Goal: Task Accomplishment & Management: Manage account settings

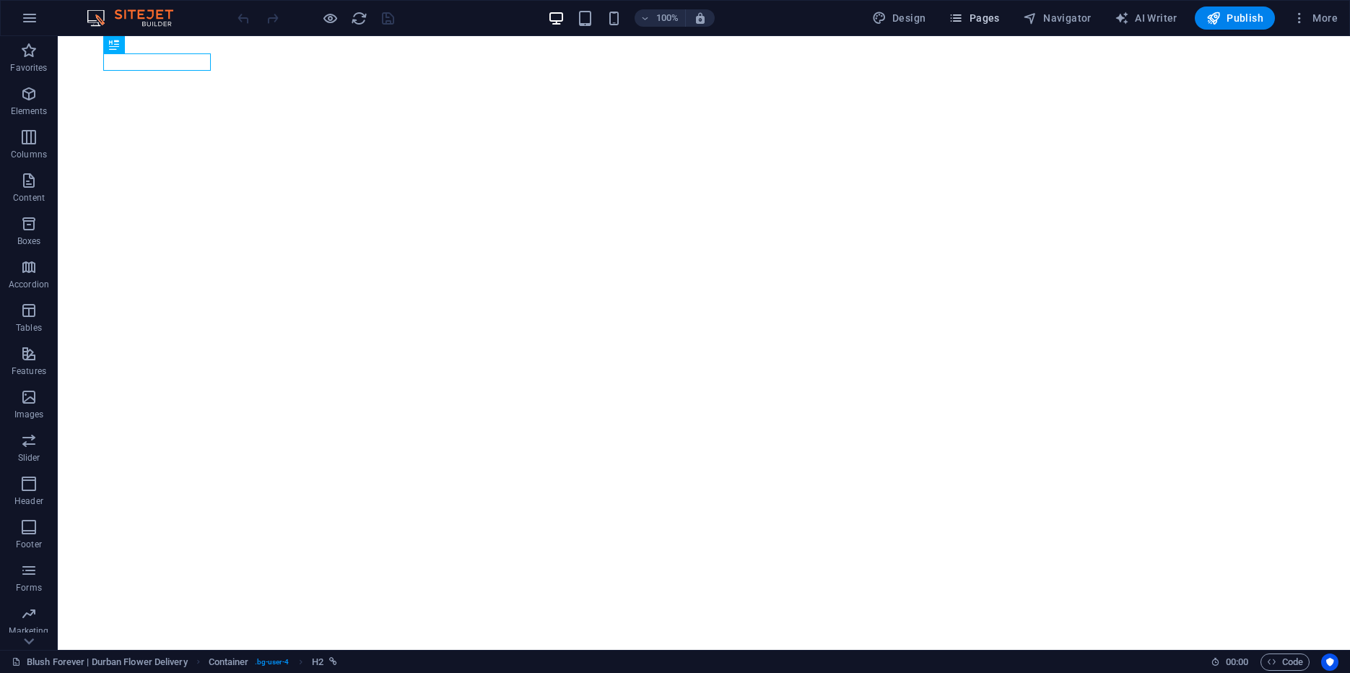
click at [987, 19] on span "Pages" at bounding box center [974, 18] width 51 height 14
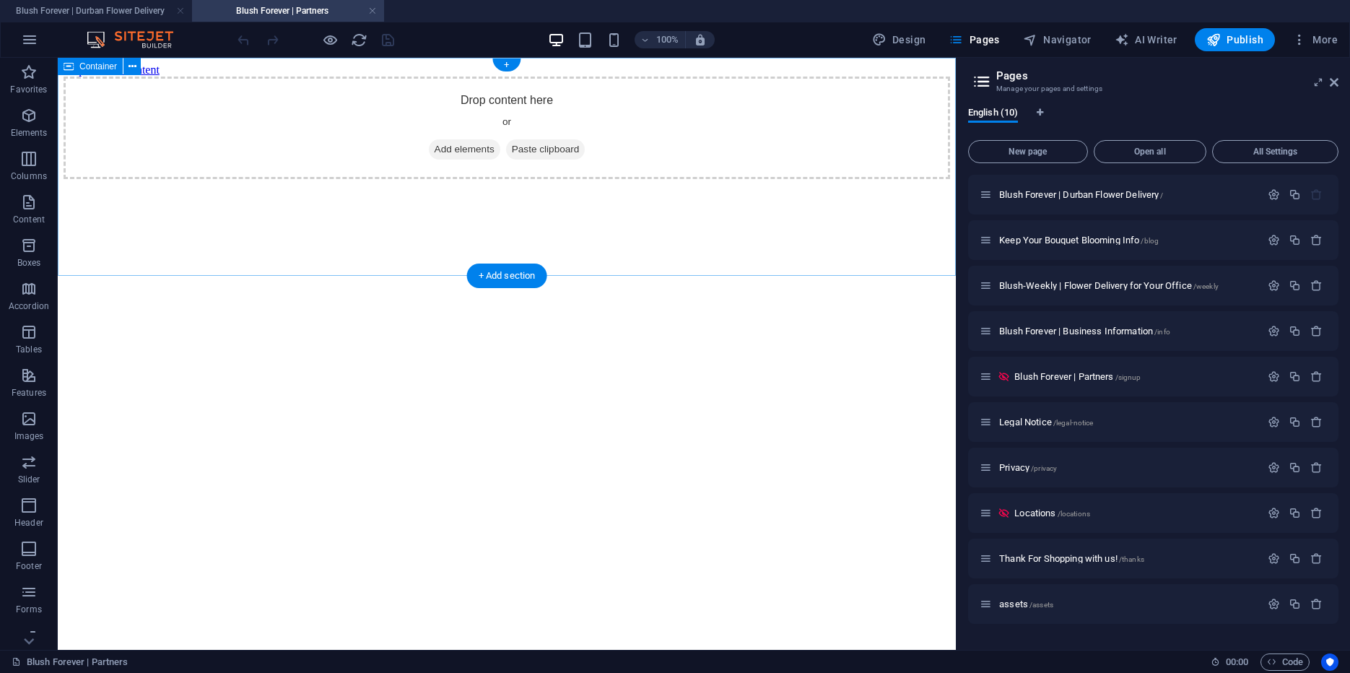
click at [304, 165] on div "Drop content here or Add elements Paste clipboard" at bounding box center [507, 128] width 887 height 103
click at [196, 152] on div "Drop content here or Add elements Paste clipboard" at bounding box center [507, 128] width 887 height 103
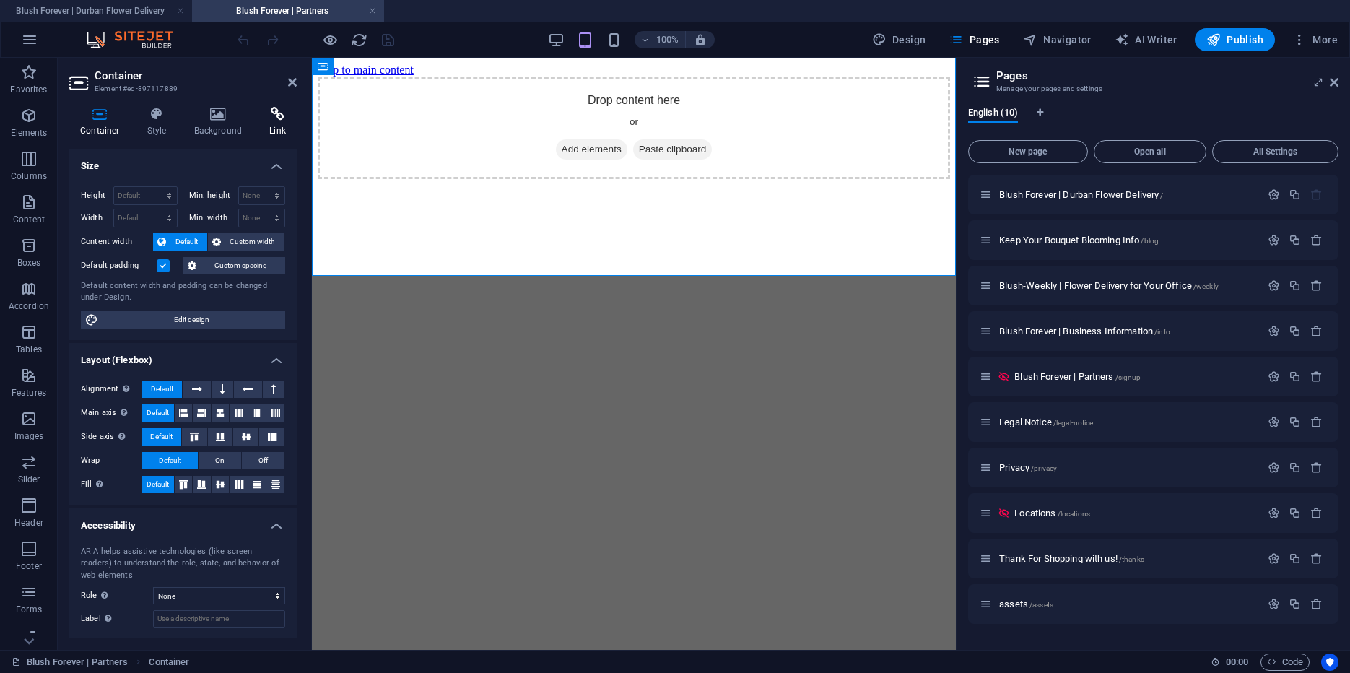
click at [269, 113] on icon at bounding box center [277, 114] width 38 height 14
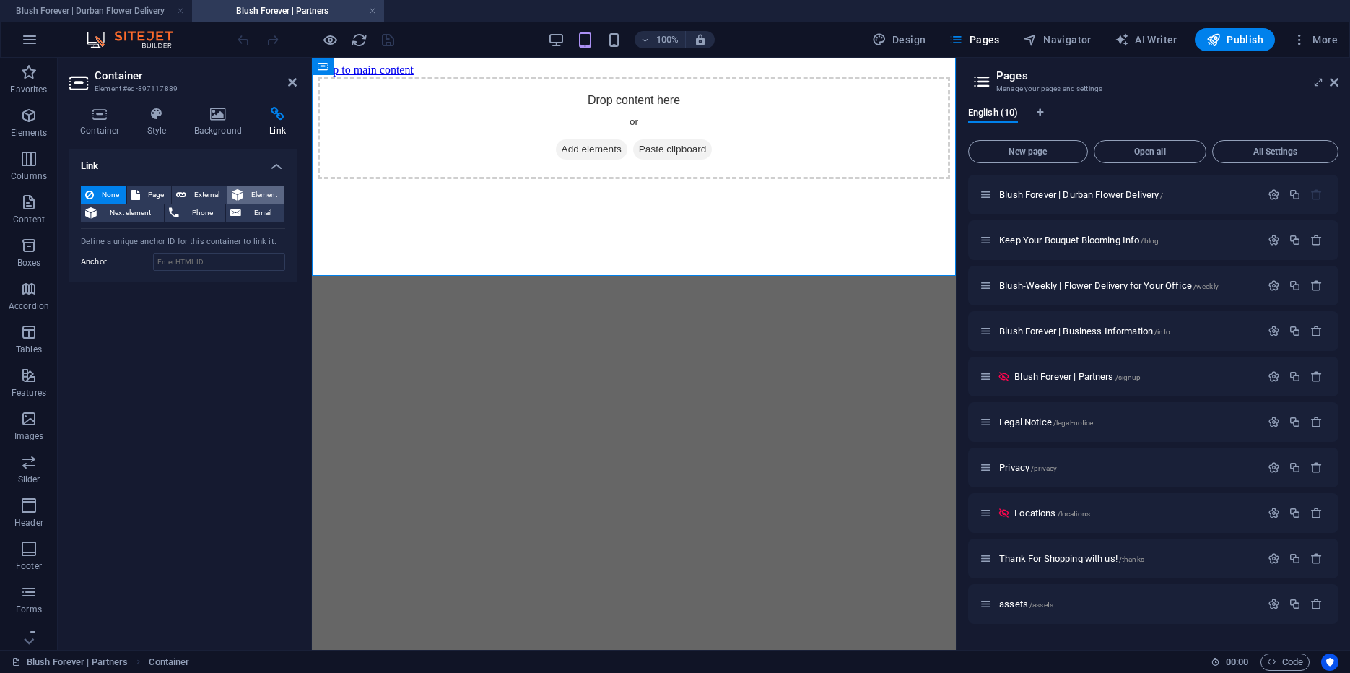
click at [258, 198] on span "Element" at bounding box center [264, 194] width 32 height 17
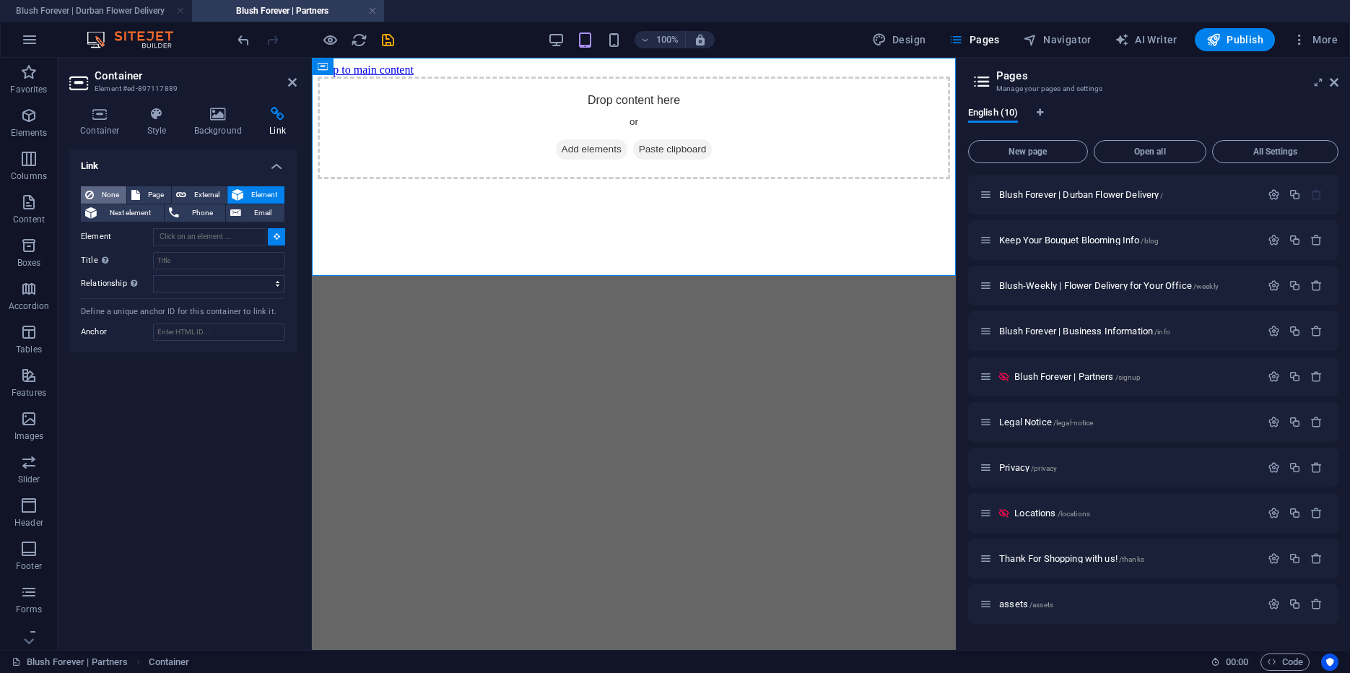
click at [105, 190] on span "None" at bounding box center [110, 194] width 24 height 17
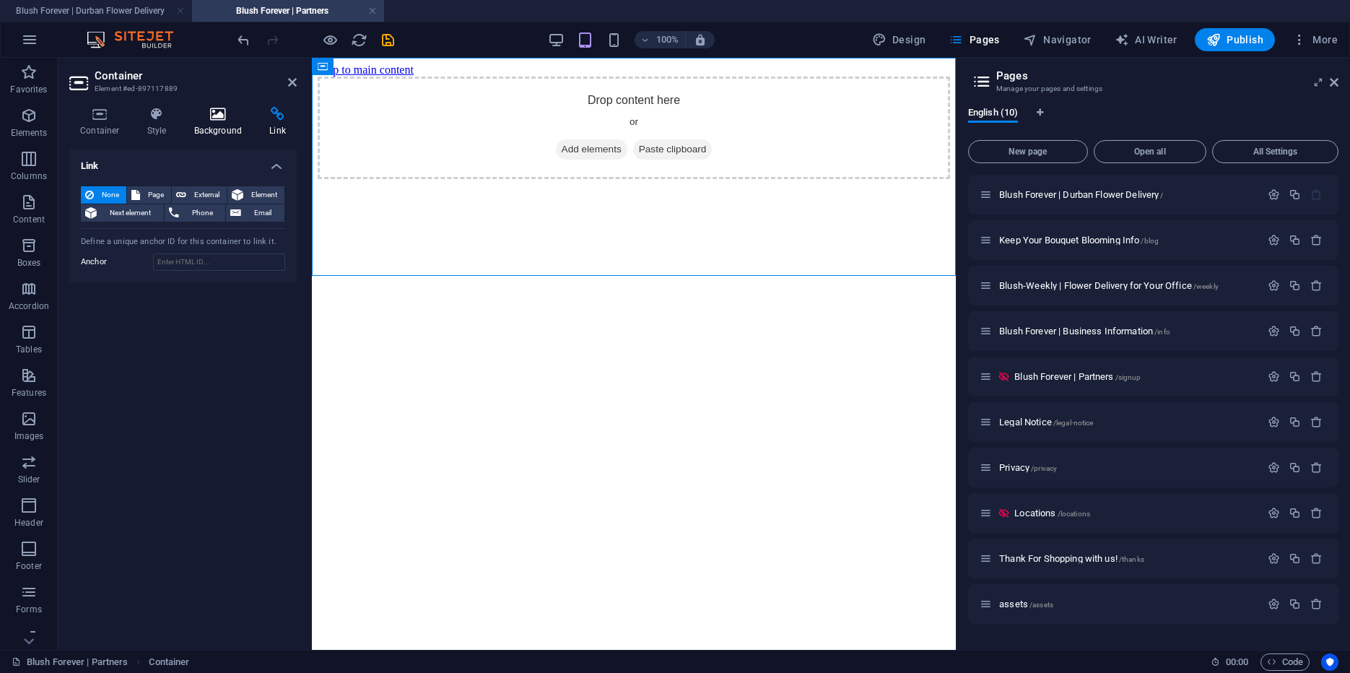
click at [214, 108] on icon at bounding box center [218, 114] width 70 height 14
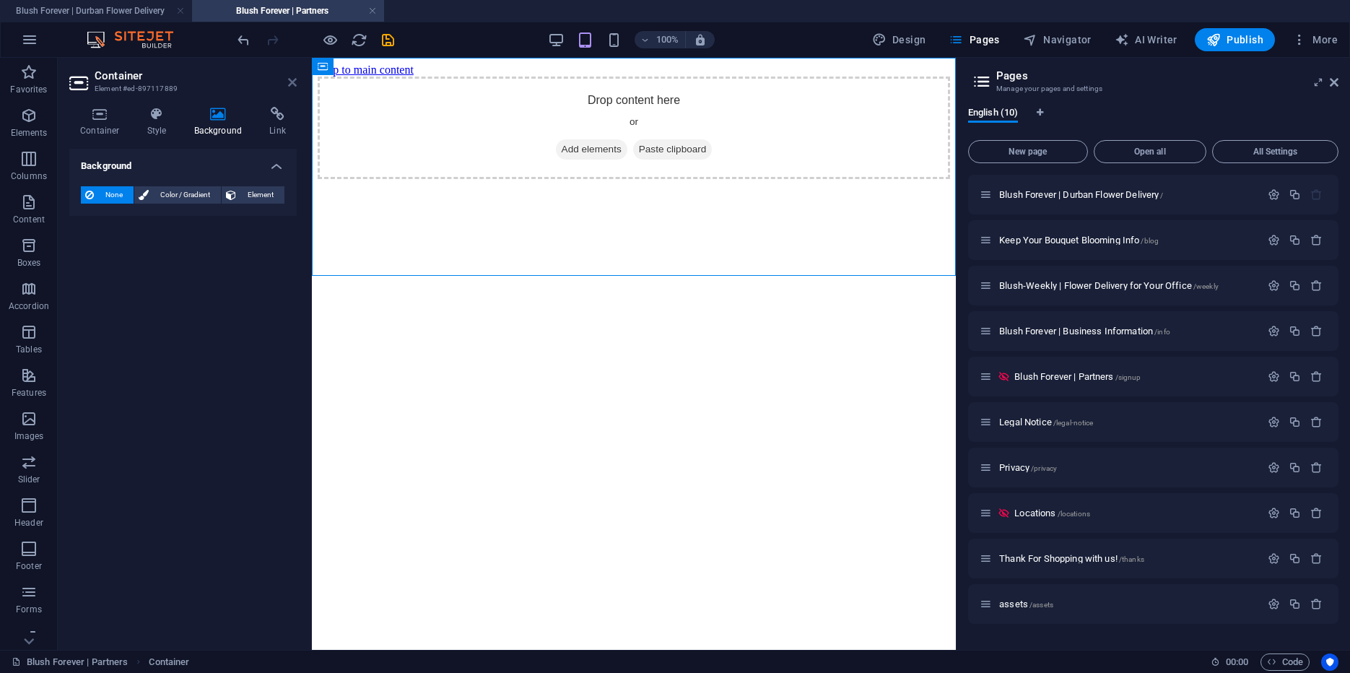
click at [294, 78] on icon at bounding box center [292, 83] width 9 height 12
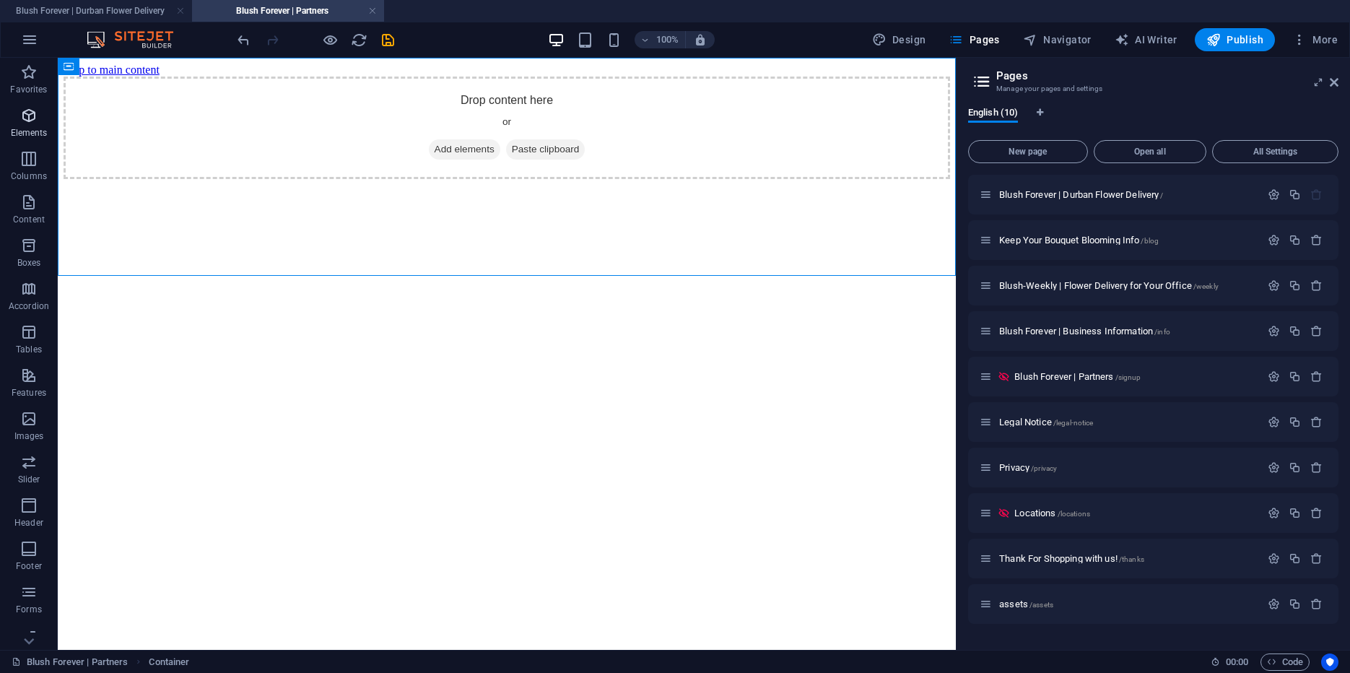
click at [27, 111] on icon "button" at bounding box center [28, 115] width 17 height 17
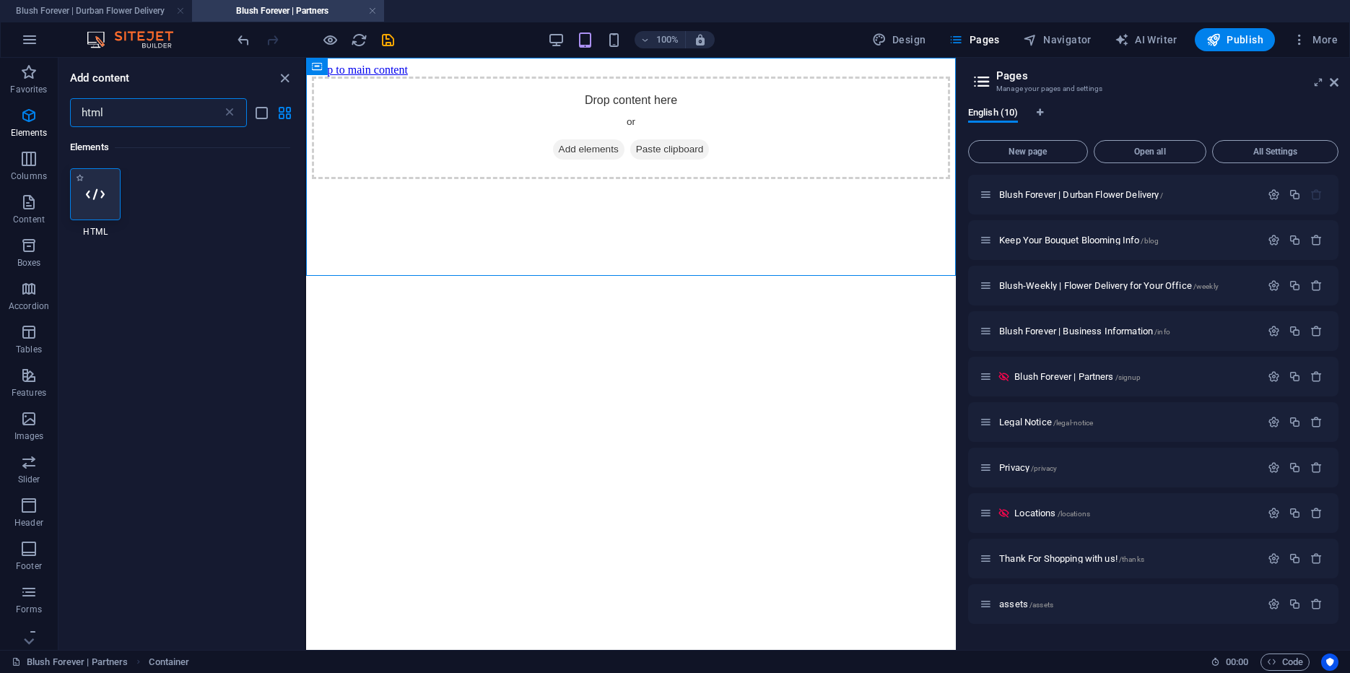
type input "html"
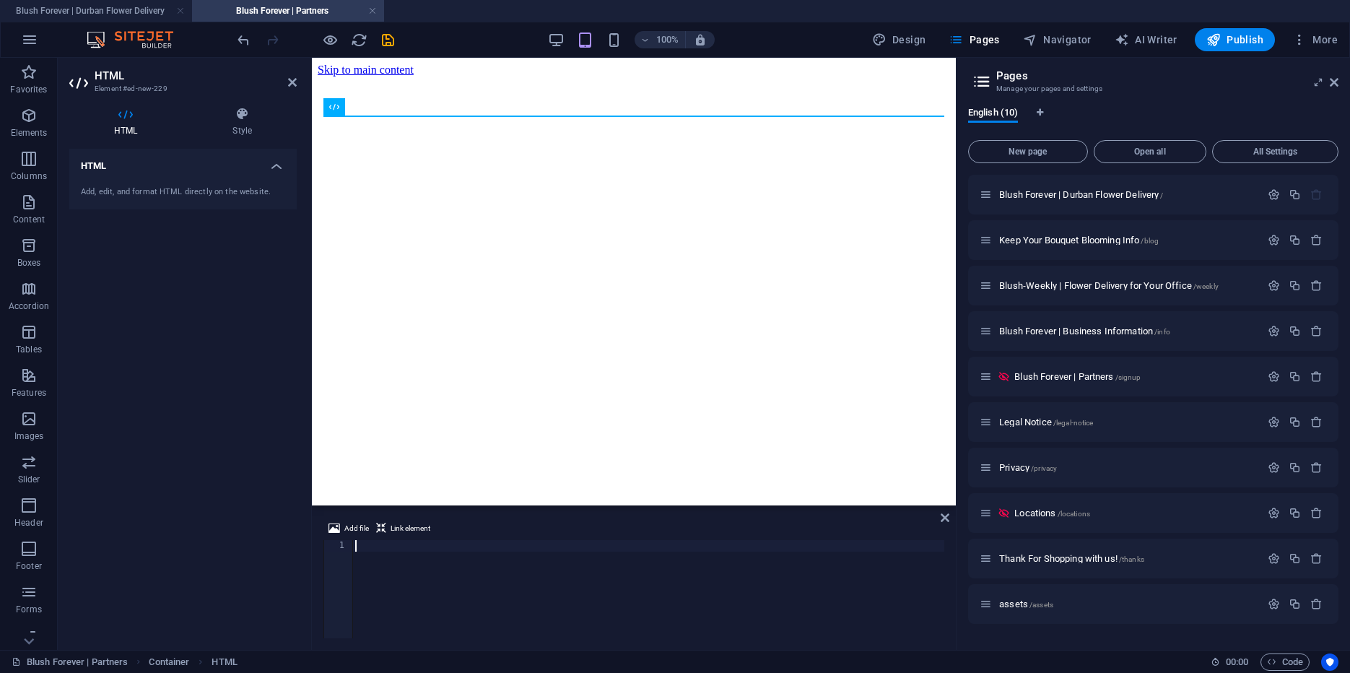
click at [220, 177] on div "Add, edit, and format HTML directly on the website." at bounding box center [182, 192] width 227 height 35
click at [266, 167] on h4 "HTML" at bounding box center [182, 162] width 227 height 26
click at [266, 167] on h4 "HTML" at bounding box center [182, 166] width 227 height 35
click at [178, 187] on div "Add, edit, and format HTML directly on the website." at bounding box center [183, 192] width 204 height 12
click at [178, 192] on div "Add, edit, and format HTML directly on the website." at bounding box center [183, 192] width 204 height 12
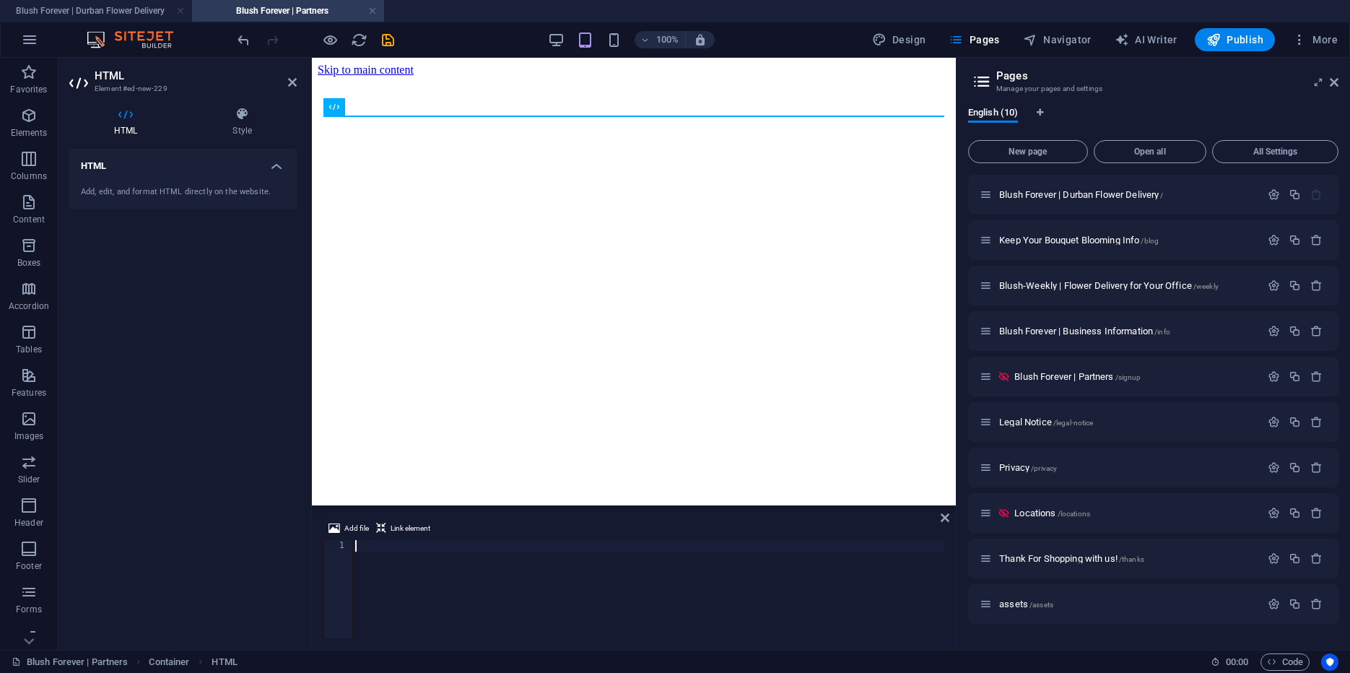
click at [400, 550] on div at bounding box center [648, 600] width 592 height 121
paste textarea "<iframe src="https://docs.google.com/forms/d/e/1FAIpQLSdTKsmnYUjYwIiH9tVN9R9v7D…"
type textarea "<iframe src="https://docs.google.com/forms/d/e/1FAIpQLSdTKsmnYUjYwIiH9tVN9R9v7D…"
click at [0, 0] on icon at bounding box center [0, 0] width 0 height 0
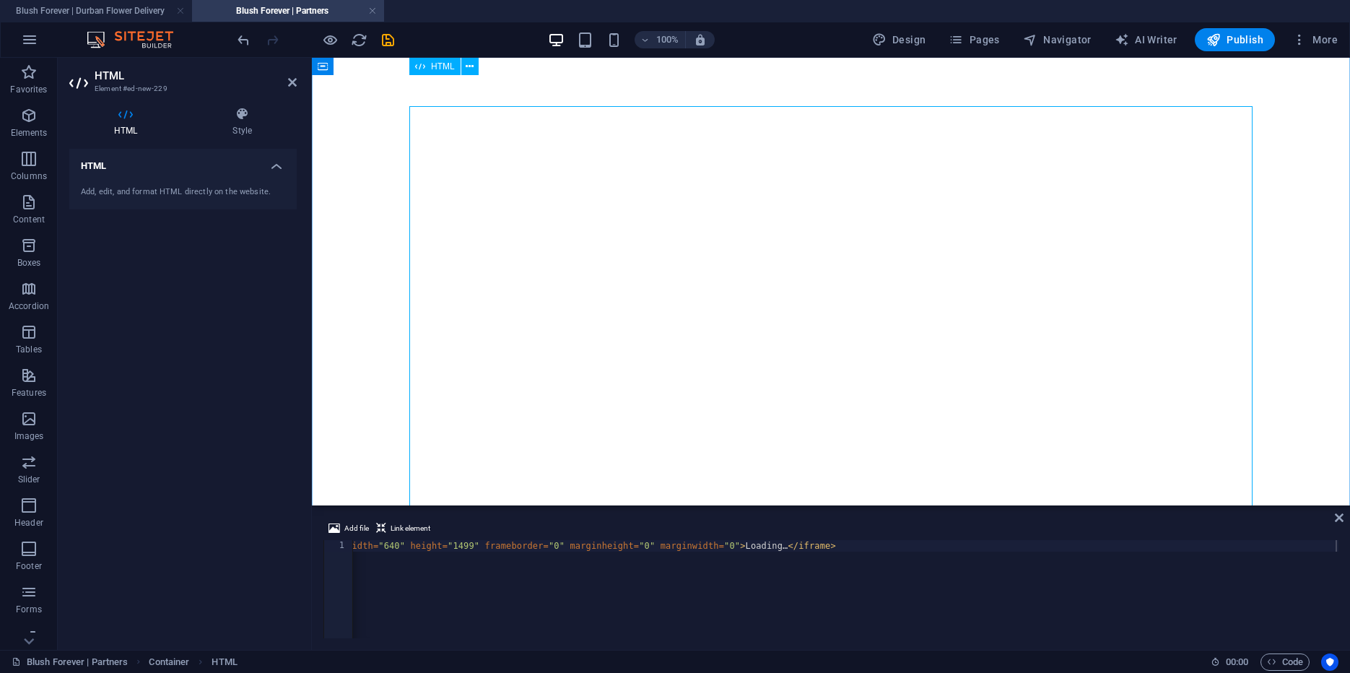
scroll to position [0, 0]
click at [1341, 518] on icon at bounding box center [1339, 518] width 9 height 12
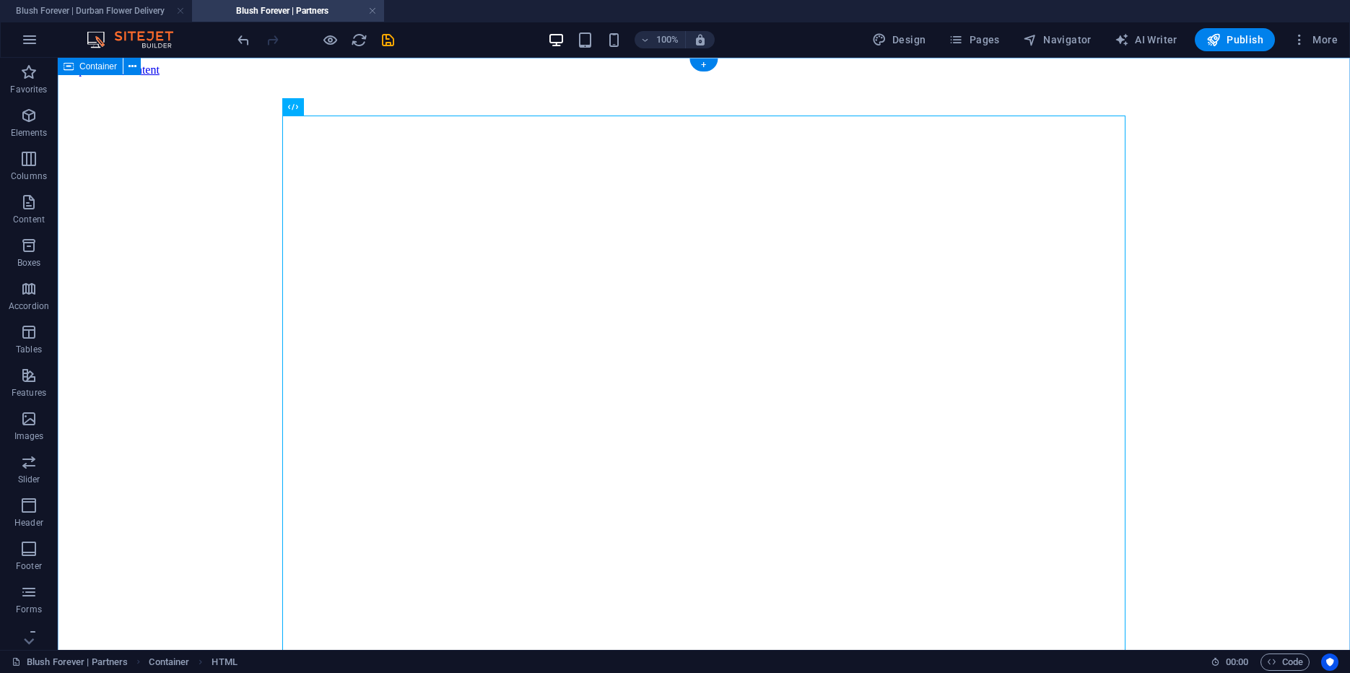
click at [174, 431] on div "Loading…" at bounding box center [704, 619] width 1281 height 1085
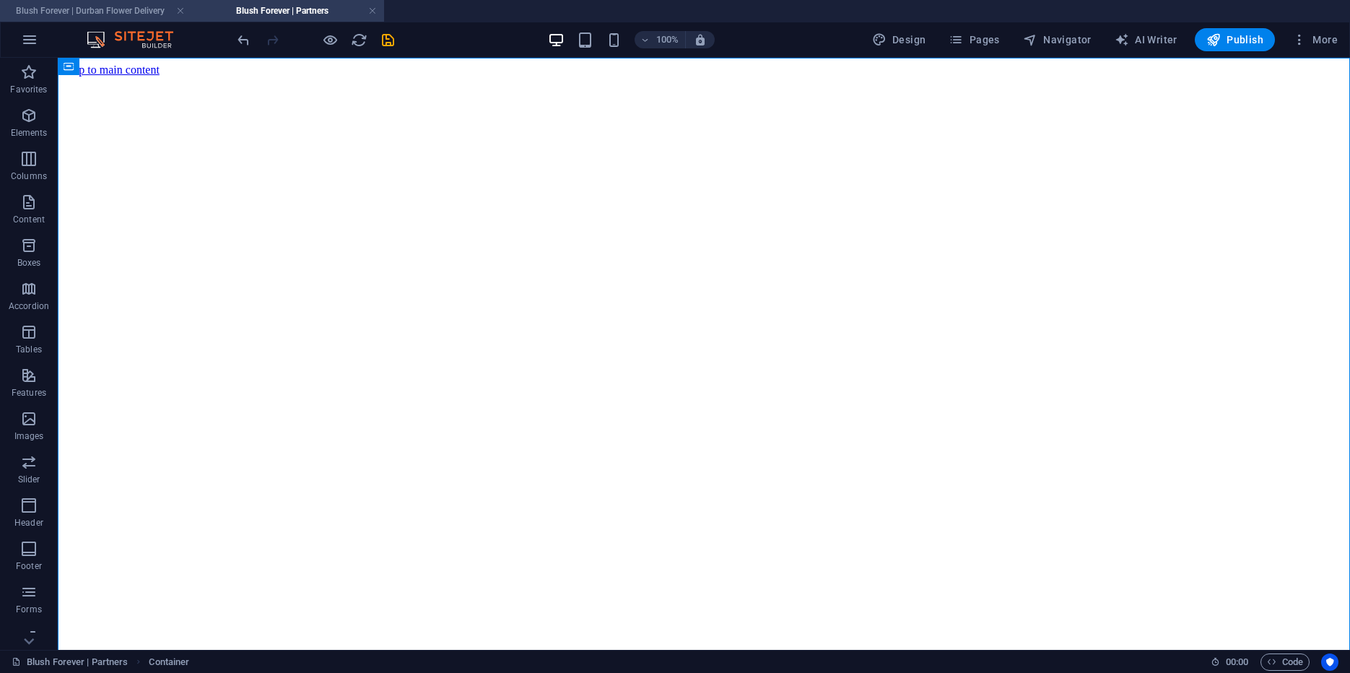
click at [123, 17] on h4 "Blush Forever | Durban Flower Delivery" at bounding box center [96, 11] width 192 height 16
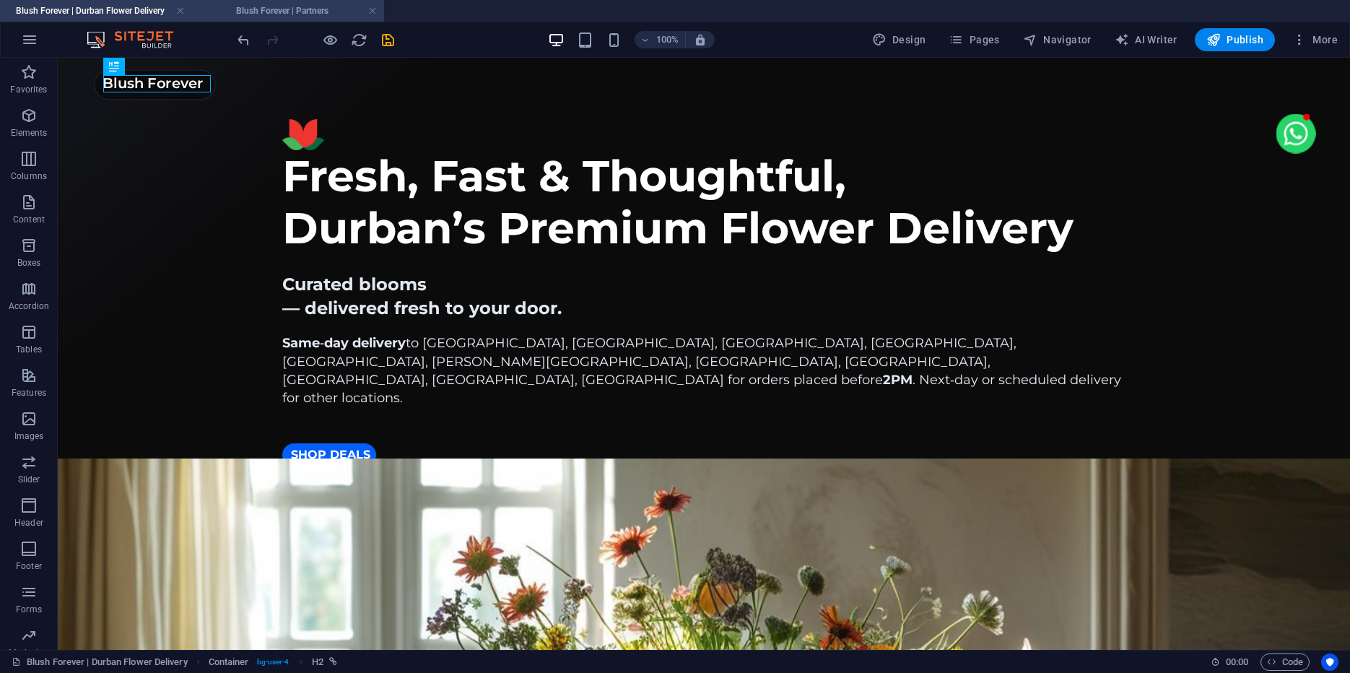
click at [295, 10] on h4 "Blush Forever | Partners" at bounding box center [288, 11] width 192 height 16
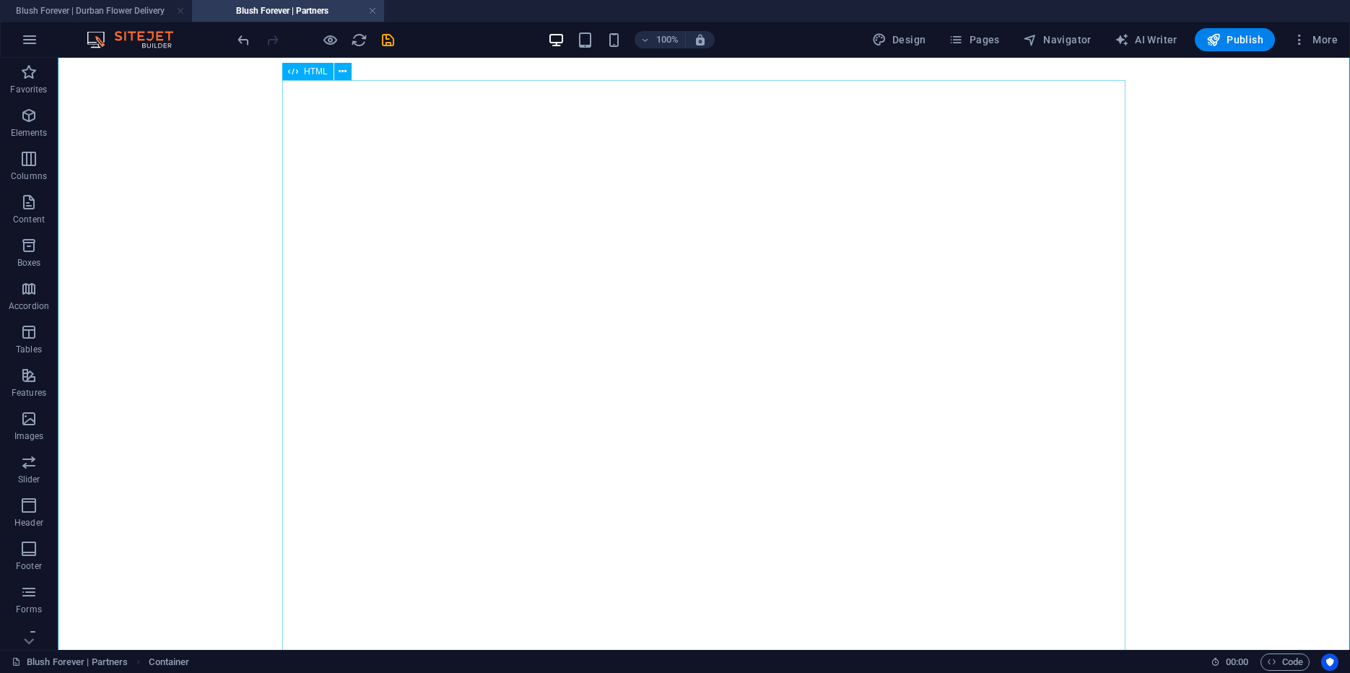
scroll to position [79, 0]
click at [804, 297] on div "Loading…" at bounding box center [704, 539] width 1281 height 1085
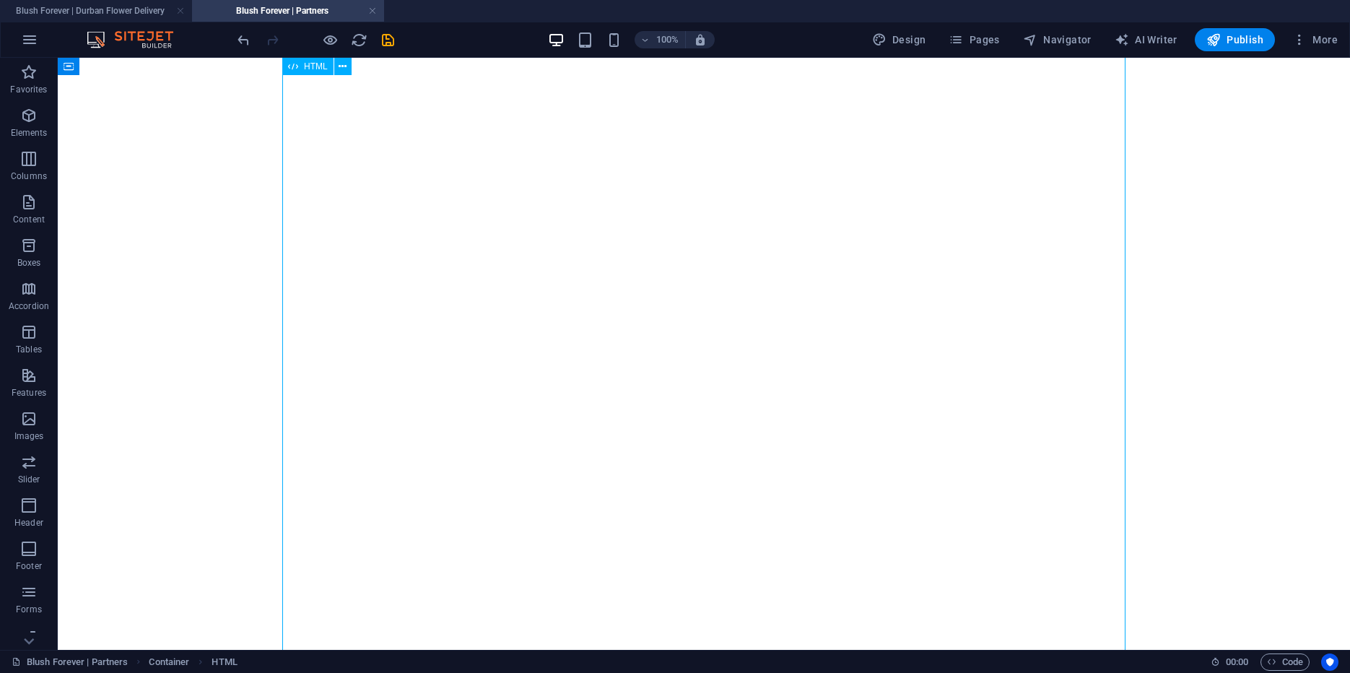
click at [804, 297] on div "Loading…" at bounding box center [704, 539] width 1281 height 1085
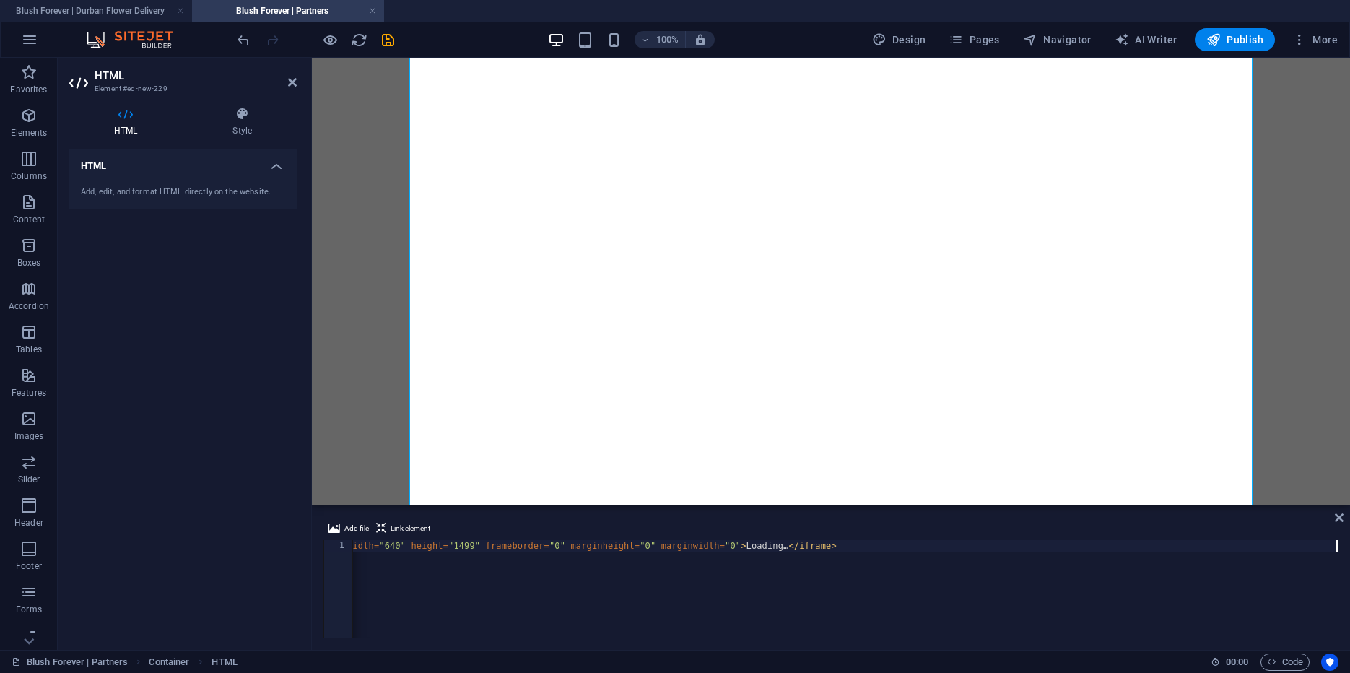
scroll to position [0, 185]
click at [477, 558] on div "< iframe src = "https://docs.google.com/forms/d/e/1FAIpQLSdTKsmnYUjYwIiH9tVN9R9…" at bounding box center [754, 600] width 1170 height 121
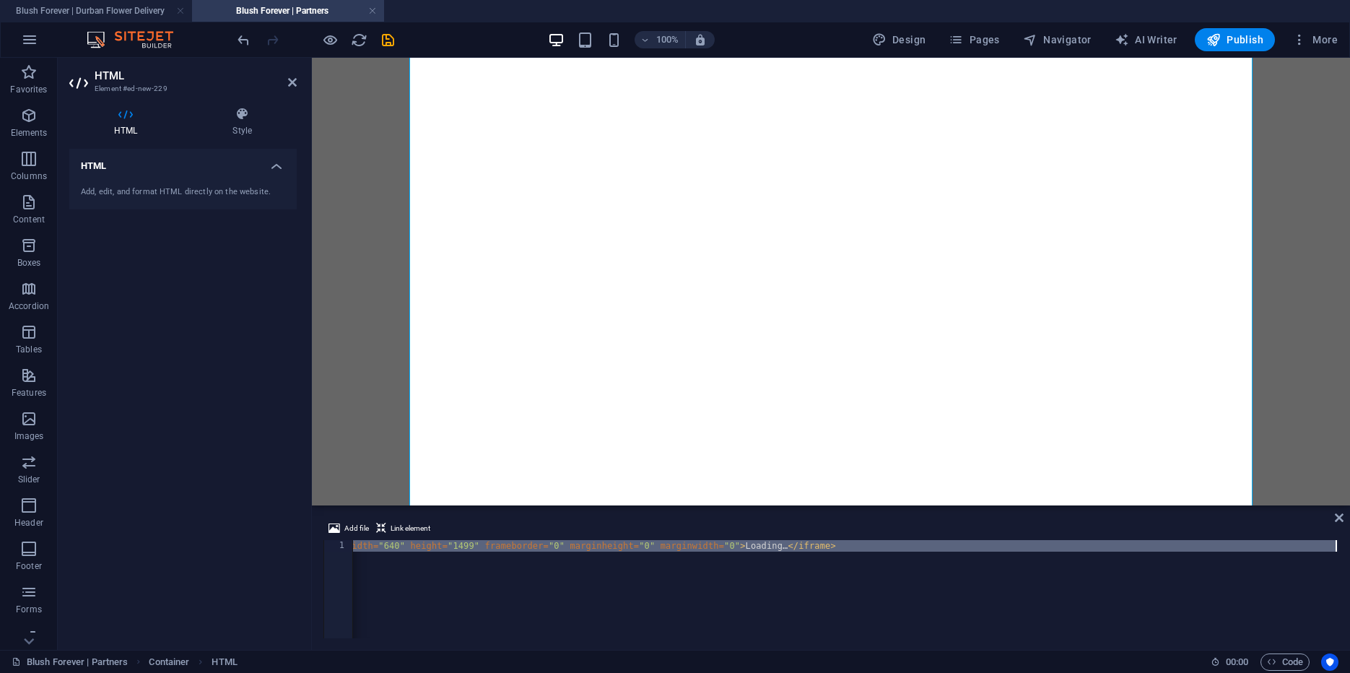
type textarea "<iframe src="https://docs.google.com/forms/d/e/1FAIpQLScLebcQt-AntpyPAB9PmYVQKe…"
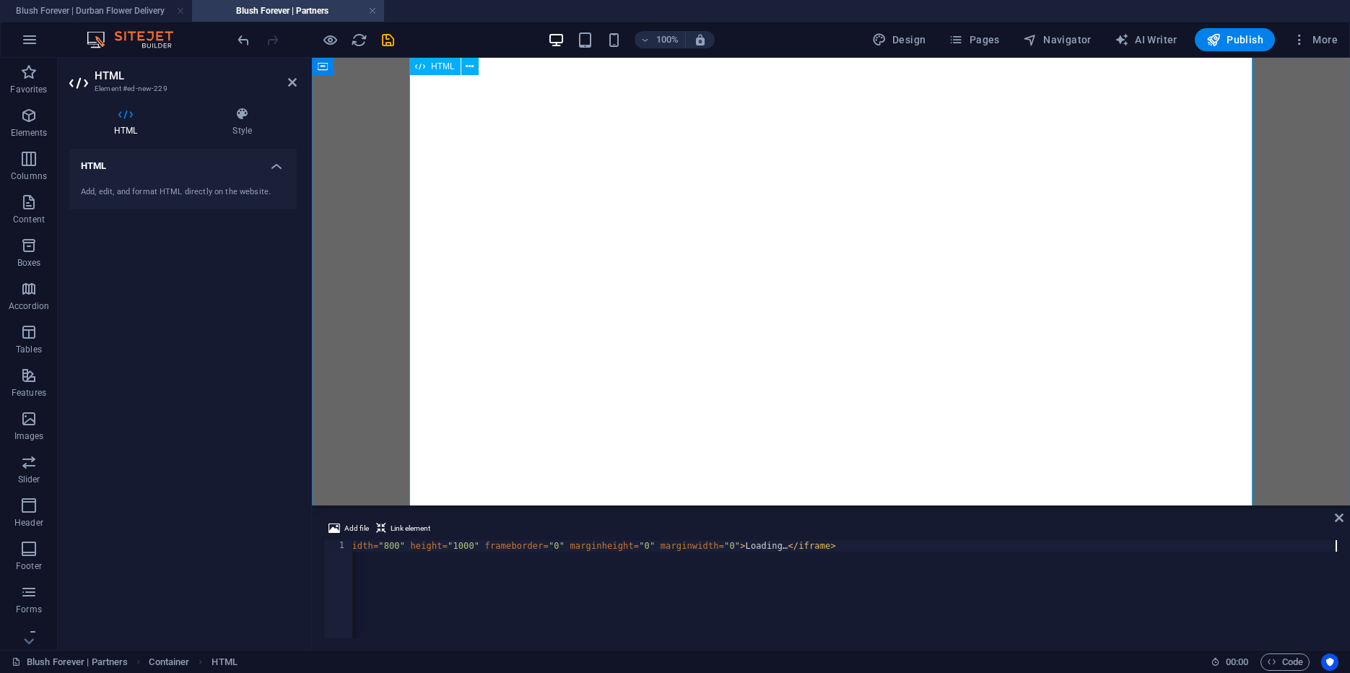
scroll to position [326, 0]
click at [1338, 521] on icon at bounding box center [1339, 518] width 9 height 12
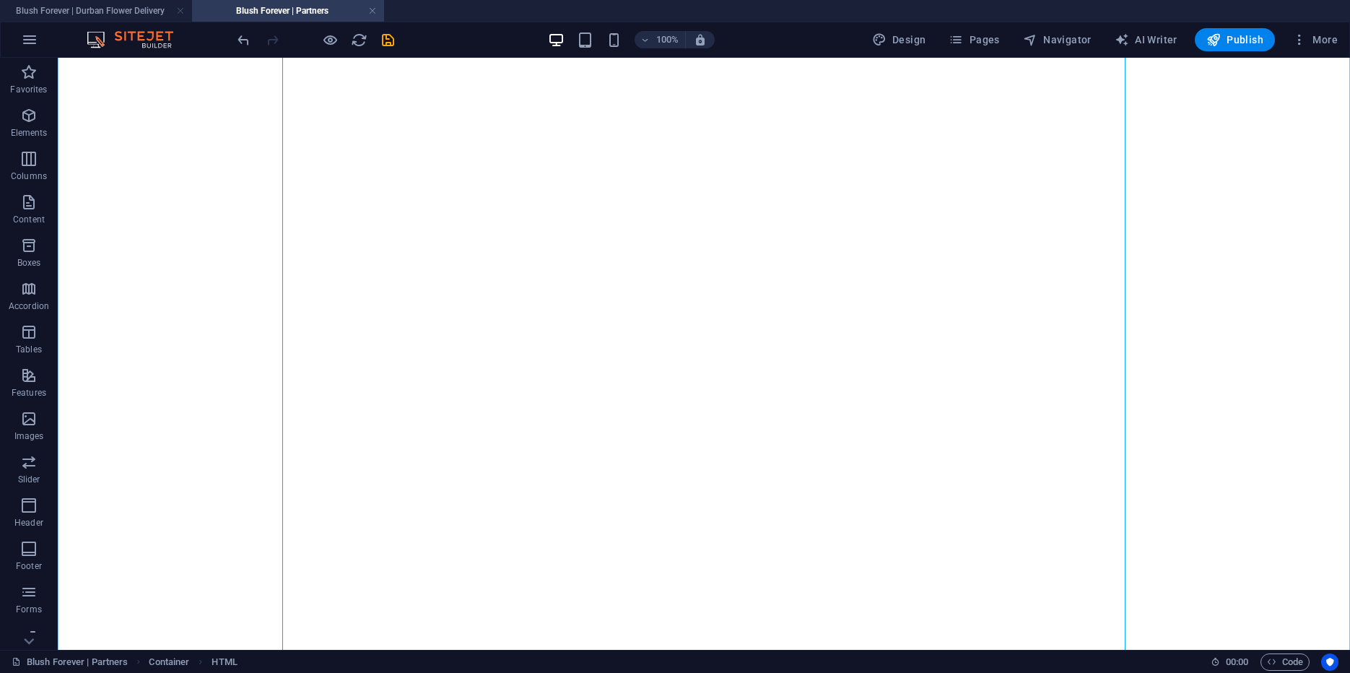
scroll to position [129, 0]
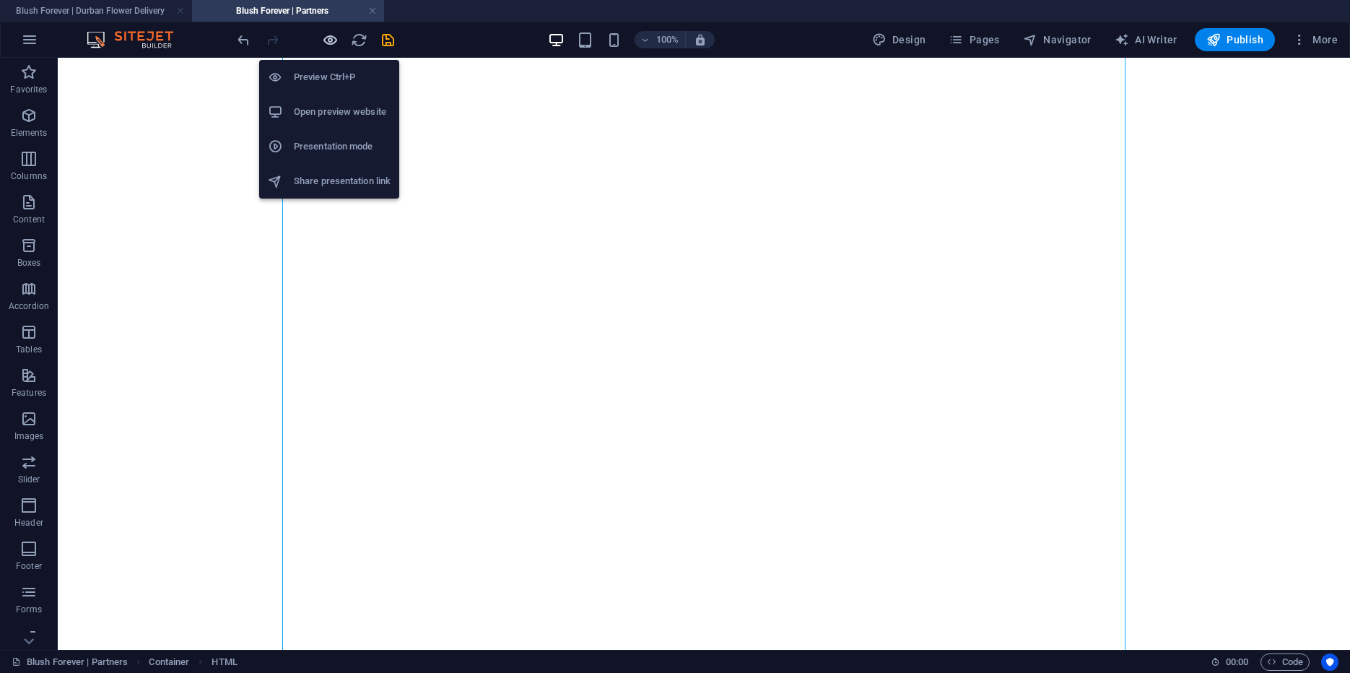
click at [0, 0] on icon "button" at bounding box center [0, 0] width 0 height 0
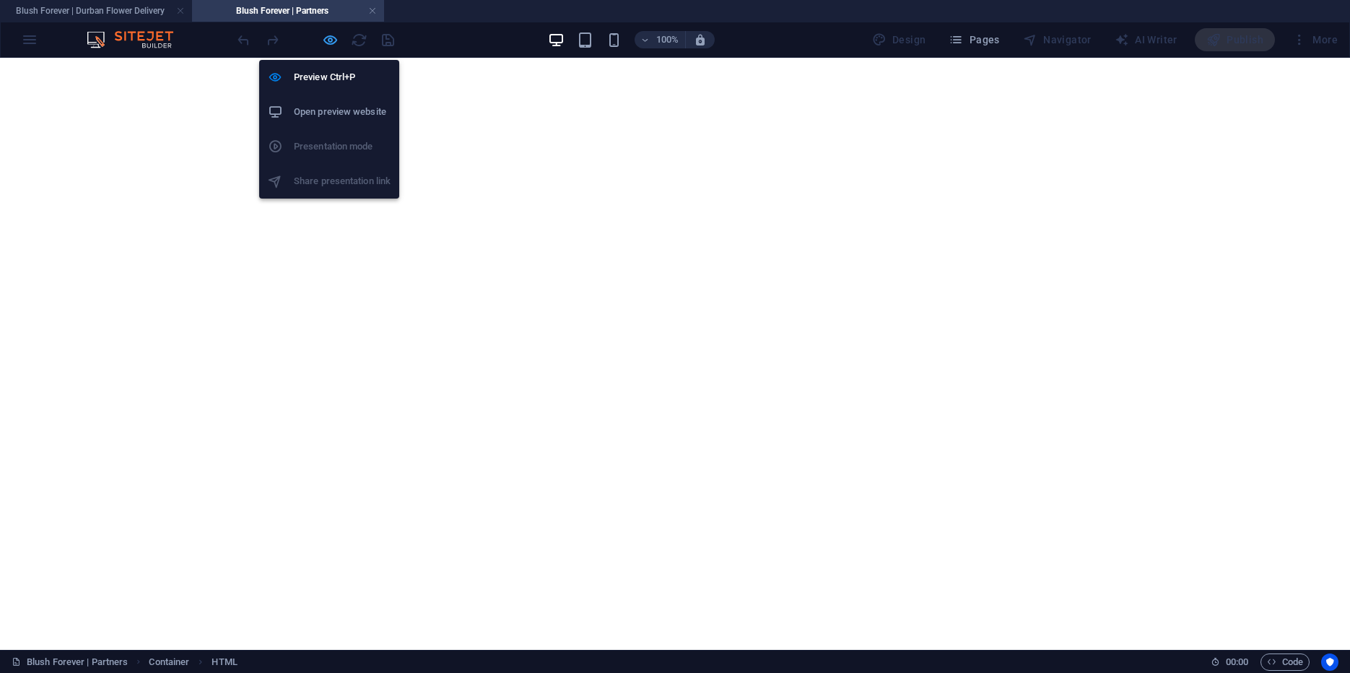
click at [0, 0] on icon "button" at bounding box center [0, 0] width 0 height 0
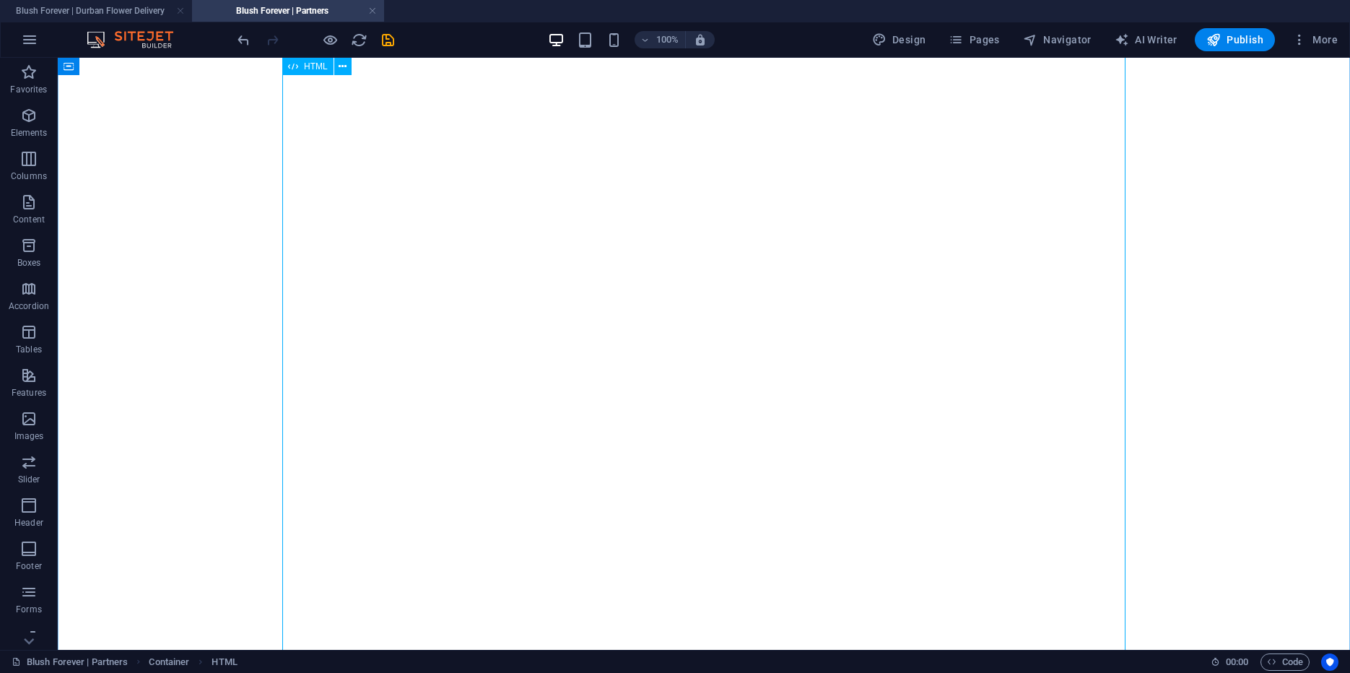
scroll to position [64, 0]
click at [576, 351] on div "Loading…" at bounding box center [704, 375] width 1281 height 725
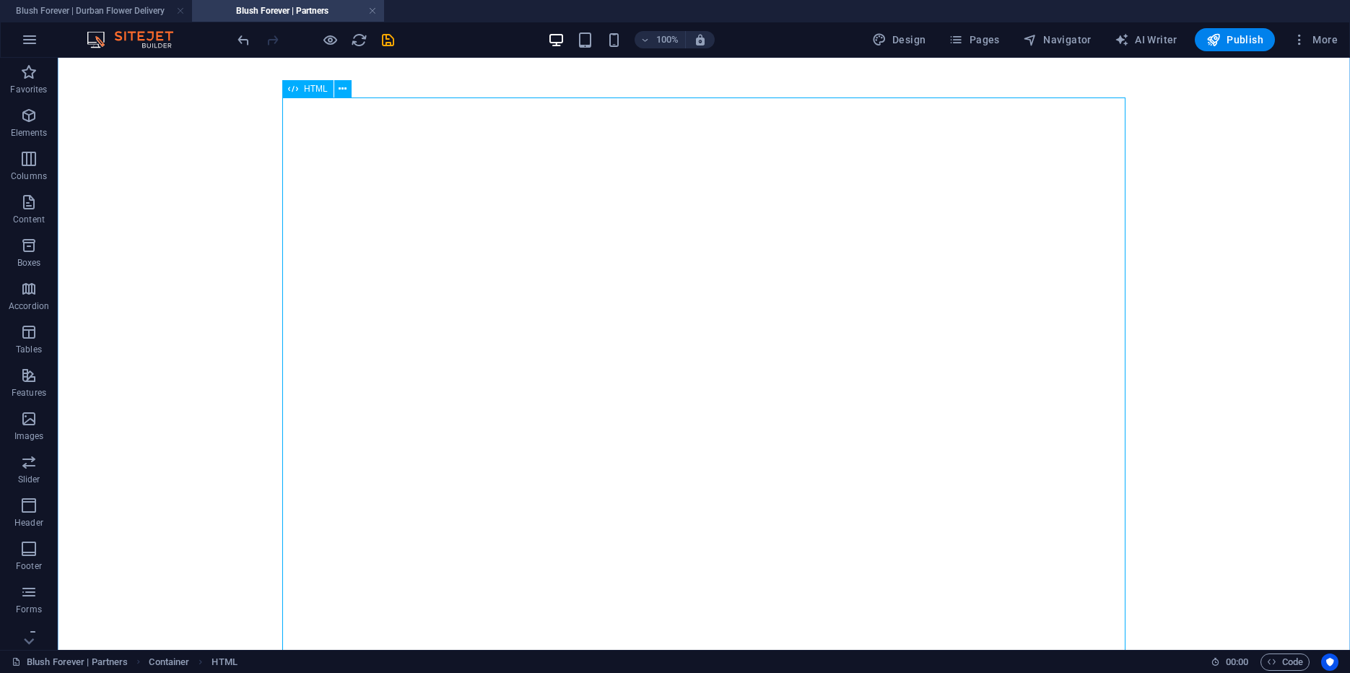
scroll to position [30, 0]
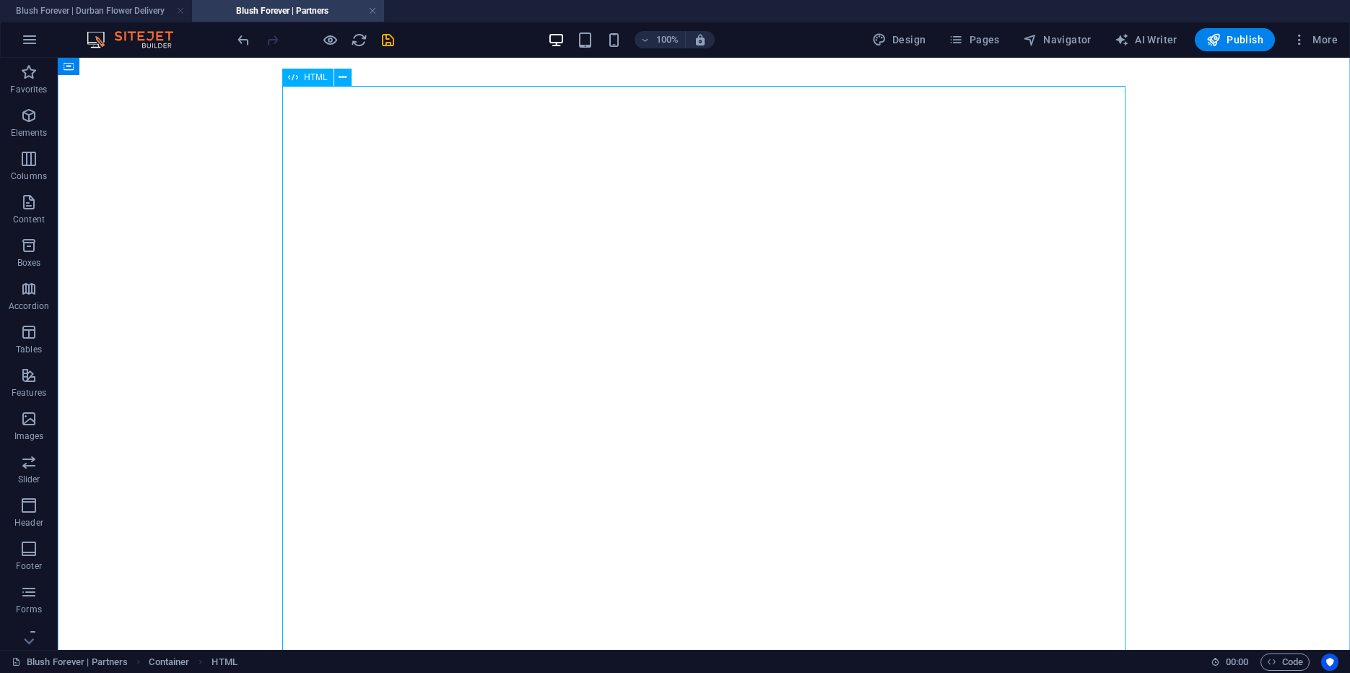
click at [596, 318] on div "Loading…" at bounding box center [704, 409] width 1281 height 725
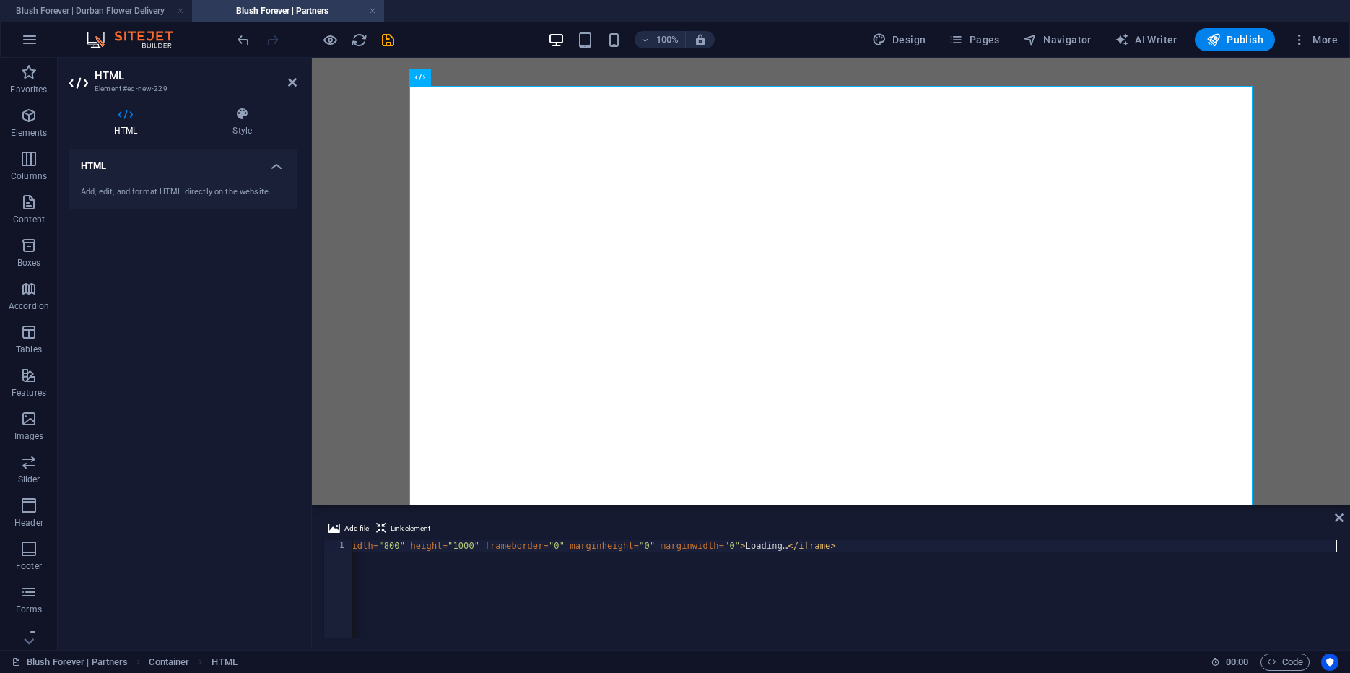
click at [489, 556] on div "< iframe src = "https://docs.google.com/forms/d/e/1FAIpQLScLebcQt-AntpyPAB9PmYV…" at bounding box center [753, 600] width 1170 height 121
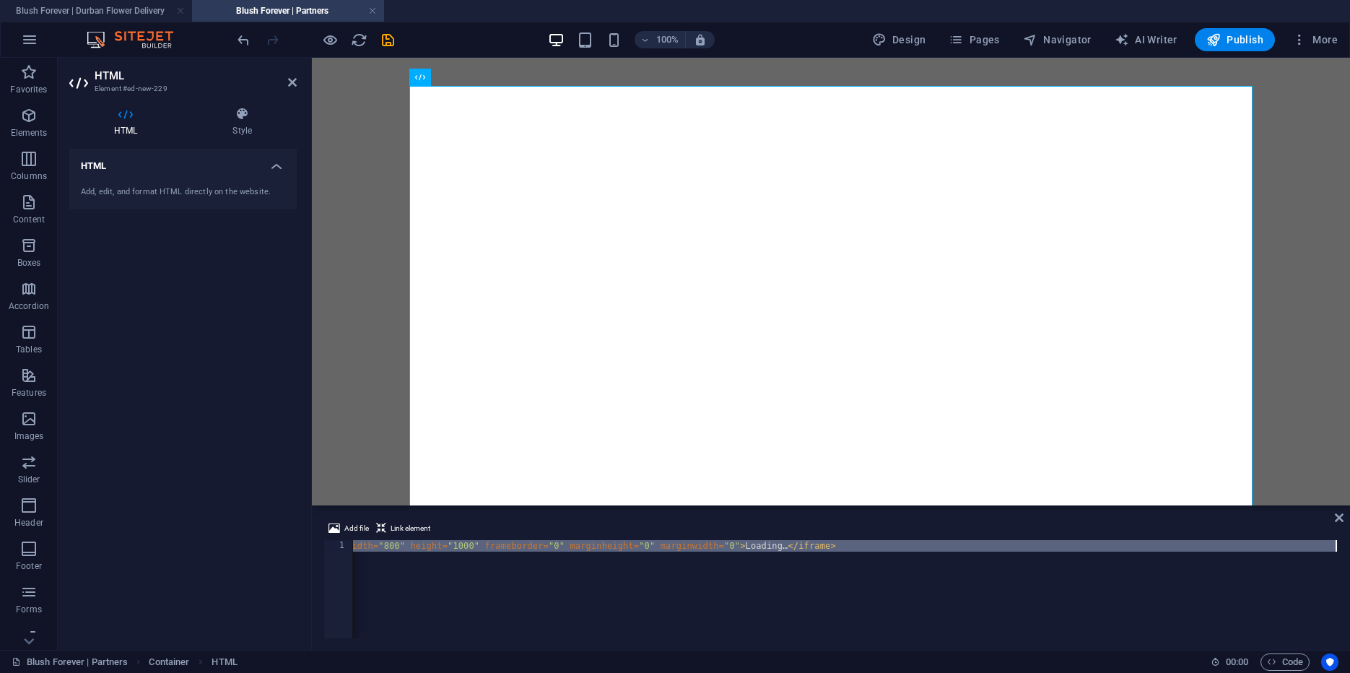
paste textarea "dTKsmnYUjYwIiH9tVN9R9v7DHuJ0TrauYz1_xZirhfGTrqkw/viewform?embedded=true" width=…"
type textarea "<iframe src="https://docs.google.com/forms/d/e/1FAIpQLSdTKsmnYUjYwIiH9tVN9R9v7D…"
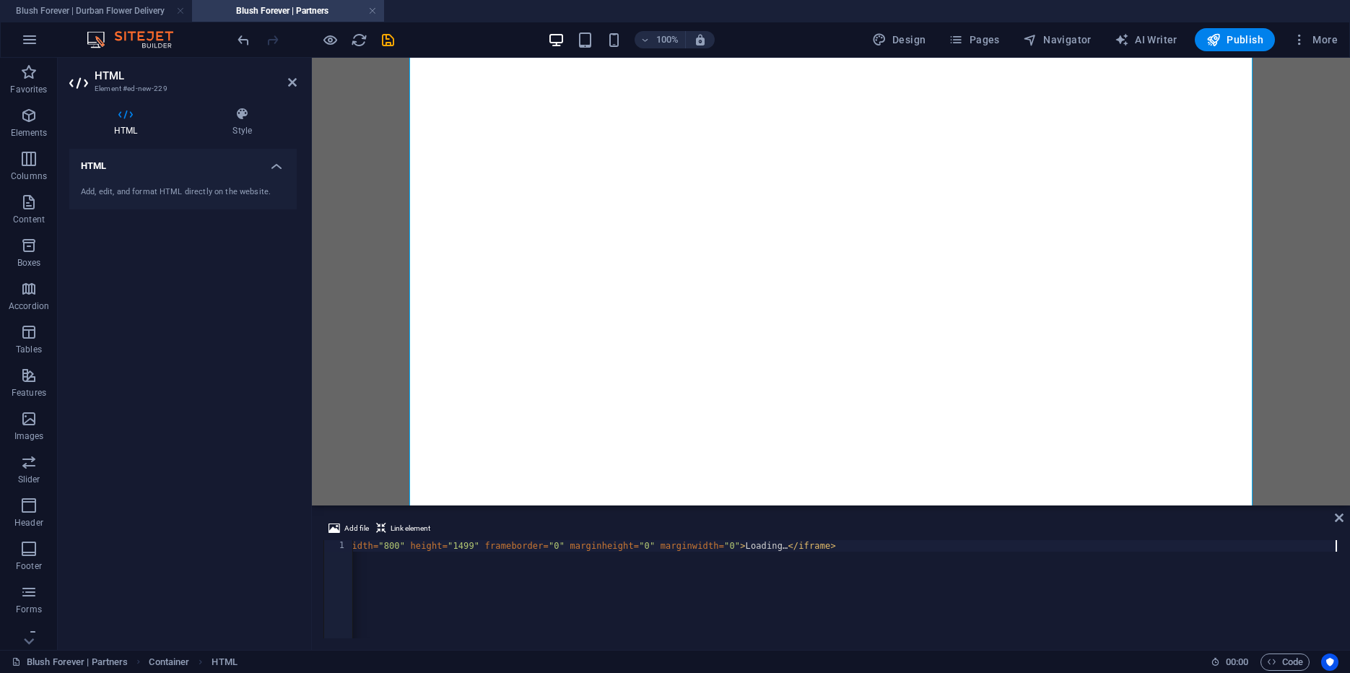
scroll to position [525, 0]
click at [1336, 518] on icon at bounding box center [1339, 518] width 9 height 12
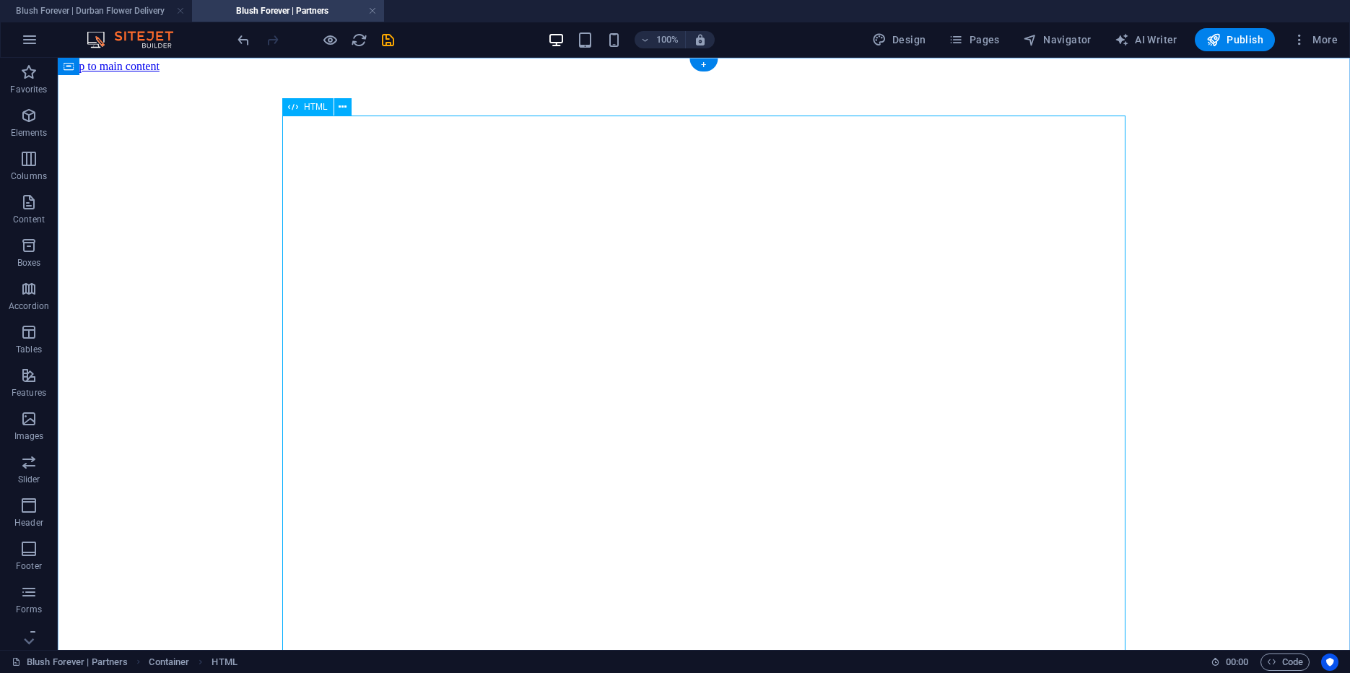
scroll to position [0, 0]
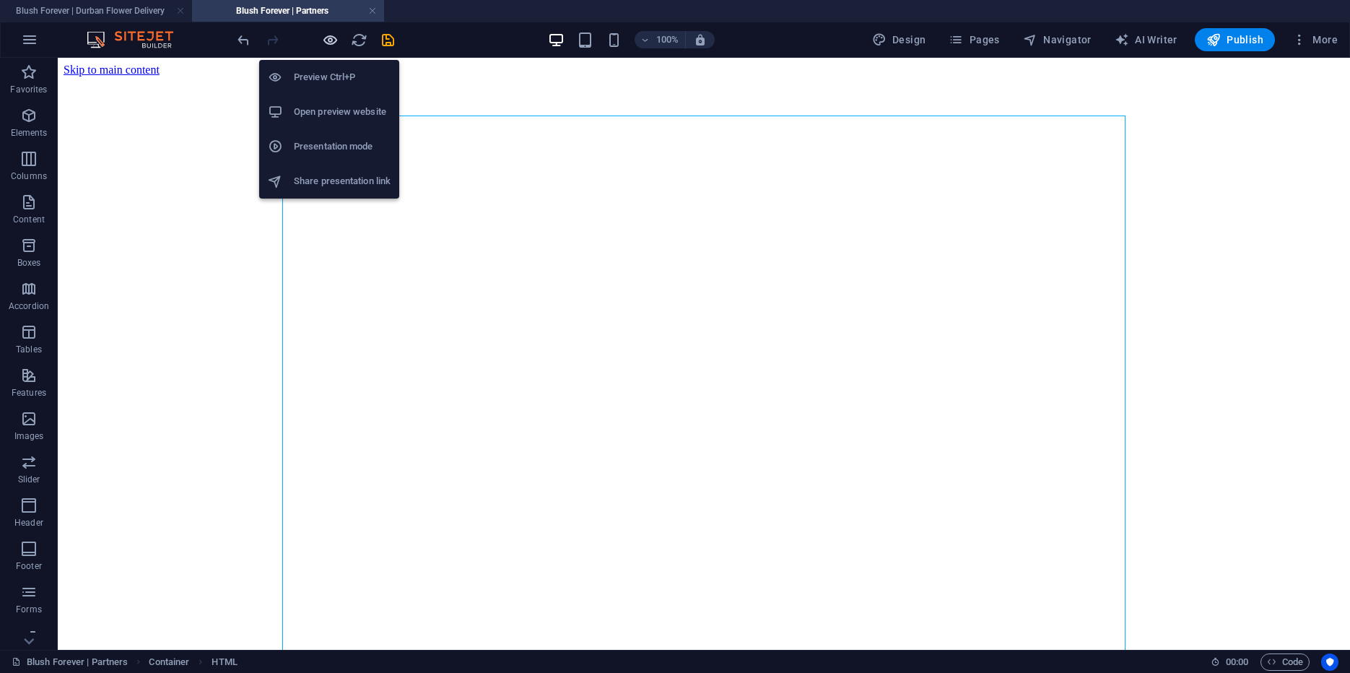
click at [0, 0] on icon "button" at bounding box center [0, 0] width 0 height 0
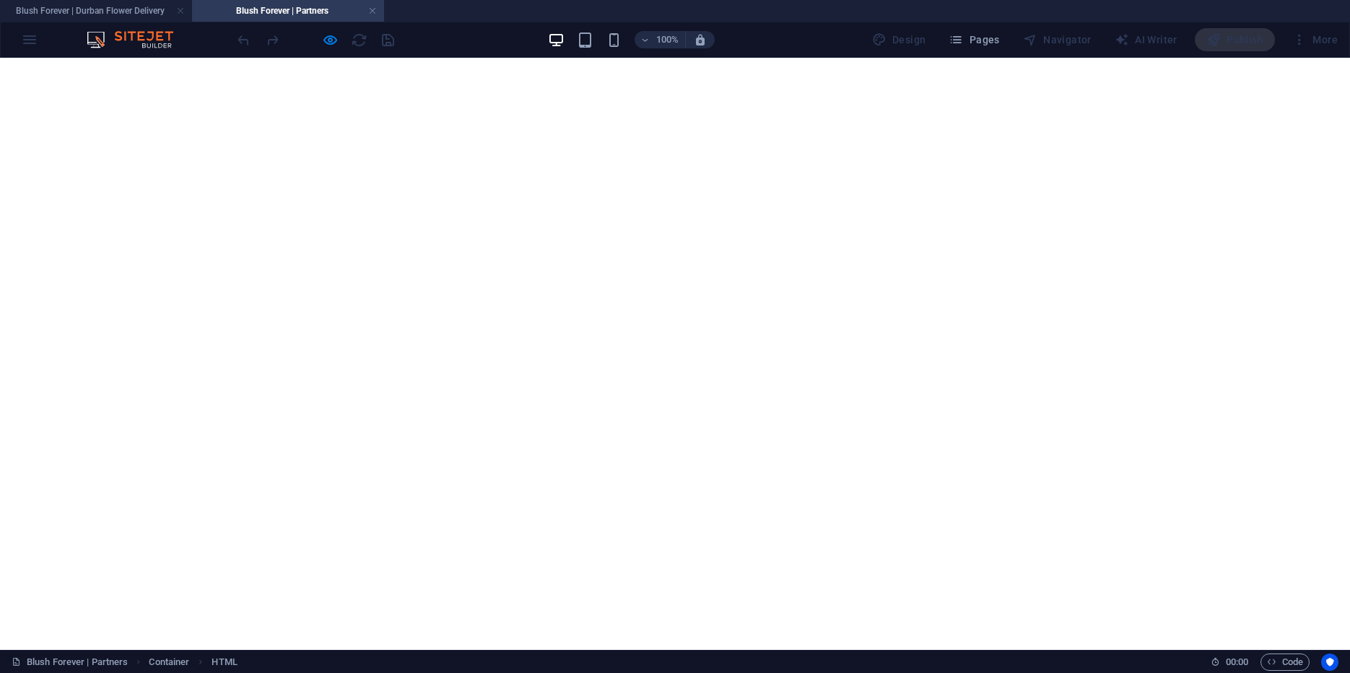
scroll to position [611, 0]
click at [1201, 131] on div "Loading…" at bounding box center [675, 101] width 1338 height 1085
click at [143, 221] on div "Loading…" at bounding box center [675, 101] width 1338 height 1085
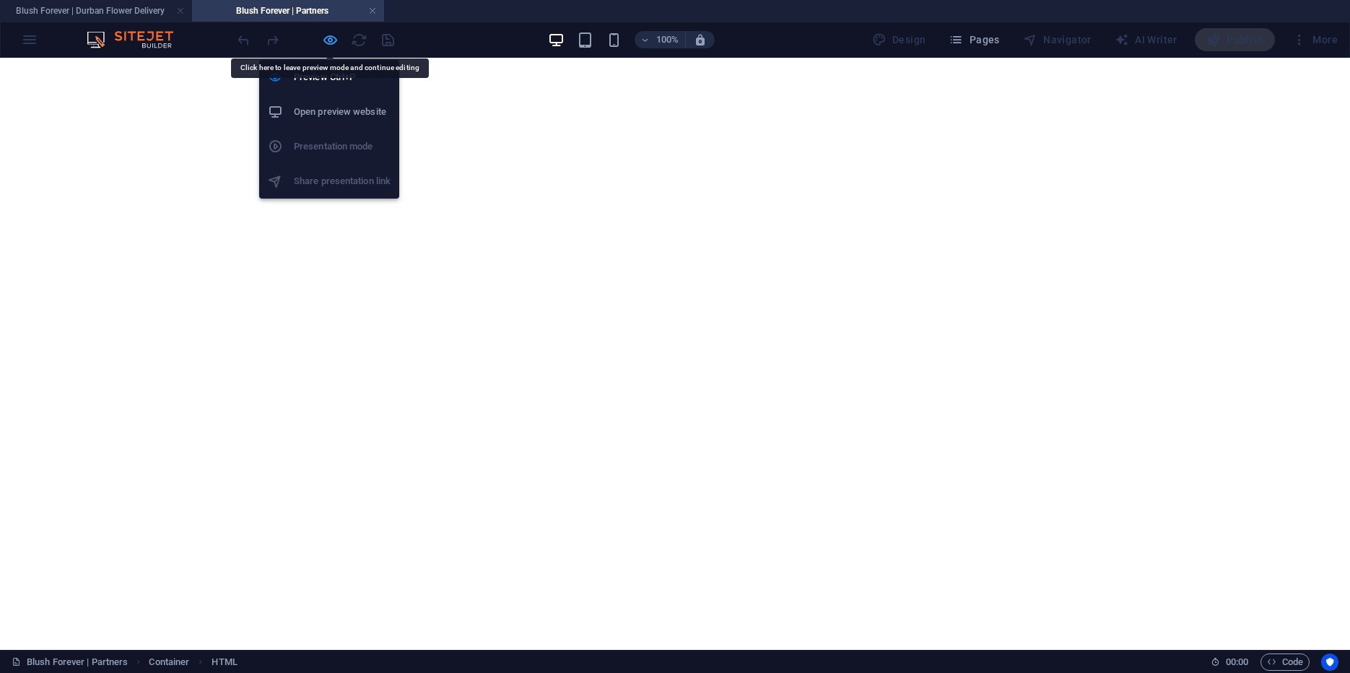
click at [0, 0] on icon "button" at bounding box center [0, 0] width 0 height 0
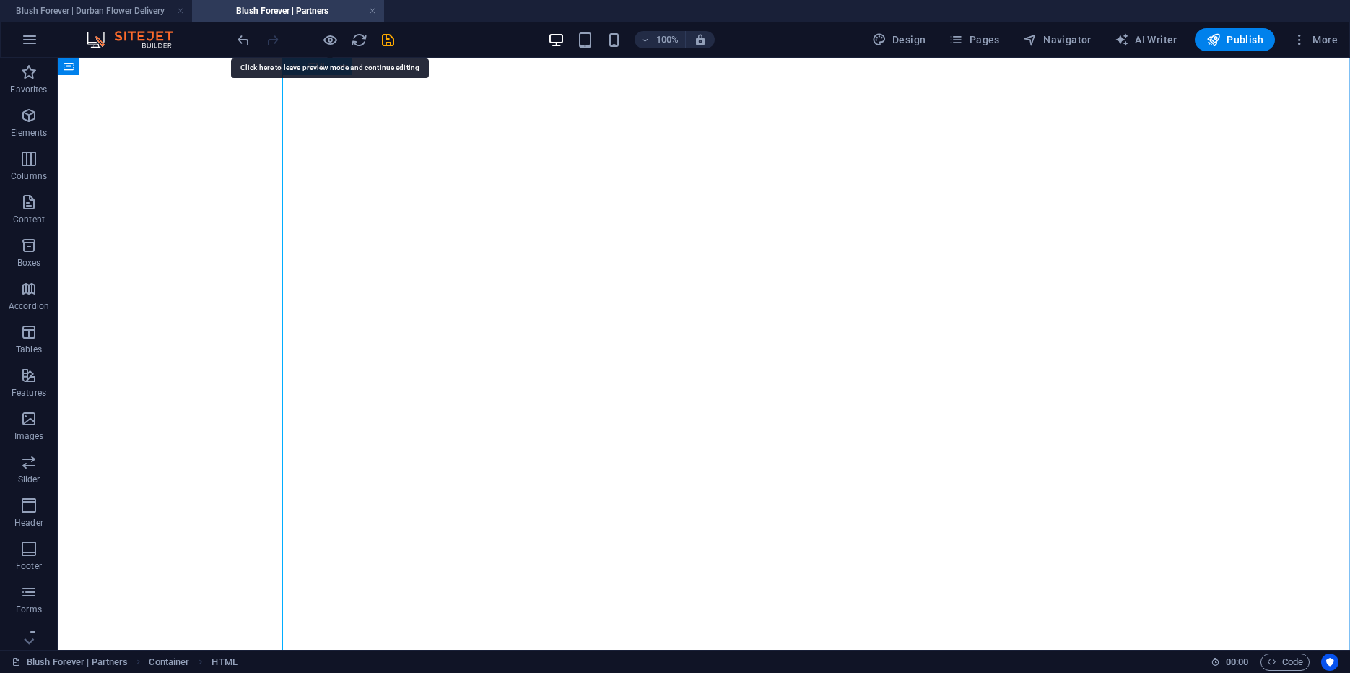
scroll to position [0, 0]
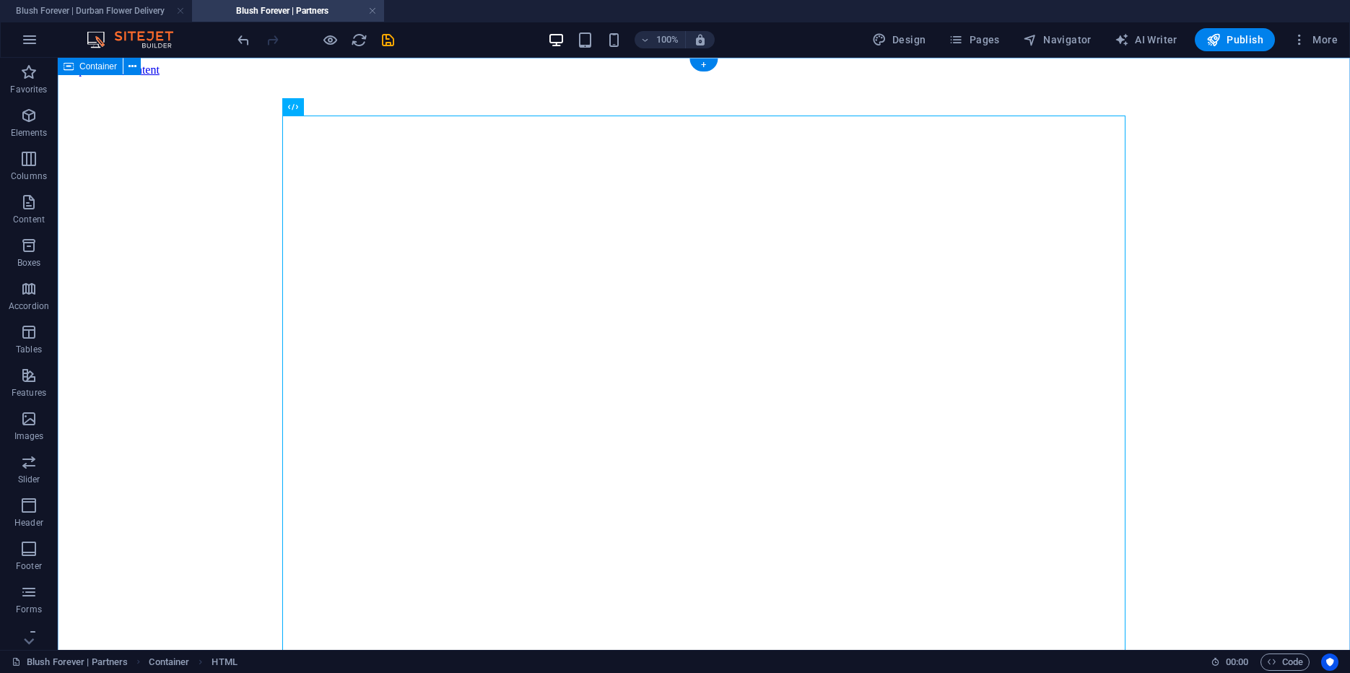
click at [184, 173] on div "Loading…" at bounding box center [704, 619] width 1281 height 1085
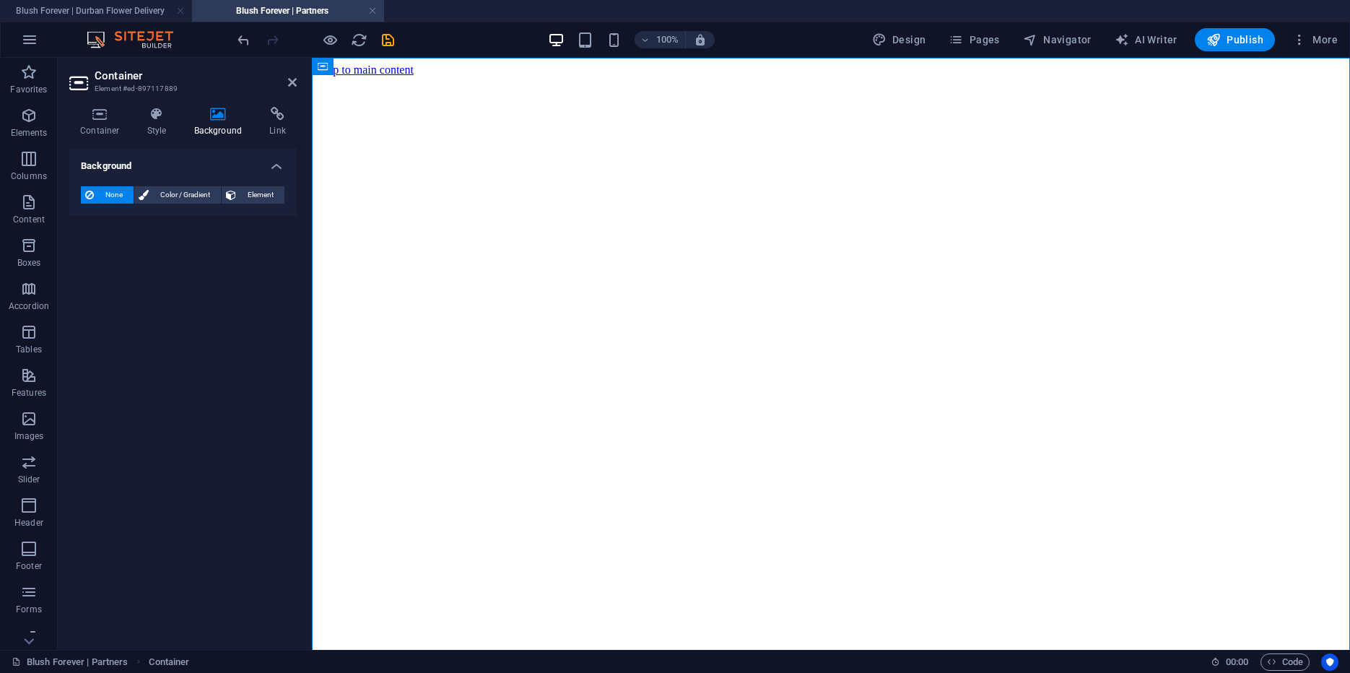
click at [215, 115] on icon at bounding box center [218, 114] width 70 height 14
click at [175, 193] on span "Color / Gradient" at bounding box center [185, 194] width 64 height 17
click at [148, 222] on span "Gradient" at bounding box center [138, 222] width 36 height 20
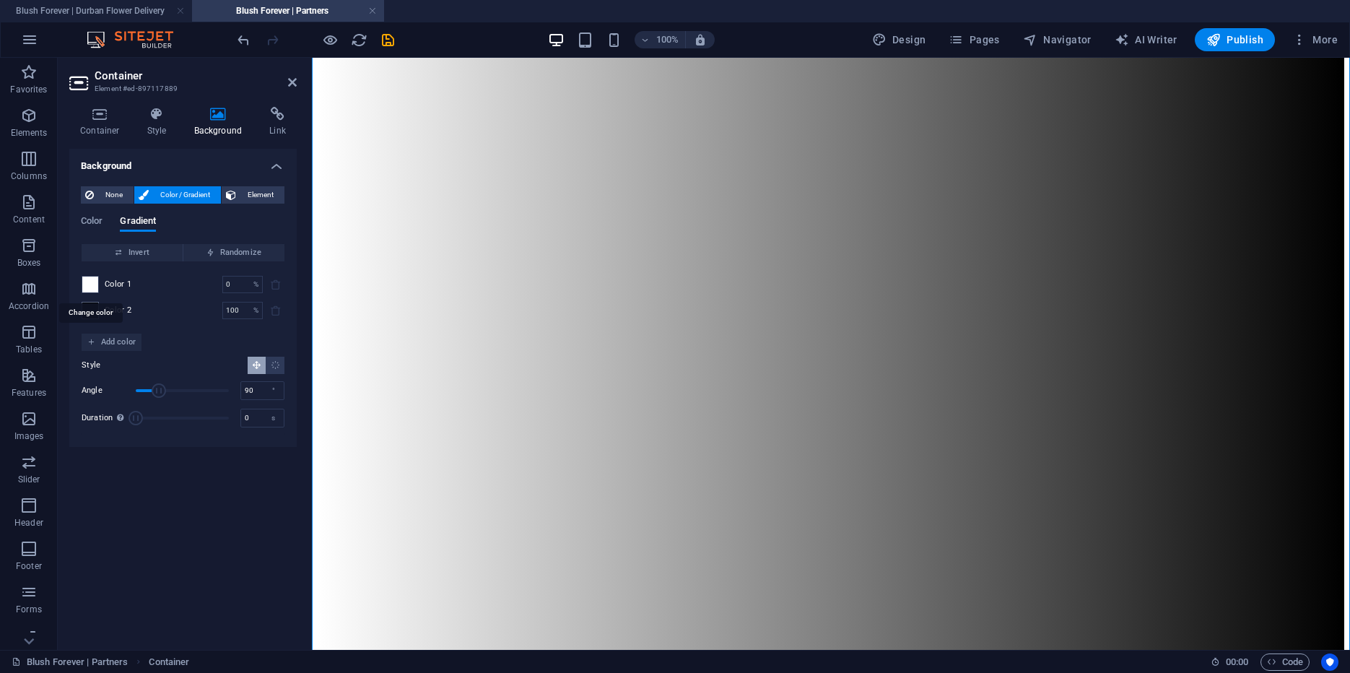
click at [88, 289] on span at bounding box center [90, 285] width 16 height 16
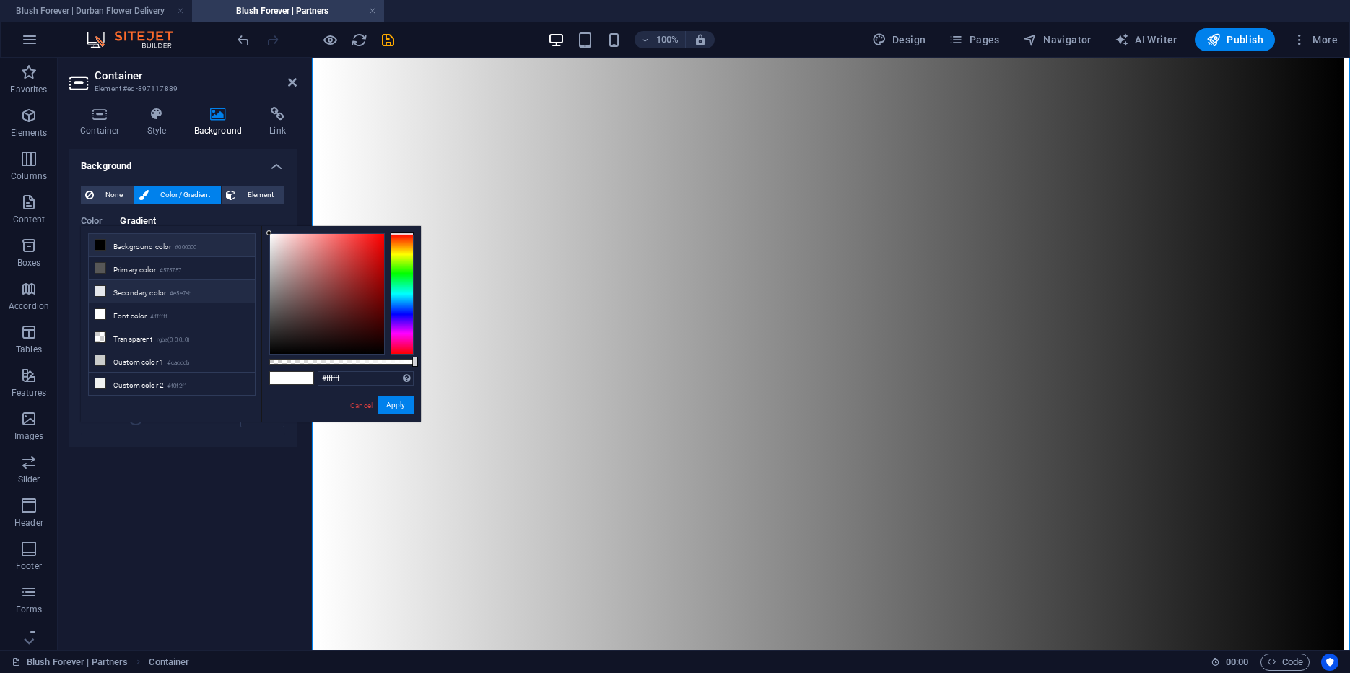
scroll to position [63, 0]
click at [131, 358] on li "Custom color 4 #0b0b0c" at bounding box center [172, 367] width 166 height 23
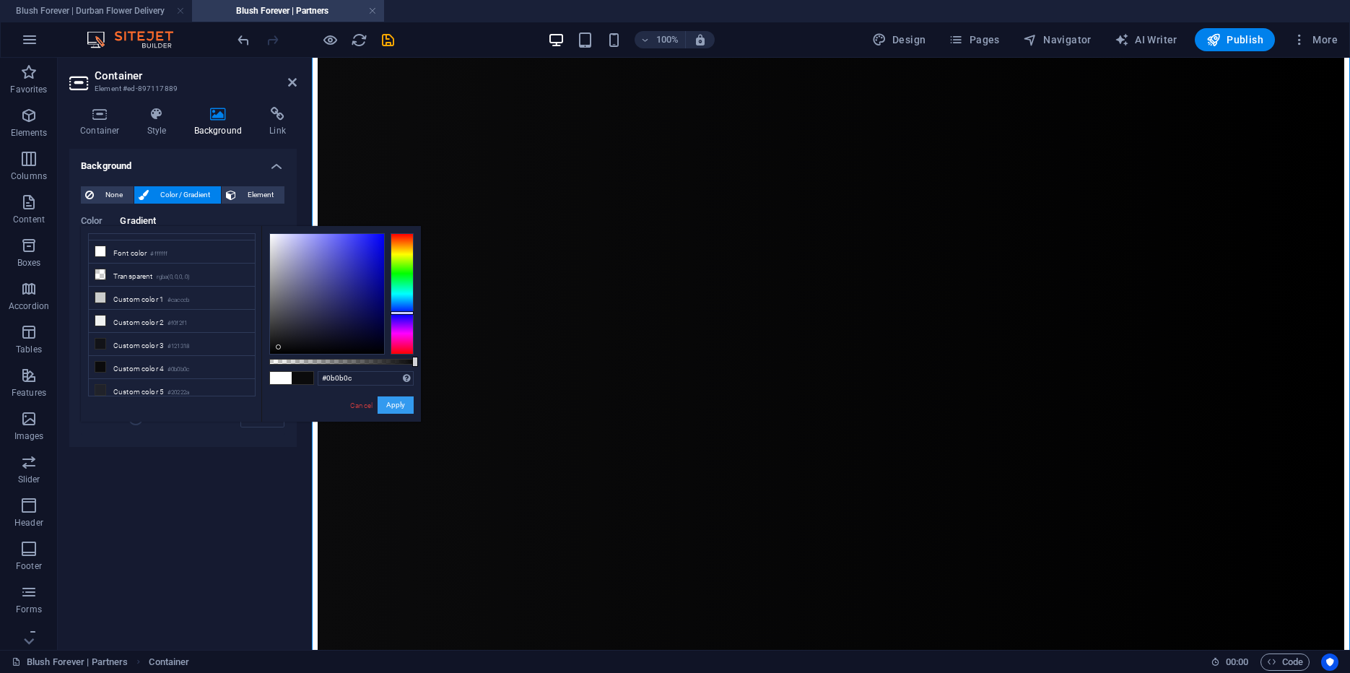
click at [389, 402] on button "Apply" at bounding box center [396, 404] width 36 height 17
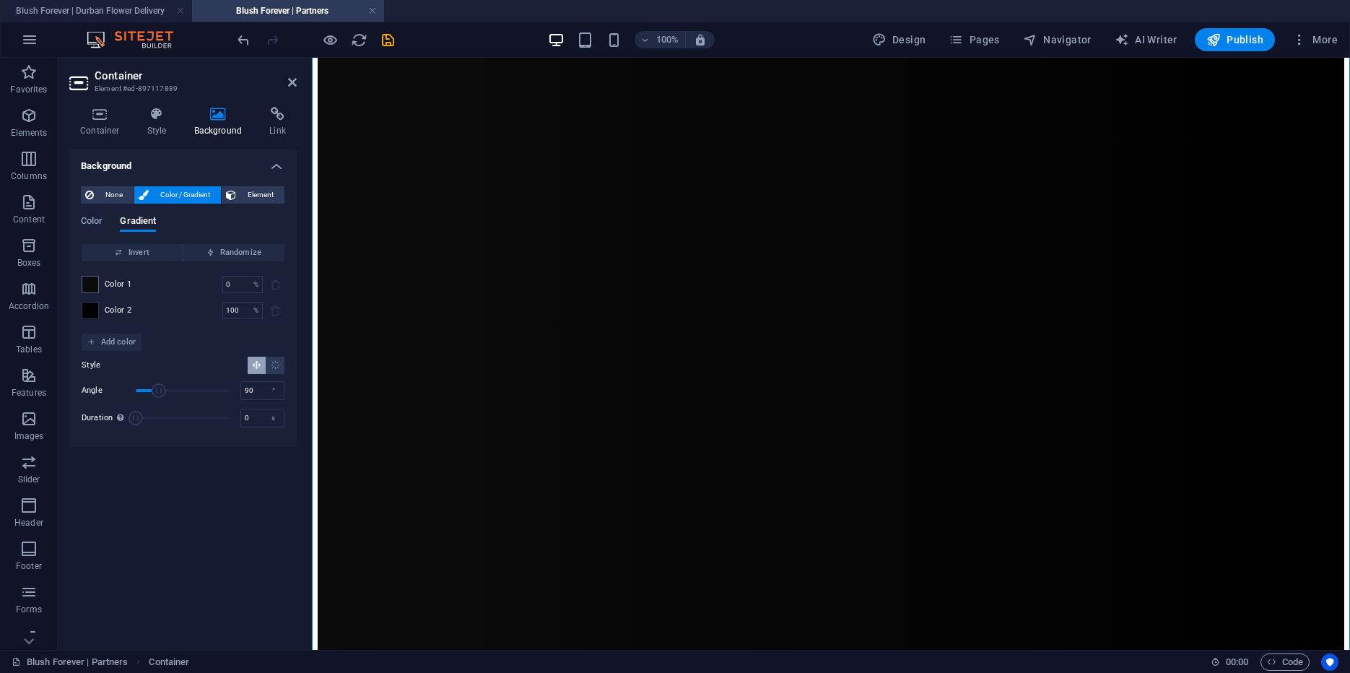
click at [88, 312] on span at bounding box center [90, 310] width 16 height 16
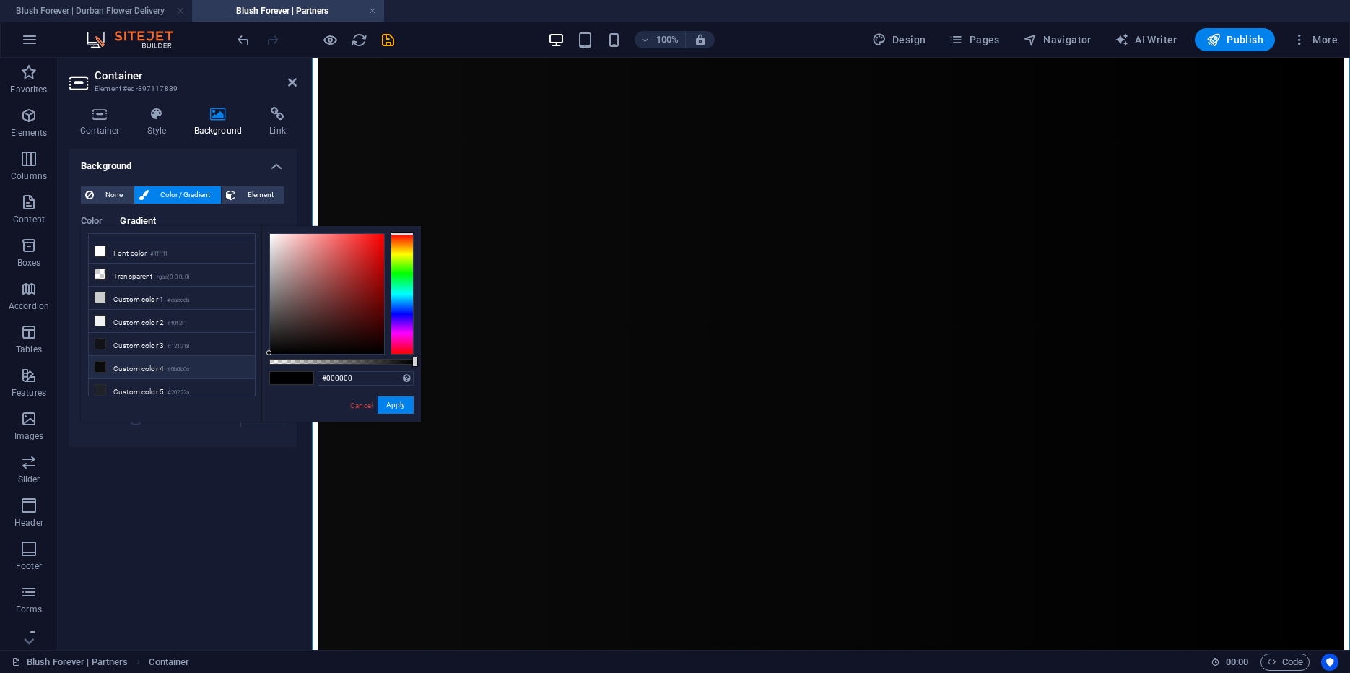
click at [136, 357] on li "Custom color 4 #0b0b0c" at bounding box center [172, 367] width 166 height 23
type input "#0b0b0c"
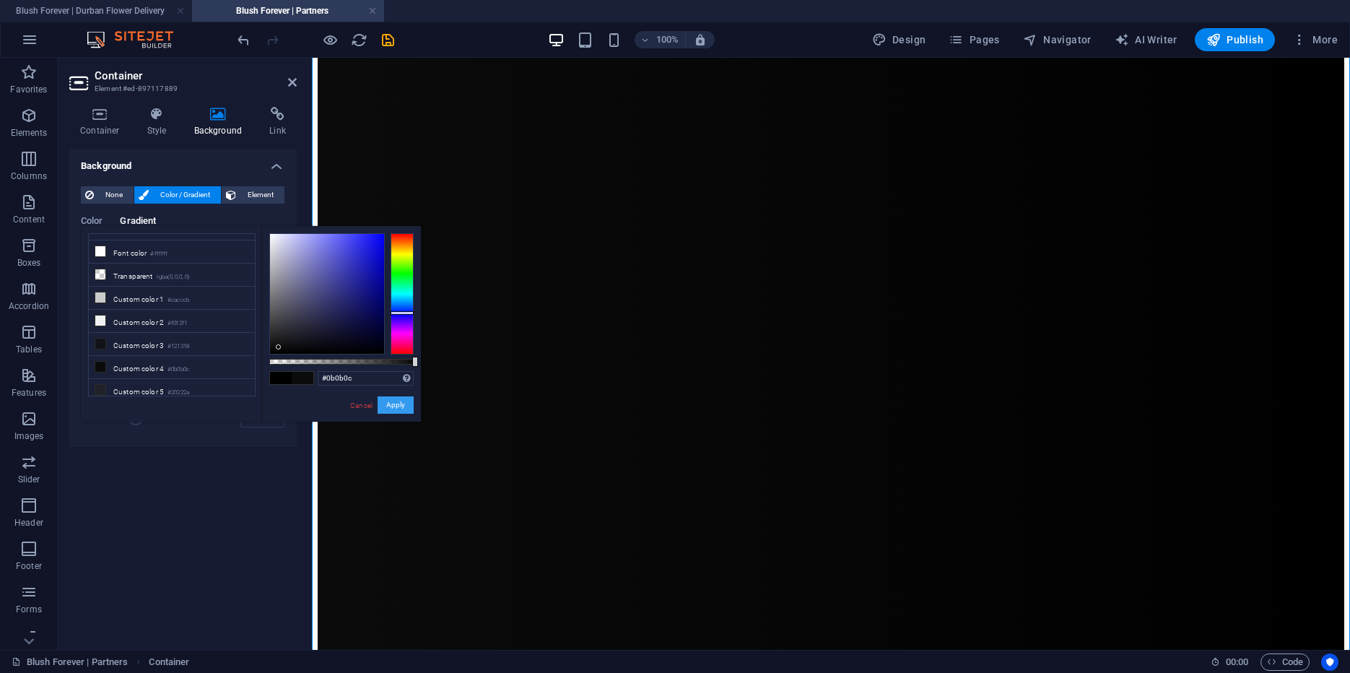
click at [389, 404] on button "Apply" at bounding box center [396, 404] width 36 height 17
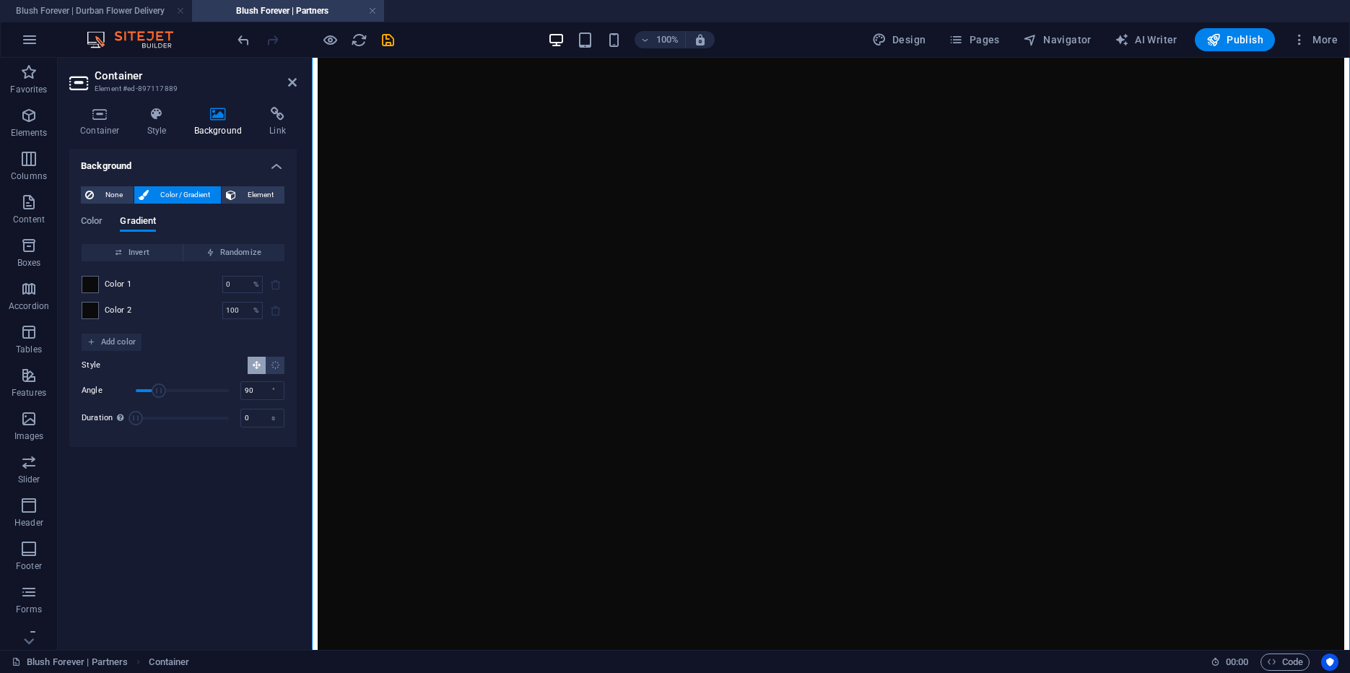
click at [80, 287] on div "None Color / Gradient Element Stretch background to full-width Color overlay Pl…" at bounding box center [182, 311] width 227 height 272
click at [86, 286] on span at bounding box center [90, 285] width 16 height 16
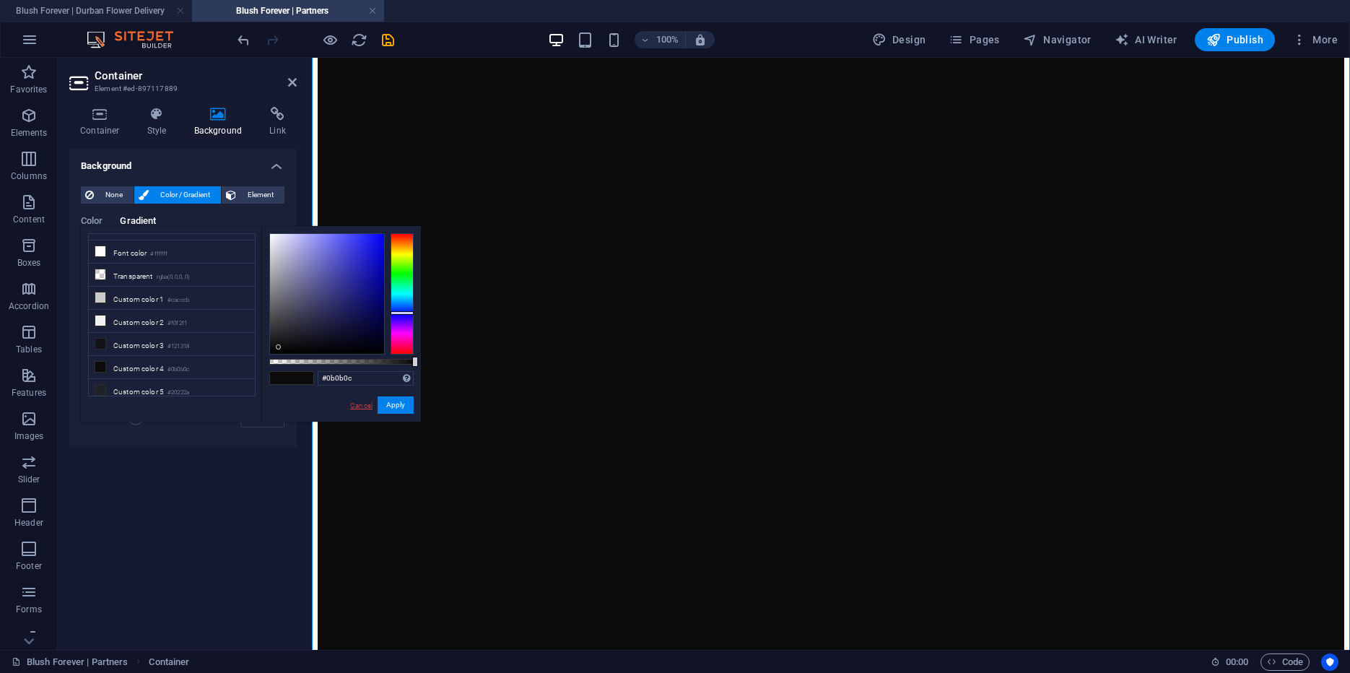
click at [353, 404] on link "Cancel" at bounding box center [361, 405] width 25 height 11
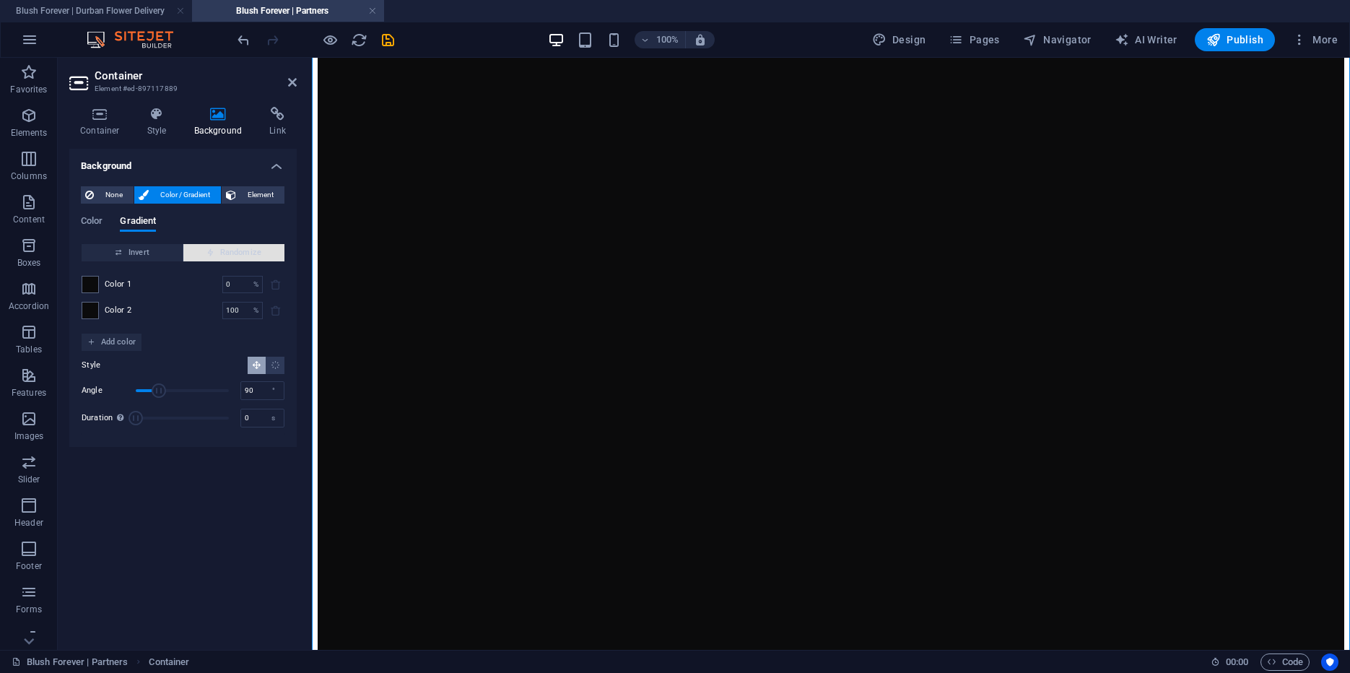
click at [259, 252] on span "Randomize" at bounding box center [234, 252] width 90 height 17
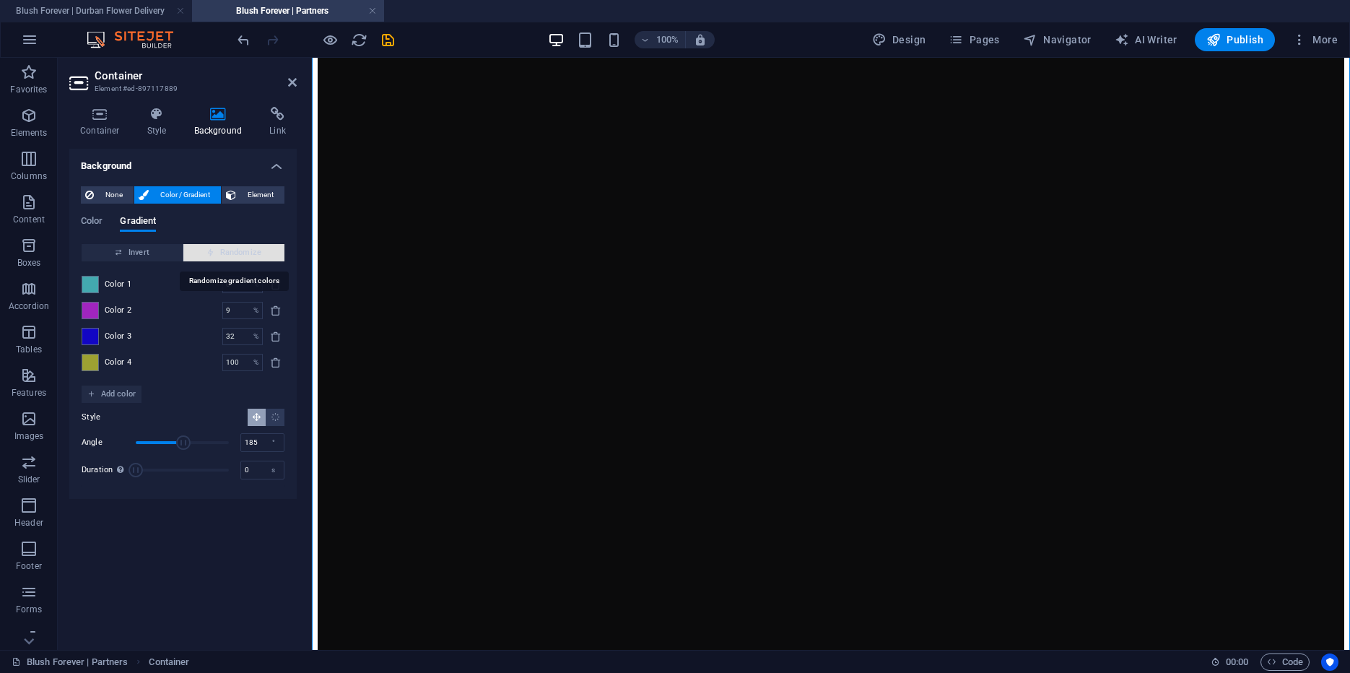
type input "9"
type input "185"
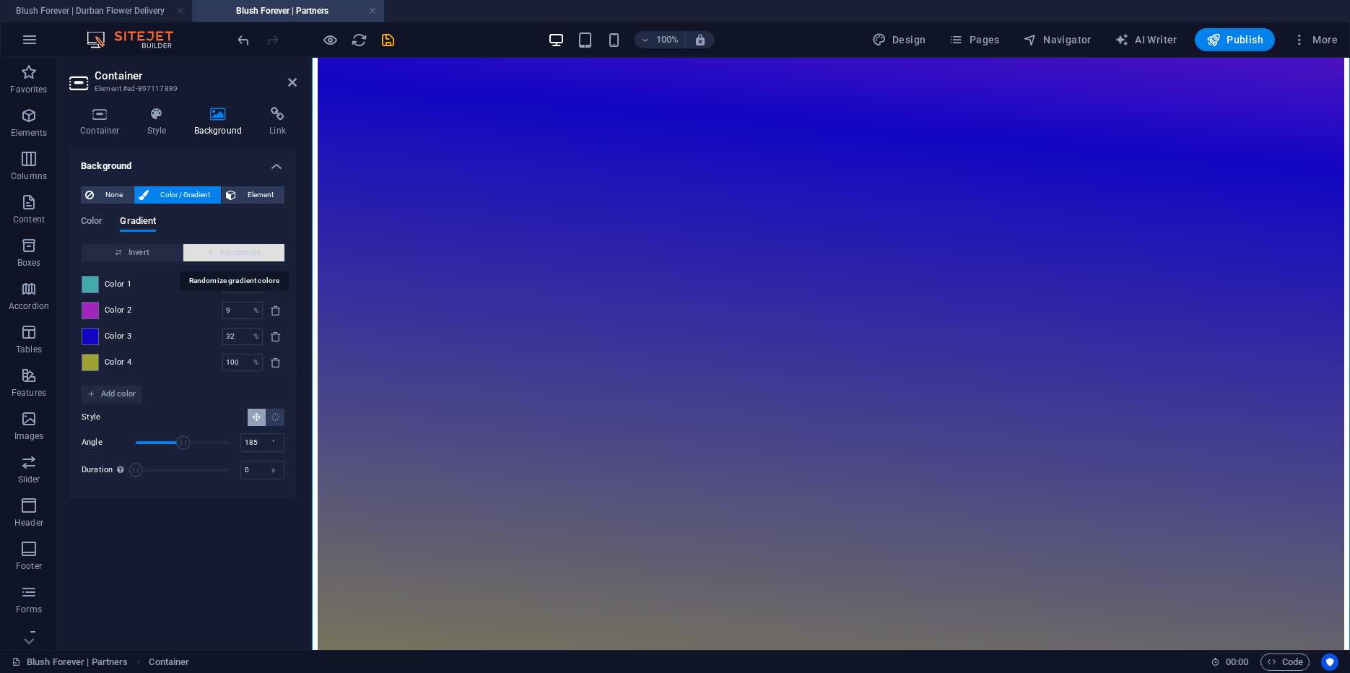
click at [259, 252] on span "Randomize" at bounding box center [234, 252] width 90 height 17
type input "100"
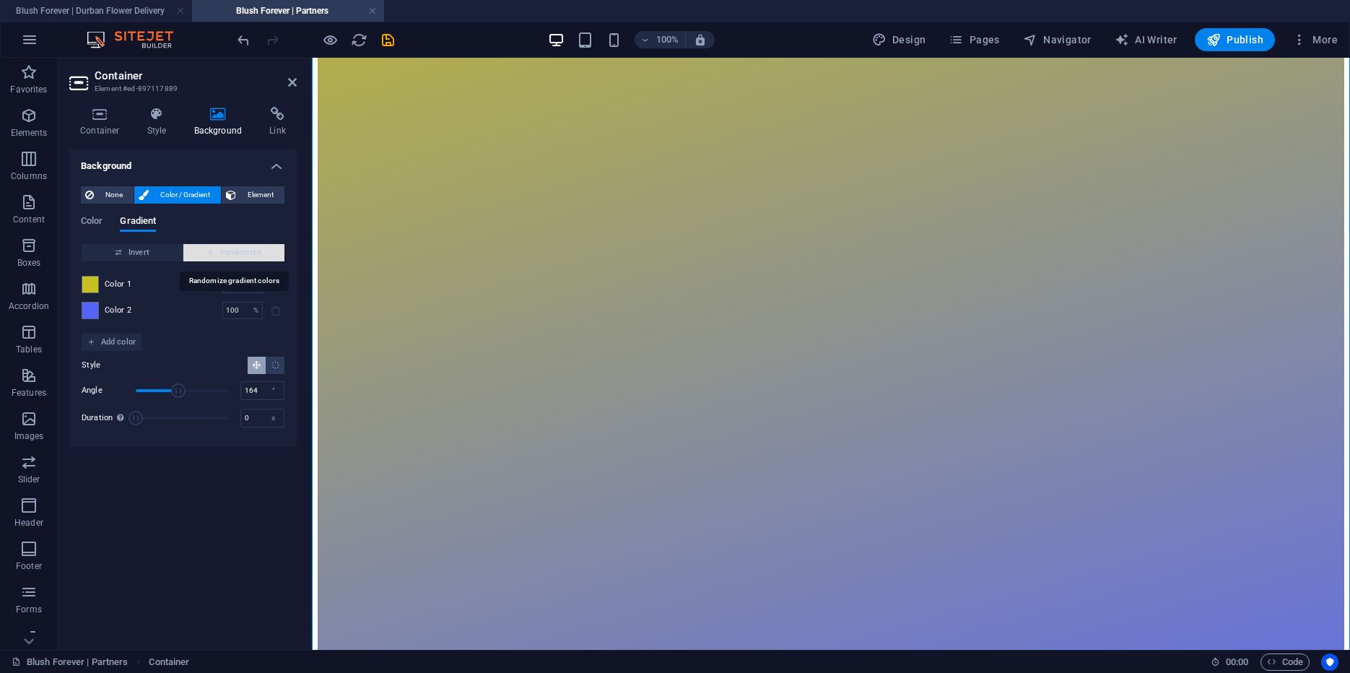
click at [259, 252] on span "Randomize" at bounding box center [234, 252] width 90 height 17
type input "276"
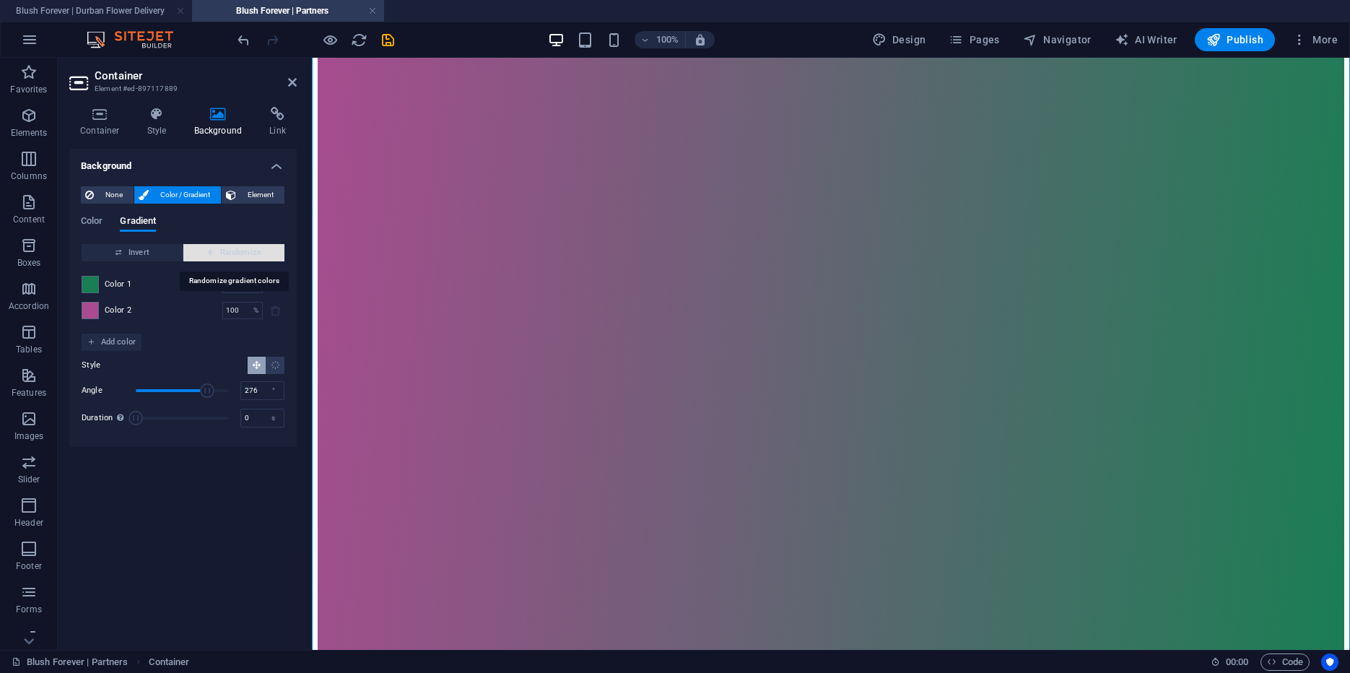
click at [259, 252] on span "Randomize" at bounding box center [234, 252] width 90 height 17
type input "80"
type input "214"
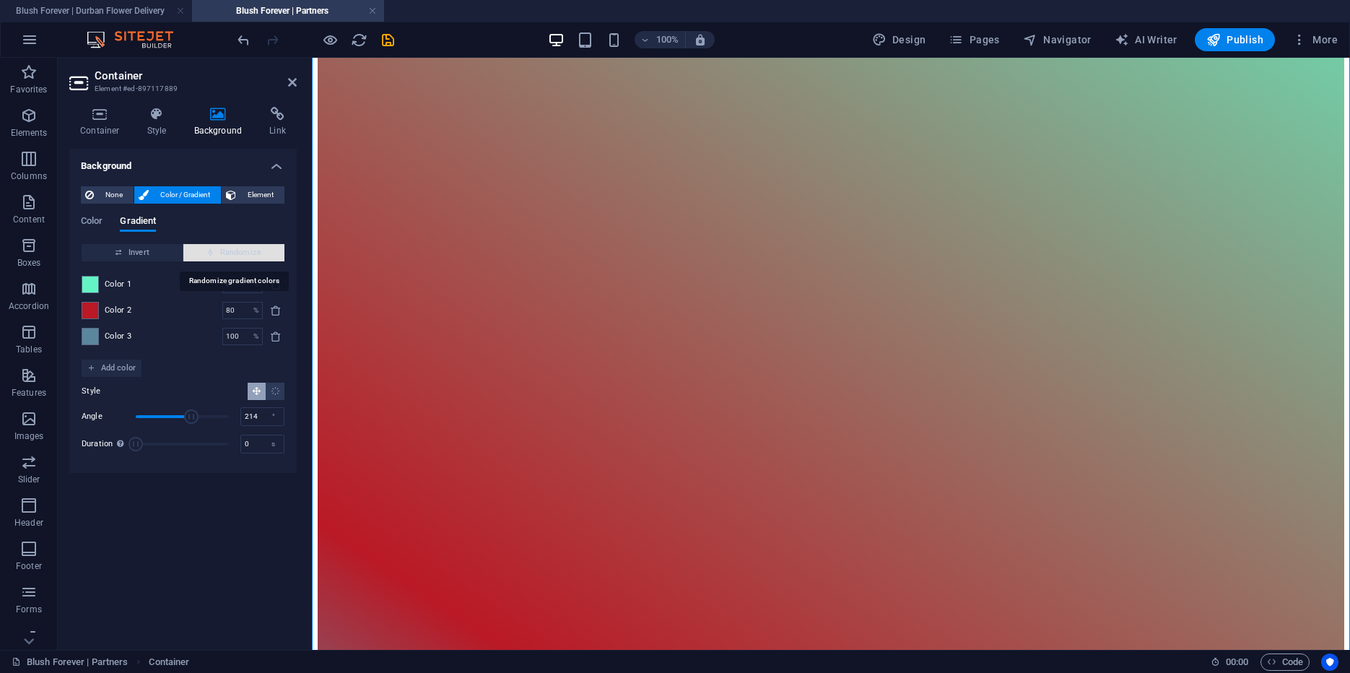
click at [259, 252] on span "Randomize" at bounding box center [234, 252] width 90 height 17
type input "12"
type input "339"
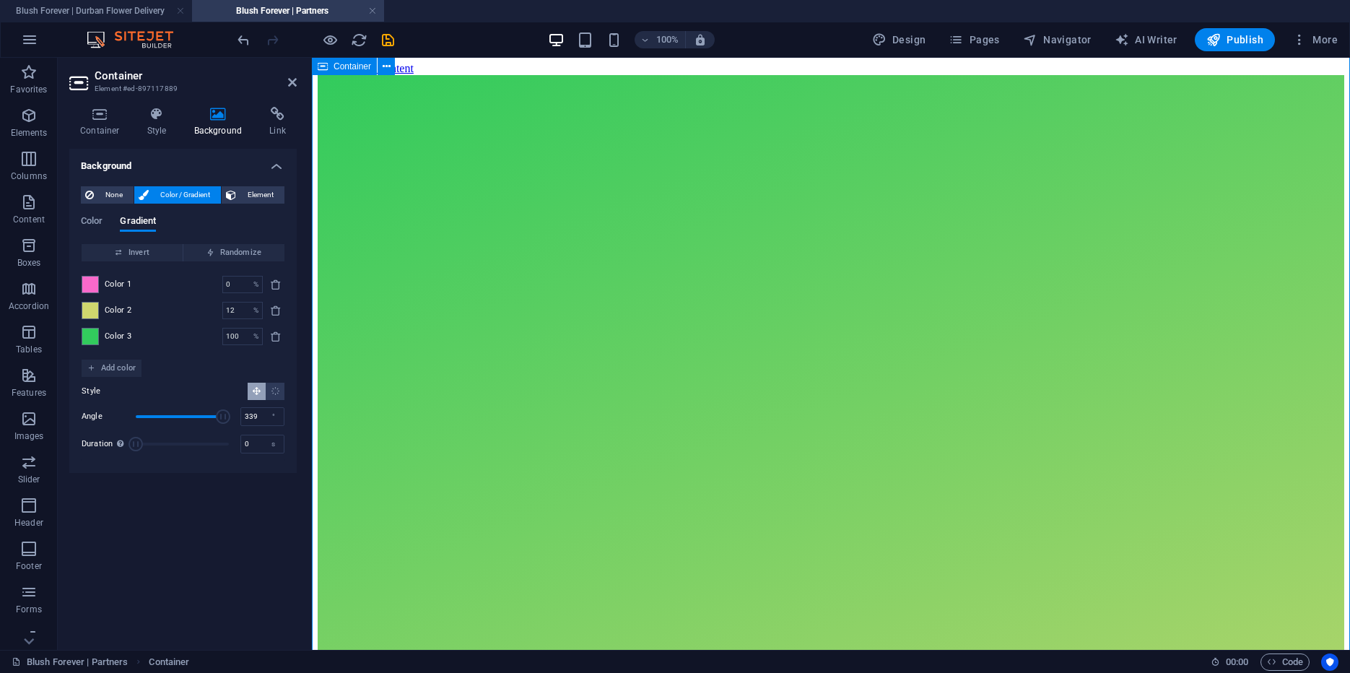
scroll to position [0, 0]
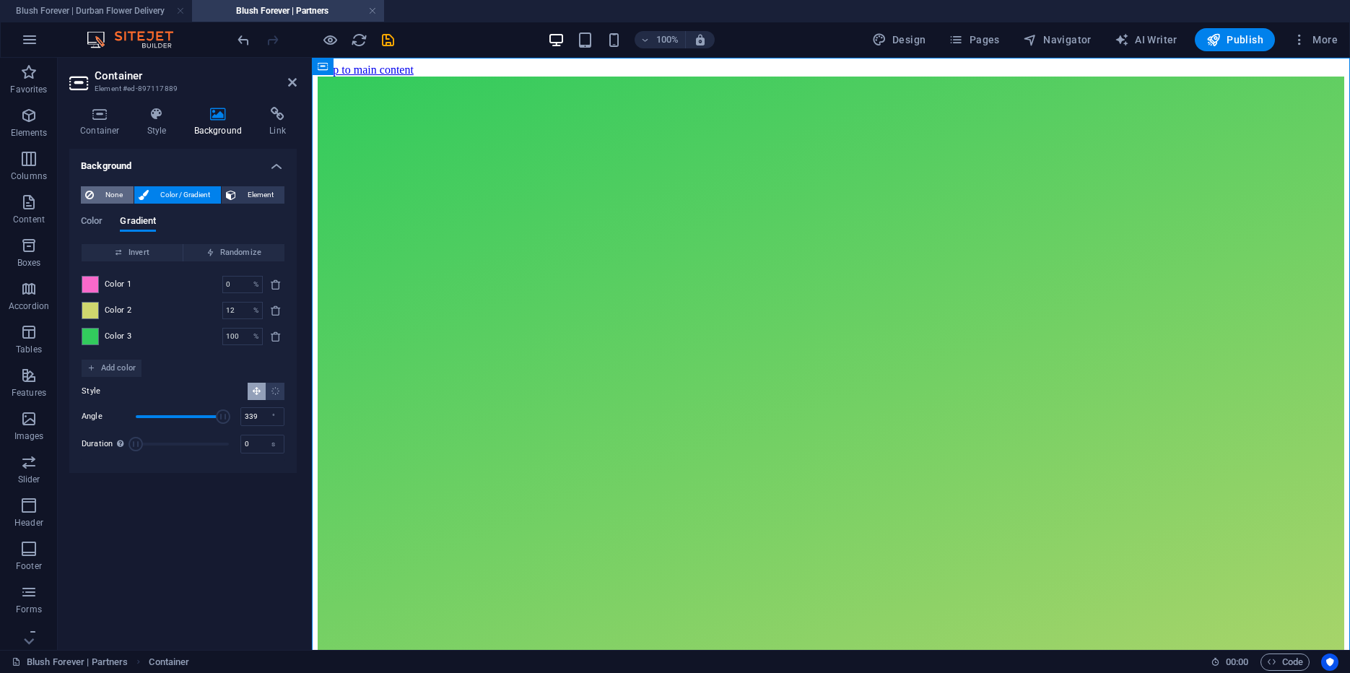
click at [110, 190] on span "None" at bounding box center [113, 194] width 31 height 17
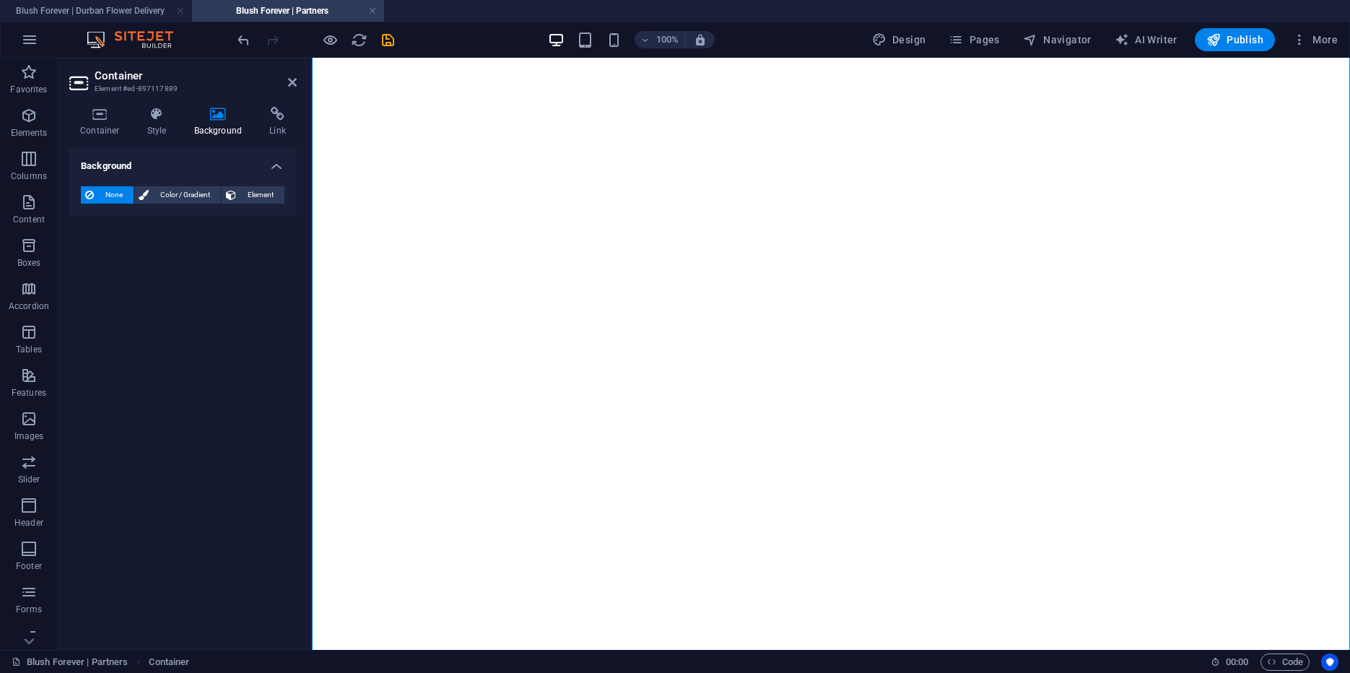
scroll to position [193, 0]
click at [269, 116] on icon at bounding box center [277, 114] width 38 height 14
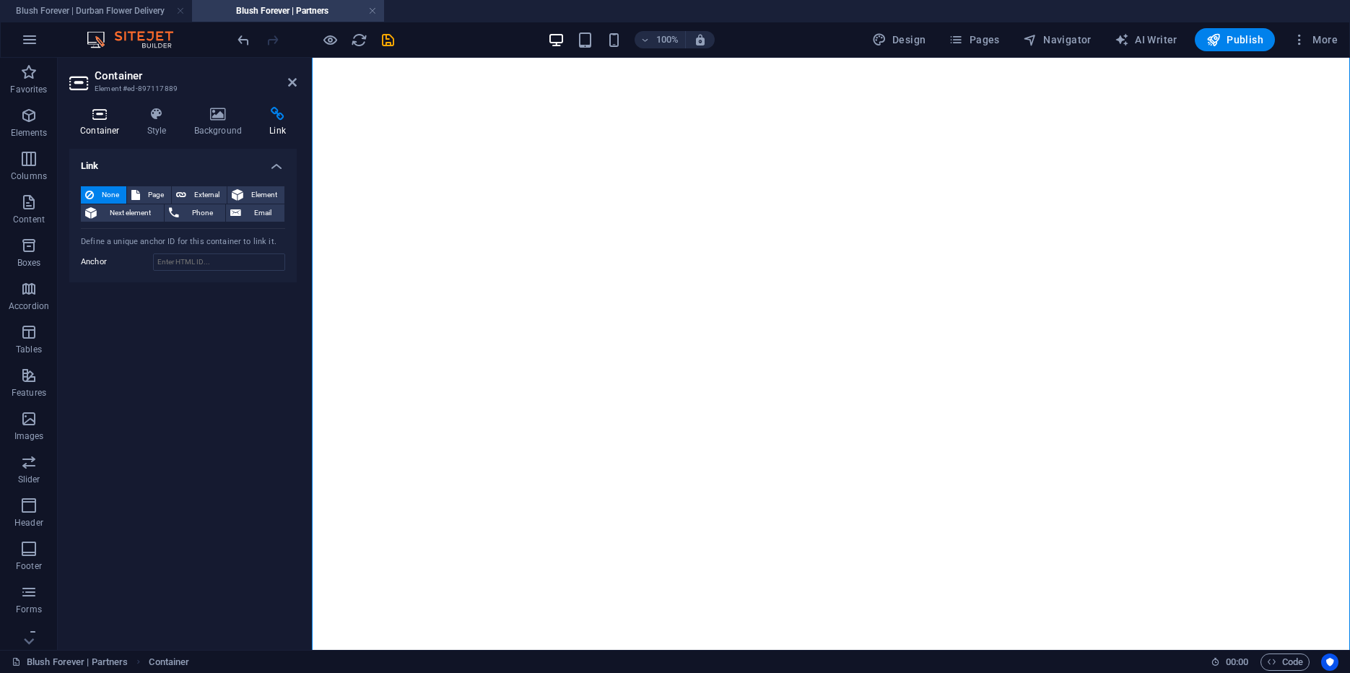
click at [106, 117] on icon at bounding box center [99, 114] width 61 height 14
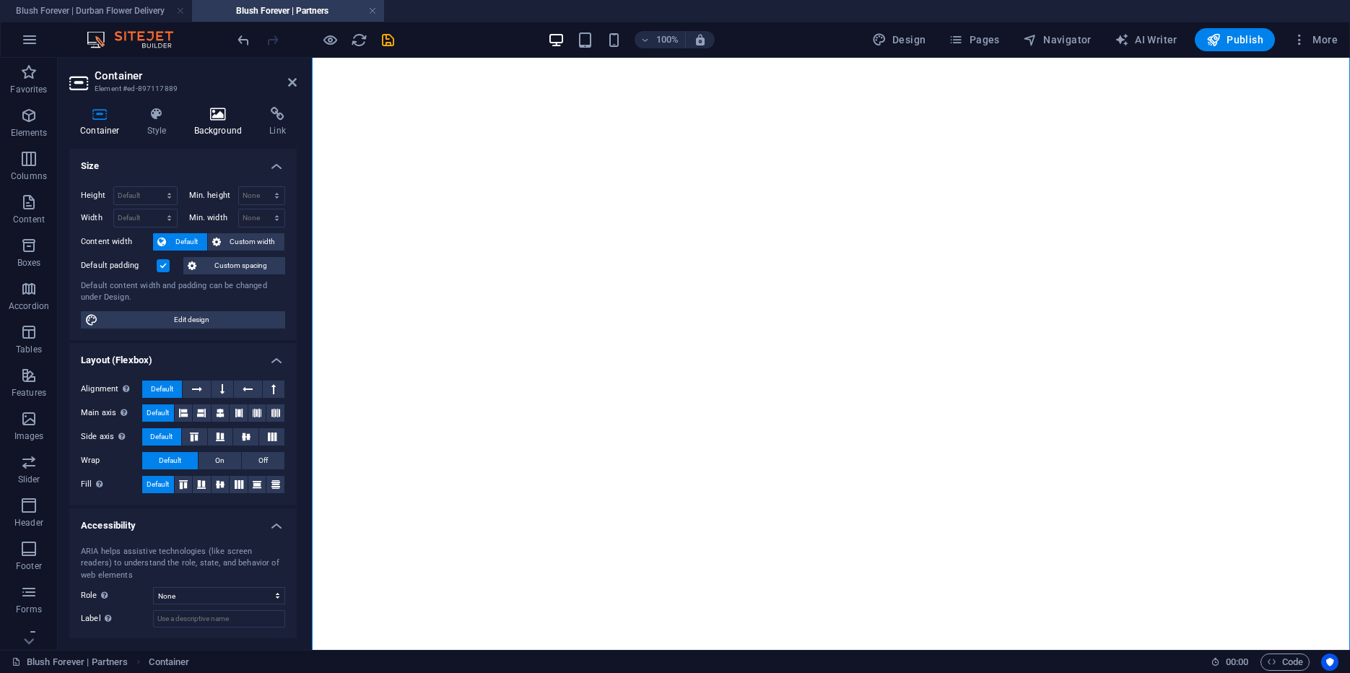
click at [193, 114] on icon at bounding box center [218, 114] width 70 height 14
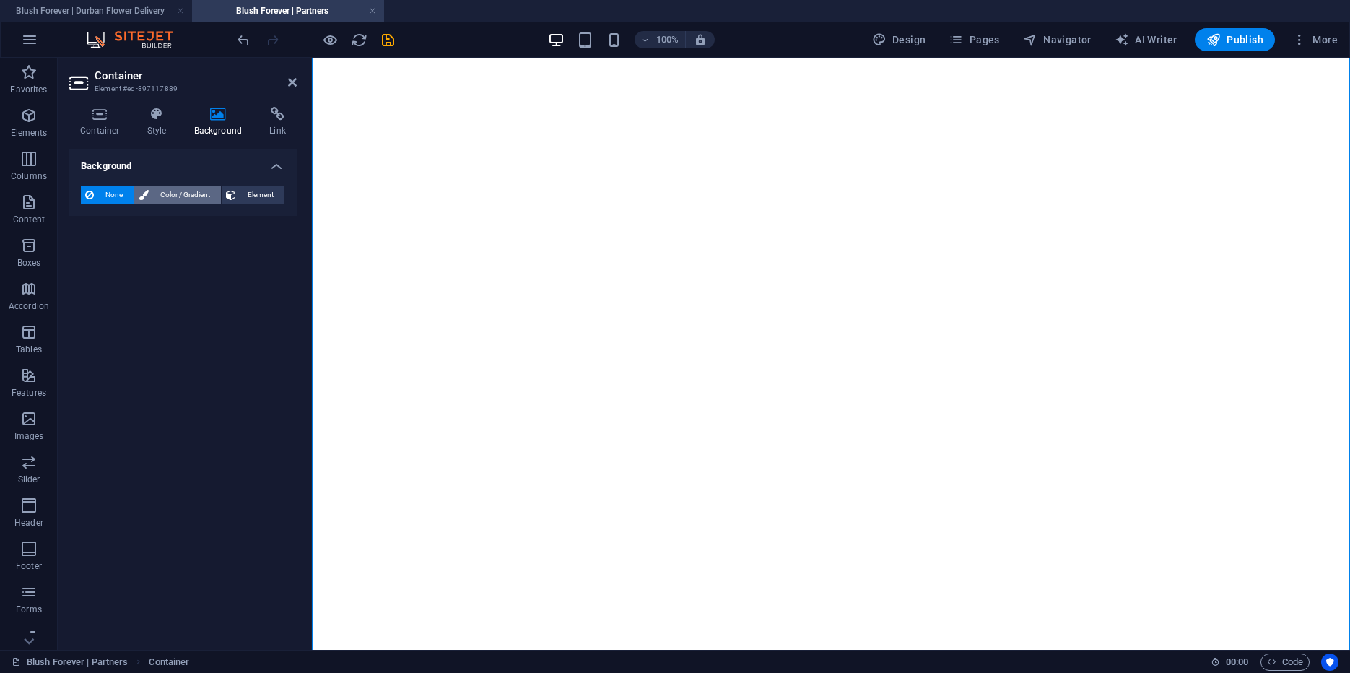
click at [193, 191] on span "Color / Gradient" at bounding box center [185, 194] width 64 height 17
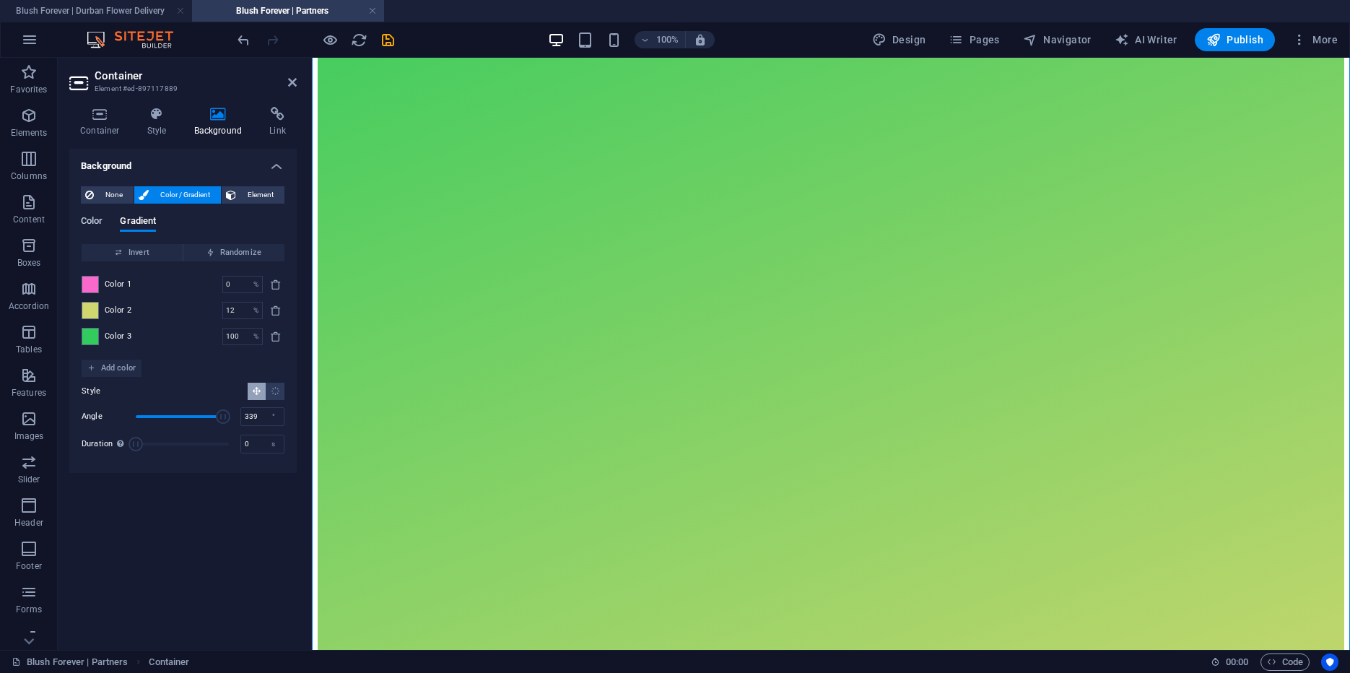
click at [101, 219] on span "Color" at bounding box center [92, 222] width 22 height 20
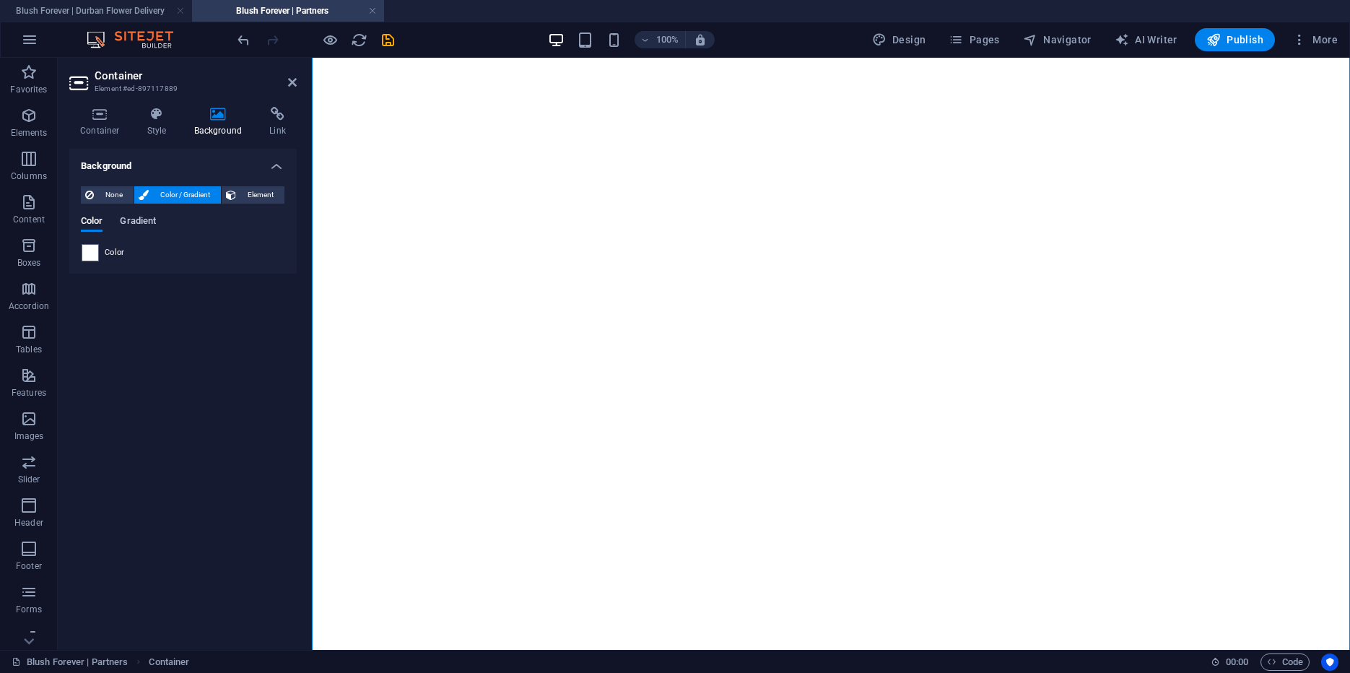
click at [136, 221] on span "Gradient" at bounding box center [138, 222] width 36 height 20
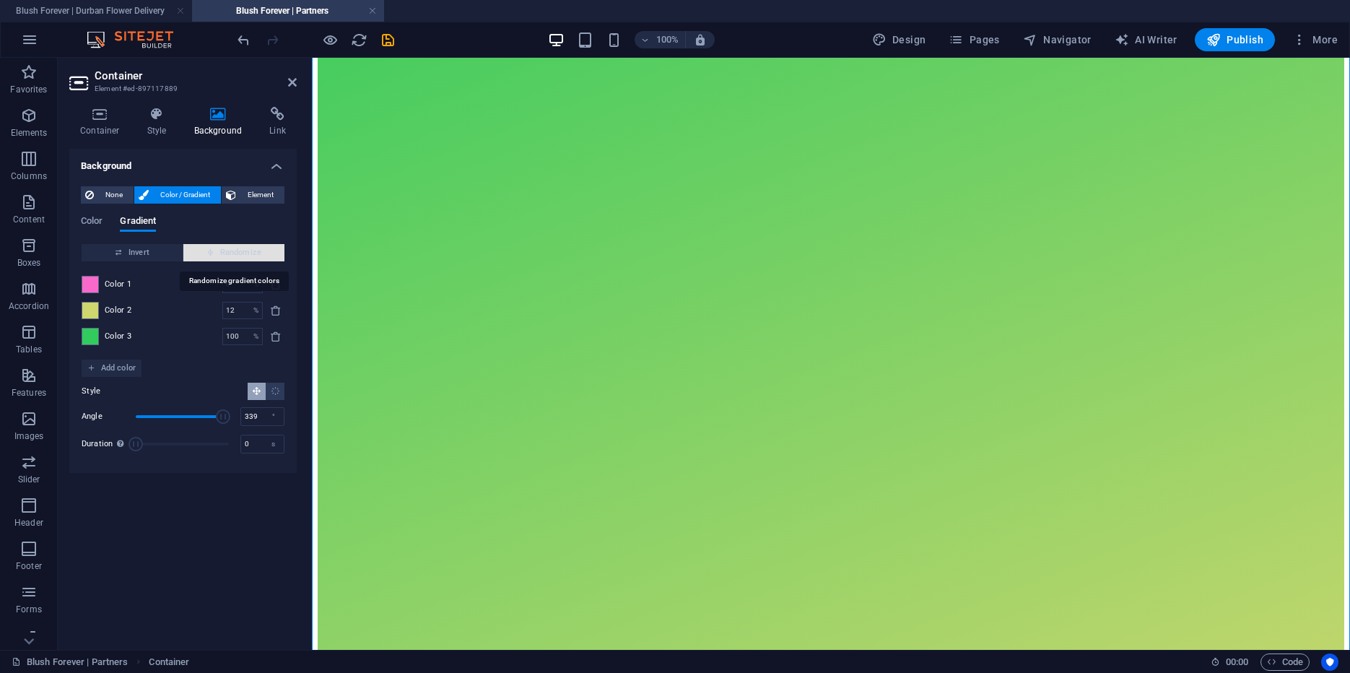
click at [260, 245] on span "Randomize" at bounding box center [234, 252] width 90 height 17
type input "8"
type input "60"
type input "264"
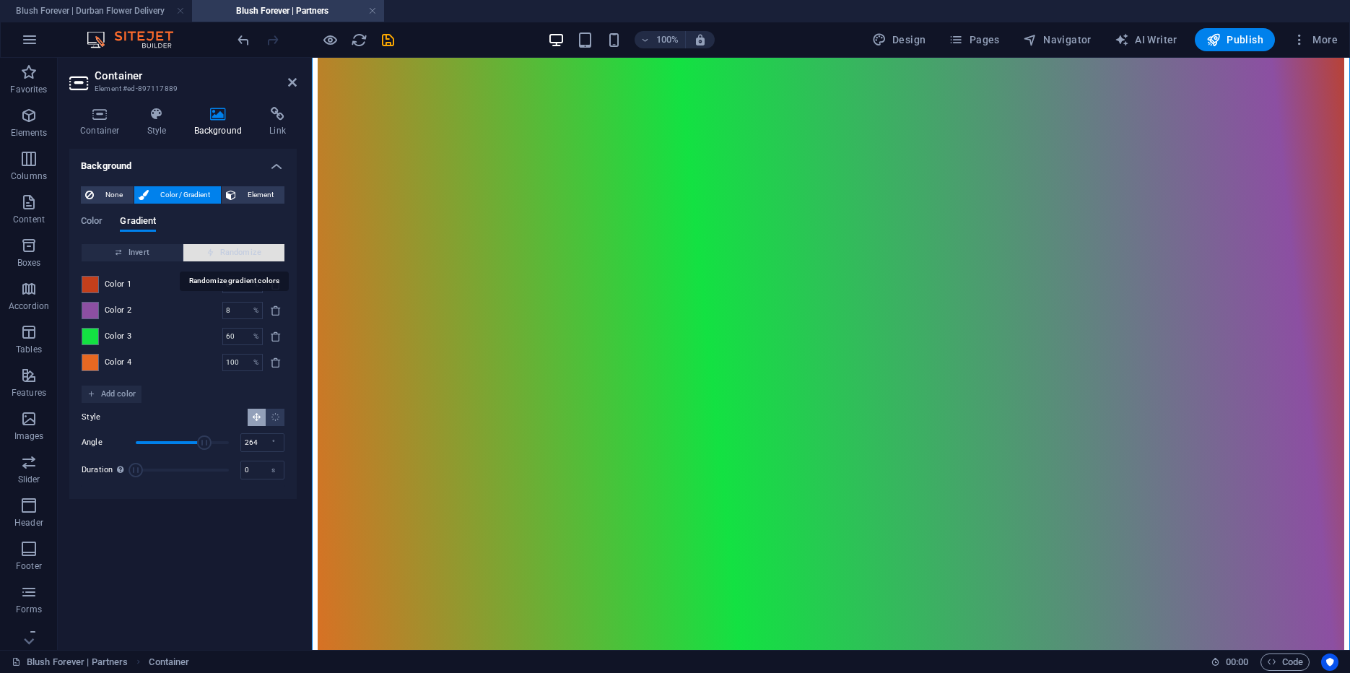
click at [254, 246] on span "Randomize" at bounding box center [234, 252] width 90 height 17
type input "57"
type input "96"
type input "202"
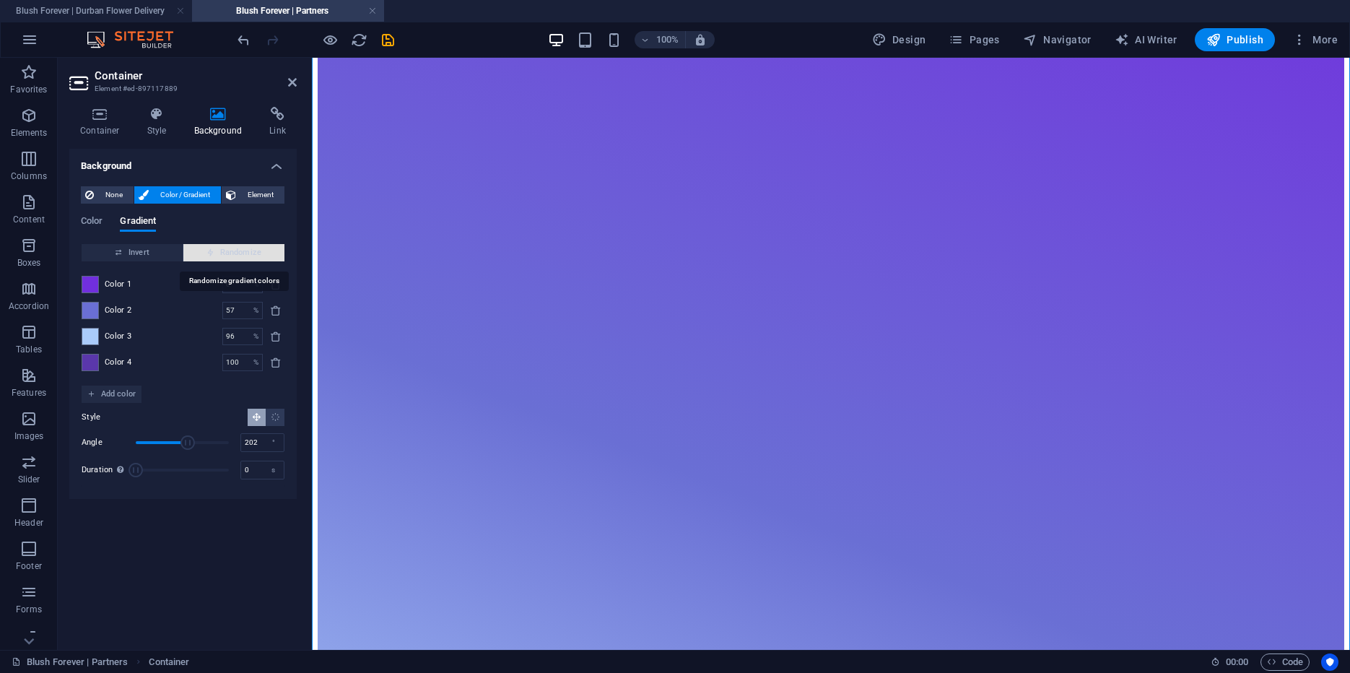
click at [254, 246] on span "Randomize" at bounding box center [234, 252] width 90 height 17
type input "26"
type input "100"
type input "23"
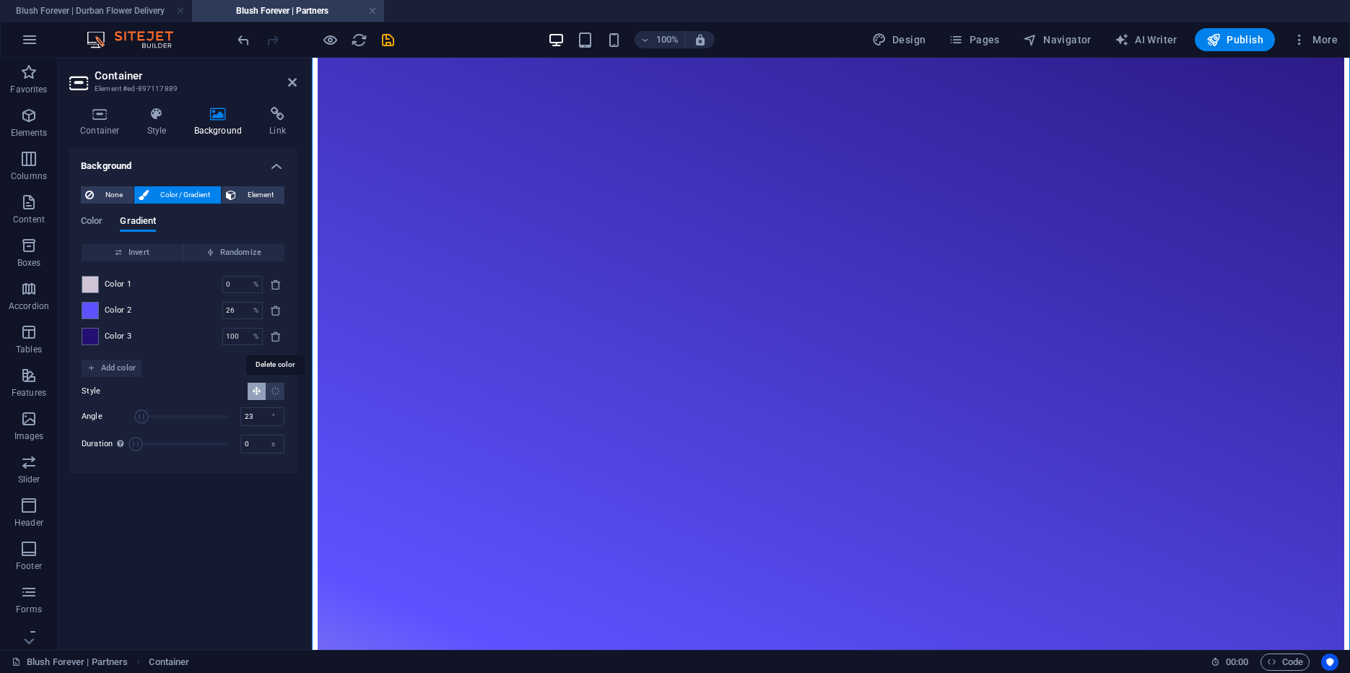
drag, startPoint x: 274, startPoint y: 332, endPoint x: 277, endPoint y: 317, distance: 15.4
click at [274, 332] on icon "delete" at bounding box center [276, 337] width 12 height 12
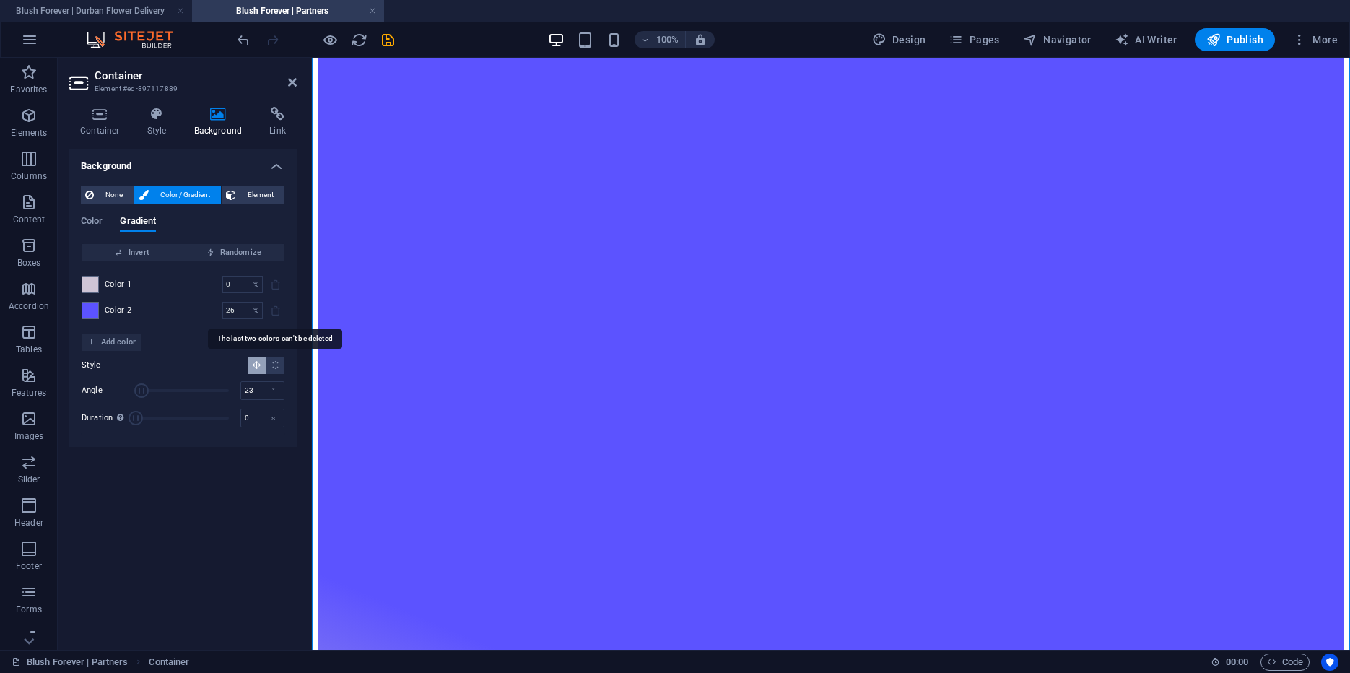
click at [272, 313] on span at bounding box center [275, 310] width 17 height 17
click at [92, 284] on span at bounding box center [90, 285] width 16 height 16
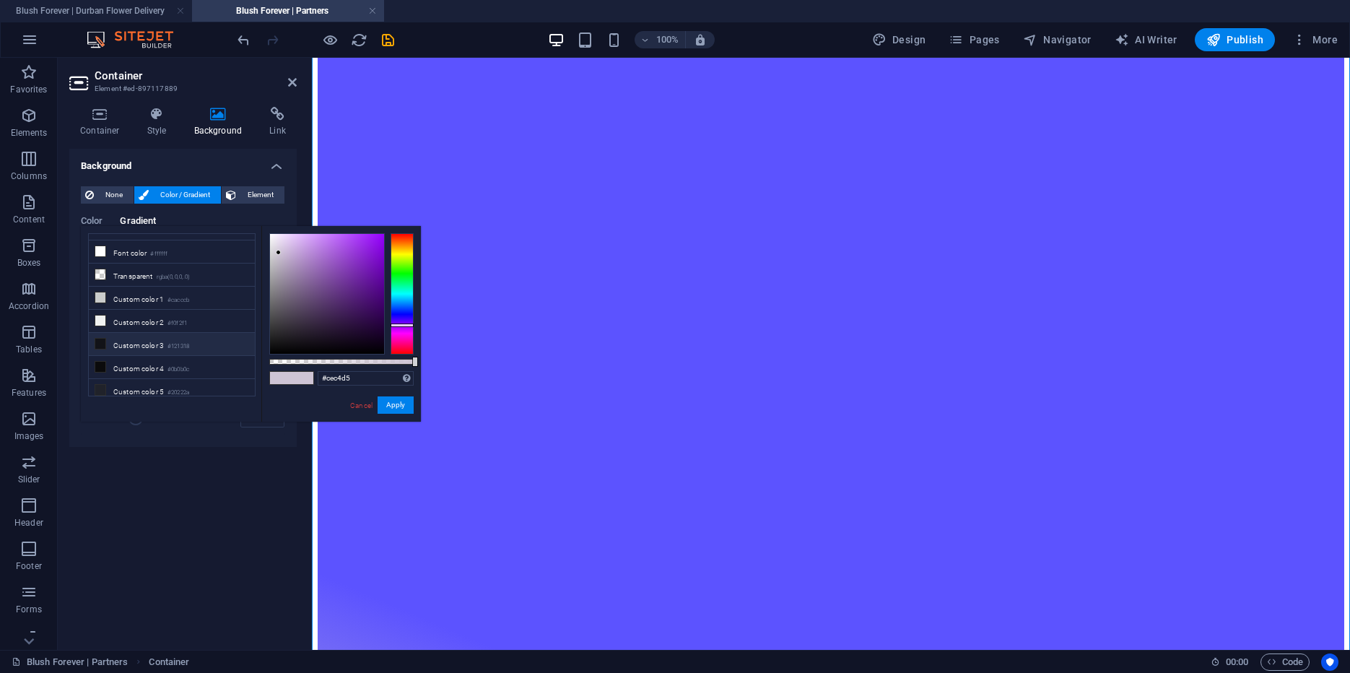
click at [147, 341] on li "Custom color 3 #121318" at bounding box center [172, 344] width 166 height 23
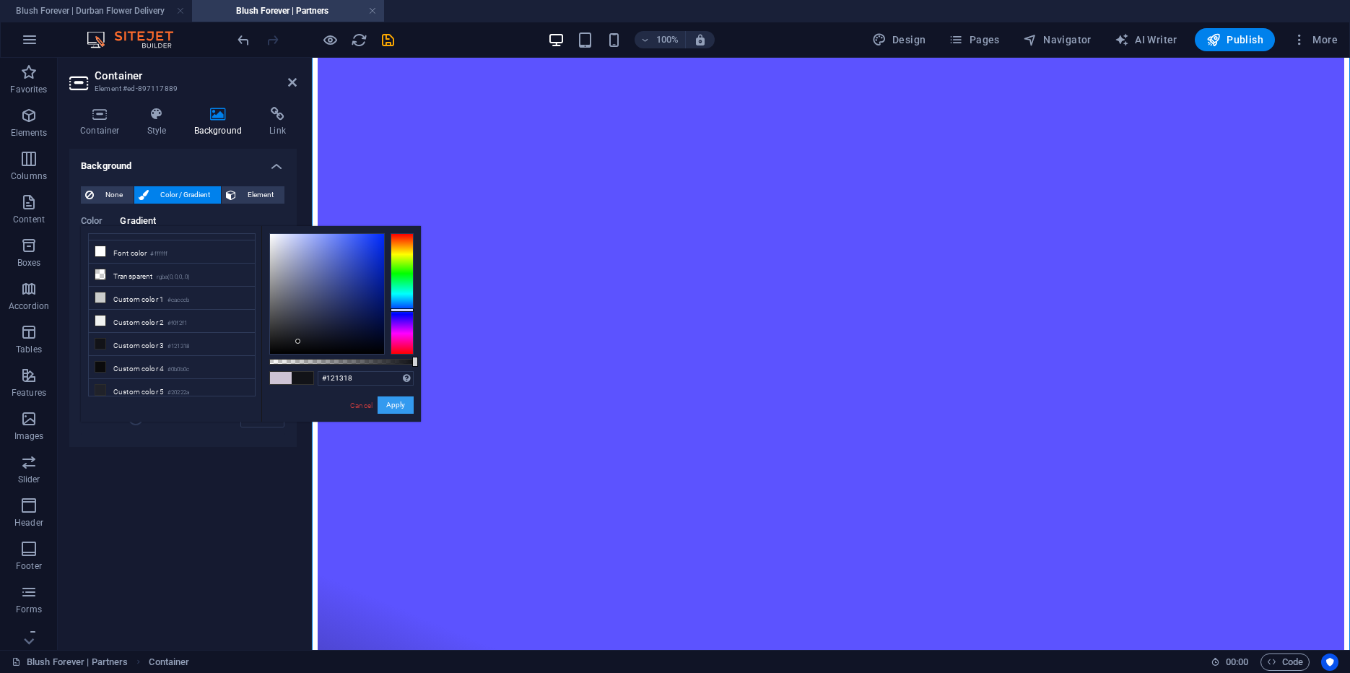
click at [399, 408] on button "Apply" at bounding box center [396, 404] width 36 height 17
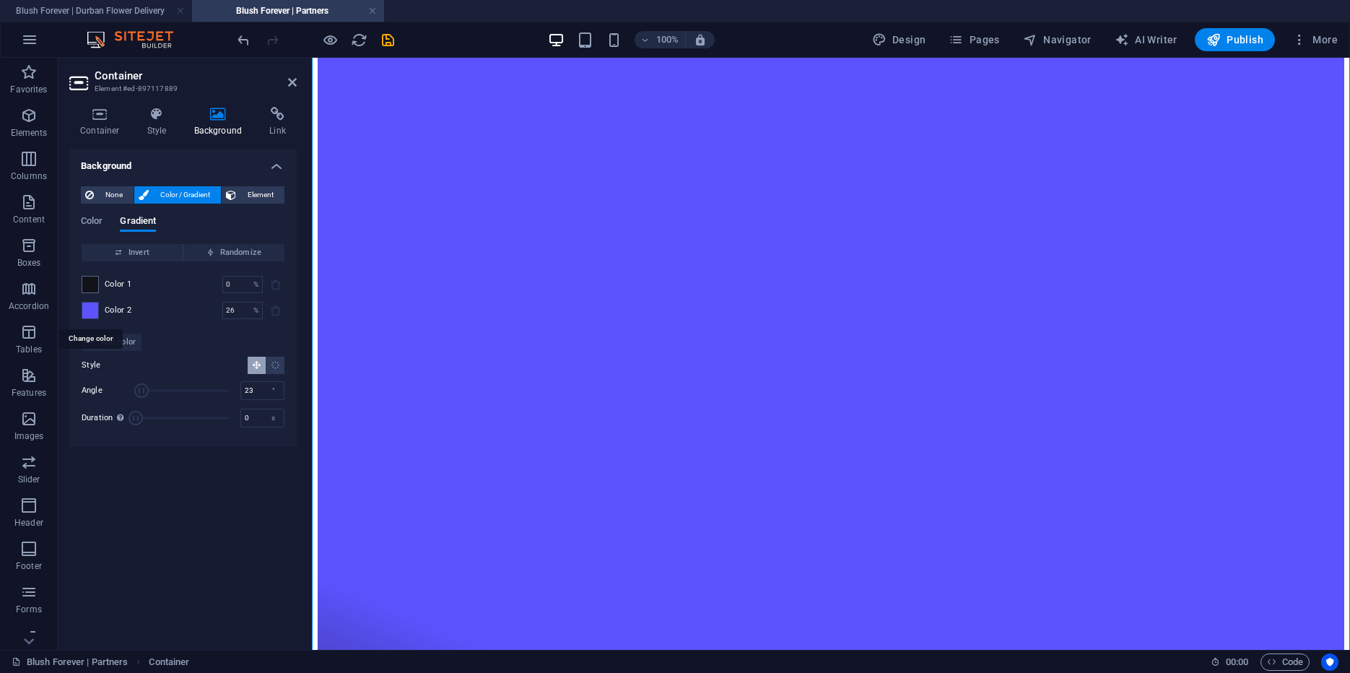
click at [90, 311] on span at bounding box center [90, 310] width 16 height 16
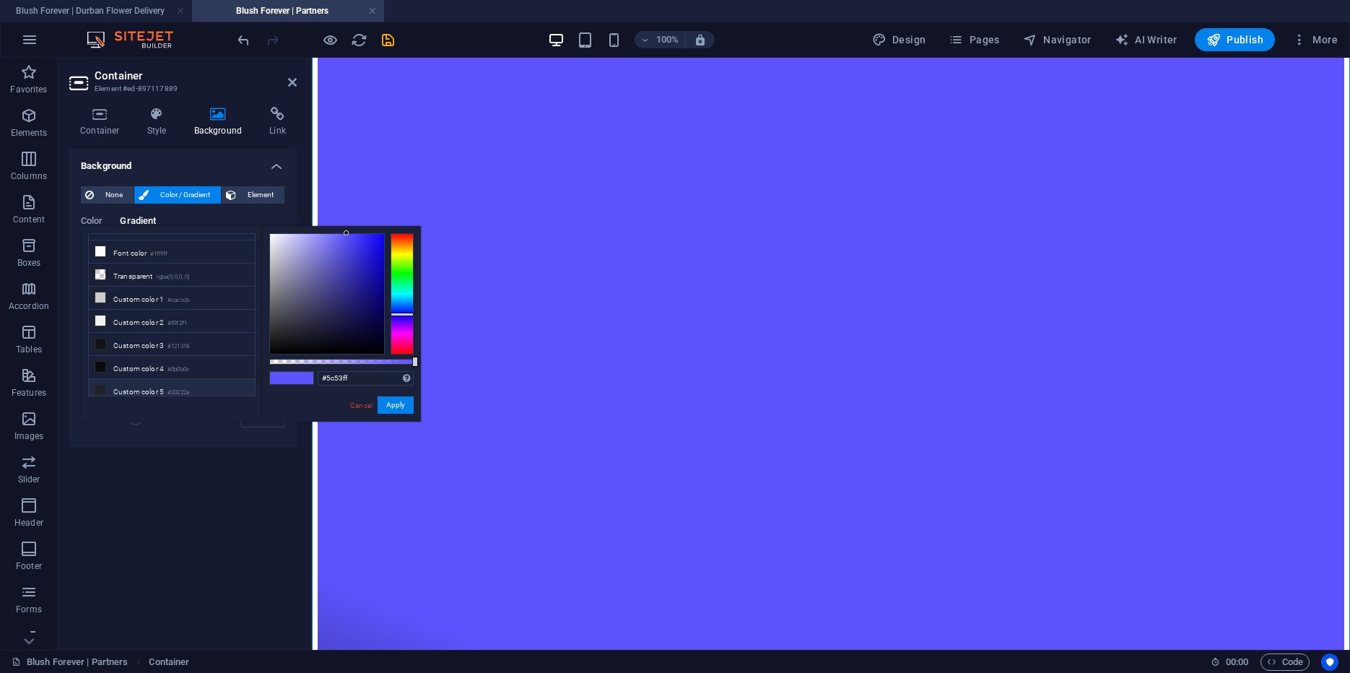
click at [126, 380] on li "Custom color 5 #20222a" at bounding box center [172, 390] width 166 height 23
type input "#20222a"
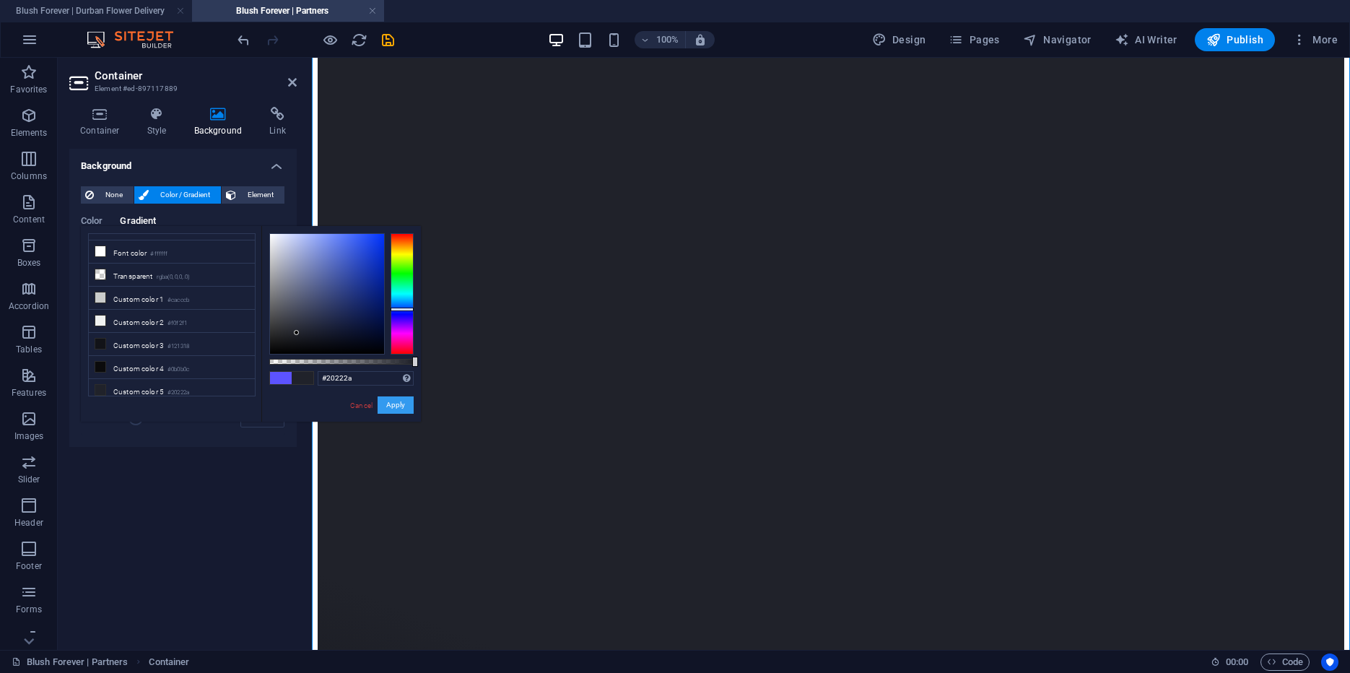
click at [395, 403] on button "Apply" at bounding box center [396, 404] width 36 height 17
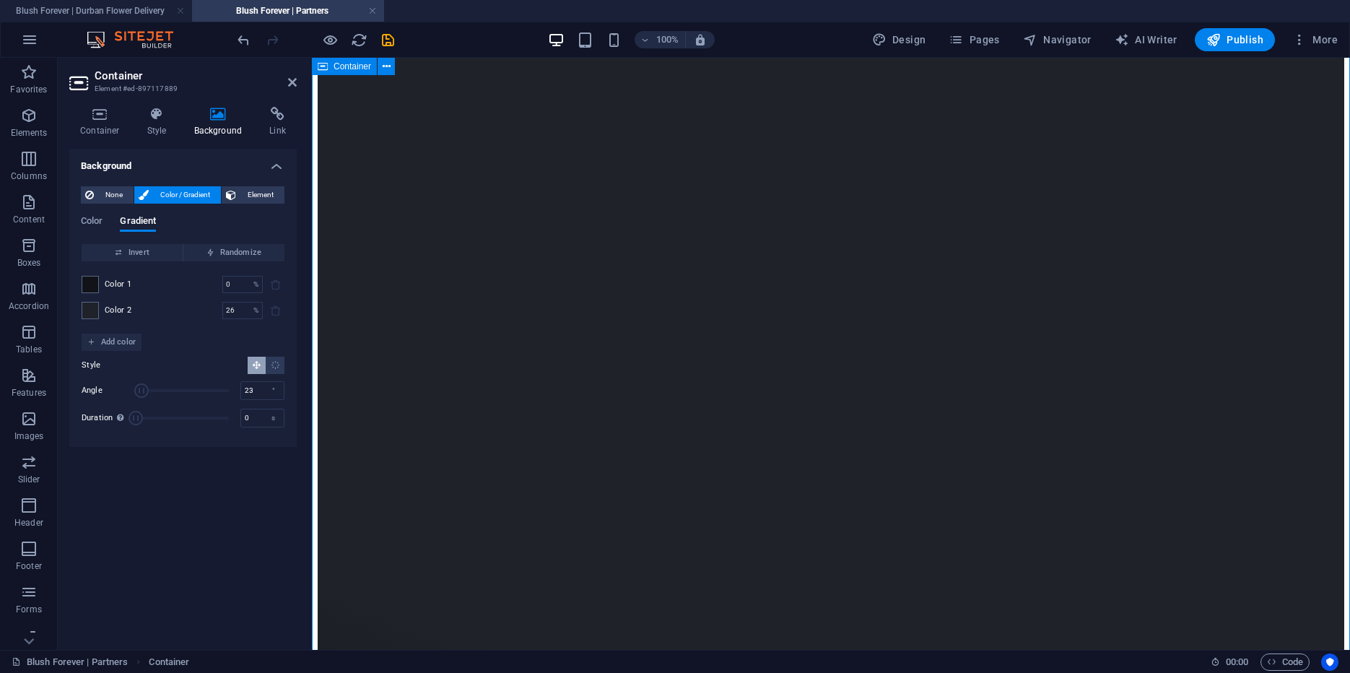
click at [373, 236] on div "Loading…" at bounding box center [831, 425] width 1027 height 1085
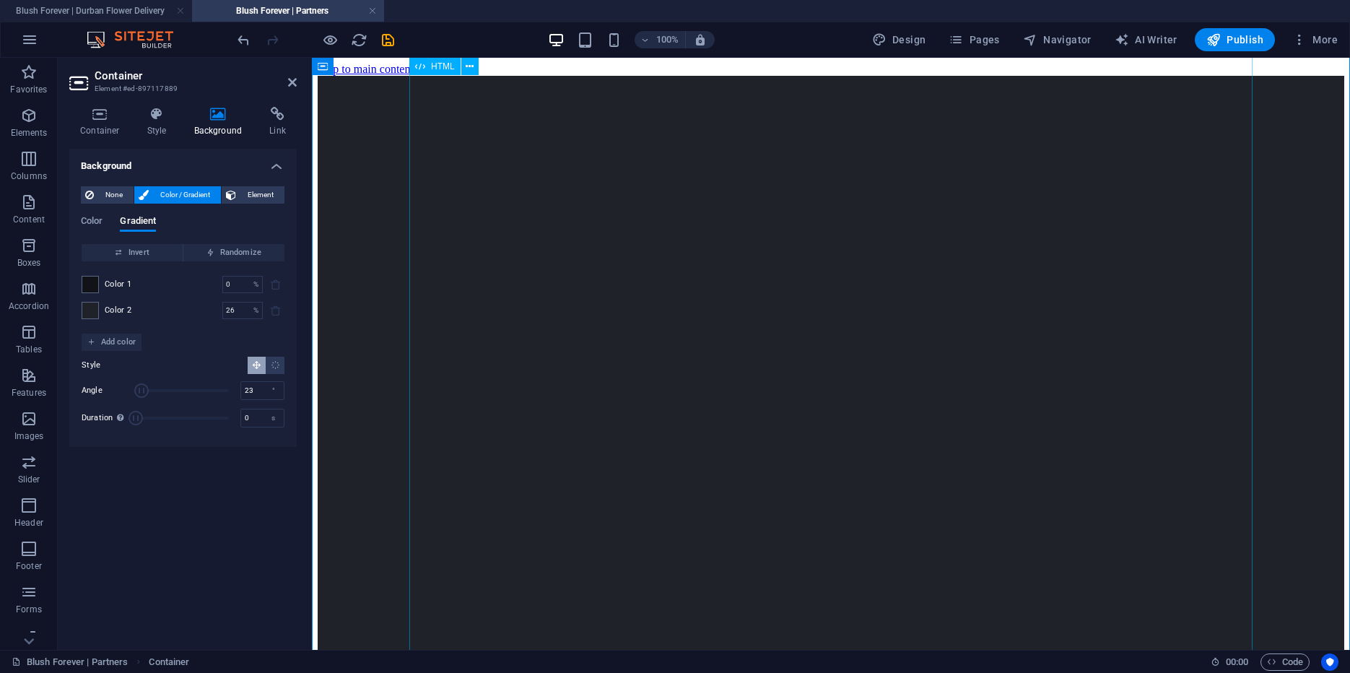
scroll to position [0, 0]
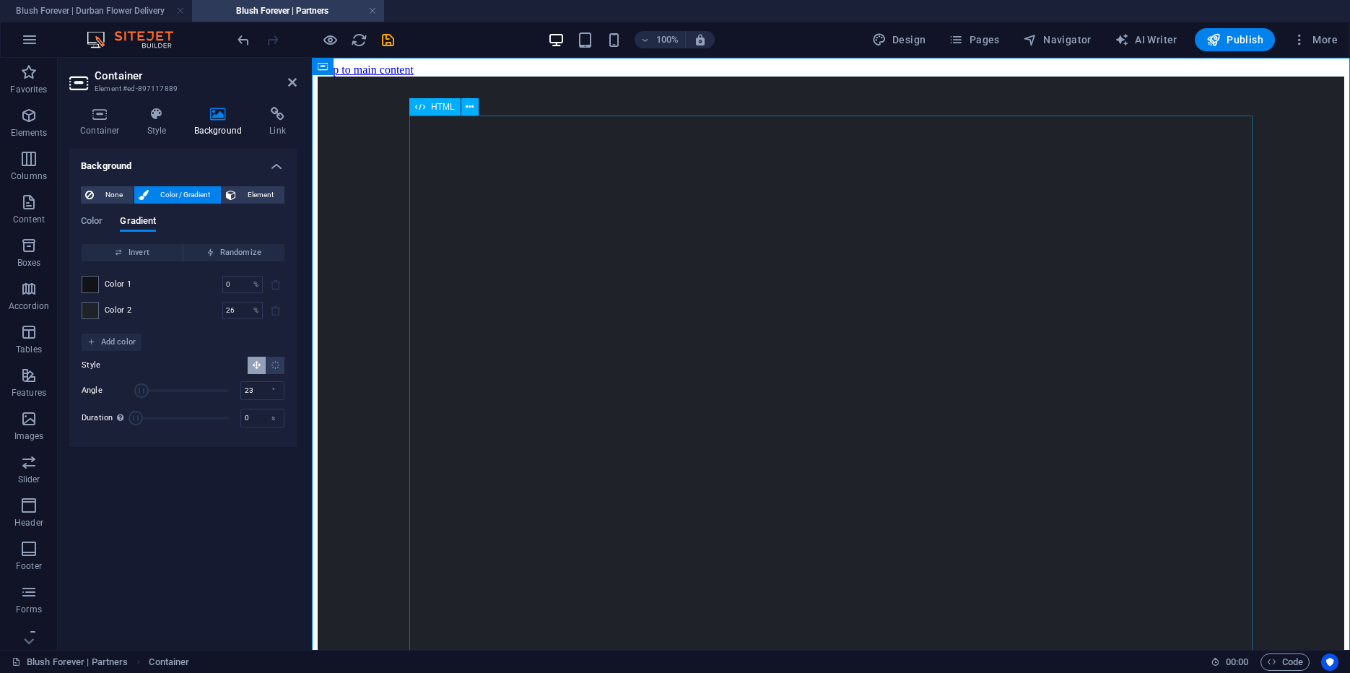
click at [1031, 164] on div "Loading…" at bounding box center [831, 619] width 1027 height 1085
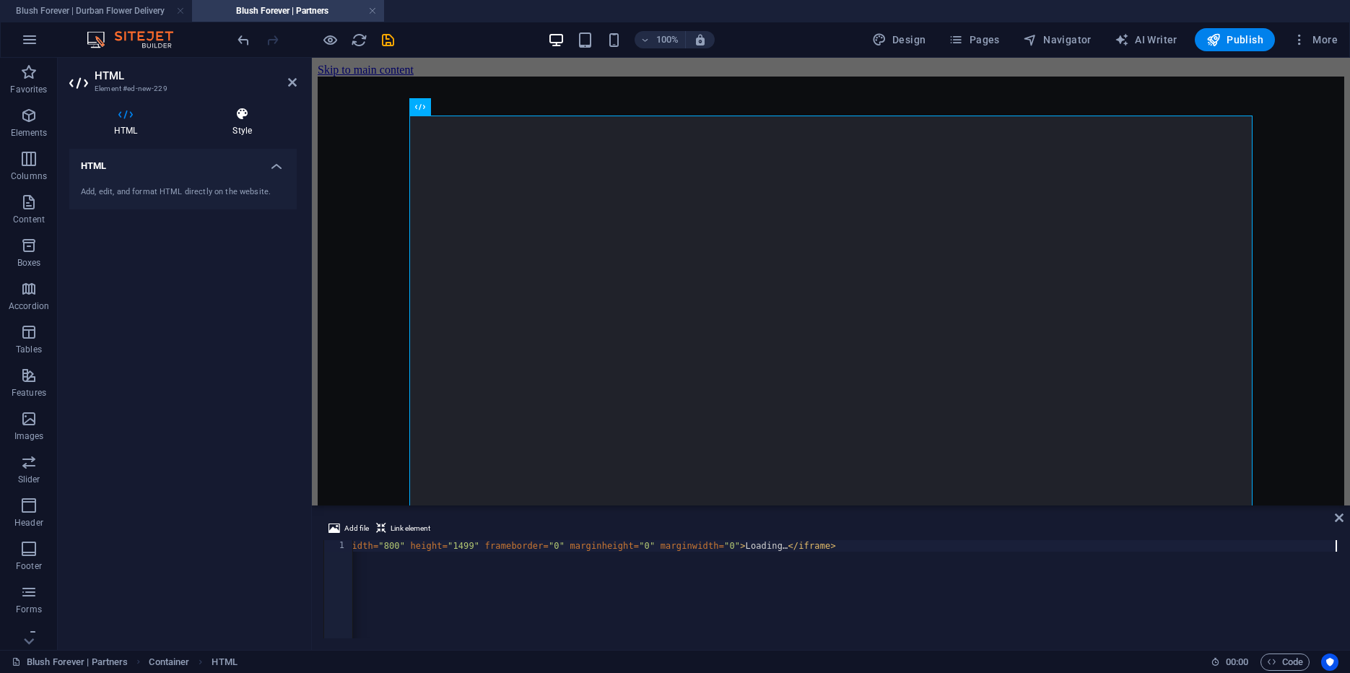
click at [219, 110] on icon at bounding box center [242, 114] width 109 height 14
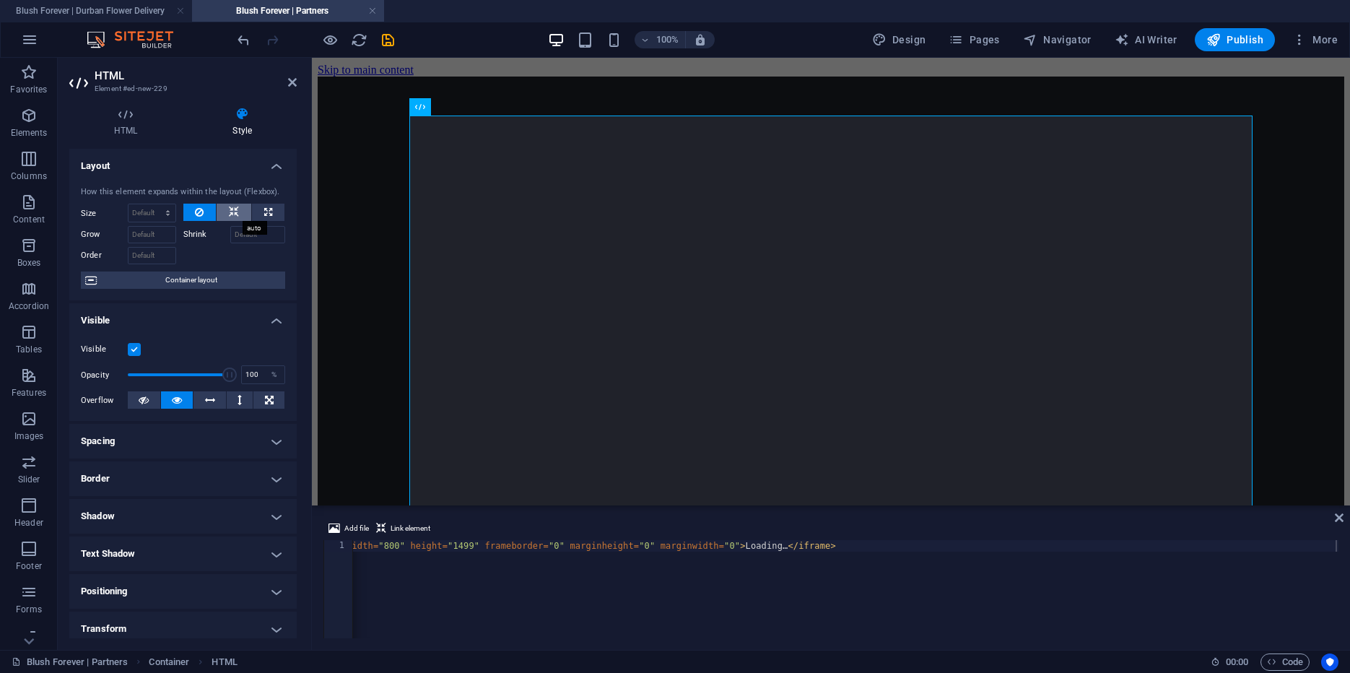
click at [226, 206] on button at bounding box center [234, 212] width 35 height 17
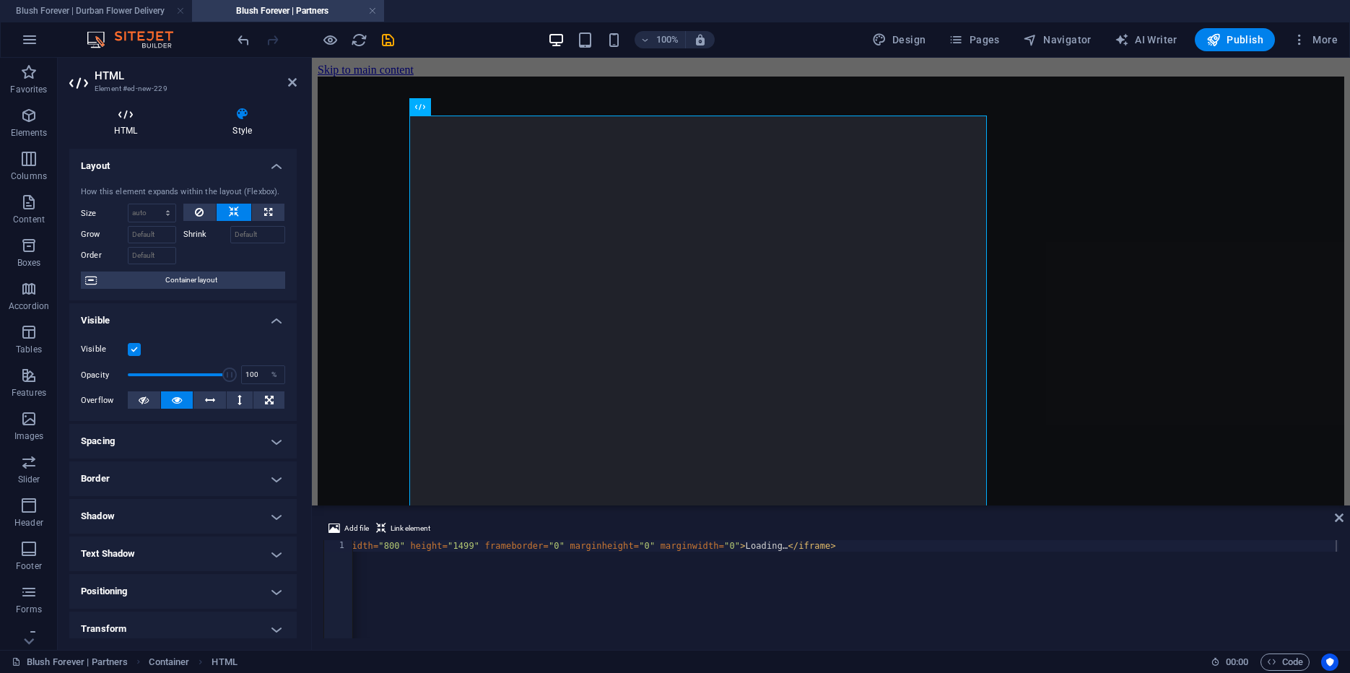
click at [130, 118] on icon at bounding box center [125, 114] width 113 height 14
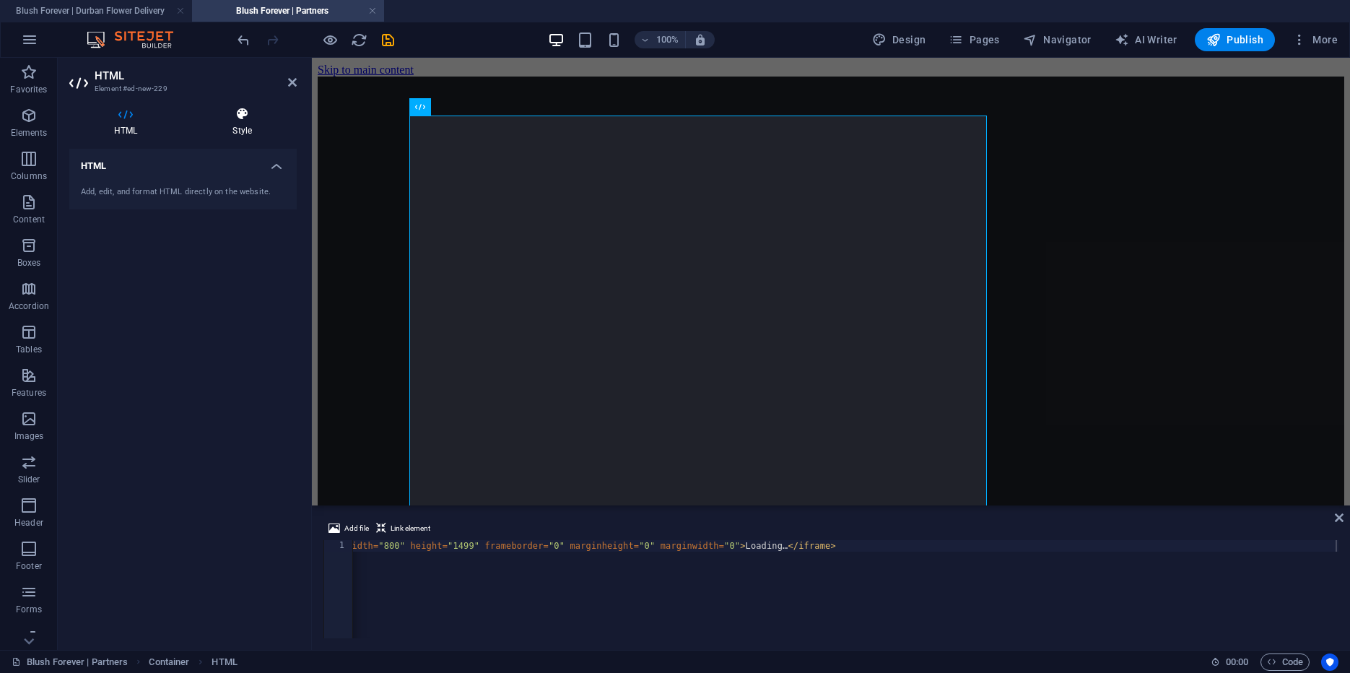
click at [236, 119] on icon at bounding box center [242, 114] width 109 height 14
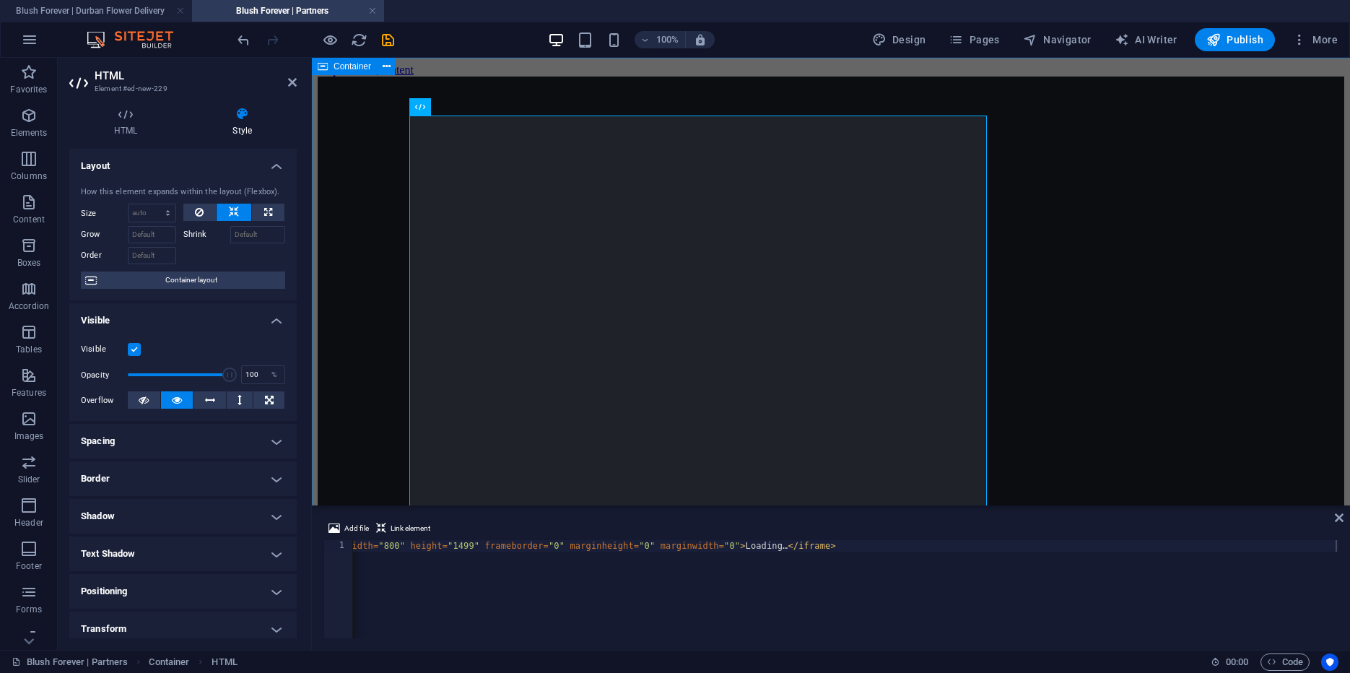
click at [358, 155] on div "Loading…" at bounding box center [831, 619] width 1027 height 1085
click at [358, 156] on div "Loading…" at bounding box center [831, 619] width 1027 height 1085
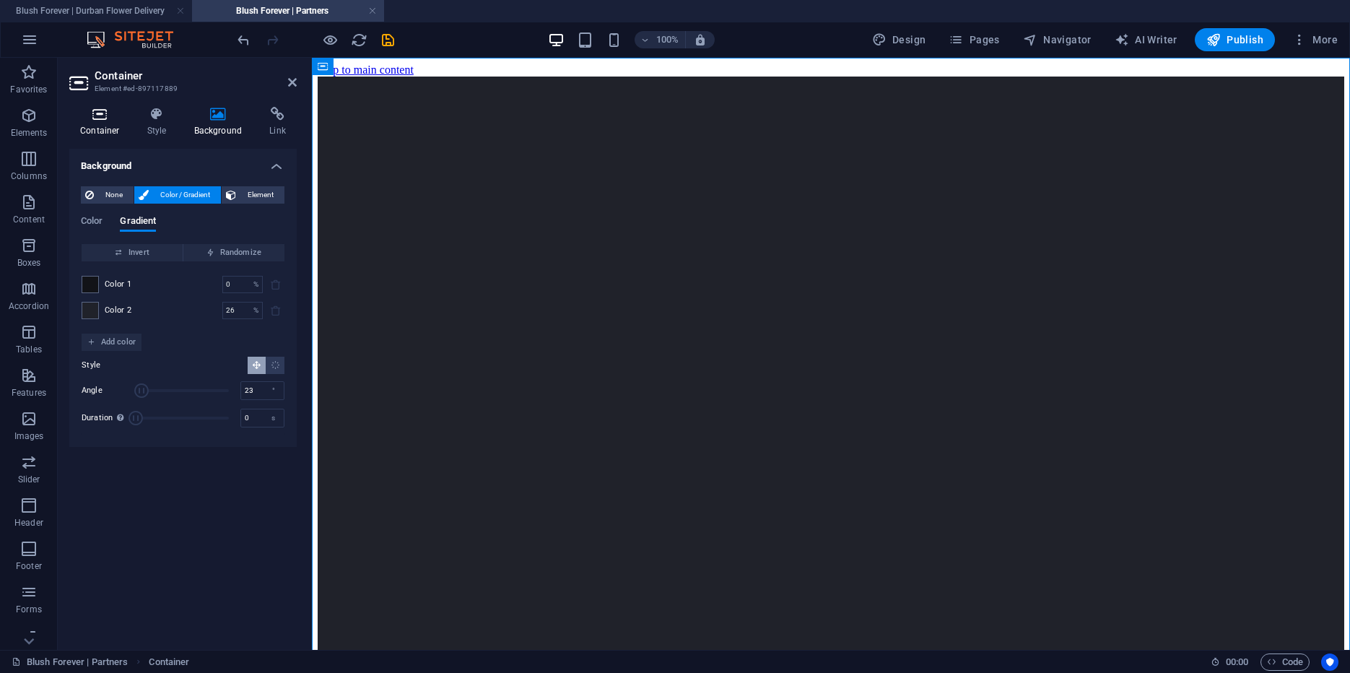
click at [97, 116] on icon at bounding box center [99, 114] width 61 height 14
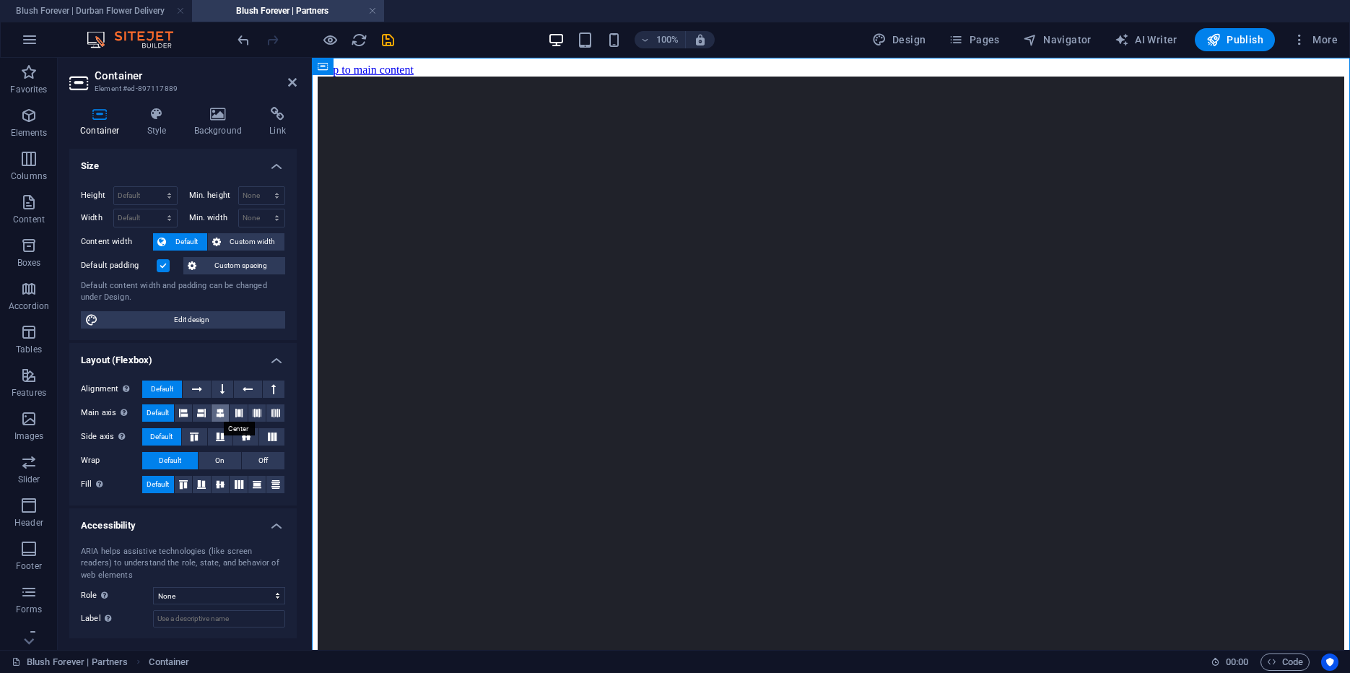
click at [217, 412] on icon at bounding box center [220, 412] width 9 height 17
click at [443, 356] on div "Loading…" at bounding box center [831, 619] width 1027 height 1085
click at [440, 220] on div "Loading…" at bounding box center [831, 619] width 1027 height 1085
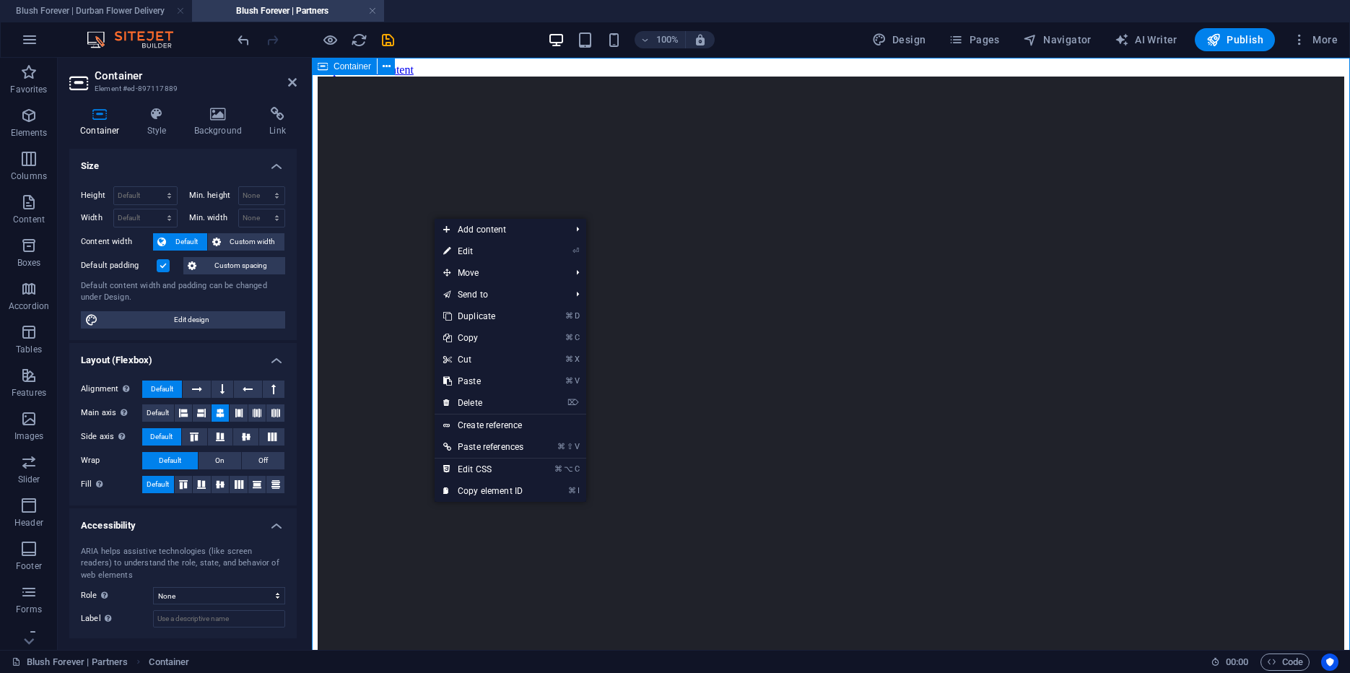
click at [541, 133] on div "Loading…" at bounding box center [831, 619] width 1027 height 1085
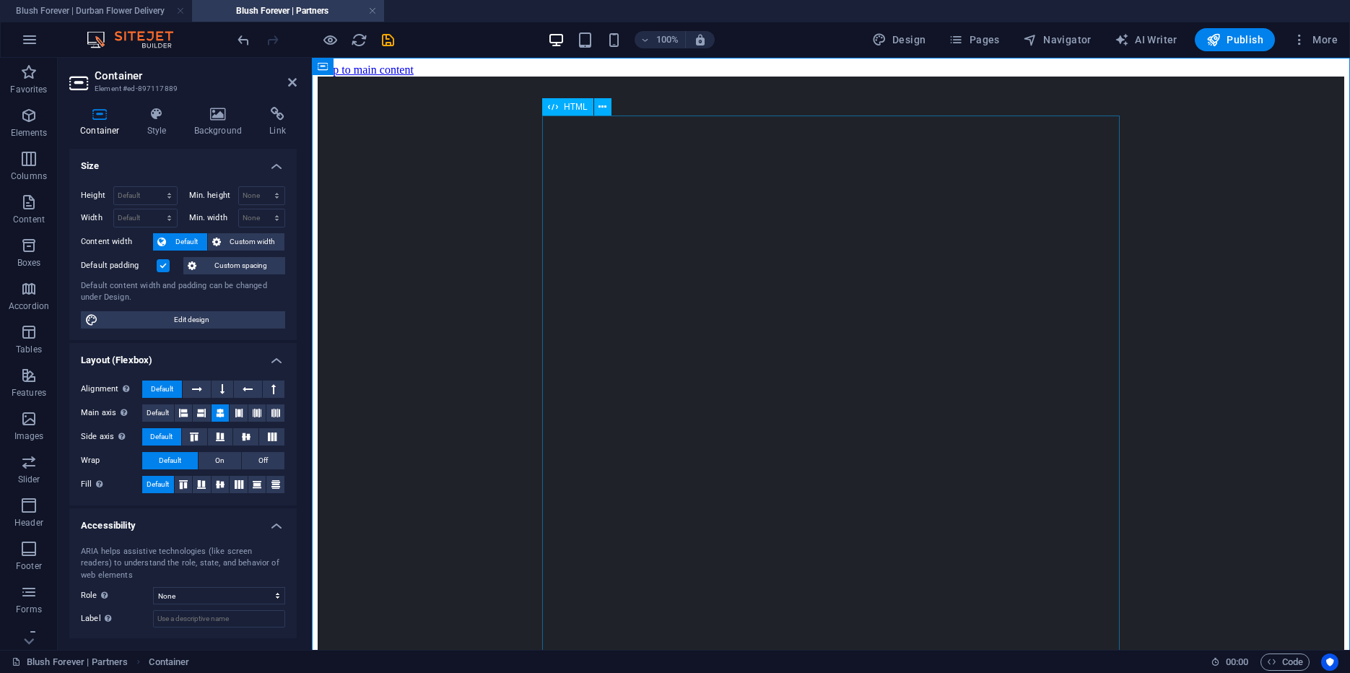
click at [571, 108] on span "HTML" at bounding box center [576, 107] width 24 height 9
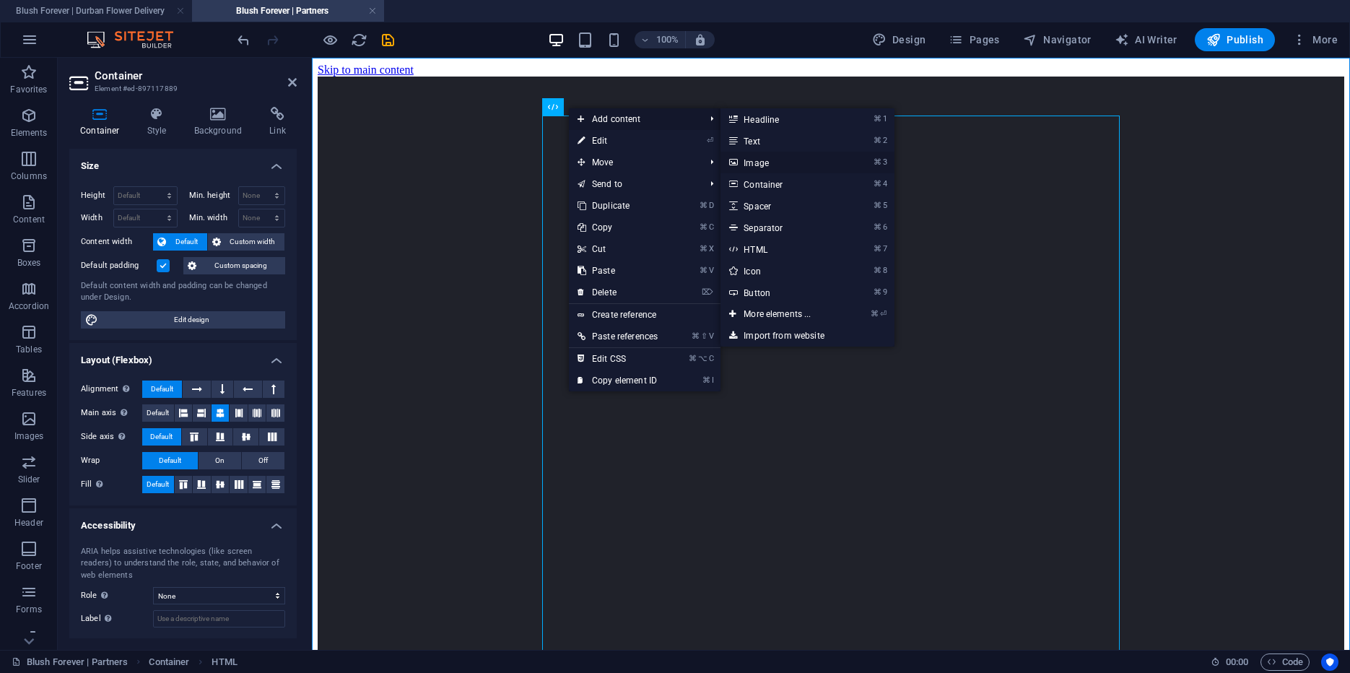
click at [775, 162] on link "⌘ 3 Image" at bounding box center [780, 163] width 119 height 22
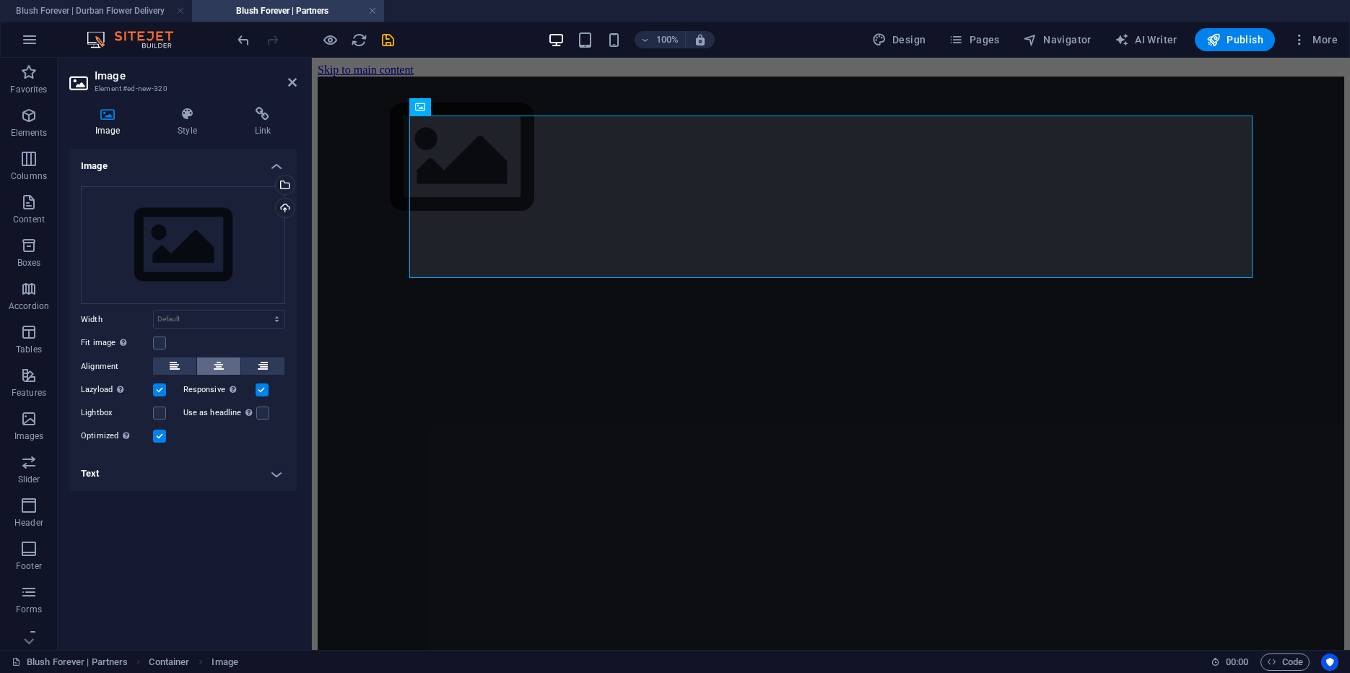
click at [217, 367] on icon at bounding box center [219, 365] width 10 height 17
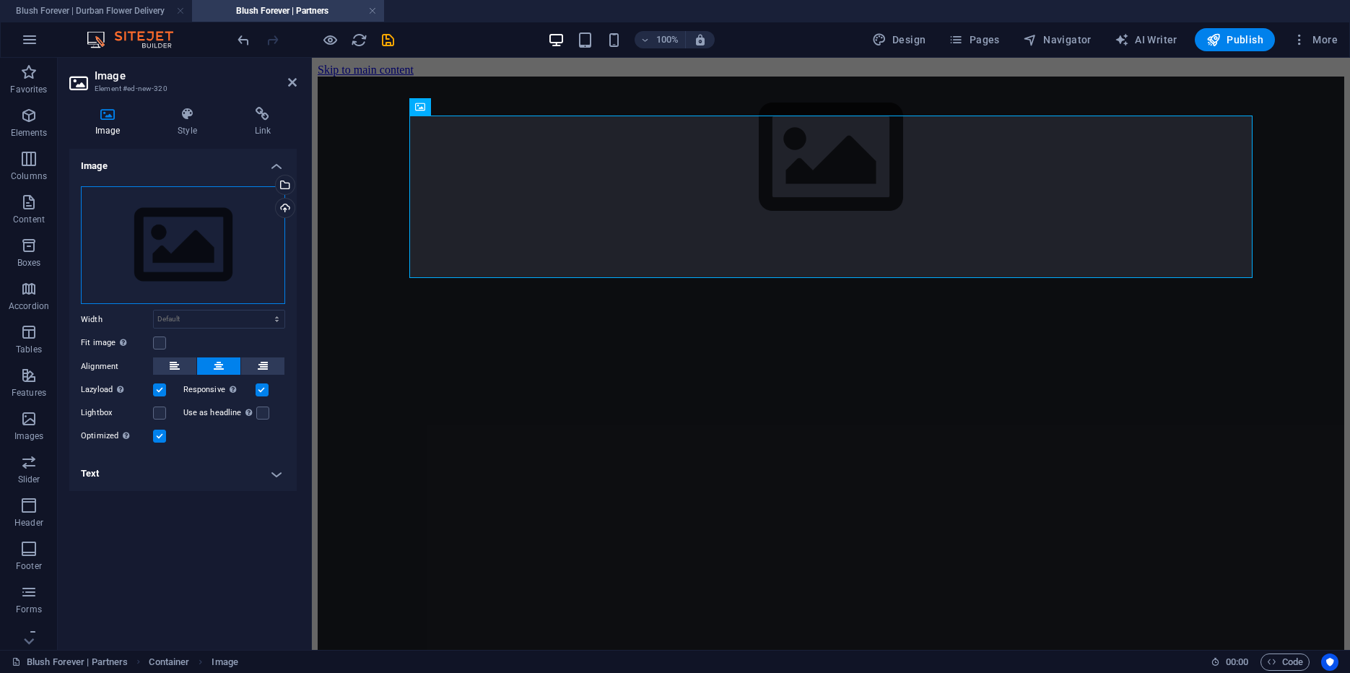
click at [195, 259] on div "Drag files here, click to choose files or select files from Files or our free s…" at bounding box center [183, 245] width 204 height 118
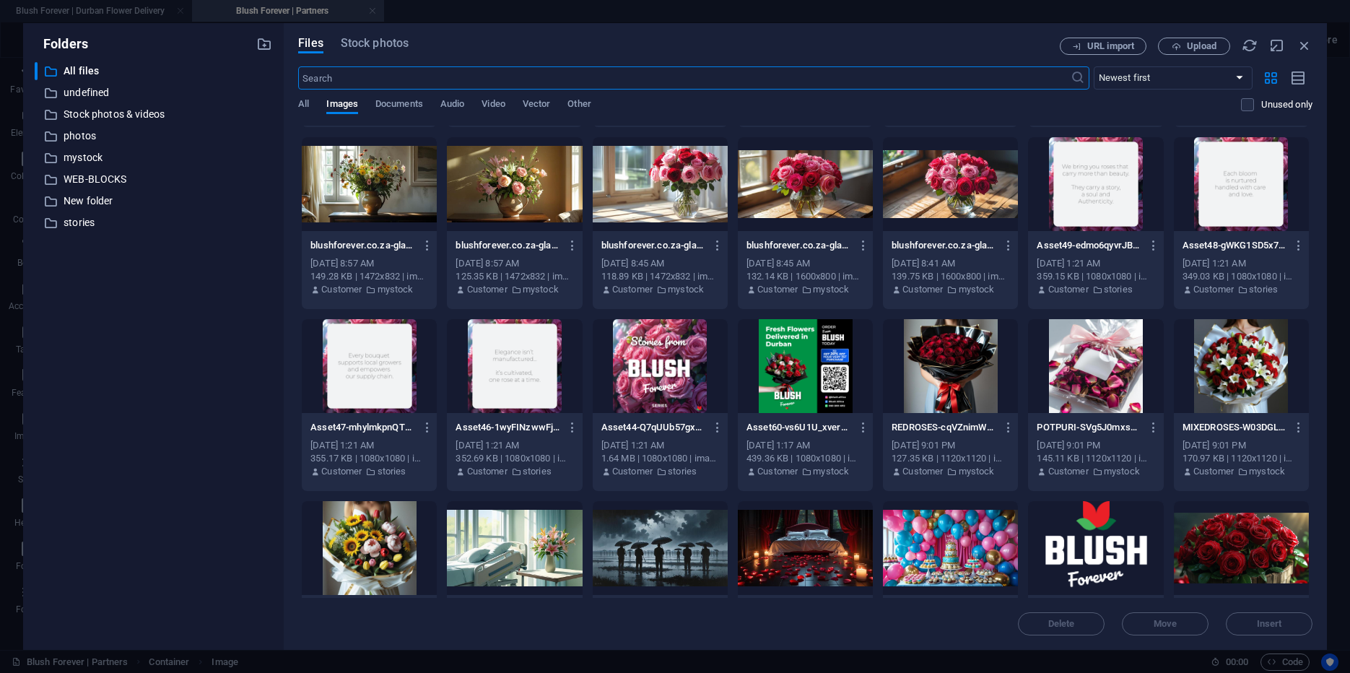
scroll to position [443, 0]
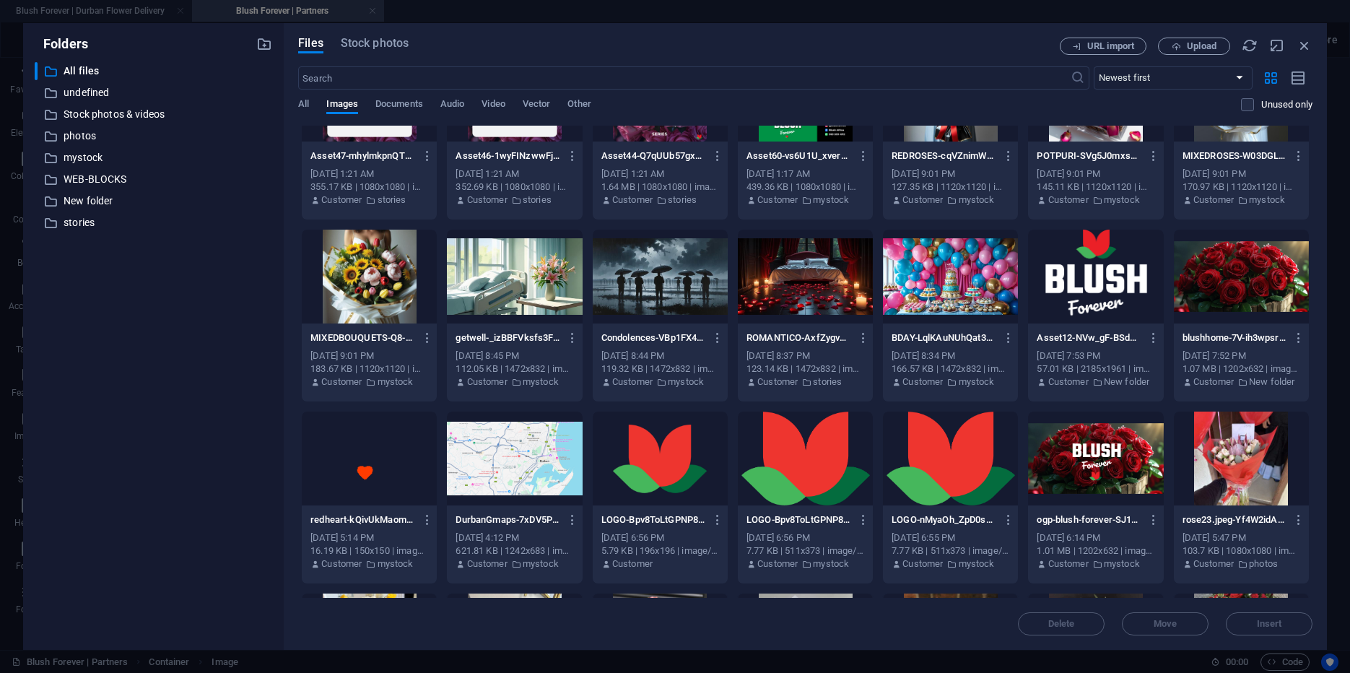
click at [1094, 463] on div at bounding box center [1095, 459] width 135 height 94
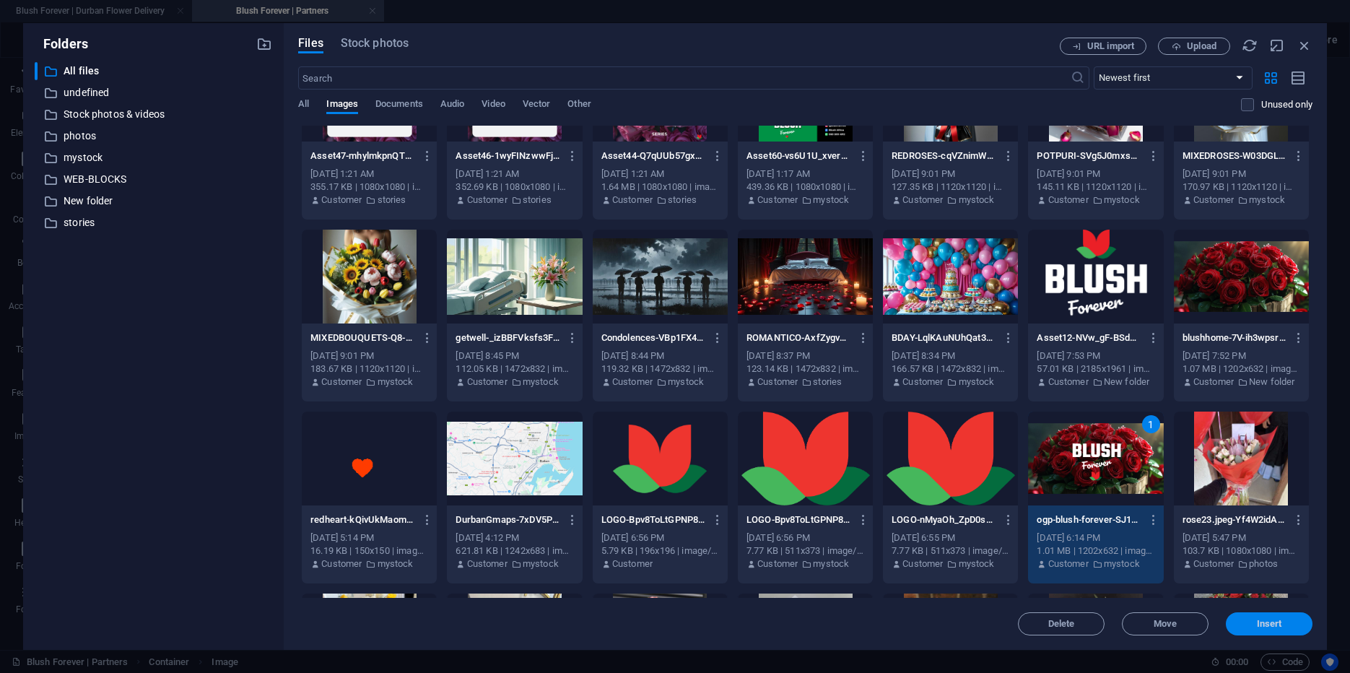
click at [1273, 628] on span "Insert" at bounding box center [1269, 623] width 25 height 9
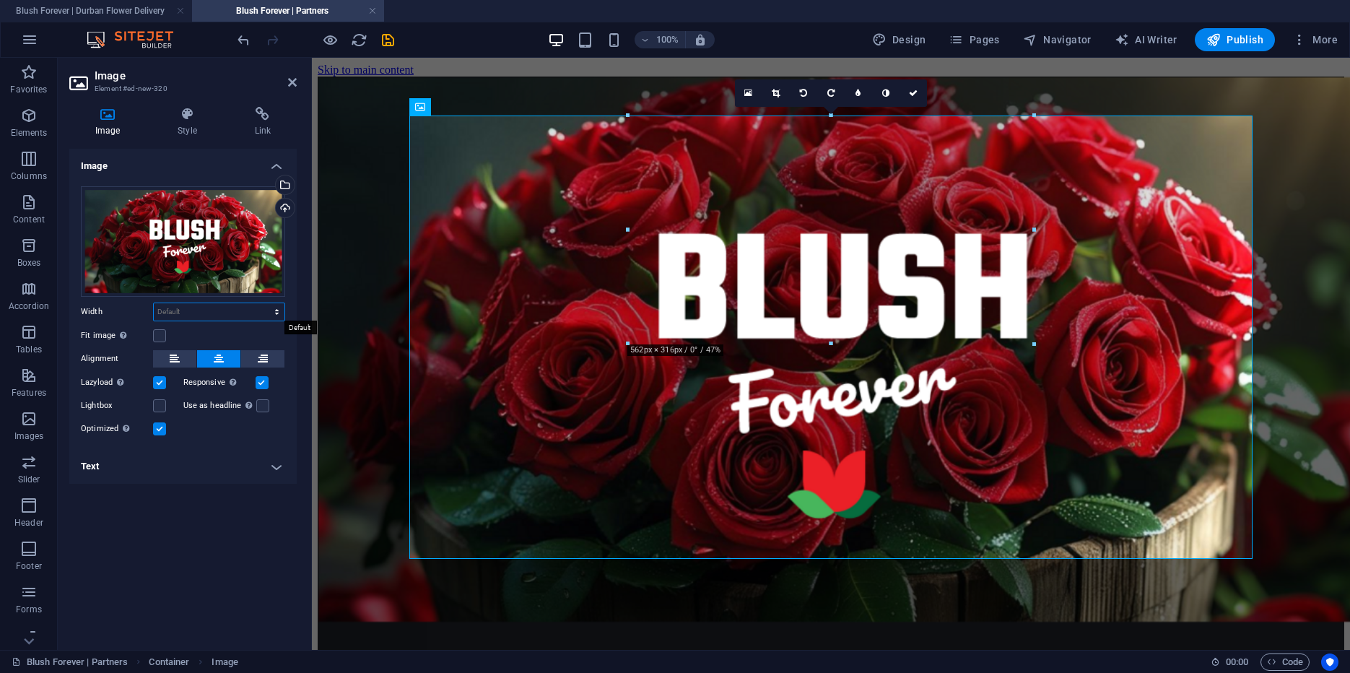
click at [154, 303] on select "Default auto px rem % em vh vw" at bounding box center [219, 311] width 131 height 17
select select "px"
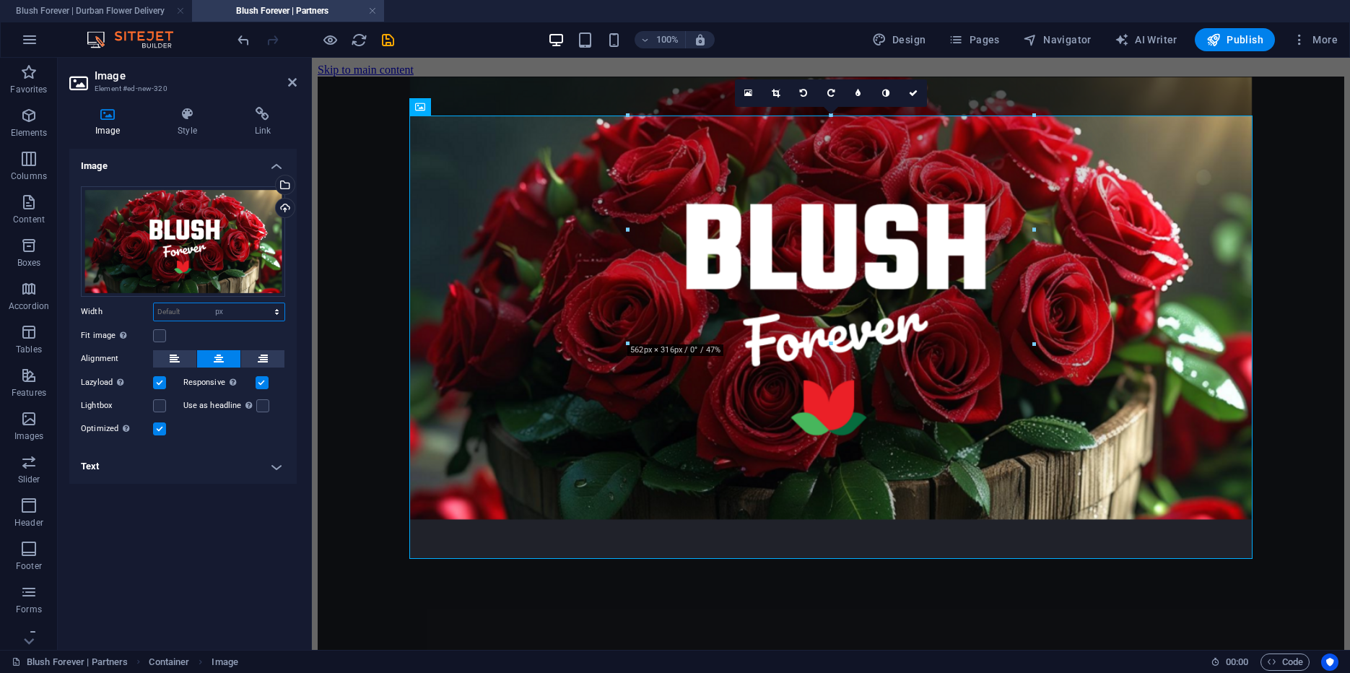
click option "px" at bounding box center [0, 0] width 0 height 0
type input "800"
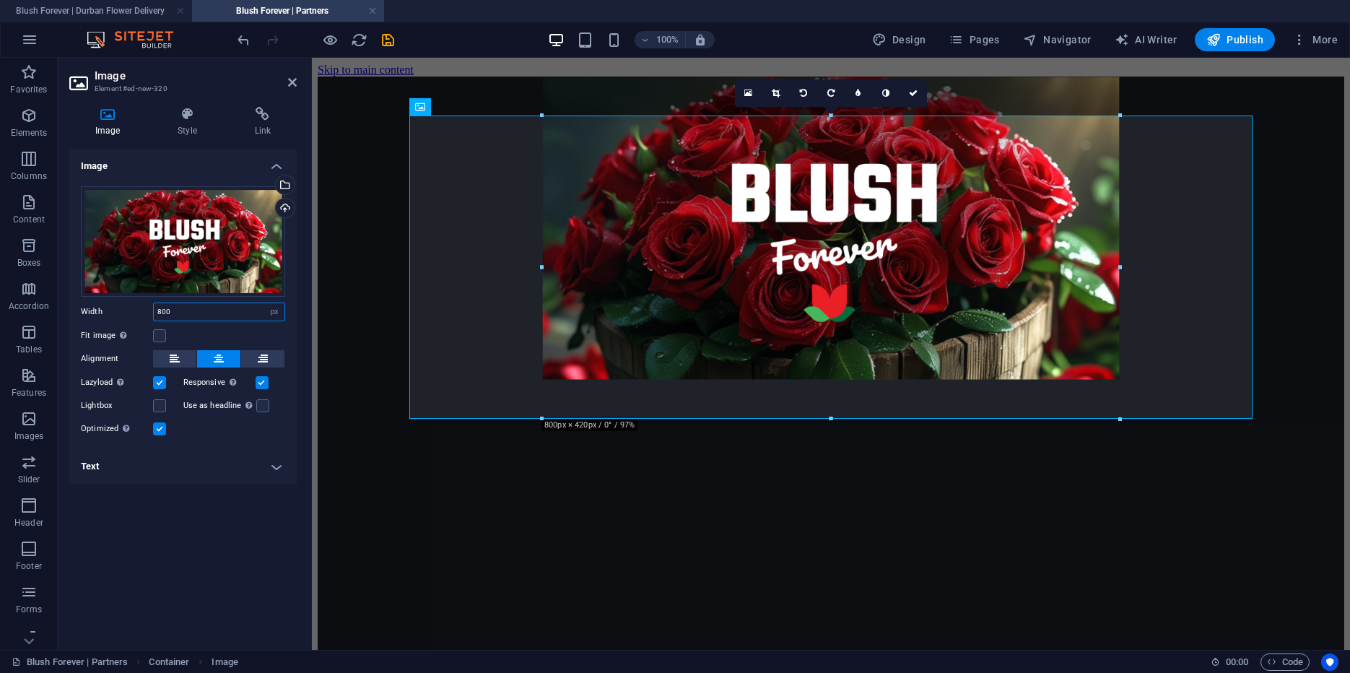
click at [154, 308] on input "800" at bounding box center [219, 311] width 131 height 17
select select "default"
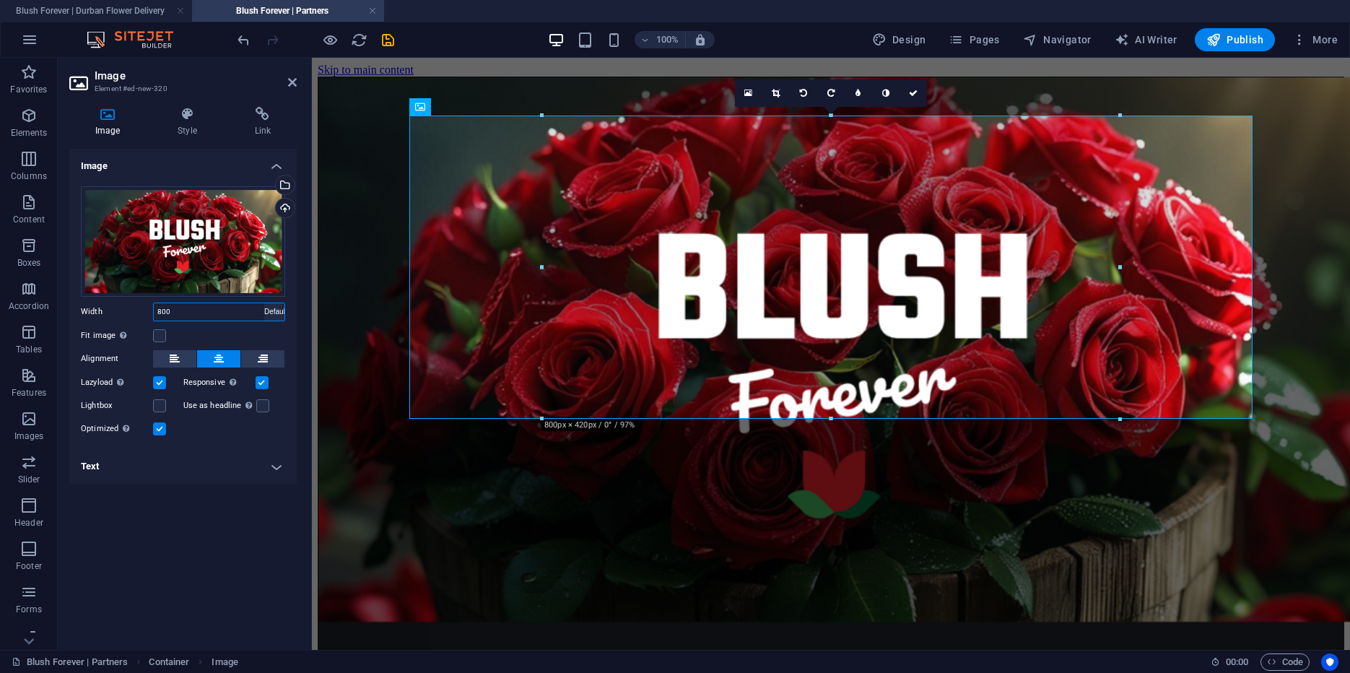
click option "Default" at bounding box center [0, 0] width 0 height 0
select select "DISABLED_OPTION_VALUE"
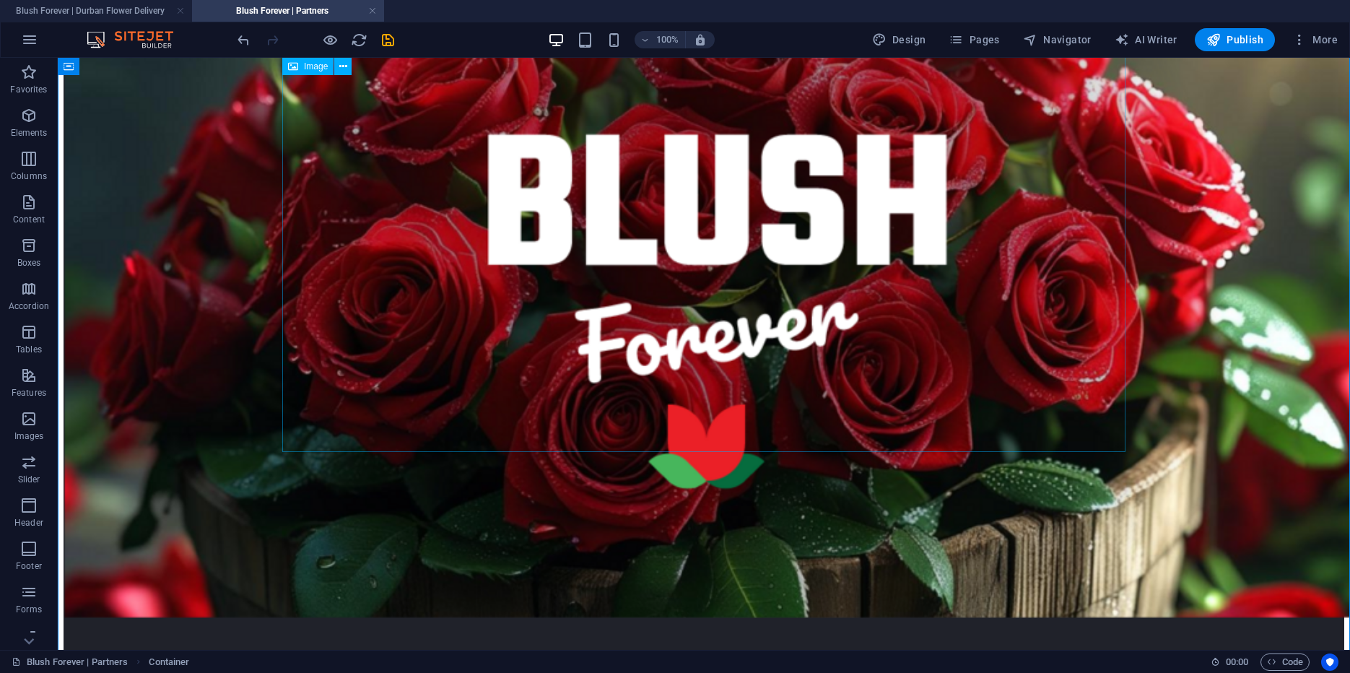
scroll to position [0, 0]
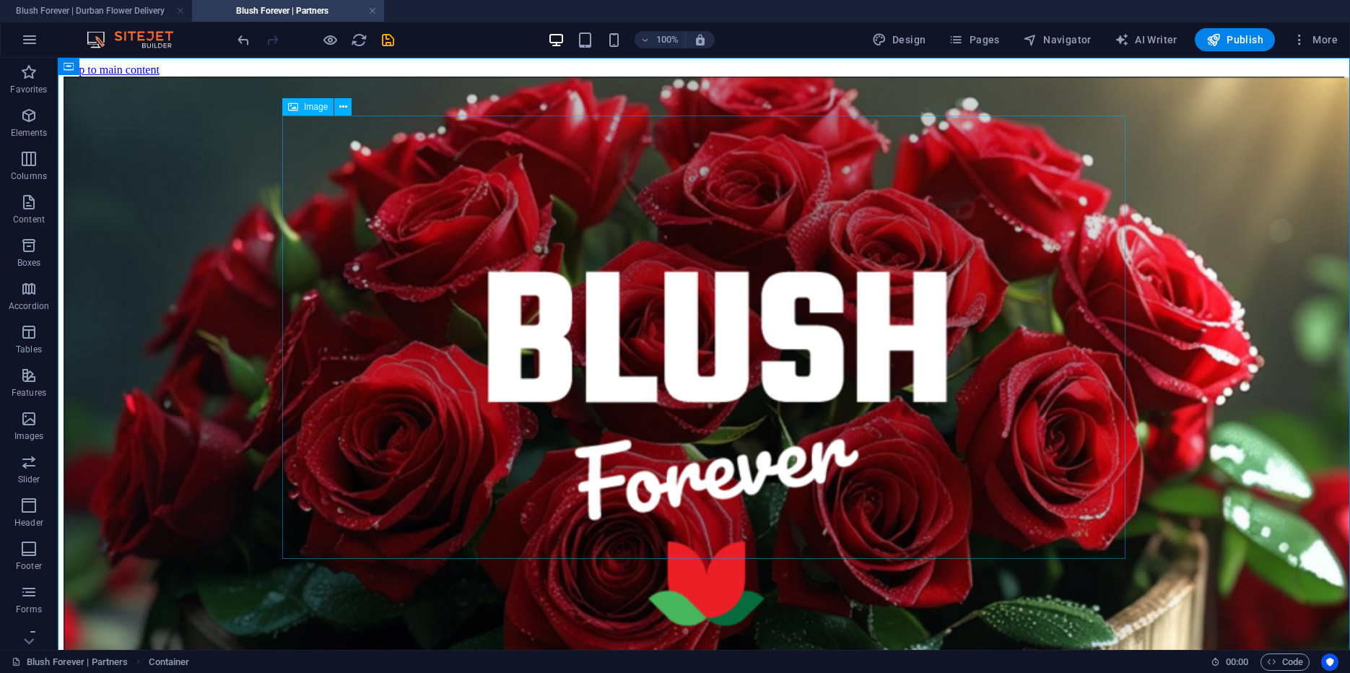
click at [468, 228] on figure at bounding box center [704, 418] width 1281 height 682
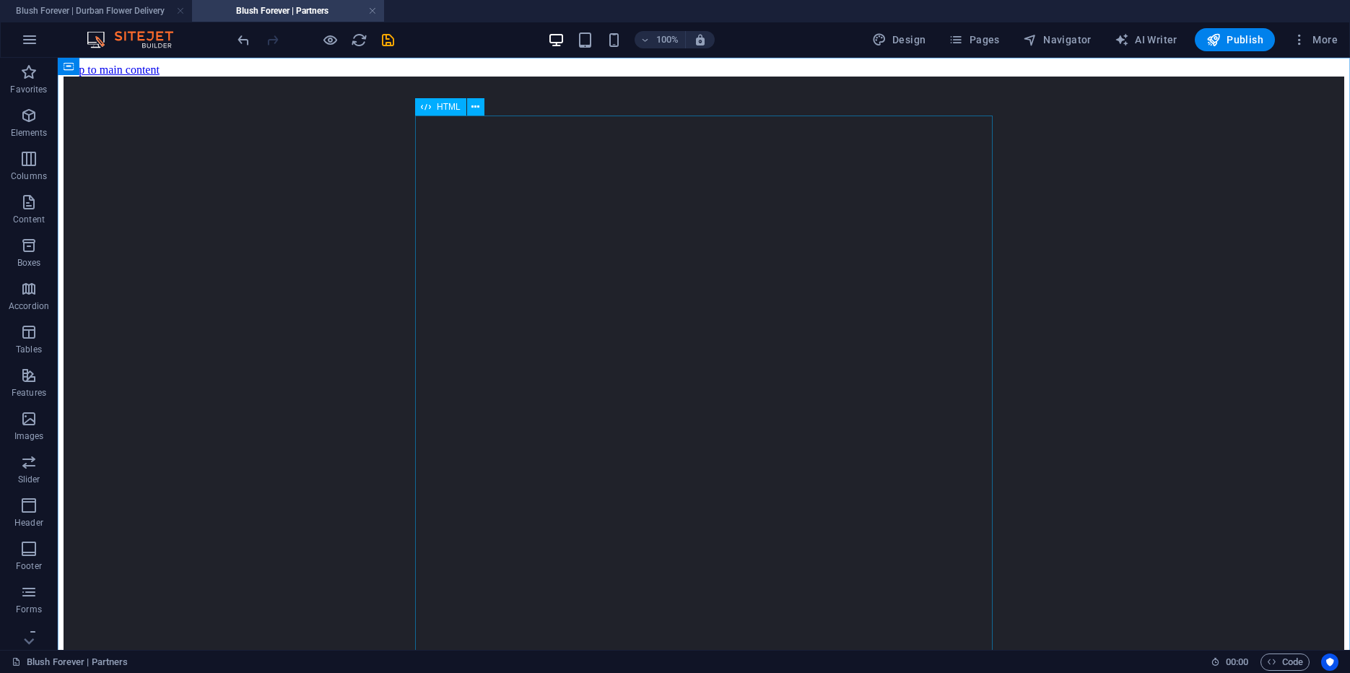
click at [458, 108] on span "HTML" at bounding box center [449, 107] width 24 height 9
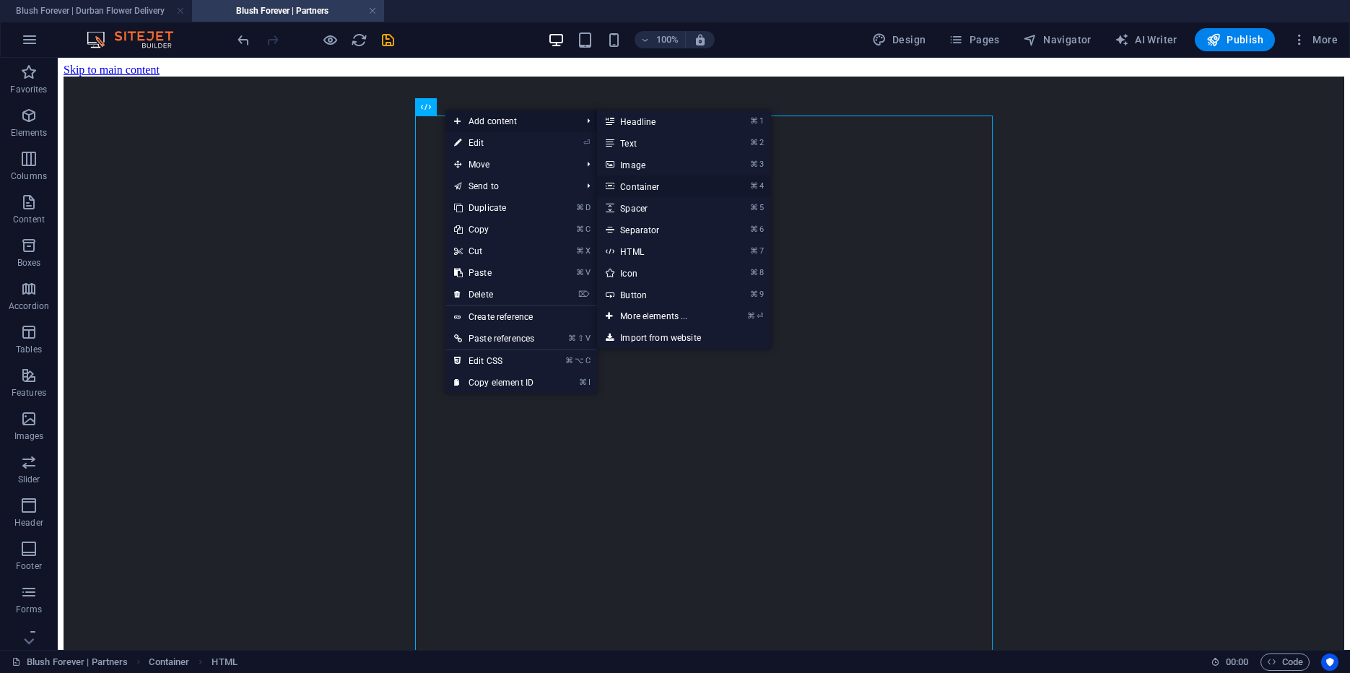
click at [650, 189] on link "⌘ 4 Container" at bounding box center [656, 186] width 119 height 22
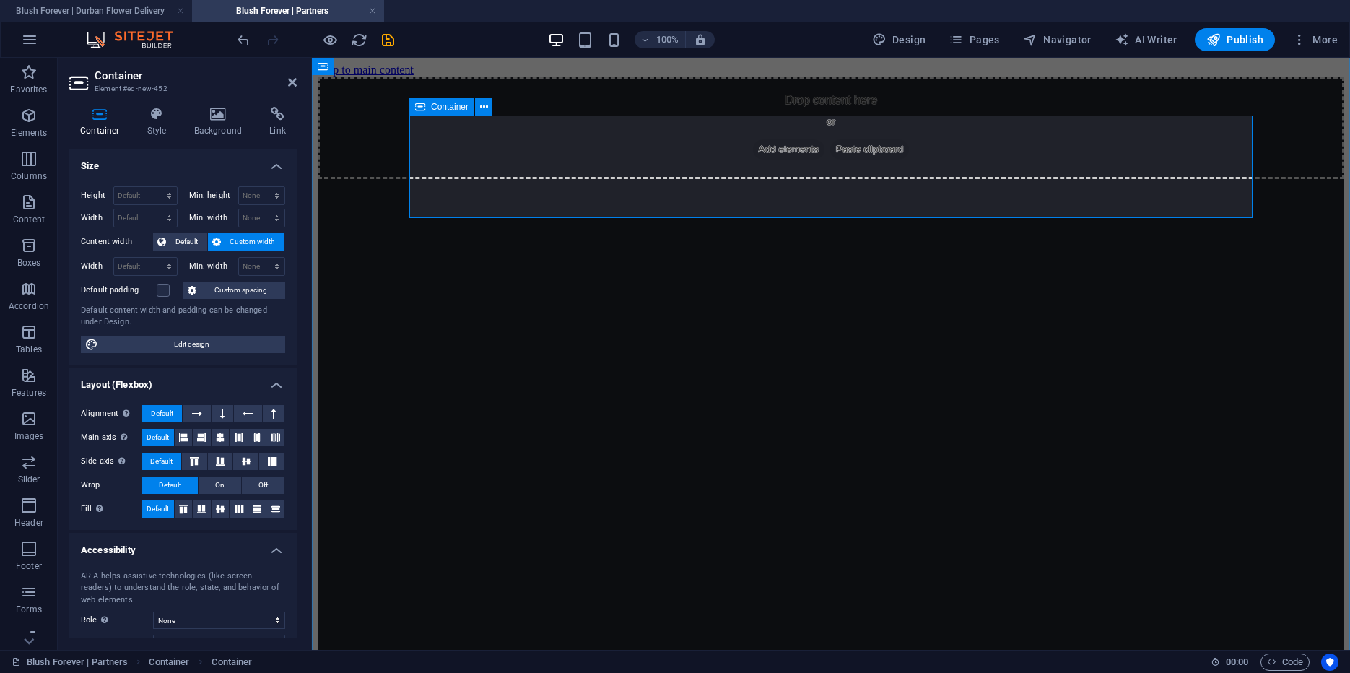
click at [505, 146] on div "Drop content here or Add elements Paste clipboard" at bounding box center [831, 128] width 1027 height 103
click at [219, 114] on icon at bounding box center [218, 114] width 70 height 14
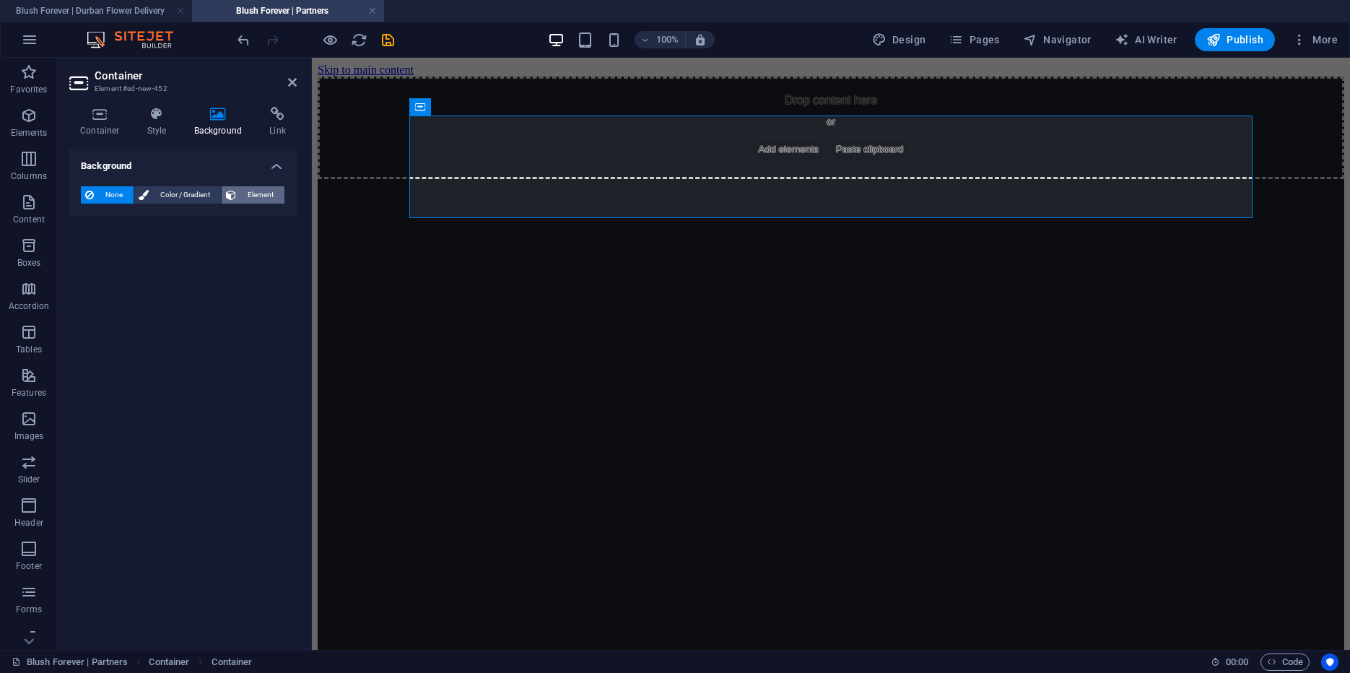
click at [263, 195] on span "Element" at bounding box center [260, 194] width 40 height 17
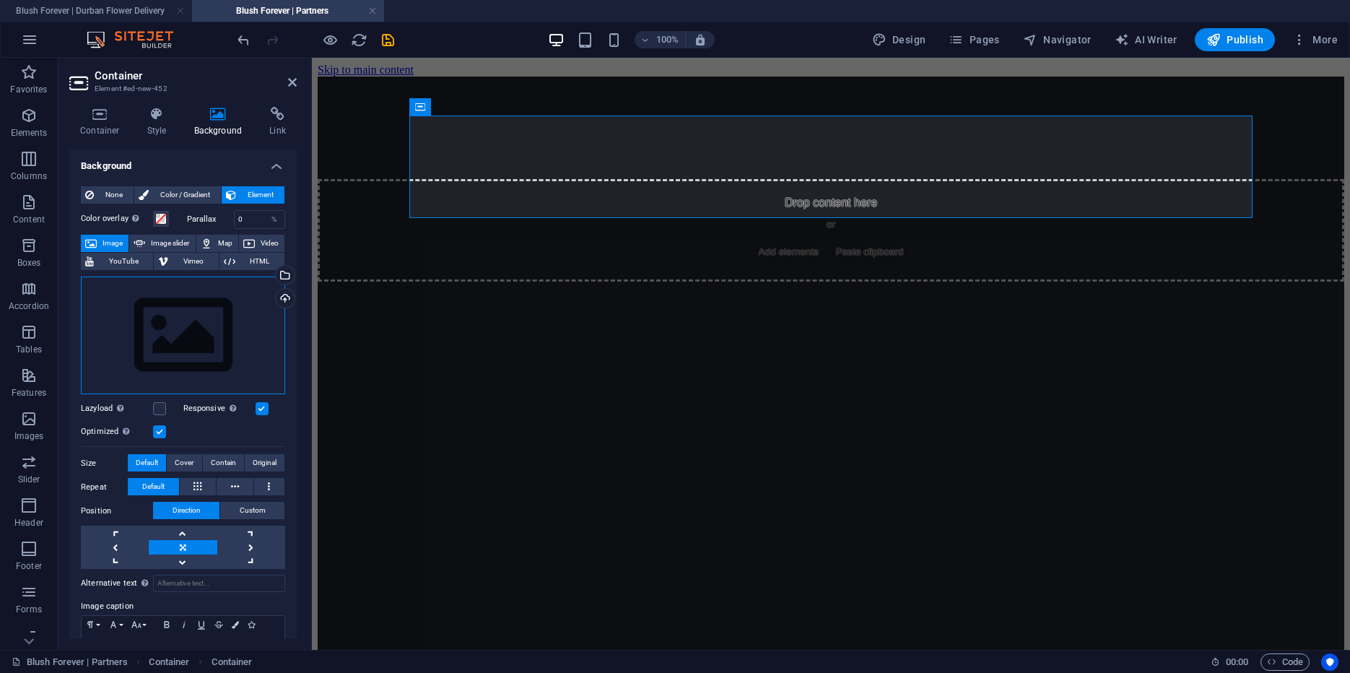
click at [177, 313] on div "Drag files here, click to choose files or select files from Files or our free s…" at bounding box center [183, 336] width 204 height 118
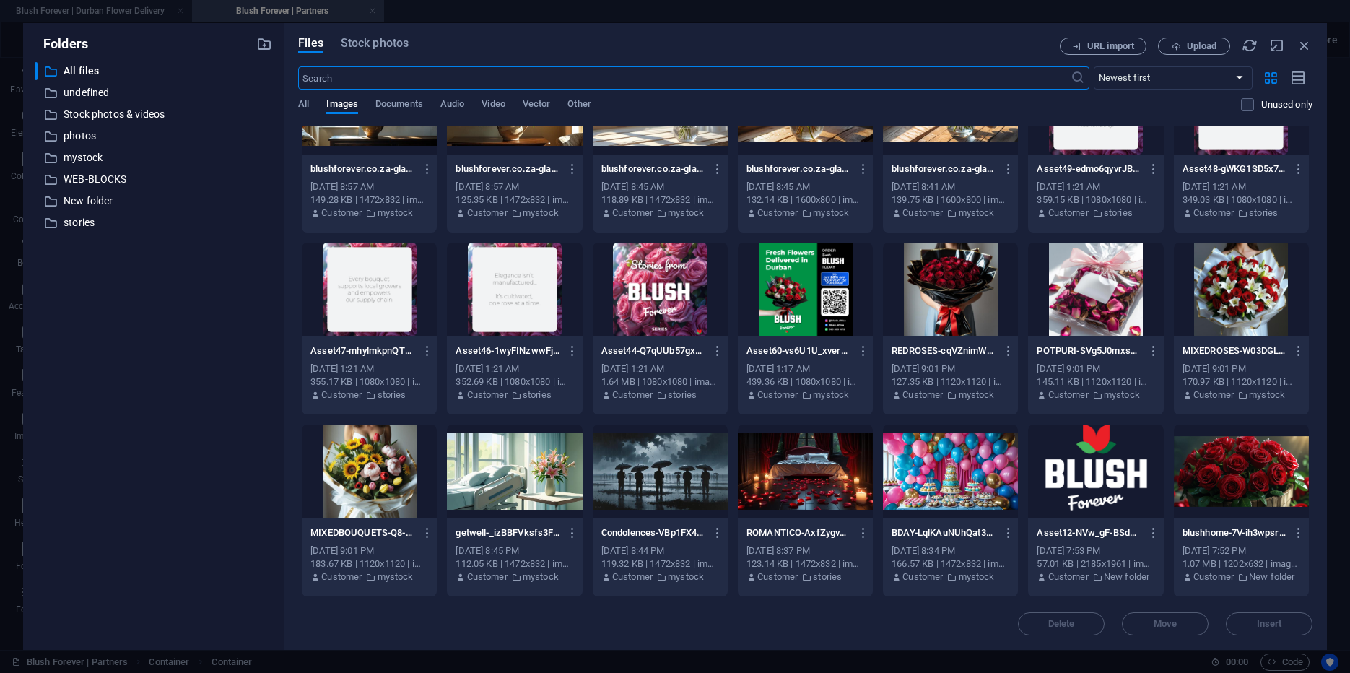
scroll to position [459, 0]
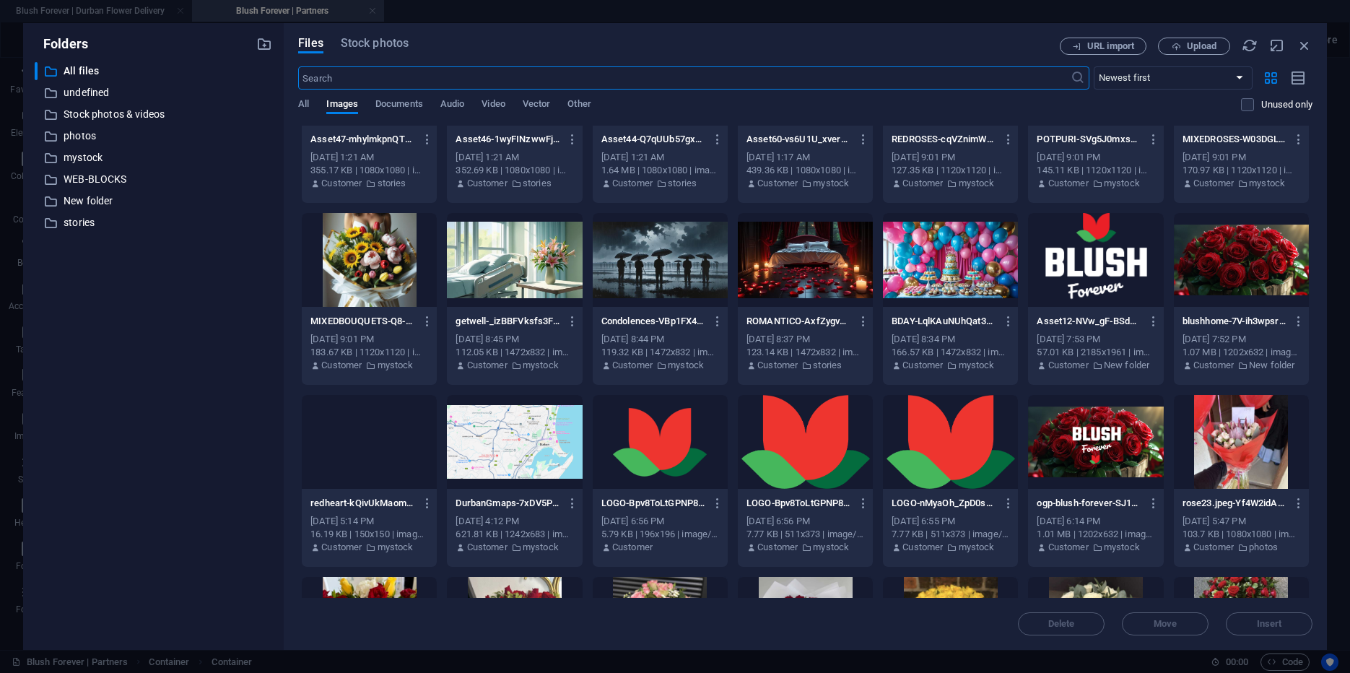
click at [1116, 450] on div at bounding box center [1095, 442] width 135 height 94
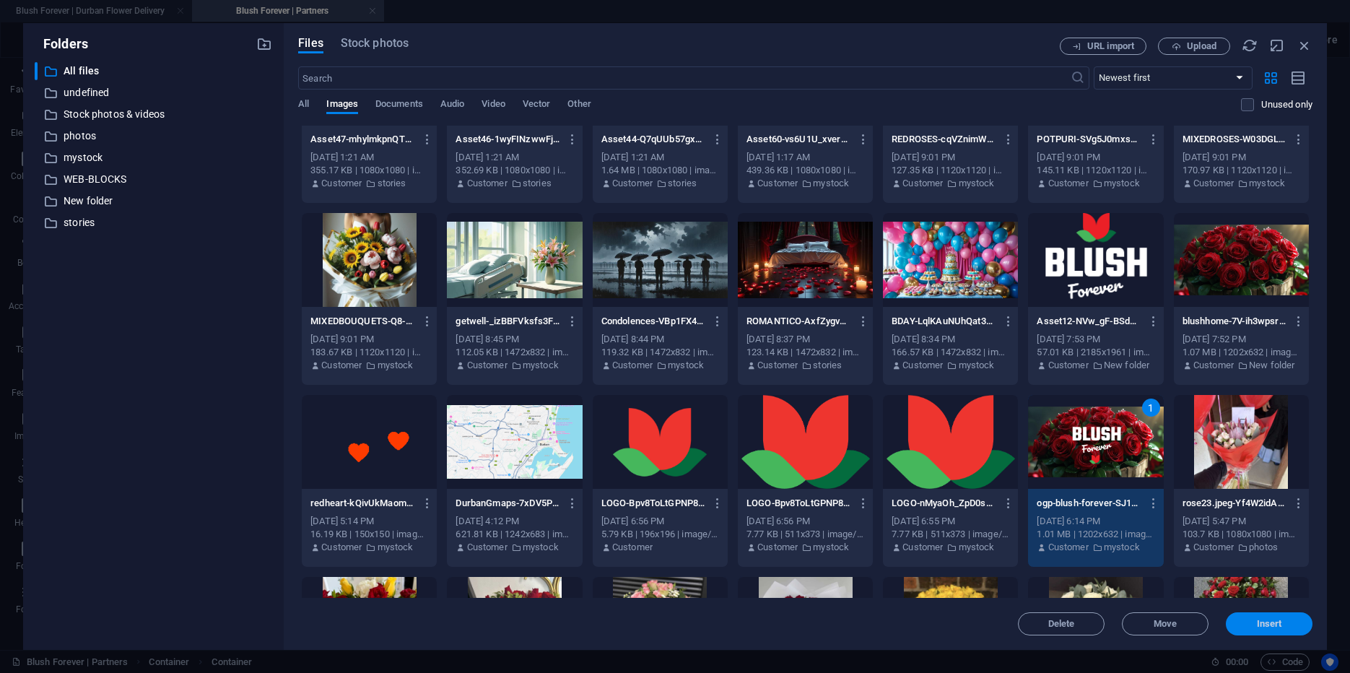
click at [1274, 619] on span "Insert" at bounding box center [1269, 623] width 25 height 9
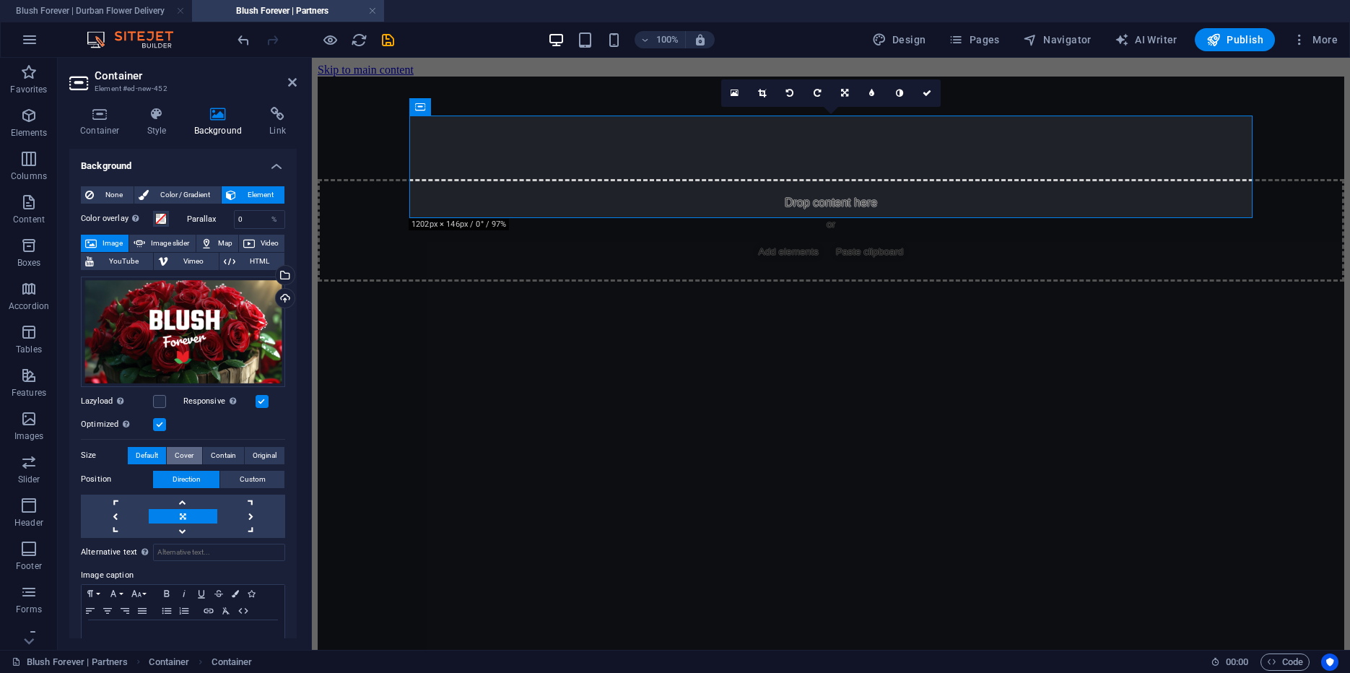
click at [187, 455] on span "Cover" at bounding box center [184, 455] width 19 height 17
click at [144, 452] on span "Default" at bounding box center [147, 455] width 22 height 17
click at [245, 481] on span "Custom" at bounding box center [253, 479] width 26 height 17
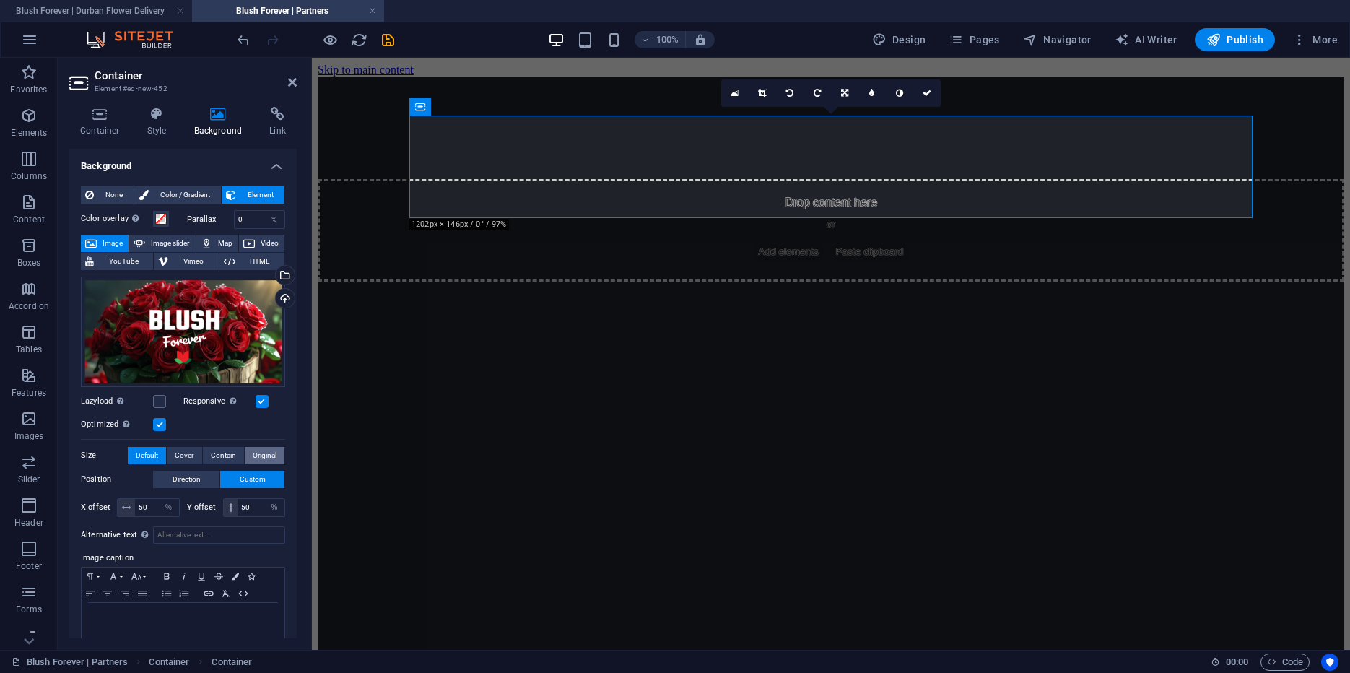
click at [257, 456] on span "Original" at bounding box center [265, 455] width 24 height 17
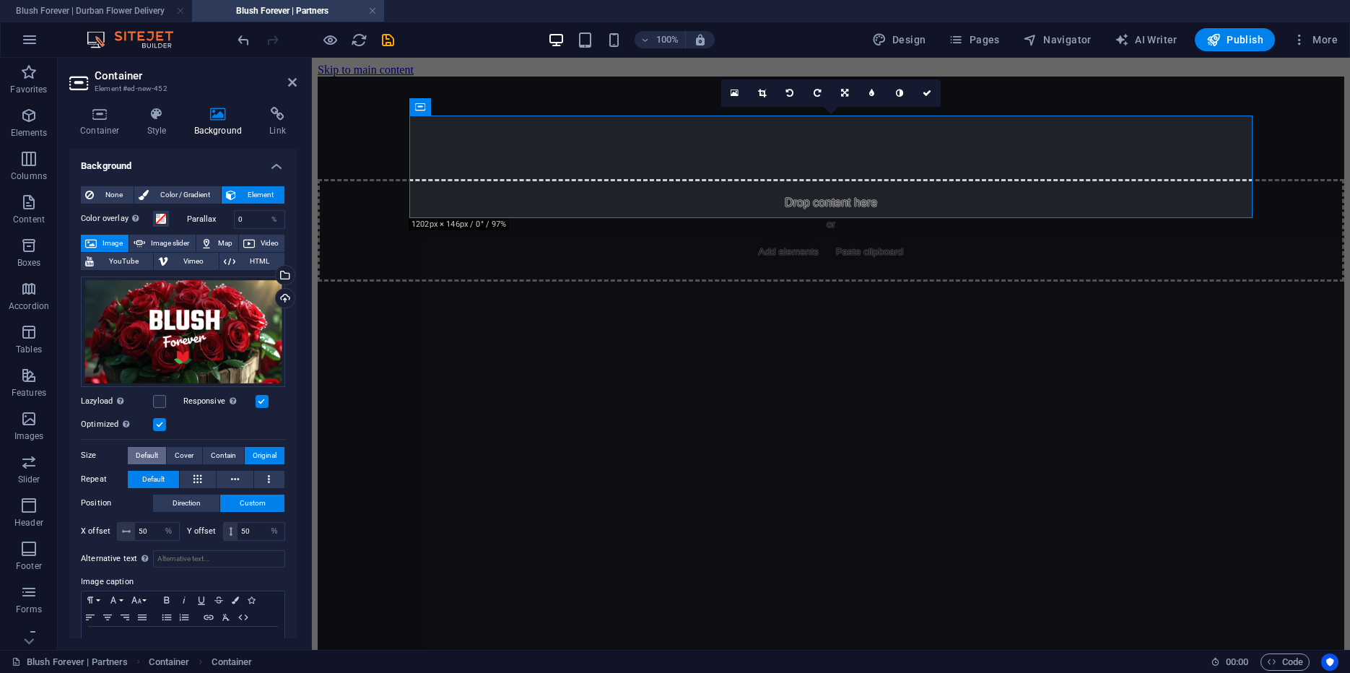
click at [144, 451] on span "Default" at bounding box center [147, 455] width 22 height 17
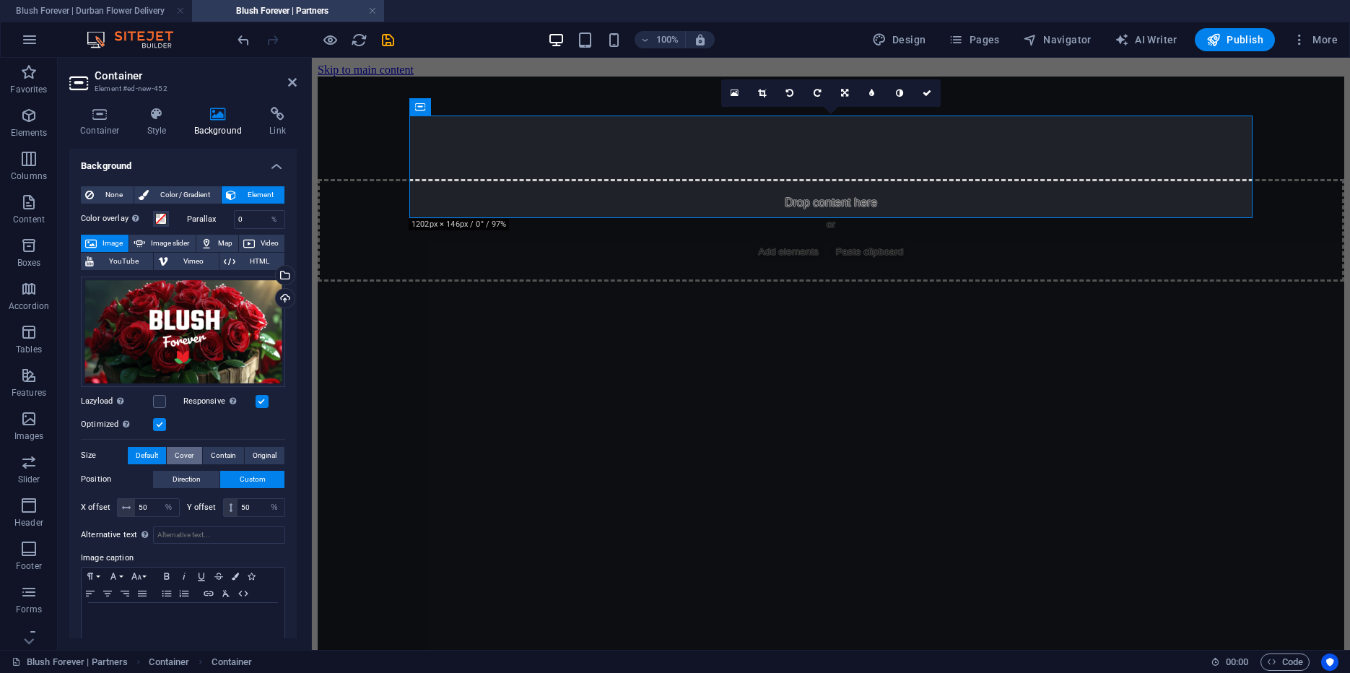
click at [199, 454] on button "Cover" at bounding box center [184, 455] width 35 height 17
click at [136, 449] on span "Default" at bounding box center [147, 455] width 22 height 17
click at [105, 196] on span "None" at bounding box center [113, 194] width 31 height 17
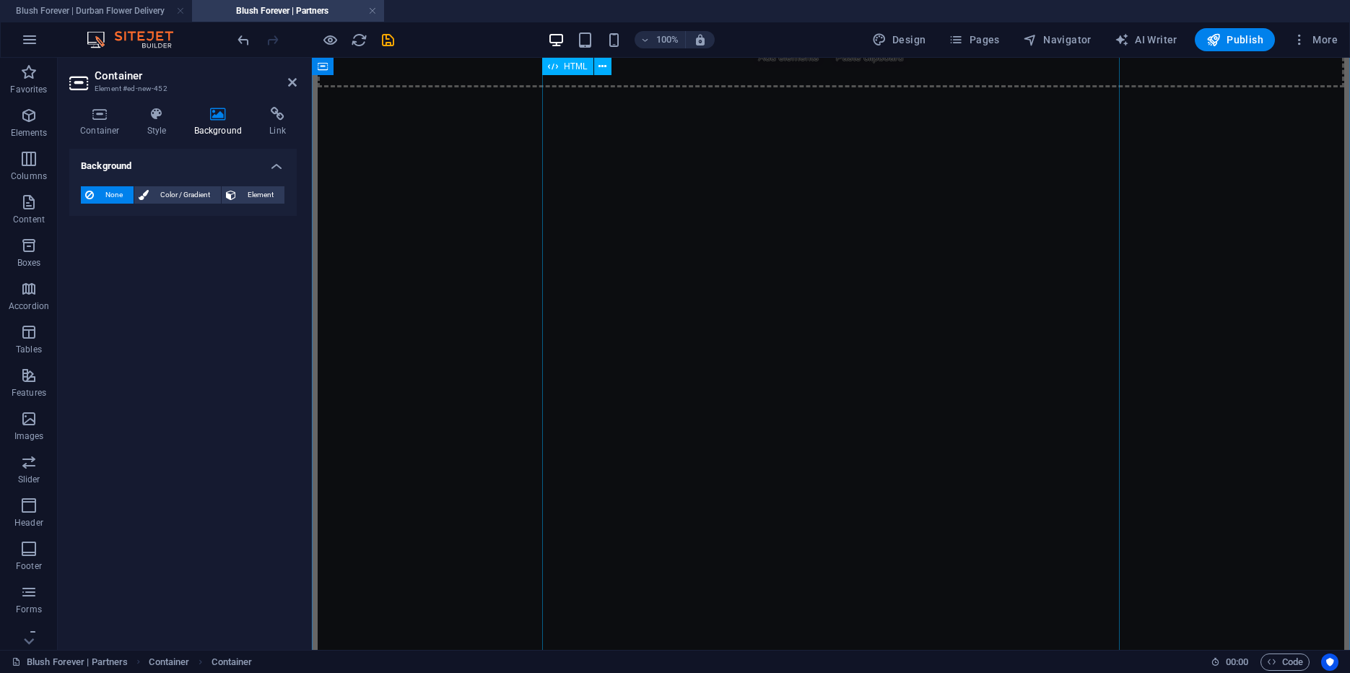
scroll to position [0, 0]
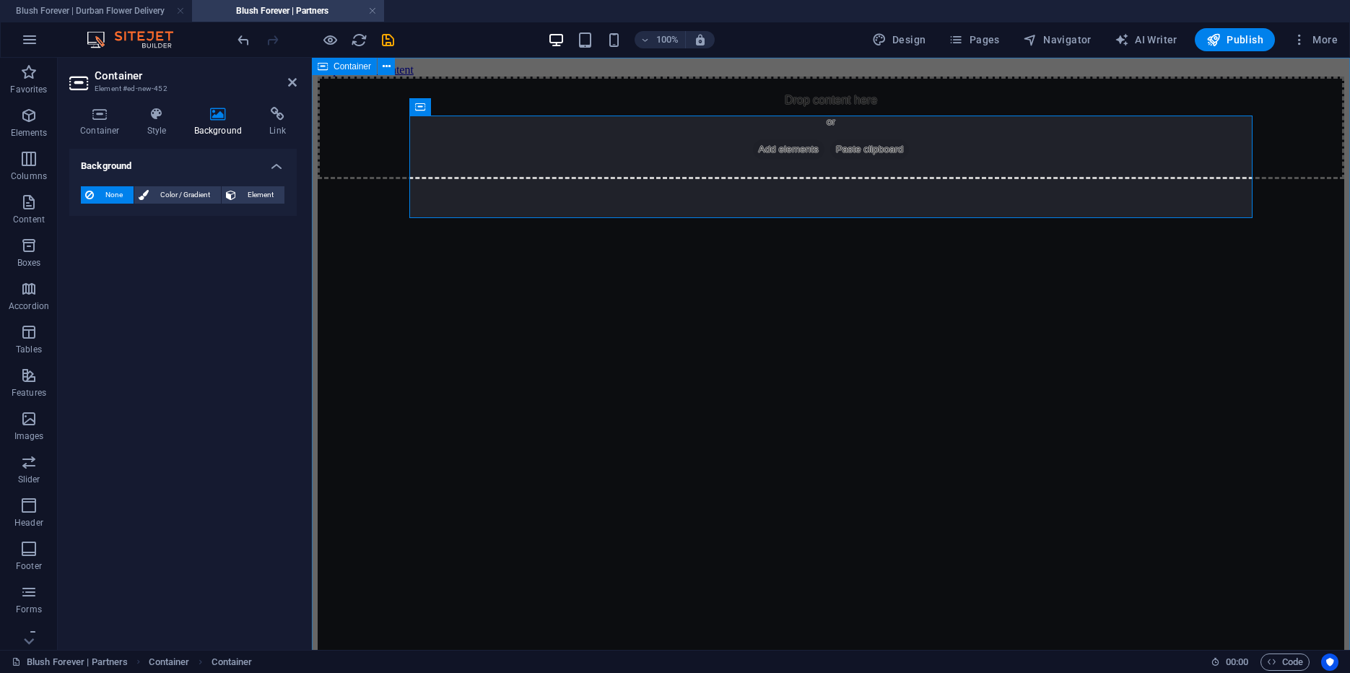
click at [492, 273] on div "Drop content here or Add elements Paste clipboard Loading…" at bounding box center [831, 671] width 1027 height 1188
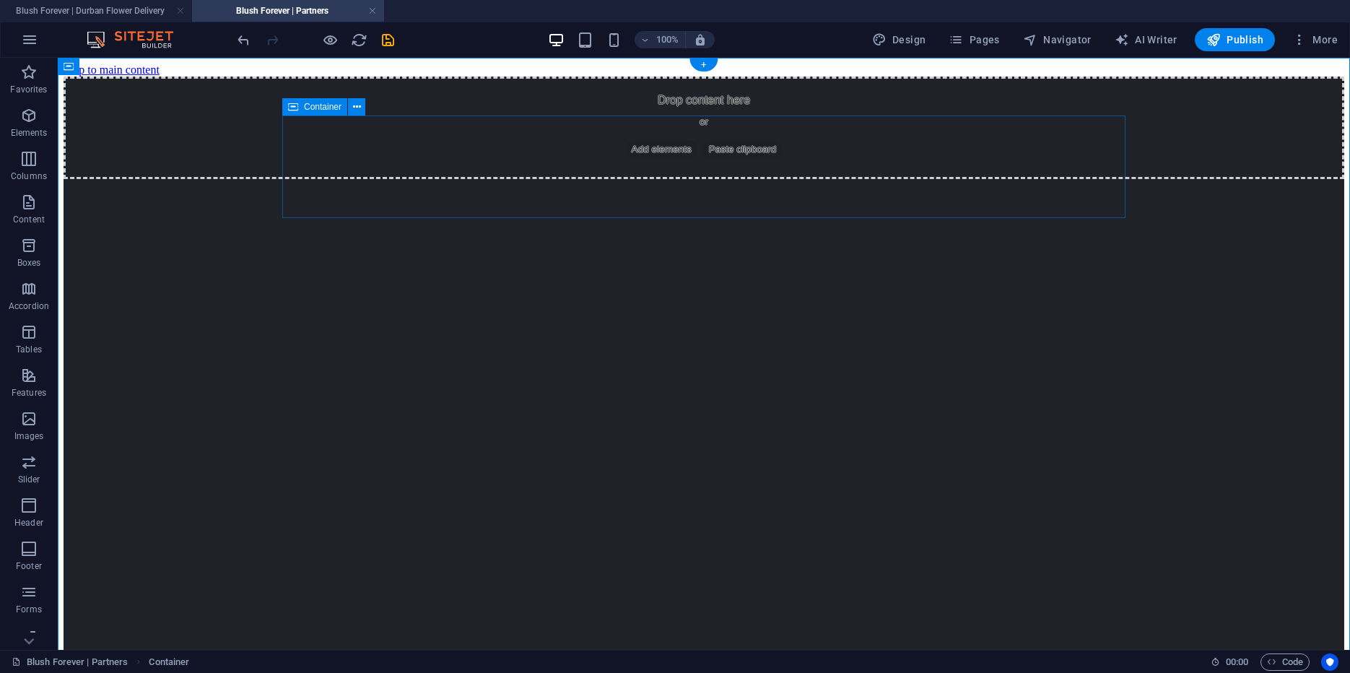
click at [371, 179] on div "Drop content here or Add elements Paste clipboard" at bounding box center [704, 128] width 1281 height 103
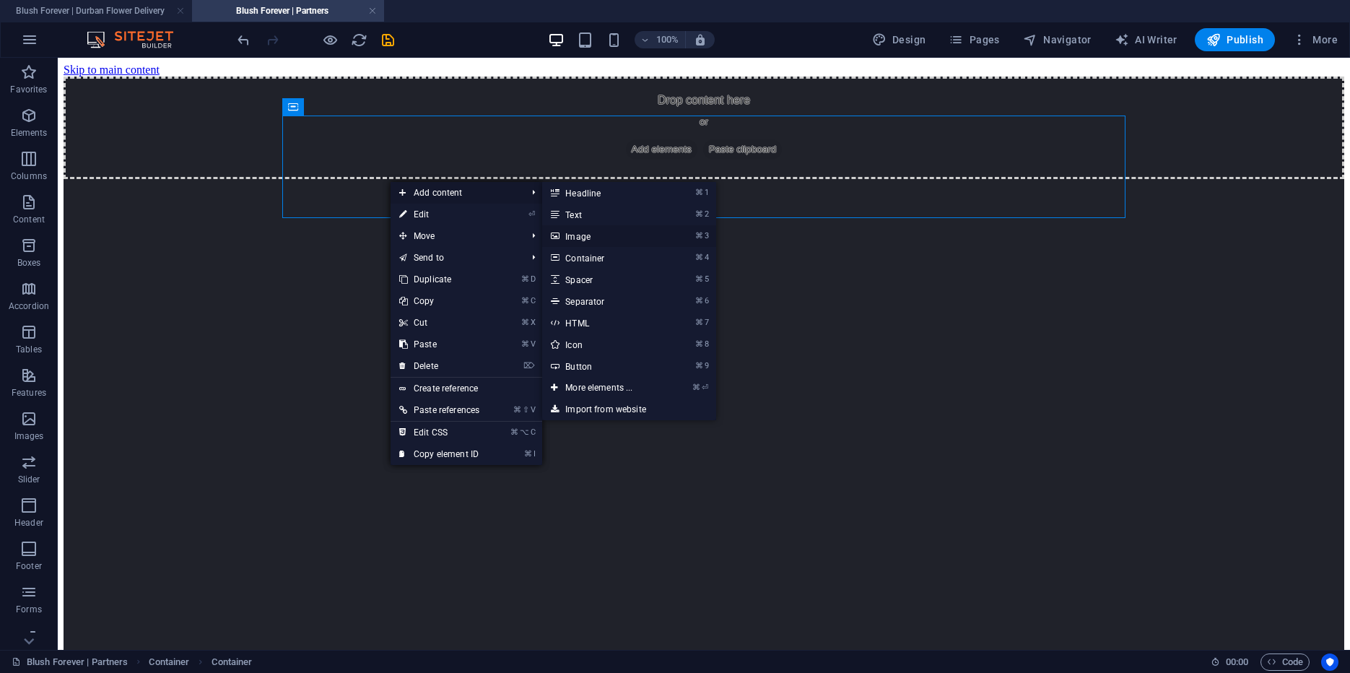
click at [601, 238] on link "⌘ 3 Image" at bounding box center [601, 236] width 119 height 22
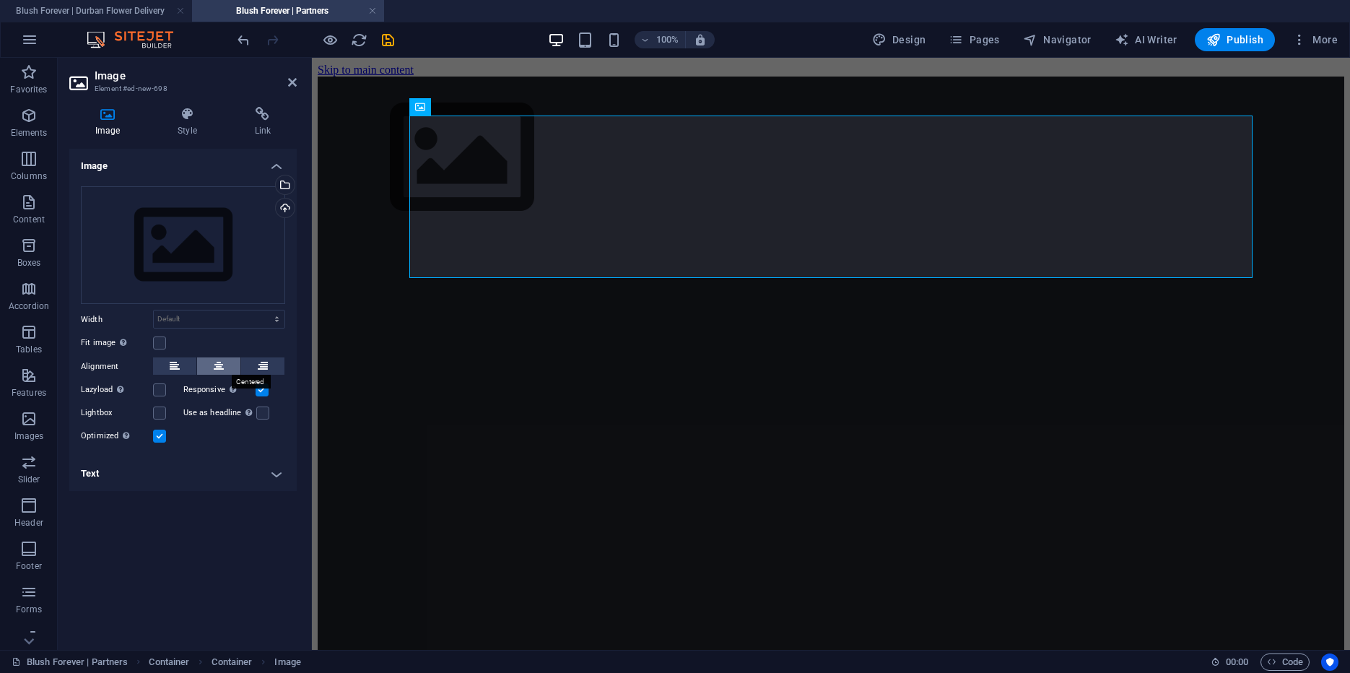
click at [213, 367] on button at bounding box center [218, 365] width 43 height 17
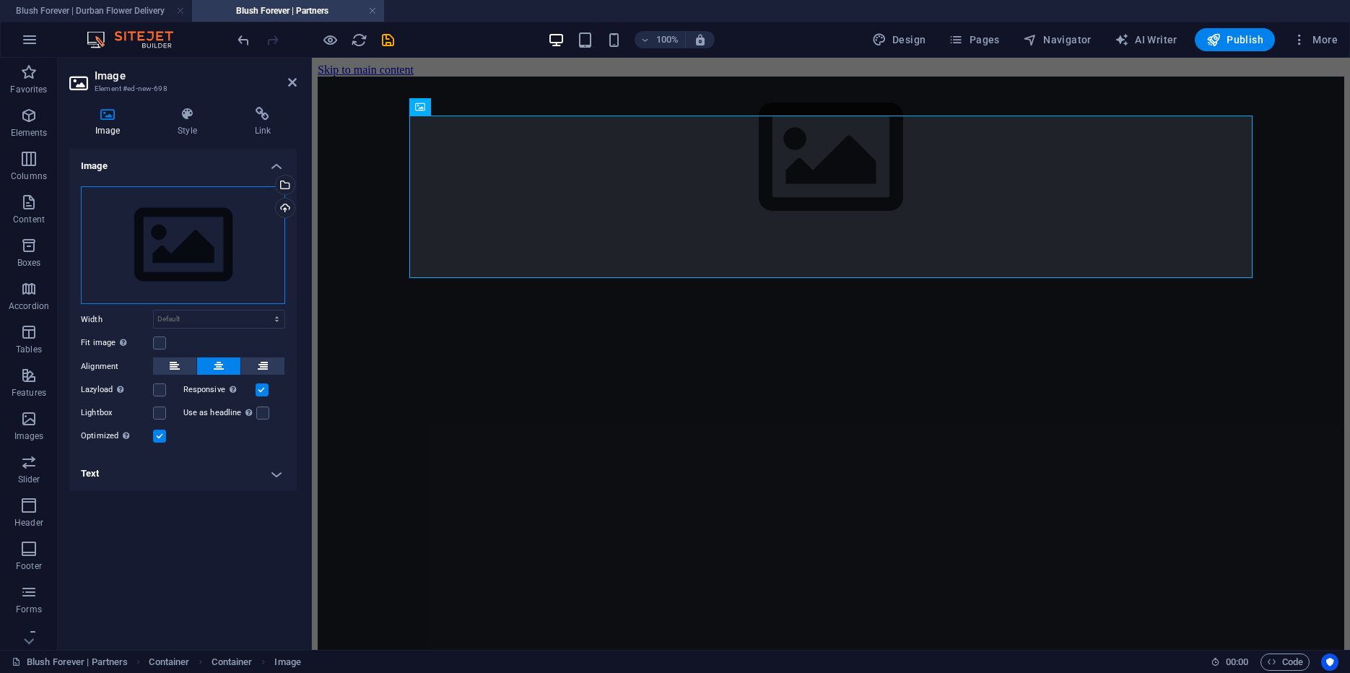
click at [201, 225] on div "Drag files here, click to choose files or select files from Files or our free s…" at bounding box center [183, 245] width 204 height 118
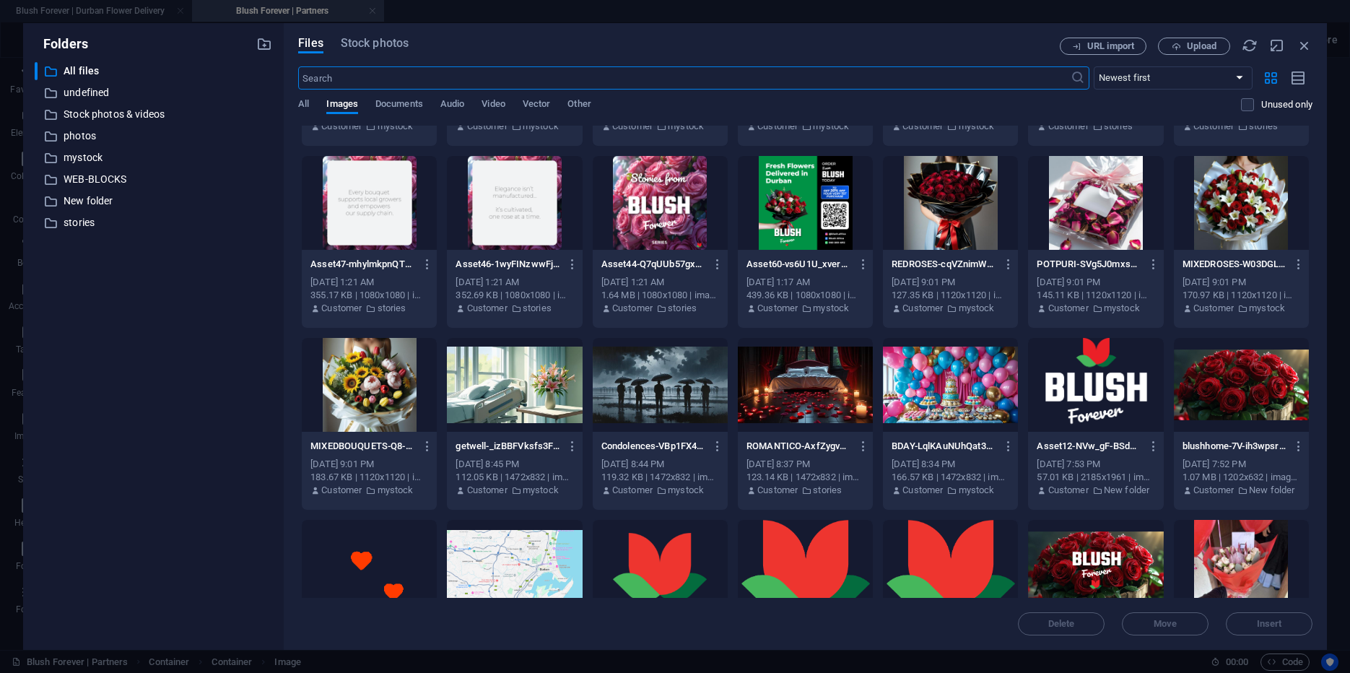
scroll to position [323, 0]
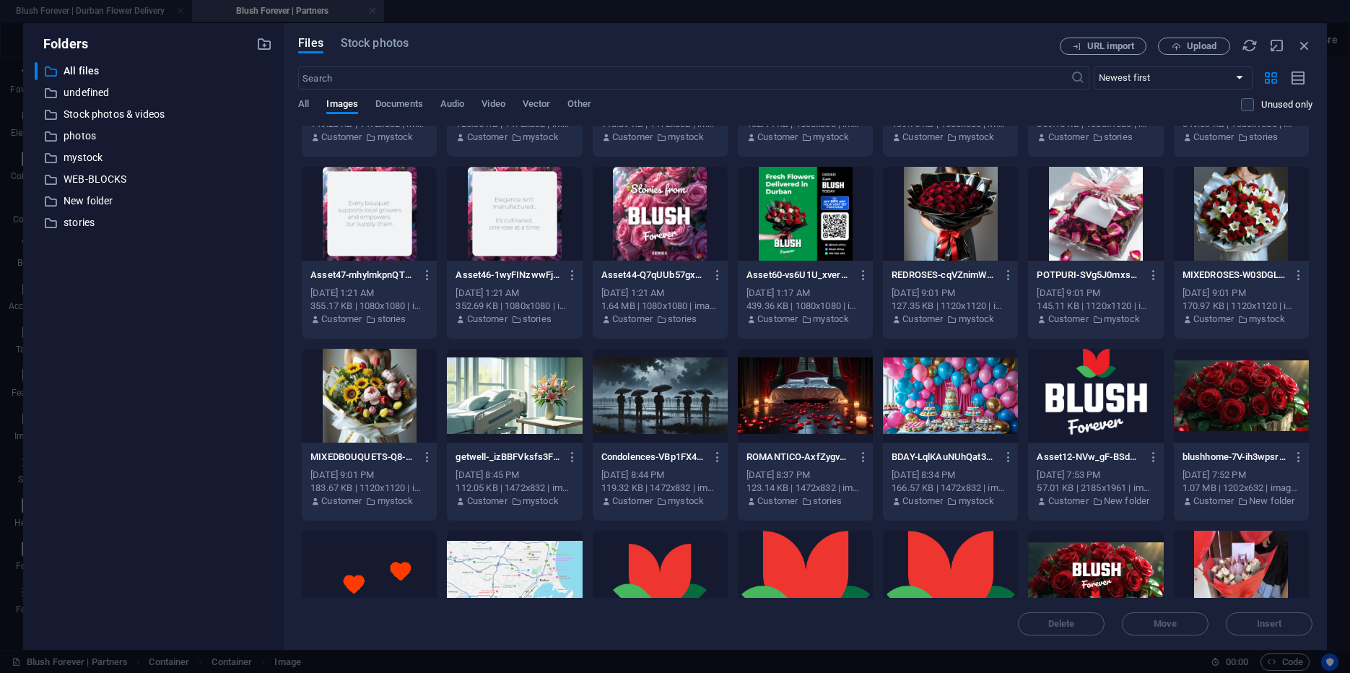
click at [1096, 391] on div at bounding box center [1095, 396] width 135 height 94
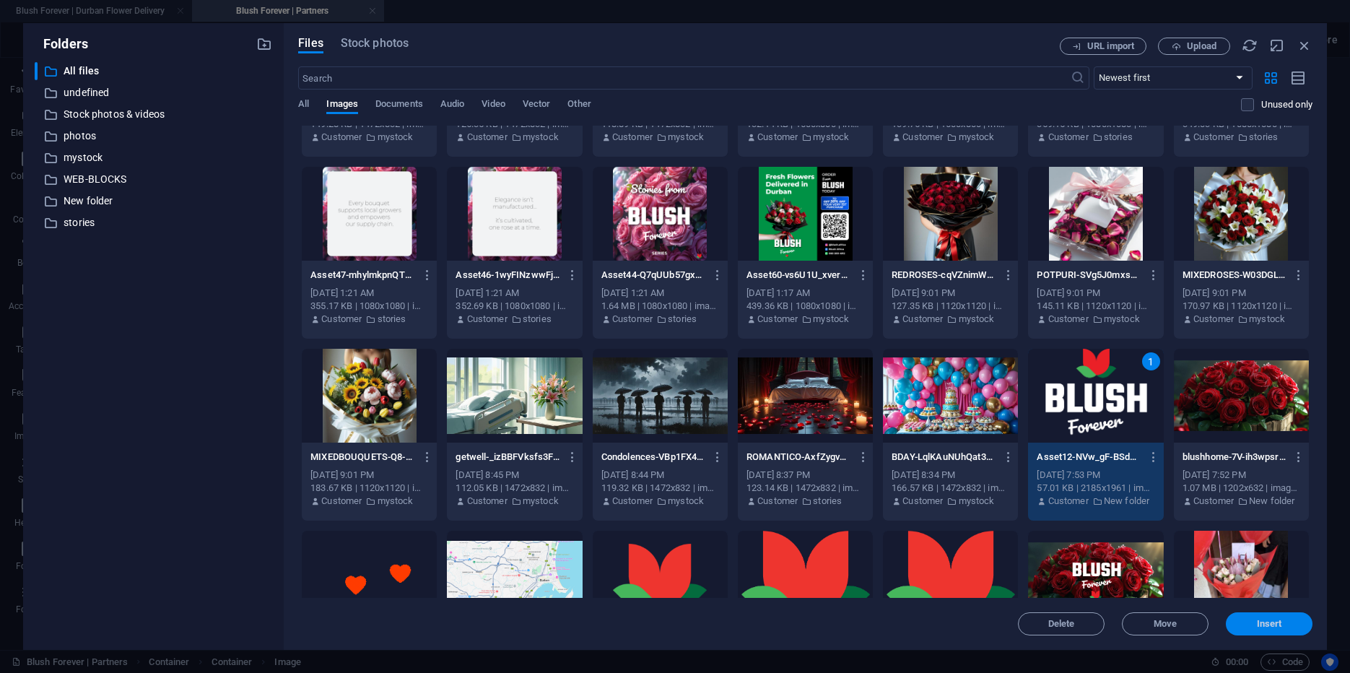
click at [1259, 622] on span "Insert" at bounding box center [1269, 623] width 25 height 9
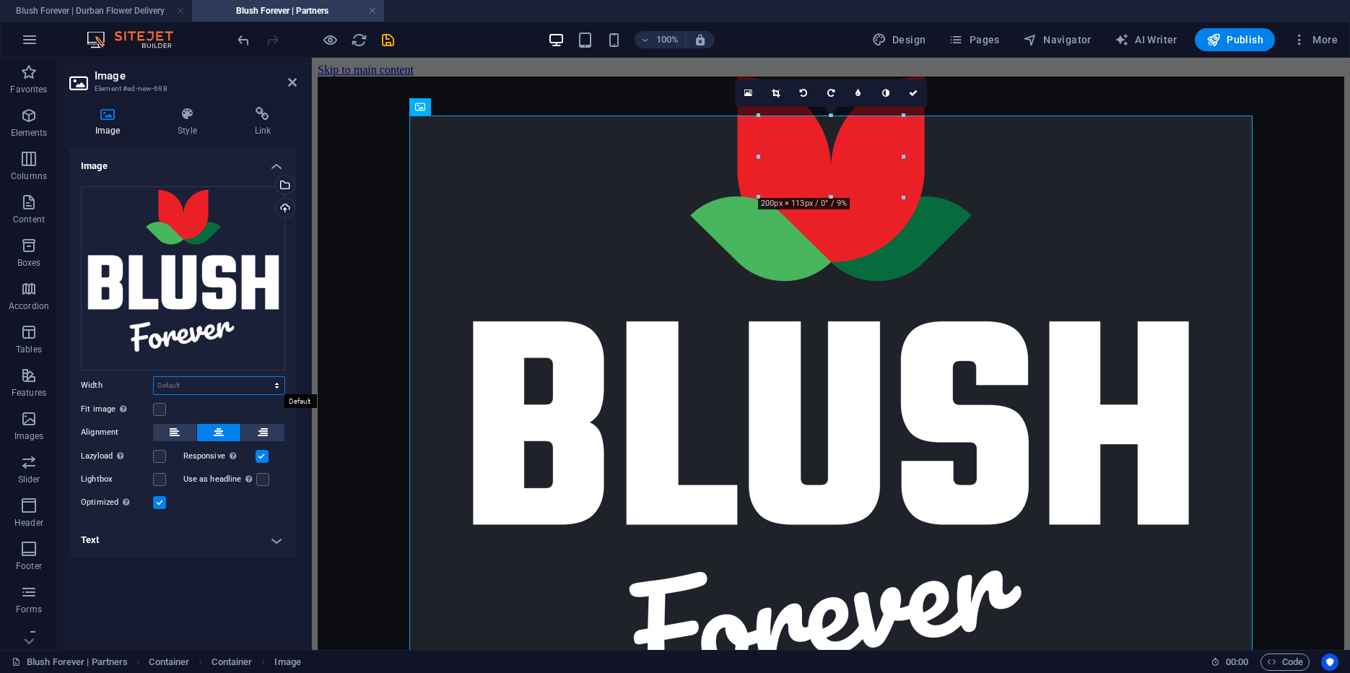
click at [154, 377] on select "Default auto px rem % em vh vw" at bounding box center [219, 385] width 131 height 17
select select "px"
click option "px" at bounding box center [0, 0] width 0 height 0
type input "500"
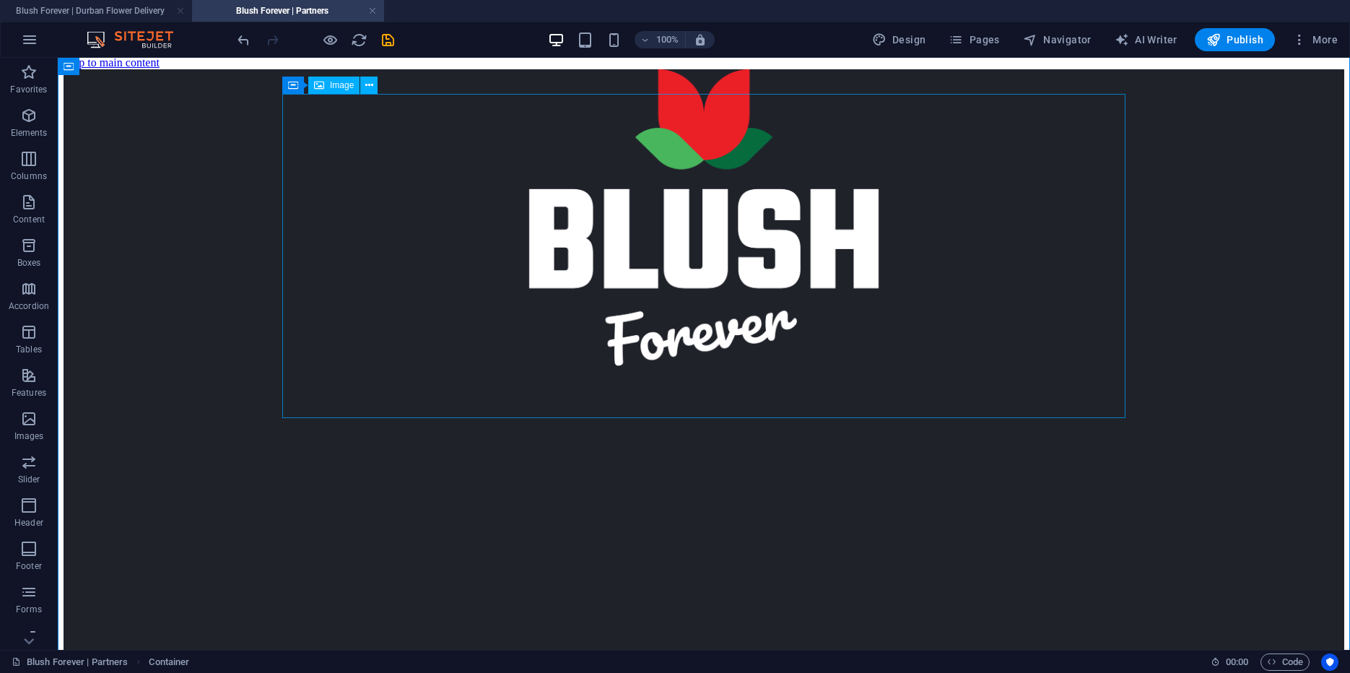
scroll to position [0, 0]
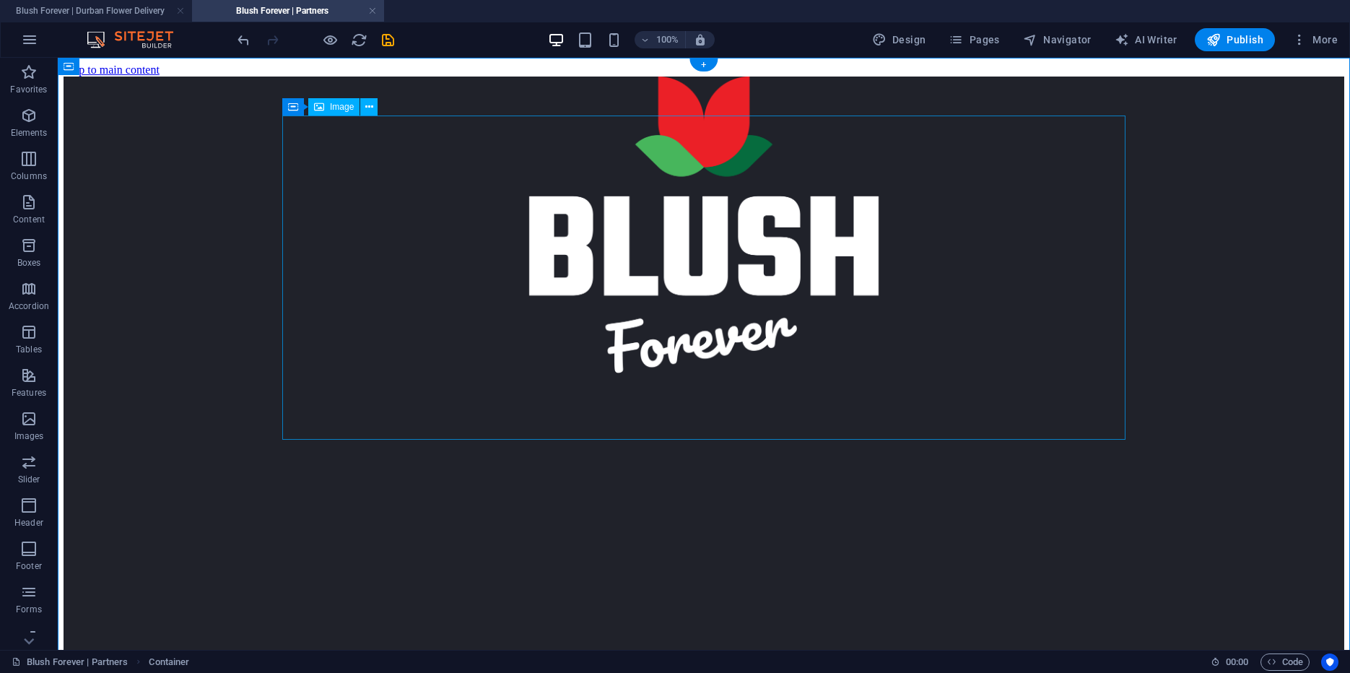
click at [689, 264] on figure at bounding box center [704, 240] width 1281 height 327
select select "px"
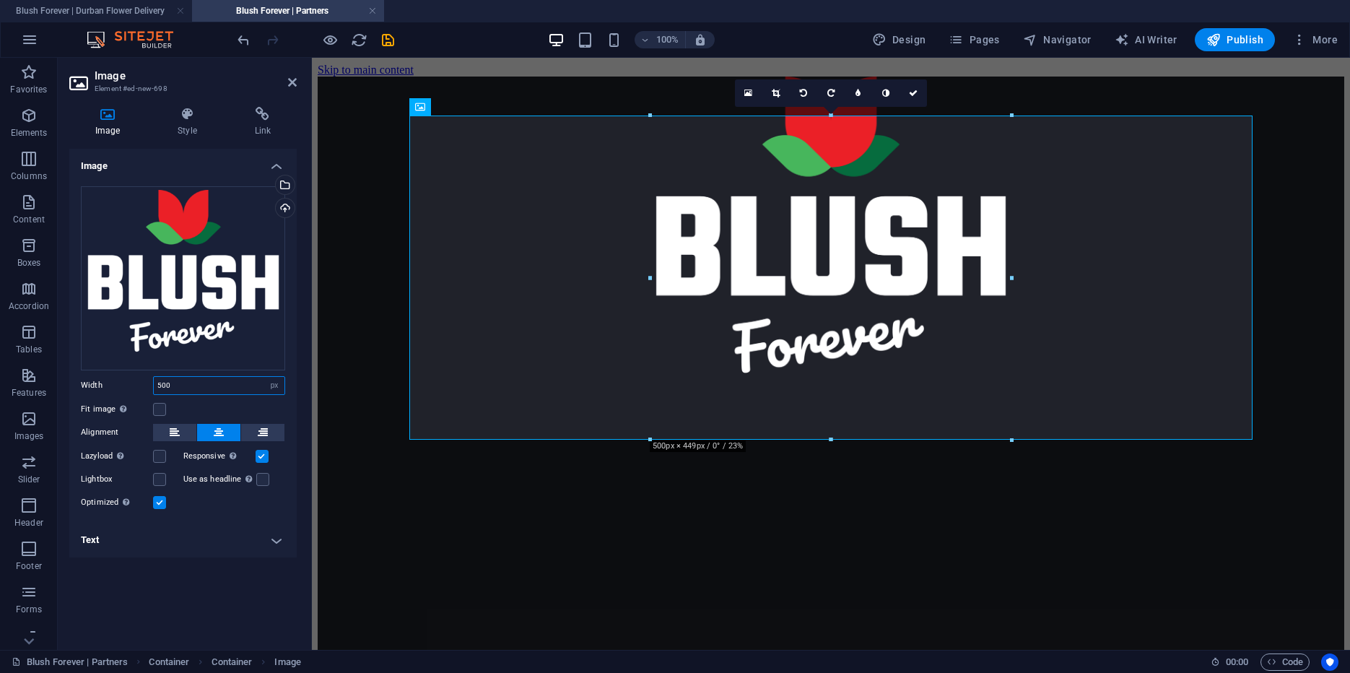
drag, startPoint x: 185, startPoint y: 381, endPoint x: 103, endPoint y: 378, distance: 81.6
click at [154, 378] on input "500" at bounding box center [219, 385] width 131 height 17
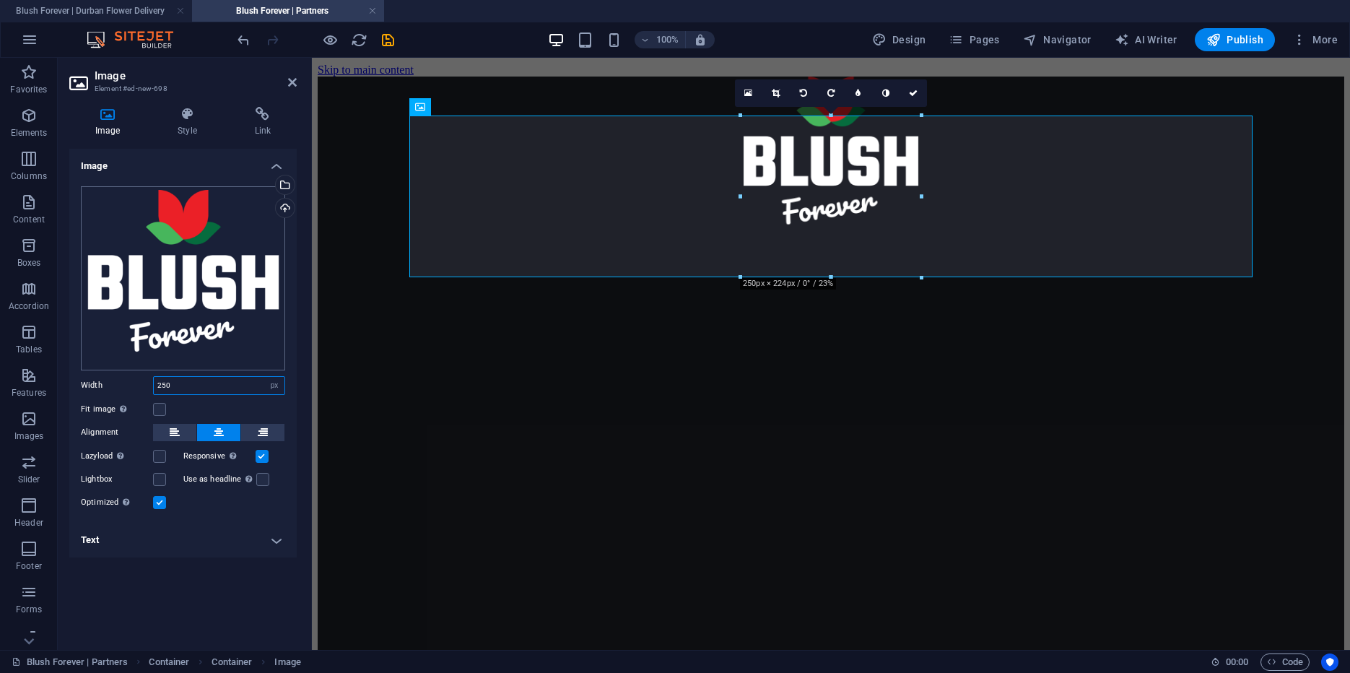
drag, startPoint x: 183, startPoint y: 383, endPoint x: 92, endPoint y: 367, distance: 92.5
click at [154, 377] on input "250" at bounding box center [219, 385] width 131 height 17
type input "200"
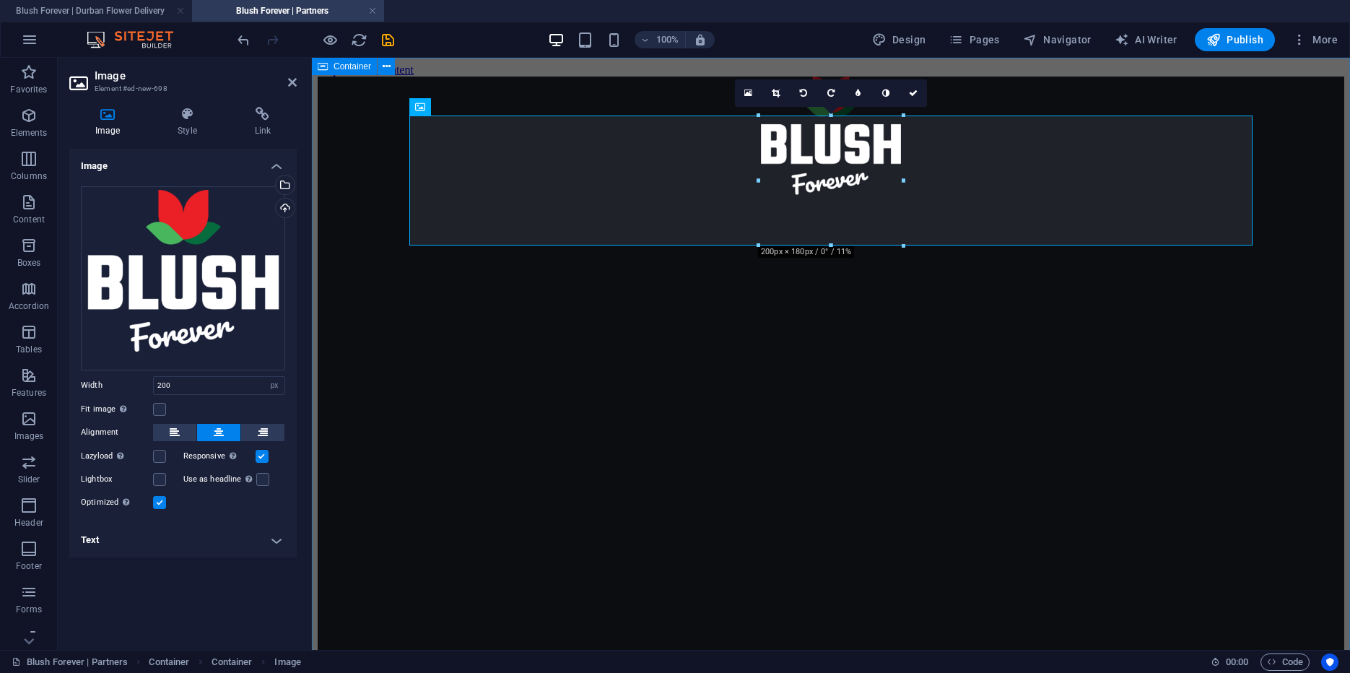
click at [378, 148] on div "Loading…" at bounding box center [831, 685] width 1027 height 1217
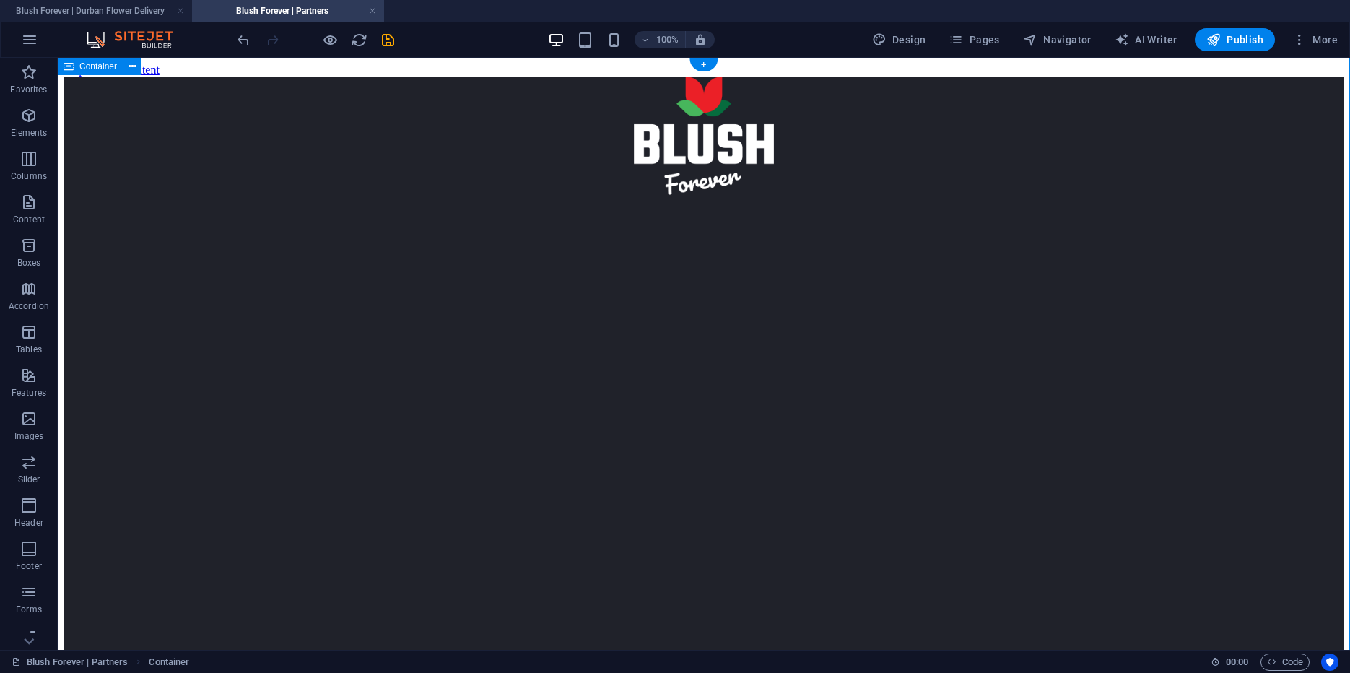
click at [241, 183] on div "Loading…" at bounding box center [704, 685] width 1281 height 1217
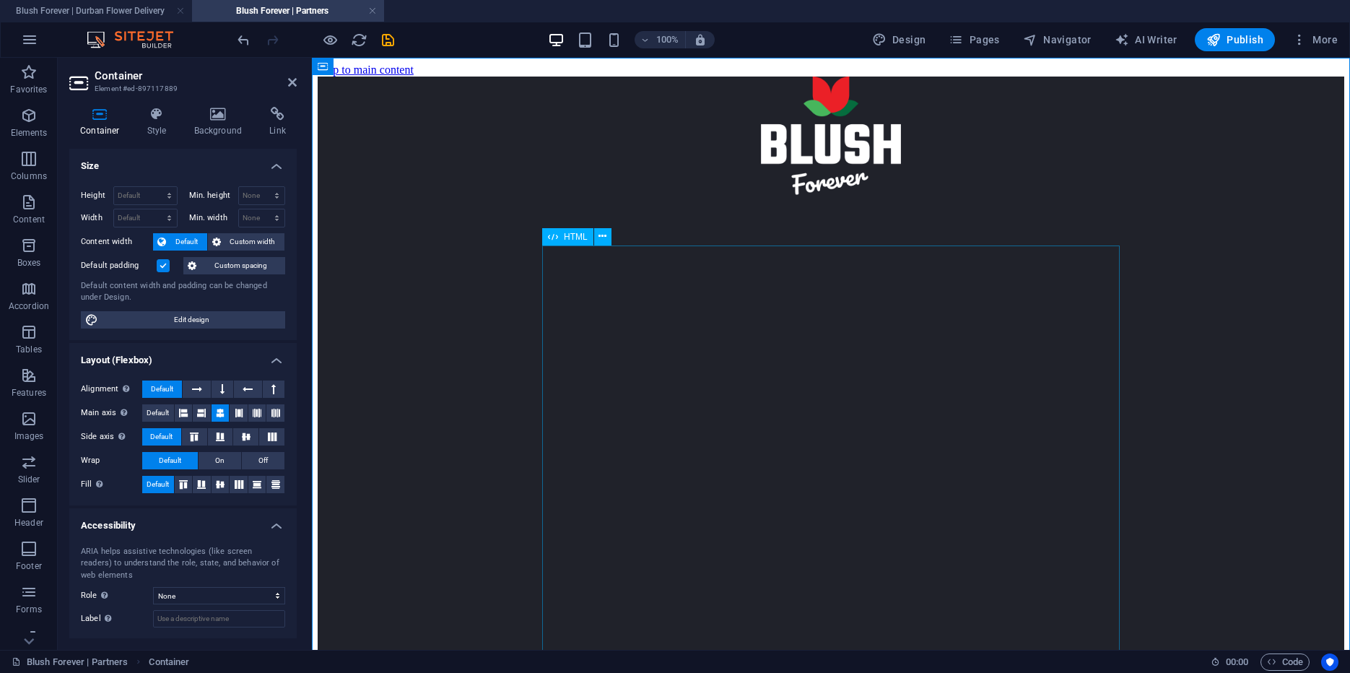
click at [563, 240] on div "HTML" at bounding box center [567, 236] width 51 height 17
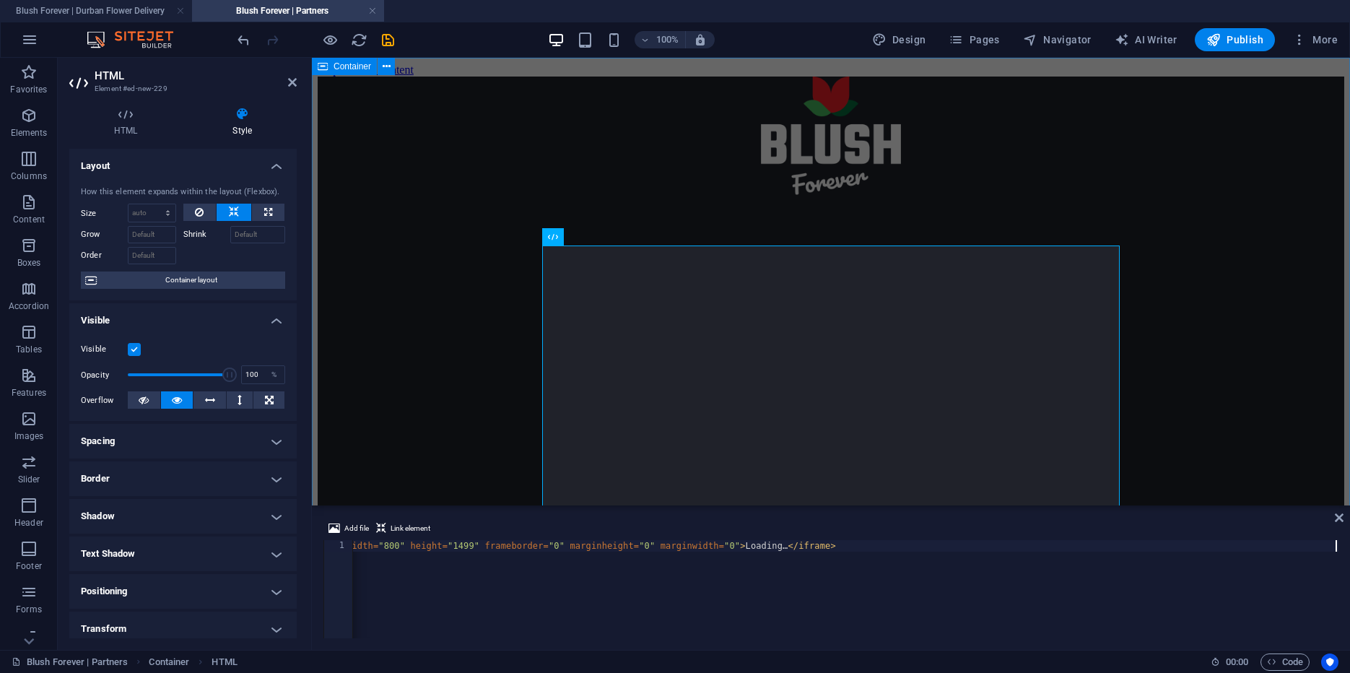
click at [385, 145] on div "Loading…" at bounding box center [831, 685] width 1027 height 1217
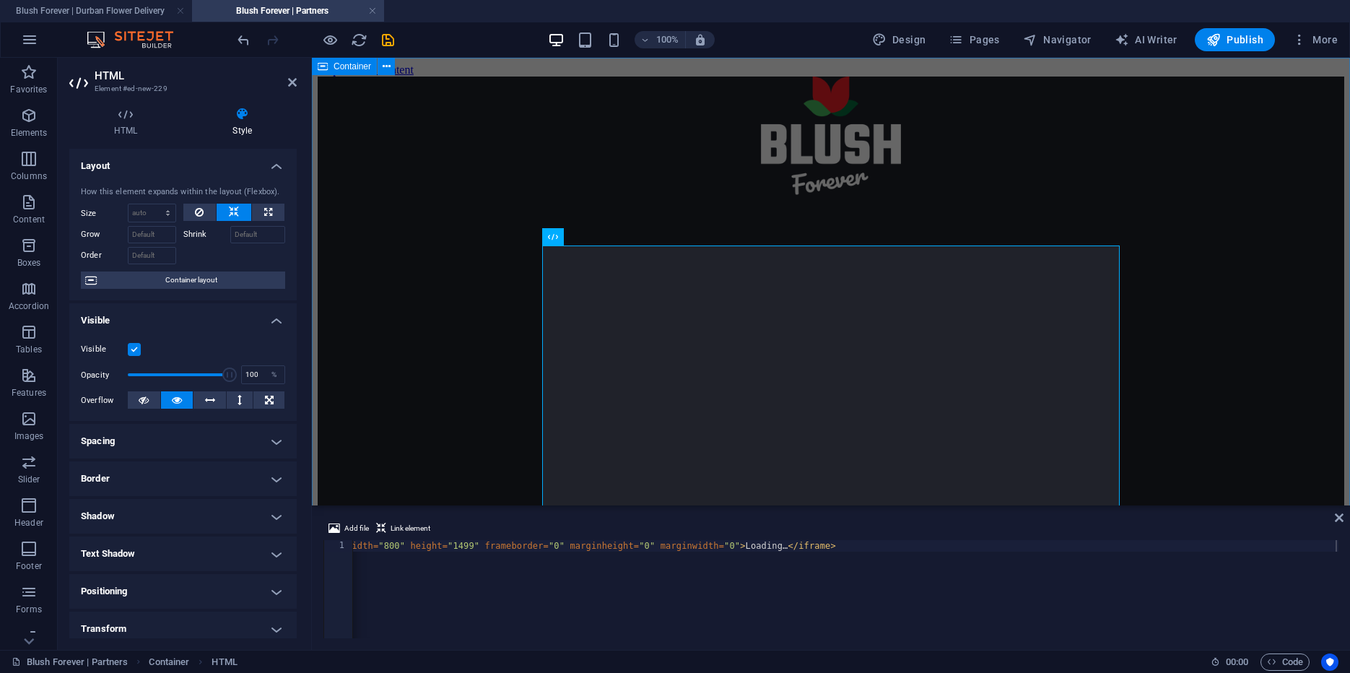
click at [406, 242] on div "Loading…" at bounding box center [831, 685] width 1027 height 1217
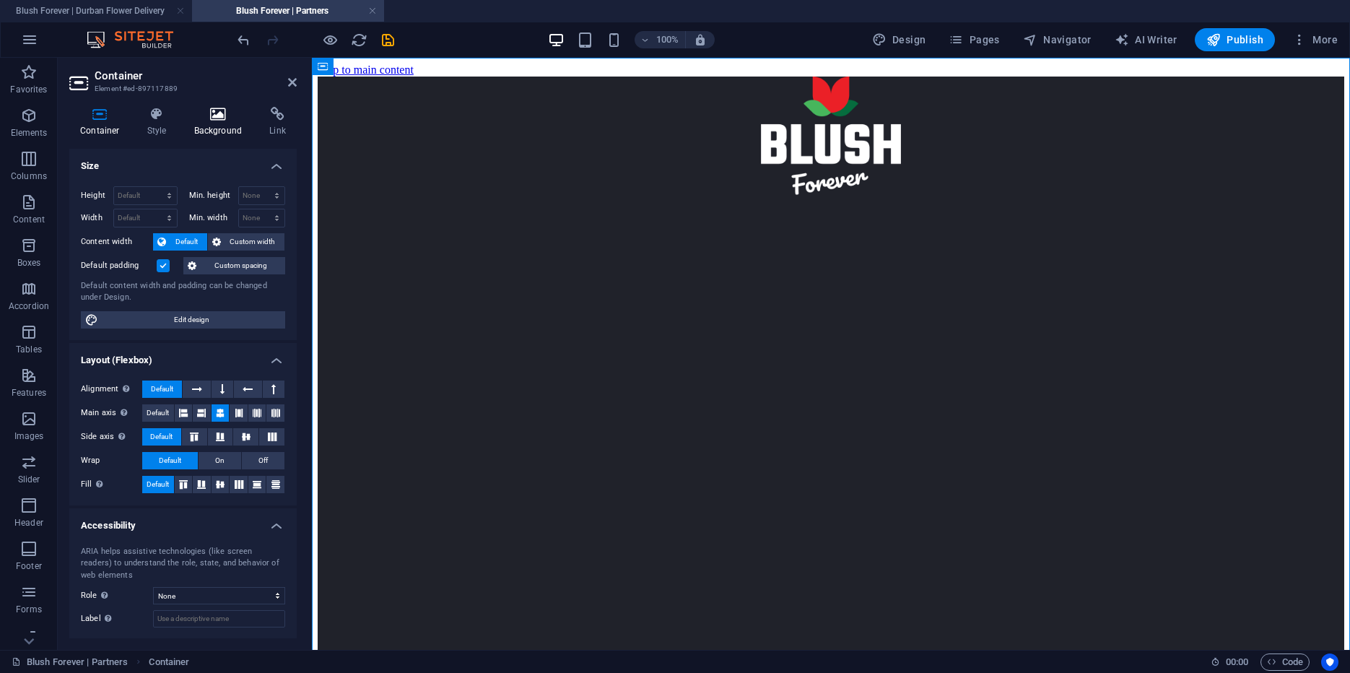
click at [239, 118] on icon at bounding box center [218, 114] width 70 height 14
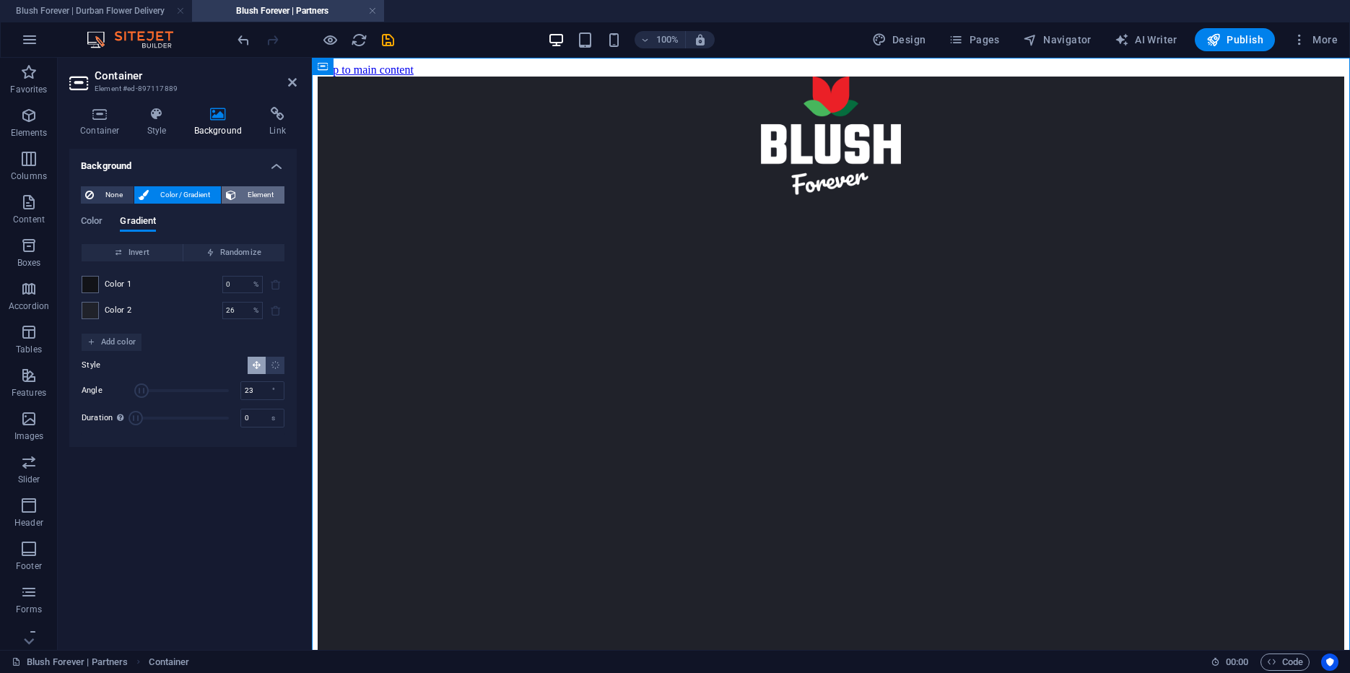
click at [262, 191] on span "Element" at bounding box center [260, 194] width 40 height 17
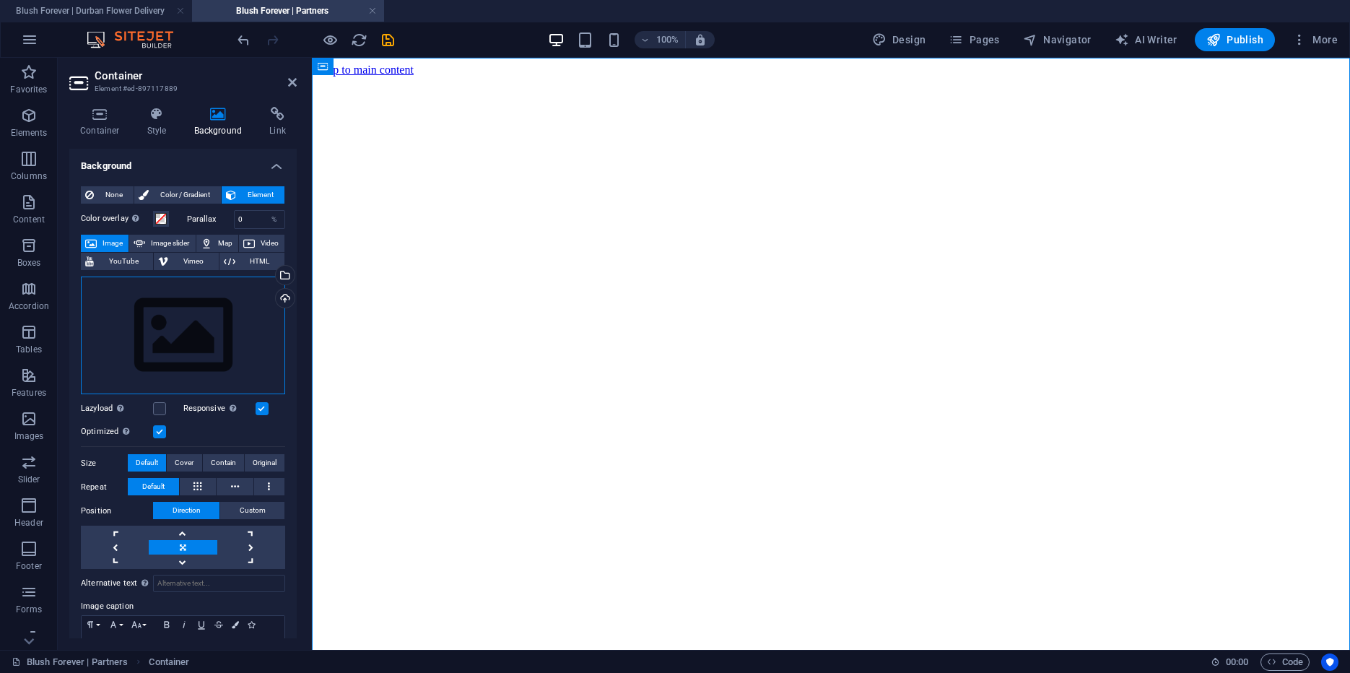
click at [188, 305] on div "Drag files here, click to choose files or select files from Files or our free s…" at bounding box center [183, 336] width 204 height 118
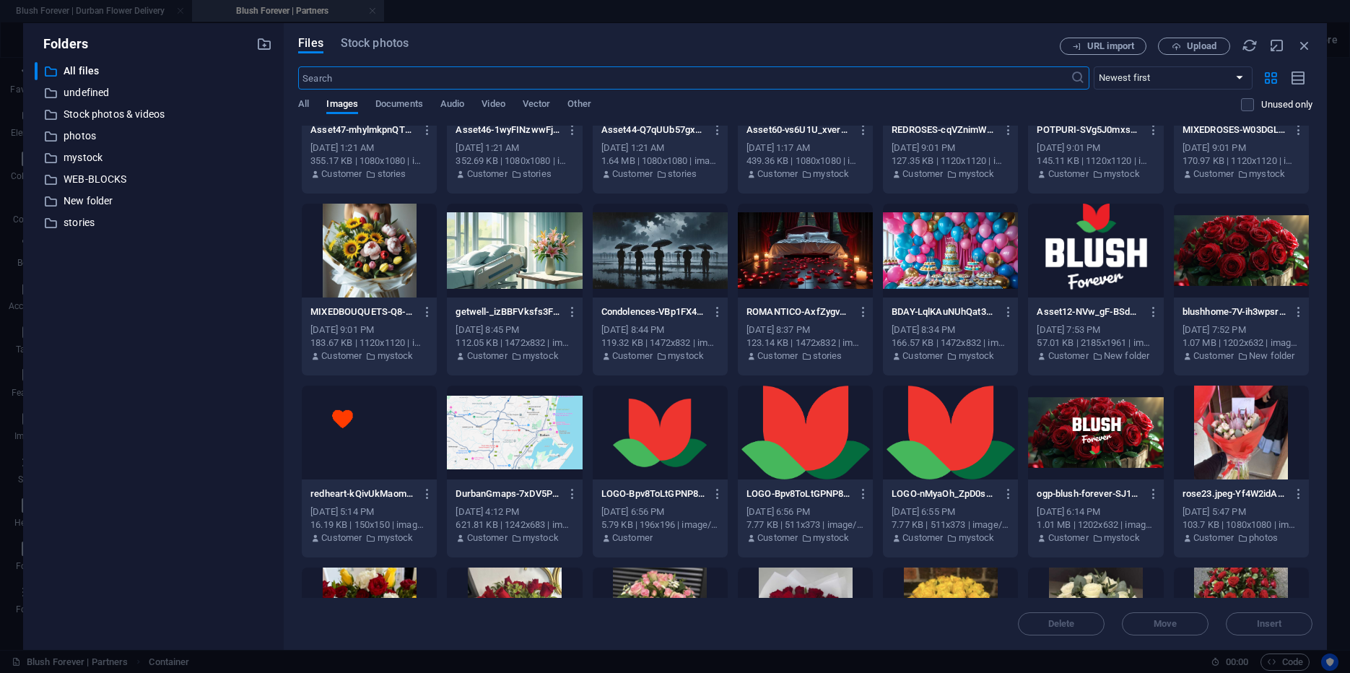
scroll to position [467, 0]
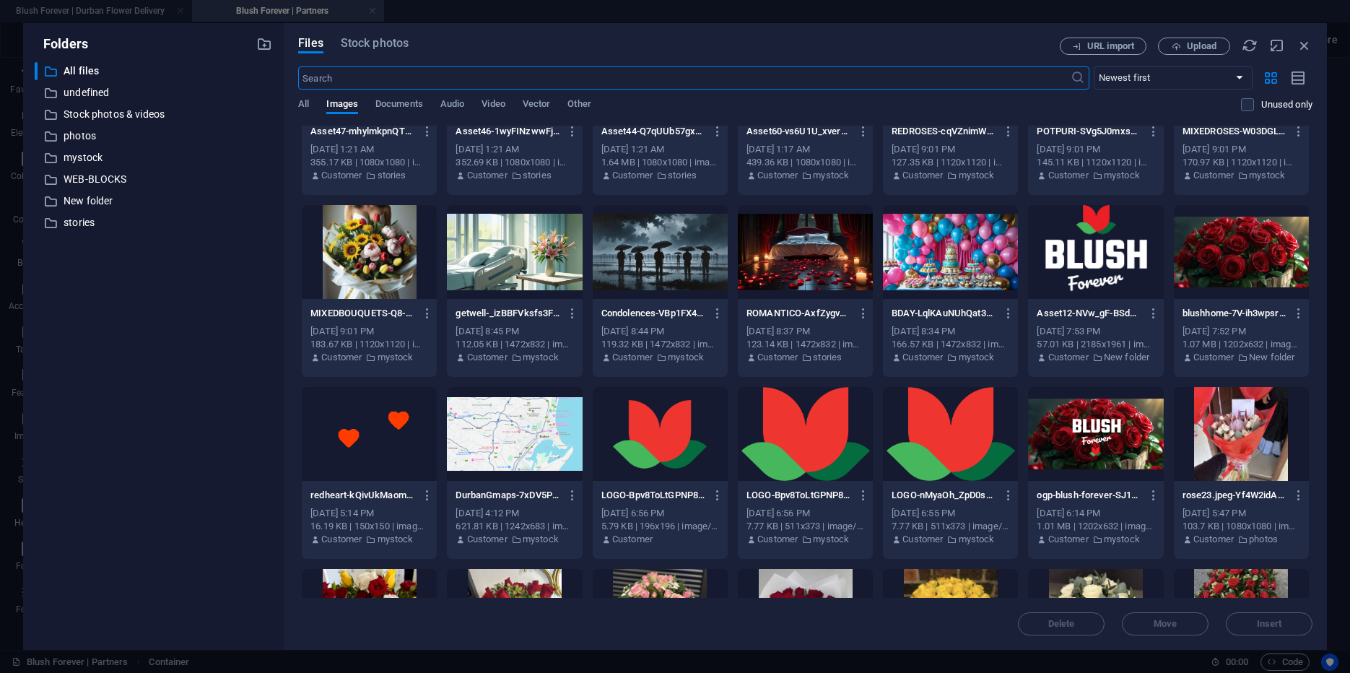
click at [1216, 253] on div at bounding box center [1241, 252] width 135 height 94
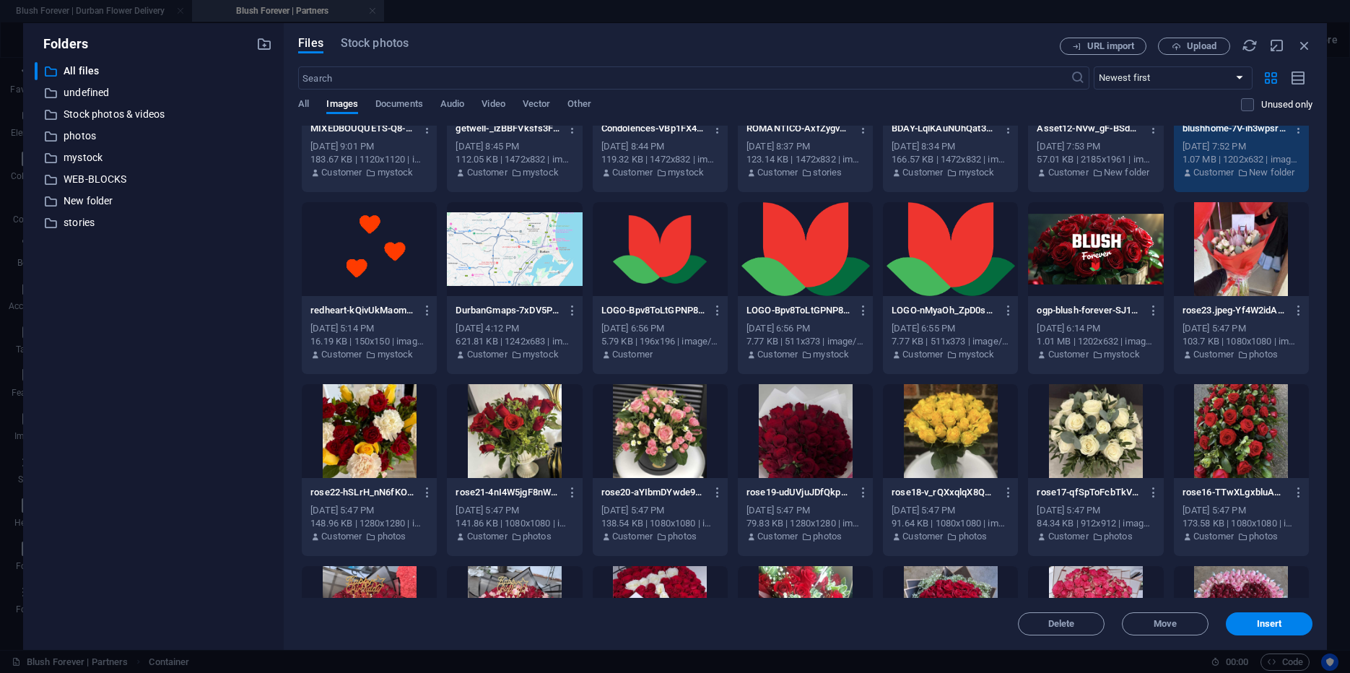
scroll to position [653, 0]
drag, startPoint x: 1244, startPoint y: 620, endPoint x: 931, endPoint y: 561, distance: 318.9
click at [1244, 620] on span "Insert" at bounding box center [1269, 623] width 75 height 9
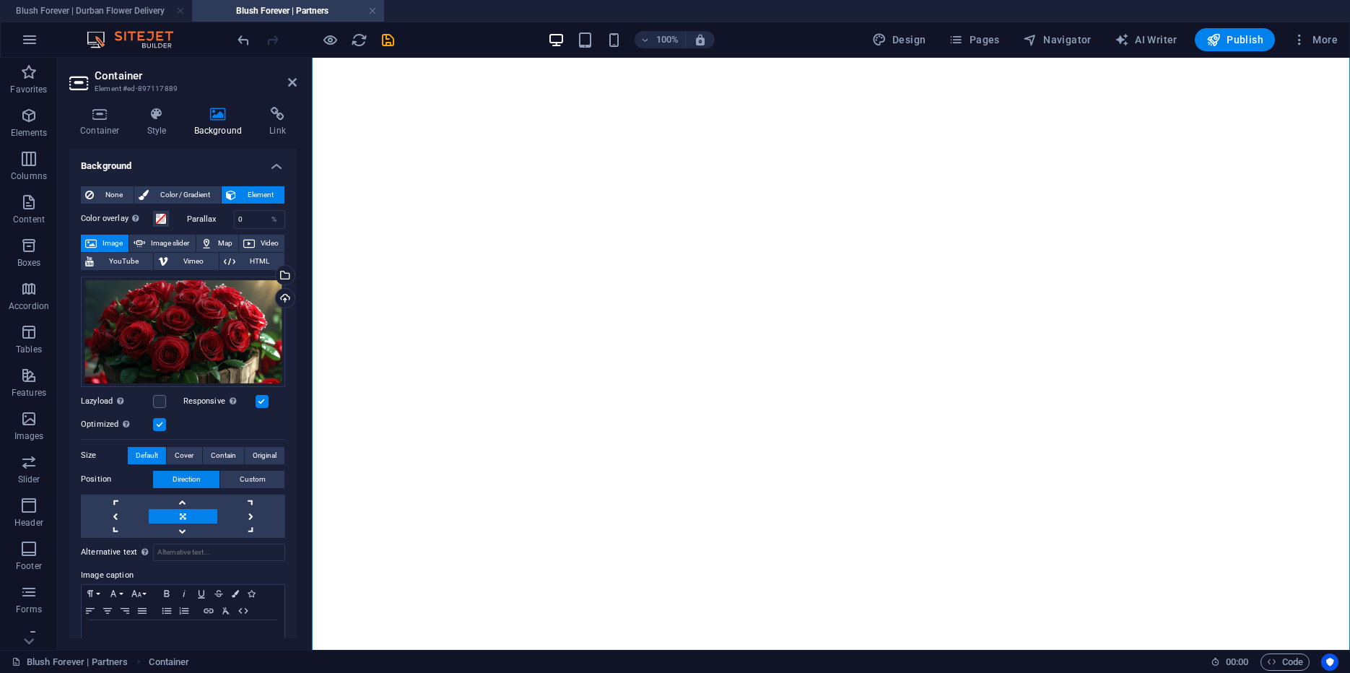
scroll to position [95, 0]
click at [253, 452] on span "Original" at bounding box center [265, 455] width 24 height 17
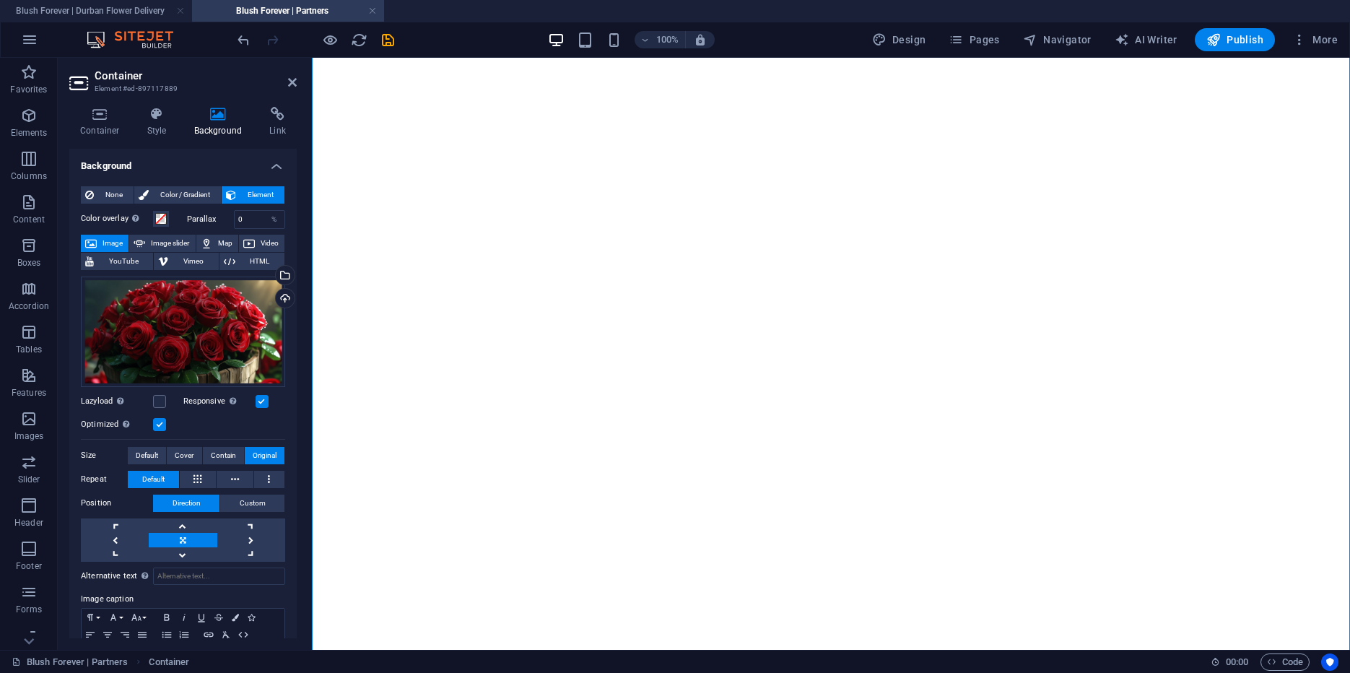
scroll to position [116, 0]
click at [225, 457] on span "Contain" at bounding box center [223, 455] width 25 height 17
click at [279, 484] on button at bounding box center [269, 479] width 31 height 17
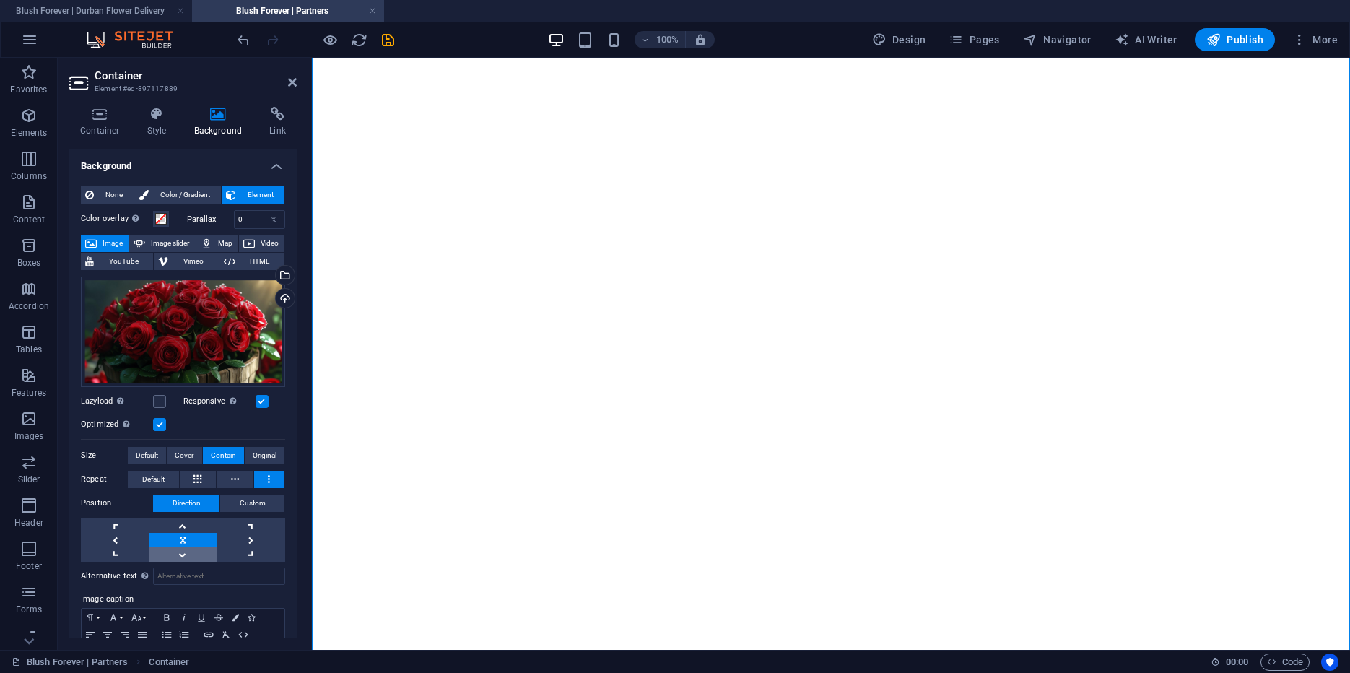
click at [193, 549] on link at bounding box center [183, 554] width 68 height 14
click at [171, 530] on link at bounding box center [183, 525] width 68 height 14
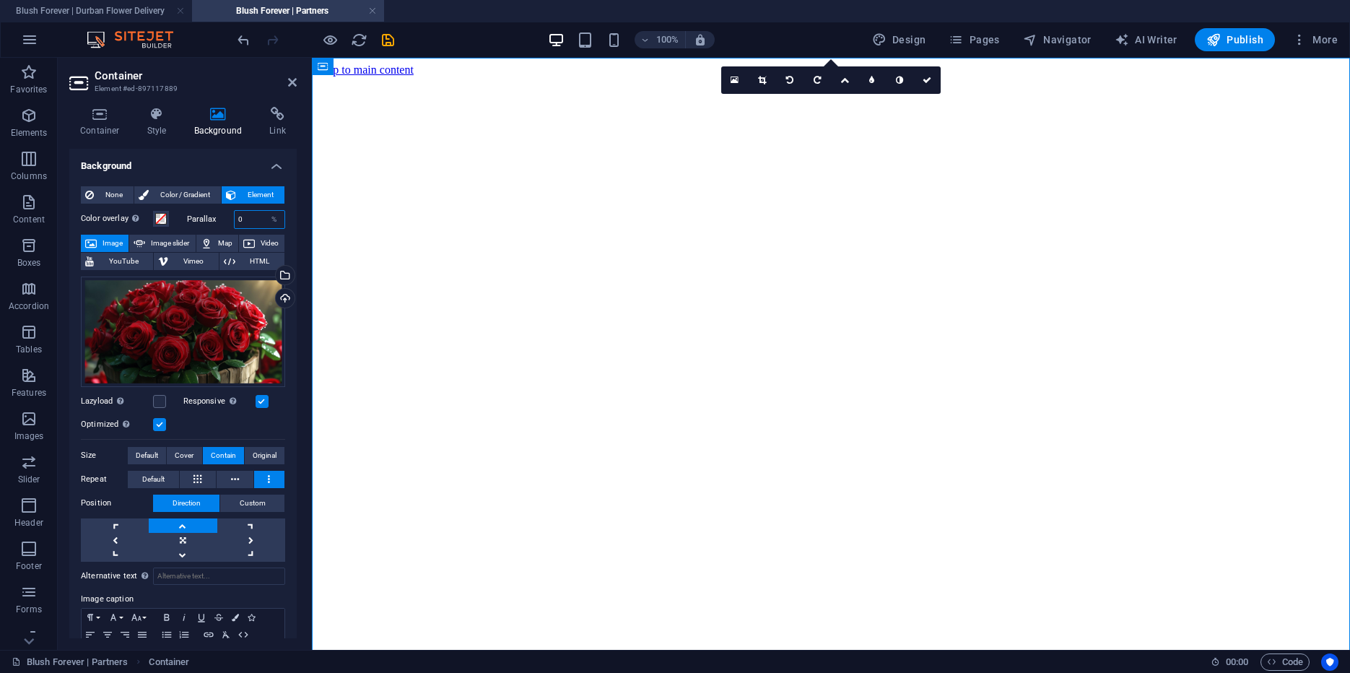
drag, startPoint x: 245, startPoint y: 218, endPoint x: 150, endPoint y: 206, distance: 96.1
click at [235, 211] on input "0" at bounding box center [260, 219] width 51 height 17
type input "40"
click at [162, 320] on div "Drag files here, click to choose files or select files from Files or our free s…" at bounding box center [183, 332] width 204 height 110
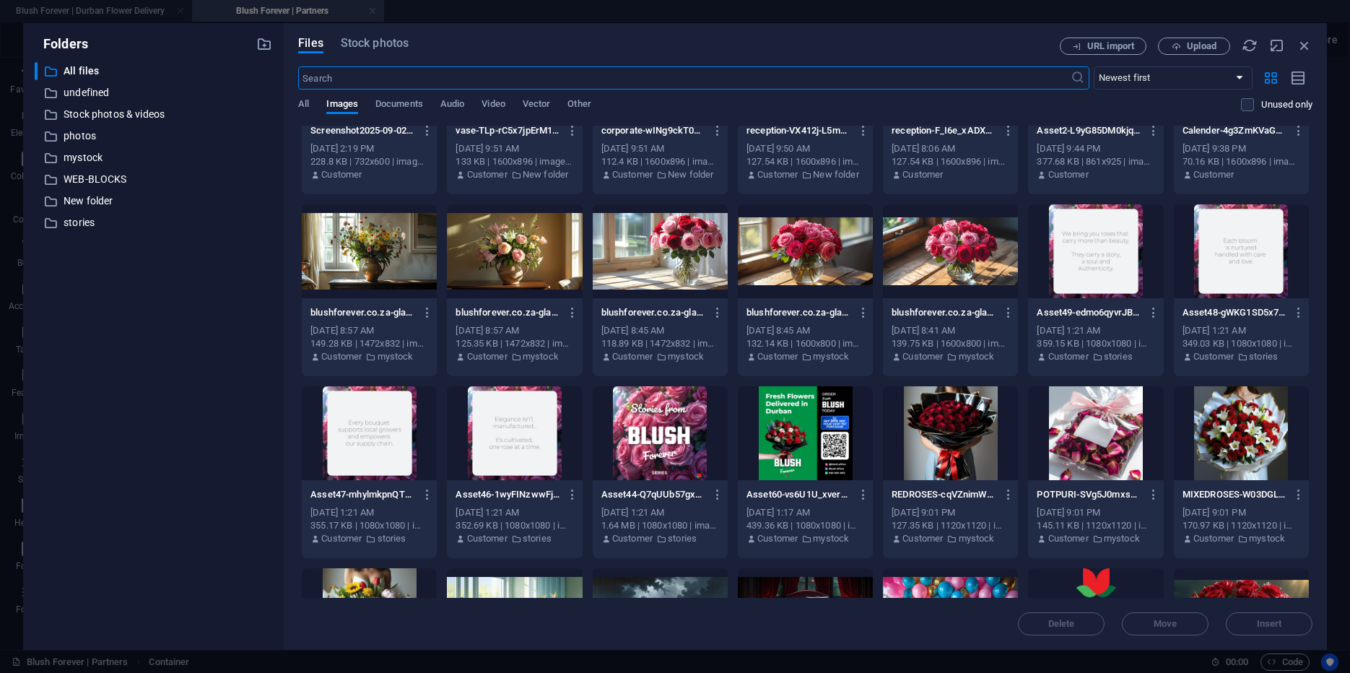
scroll to position [259, 0]
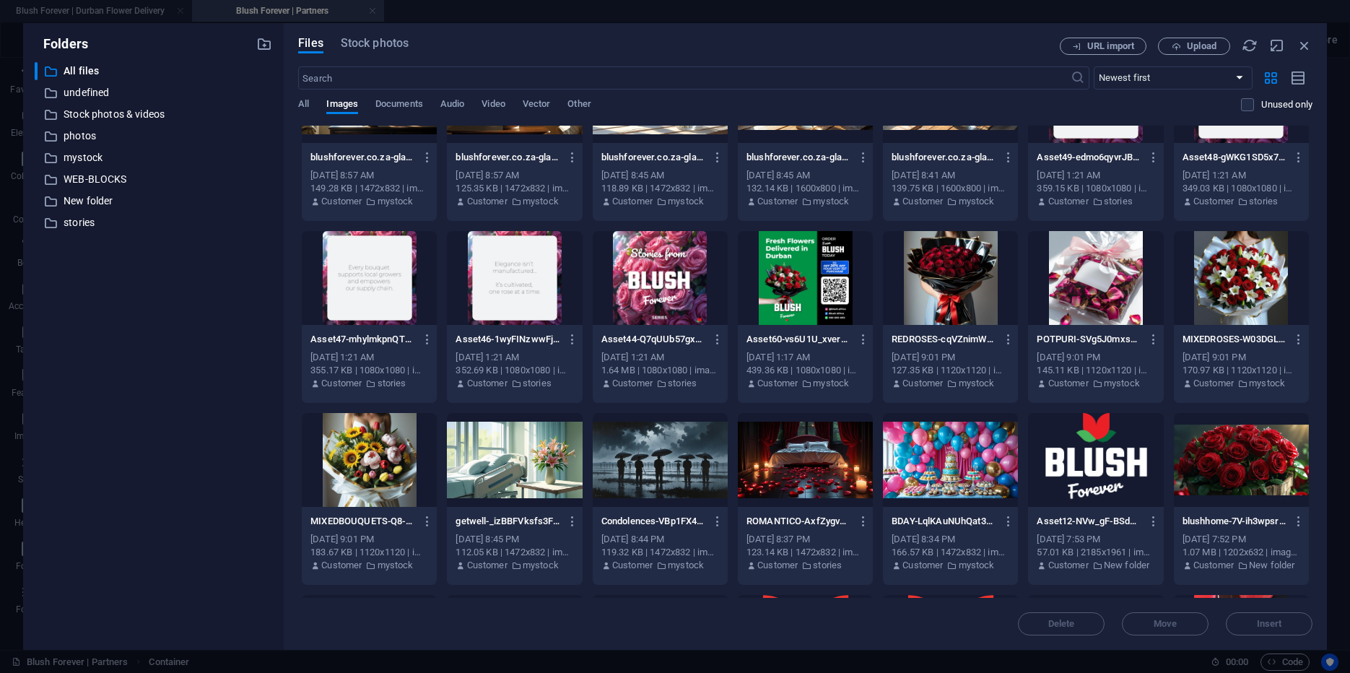
click at [950, 261] on div at bounding box center [950, 278] width 135 height 94
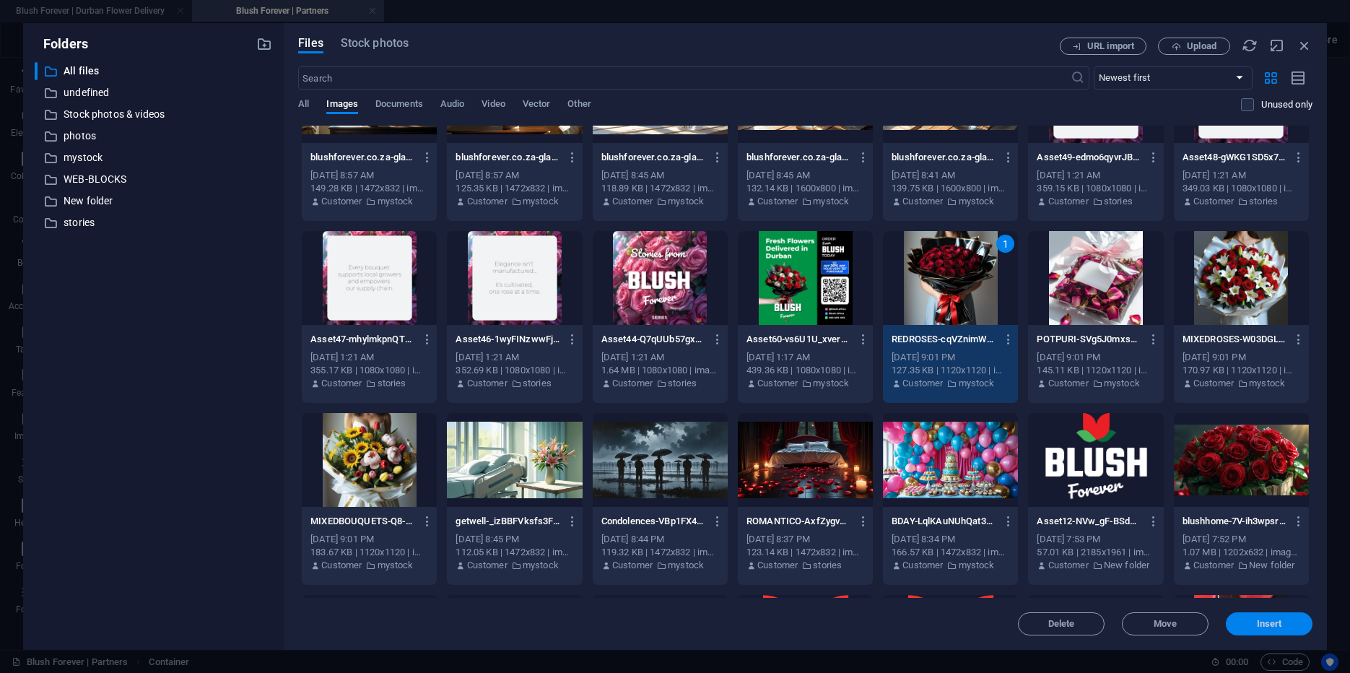
click at [1289, 631] on button "Insert" at bounding box center [1269, 623] width 87 height 23
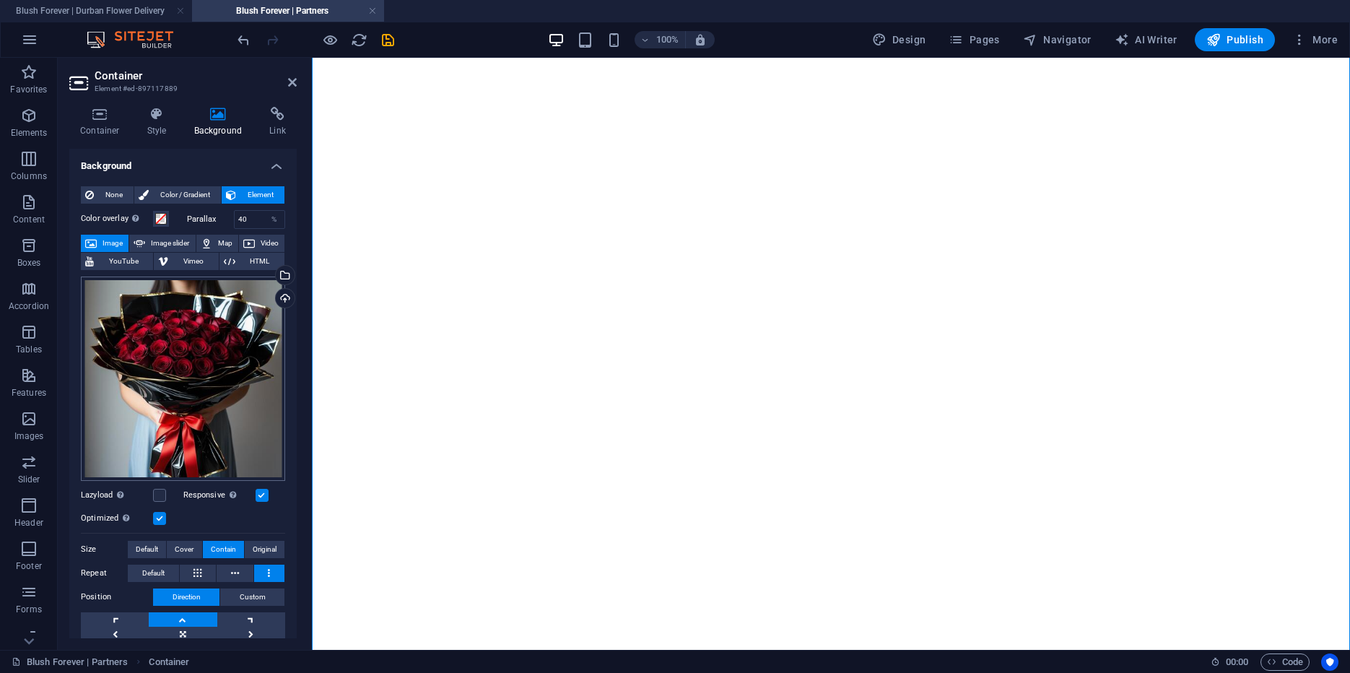
scroll to position [237, 0]
click at [160, 370] on div "Drag files here, click to choose files or select files from Files or our free s…" at bounding box center [183, 379] width 204 height 204
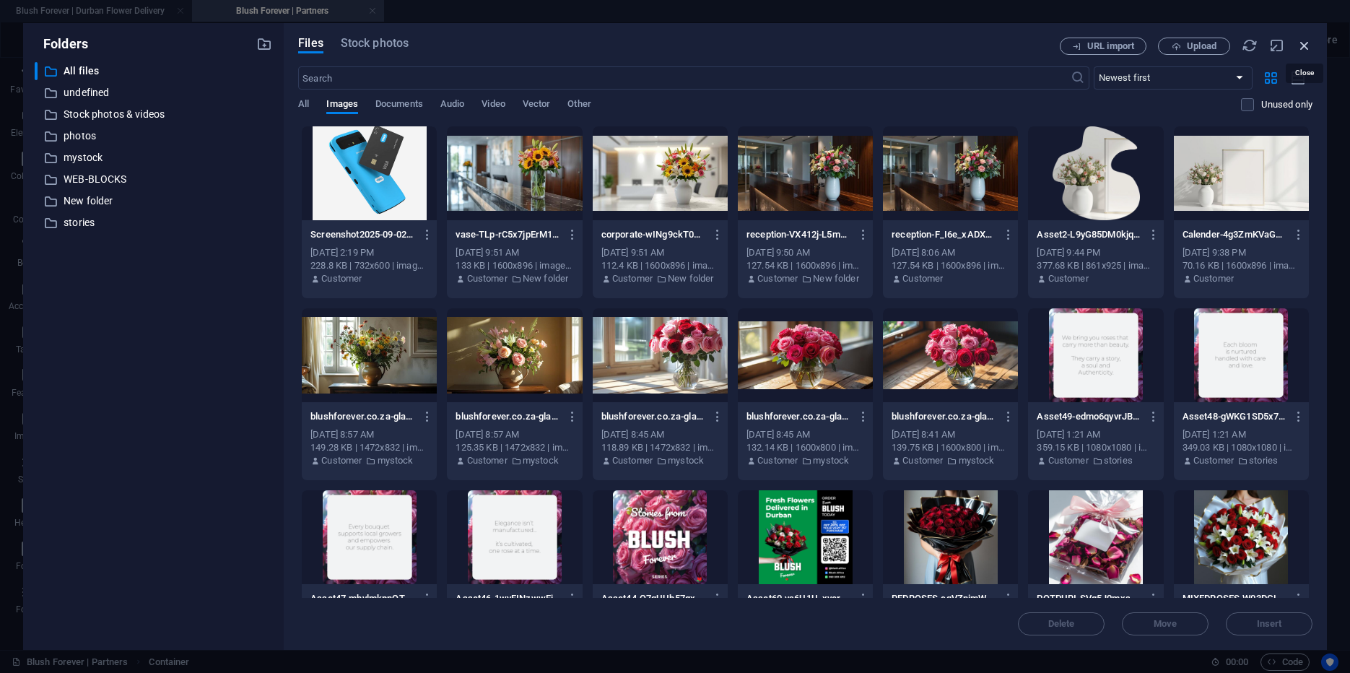
click at [1310, 49] on icon "button" at bounding box center [1305, 46] width 16 height 16
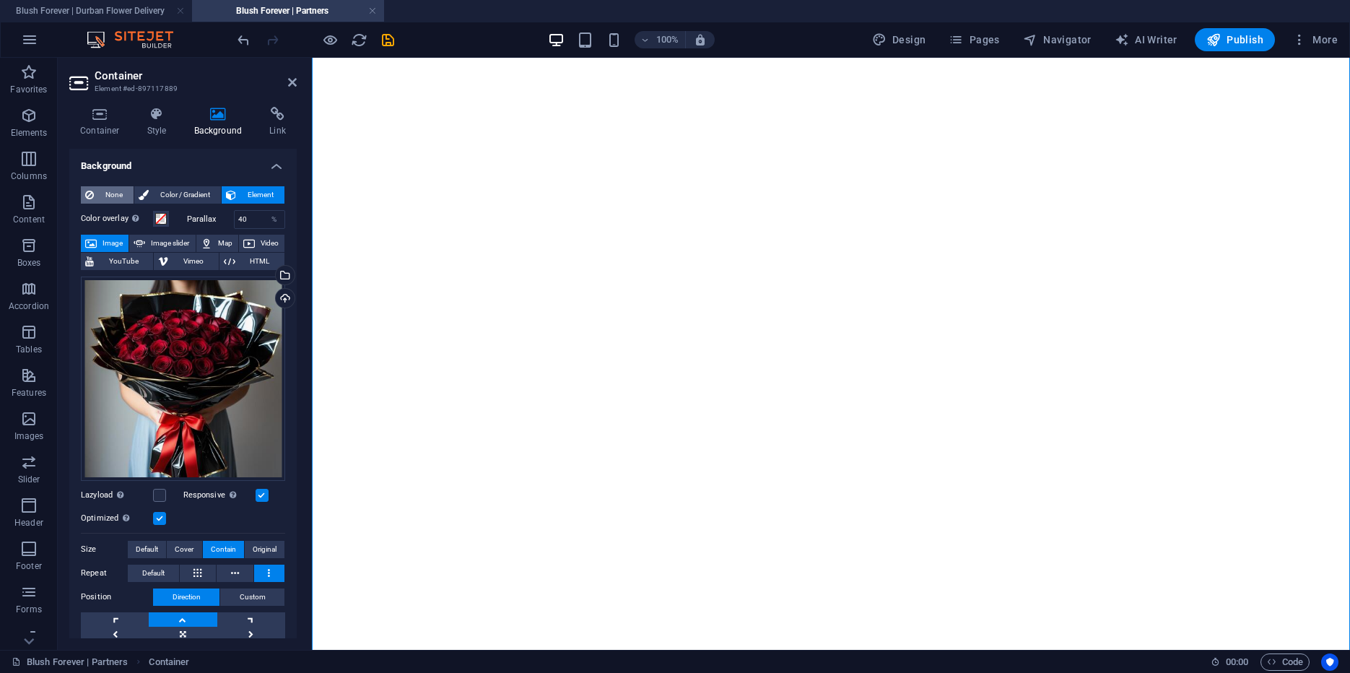
click at [111, 194] on span "None" at bounding box center [113, 194] width 31 height 17
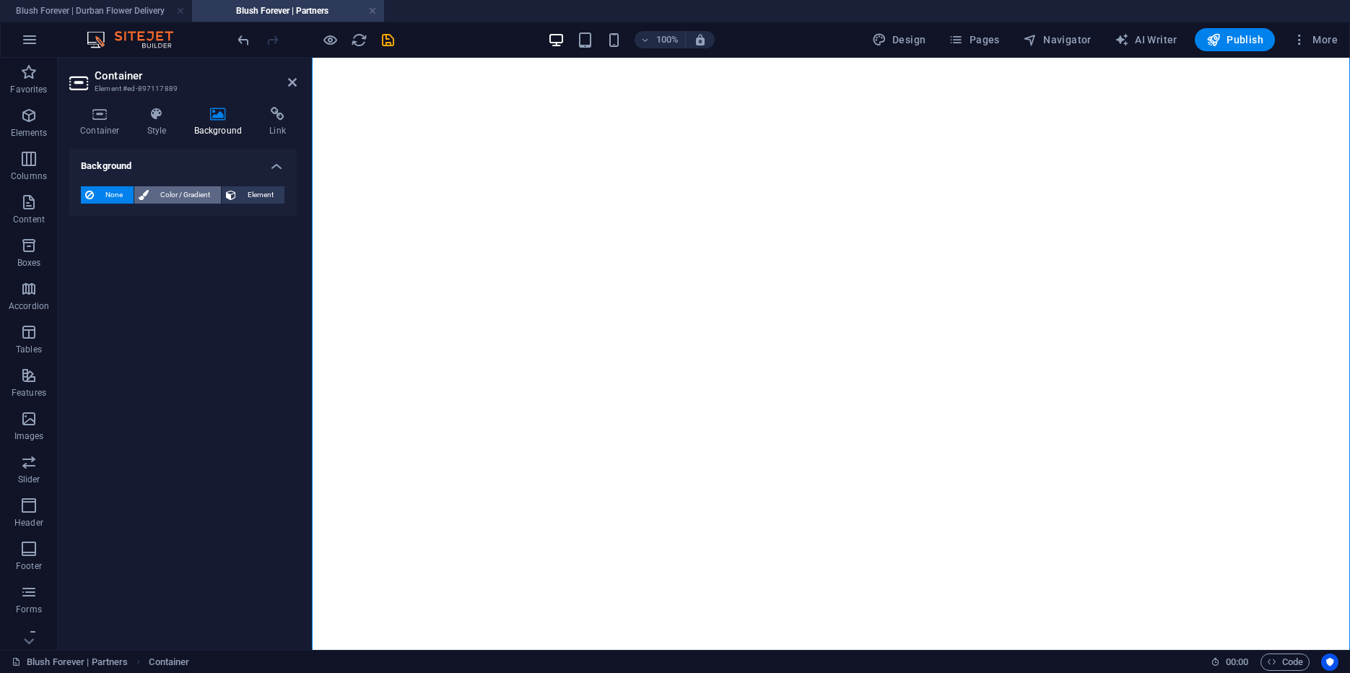
click at [160, 193] on span "Color / Gradient" at bounding box center [185, 194] width 64 height 17
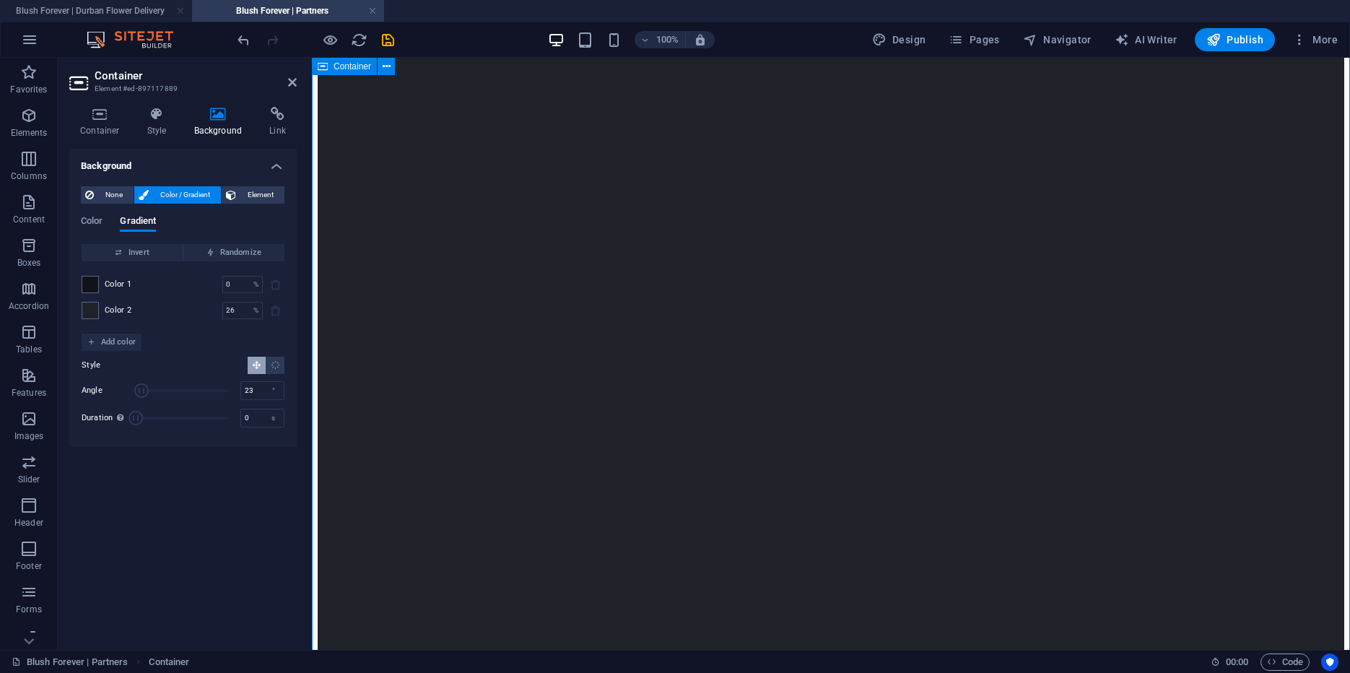
click at [487, 320] on div "Loading…" at bounding box center [831, 448] width 1027 height 1217
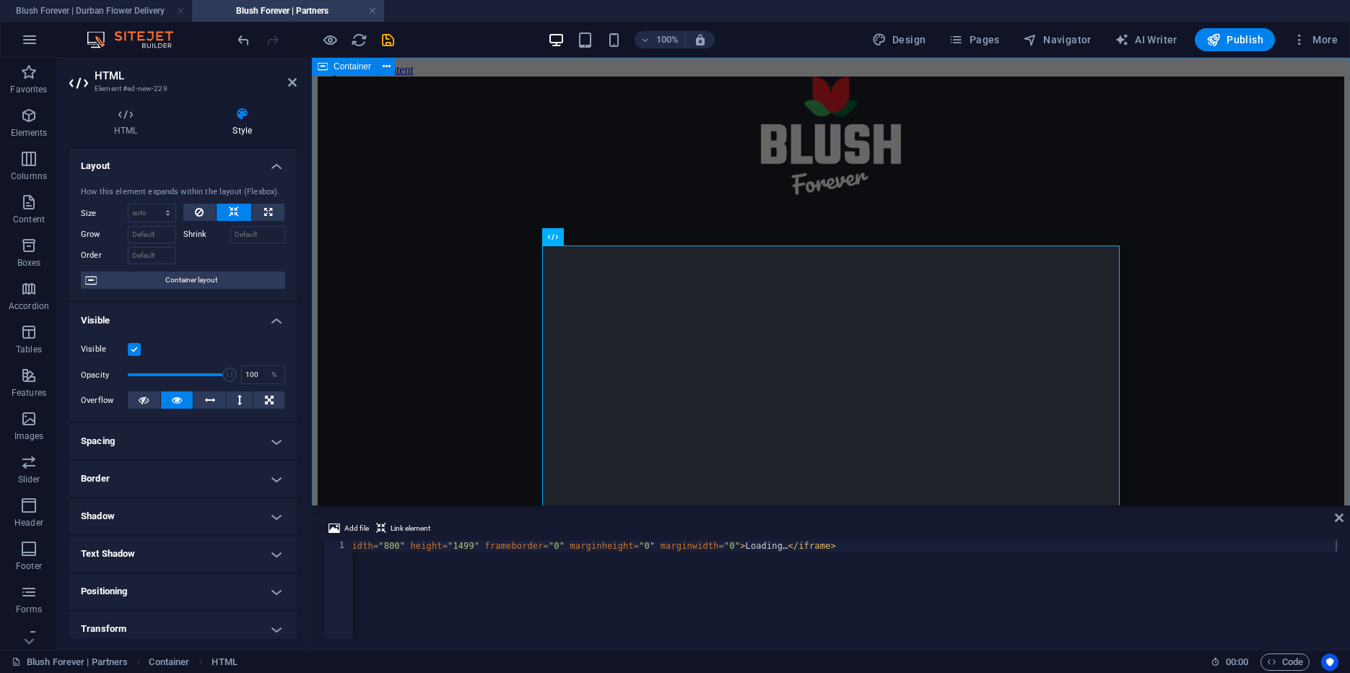
click at [504, 274] on div "Loading…" at bounding box center [831, 685] width 1027 height 1217
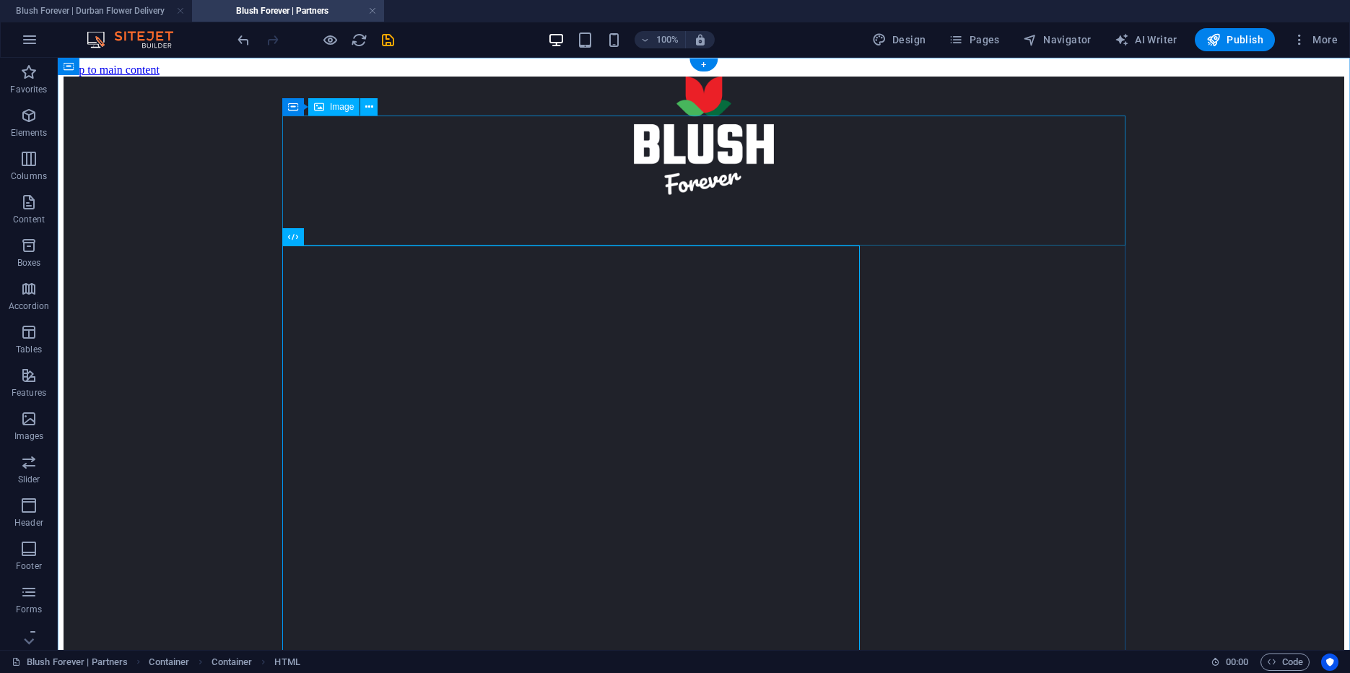
click at [305, 149] on figure at bounding box center [704, 143] width 1281 height 132
select select "px"
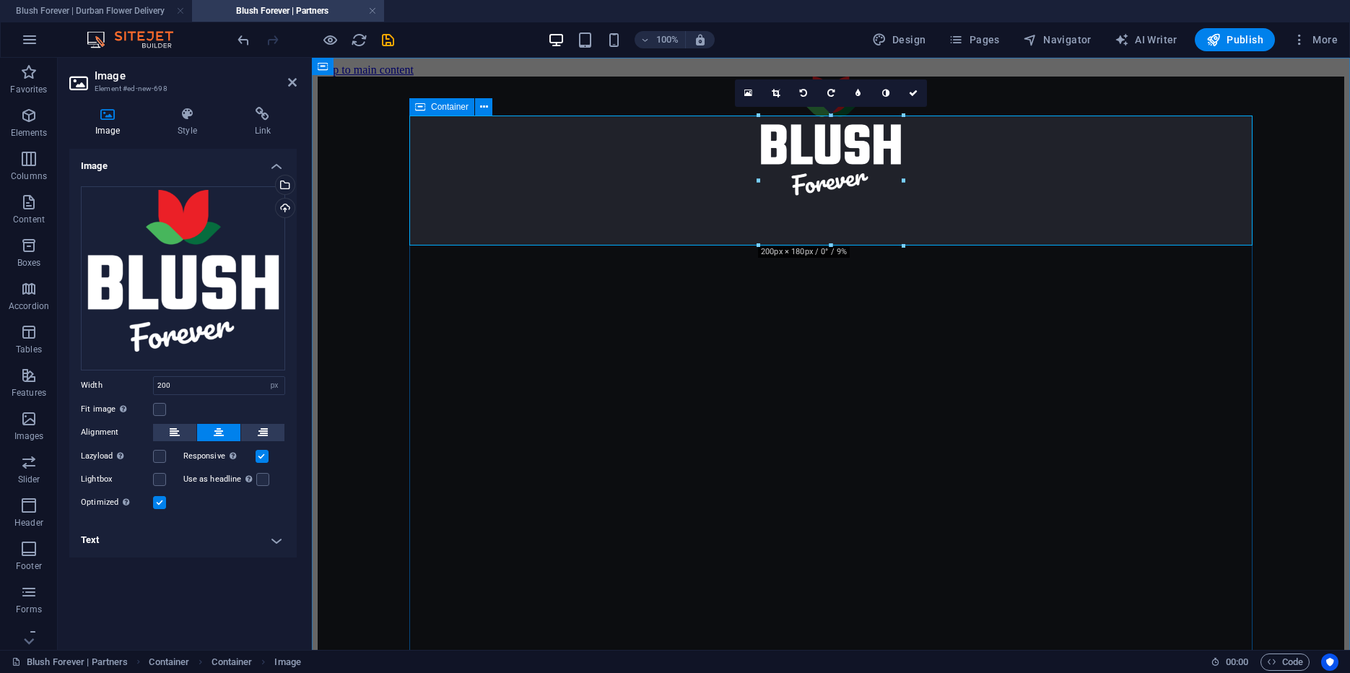
click at [1057, 302] on div "Loading…" at bounding box center [831, 686] width 1027 height 1218
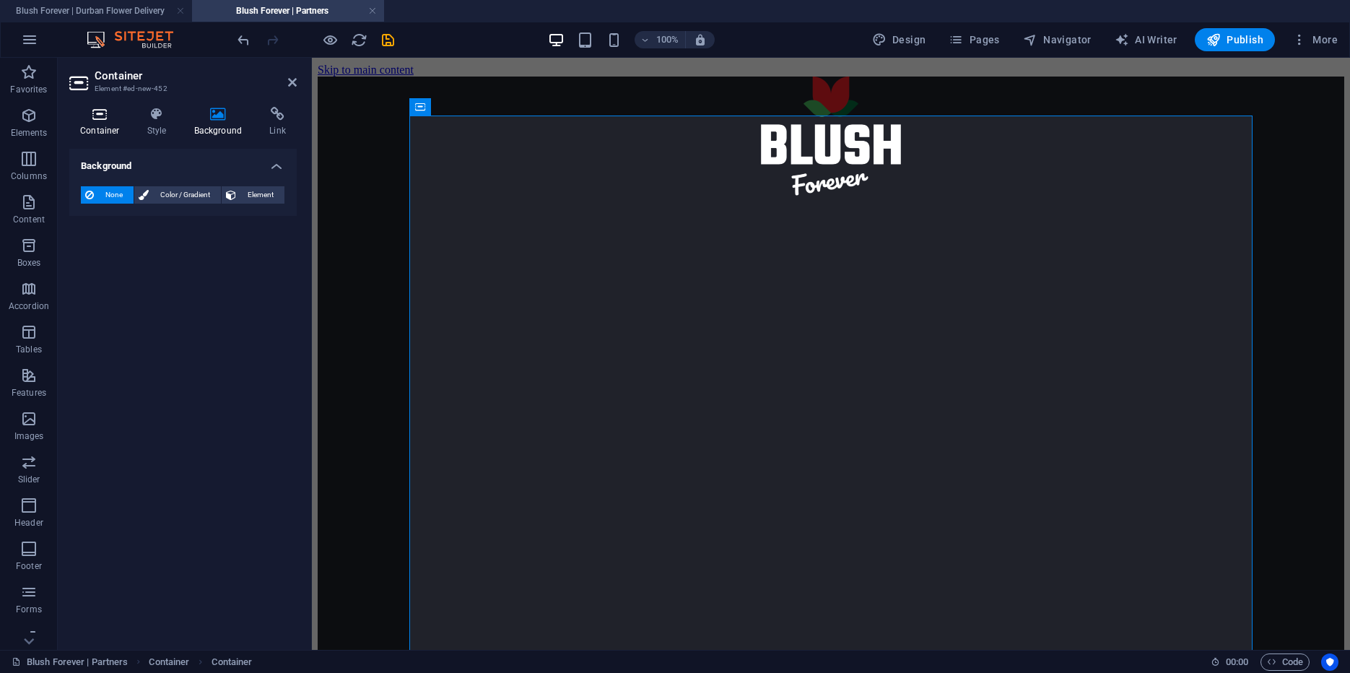
click at [112, 117] on icon at bounding box center [99, 114] width 61 height 14
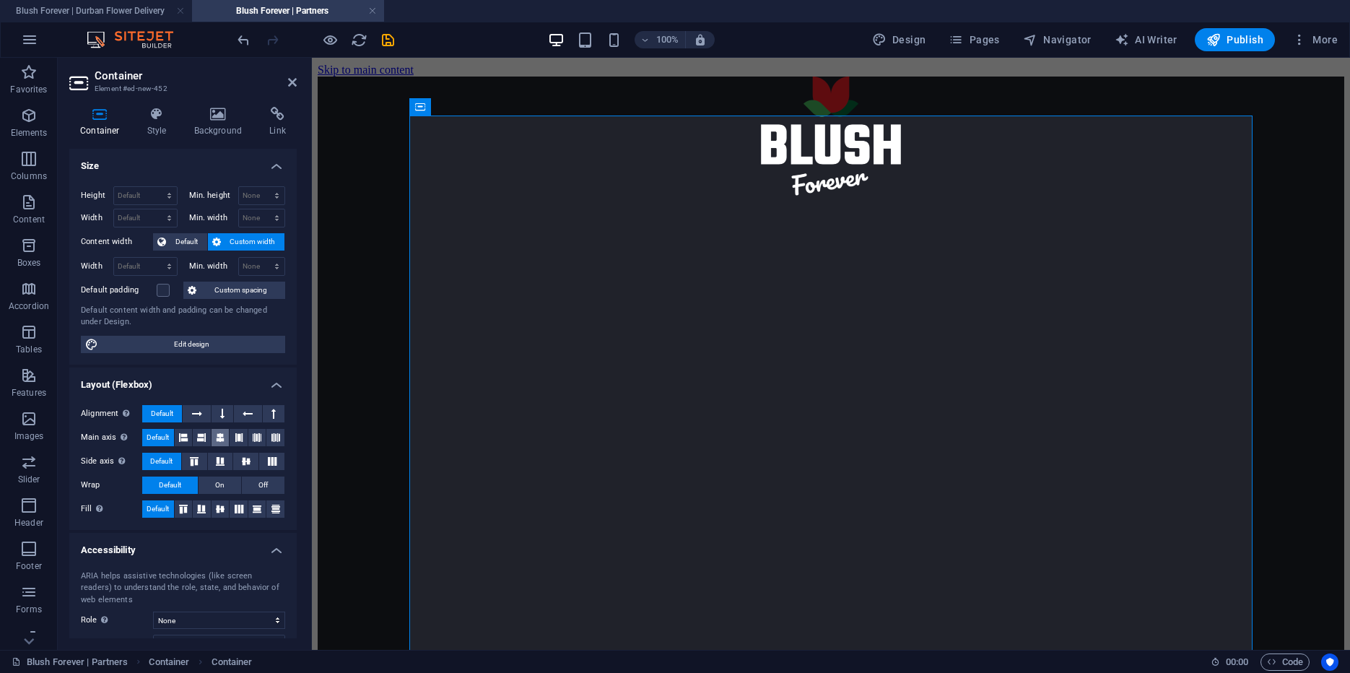
click at [225, 432] on button at bounding box center [221, 437] width 18 height 17
click at [377, 282] on div "Loading…" at bounding box center [831, 686] width 1027 height 1218
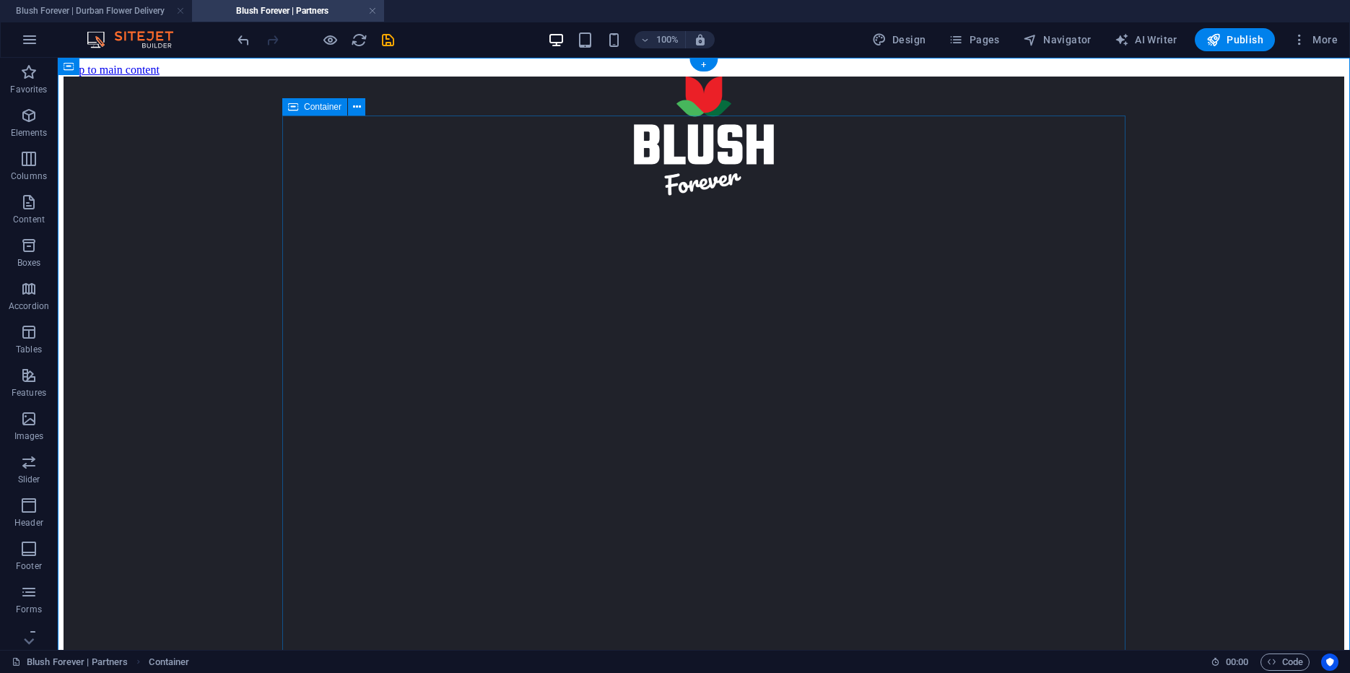
click at [1059, 399] on div "Loading…" at bounding box center [704, 686] width 1281 height 1218
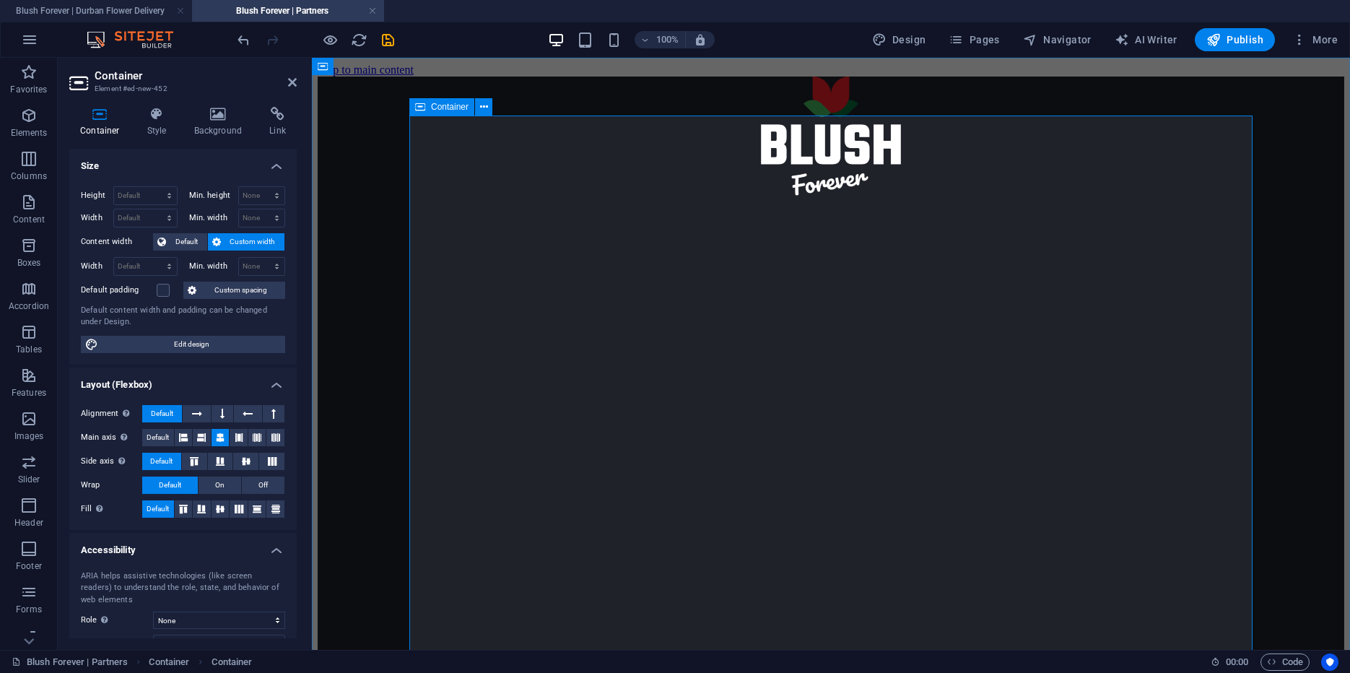
click at [482, 263] on div "Loading…" at bounding box center [831, 686] width 1027 height 1218
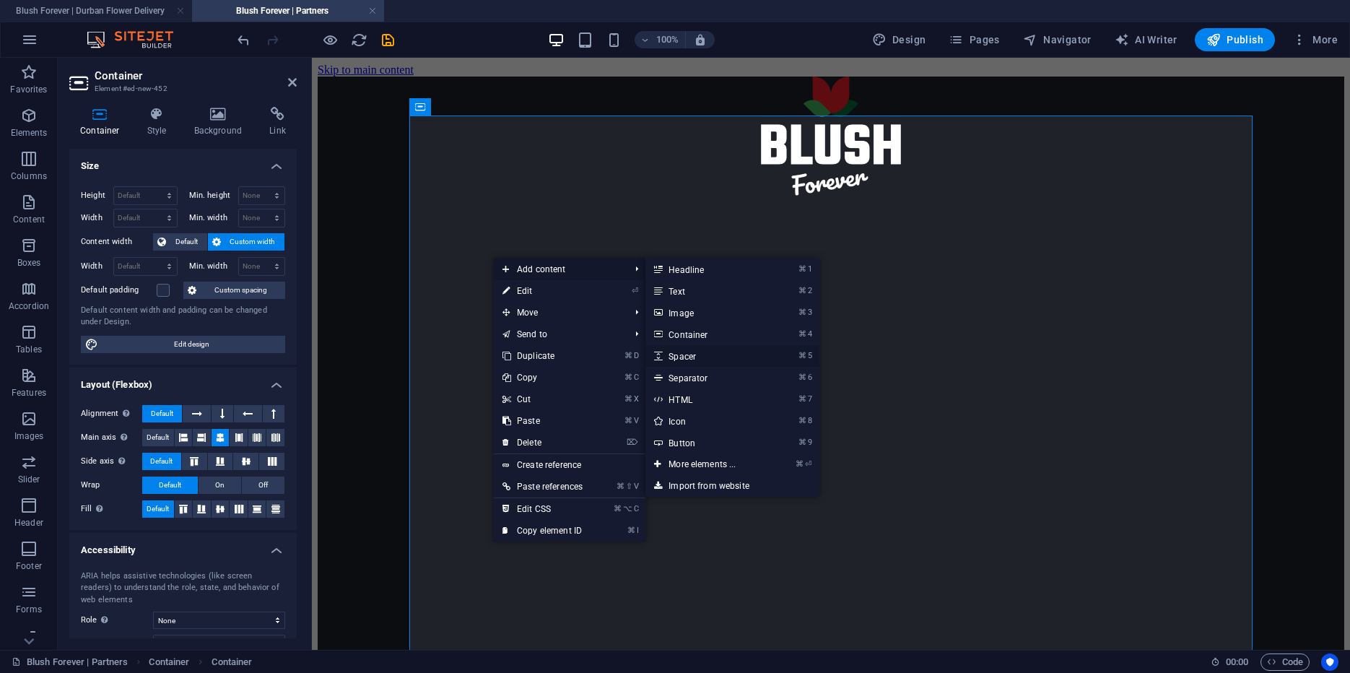
click at [702, 357] on link "⌘ 5 Spacer" at bounding box center [704, 356] width 119 height 22
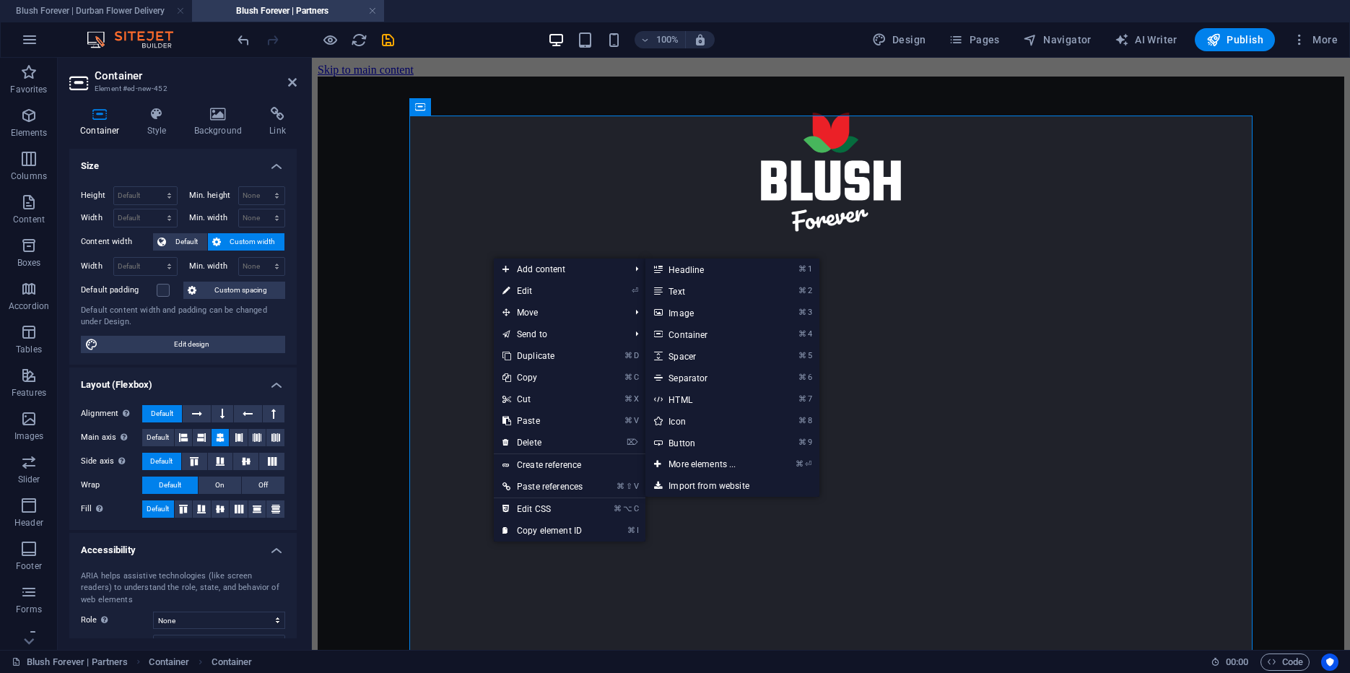
select select "px"
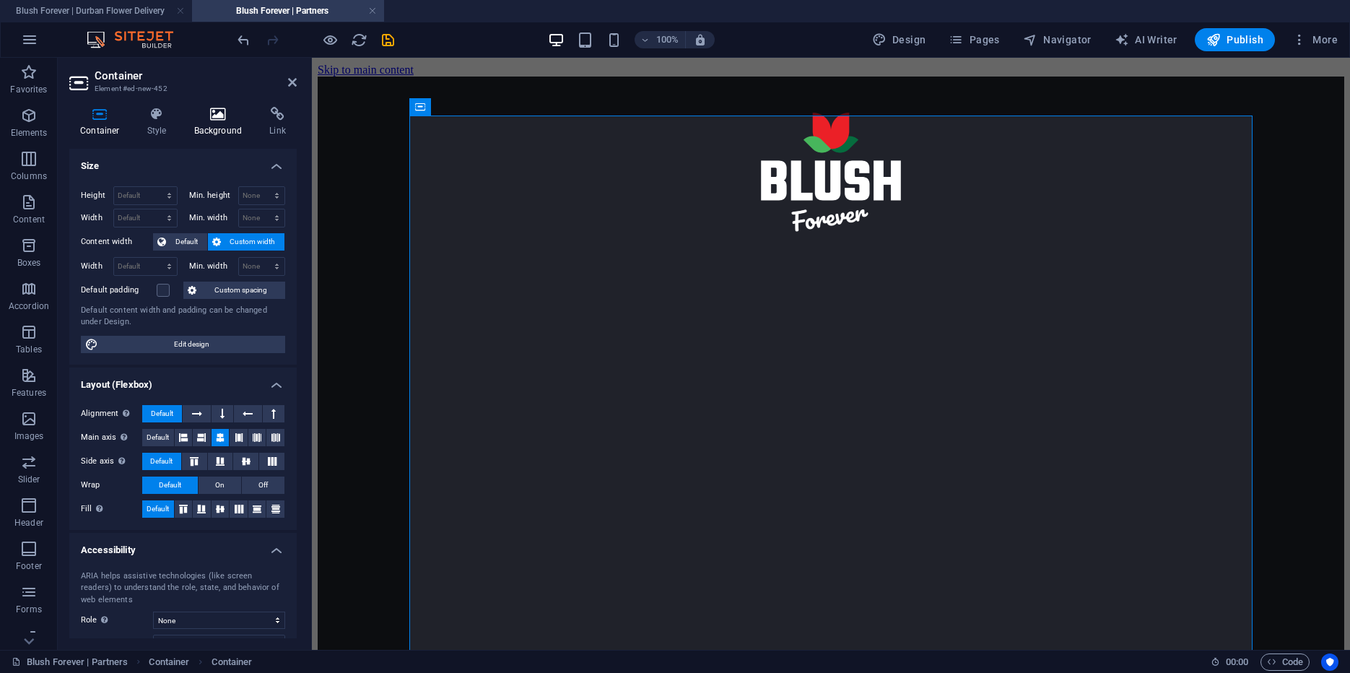
click at [226, 122] on h4 "Background" at bounding box center [221, 122] width 76 height 30
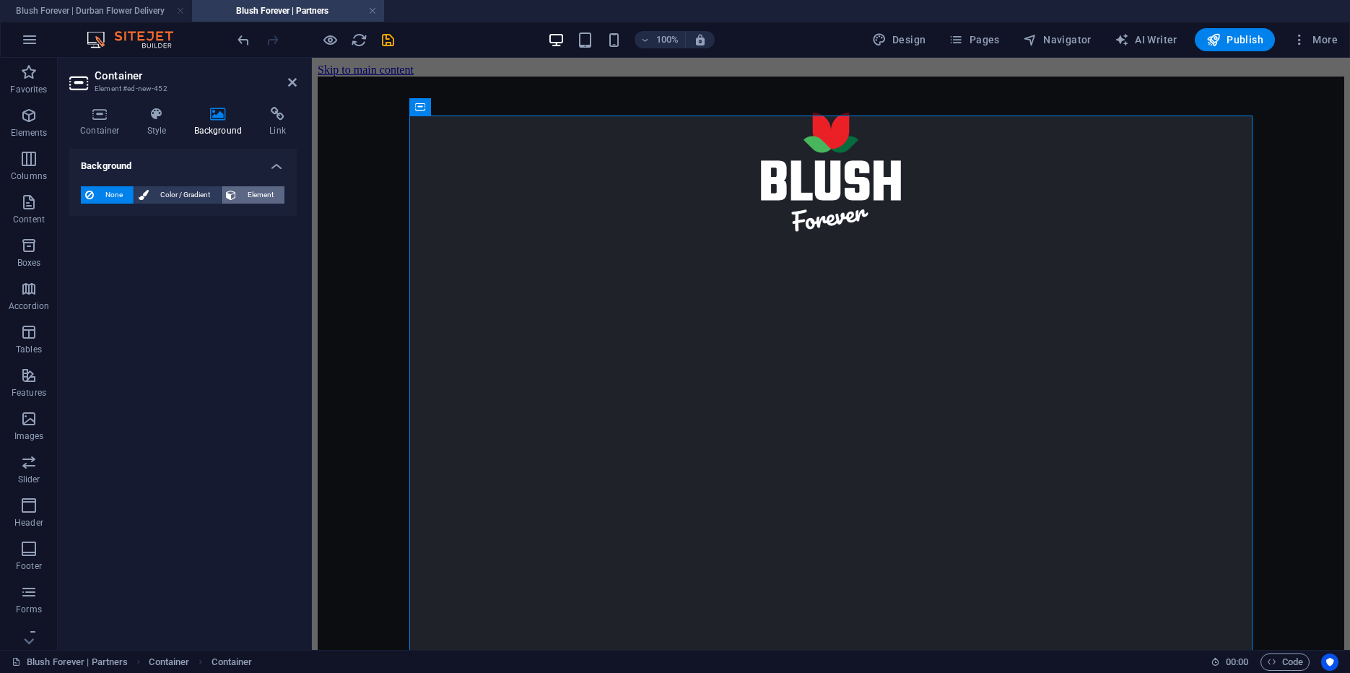
click at [242, 194] on span "Element" at bounding box center [260, 194] width 40 height 17
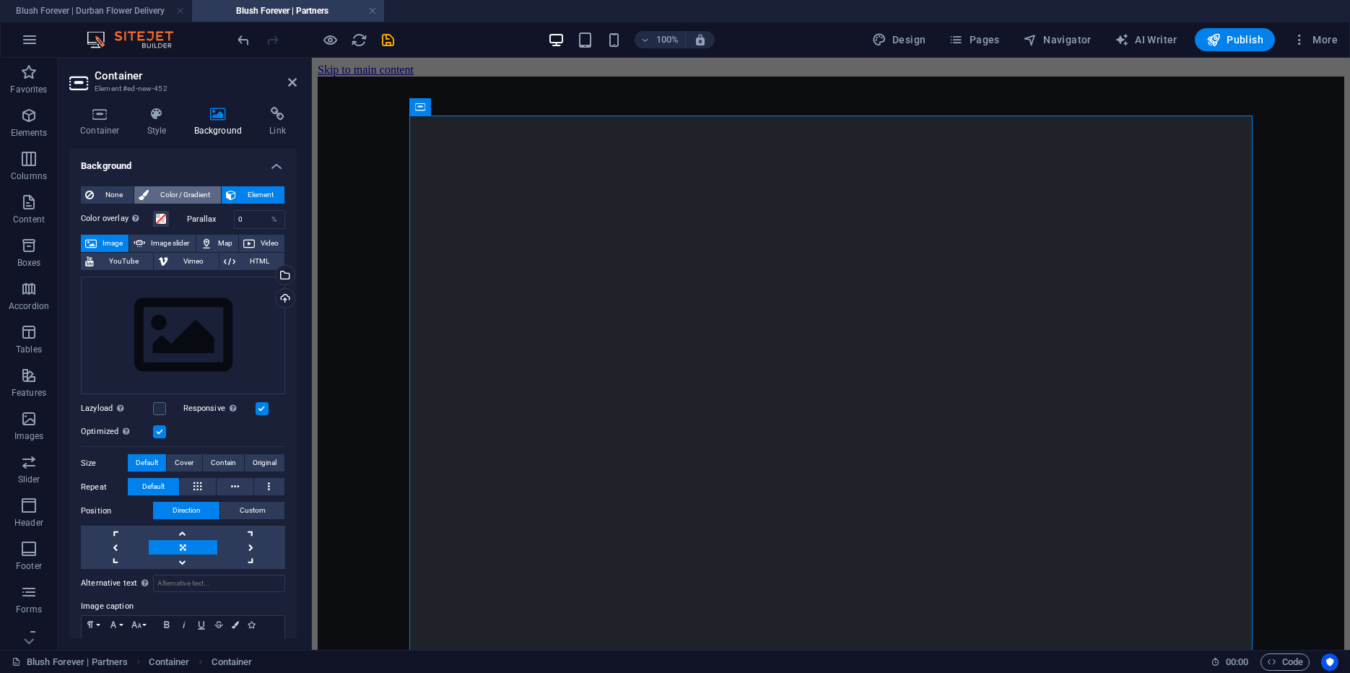
click at [180, 189] on span "Color / Gradient" at bounding box center [185, 194] width 64 height 17
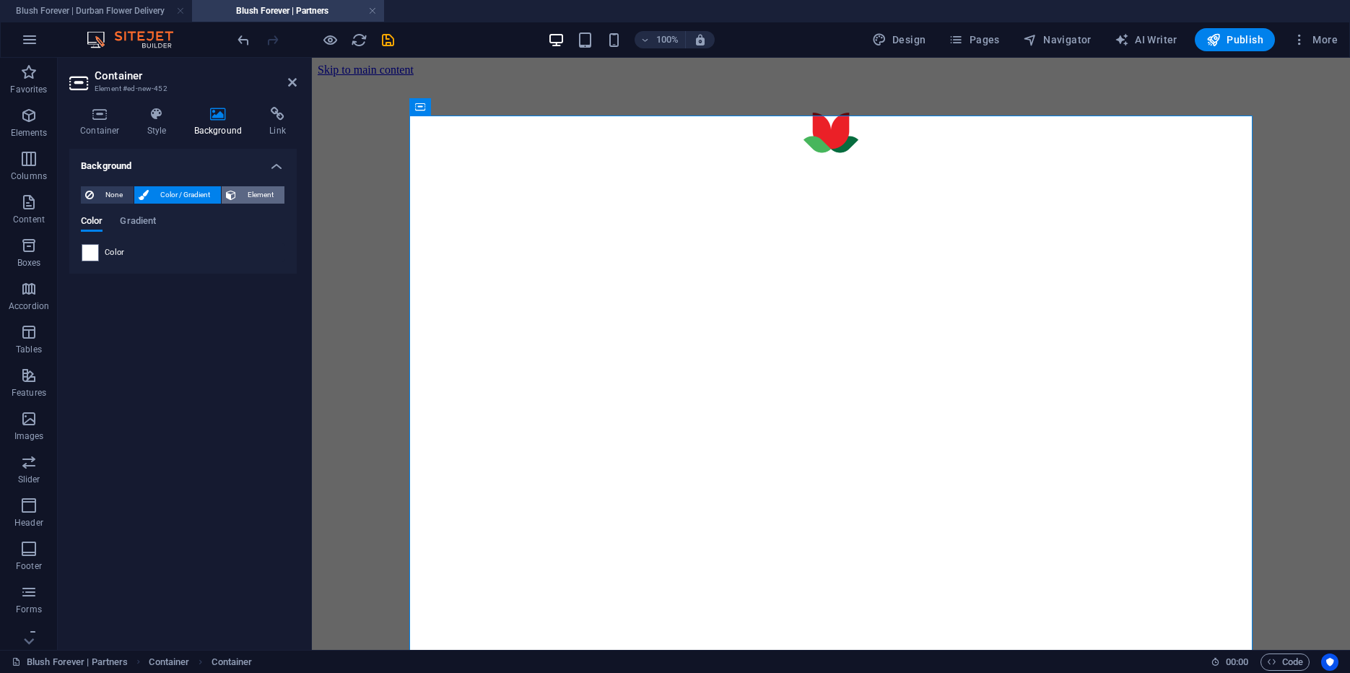
click at [247, 191] on span "Element" at bounding box center [260, 194] width 40 height 17
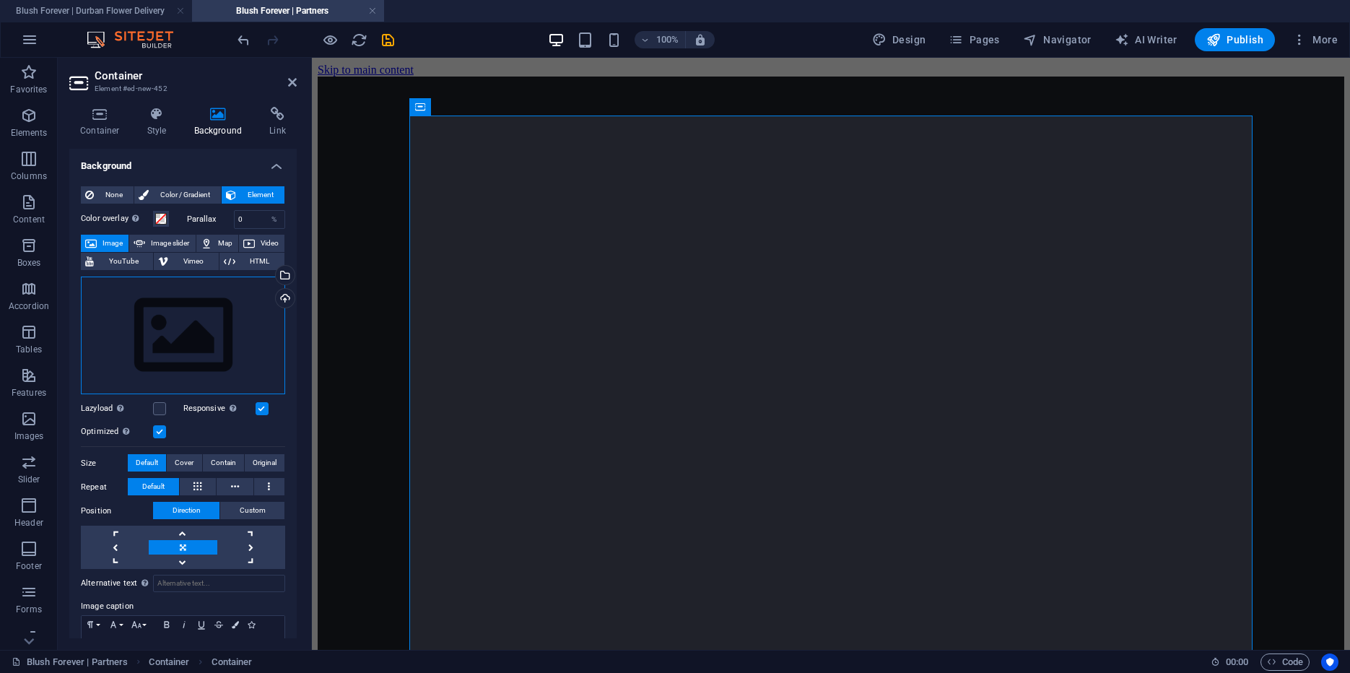
click at [173, 333] on div "Drag files here, click to choose files or select files from Files or our free s…" at bounding box center [183, 336] width 204 height 118
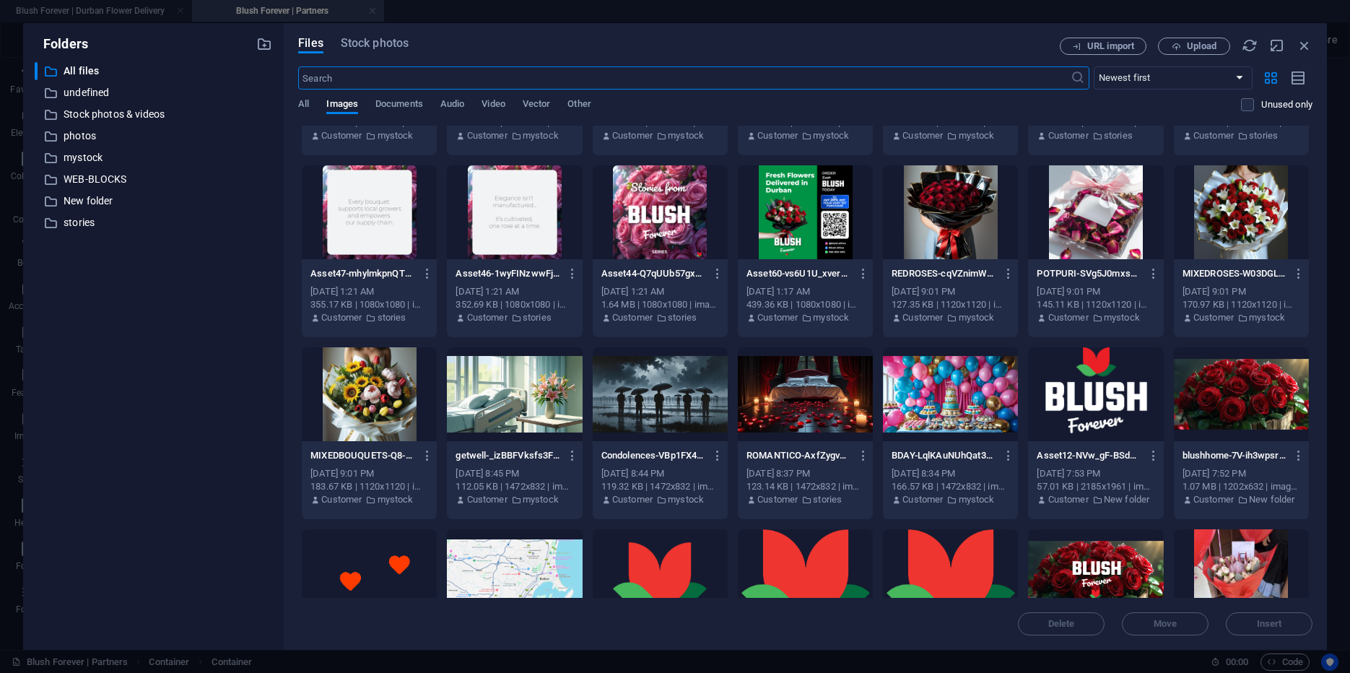
scroll to position [328, 0]
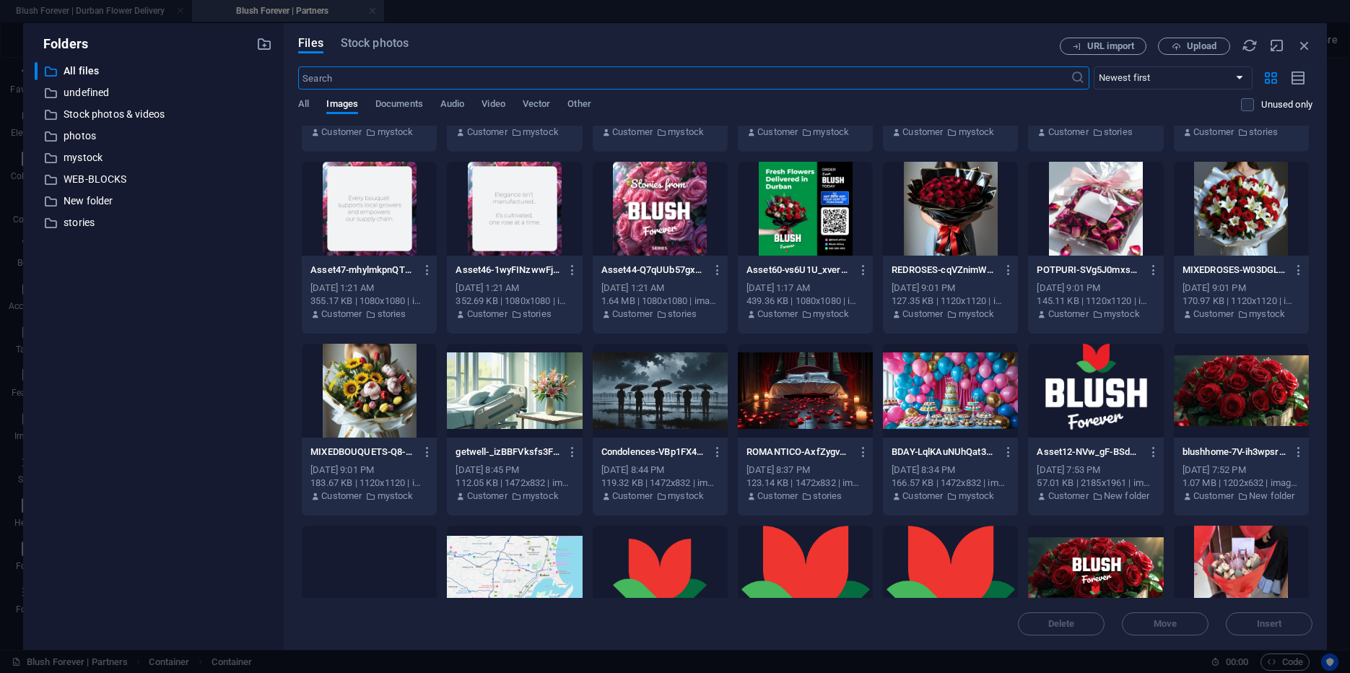
click at [1218, 378] on div at bounding box center [1241, 391] width 135 height 94
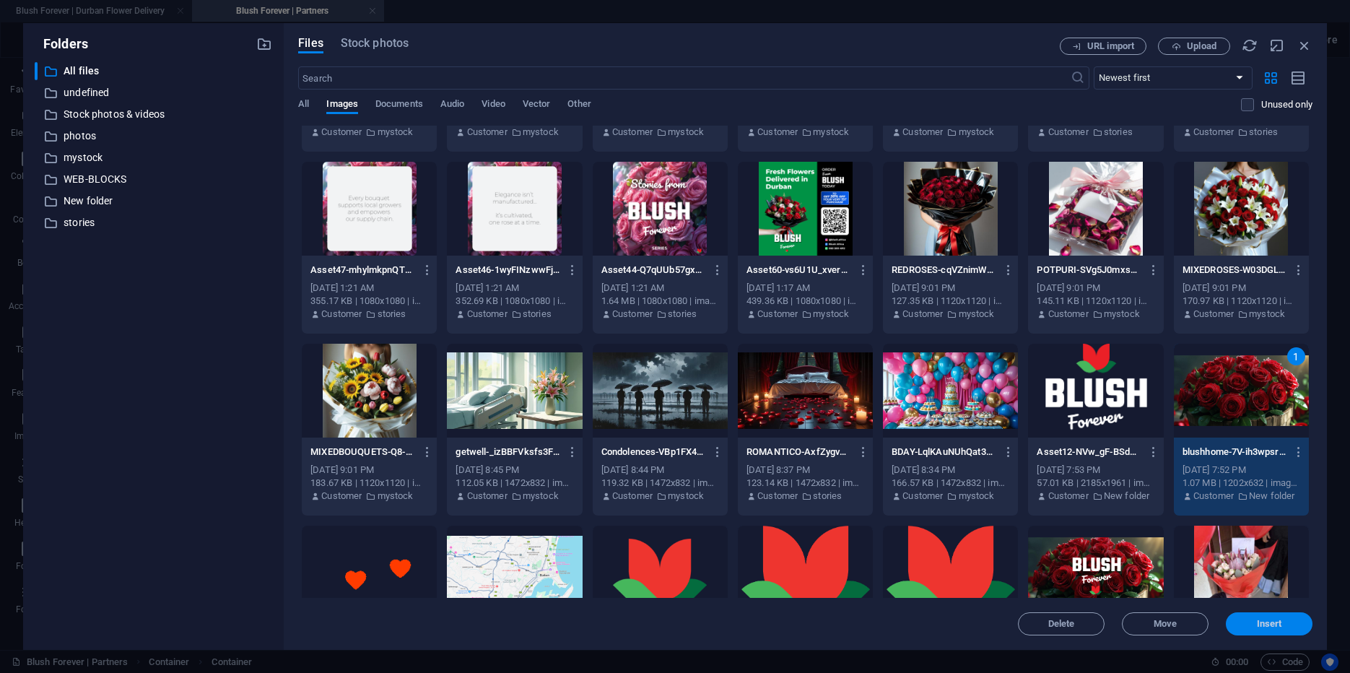
click at [1272, 617] on button "Insert" at bounding box center [1269, 623] width 87 height 23
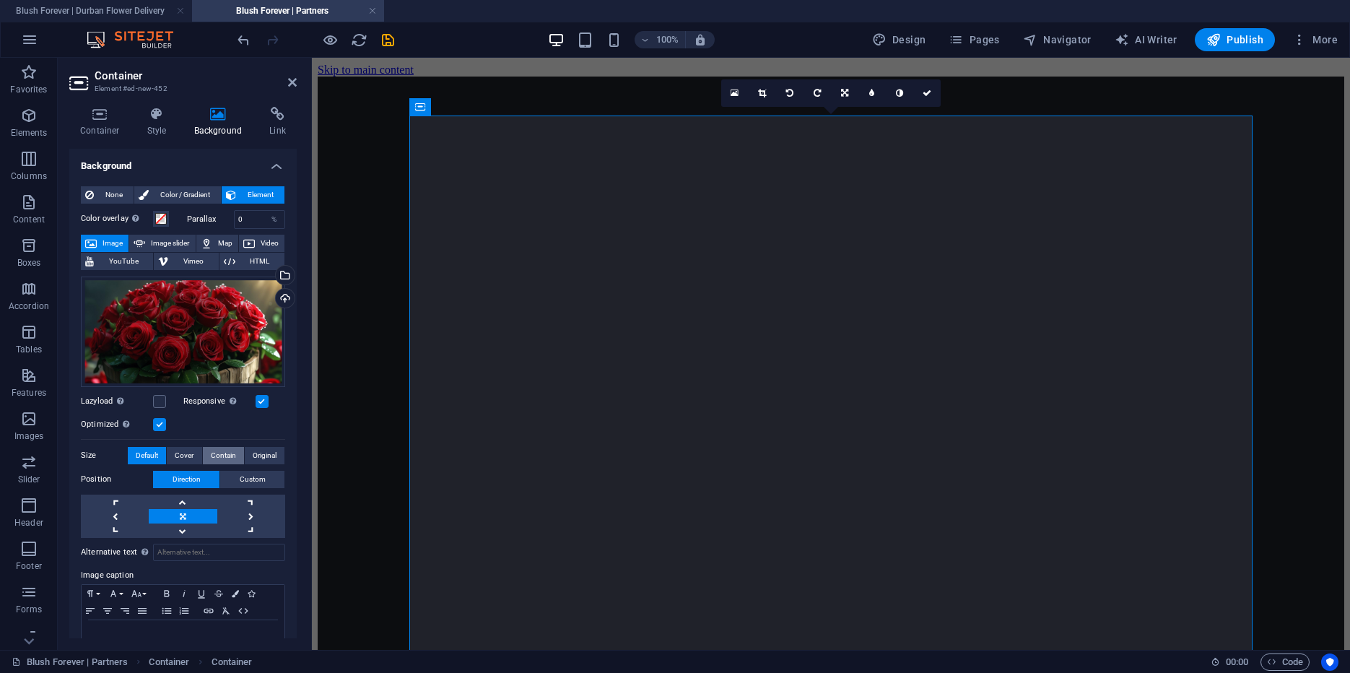
click at [215, 453] on span "Contain" at bounding box center [223, 455] width 25 height 17
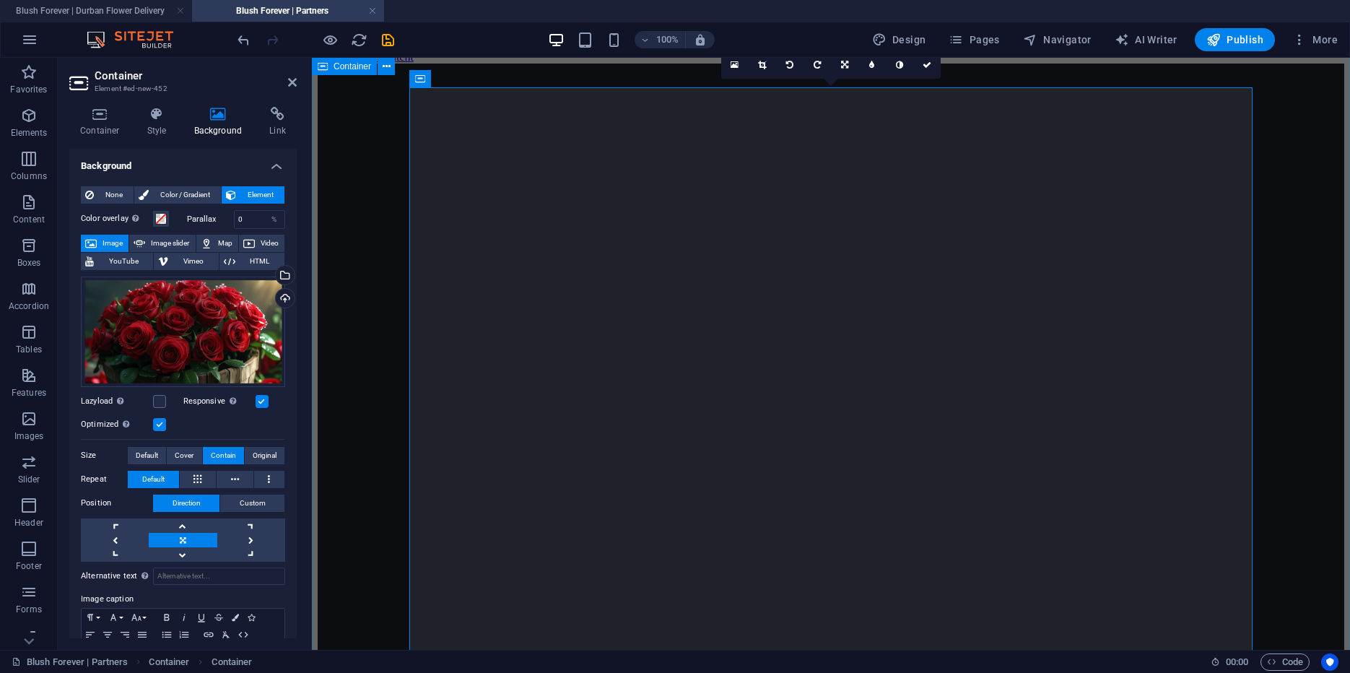
scroll to position [0, 0]
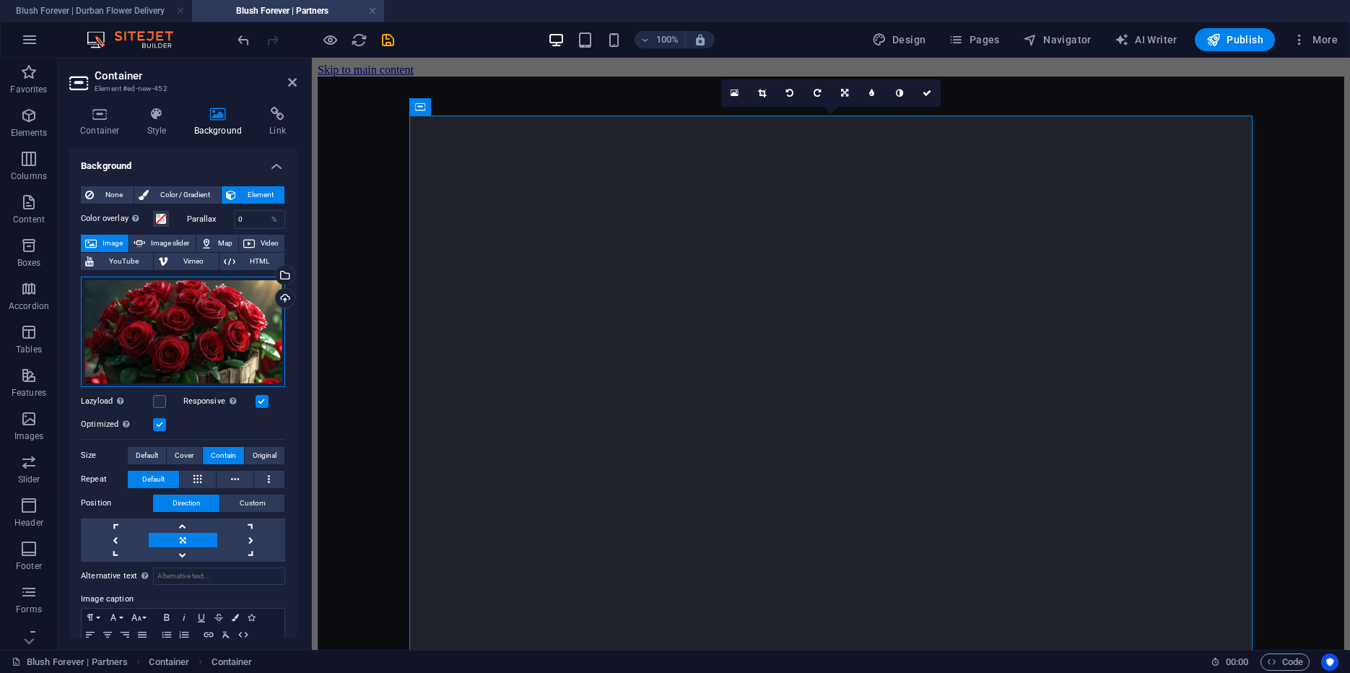
click at [171, 308] on div "Drag files here, click to choose files or select files from Files or our free s…" at bounding box center [183, 332] width 204 height 110
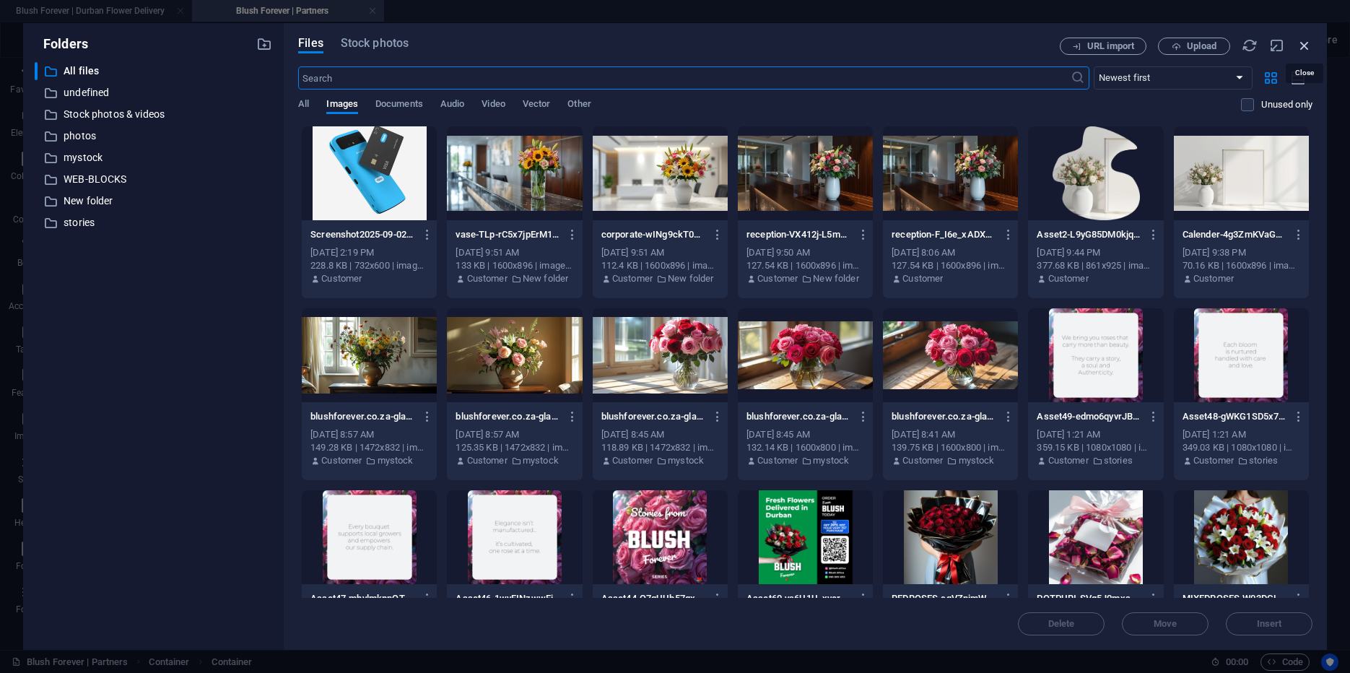
click at [1307, 45] on icon "button" at bounding box center [1305, 46] width 16 height 16
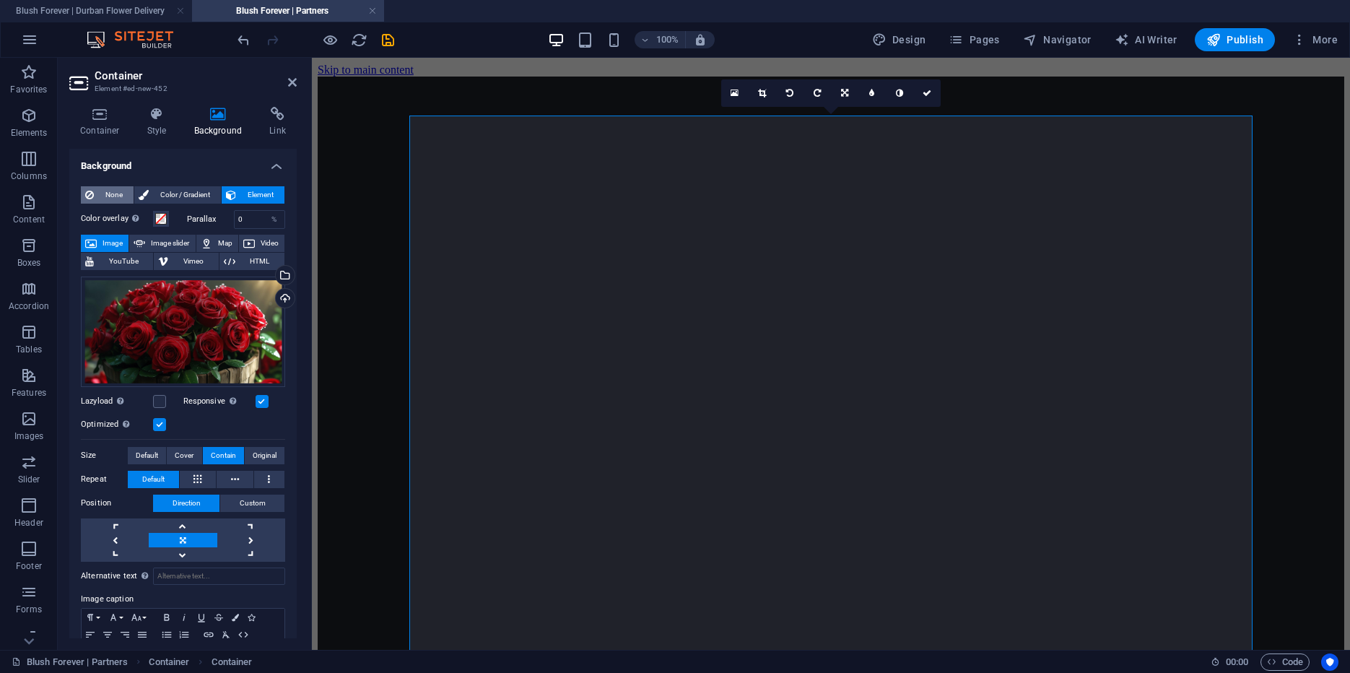
click at [114, 194] on span "None" at bounding box center [113, 194] width 31 height 17
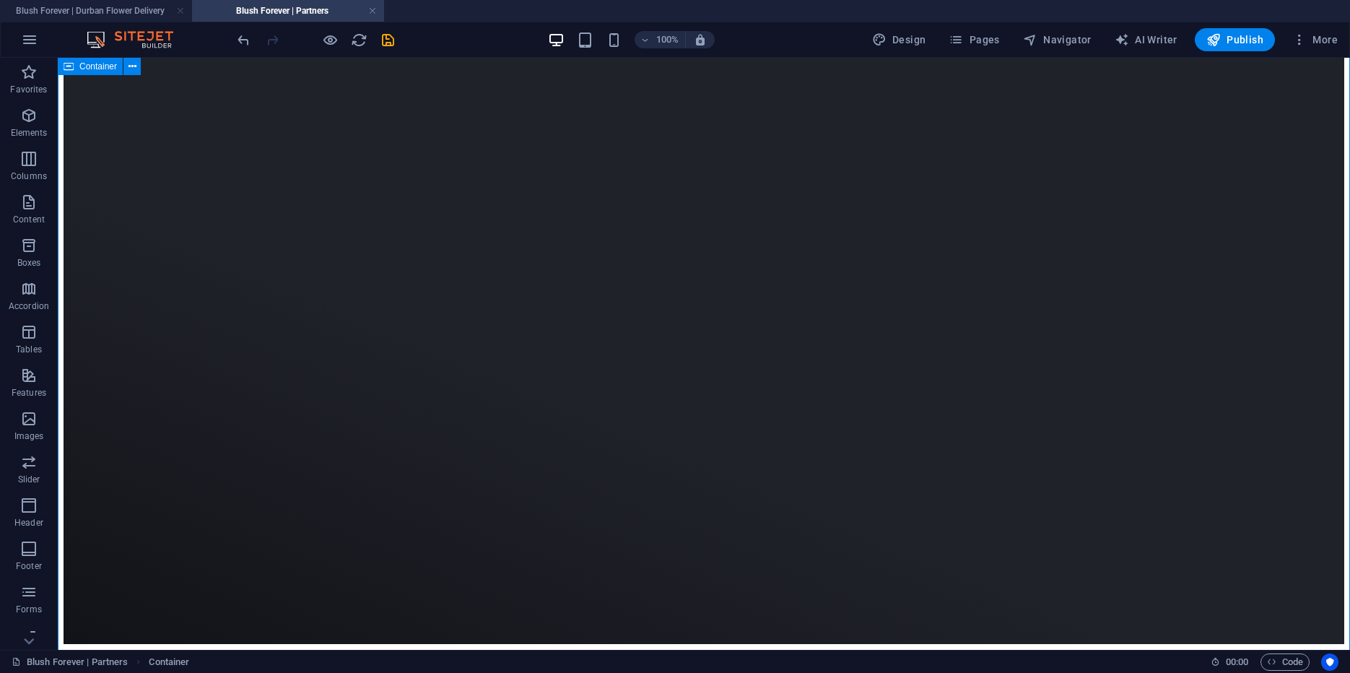
scroll to position [776, 0]
click at [1239, 35] on span "Publish" at bounding box center [1234, 39] width 57 height 14
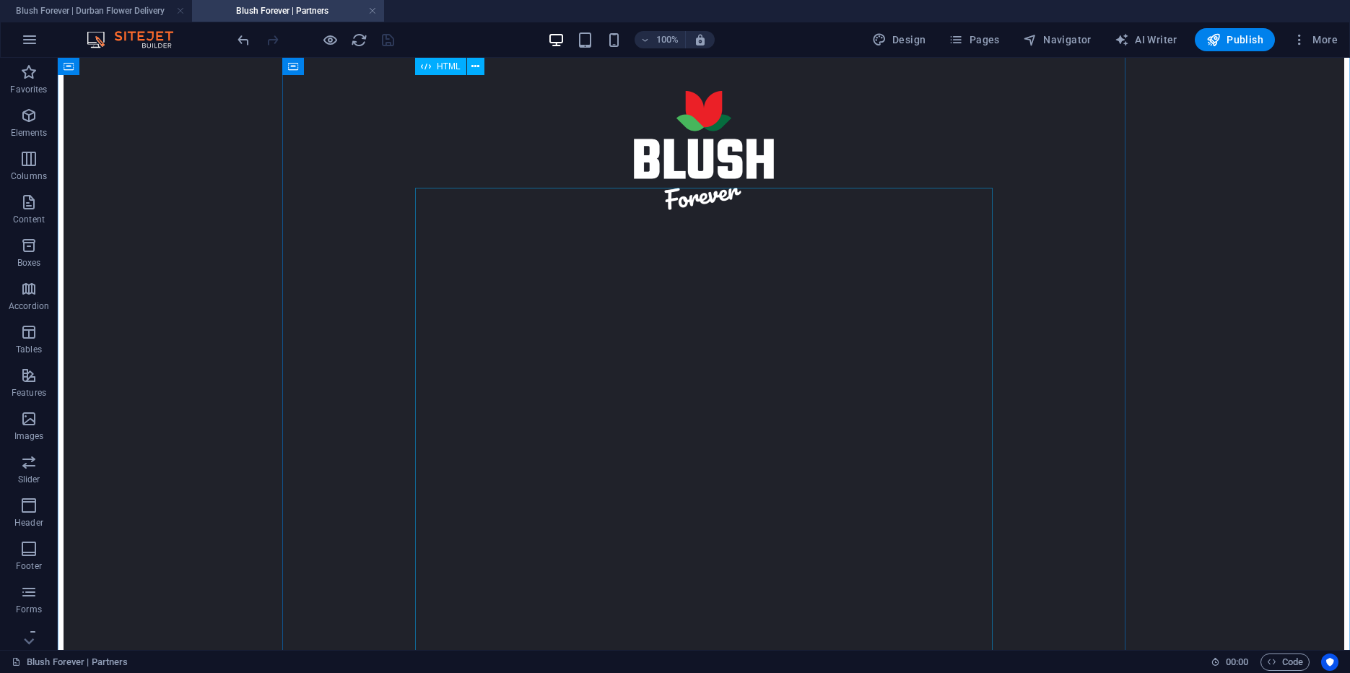
scroll to position [0, 0]
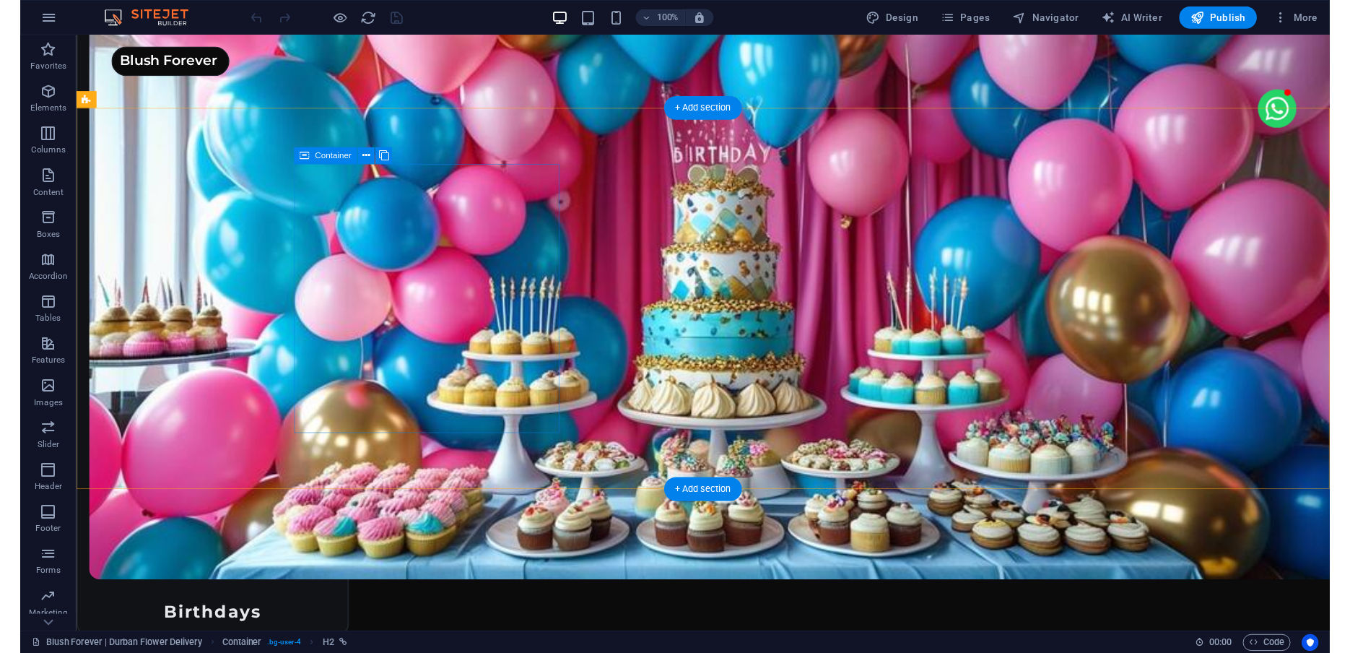
scroll to position [5098, 0]
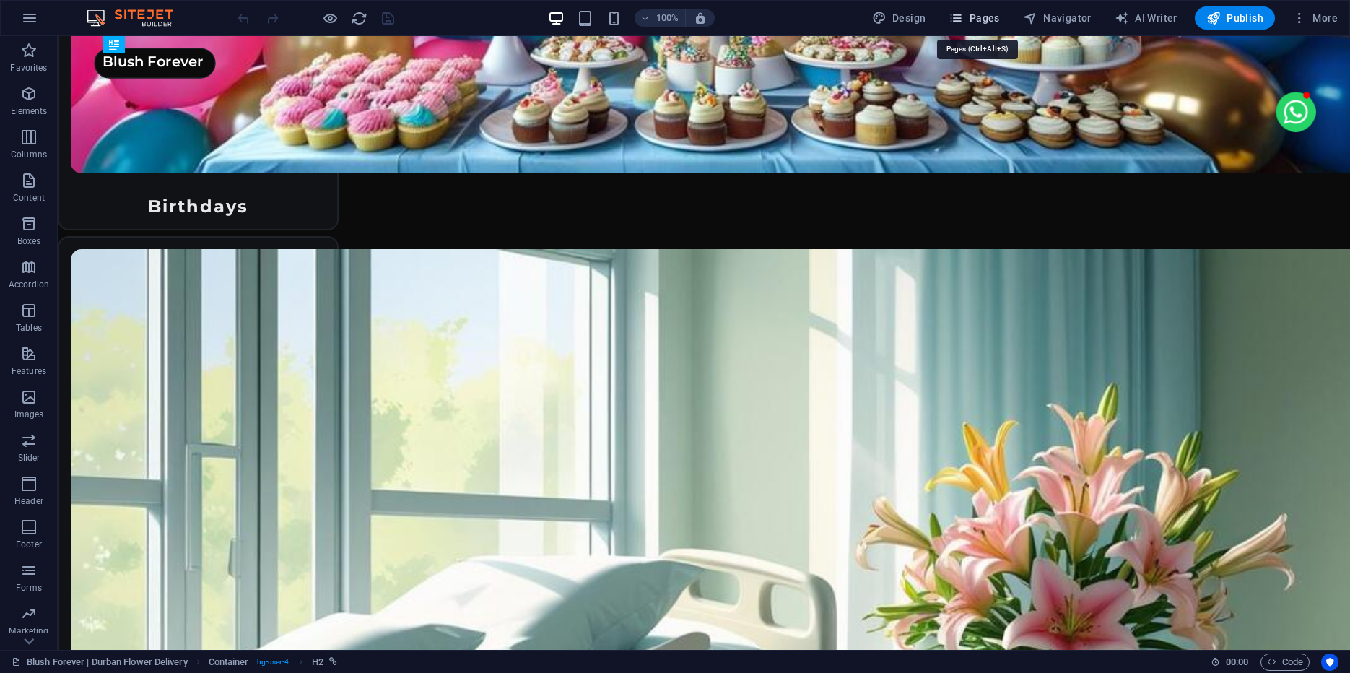
click at [981, 15] on span "Pages" at bounding box center [974, 18] width 51 height 14
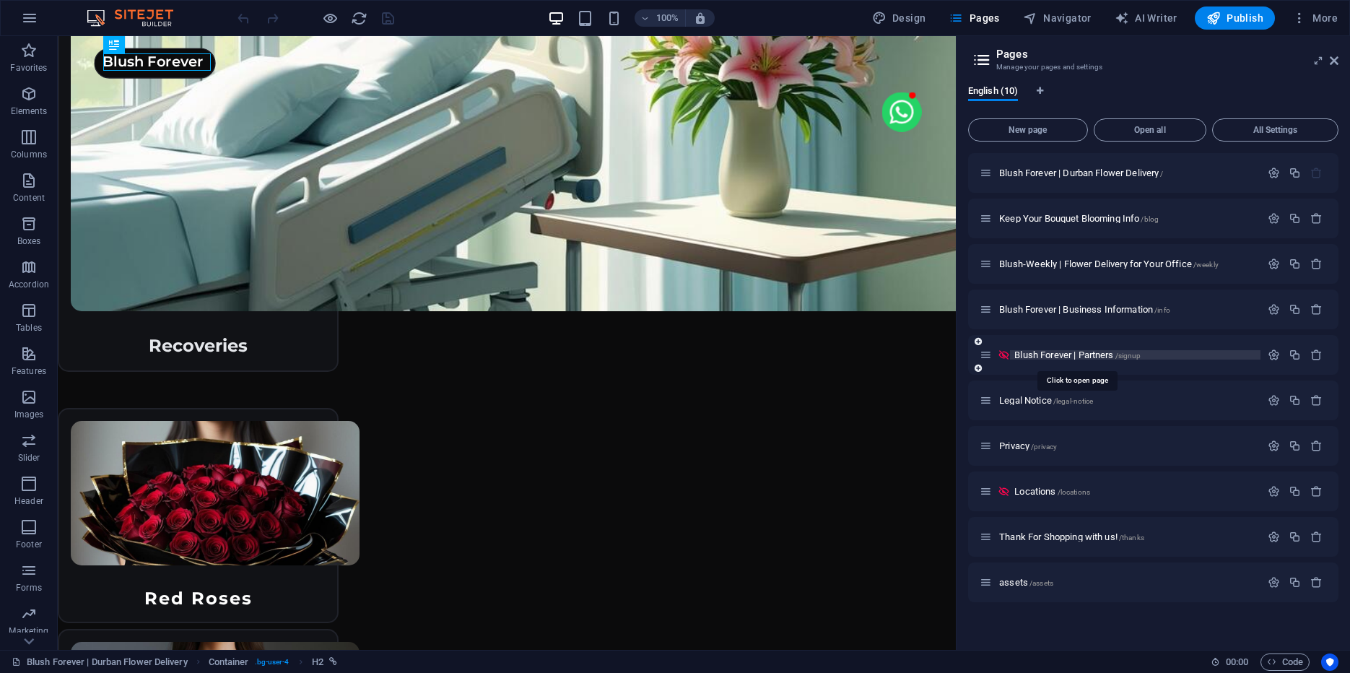
click at [1122, 353] on span "/signup" at bounding box center [1128, 356] width 26 height 8
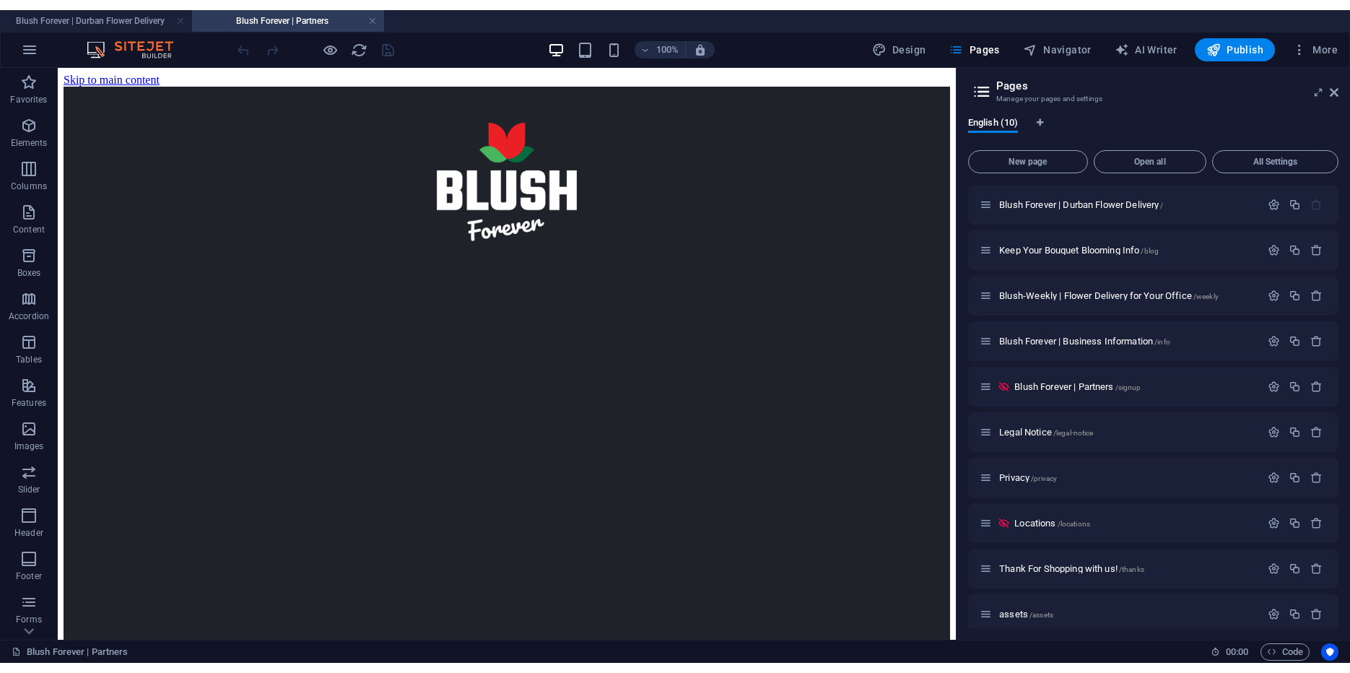
scroll to position [0, 0]
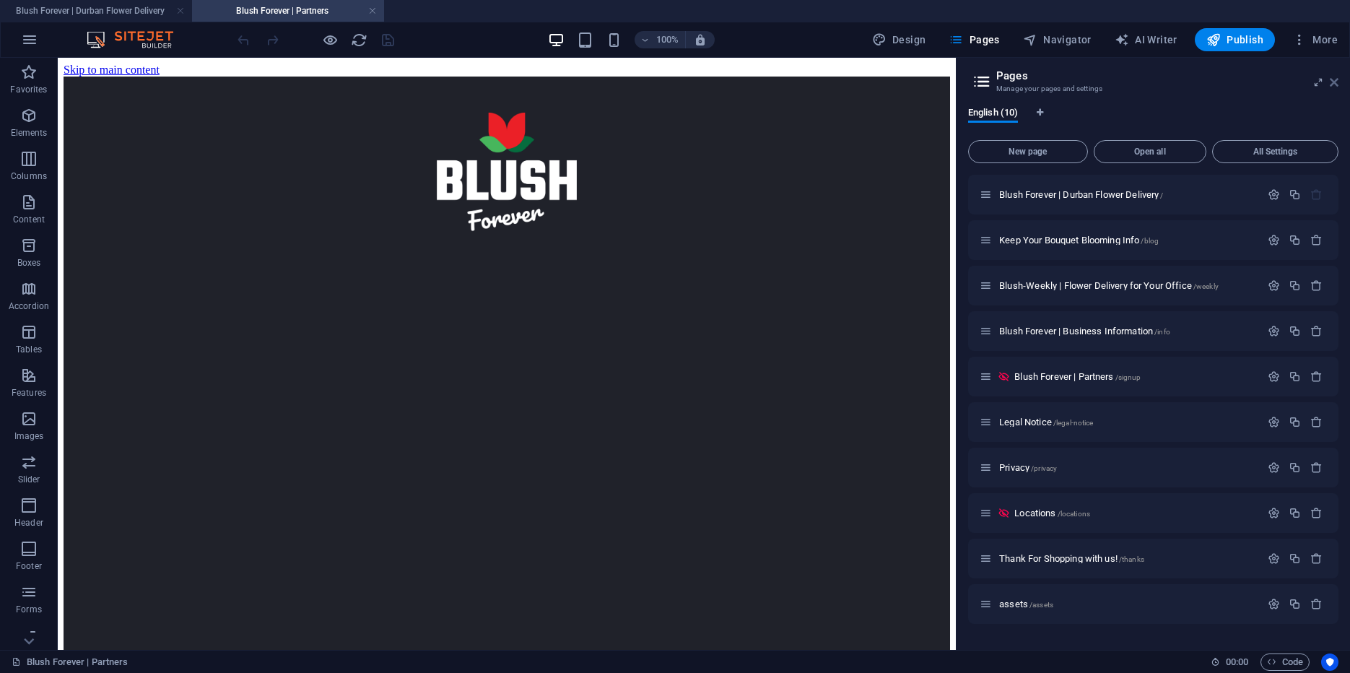
click at [0, 0] on icon at bounding box center [0, 0] width 0 height 0
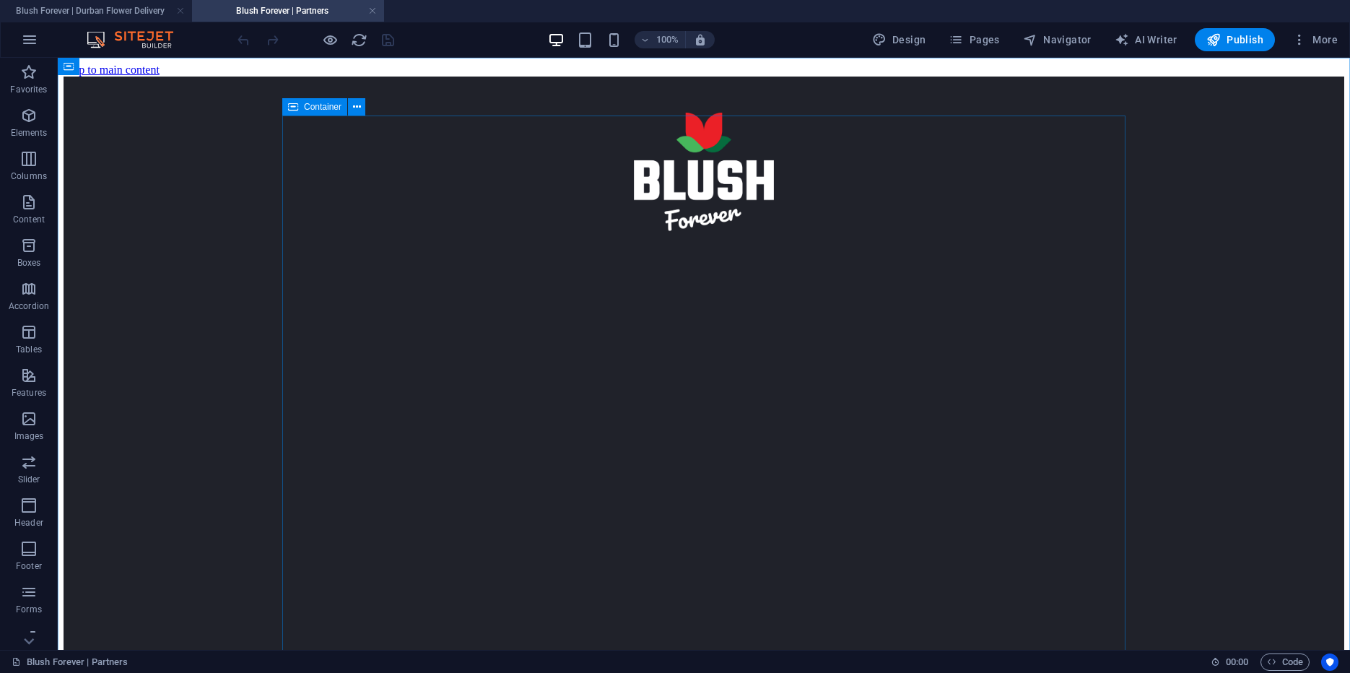
click at [297, 108] on icon at bounding box center [293, 106] width 10 height 17
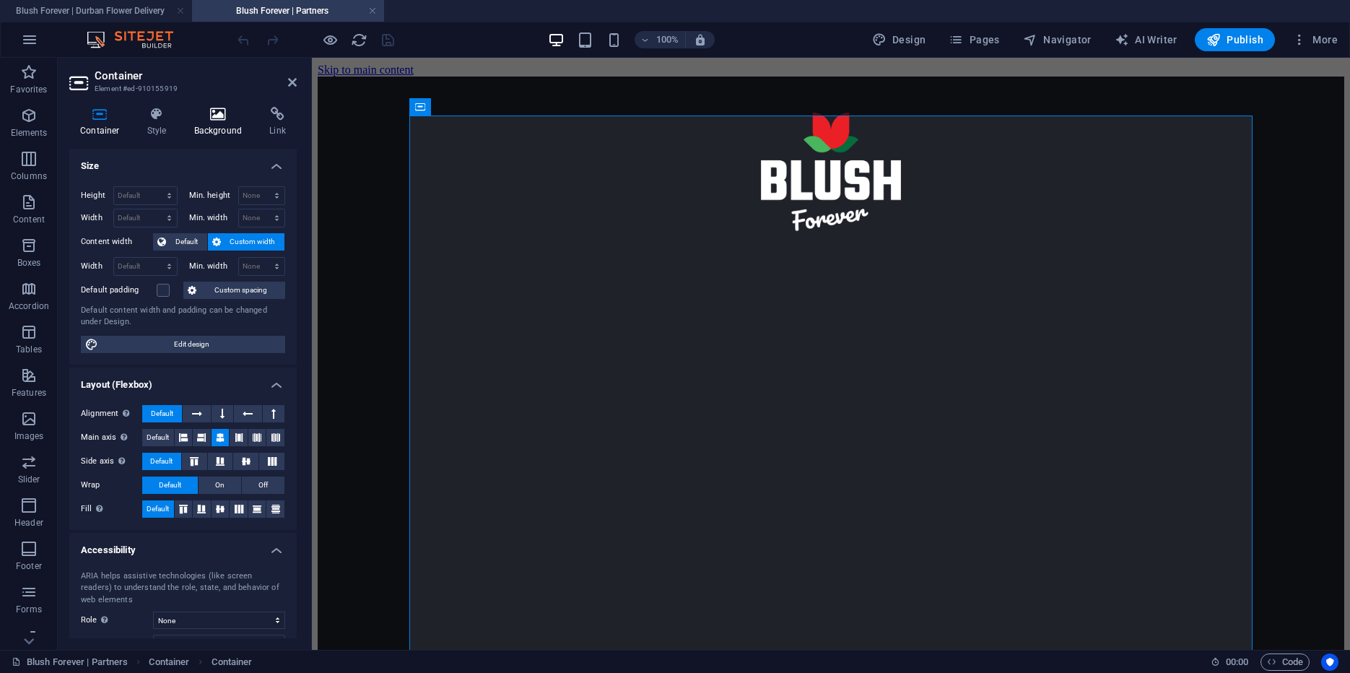
click at [231, 121] on h4 "Background" at bounding box center [221, 122] width 76 height 30
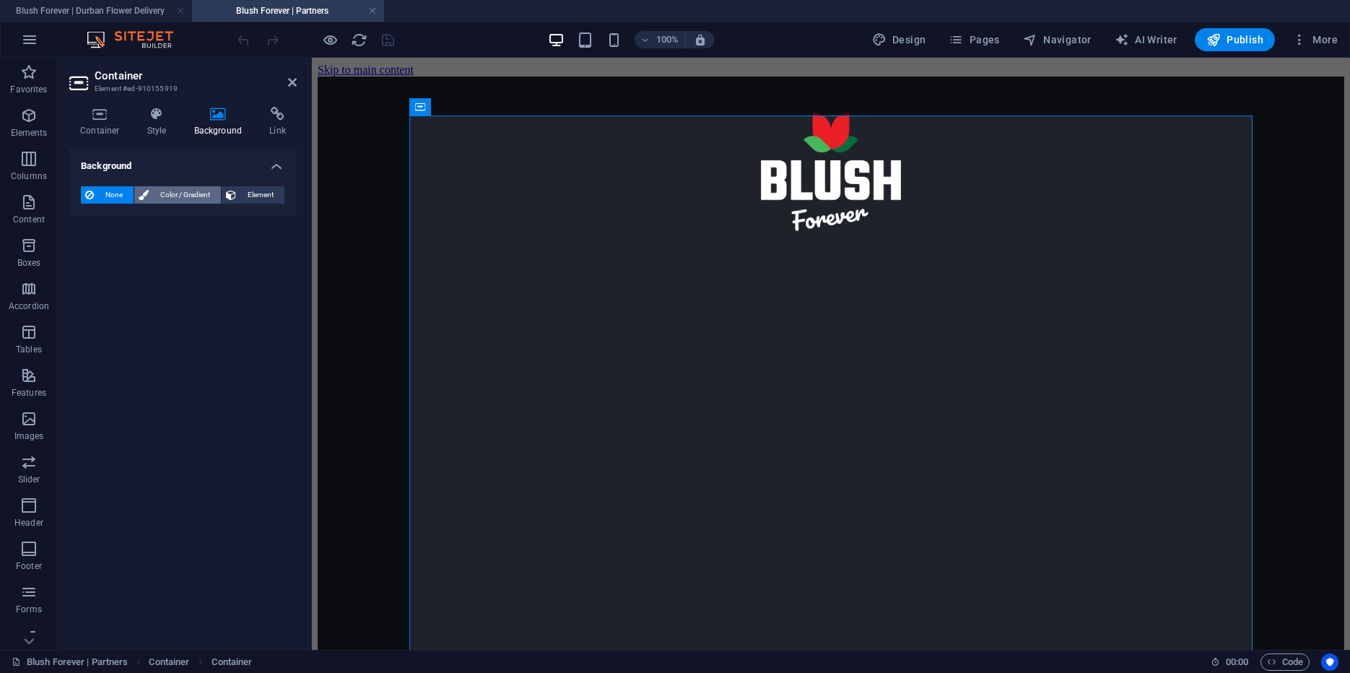
click at [203, 192] on span "Color / Gradient" at bounding box center [185, 194] width 64 height 17
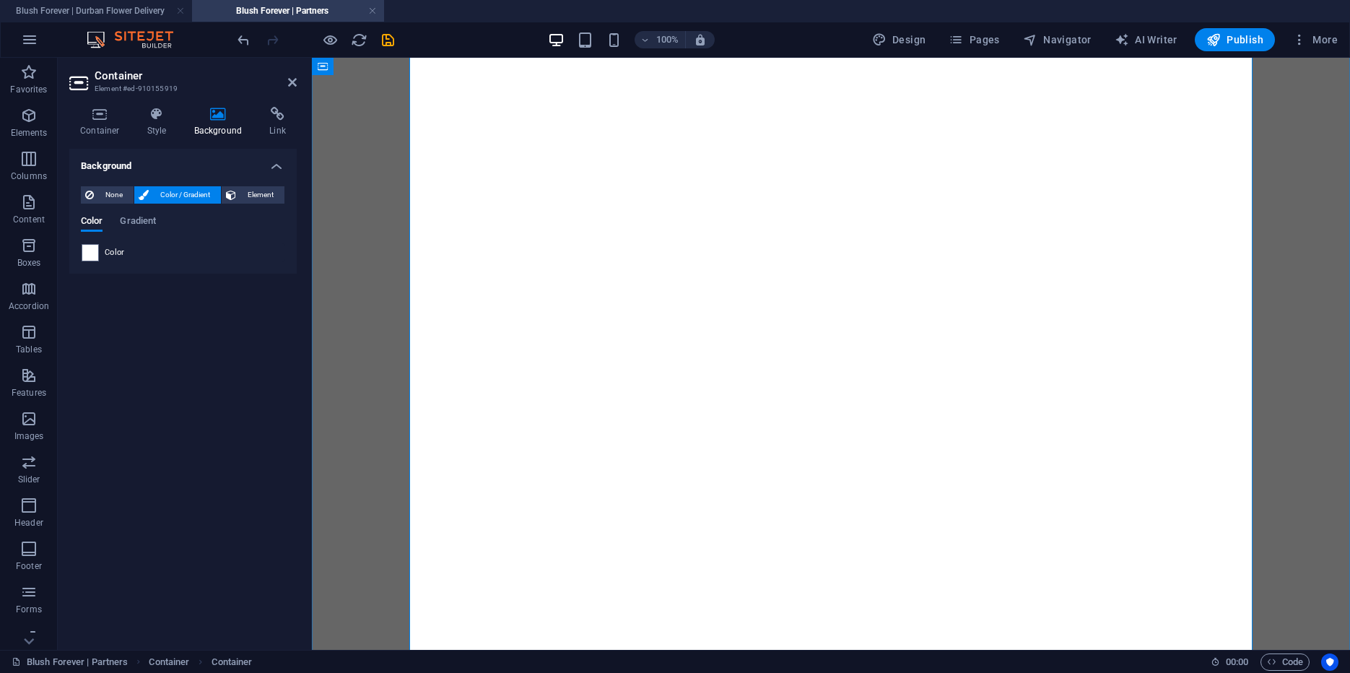
scroll to position [776, 0]
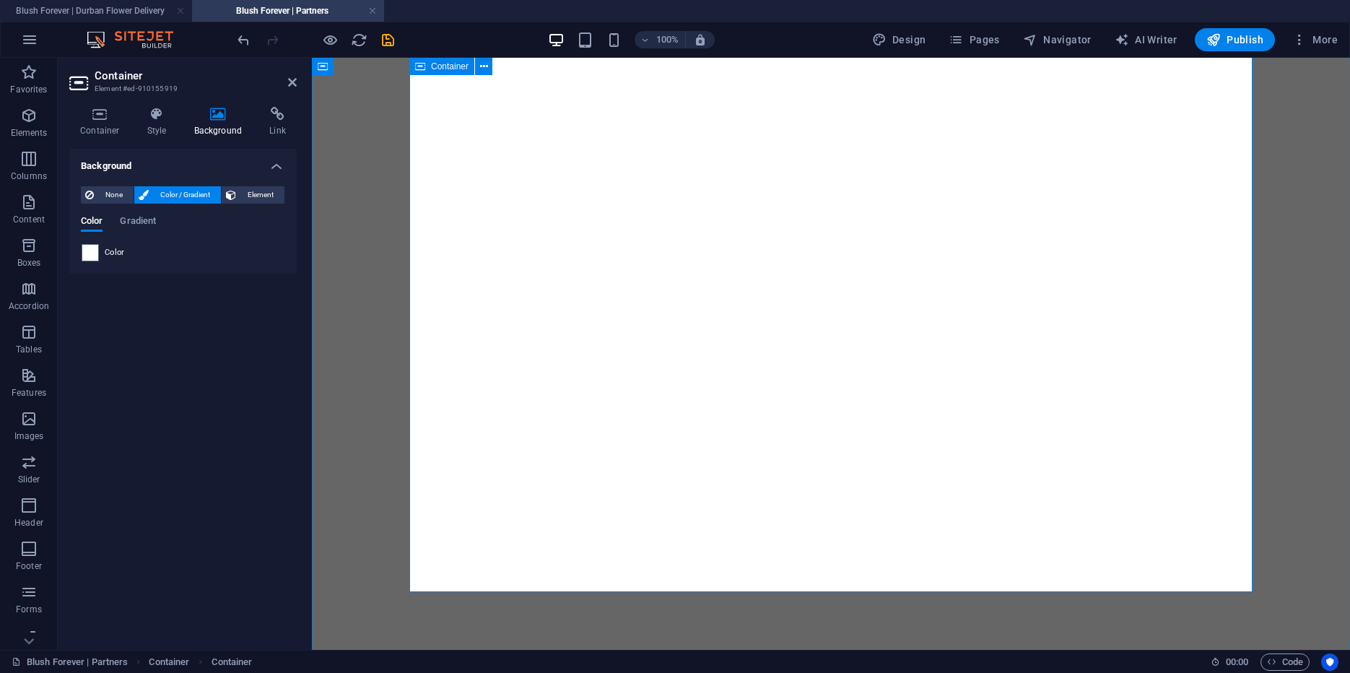
click at [443, 279] on div "Loading…" at bounding box center [831, 17] width 1027 height 1253
click at [101, 110] on icon at bounding box center [99, 114] width 61 height 14
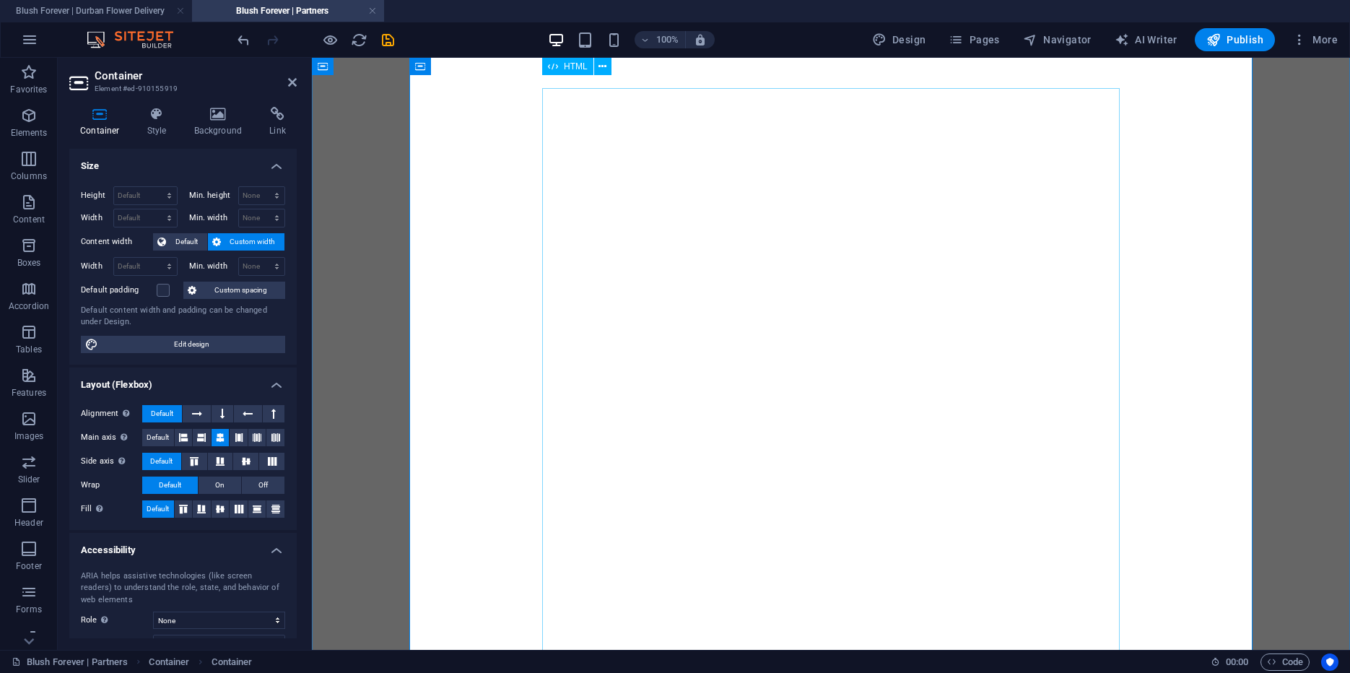
scroll to position [193, 0]
click at [562, 82] on div "HTML" at bounding box center [567, 79] width 51 height 17
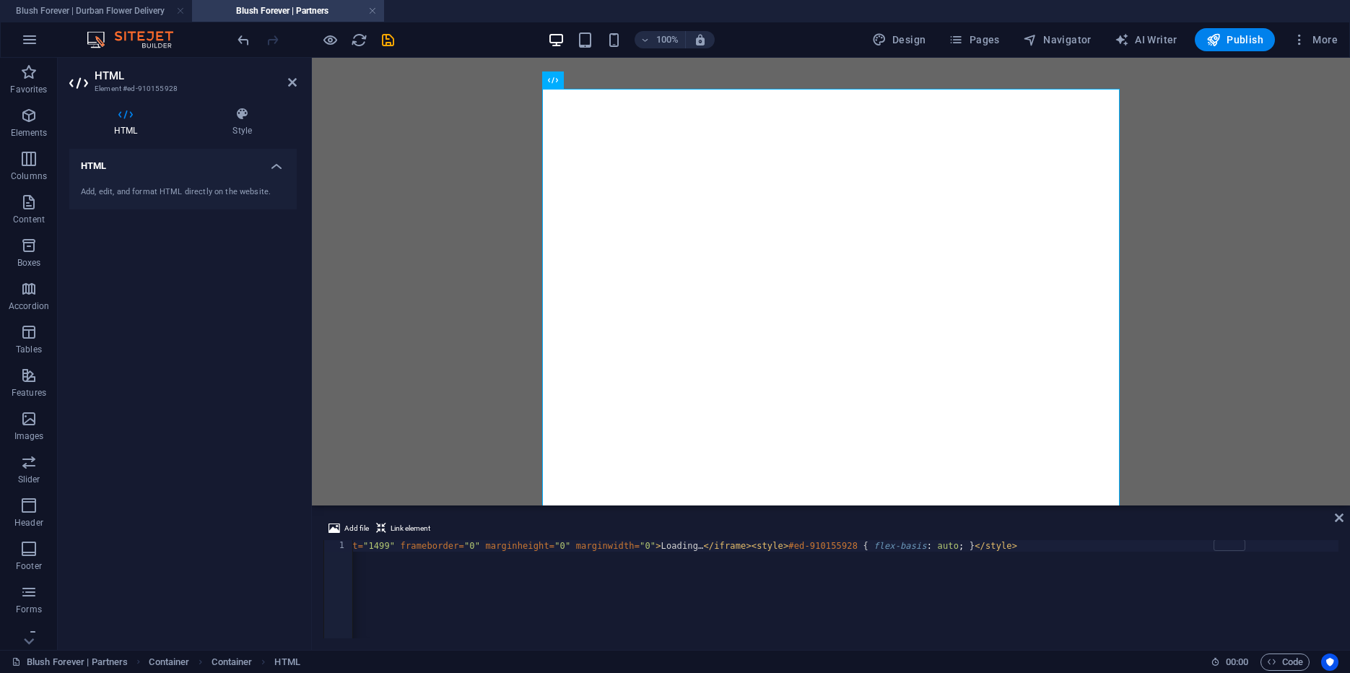
scroll to position [0, 331]
drag, startPoint x: 814, startPoint y: 547, endPoint x: 827, endPoint y: 545, distance: 13.1
click at [827, 545] on div "< iframe src = "[URL][DOMAIN_NAME]" width = "800" height = "1499" frameborder =…" at bounding box center [739, 600] width 1435 height 121
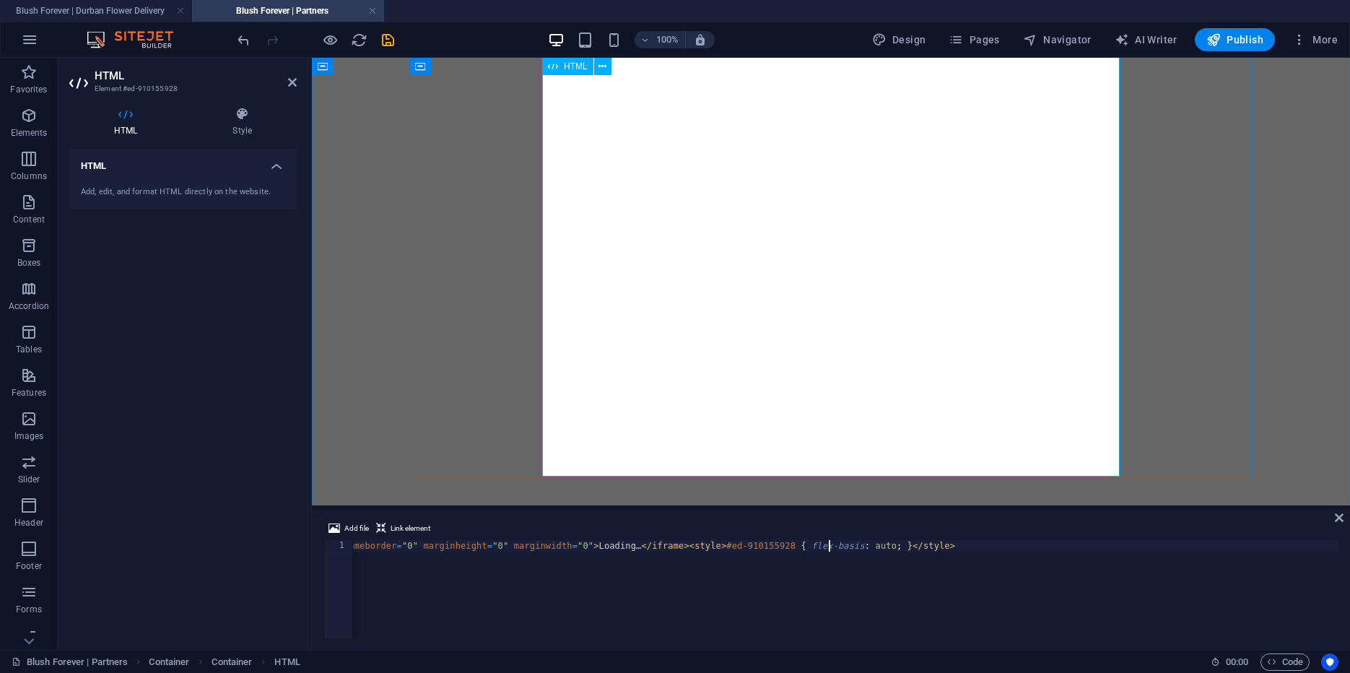
scroll to position [993, 0]
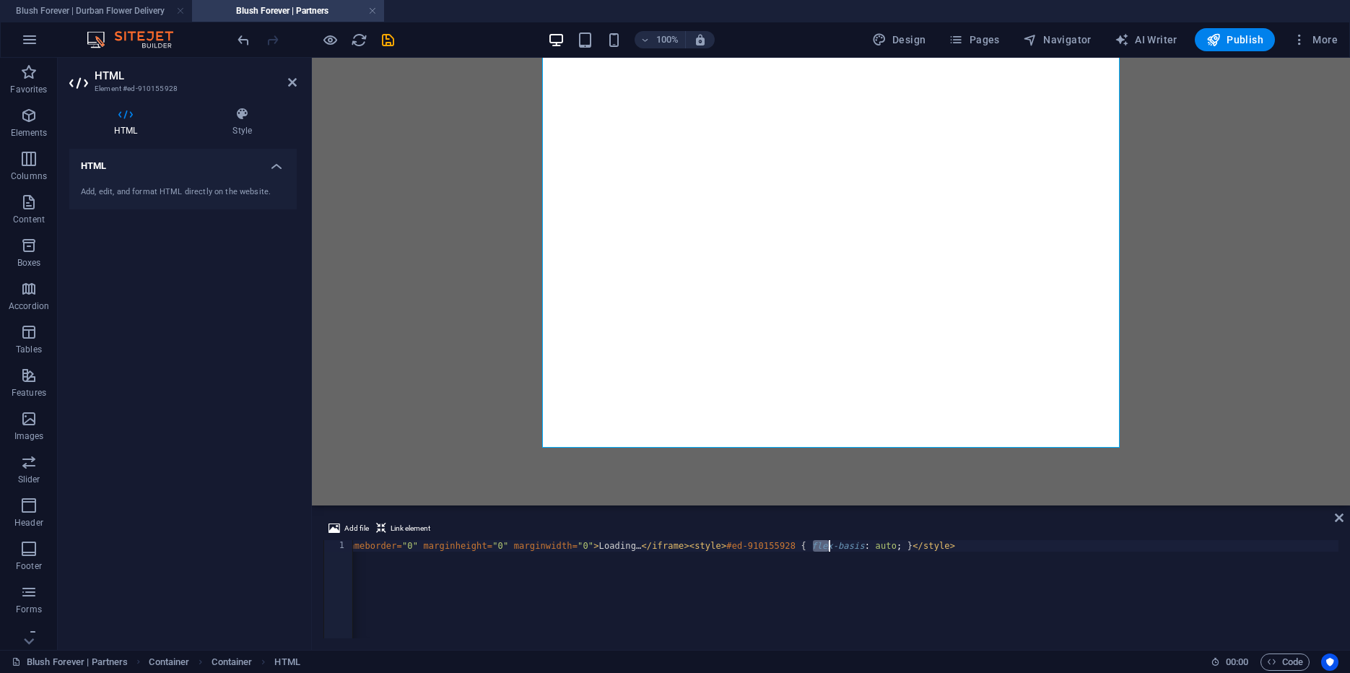
drag, startPoint x: 814, startPoint y: 546, endPoint x: 827, endPoint y: 547, distance: 13.0
click at [827, 547] on div "< iframe src = "[URL][DOMAIN_NAME]" width = "800" height = "1600" frameborder =…" at bounding box center [739, 600] width 1435 height 121
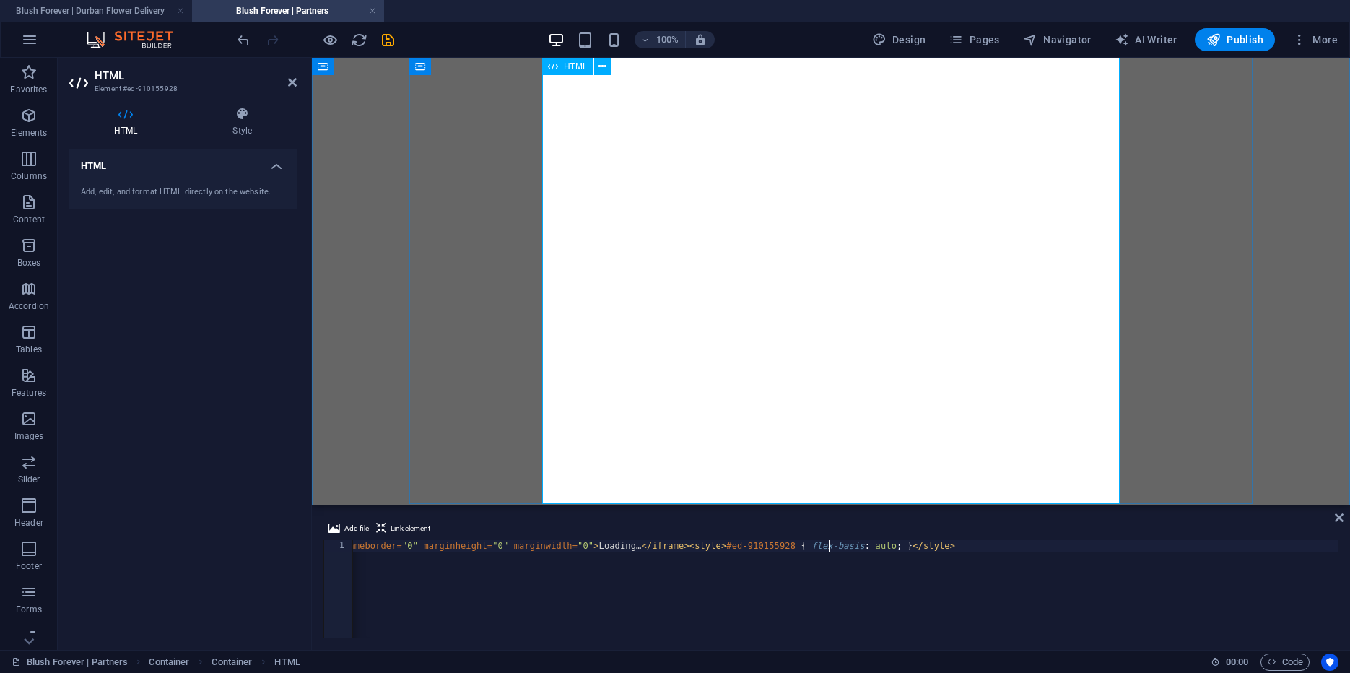
scroll to position [1066, 0]
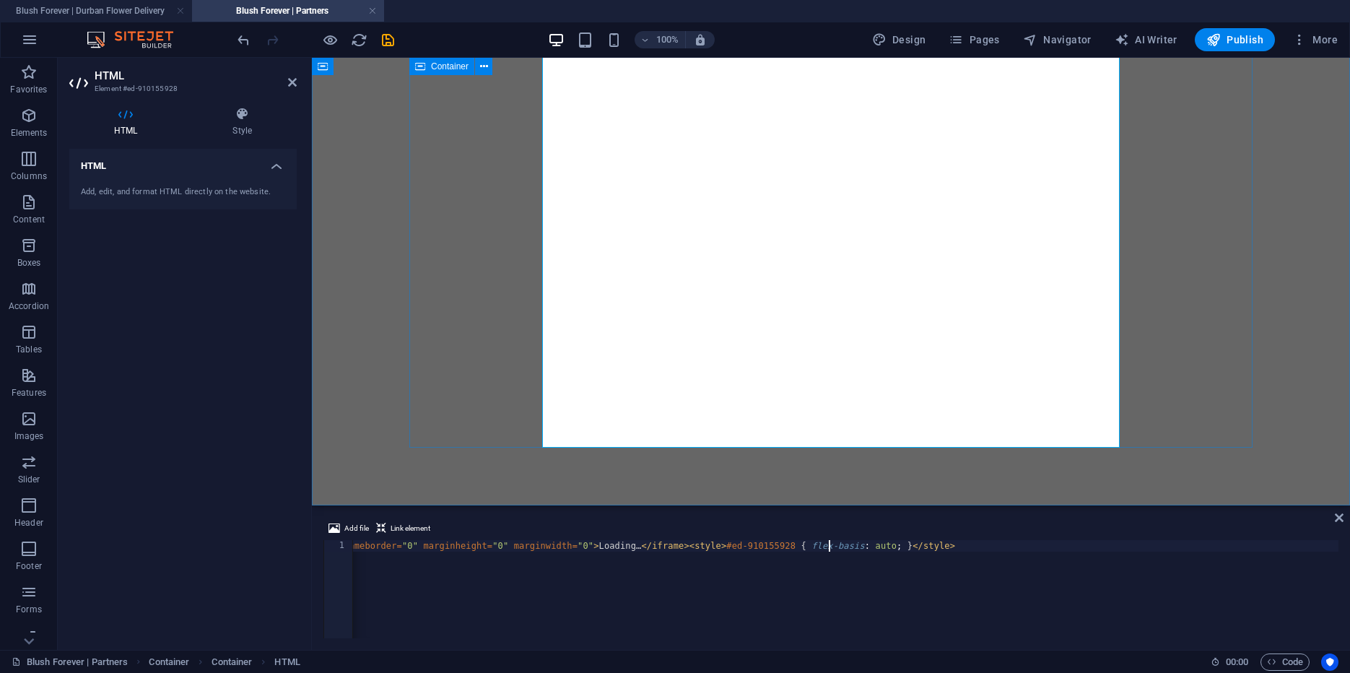
type textarea "<iframe src="[URL][DOMAIN_NAME]" width="800" height="1700" frameborder="0" marg…"
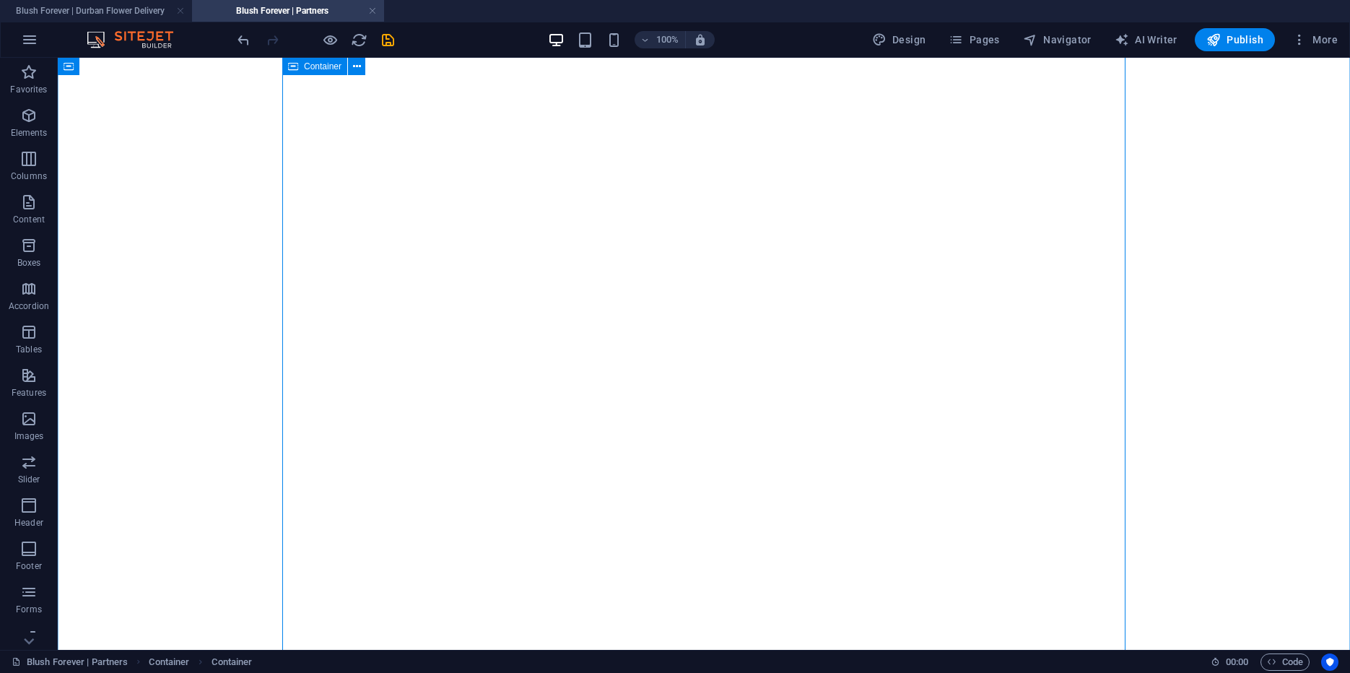
scroll to position [921, 0]
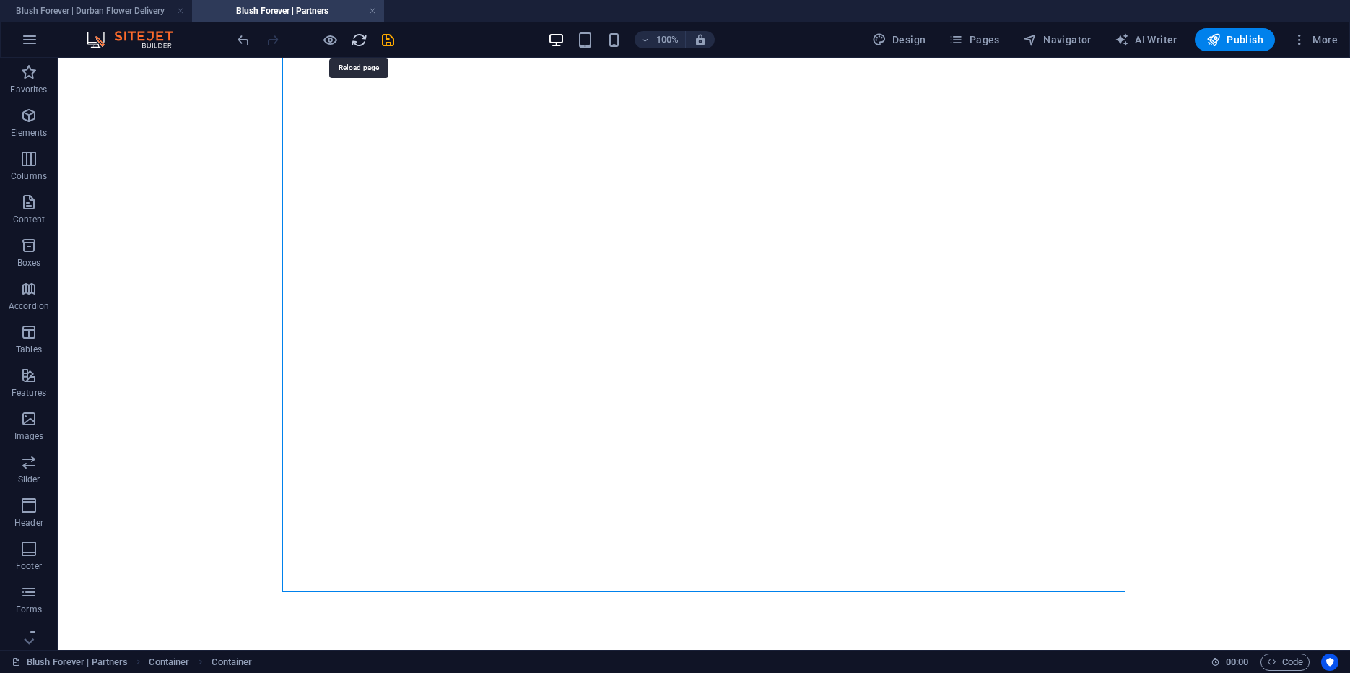
click at [355, 40] on icon "reload" at bounding box center [359, 40] width 17 height 17
click at [393, 40] on icon "save" at bounding box center [388, 40] width 17 height 17
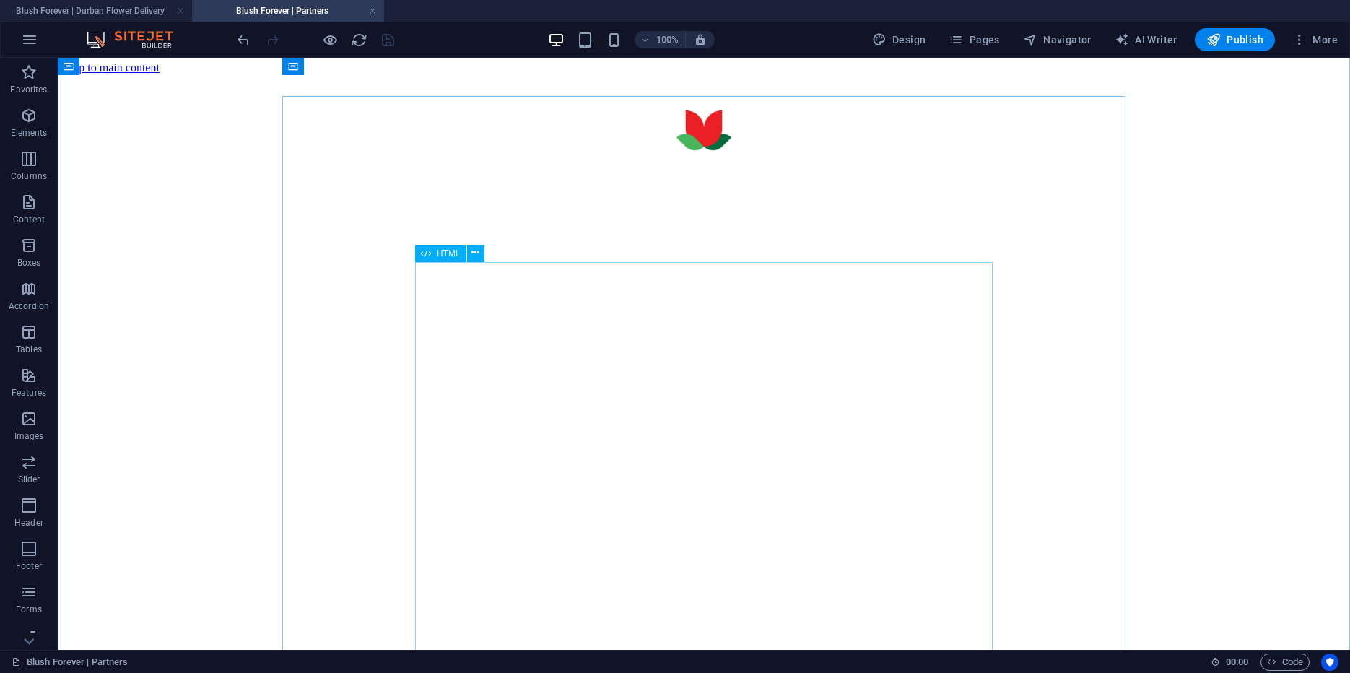
scroll to position [0, 0]
click at [438, 276] on span "HTML" at bounding box center [449, 273] width 24 height 9
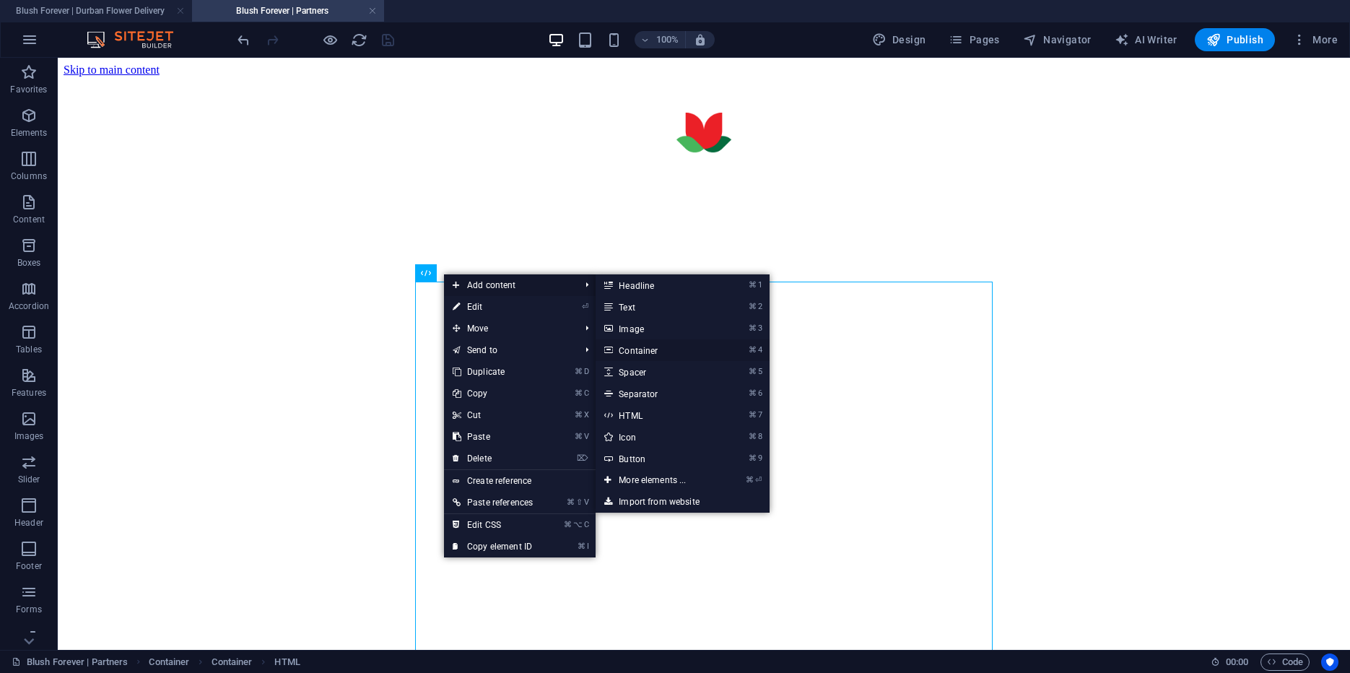
click at [626, 349] on link "⌘ 4 Container" at bounding box center [655, 350] width 119 height 22
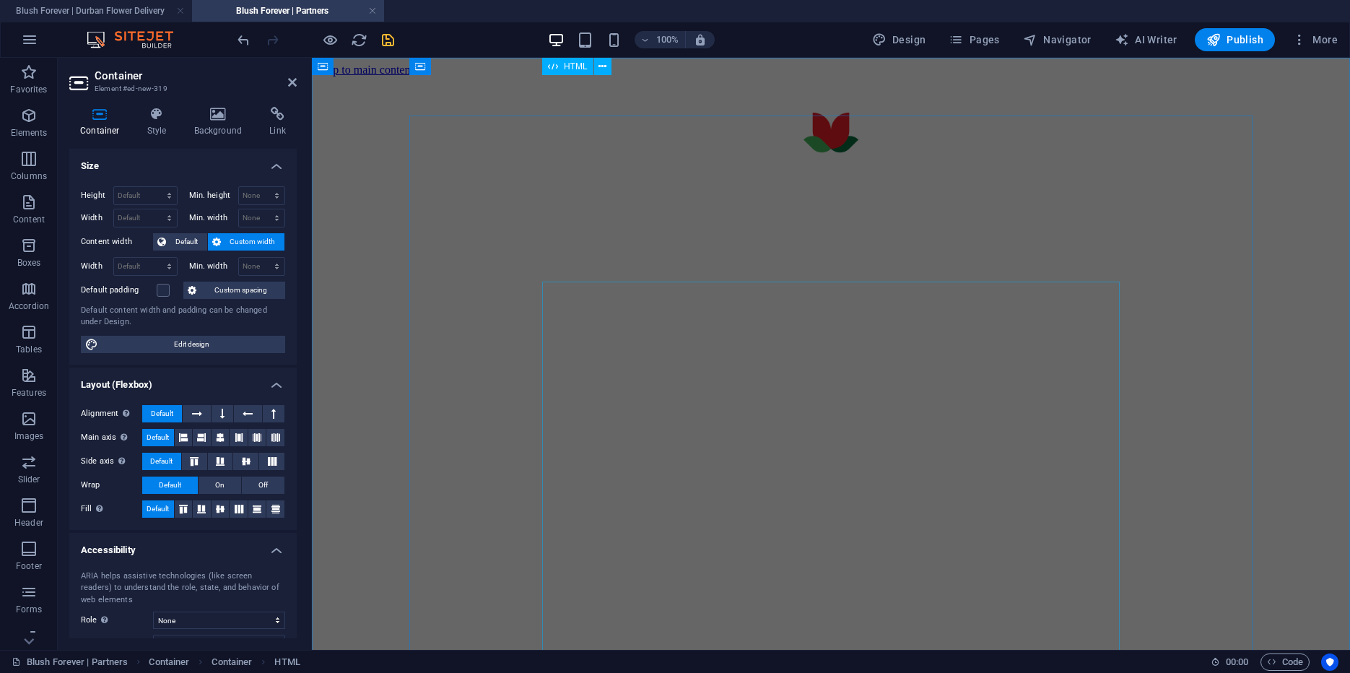
scroll to position [1024, 0]
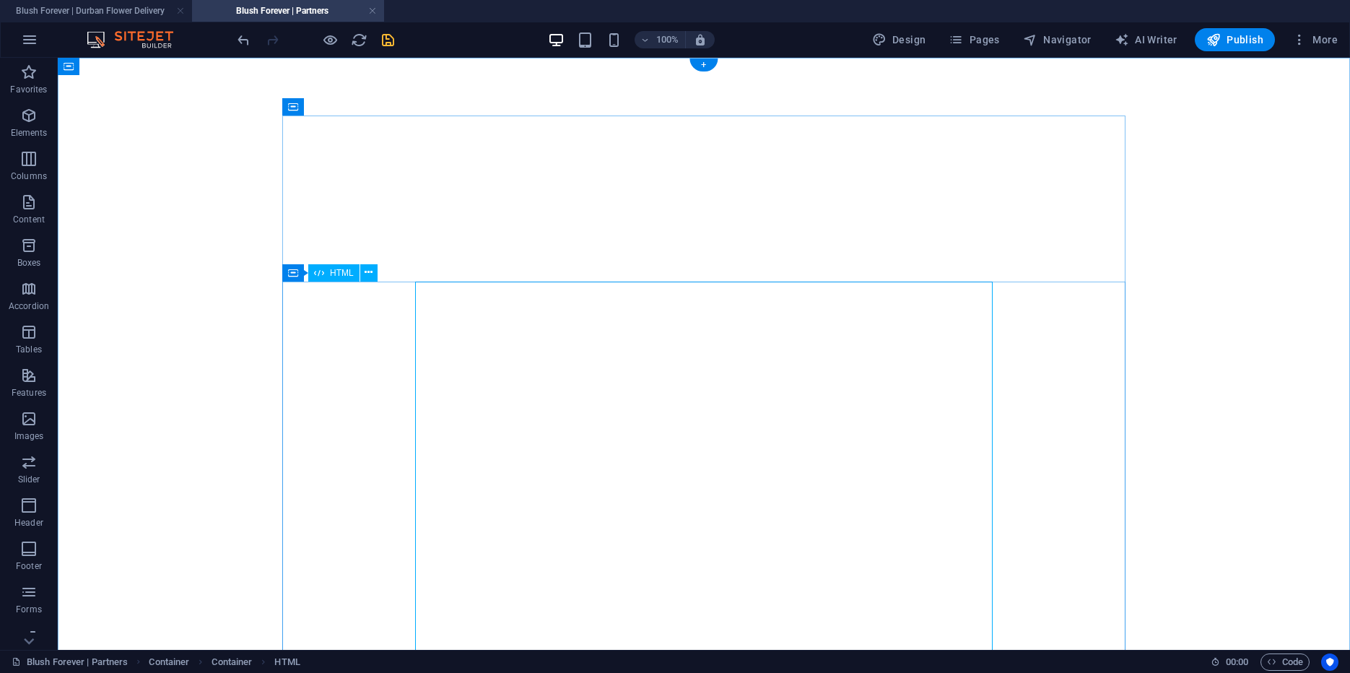
scroll to position [0, 0]
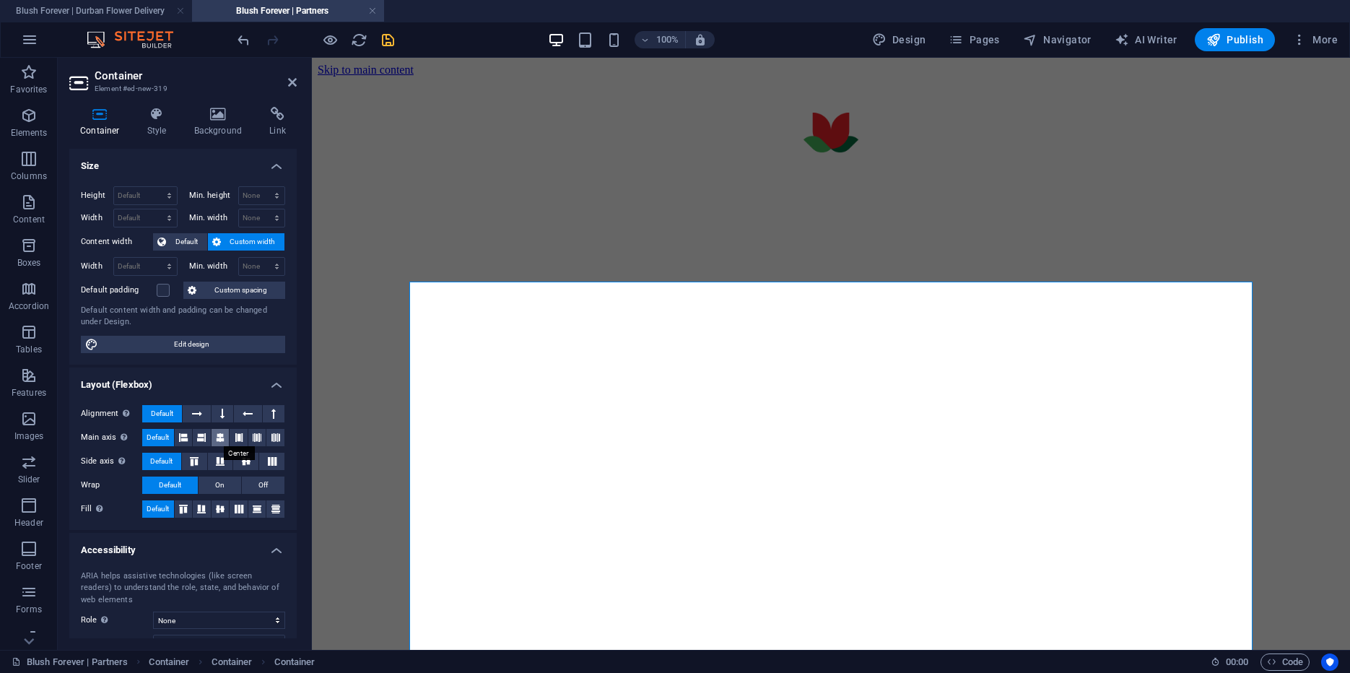
click at [220, 439] on icon at bounding box center [220, 437] width 9 height 17
click at [521, 206] on figure at bounding box center [831, 179] width 1027 height 132
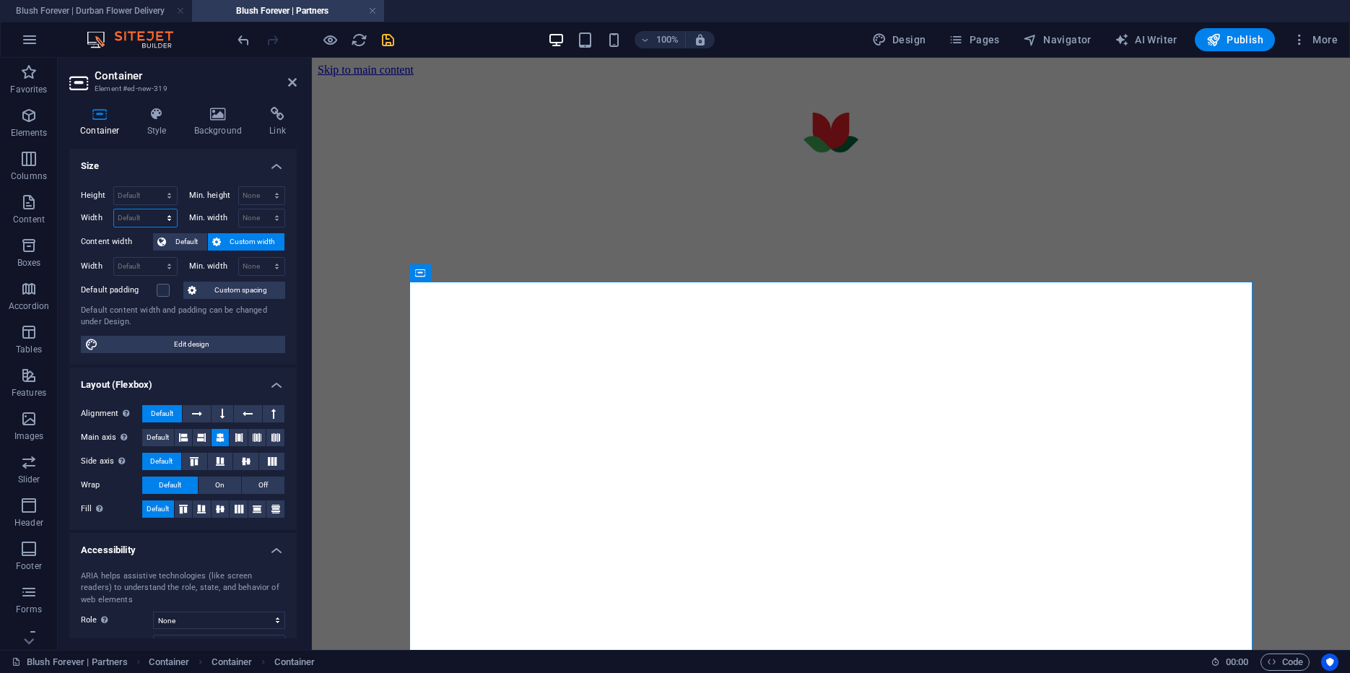
click at [114, 209] on select "Default px rem % em vh vw" at bounding box center [145, 217] width 63 height 17
select select "px"
click option "px" at bounding box center [0, 0] width 0 height 0
type input "800"
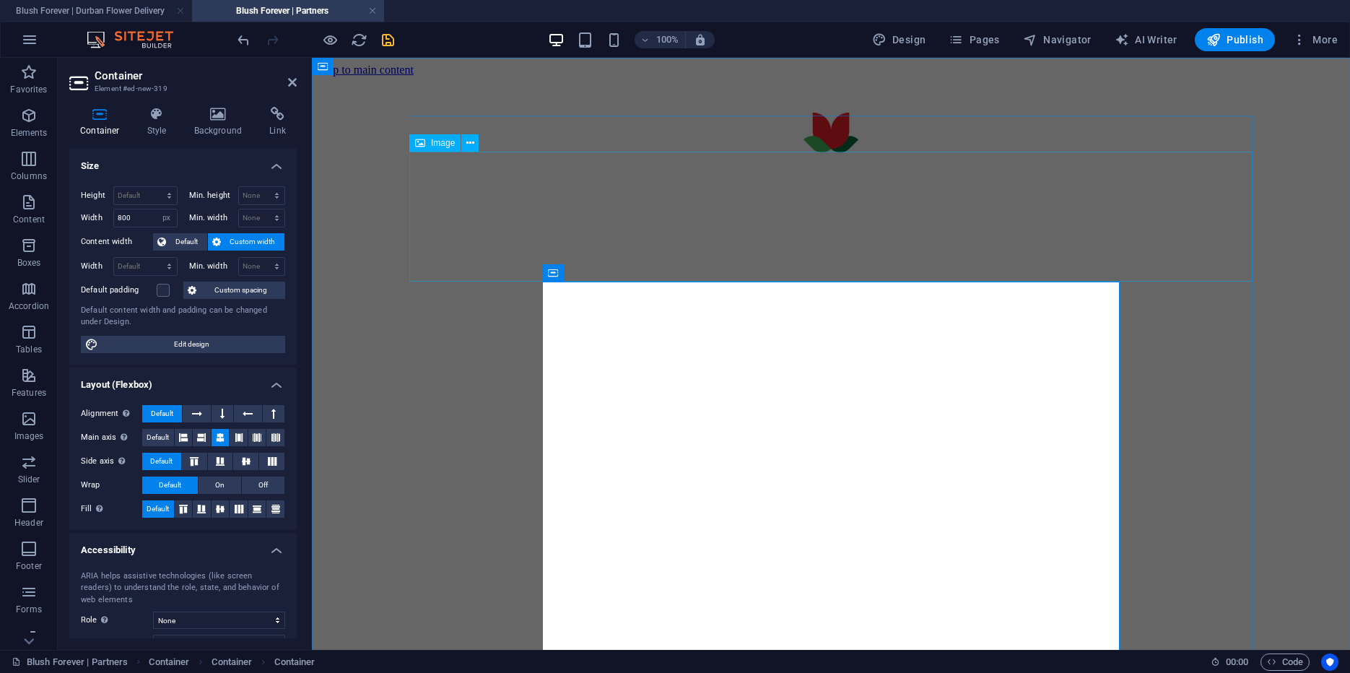
click at [475, 208] on figure at bounding box center [831, 179] width 1027 height 132
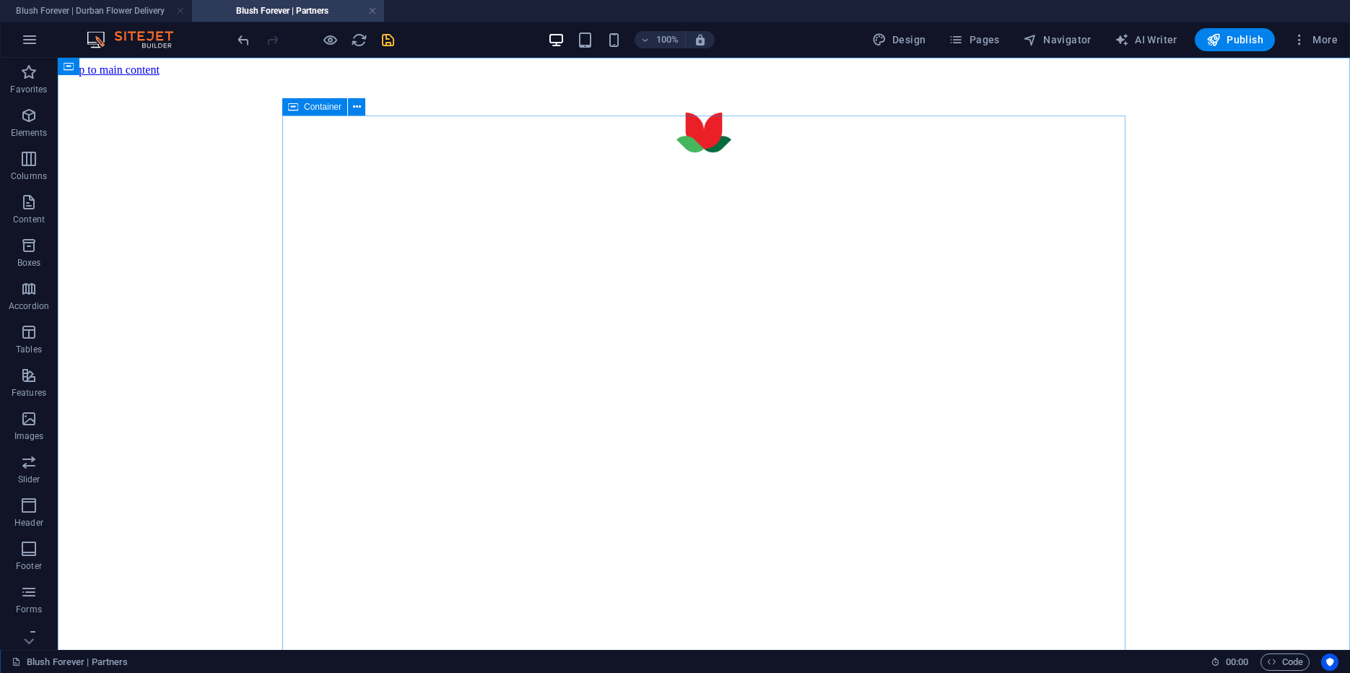
click at [297, 108] on icon at bounding box center [293, 106] width 10 height 17
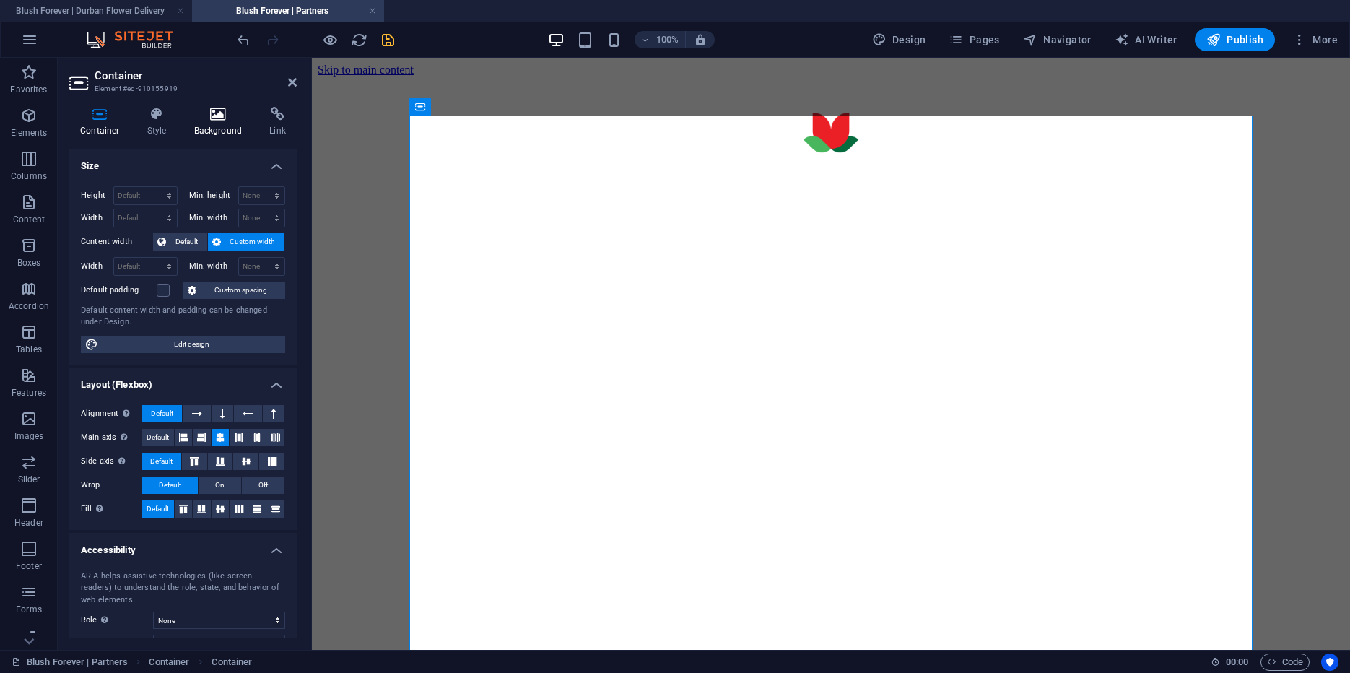
click at [217, 110] on icon at bounding box center [218, 114] width 70 height 14
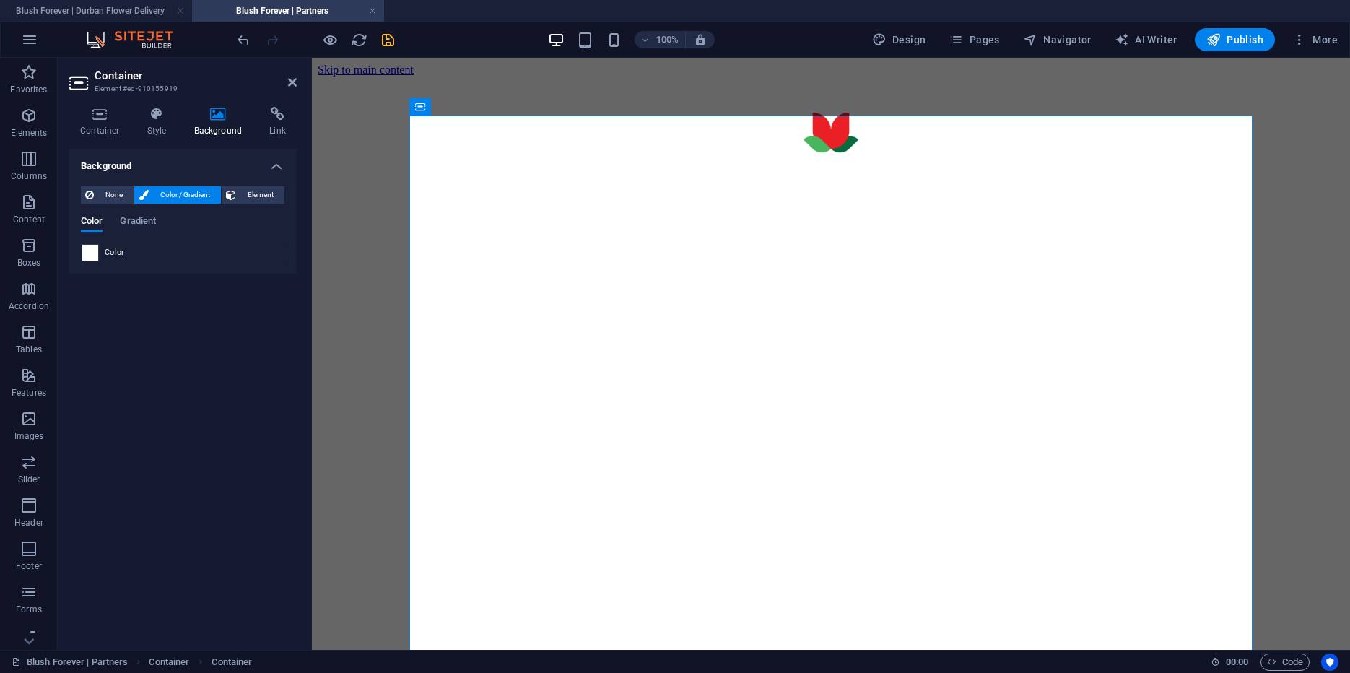
click at [88, 256] on span at bounding box center [90, 253] width 16 height 16
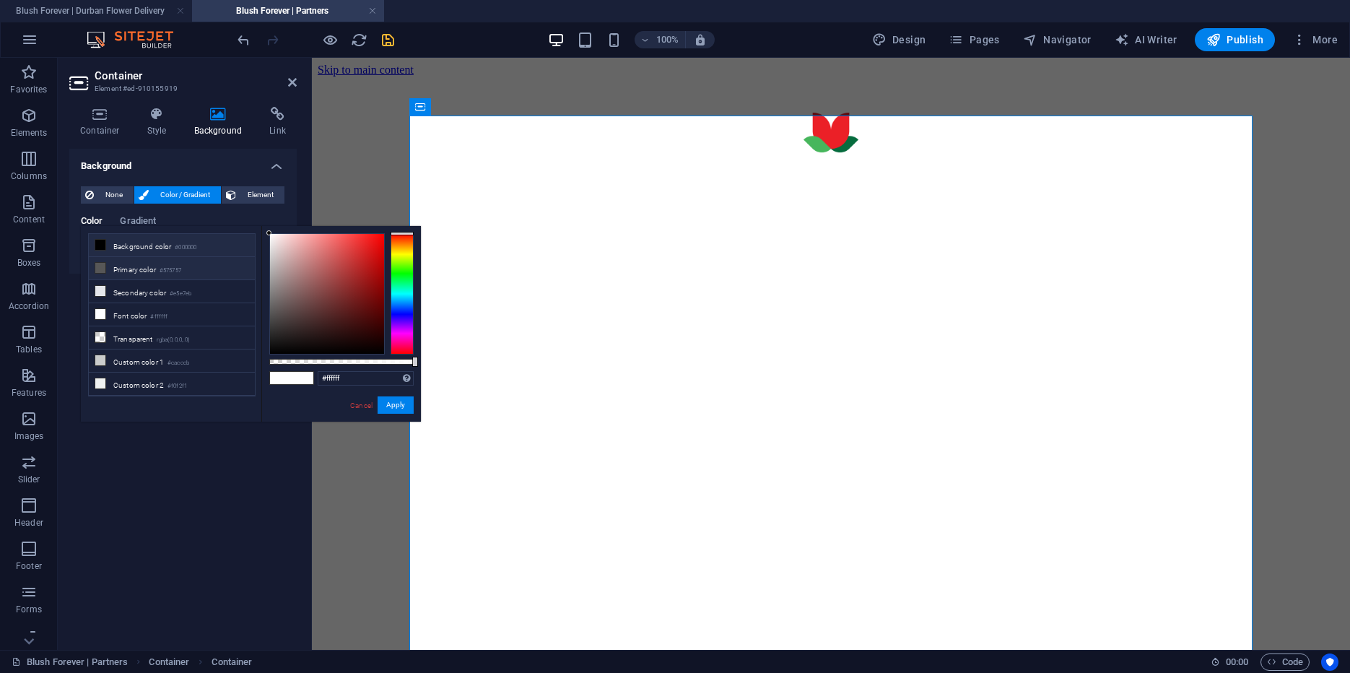
click at [118, 269] on li "Primary color #575757" at bounding box center [172, 268] width 166 height 23
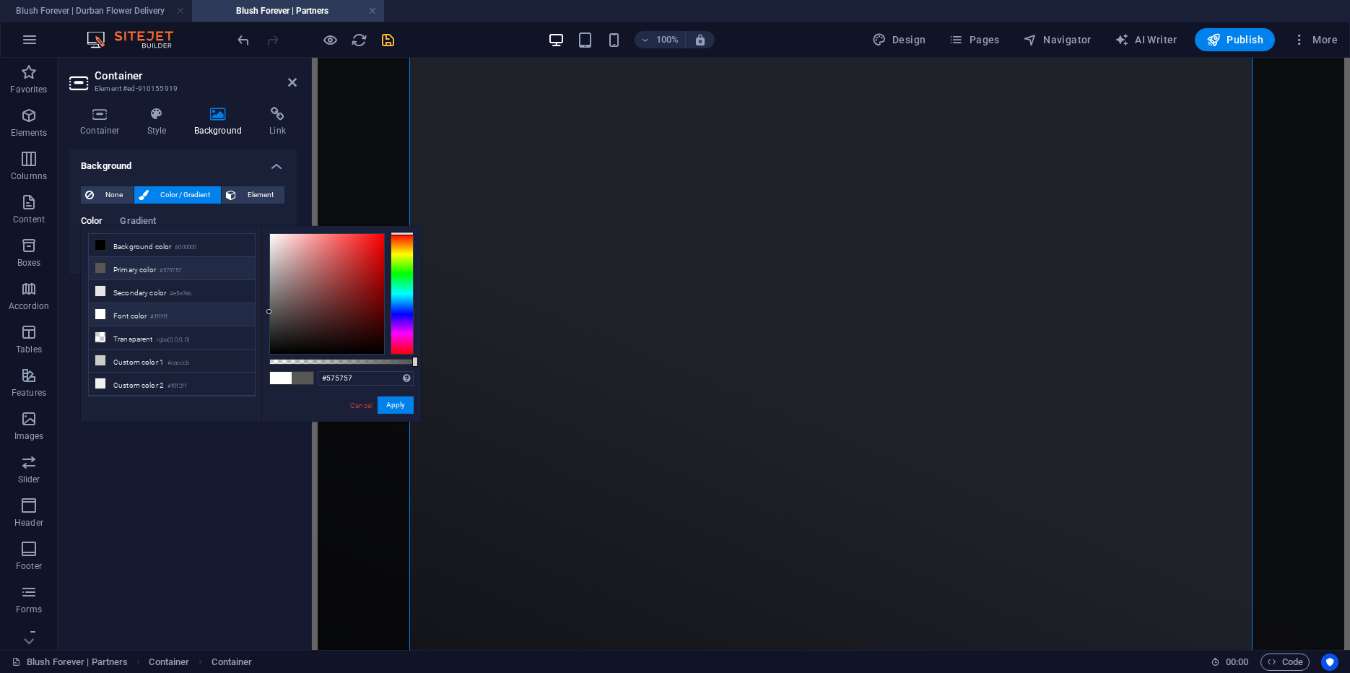
scroll to position [63, 0]
click at [149, 334] on li "Custom color 3 #121318" at bounding box center [172, 344] width 166 height 23
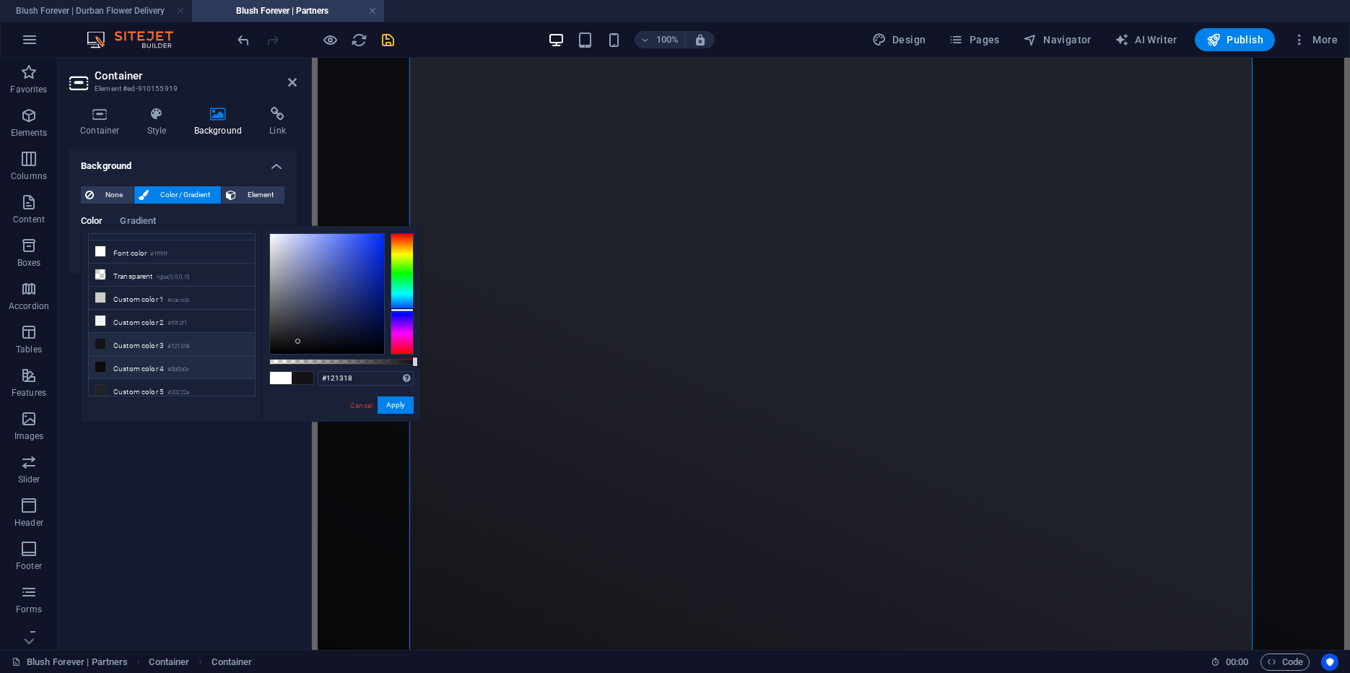
click at [144, 364] on li "Custom color 4 #0b0b0c" at bounding box center [172, 367] width 166 height 23
click at [143, 379] on li "Custom color 5 #20222a" at bounding box center [172, 390] width 166 height 23
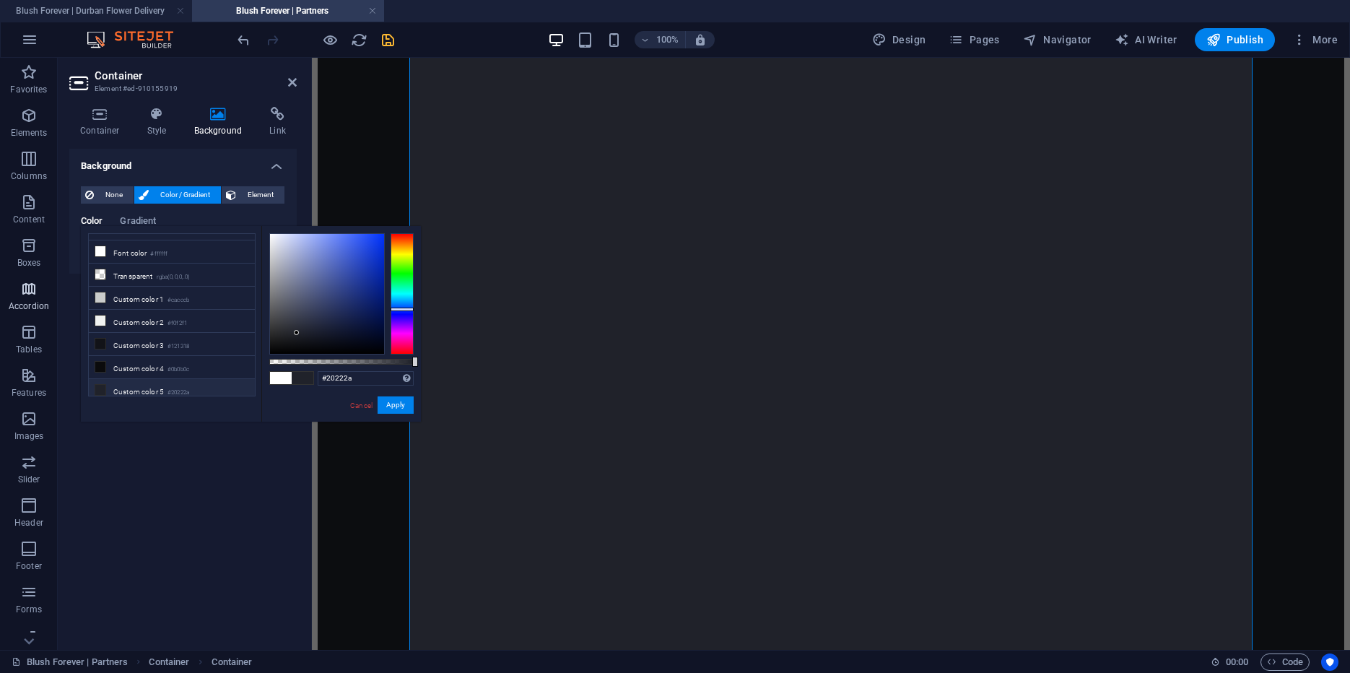
scroll to position [381, 0]
click at [124, 321] on li "Custom color 2 #f0f2f1" at bounding box center [172, 321] width 166 height 23
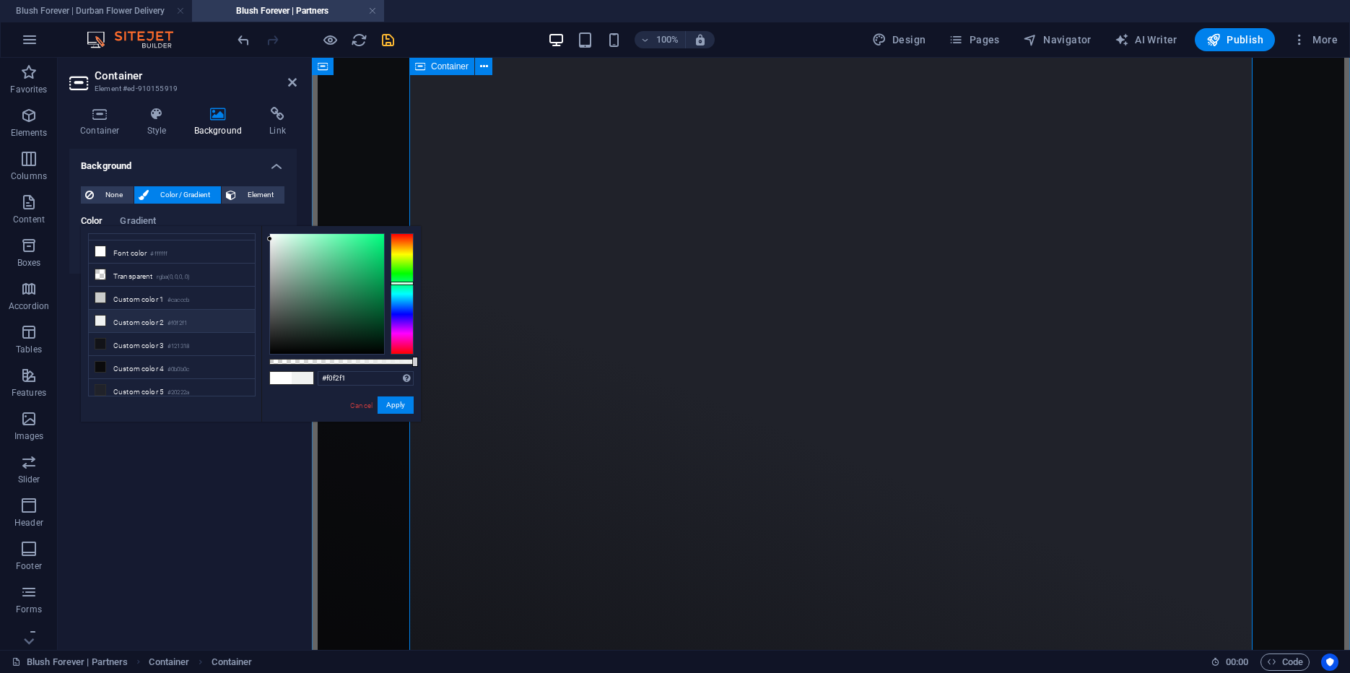
scroll to position [753, 0]
click at [162, 297] on li "Custom color 1 #cacccb" at bounding box center [172, 298] width 166 height 23
click at [157, 313] on li "Custom color 2 #f0f2f1" at bounding box center [172, 321] width 166 height 23
type input "#f0f2f1"
click at [476, 305] on div "Loading…" at bounding box center [831, 25] width 1027 height 1398
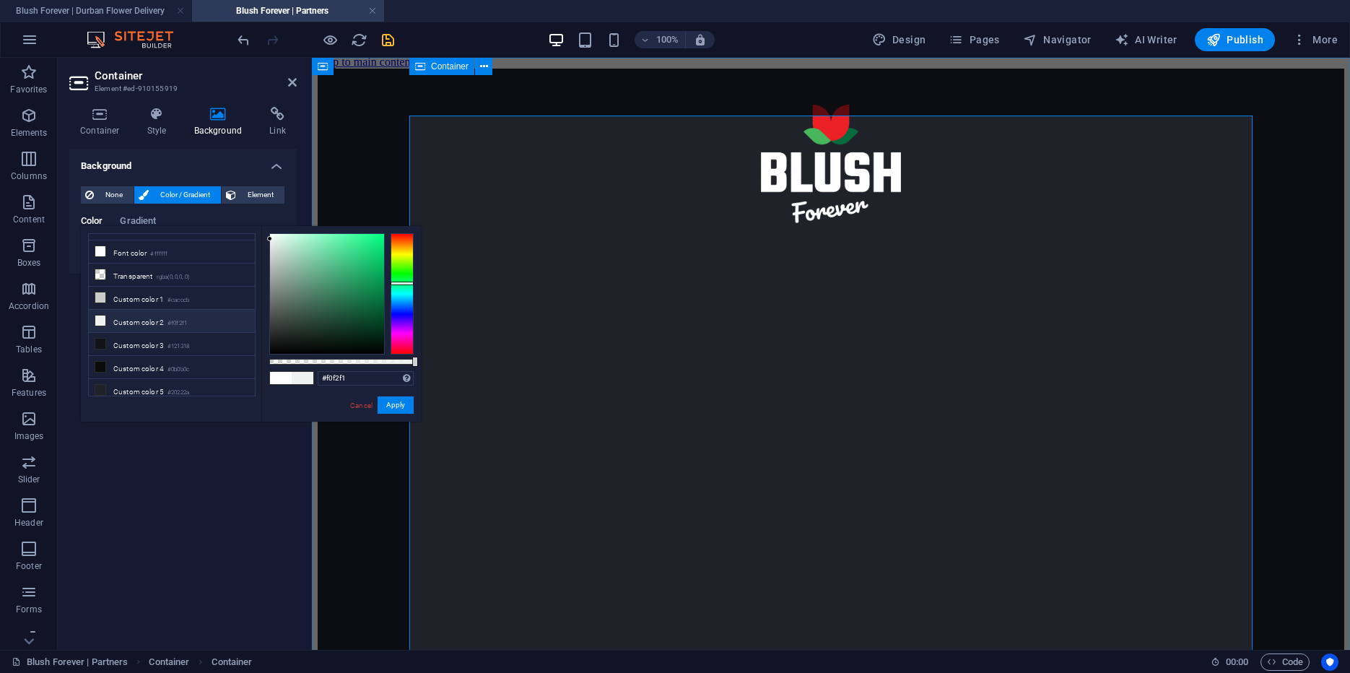
scroll to position [0, 0]
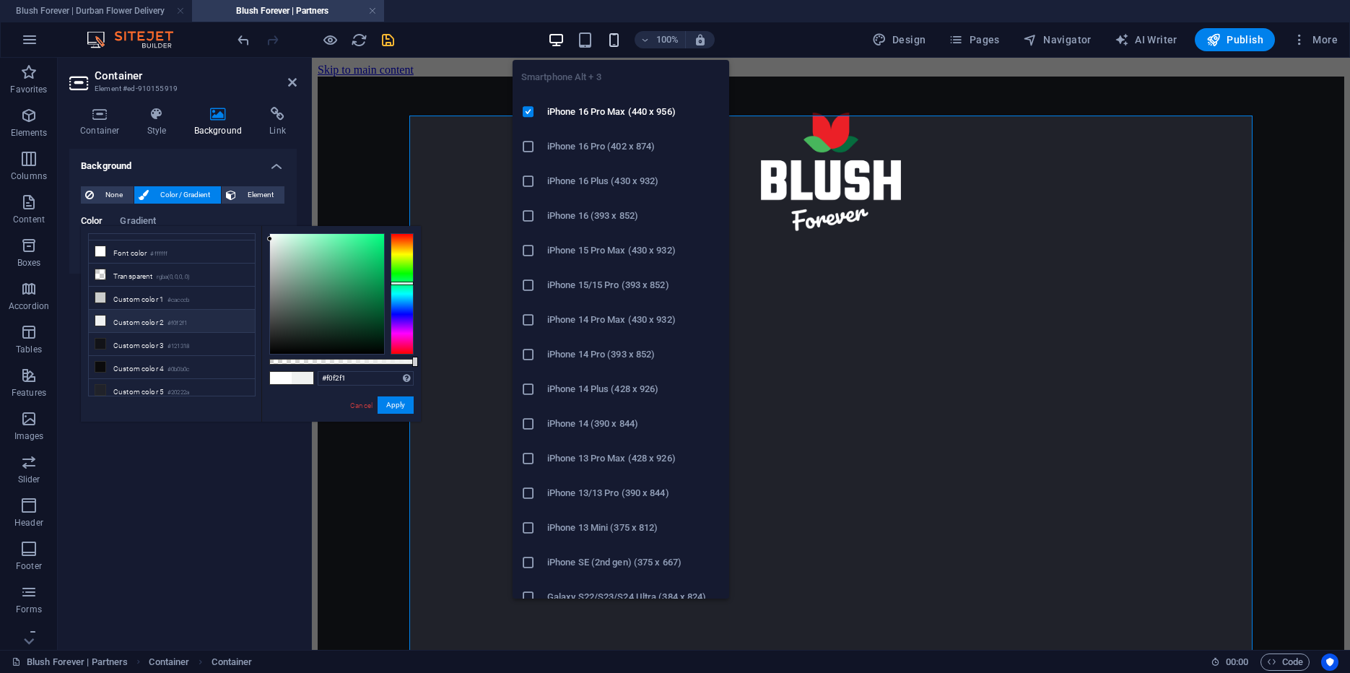
click at [621, 35] on icon "button" at bounding box center [614, 40] width 17 height 17
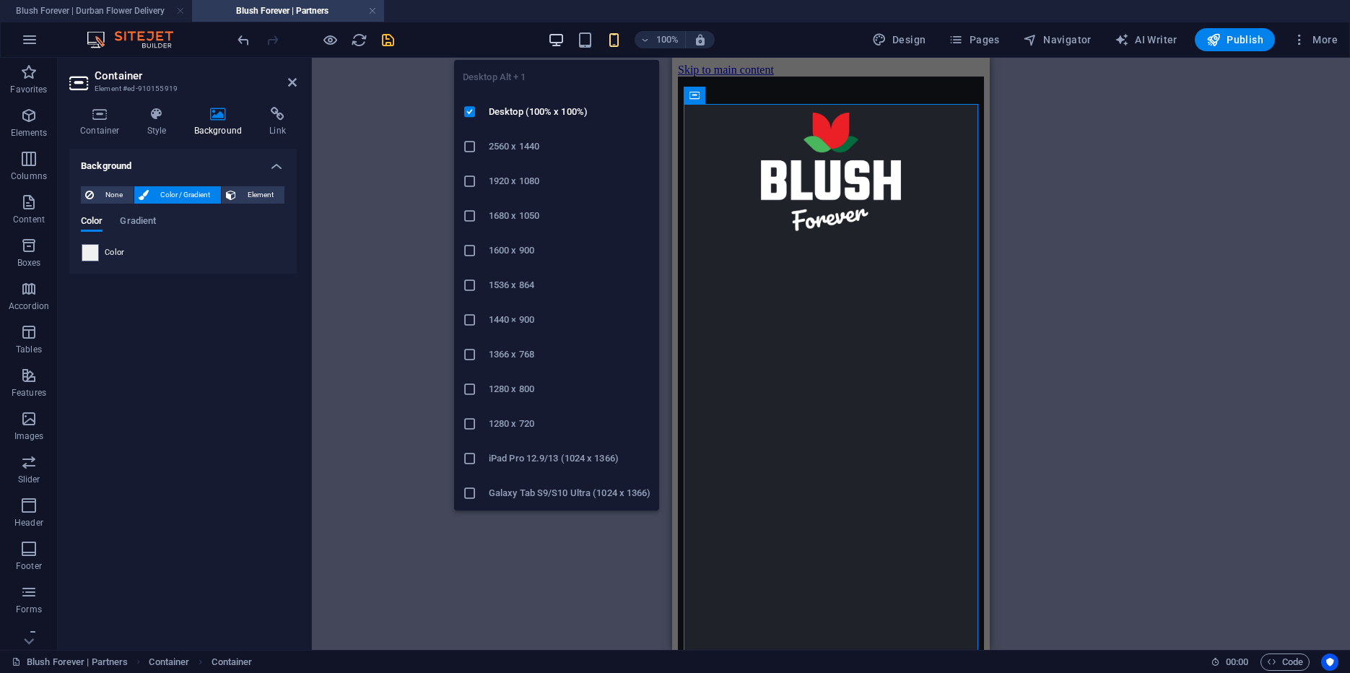
click at [565, 38] on icon "button" at bounding box center [556, 40] width 17 height 17
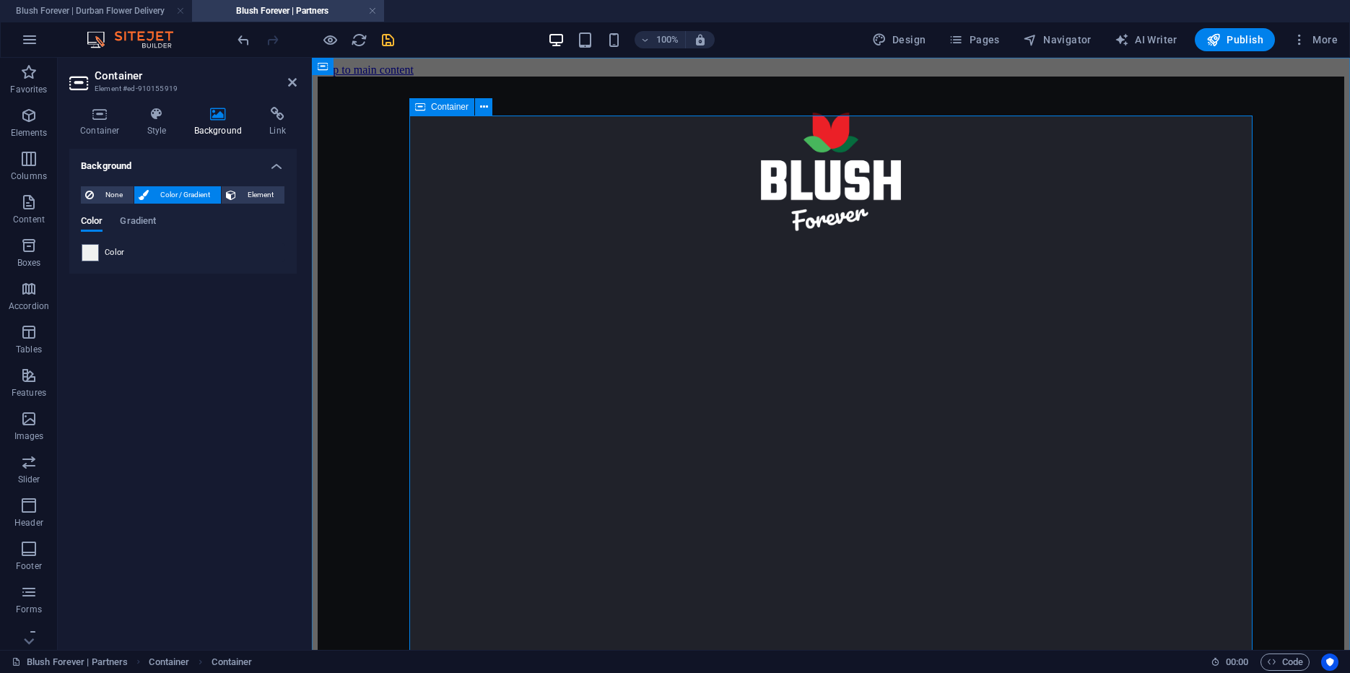
click at [117, 110] on icon at bounding box center [99, 114] width 61 height 14
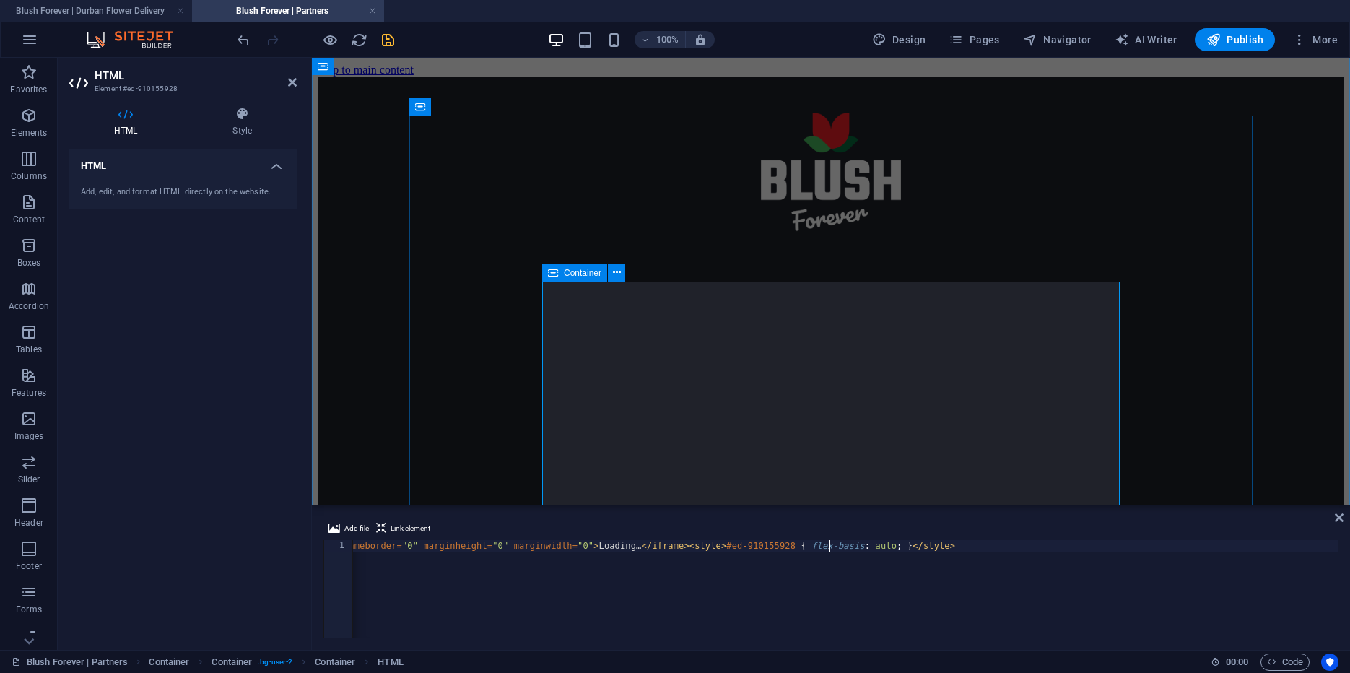
click at [550, 271] on icon at bounding box center [553, 272] width 10 height 17
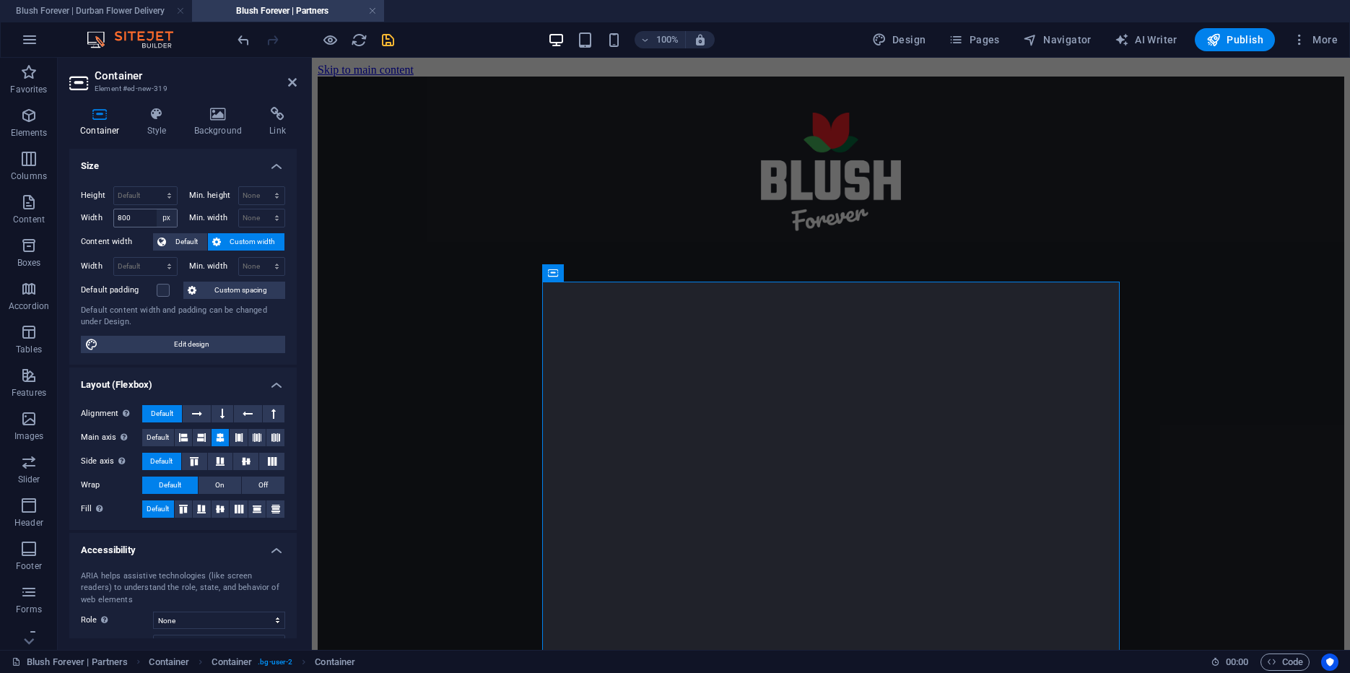
select select "default"
click option "Default" at bounding box center [0, 0] width 0 height 0
select select "DISABLED_OPTION_VALUE"
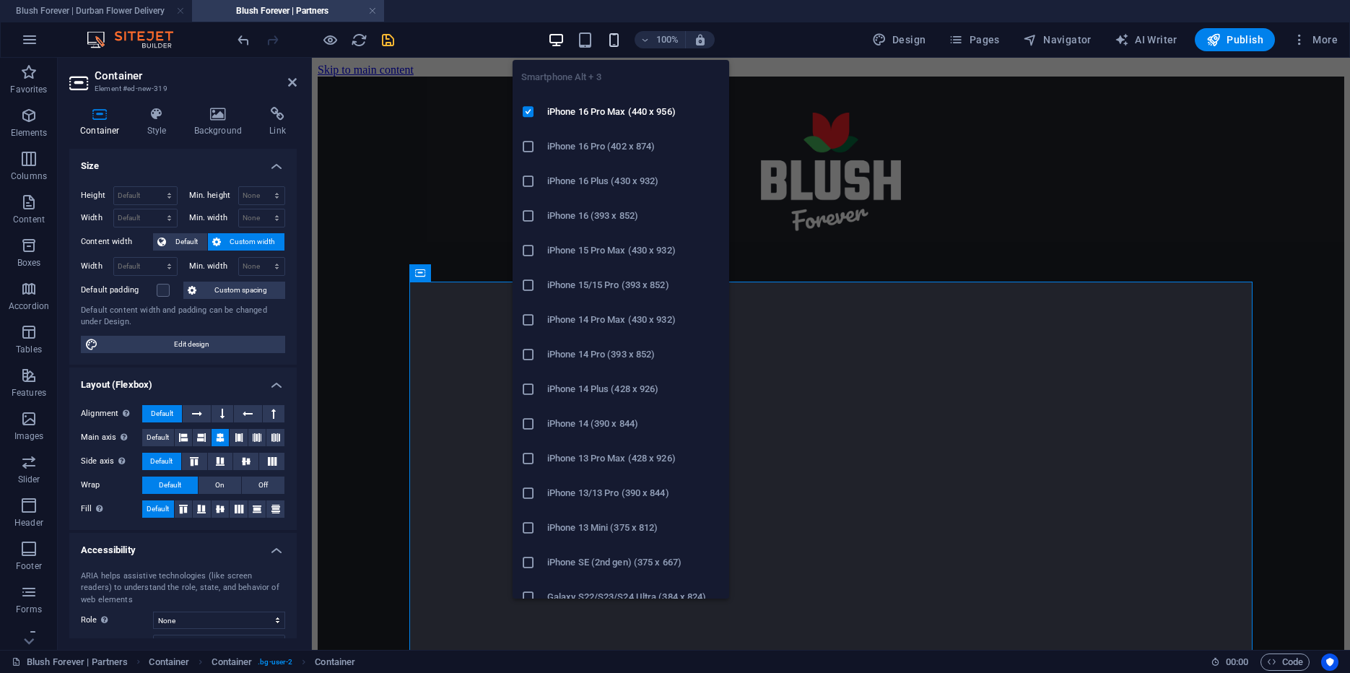
click at [622, 37] on icon "button" at bounding box center [614, 40] width 17 height 17
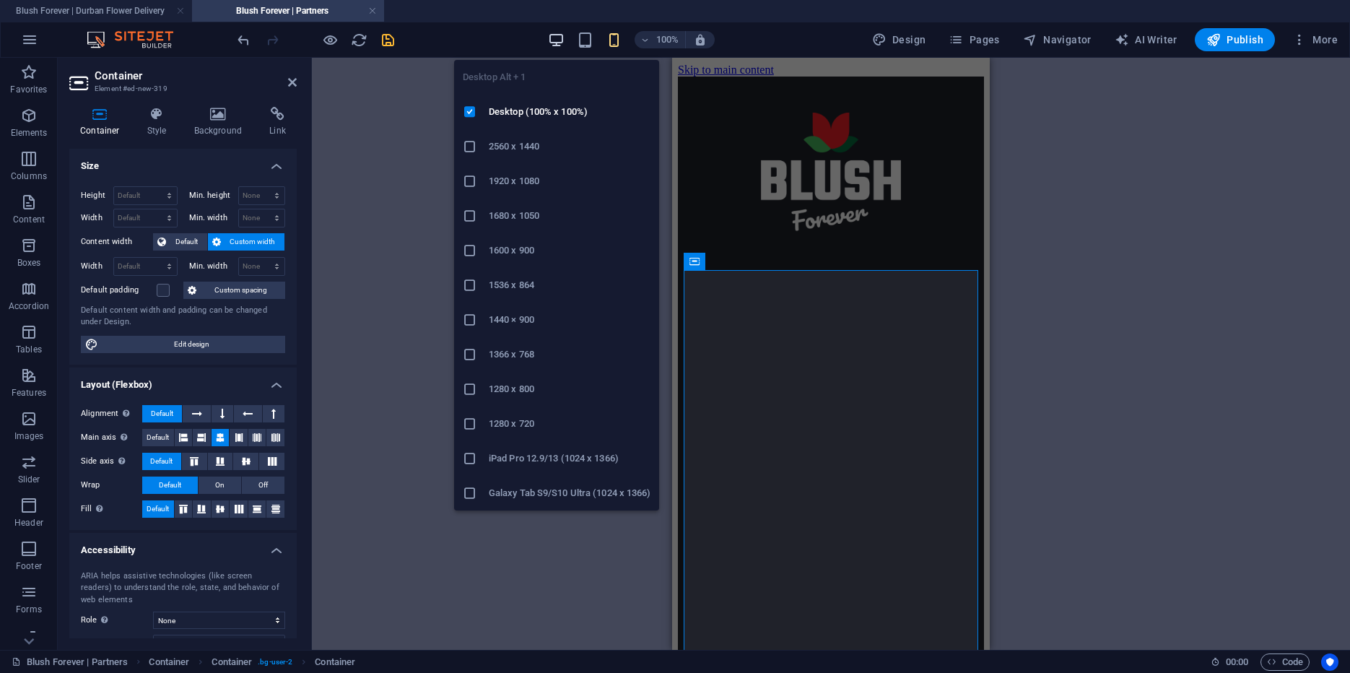
click at [562, 41] on icon "button" at bounding box center [556, 40] width 17 height 17
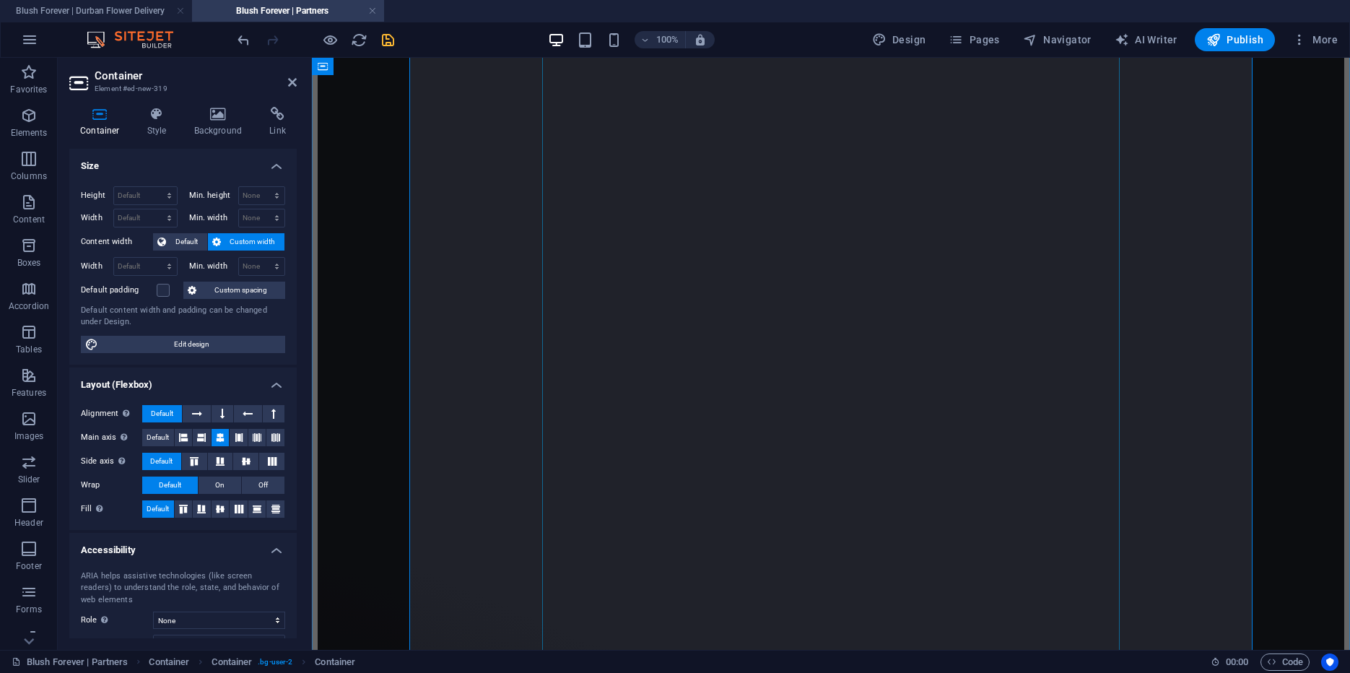
scroll to position [578, 0]
click at [187, 245] on span "Default" at bounding box center [186, 241] width 32 height 17
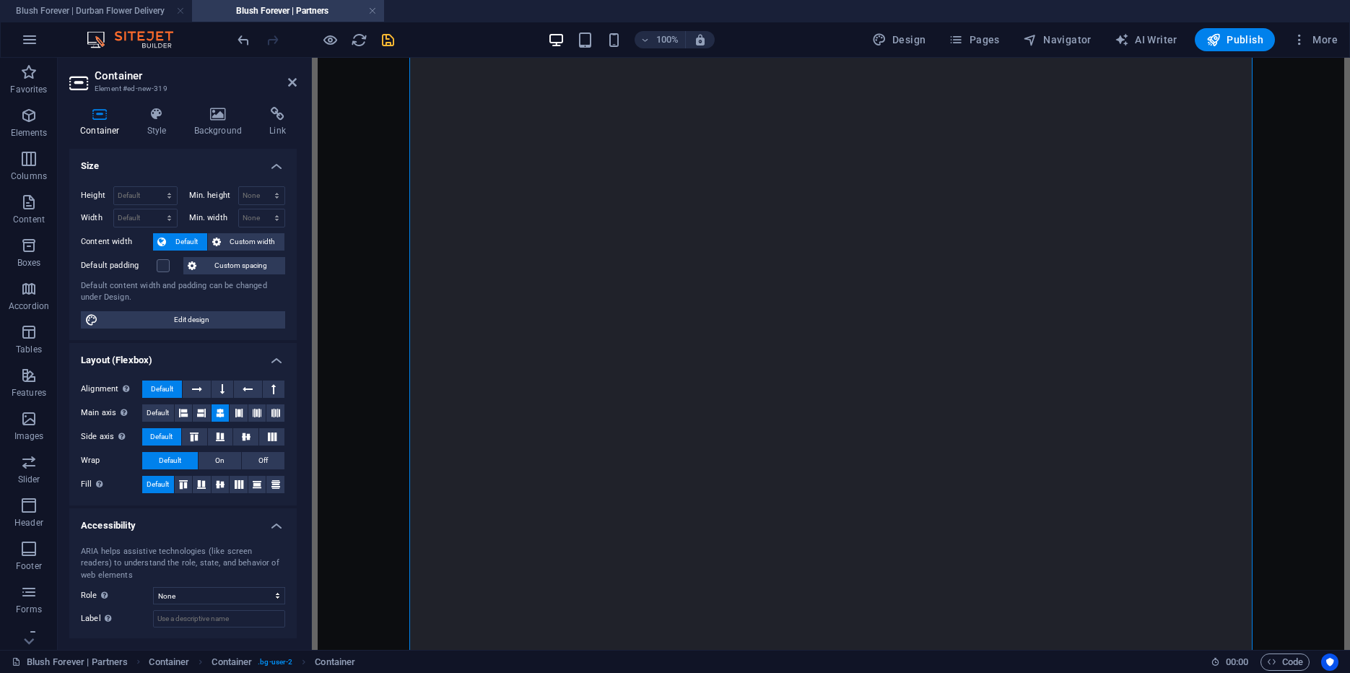
scroll to position [249, 0]
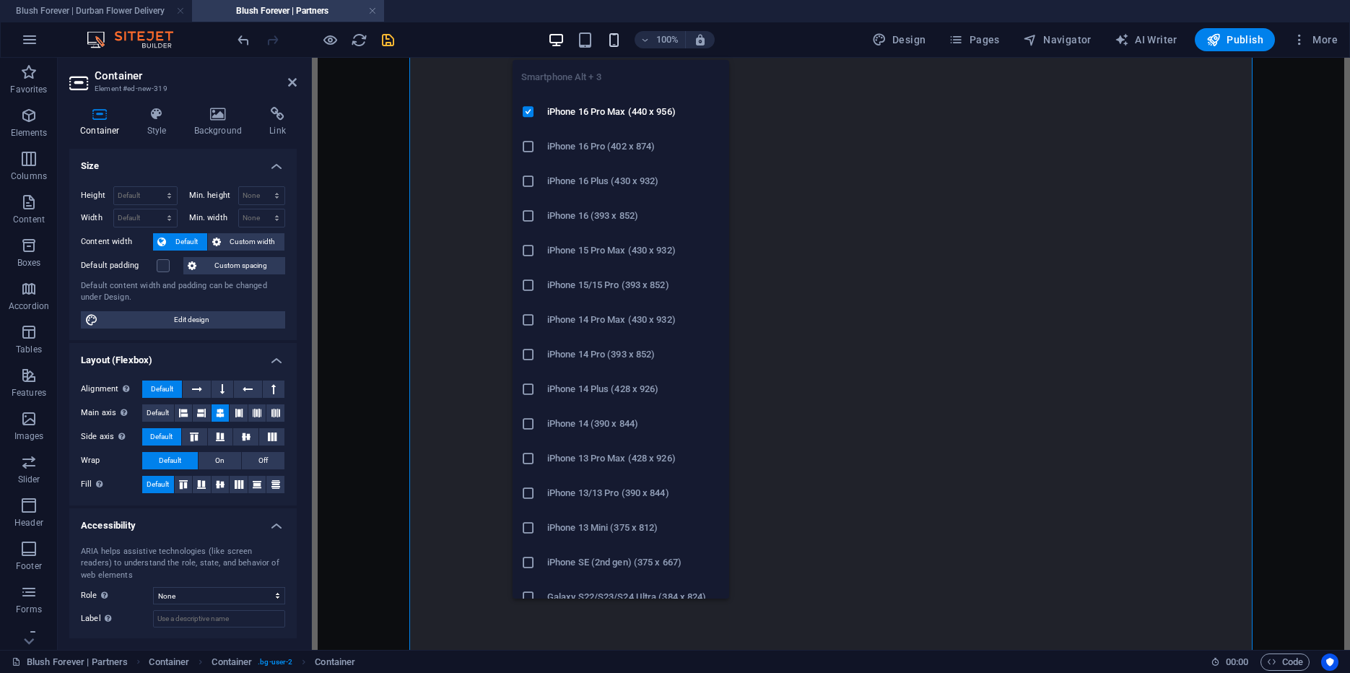
click at [617, 44] on icon "button" at bounding box center [614, 40] width 17 height 17
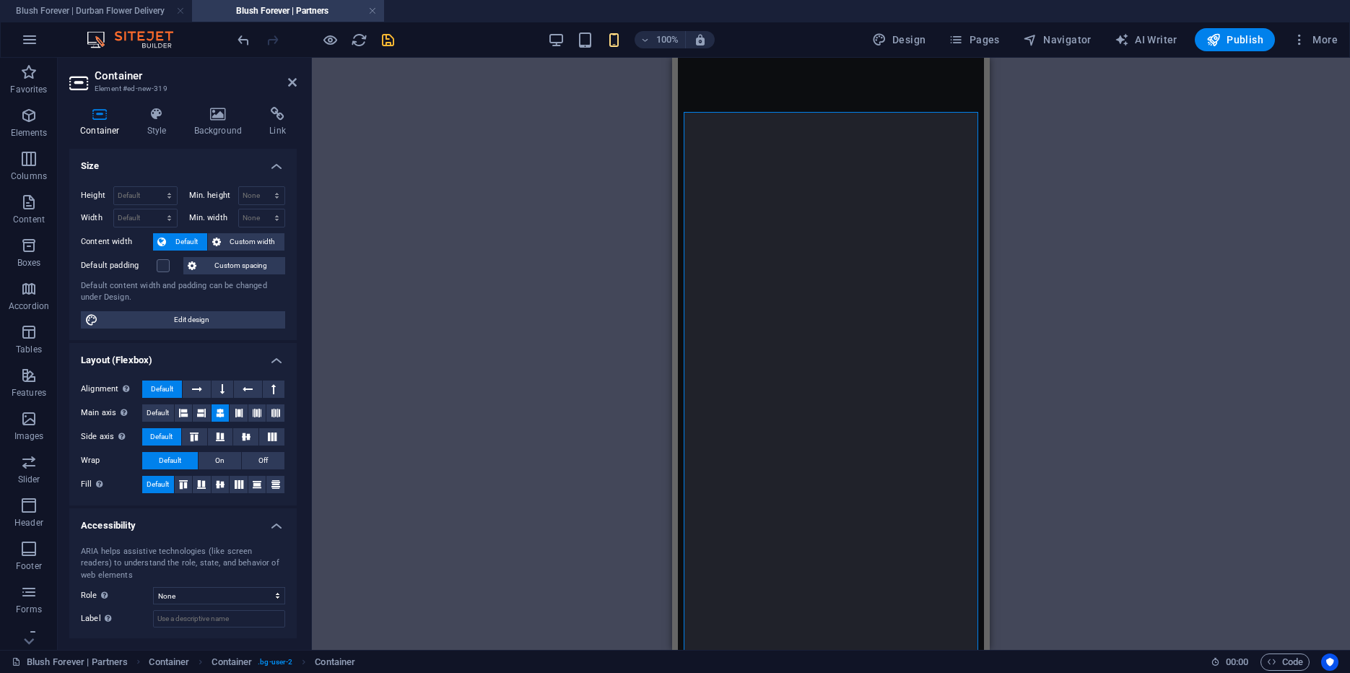
scroll to position [114, 0]
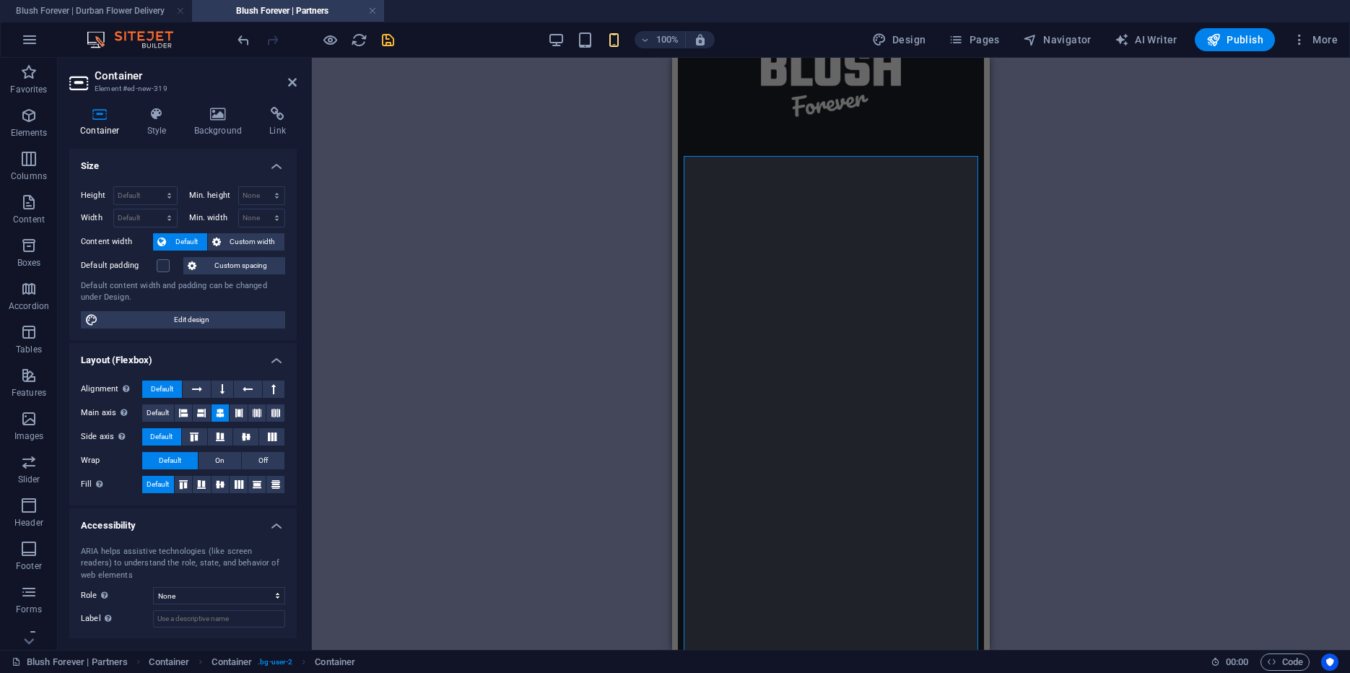
click at [557, 29] on div "100%" at bounding box center [631, 39] width 167 height 23
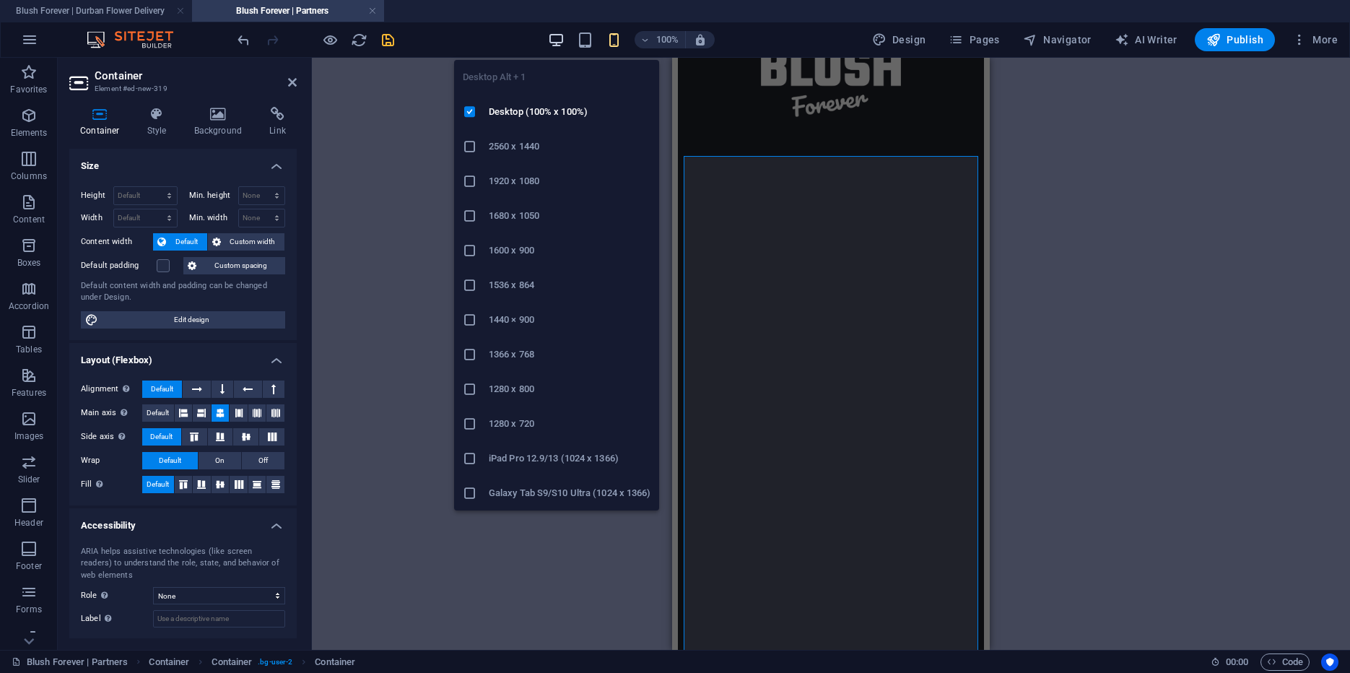
click at [556, 36] on icon "button" at bounding box center [556, 40] width 17 height 17
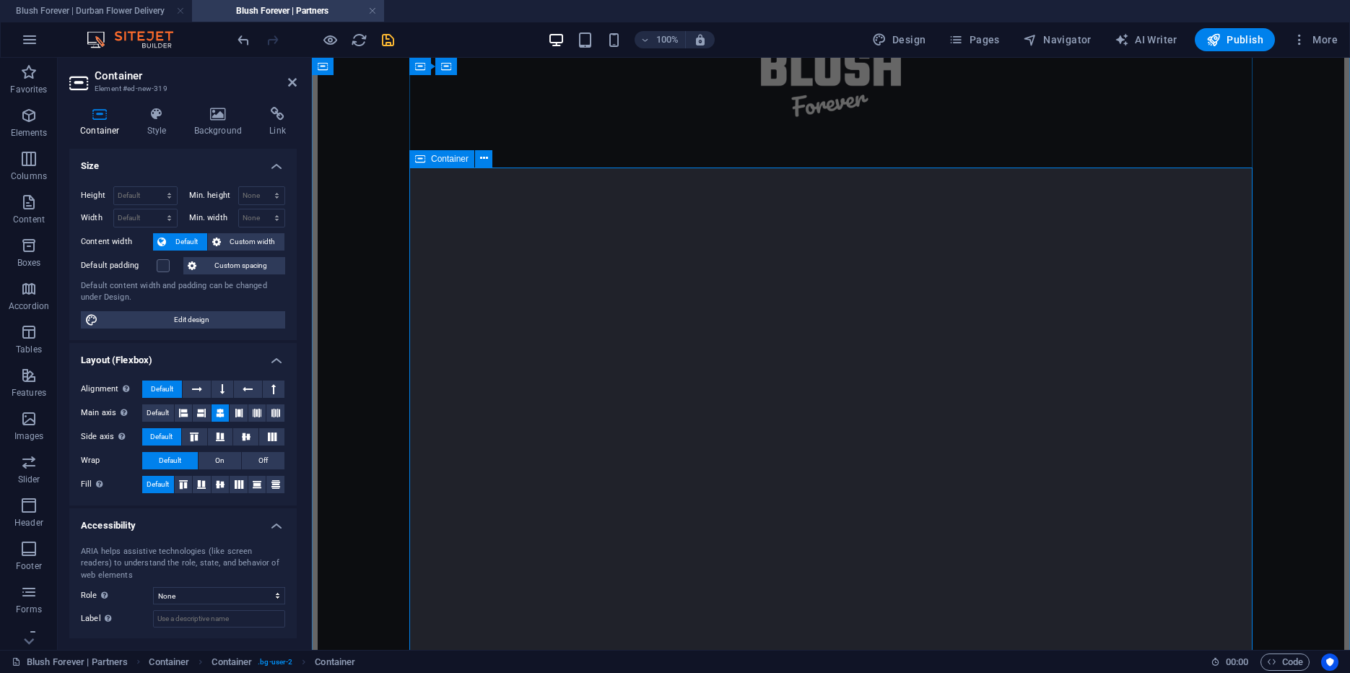
click at [427, 160] on div "Container" at bounding box center [441, 158] width 65 height 17
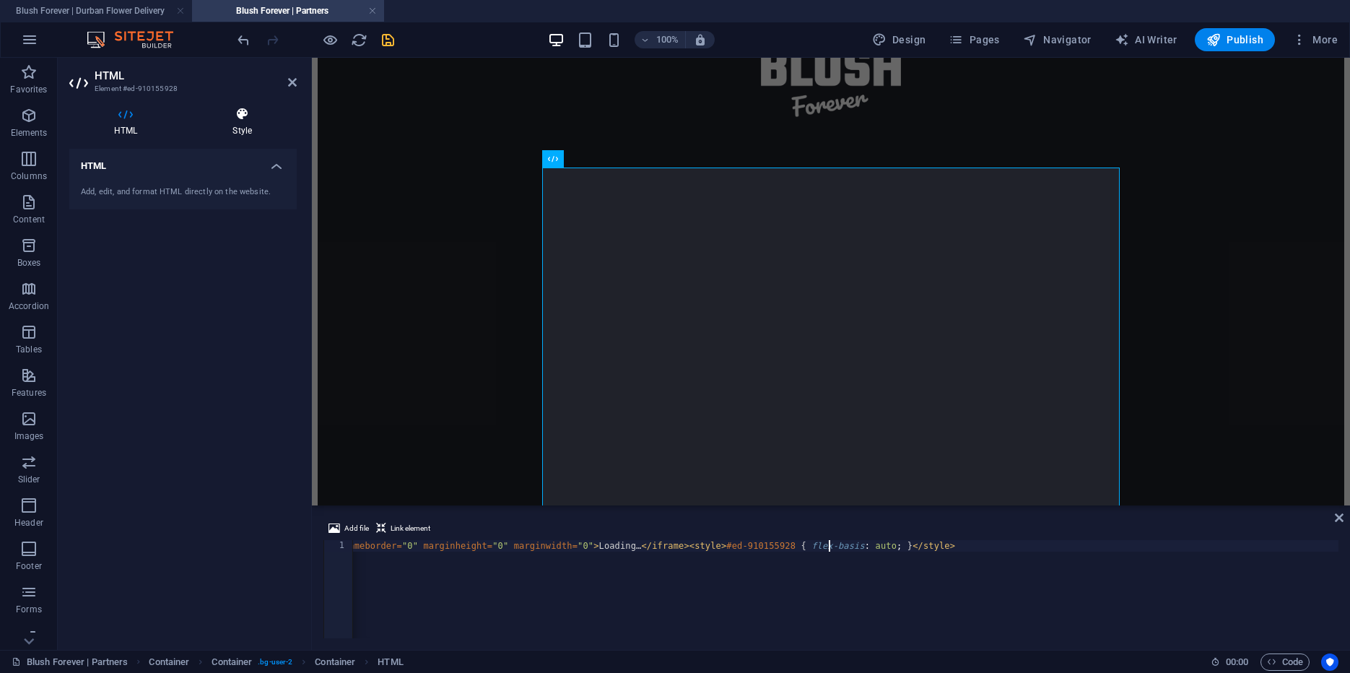
click at [234, 125] on h4 "Style" at bounding box center [242, 122] width 109 height 30
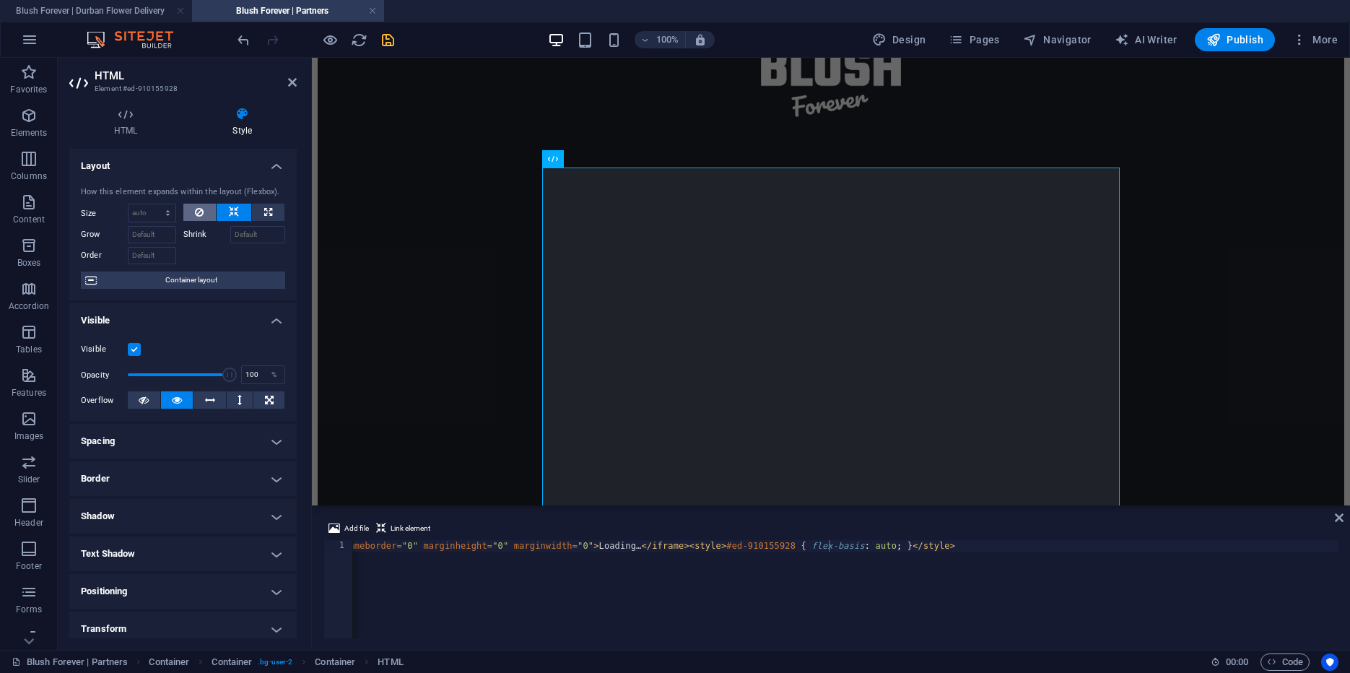
click at [203, 219] on icon at bounding box center [199, 212] width 9 height 17
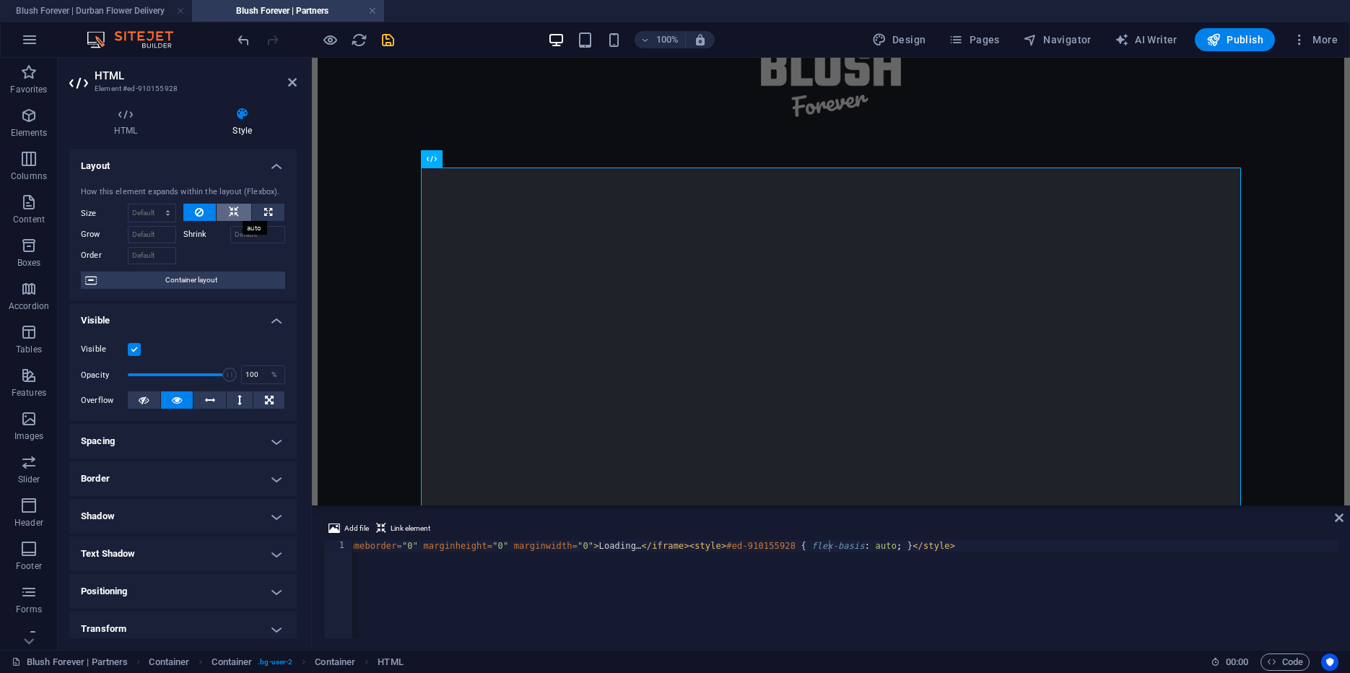
click at [237, 209] on icon at bounding box center [234, 212] width 10 height 17
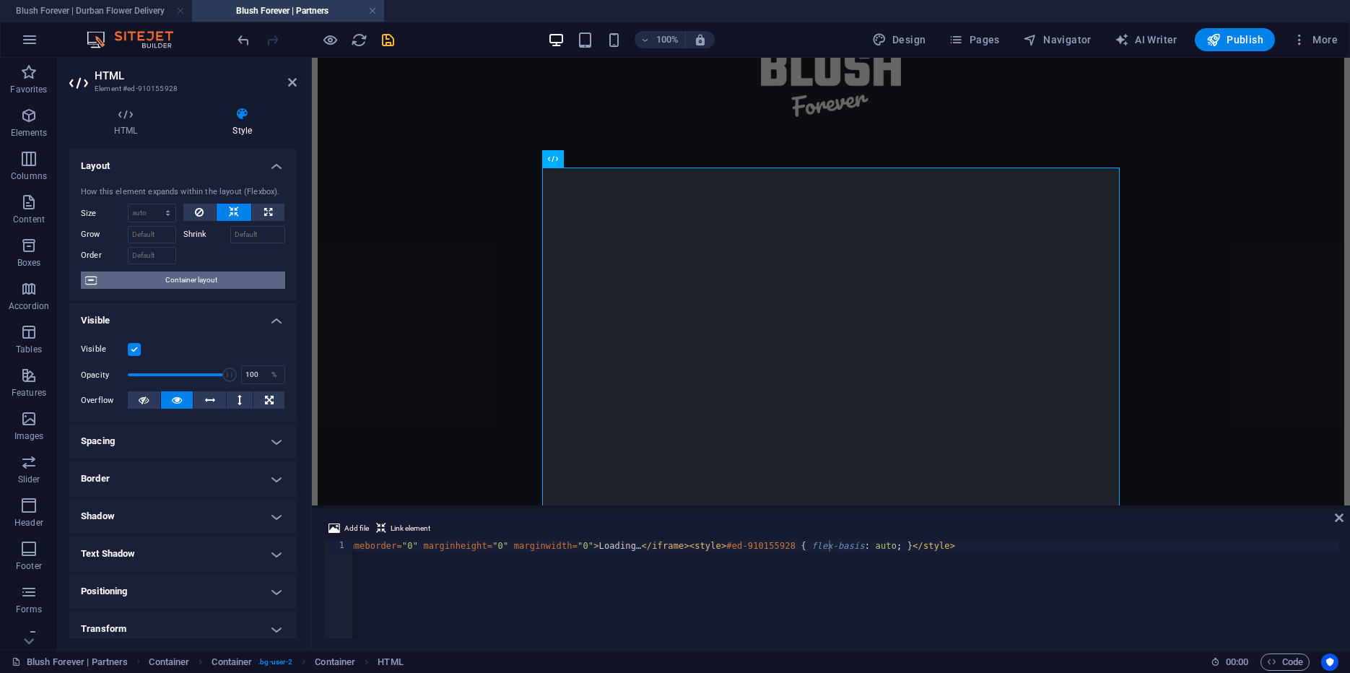
click at [177, 278] on span "Container layout" at bounding box center [191, 279] width 180 height 17
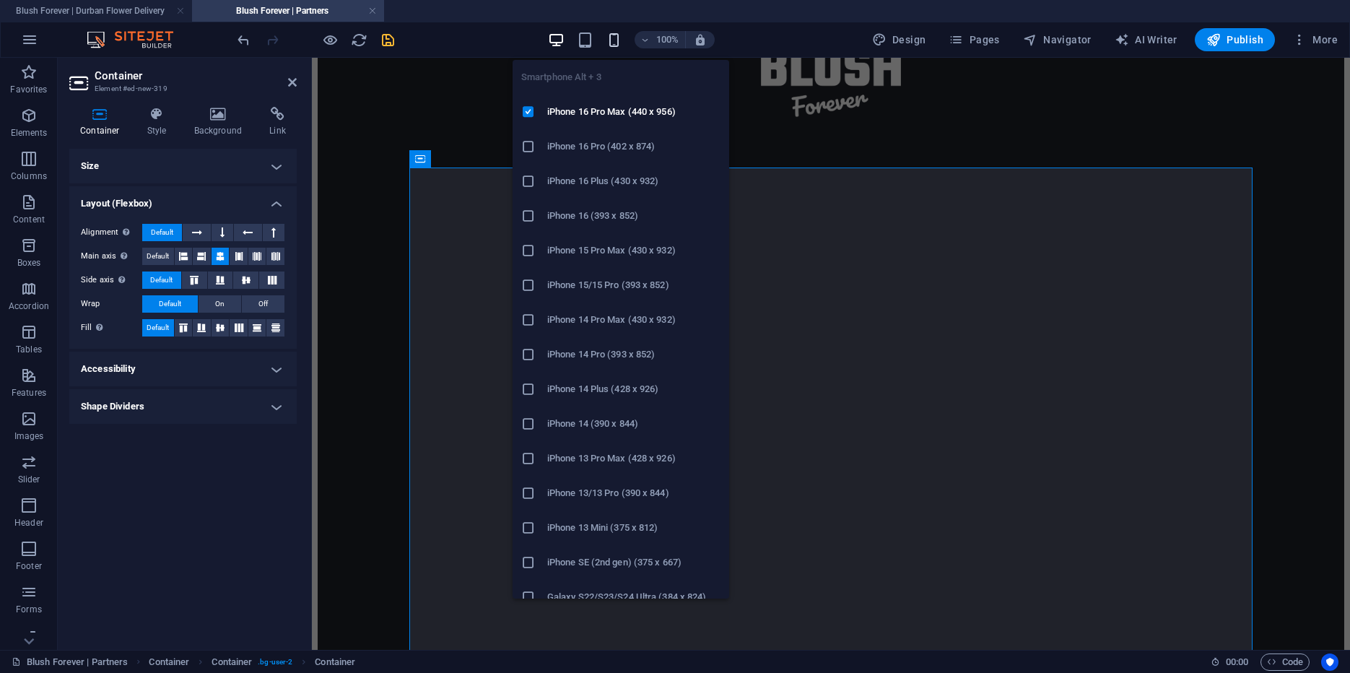
click at [617, 38] on icon "button" at bounding box center [614, 40] width 17 height 17
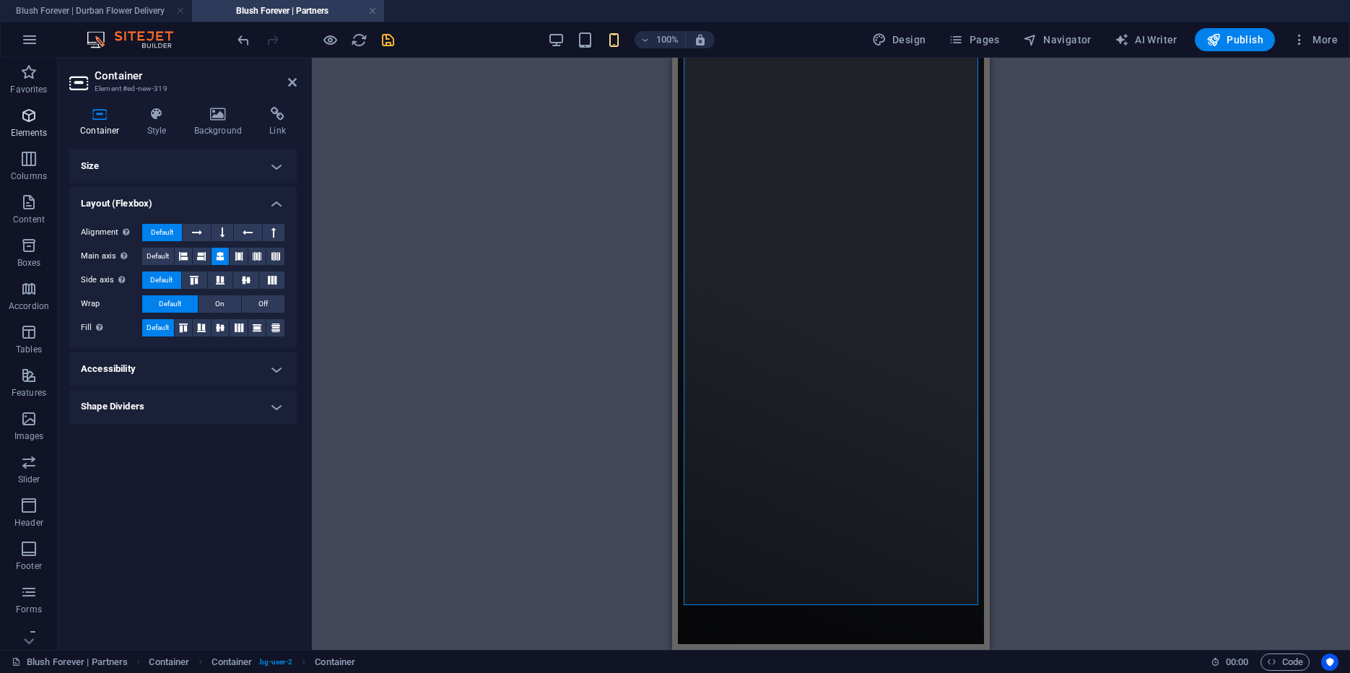
scroll to position [898, 0]
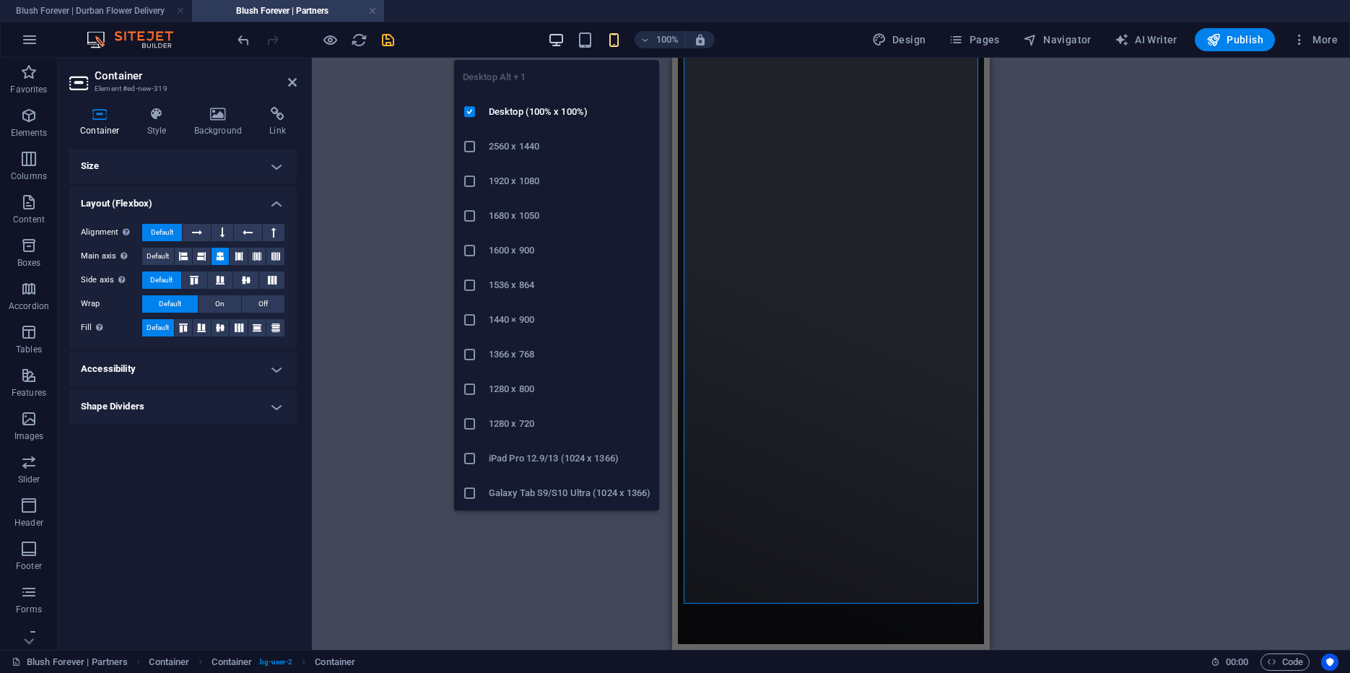
click at [554, 40] on icon "button" at bounding box center [556, 40] width 17 height 17
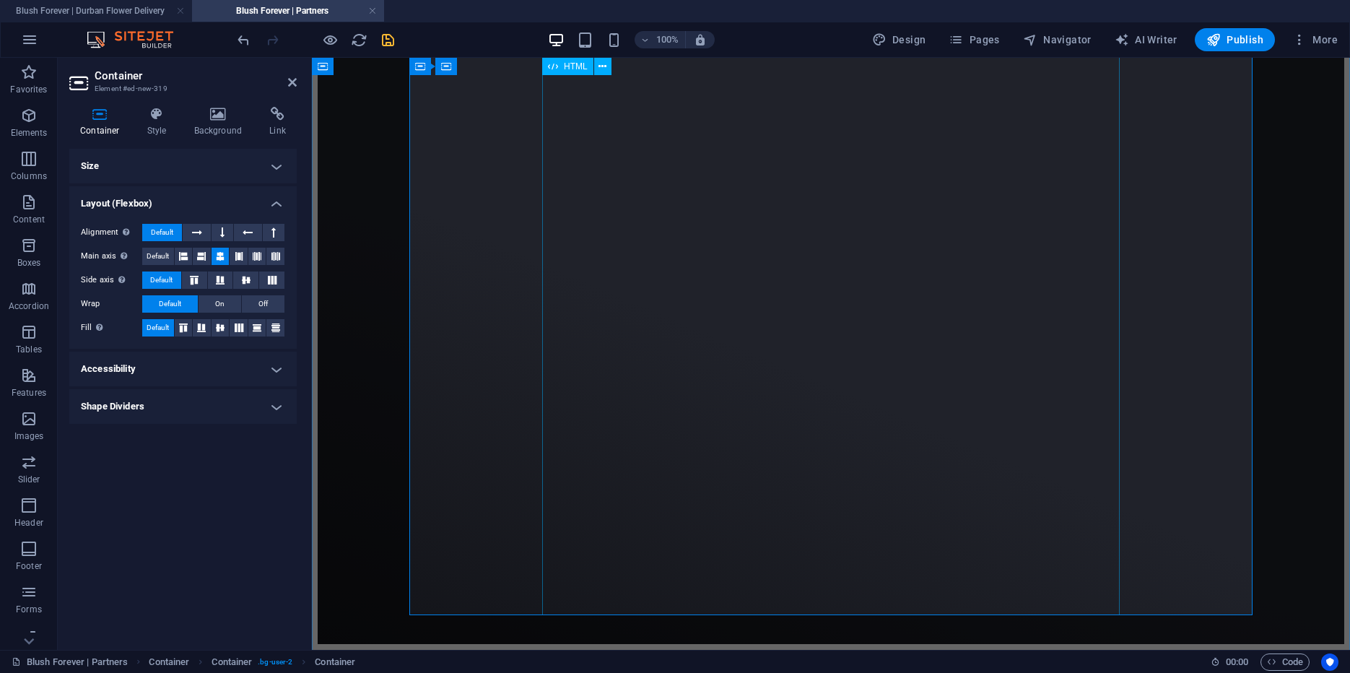
click at [585, 224] on div "Loading…" at bounding box center [831, 29] width 1027 height 1230
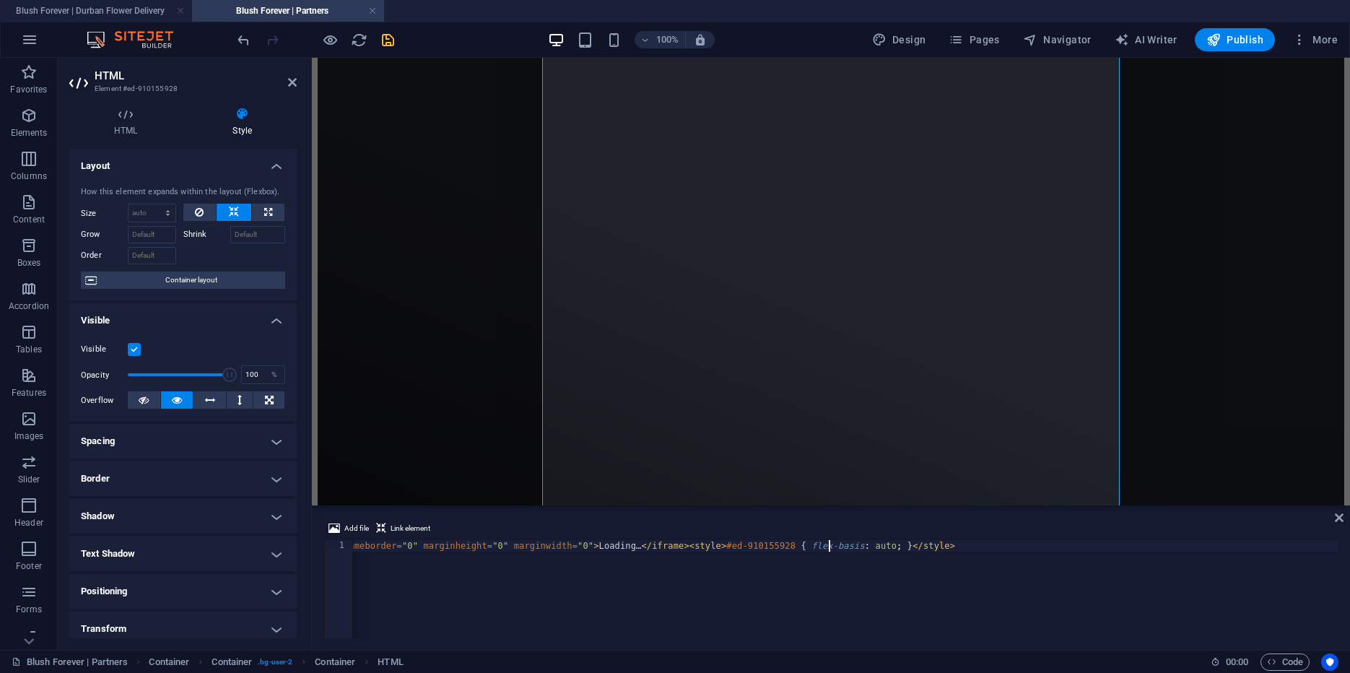
scroll to position [0, 449]
click at [519, 553] on div "< iframe src = "[URL][DOMAIN_NAME]" width = "800" height = "1700" frameborder =…" at bounding box center [739, 600] width 1435 height 121
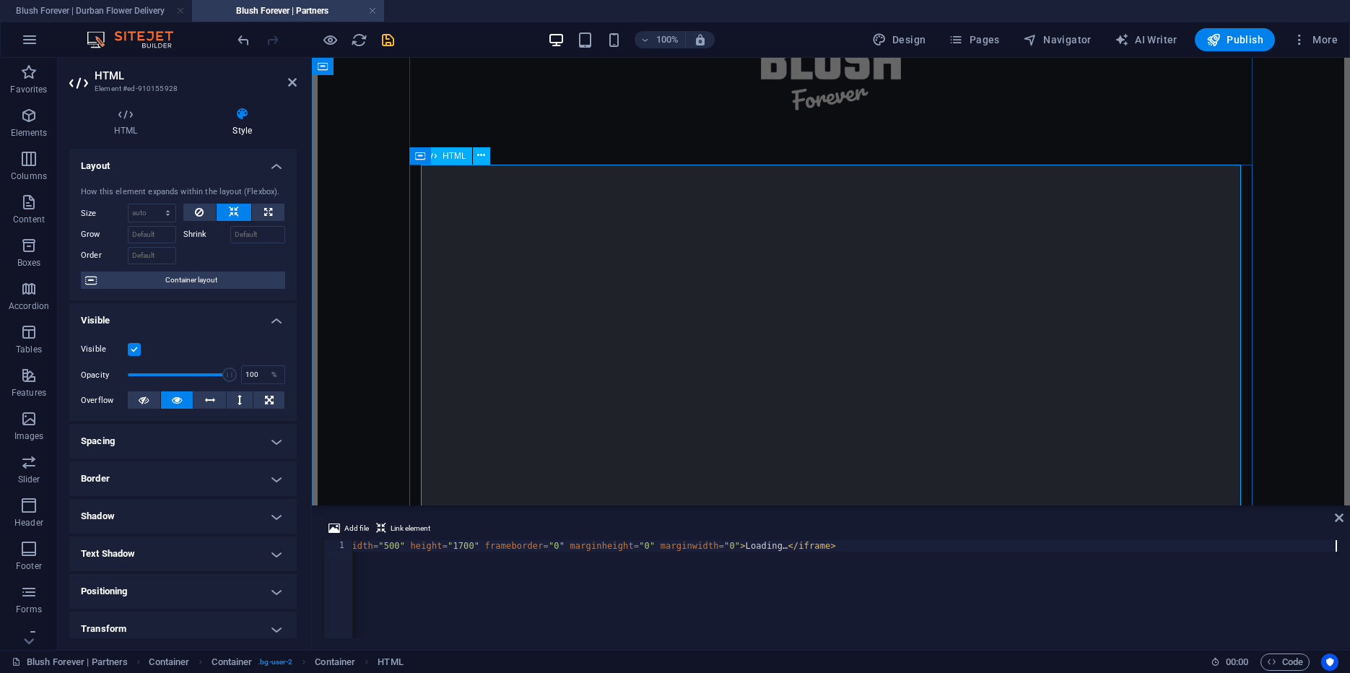
scroll to position [126, 0]
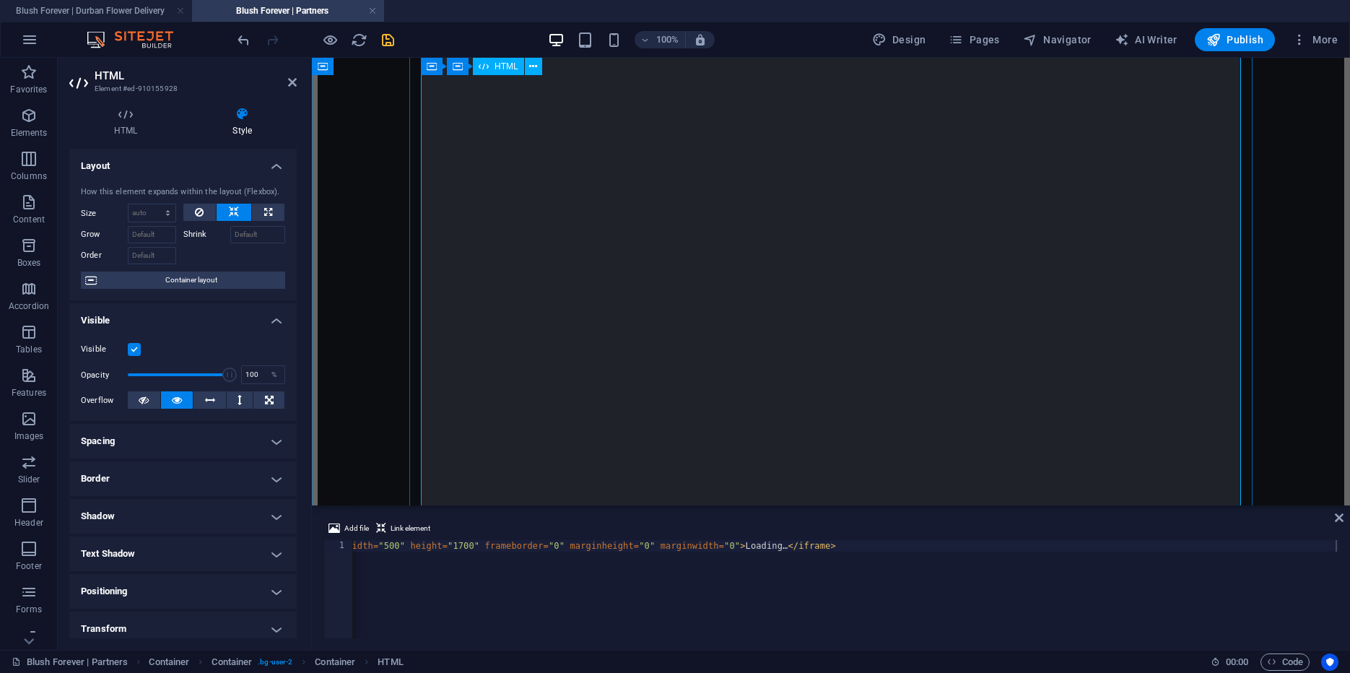
scroll to position [344, 0]
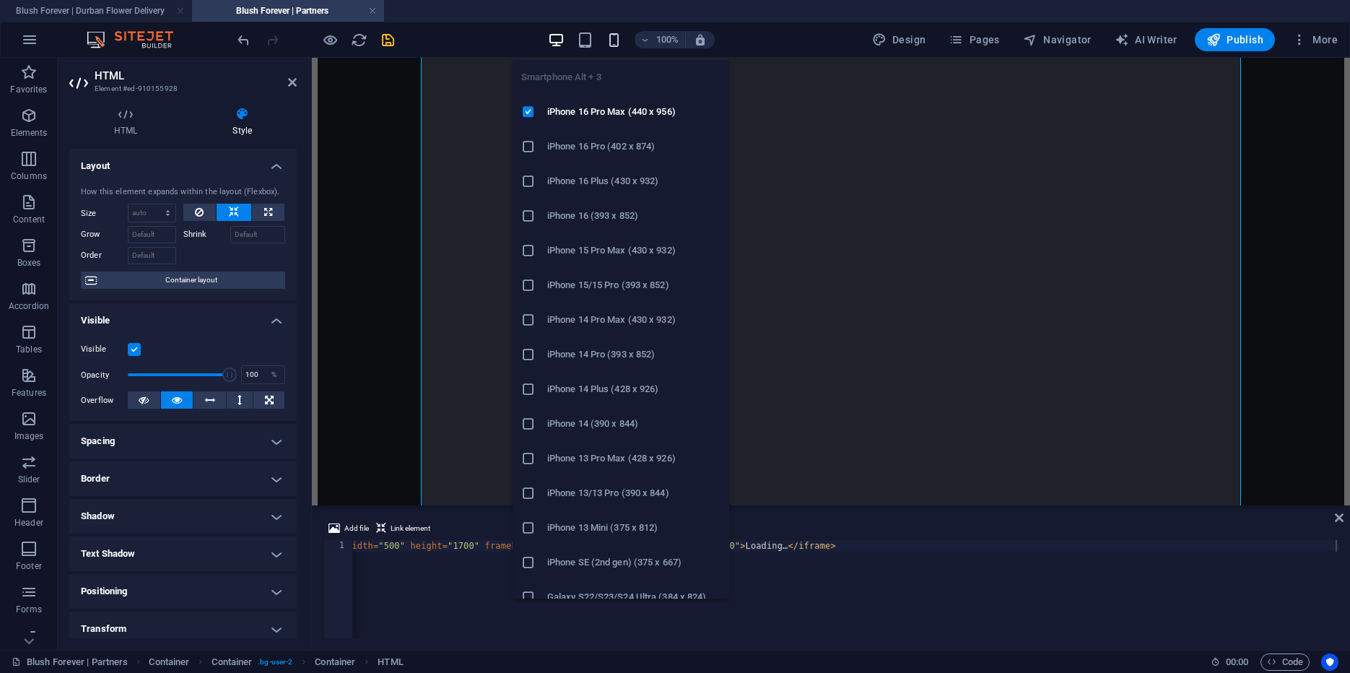
click at [616, 35] on icon "button" at bounding box center [614, 40] width 17 height 17
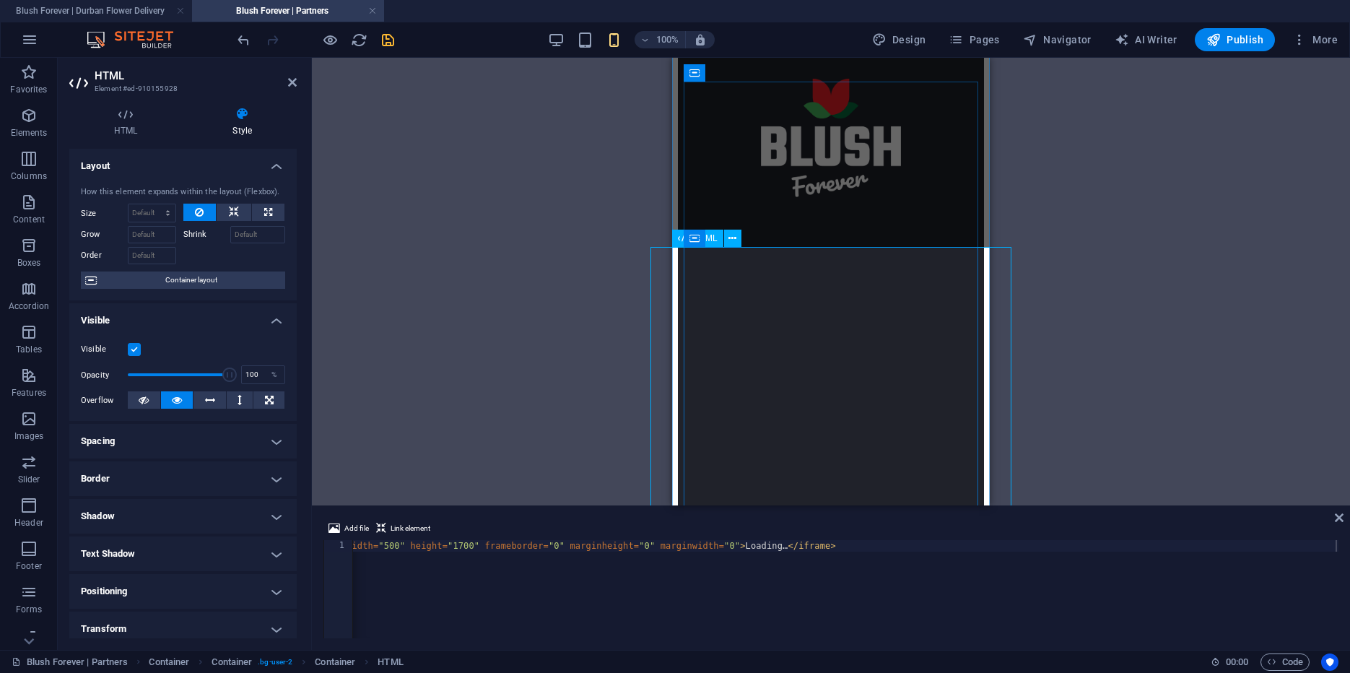
scroll to position [48, 0]
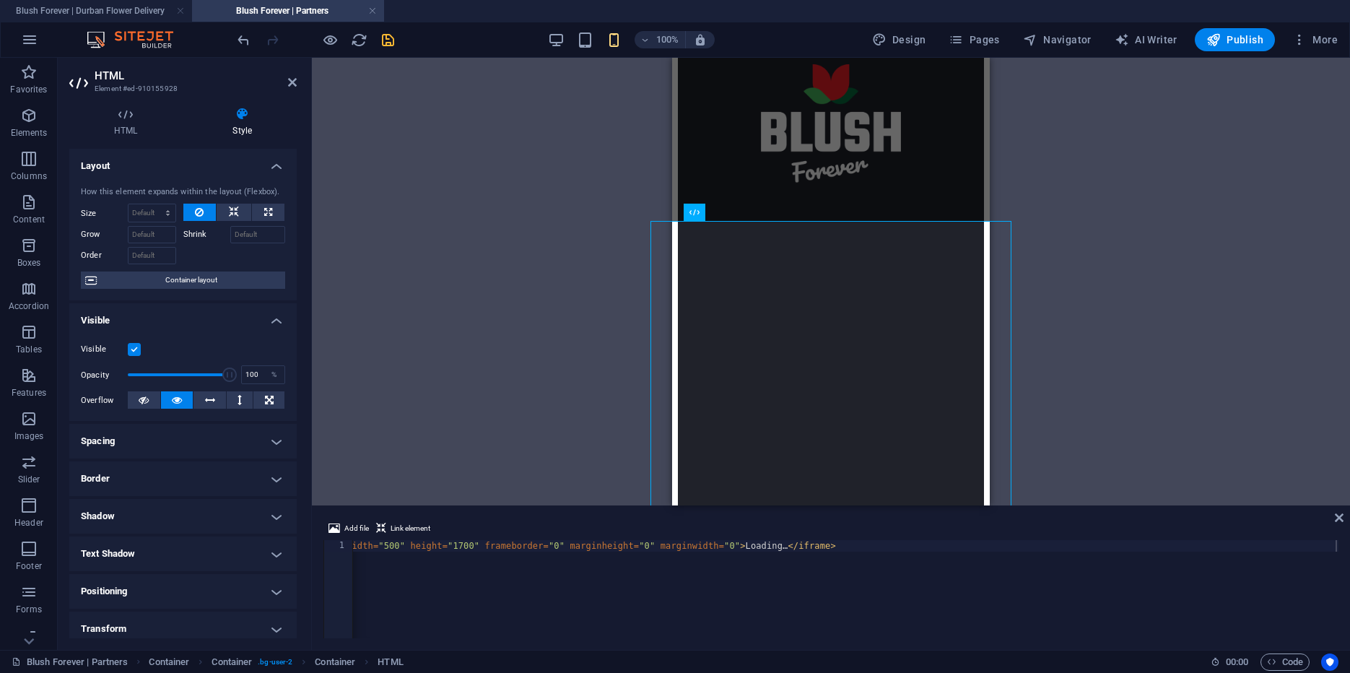
click at [0, 0] on div "Drag here to replace the existing content. Press “Ctrl” if you want to create a…" at bounding box center [0, 0] width 0 height 0
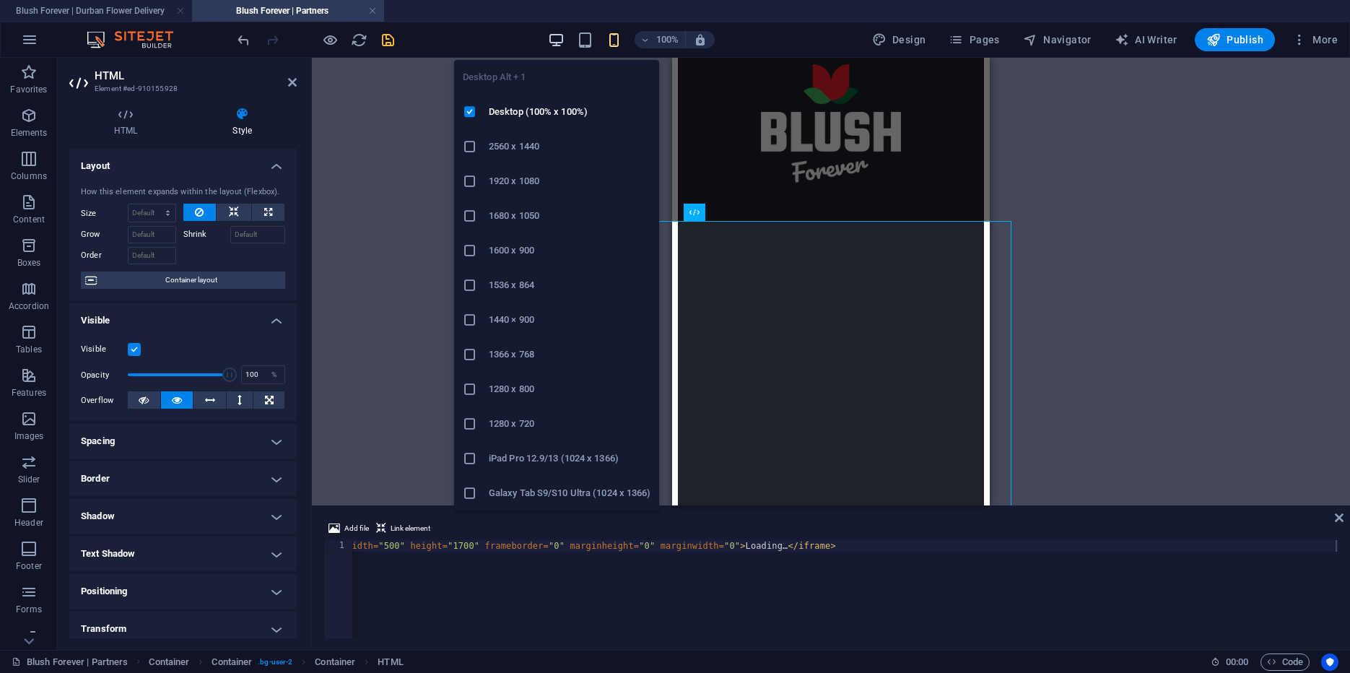
click at [554, 34] on icon "button" at bounding box center [556, 40] width 17 height 17
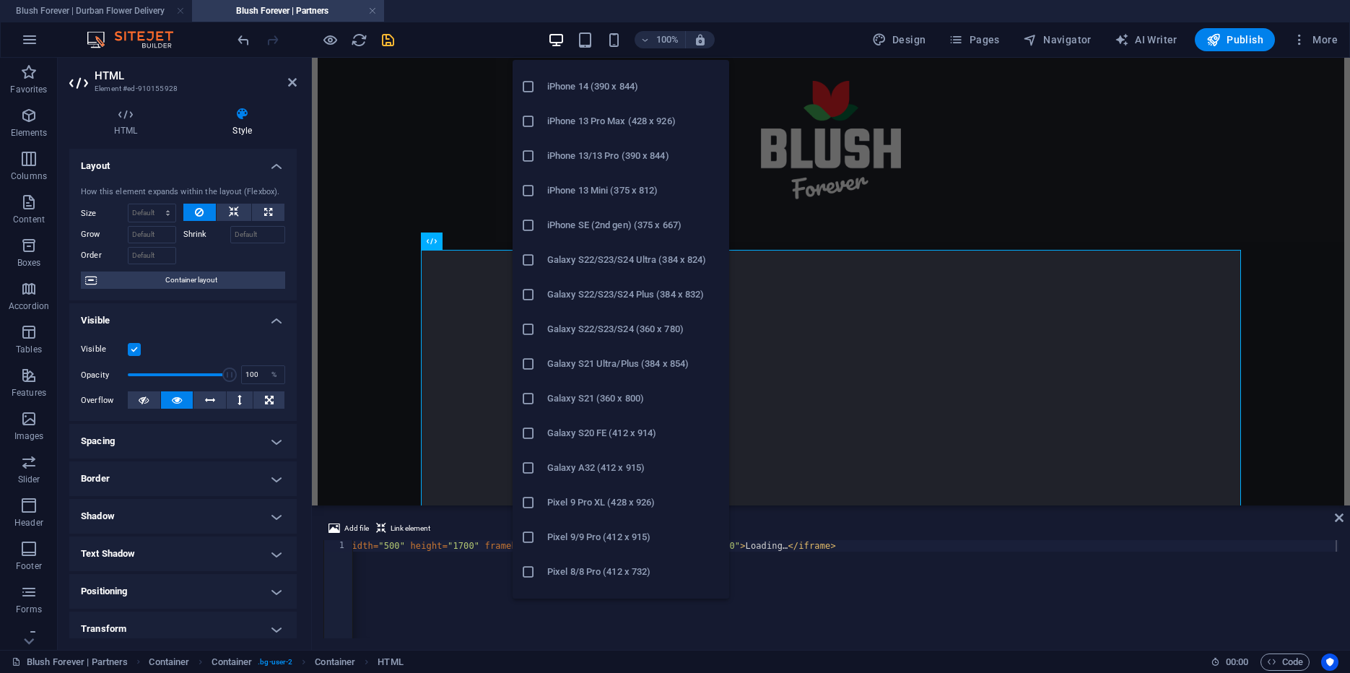
scroll to position [331, 0]
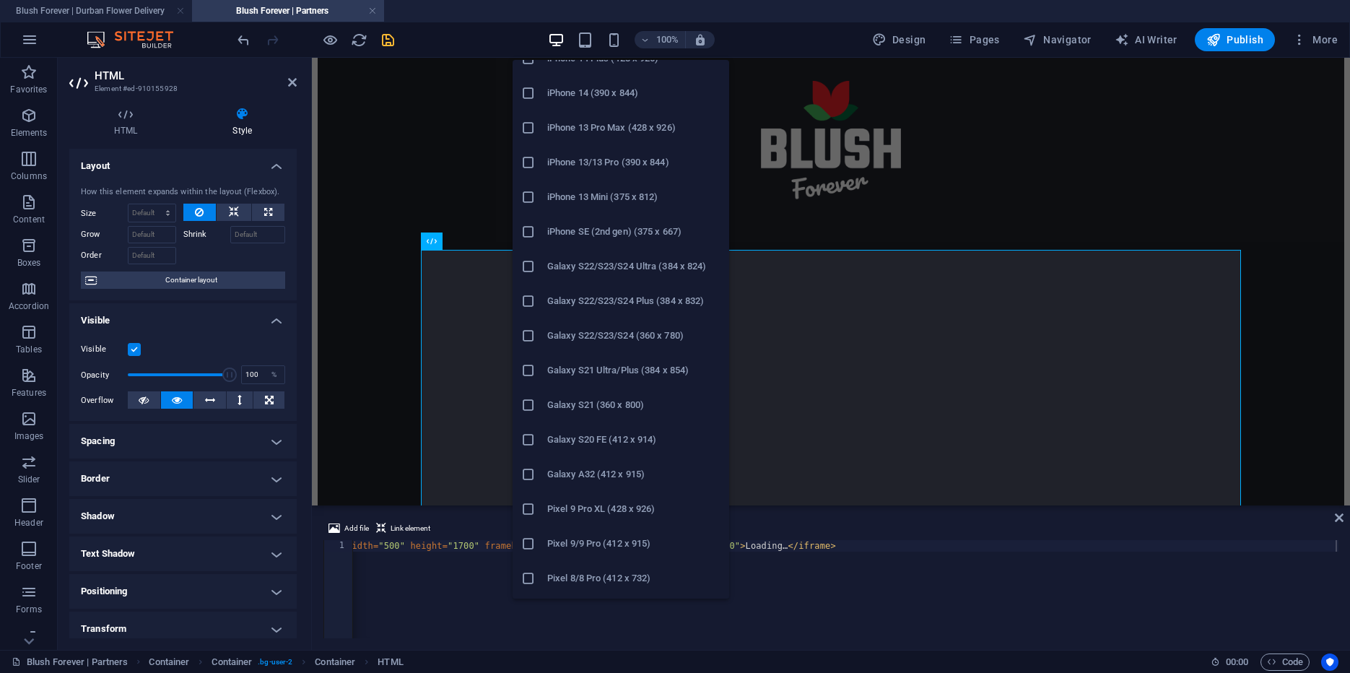
click at [576, 436] on h6 "Galaxy S20 FE (412 x 914)" at bounding box center [633, 439] width 173 height 17
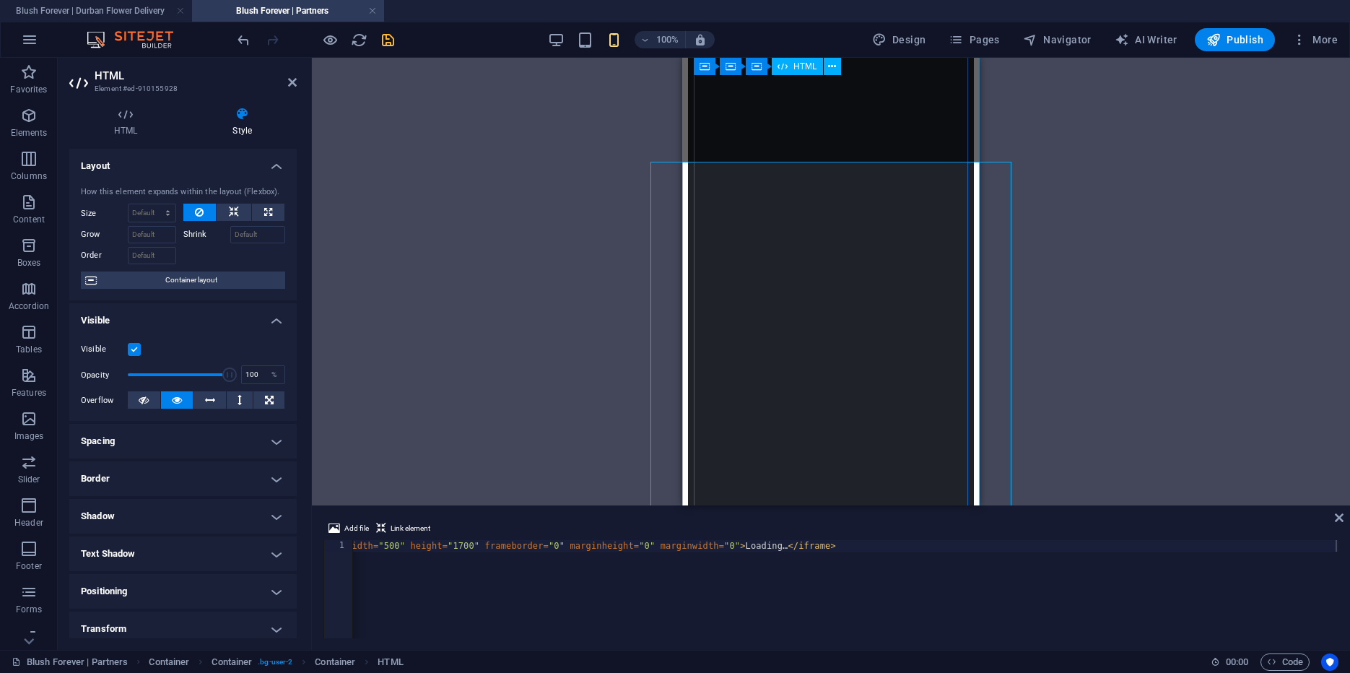
scroll to position [0, 0]
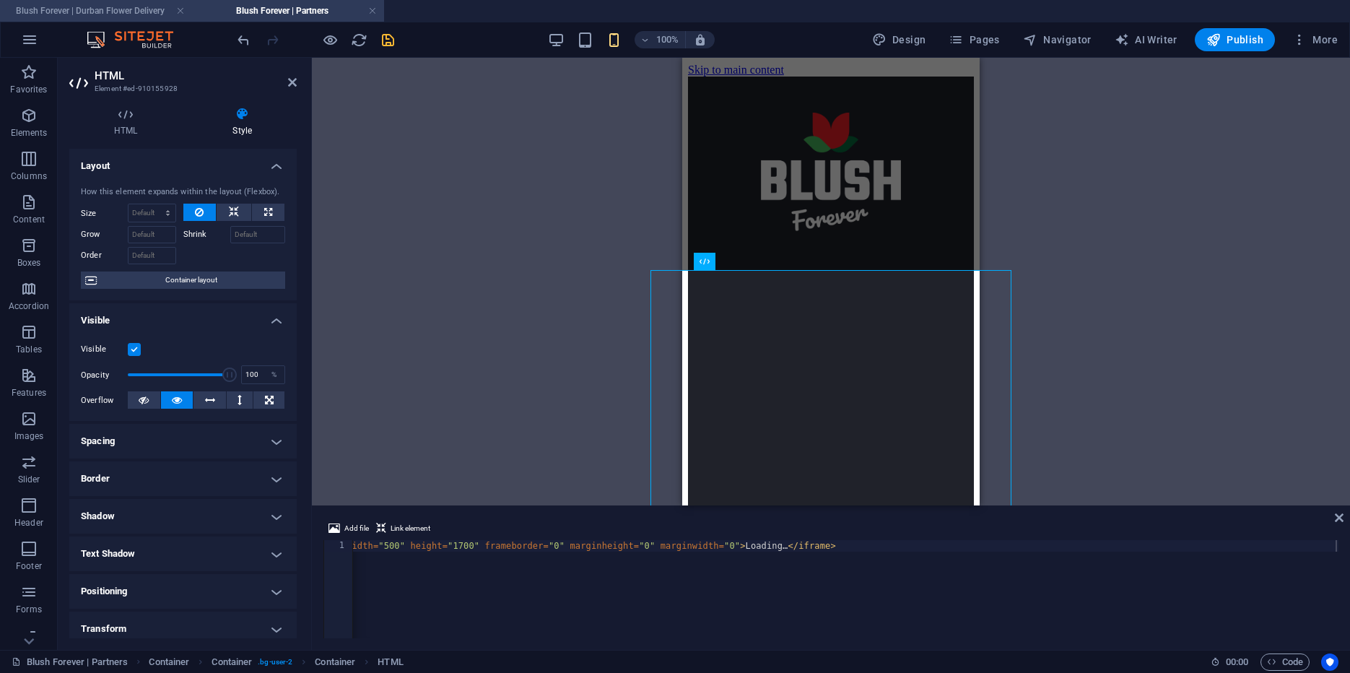
click at [77, 11] on h4 "Blush Forever | Durban Flower Delivery" at bounding box center [96, 11] width 192 height 16
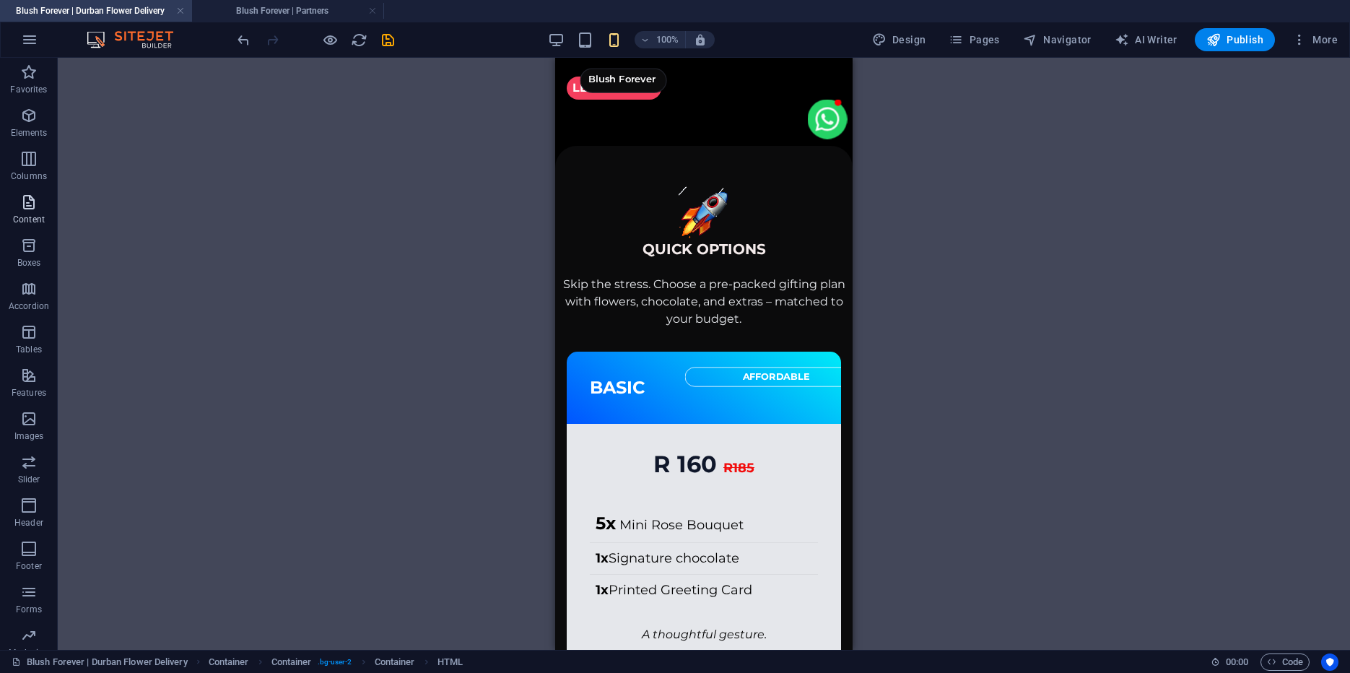
scroll to position [5062, 0]
click at [279, 6] on h4 "Blush Forever | Partners" at bounding box center [288, 11] width 192 height 16
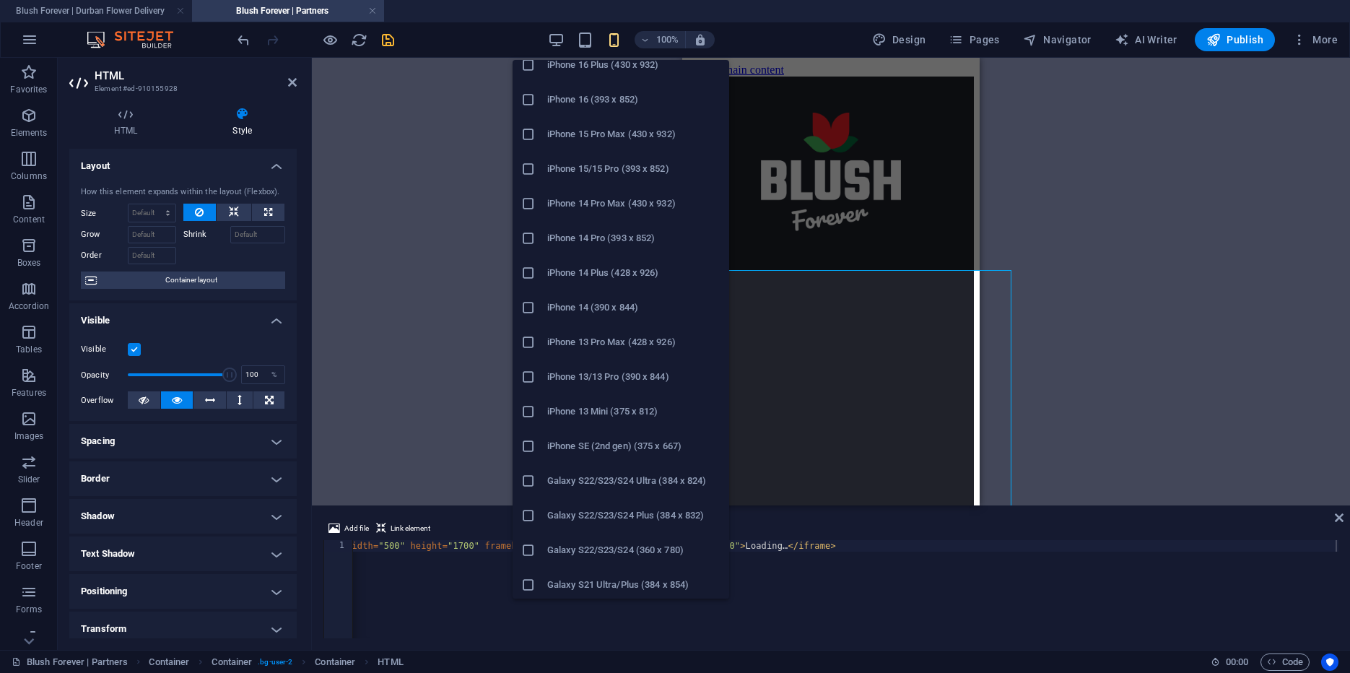
scroll to position [134, 0]
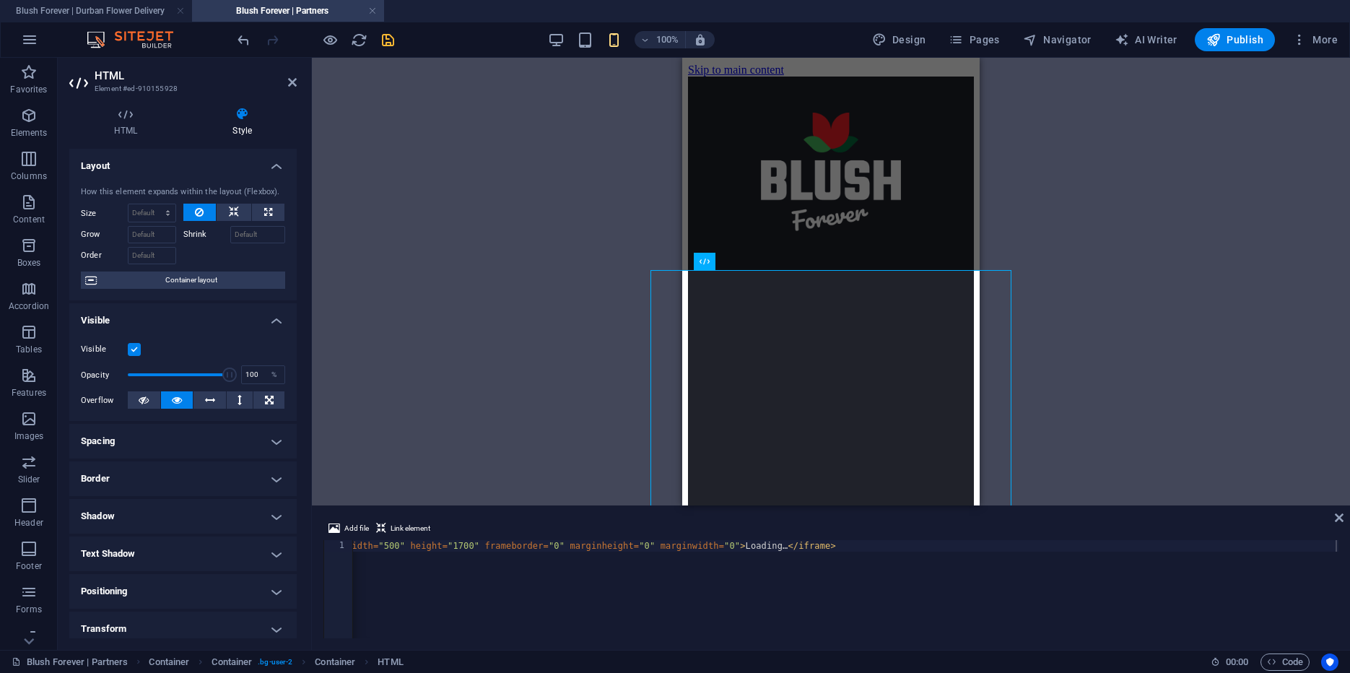
click at [0, 0] on div "Drag here to replace the existing content. Press “Ctrl” if you want to create a…" at bounding box center [0, 0] width 0 height 0
click at [534, 557] on div "< iframe src = "[URL][DOMAIN_NAME]" width = "500" height = "1700" frameborder =…" at bounding box center [753, 600] width 1170 height 121
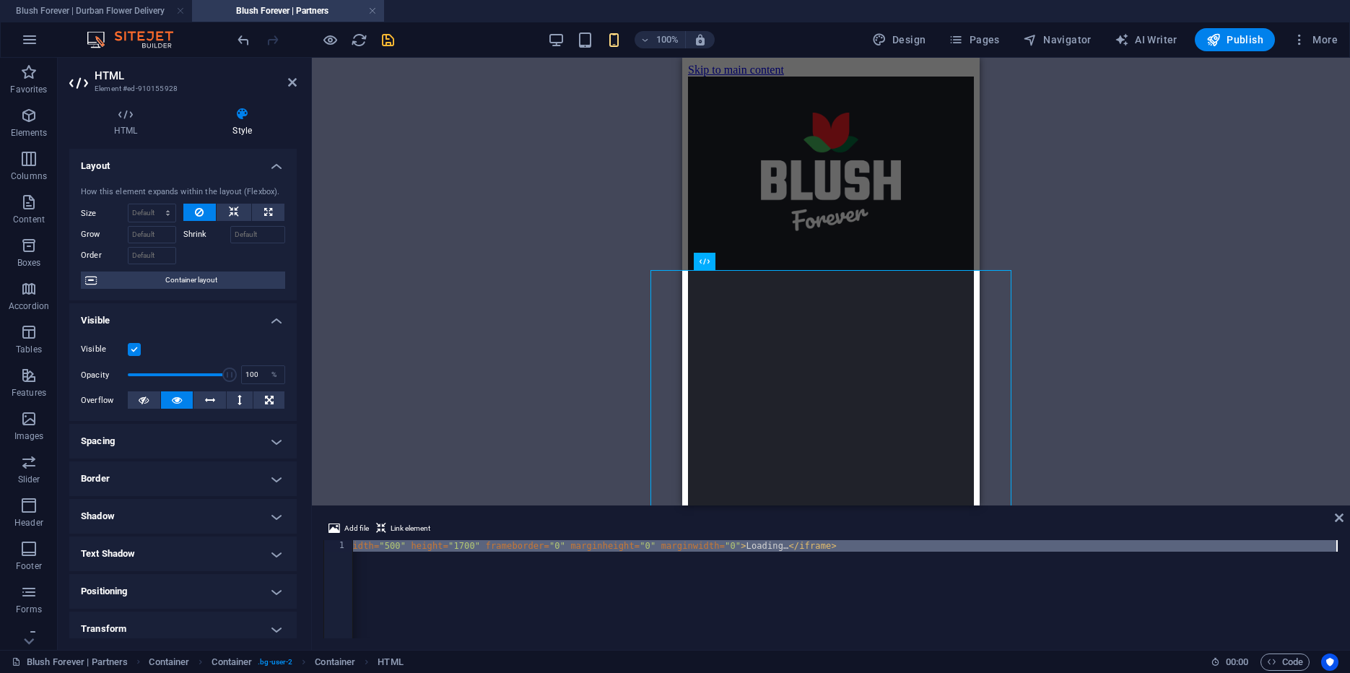
paste textarea "cLebcQt-AntpyPAB9PmYVQKeuchRNPvZbi_gCsBDhjFENfeA/viewform?embedded=true" width=…"
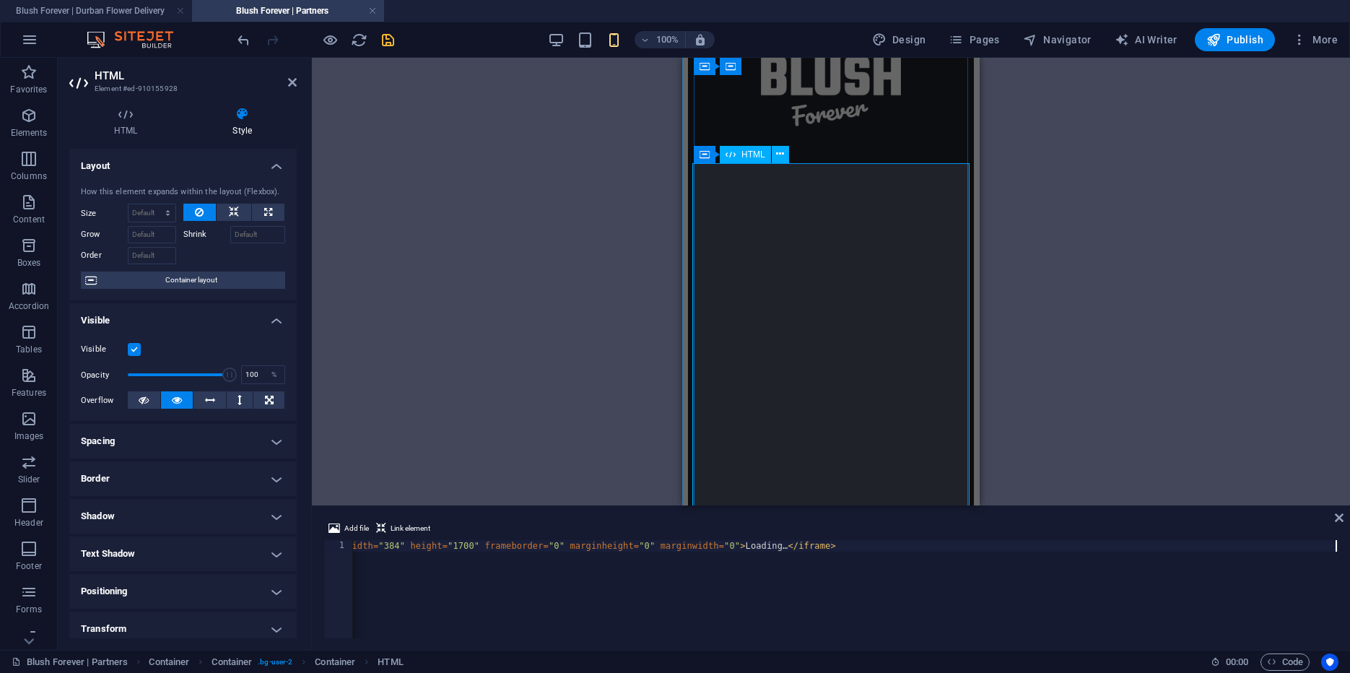
scroll to position [107, 0]
click at [460, 552] on div "< iframe src = "[URL][DOMAIN_NAME]" width = "384" height = "1700" frameborder =…" at bounding box center [753, 600] width 1170 height 121
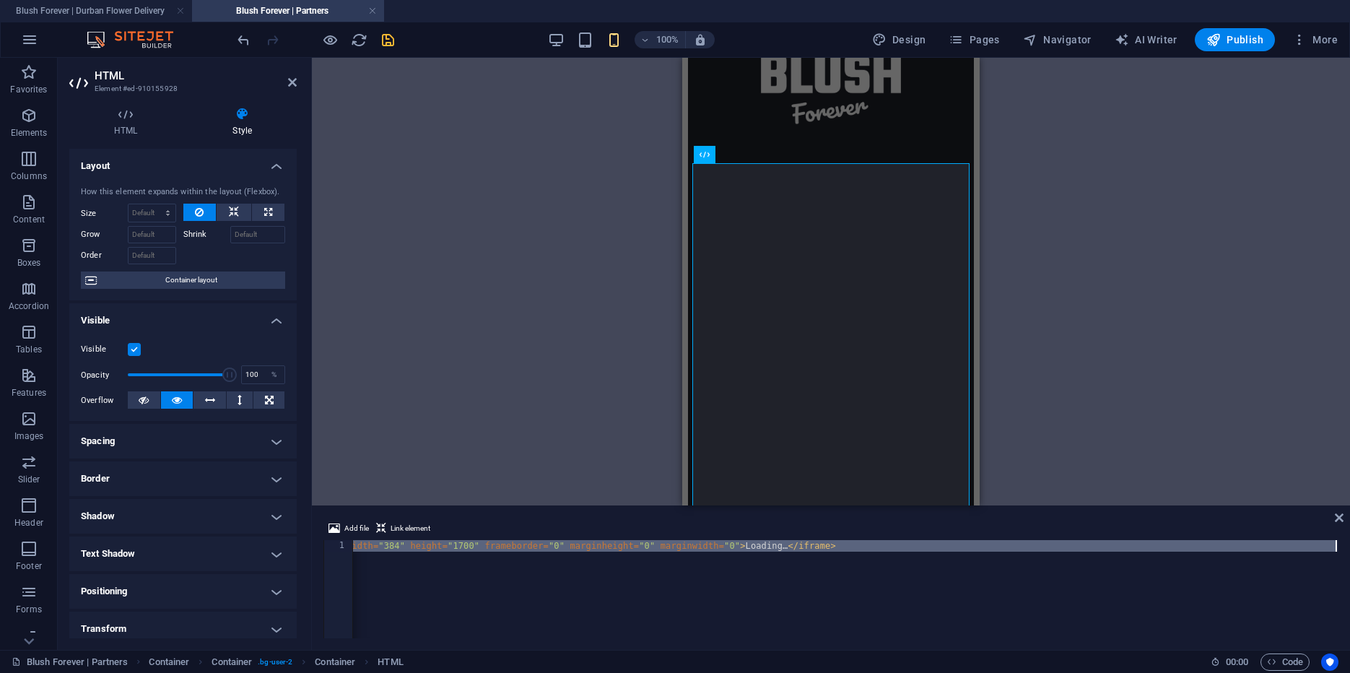
paste textarea "dTKsmnYUjYwIiH9tVN9R9v7DHuJ0TrauYz1_xZirhfGTrqkw"
type textarea "<iframe src="[URL][DOMAIN_NAME]" width="384" height="1700" frameborder="0" marg…"
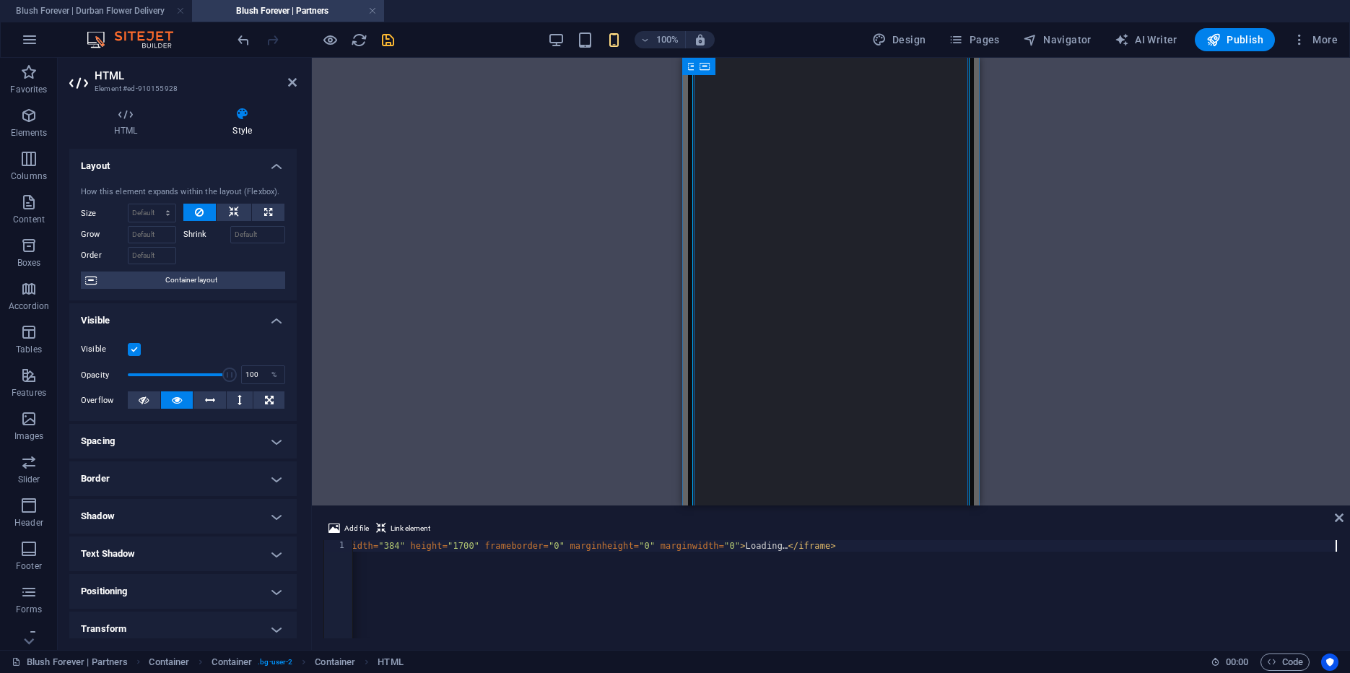
scroll to position [552, 0]
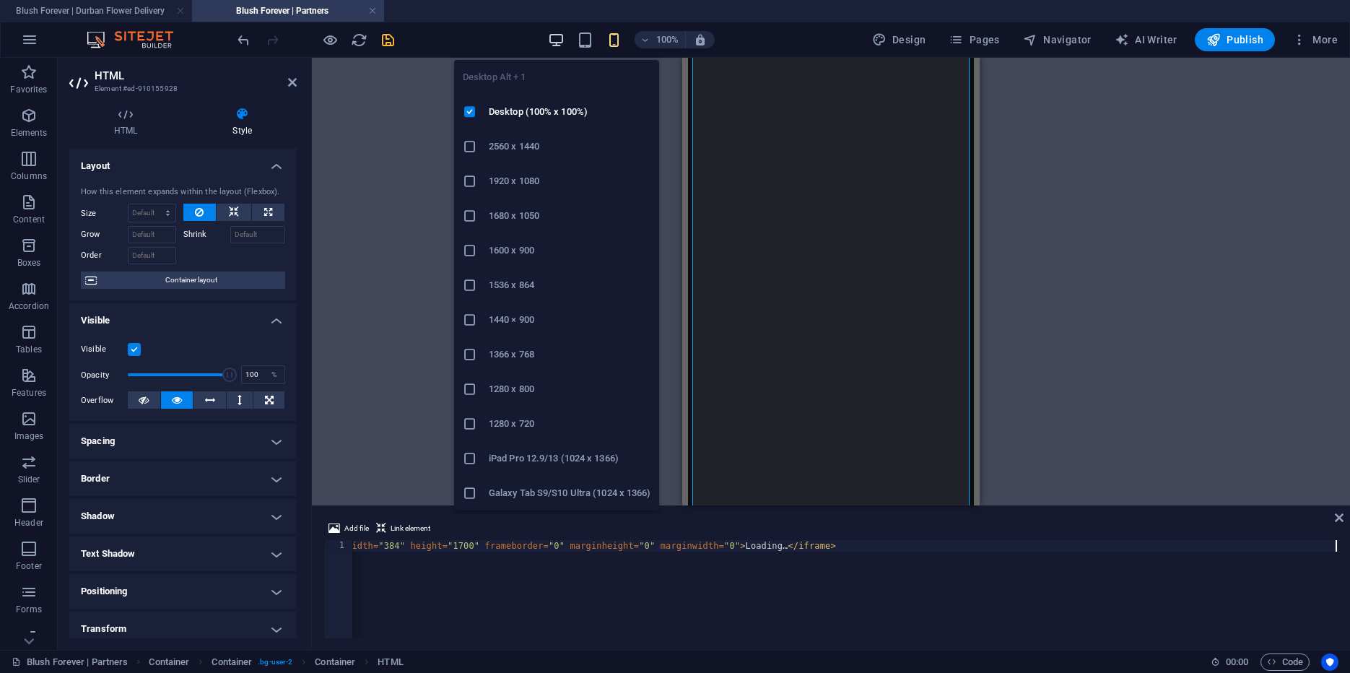
click at [557, 45] on icon "button" at bounding box center [556, 40] width 17 height 17
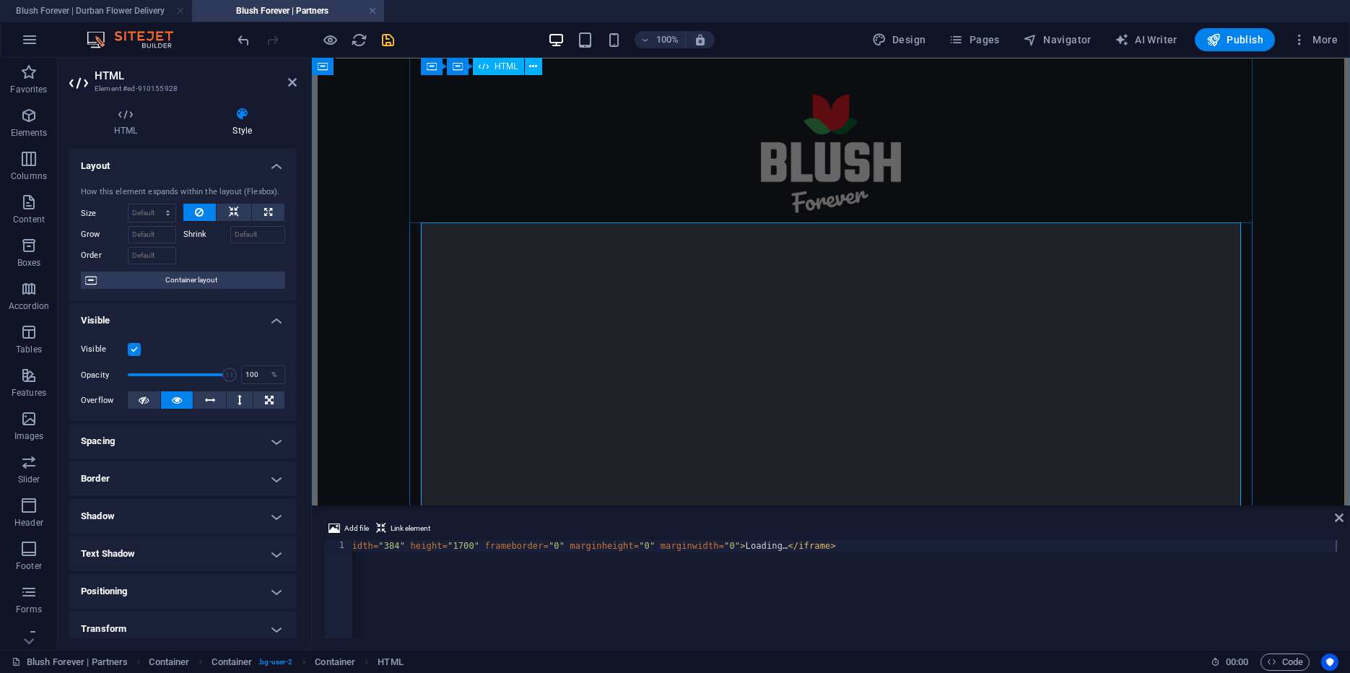
scroll to position [0, 0]
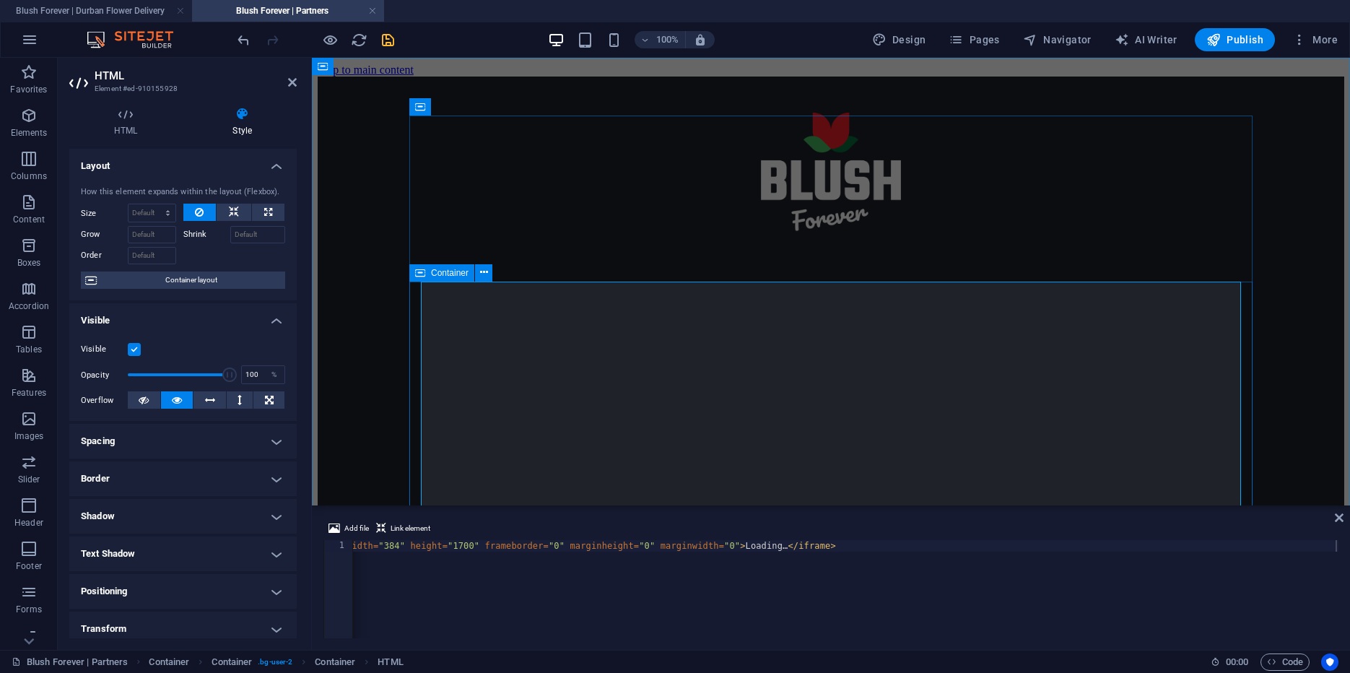
click at [439, 273] on span "Container" at bounding box center [450, 273] width 38 height 9
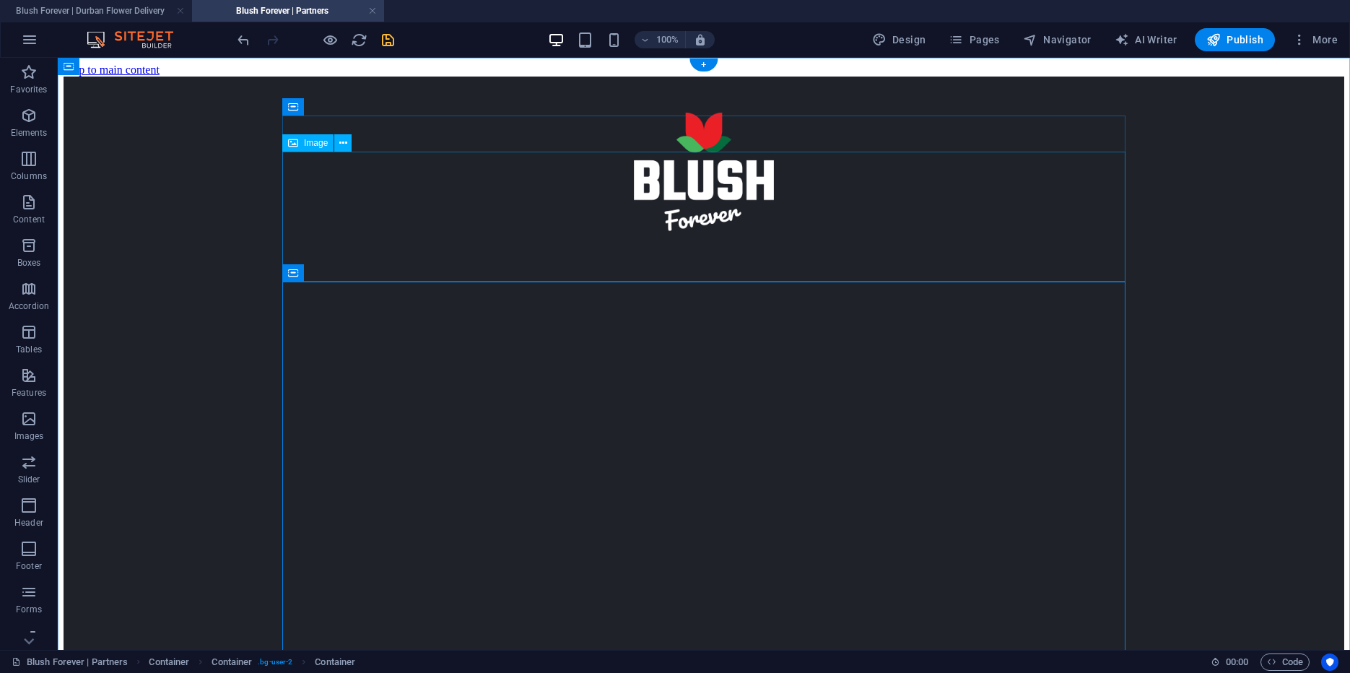
click at [437, 245] on figure at bounding box center [704, 179] width 1281 height 132
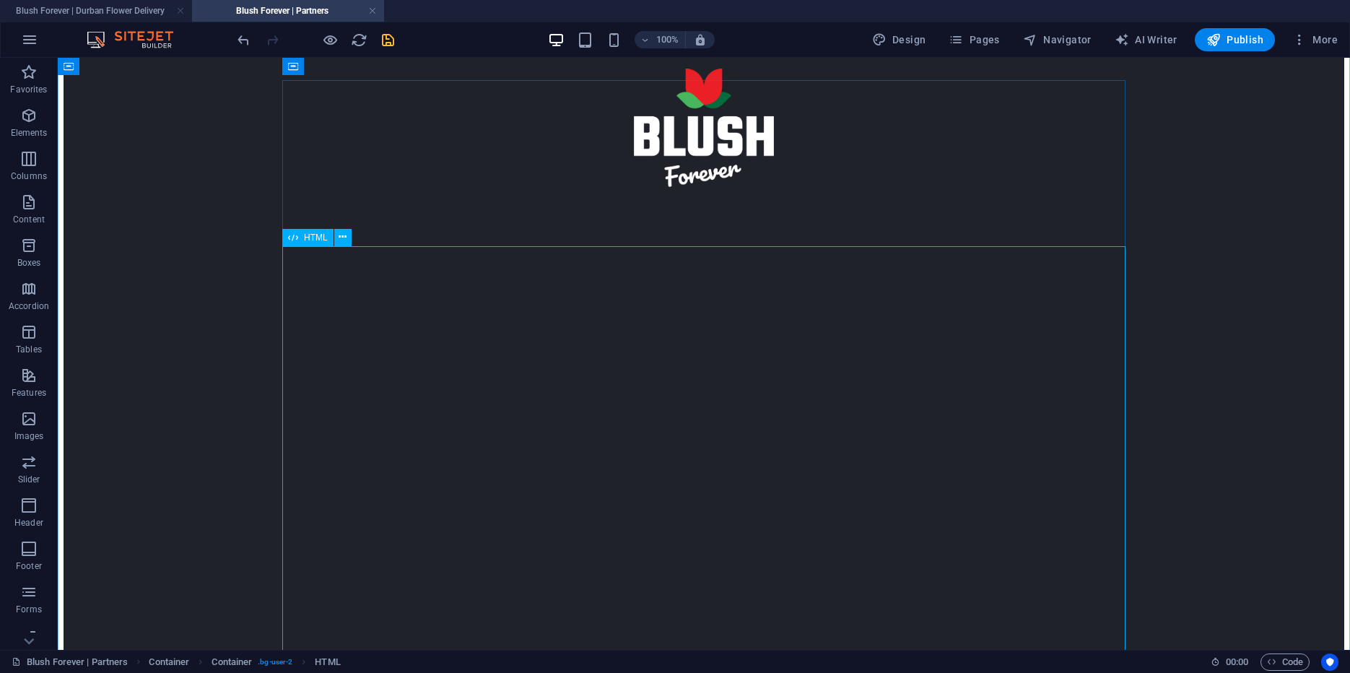
scroll to position [26, 0]
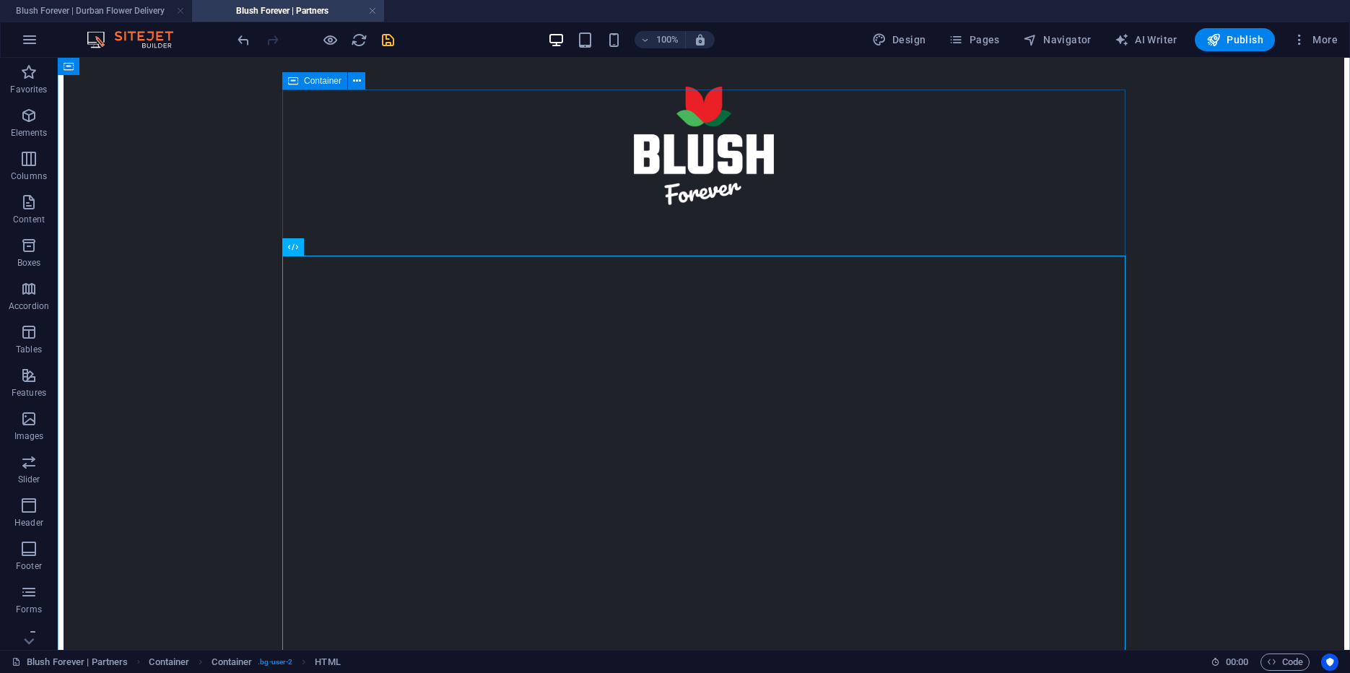
click at [302, 82] on div "Container" at bounding box center [314, 80] width 65 height 17
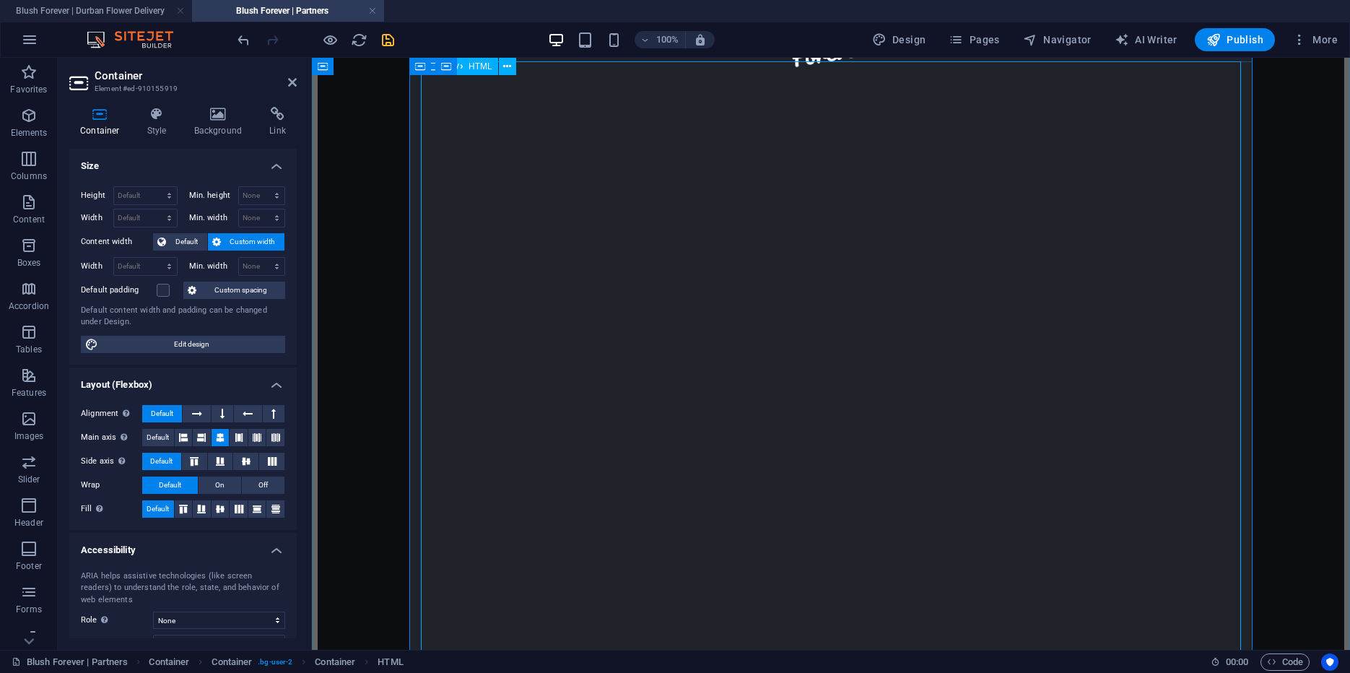
scroll to position [100, 0]
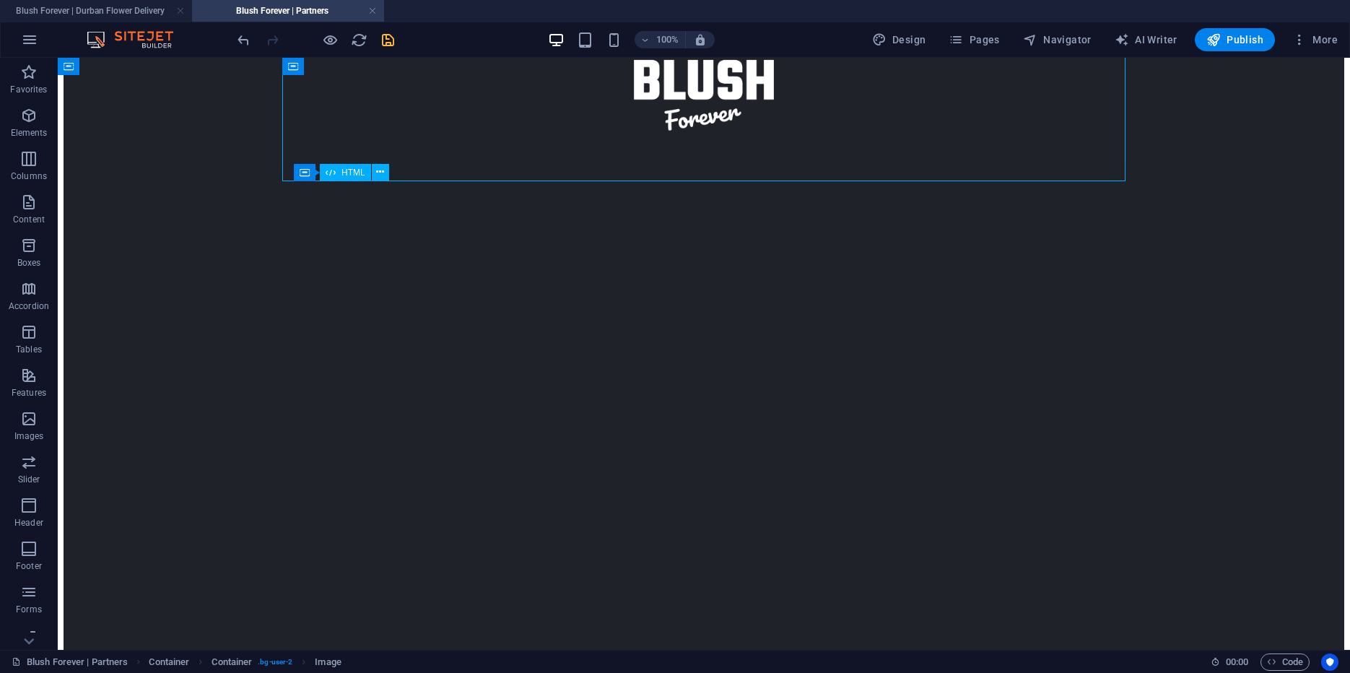
select select "px"
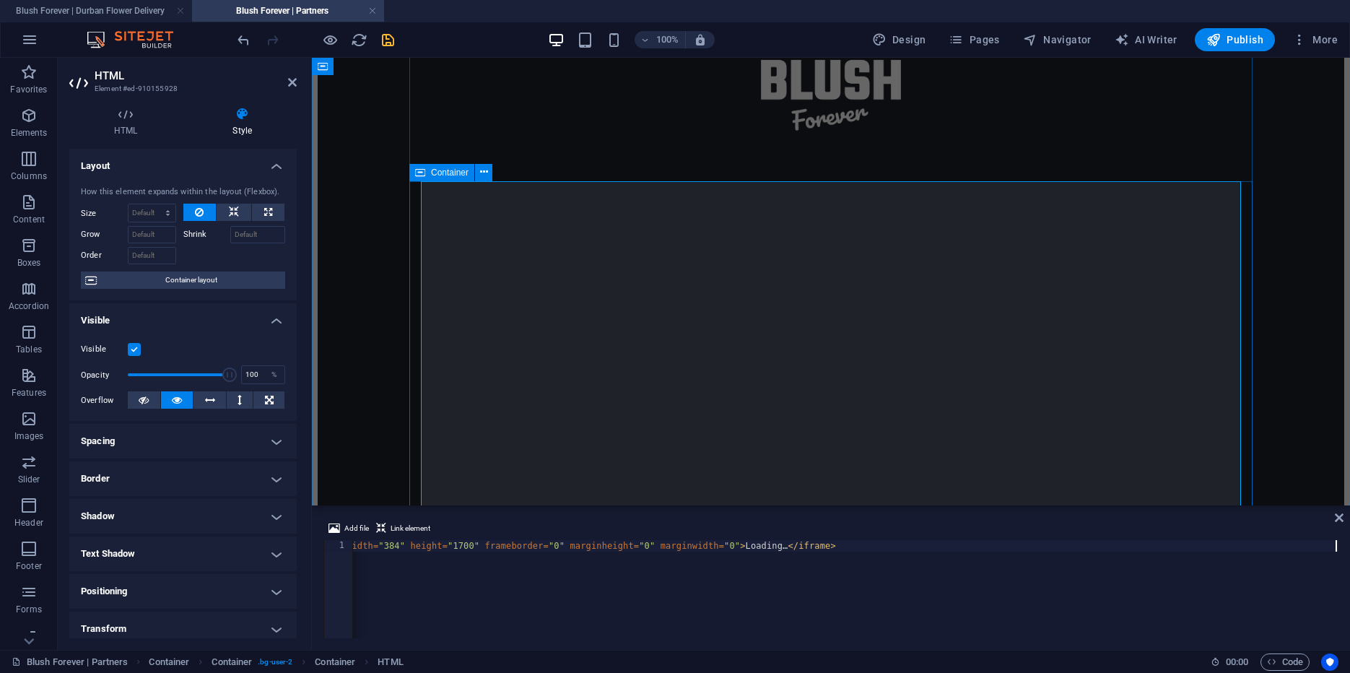
click at [446, 173] on span "Container" at bounding box center [450, 172] width 38 height 9
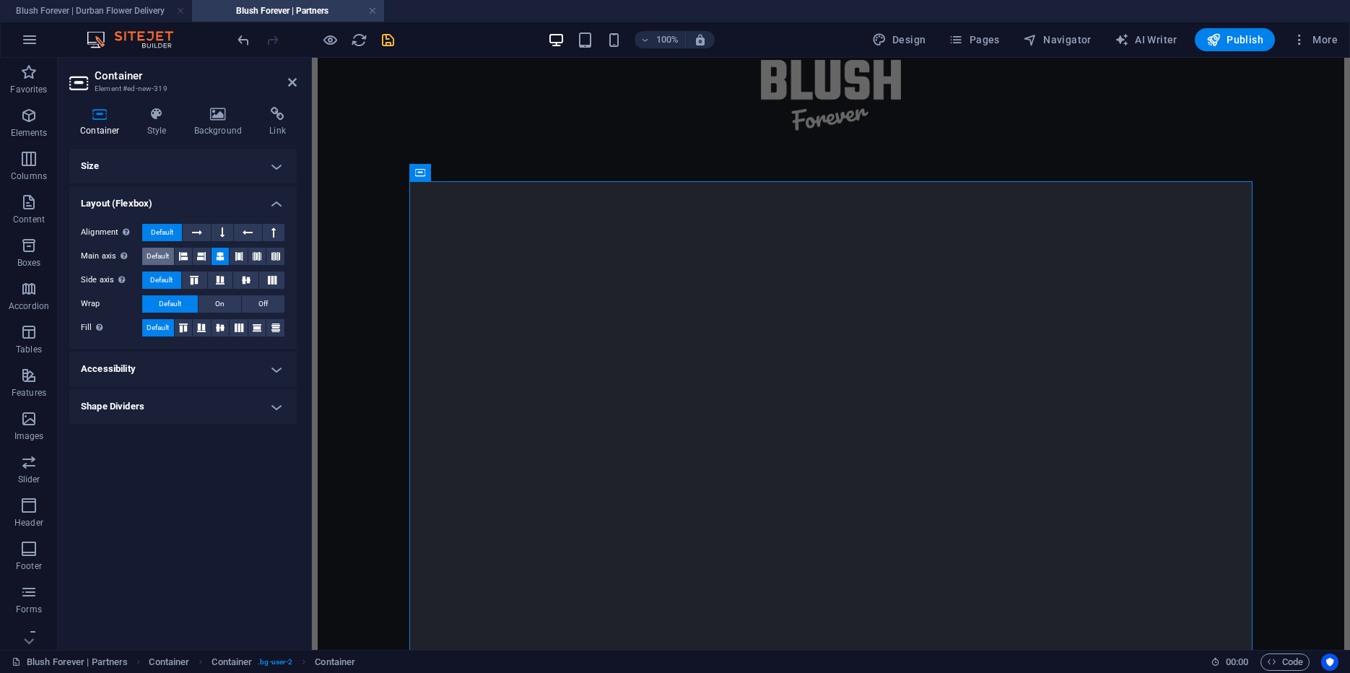
click at [151, 250] on span "Default" at bounding box center [158, 256] width 22 height 17
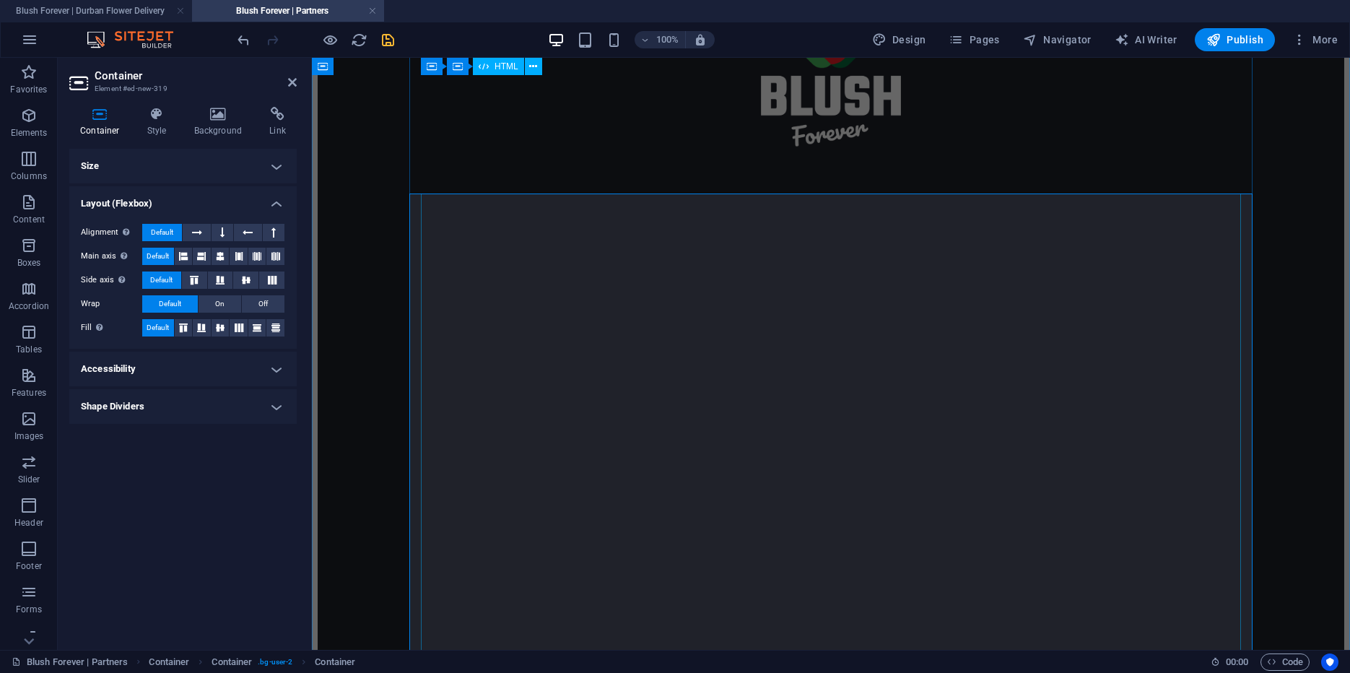
scroll to position [72, 0]
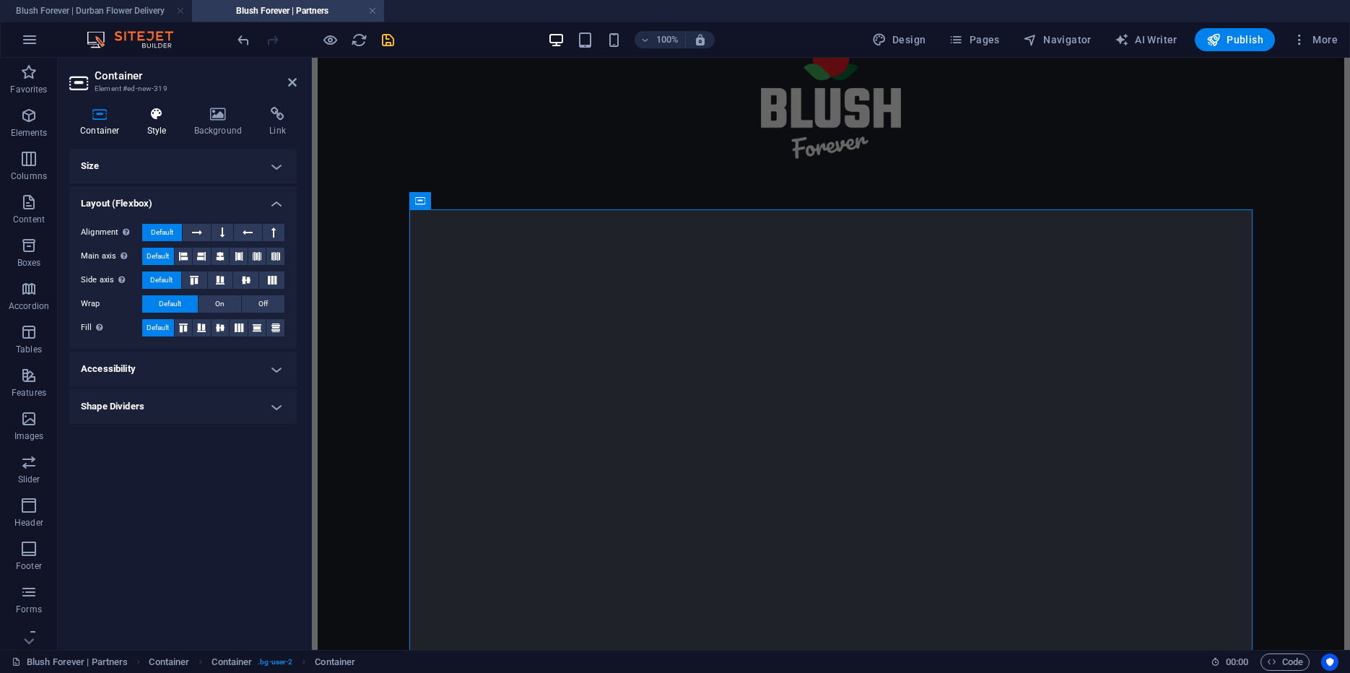
click at [167, 118] on icon at bounding box center [156, 114] width 41 height 14
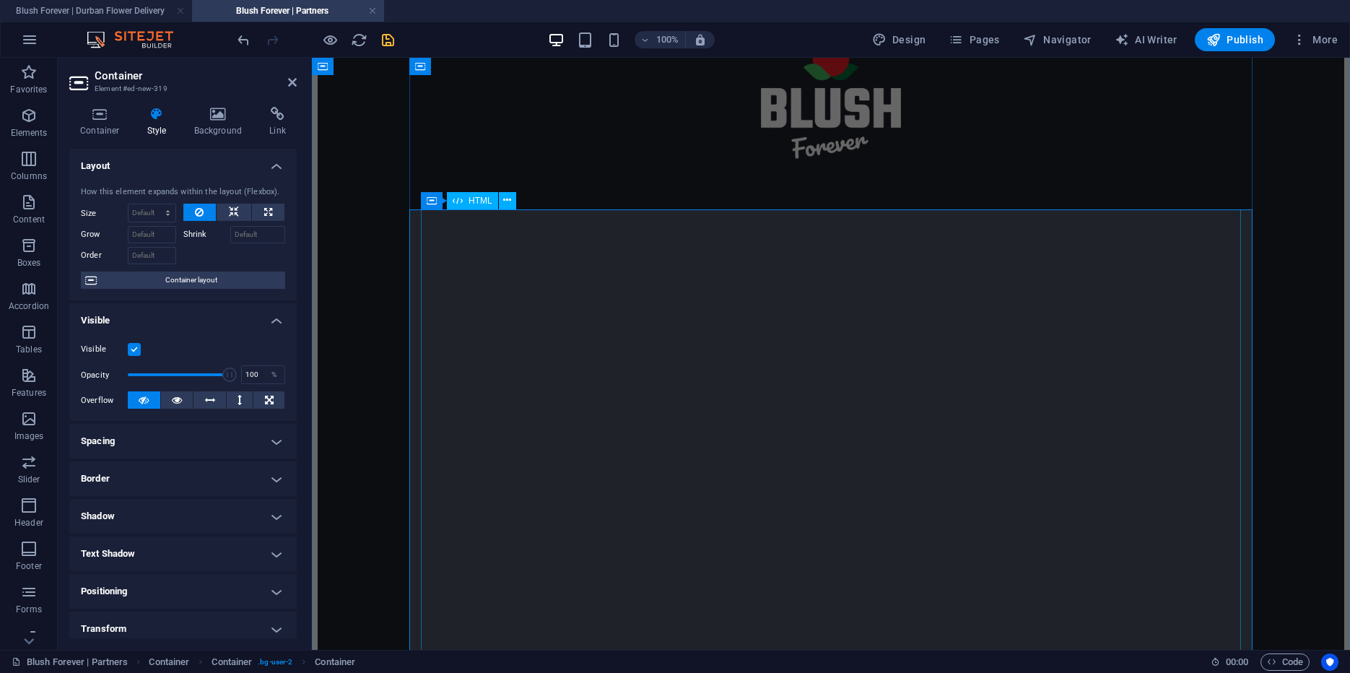
click at [467, 204] on div "HTML" at bounding box center [472, 200] width 51 height 17
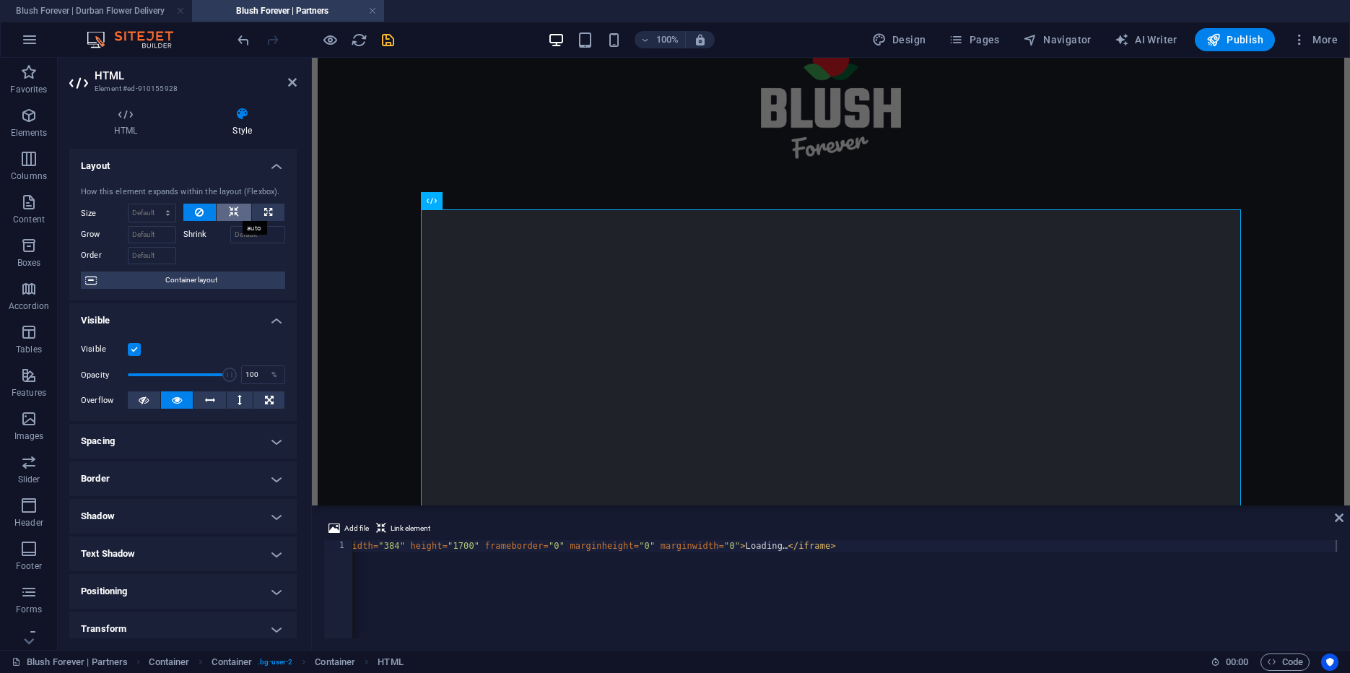
click at [241, 210] on button at bounding box center [234, 212] width 35 height 17
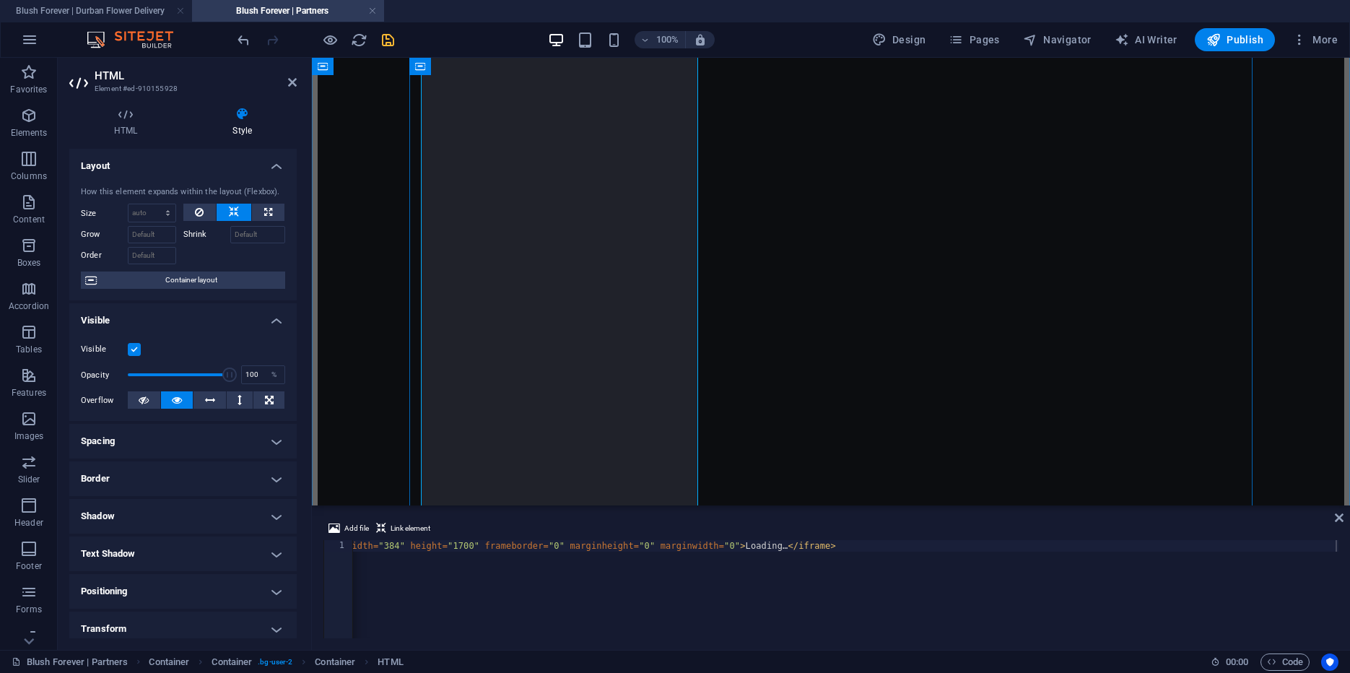
scroll to position [331, 0]
click at [871, 283] on div "Loading…" at bounding box center [831, 528] width 1027 height 1230
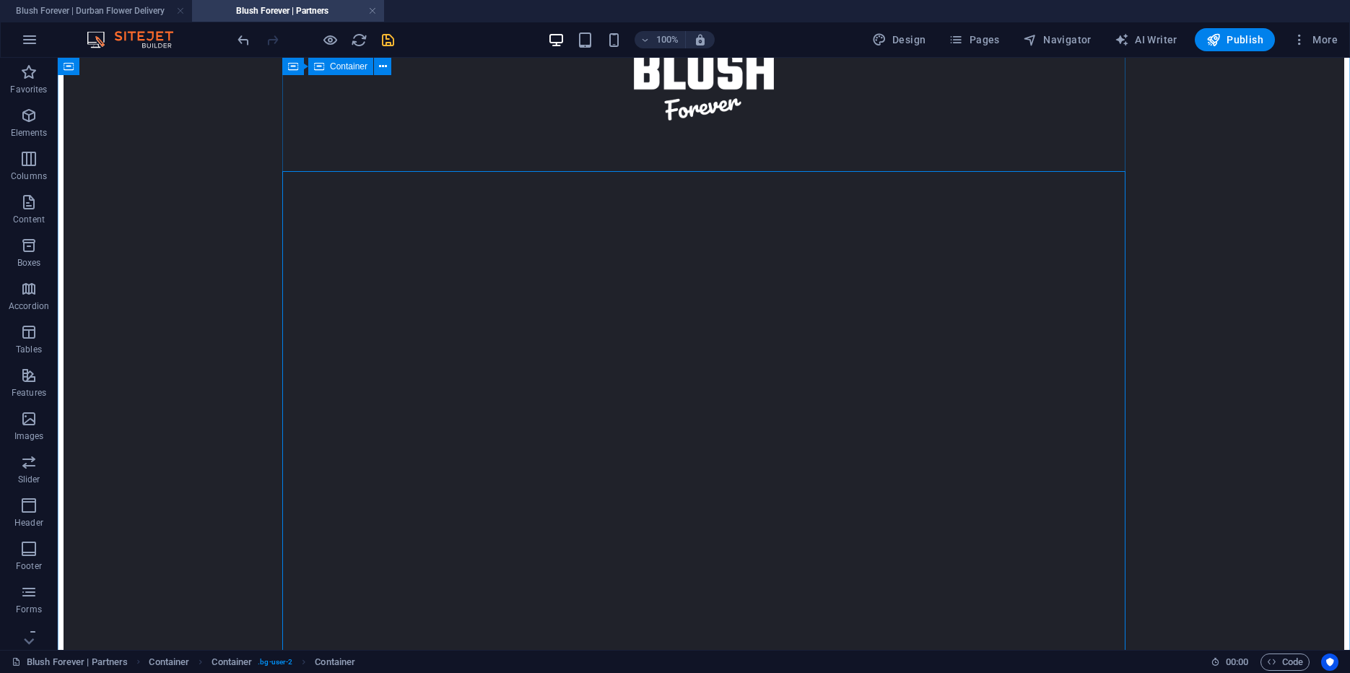
scroll to position [103, 0]
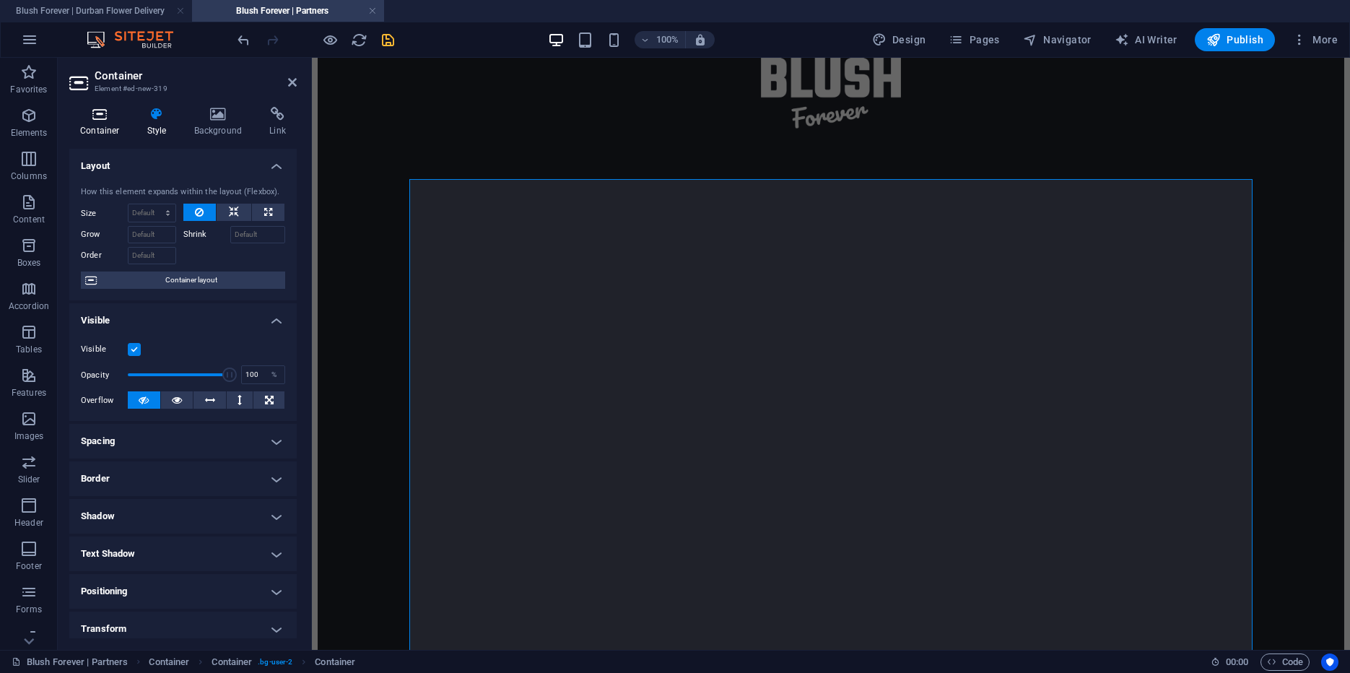
click at [104, 123] on h4 "Container" at bounding box center [102, 122] width 67 height 30
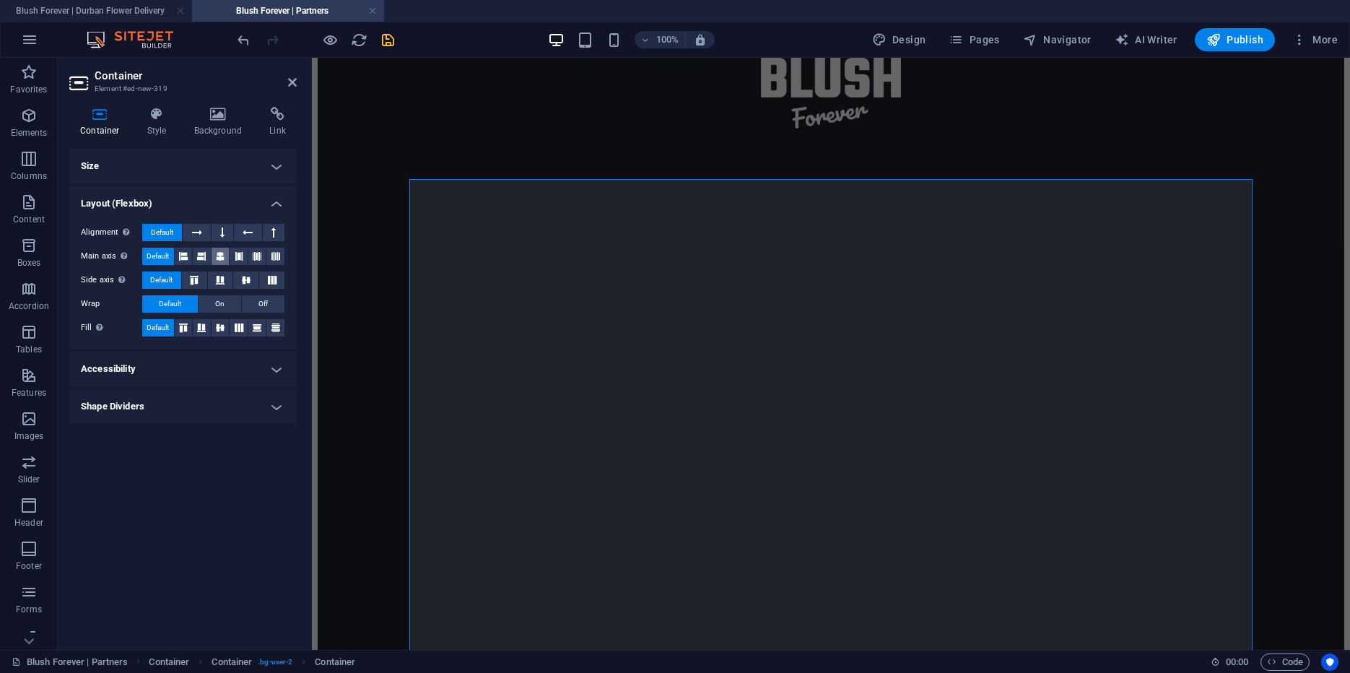
click at [223, 256] on icon at bounding box center [220, 256] width 9 height 17
click at [1283, 340] on div "Loading…" at bounding box center [831, 673] width 1027 height 1398
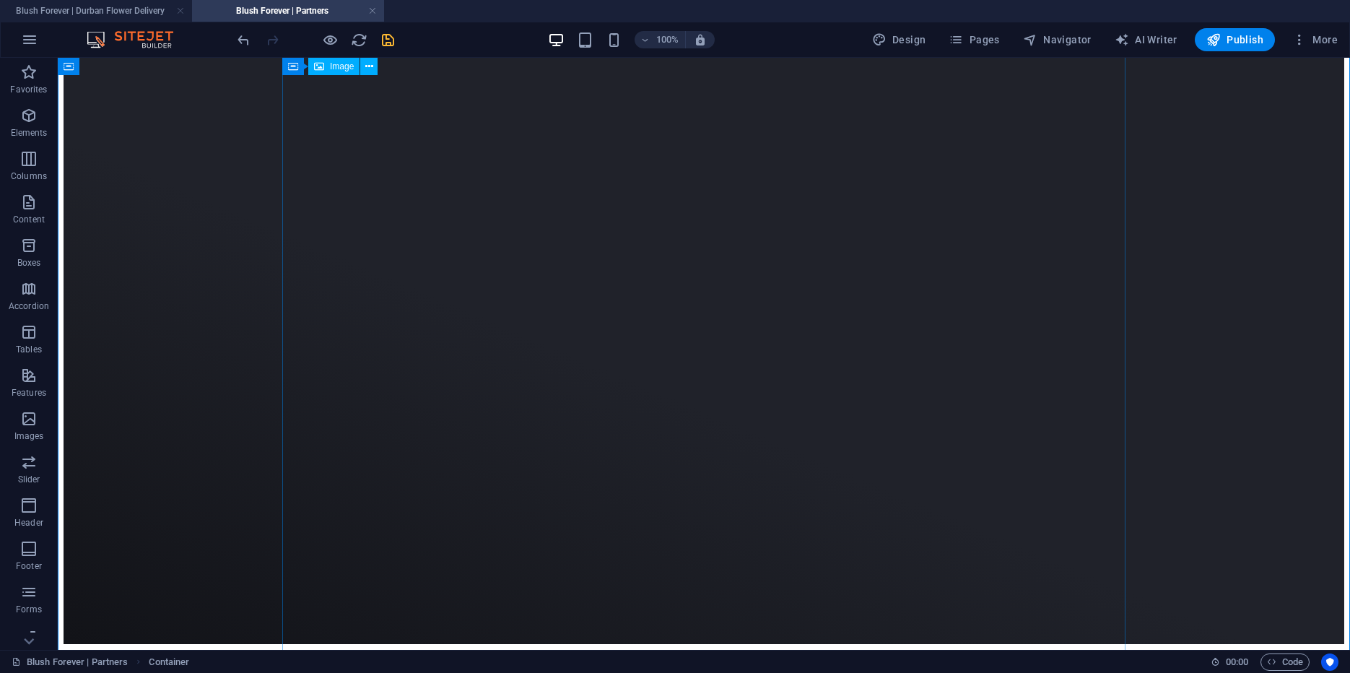
scroll to position [921, 0]
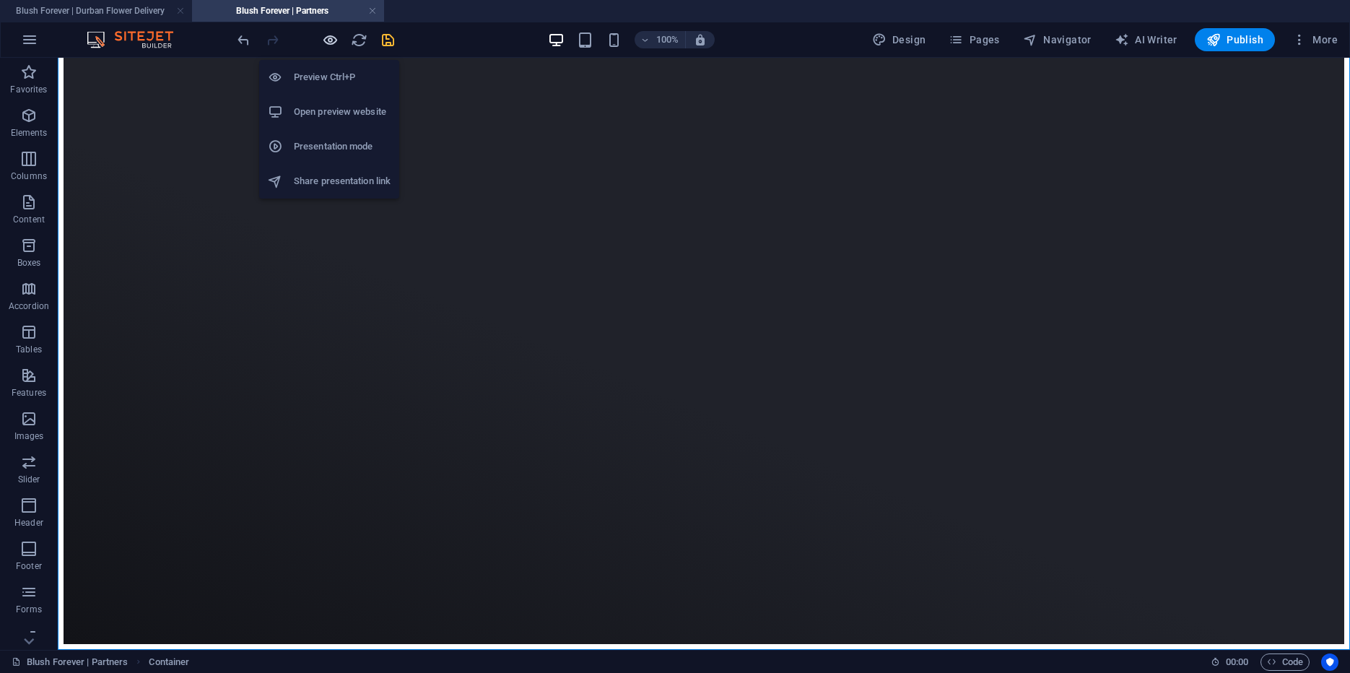
click at [334, 40] on icon "button" at bounding box center [330, 40] width 17 height 17
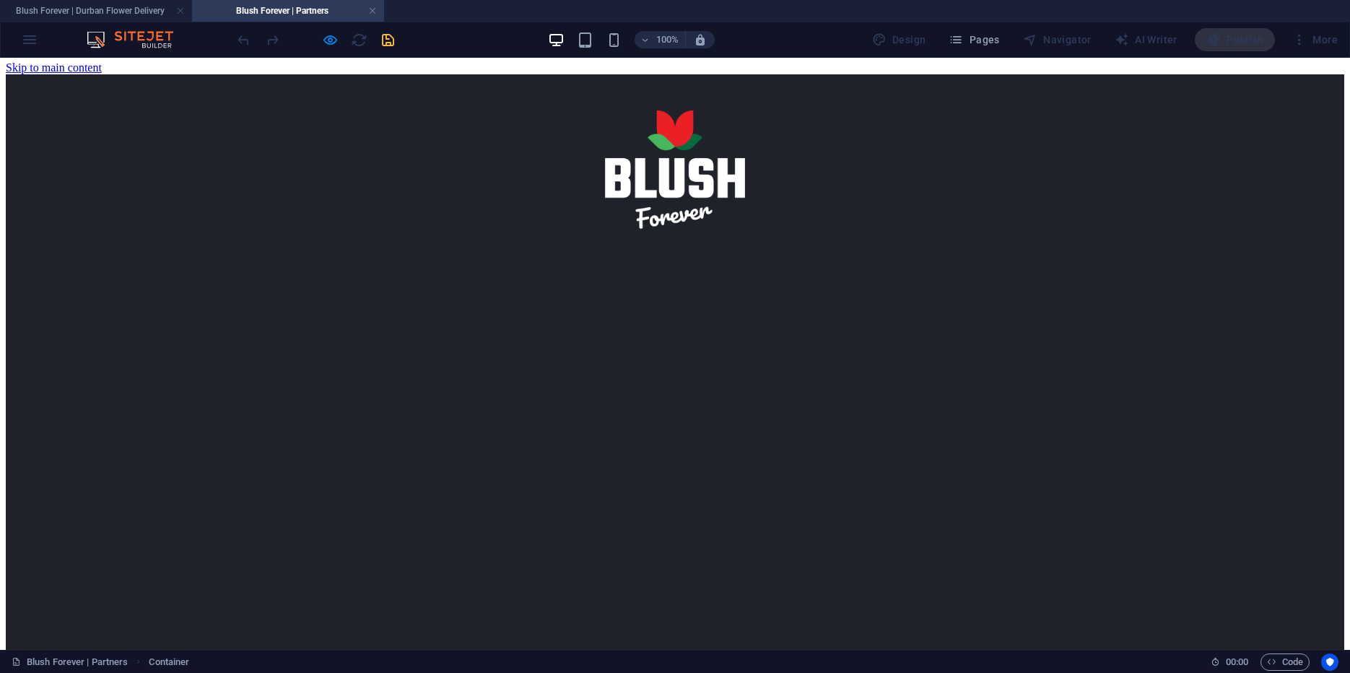
scroll to position [0, 0]
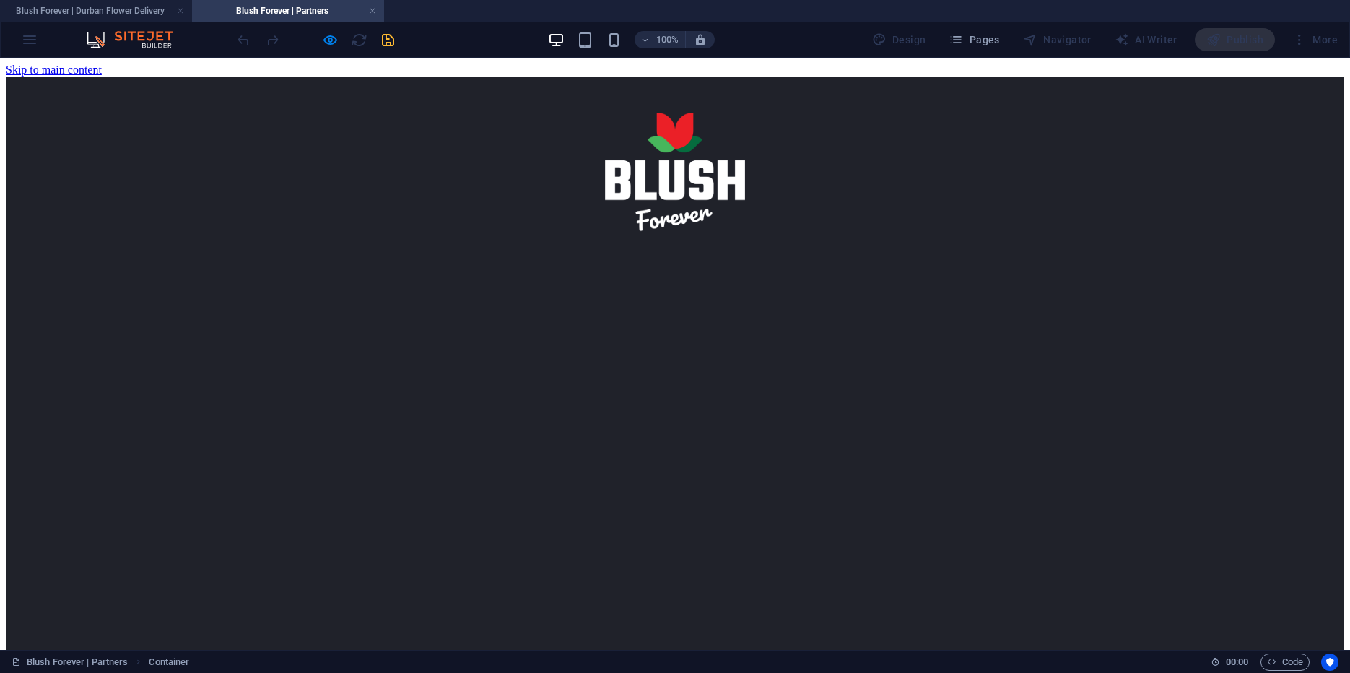
click at [373, 191] on figure at bounding box center [675, 179] width 1338 height 132
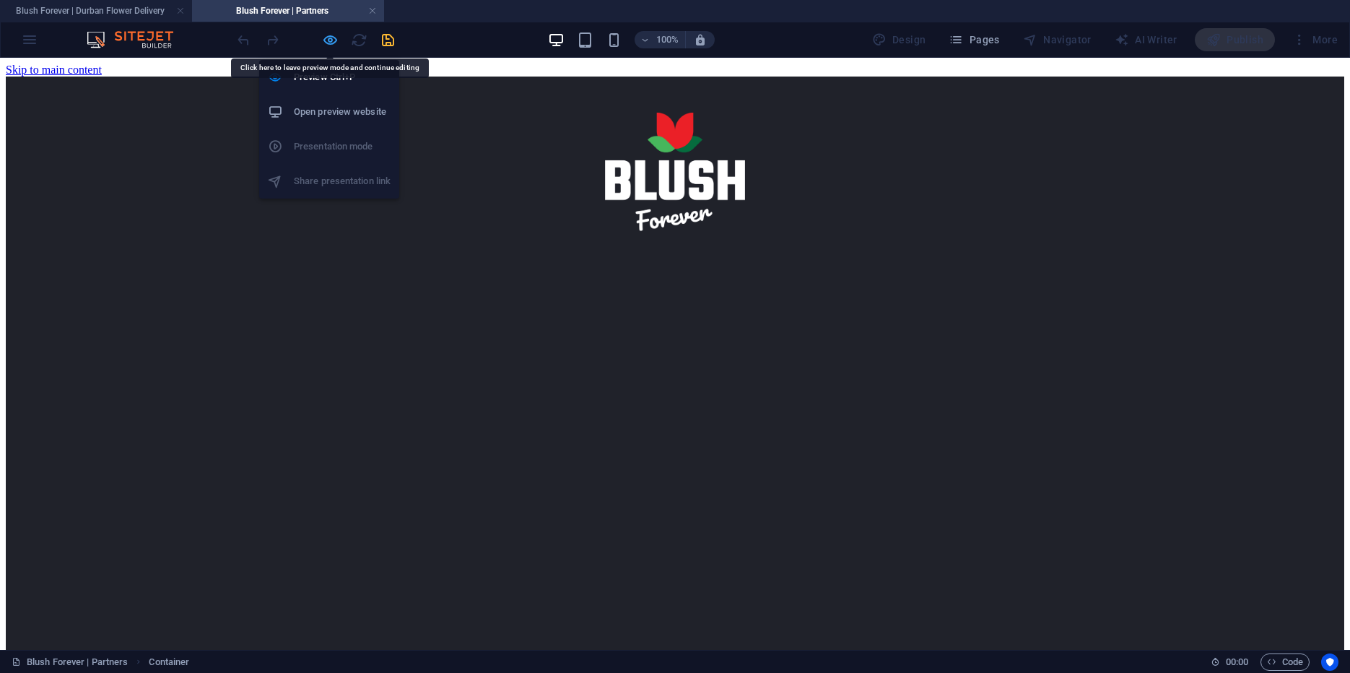
click at [334, 43] on icon "button" at bounding box center [330, 40] width 17 height 17
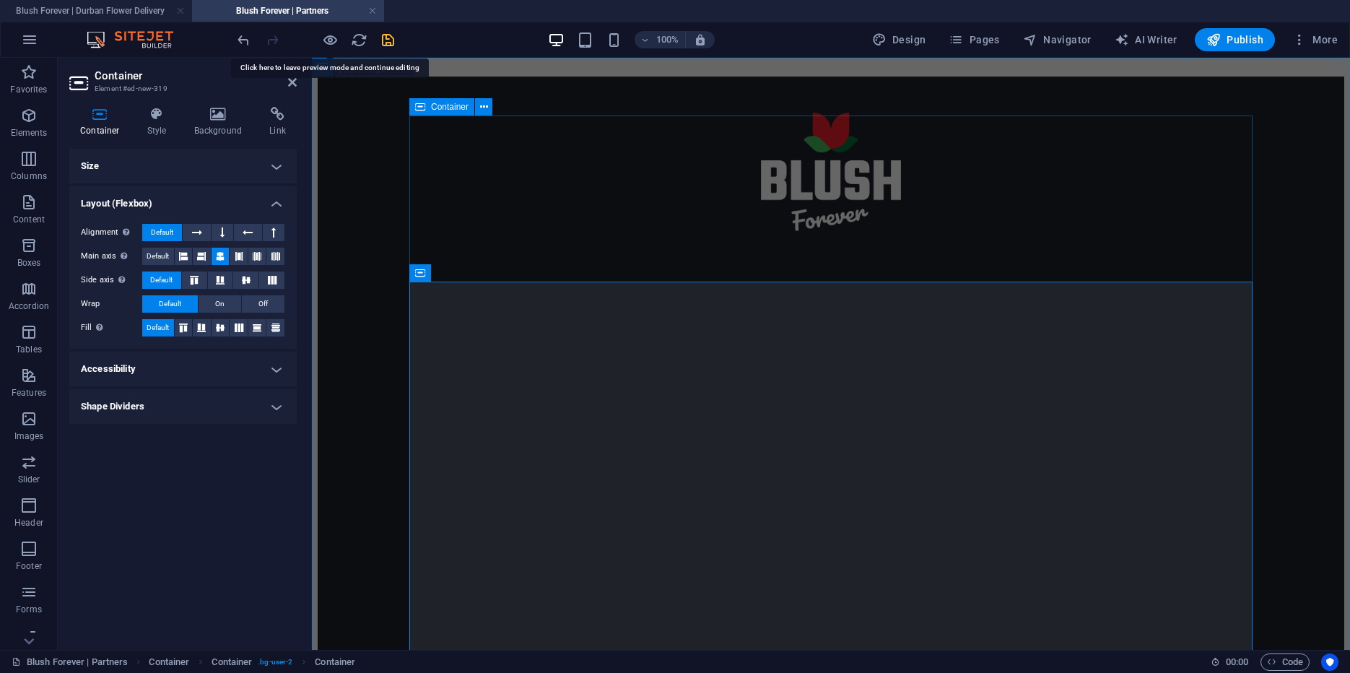
click at [421, 109] on icon at bounding box center [420, 106] width 10 height 17
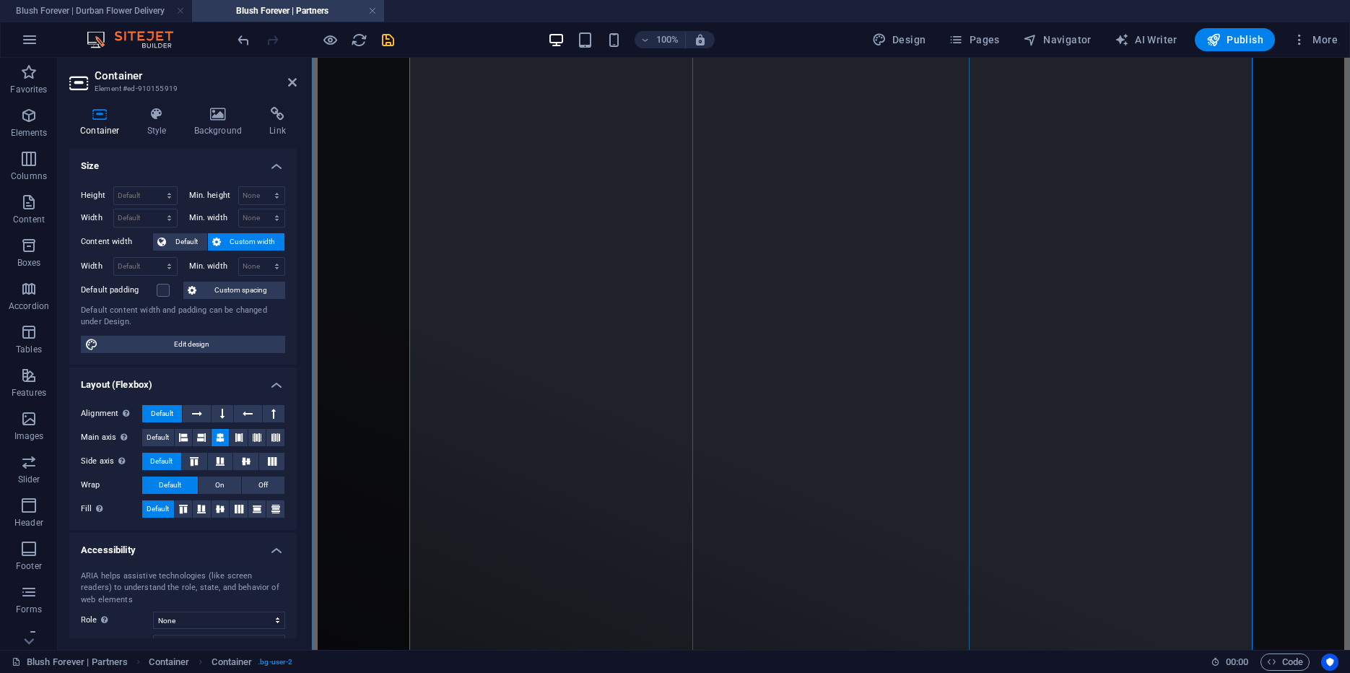
scroll to position [921, 0]
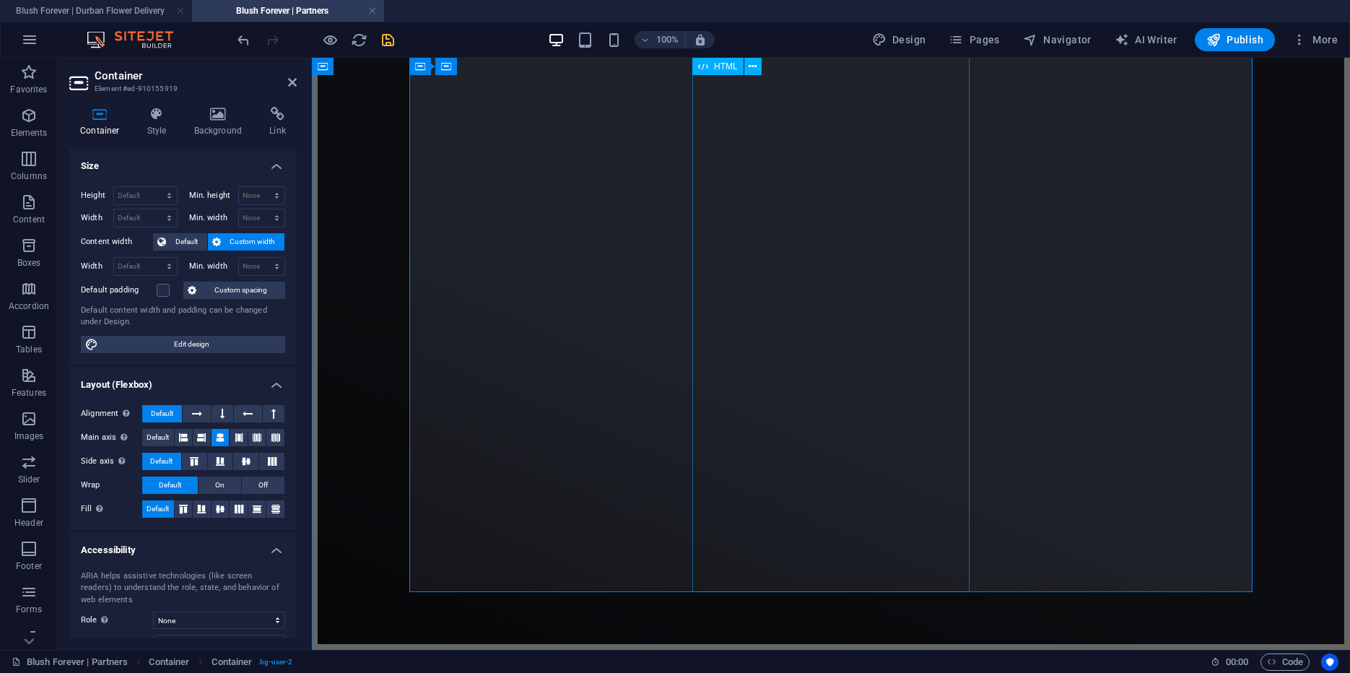
click at [702, 535] on div "Loading…" at bounding box center [831, 29] width 1027 height 1230
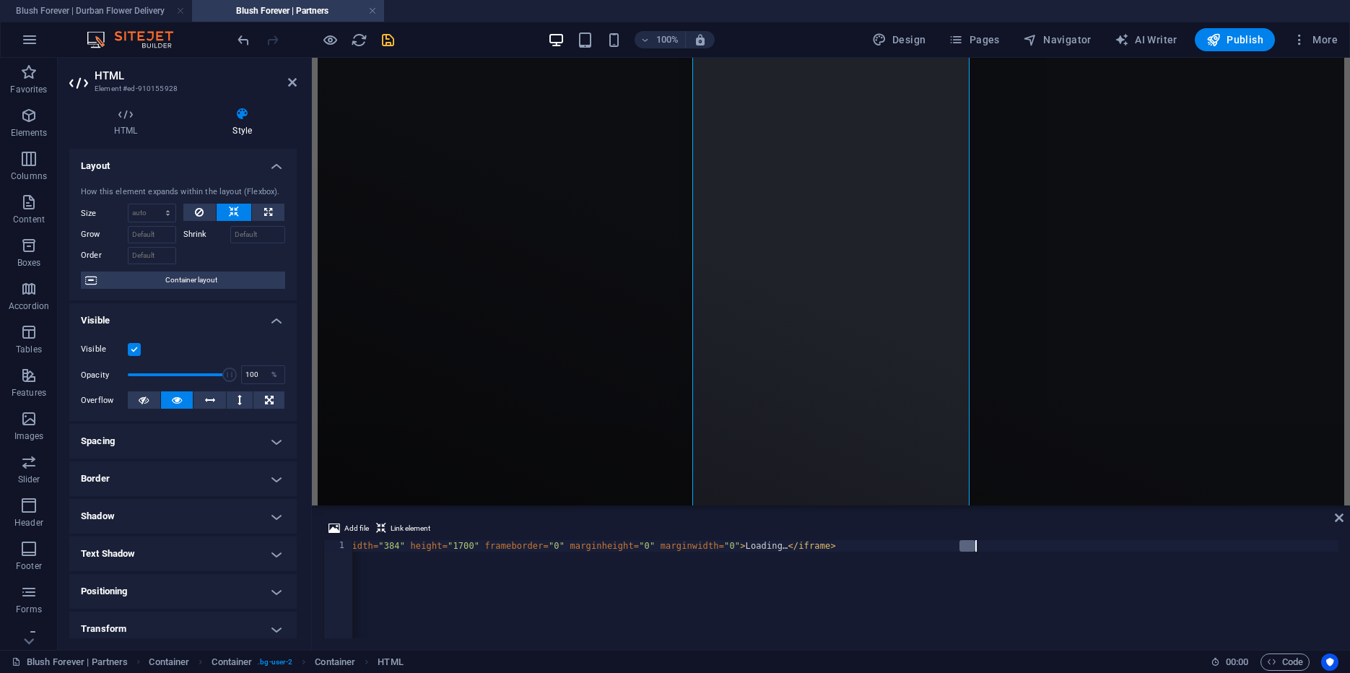
drag, startPoint x: 962, startPoint y: 549, endPoint x: 973, endPoint y: 546, distance: 11.2
click at [973, 546] on div "< iframe src = "[URL][DOMAIN_NAME]" width = "384" height = "1700" frameborder =…" at bounding box center [753, 600] width 1170 height 121
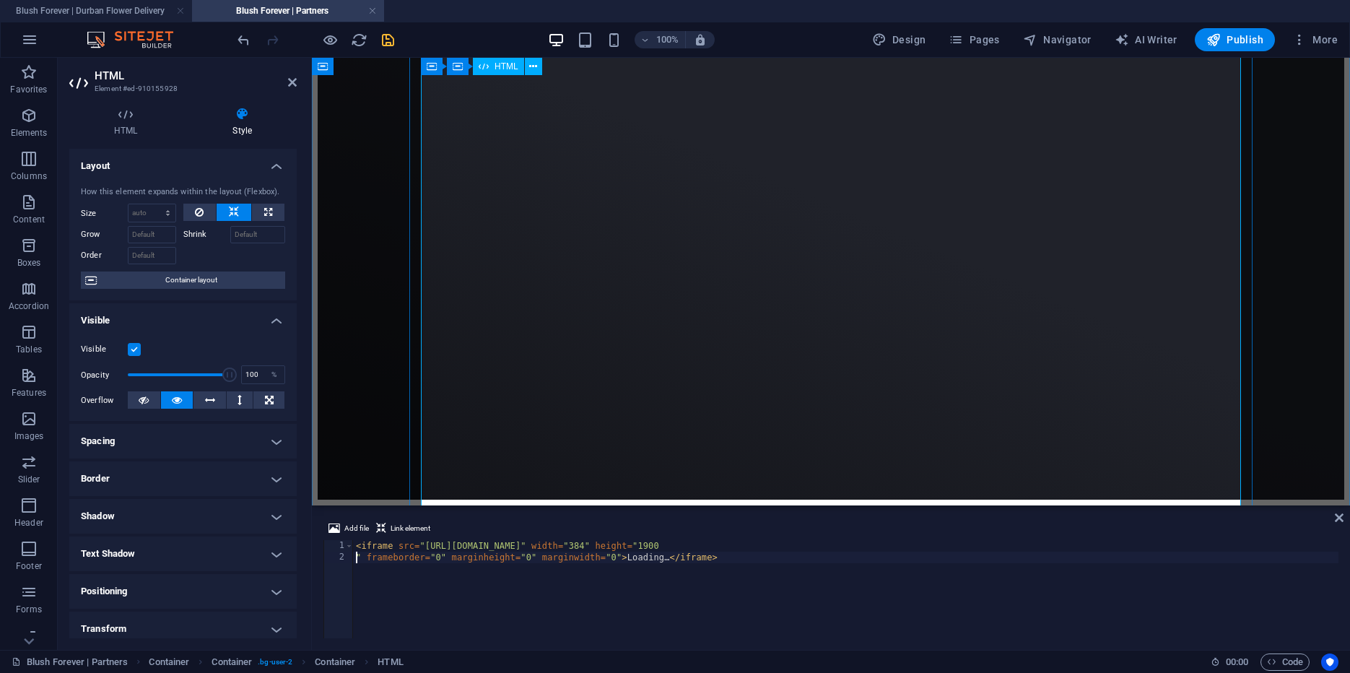
scroll to position [1210, 0]
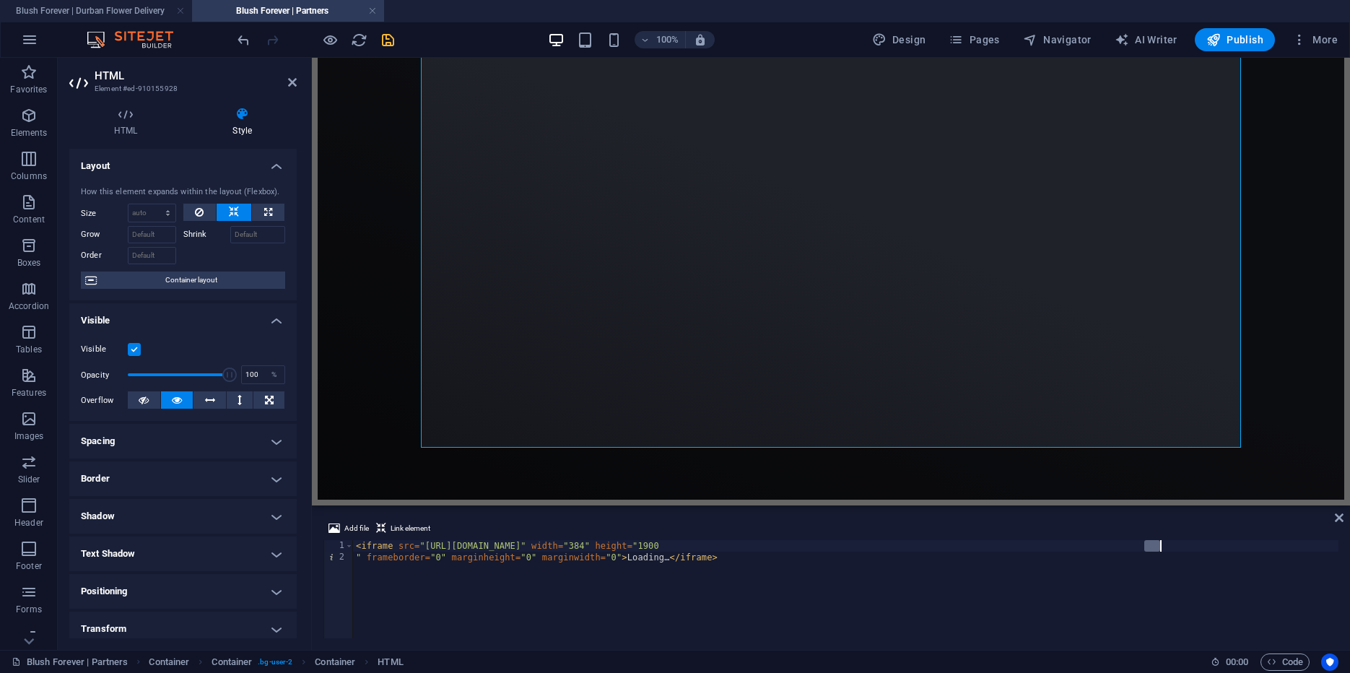
drag, startPoint x: 1146, startPoint y: 548, endPoint x: 1164, endPoint y: 547, distance: 17.3
click at [1164, 547] on div "< iframe src = "[URL][DOMAIN_NAME]" width = "384" height = "1900 " frameborder …" at bounding box center [845, 600] width 985 height 121
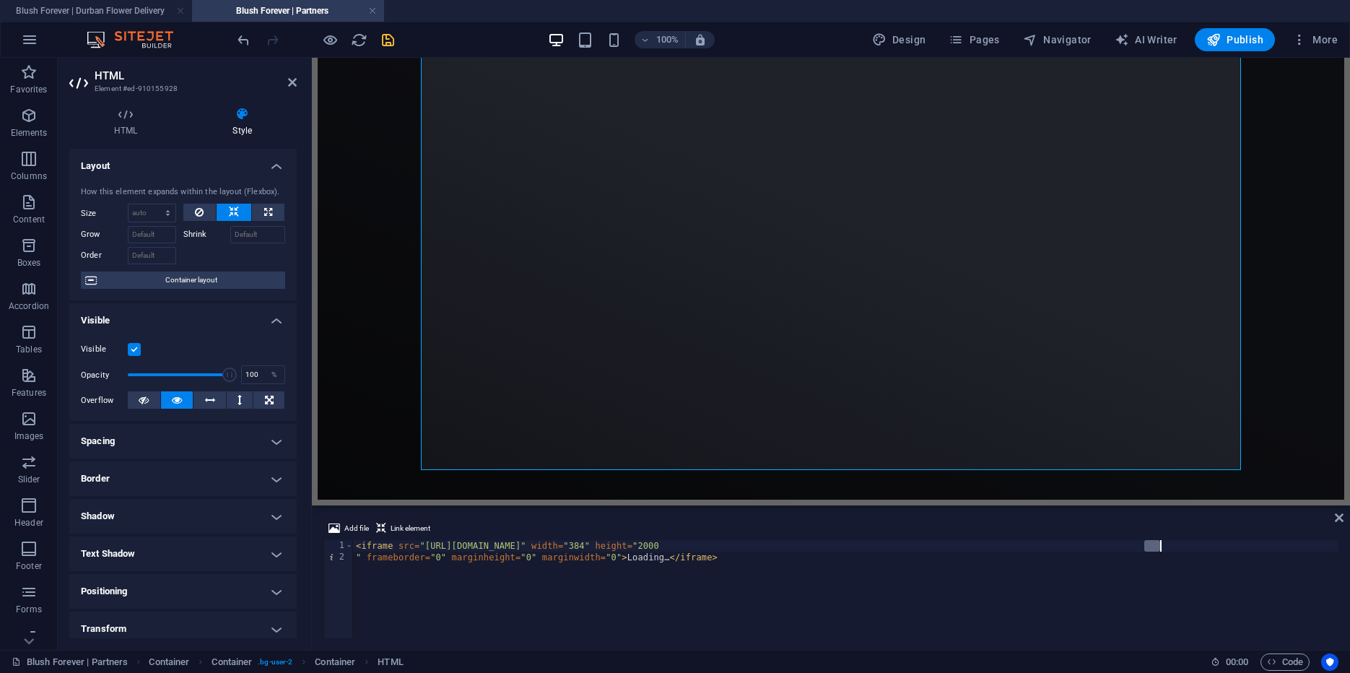
drag, startPoint x: 1142, startPoint y: 547, endPoint x: 1159, endPoint y: 543, distance: 17.0
click at [1159, 543] on div "< iframe src = "[URL][DOMAIN_NAME]" width = "384" height = "2000 " frameborder …" at bounding box center [845, 600] width 985 height 121
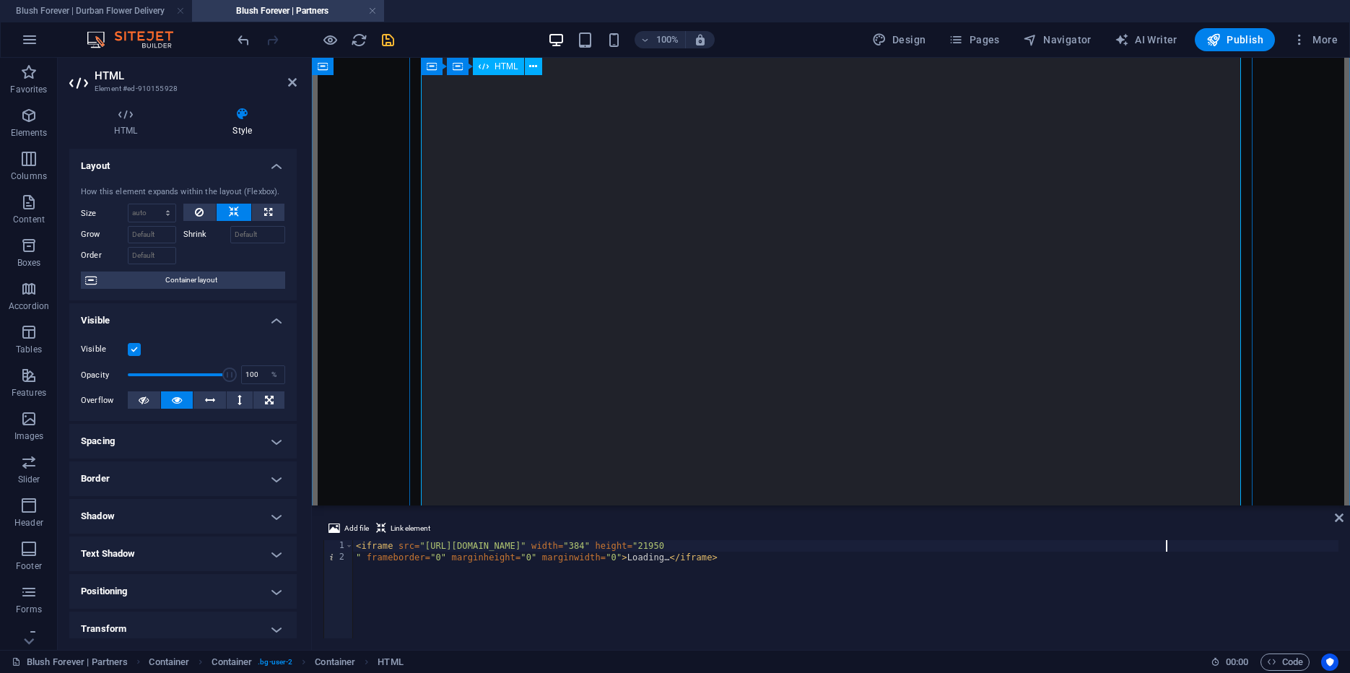
scroll to position [1579, 0]
click at [1146, 546] on div "< iframe src = "[URL][DOMAIN_NAME]" width = "384" height = "21950 " frameborder…" at bounding box center [845, 600] width 985 height 121
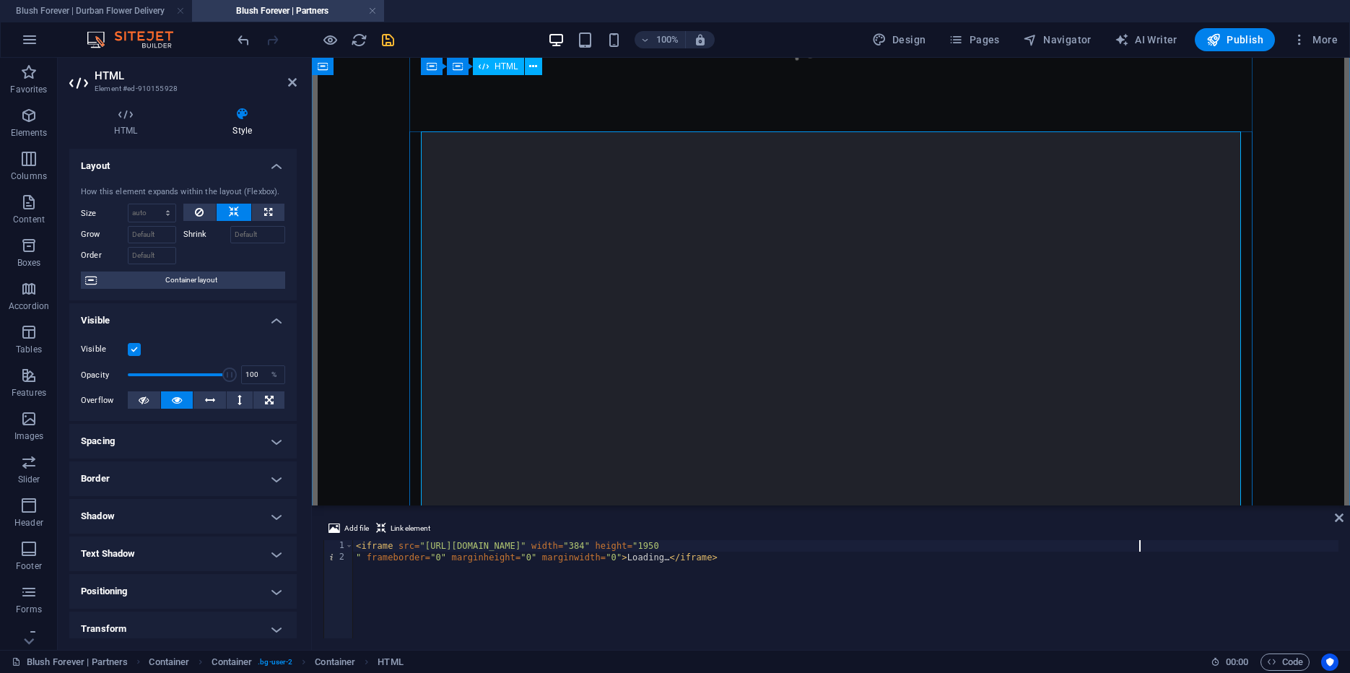
scroll to position [136, 0]
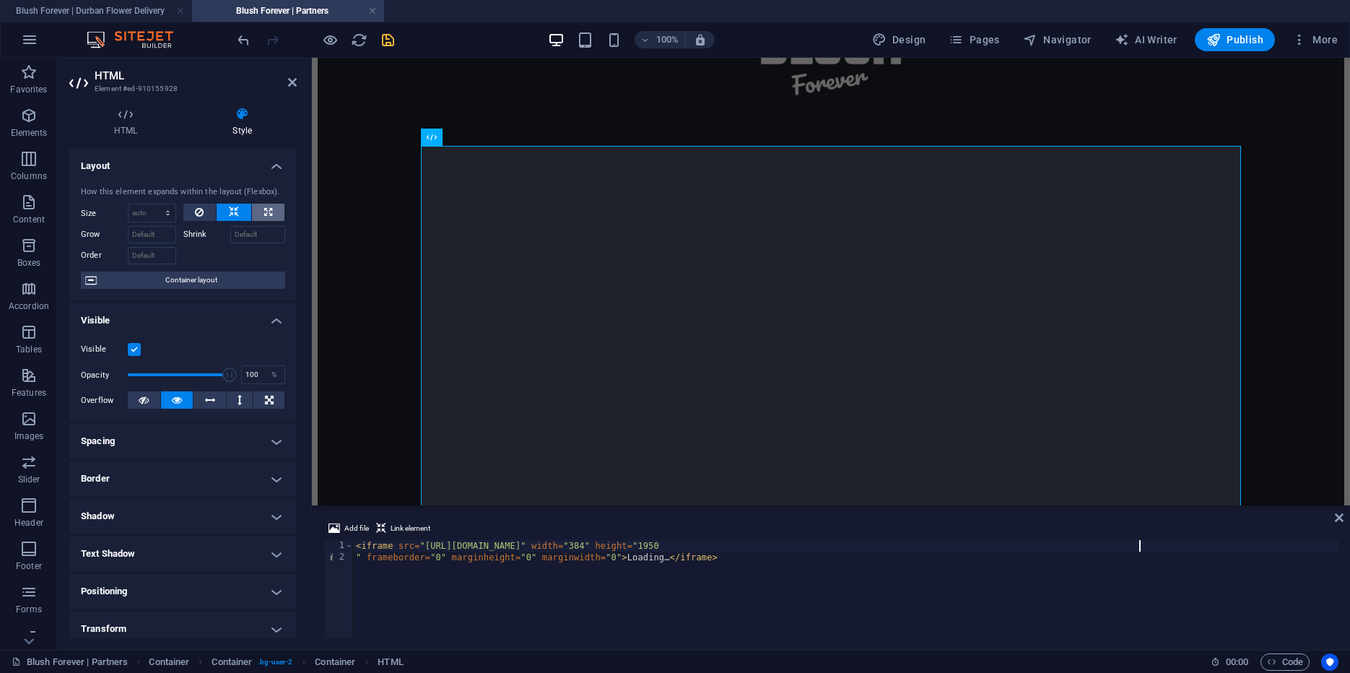
type textarea "<iframe src="[URL][DOMAIN_NAME]" width="384" height="1950"
click at [264, 214] on icon at bounding box center [268, 212] width 8 height 17
type input "100"
select select "%"
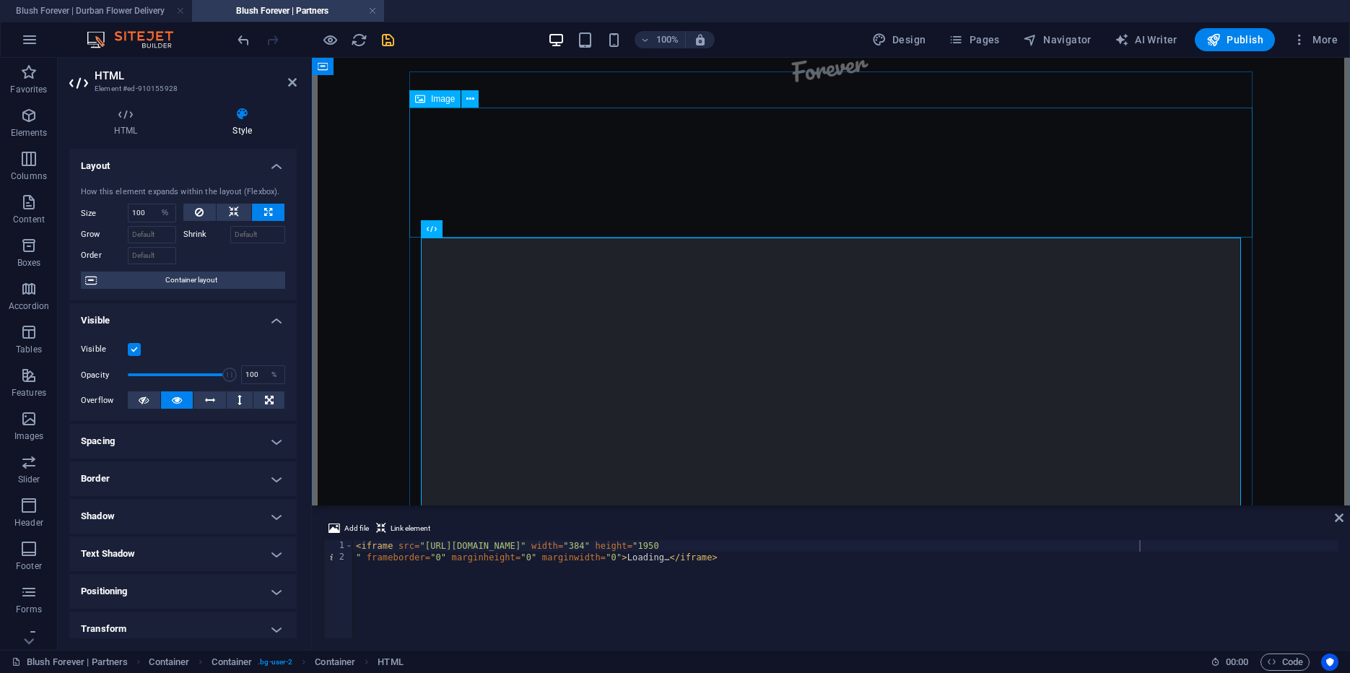
scroll to position [44, 0]
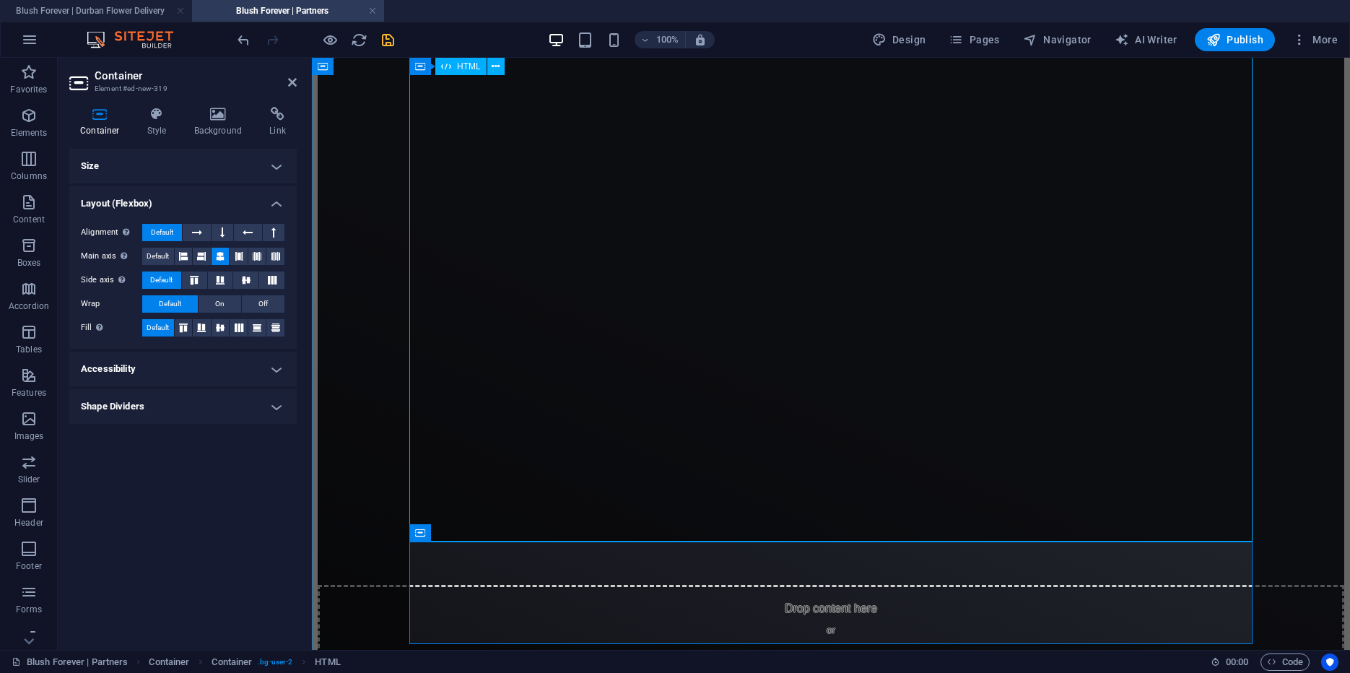
scroll to position [1204, 0]
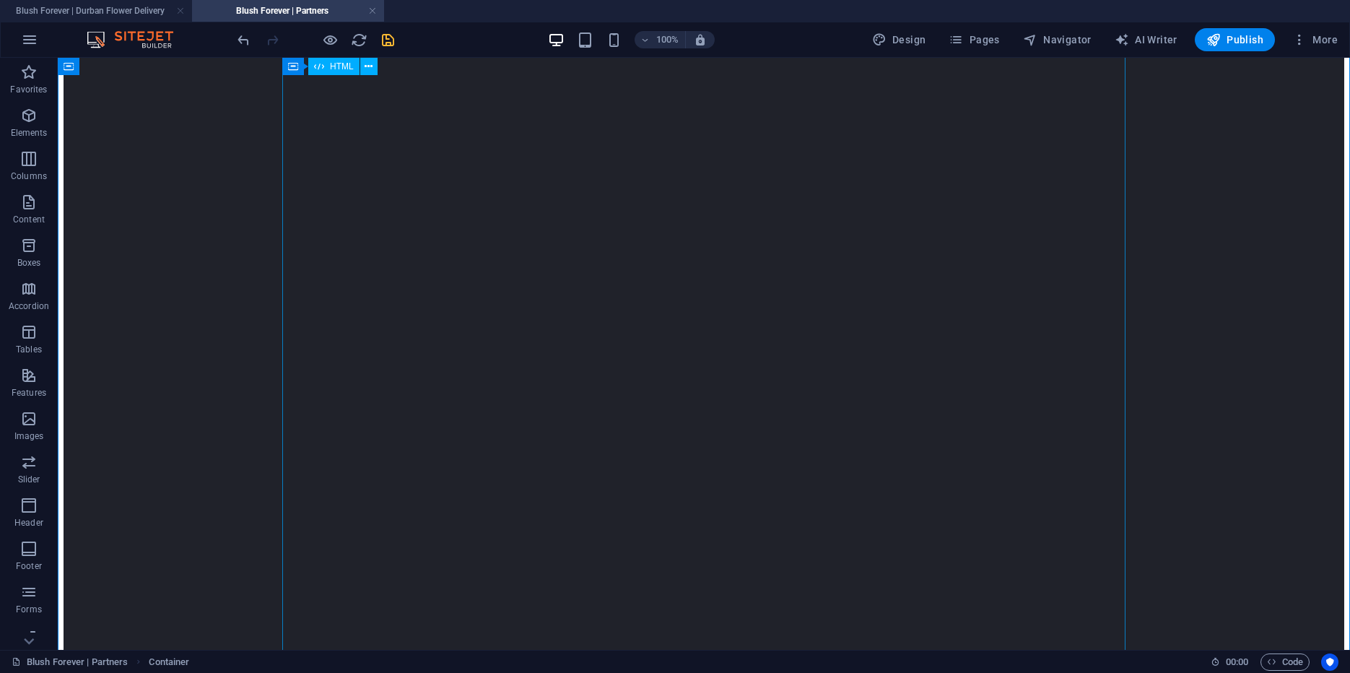
scroll to position [461, 0]
click at [787, 351] on div "Loading…" at bounding box center [704, 489] width 1281 height 1411
select select "%"
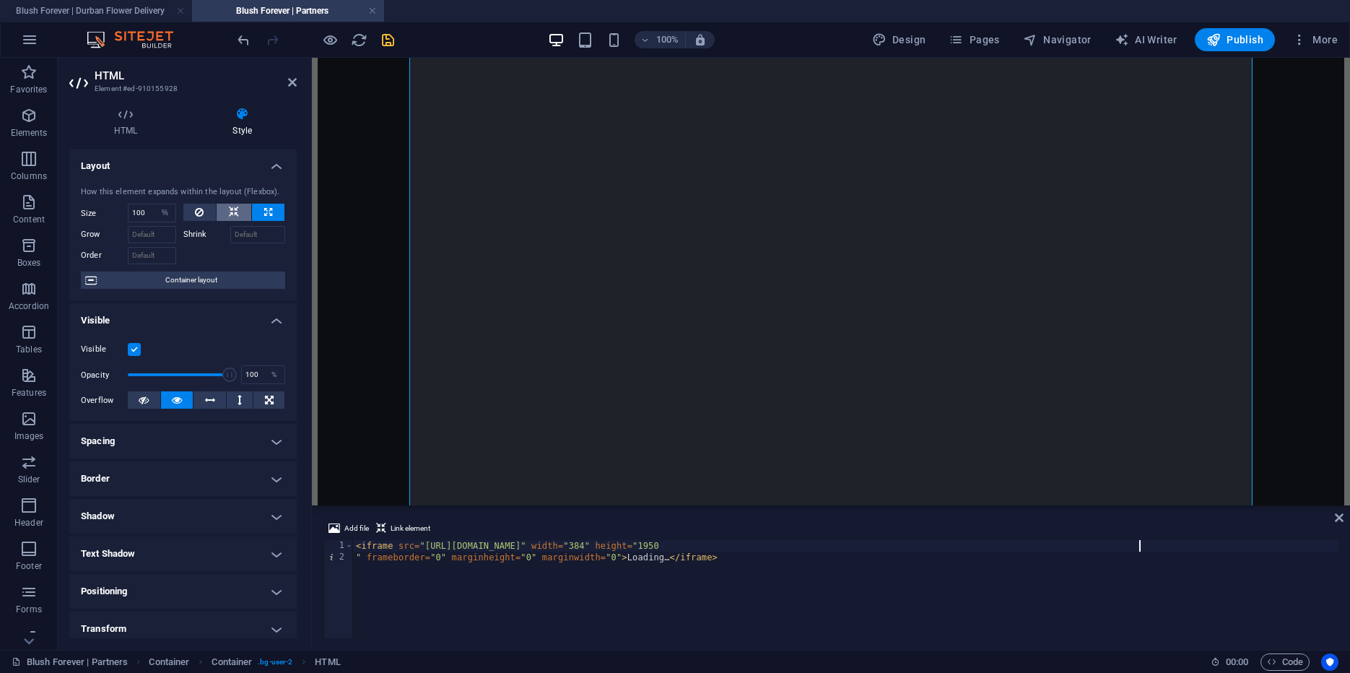
click at [229, 208] on button at bounding box center [234, 212] width 35 height 17
select select "DISABLED_OPTION_VALUE"
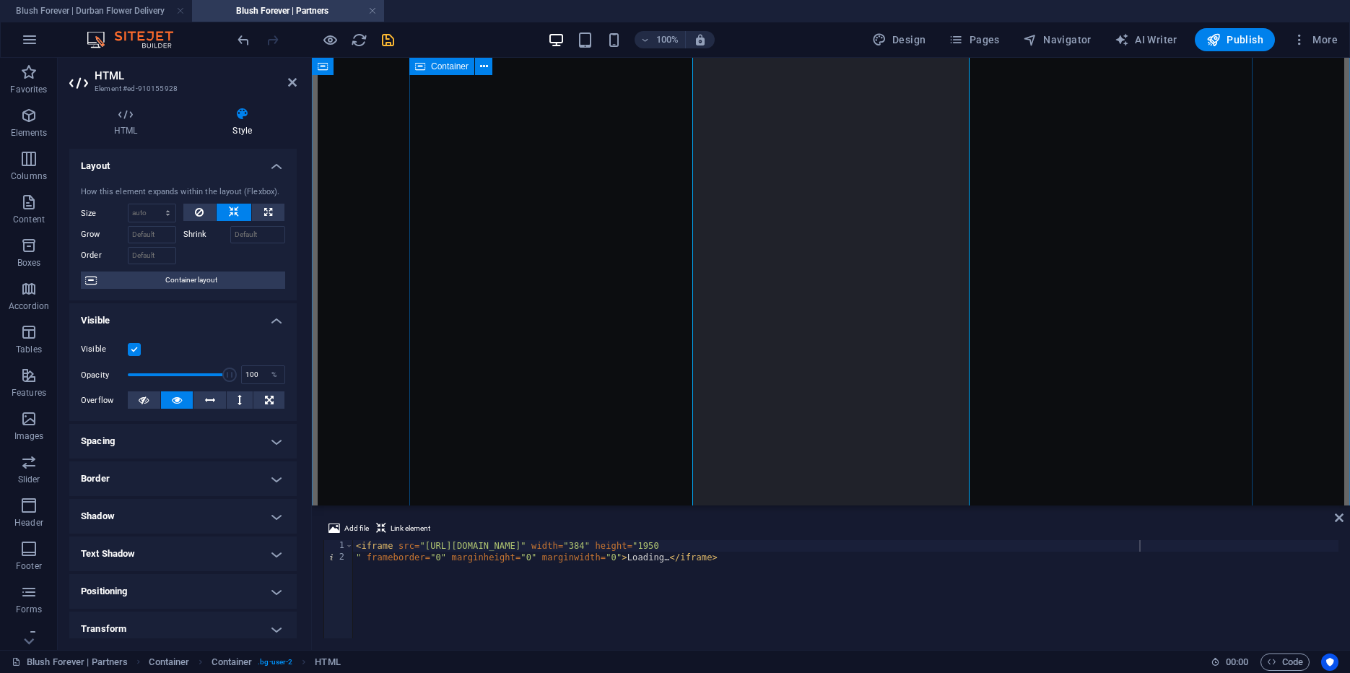
scroll to position [456, 0]
click at [614, 269] on div "Loading… Drop content here or Add elements Paste clipboard" at bounding box center [831, 461] width 1027 height 1681
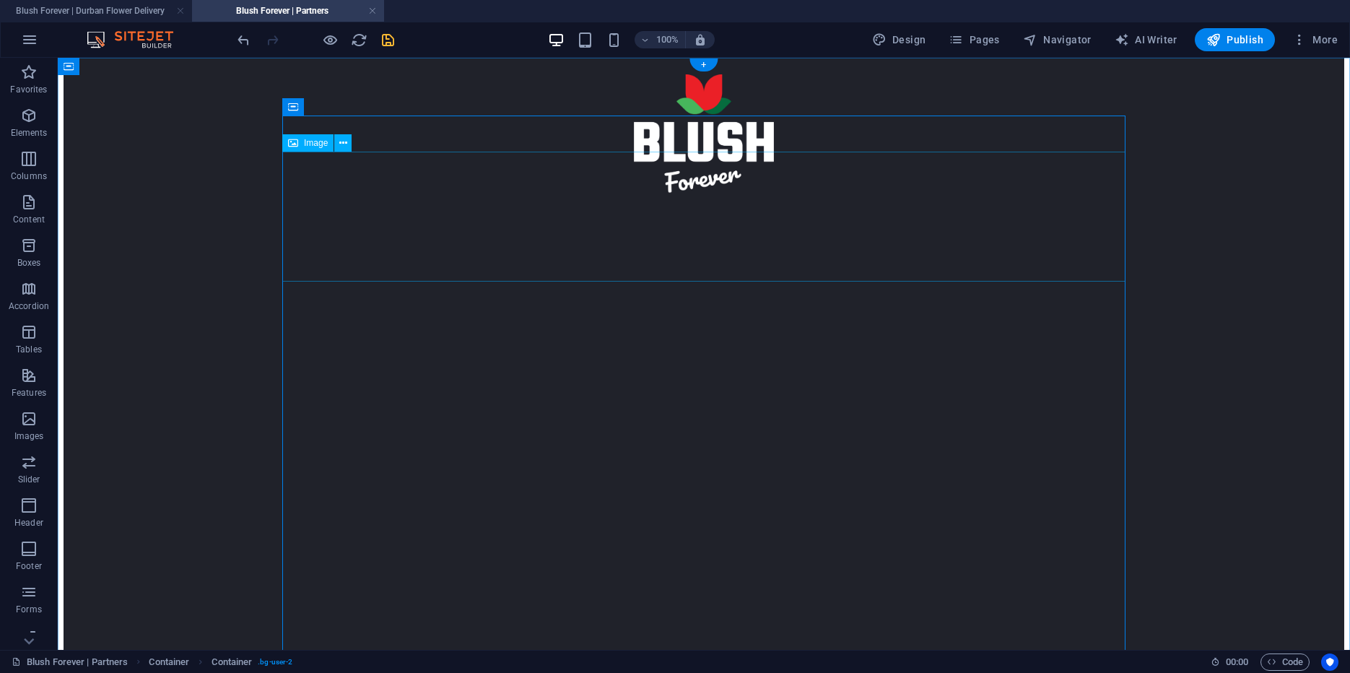
scroll to position [0, 0]
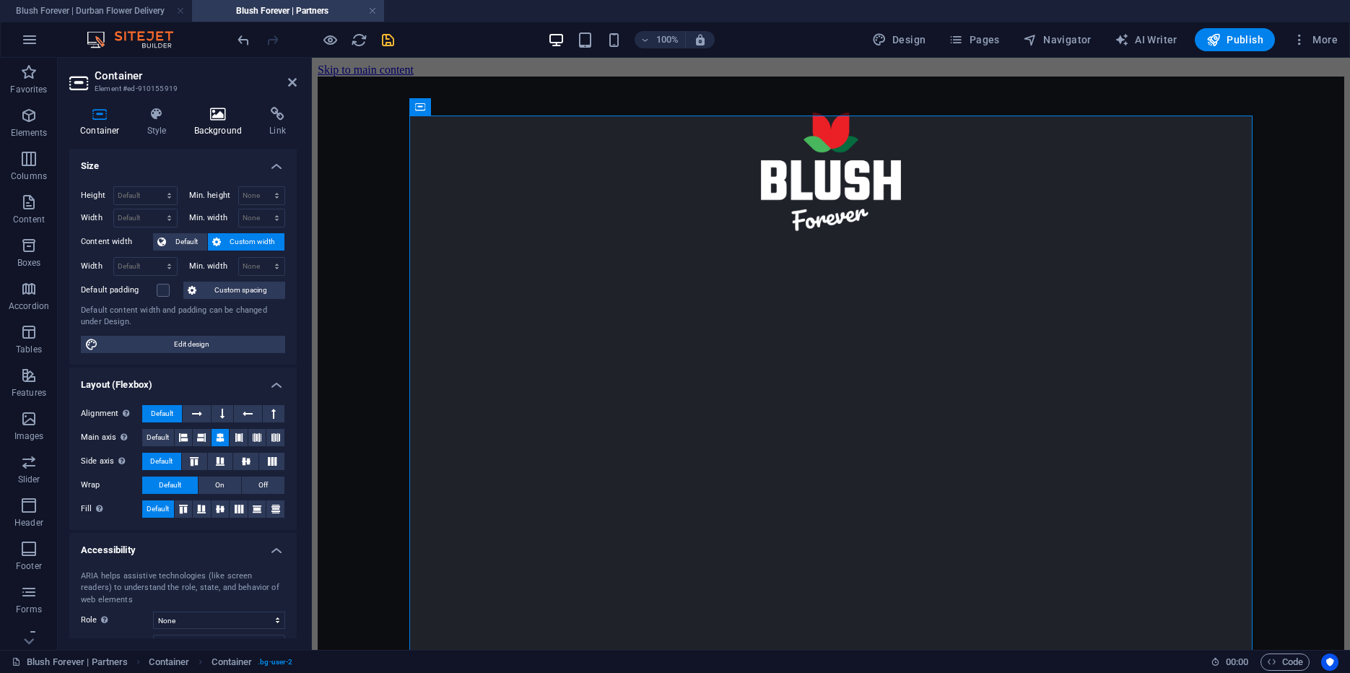
click at [219, 121] on icon at bounding box center [218, 114] width 70 height 14
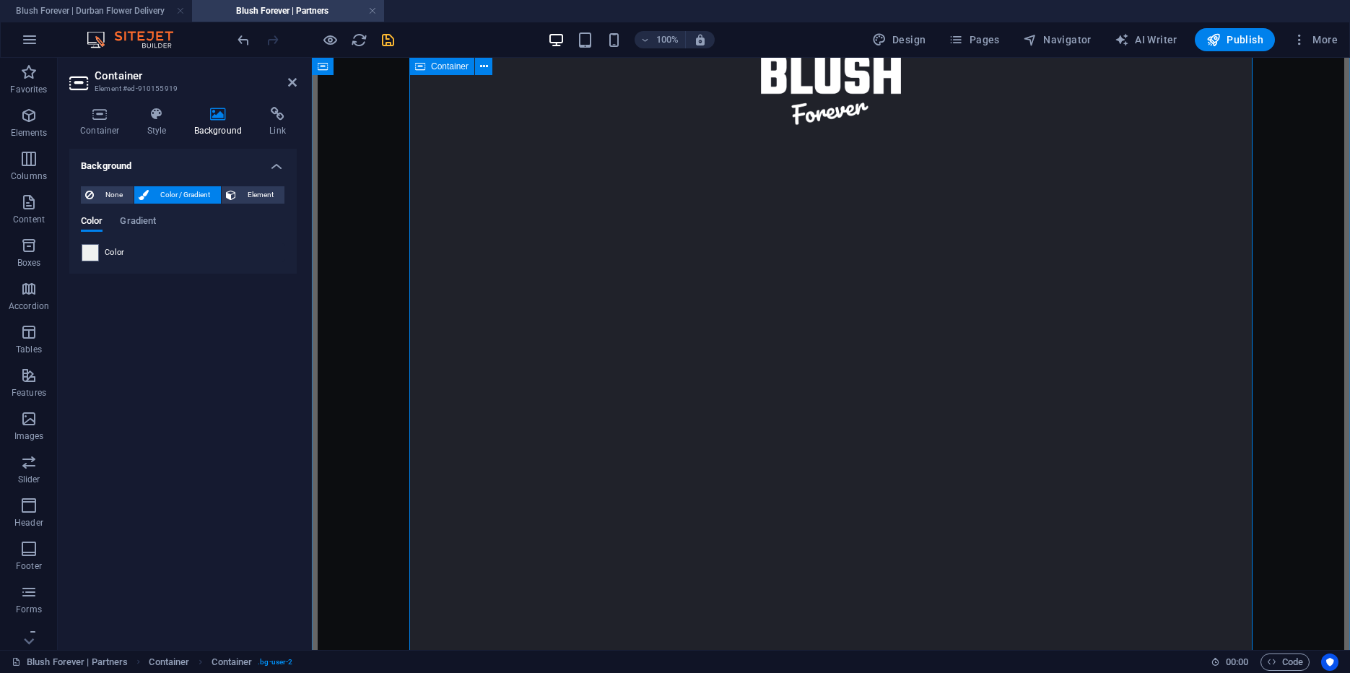
scroll to position [105, 0]
click at [109, 204] on div "None Color / Gradient Element" at bounding box center [183, 195] width 204 height 18
click at [110, 193] on span "None" at bounding box center [113, 194] width 31 height 17
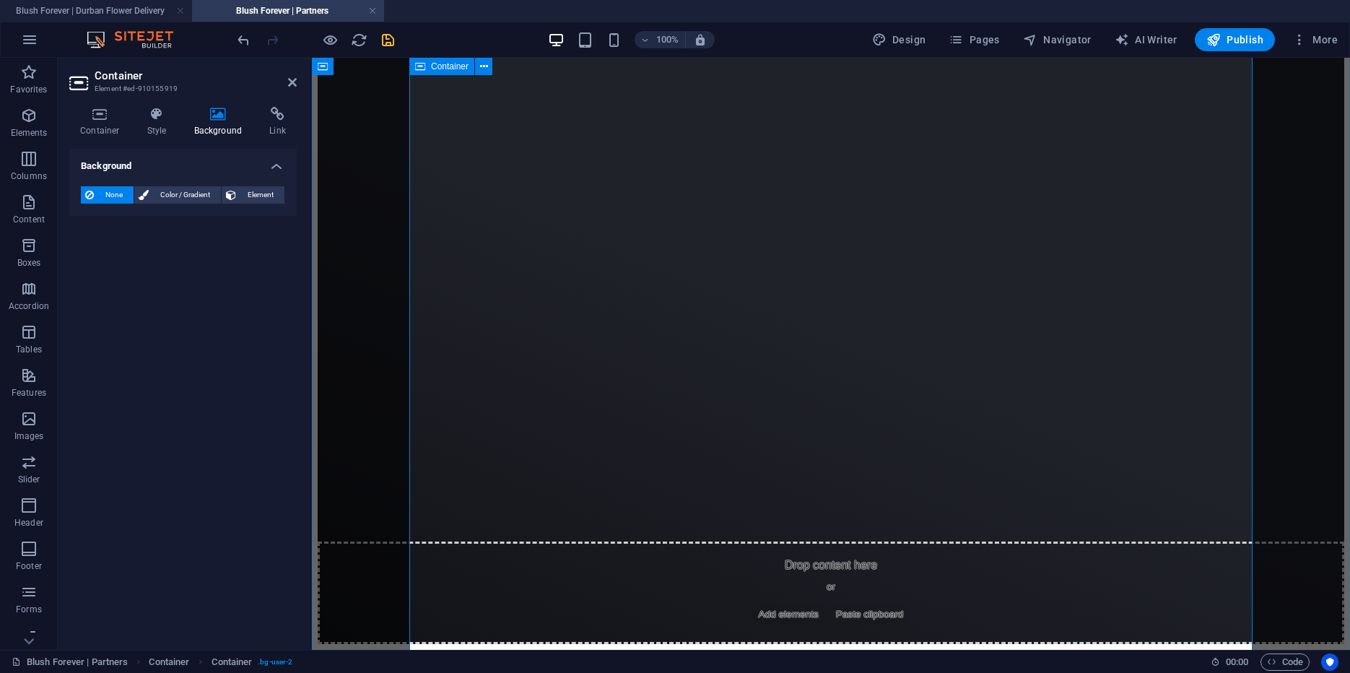
scroll to position [1204, 0]
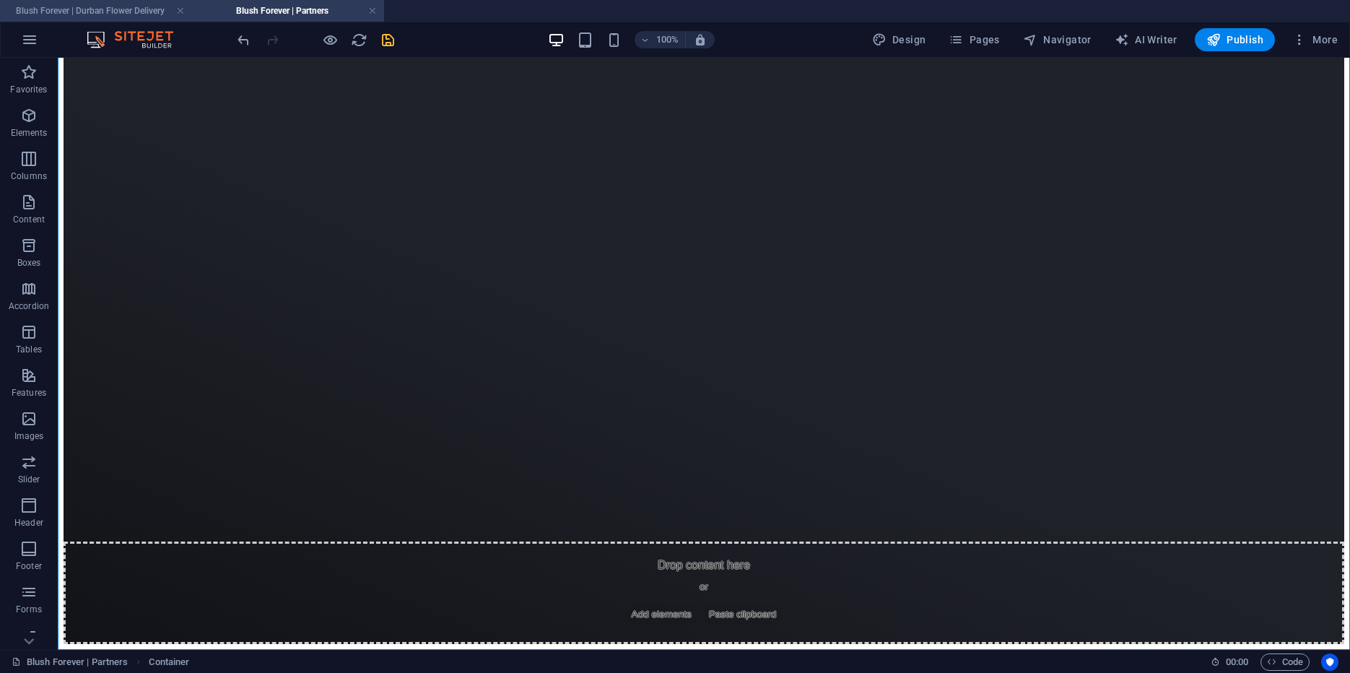
click at [103, 13] on h4 "Blush Forever | Durban Flower Delivery" at bounding box center [96, 11] width 192 height 16
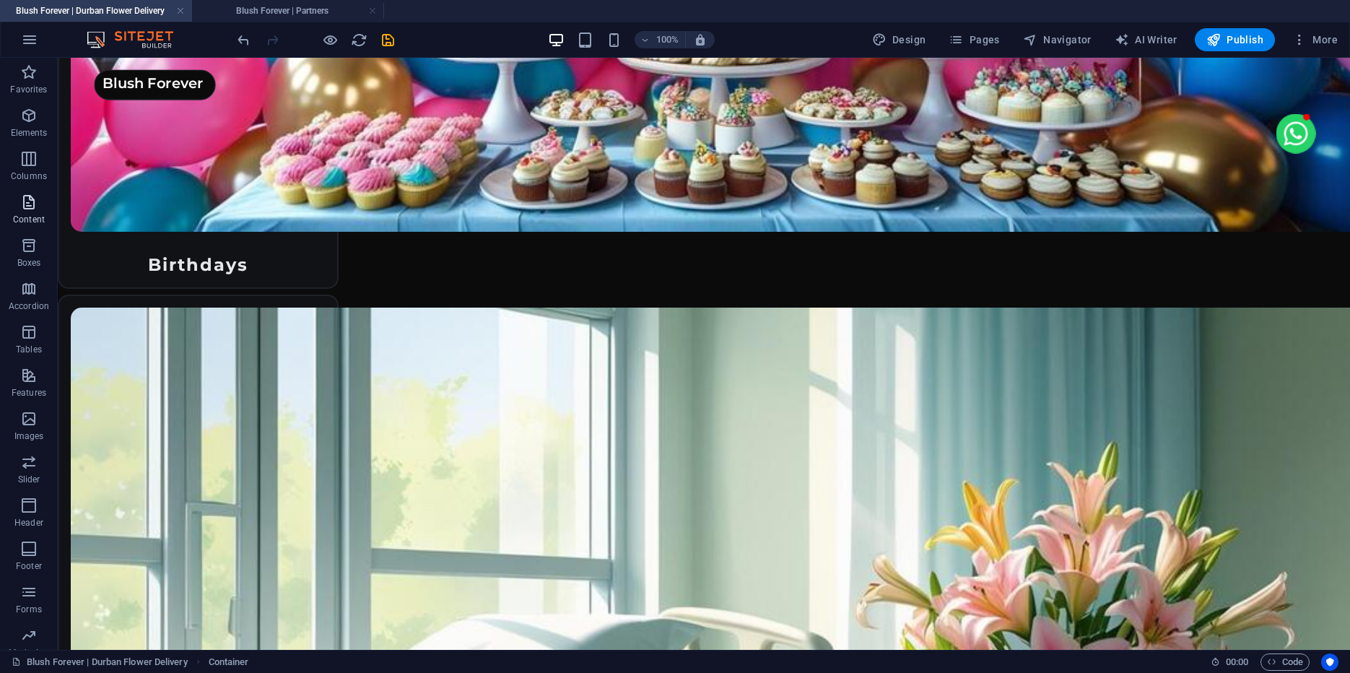
scroll to position [5062, 0]
click at [257, 11] on h4 "Blush Forever | Partners" at bounding box center [288, 11] width 192 height 16
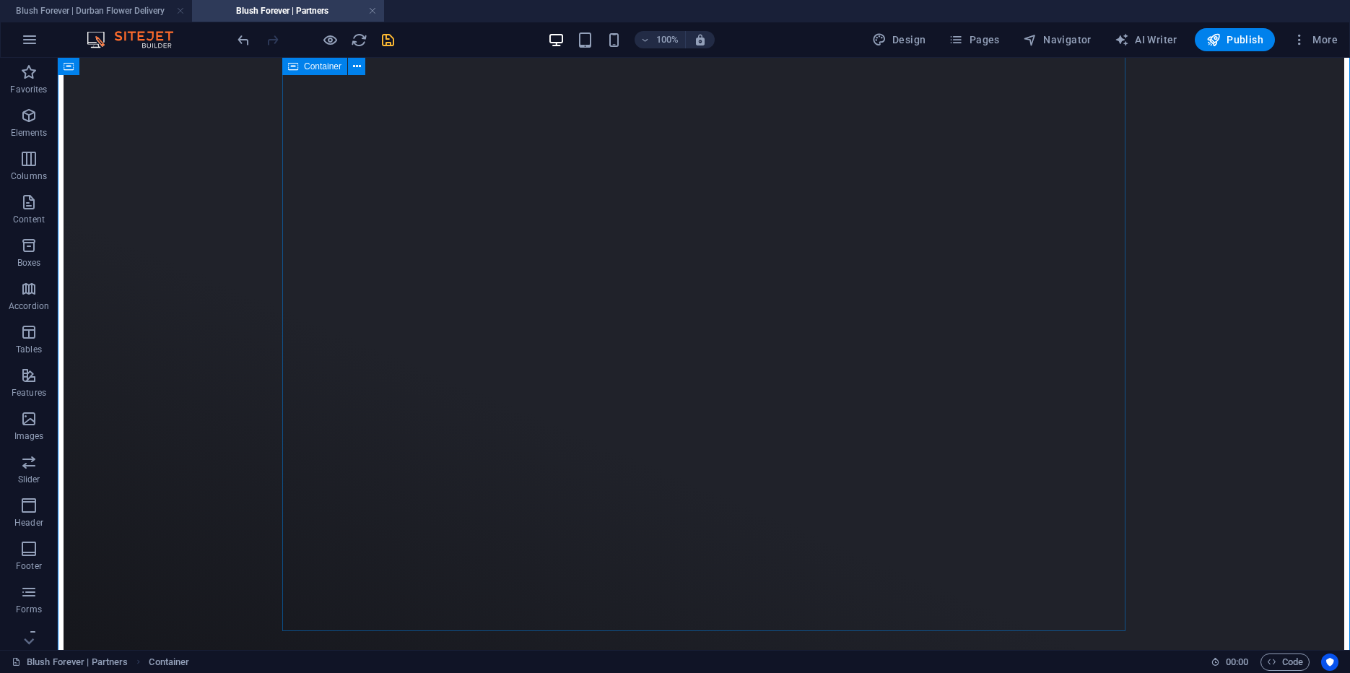
scroll to position [1204, 0]
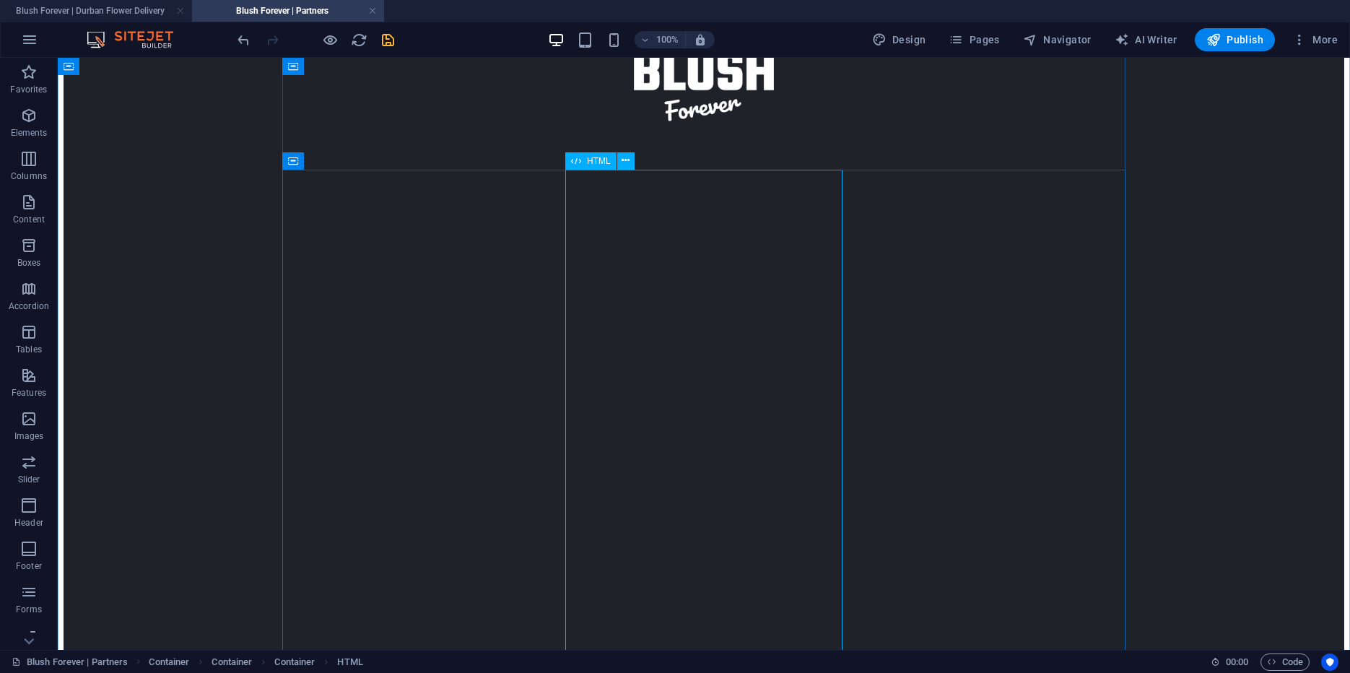
scroll to position [94, 0]
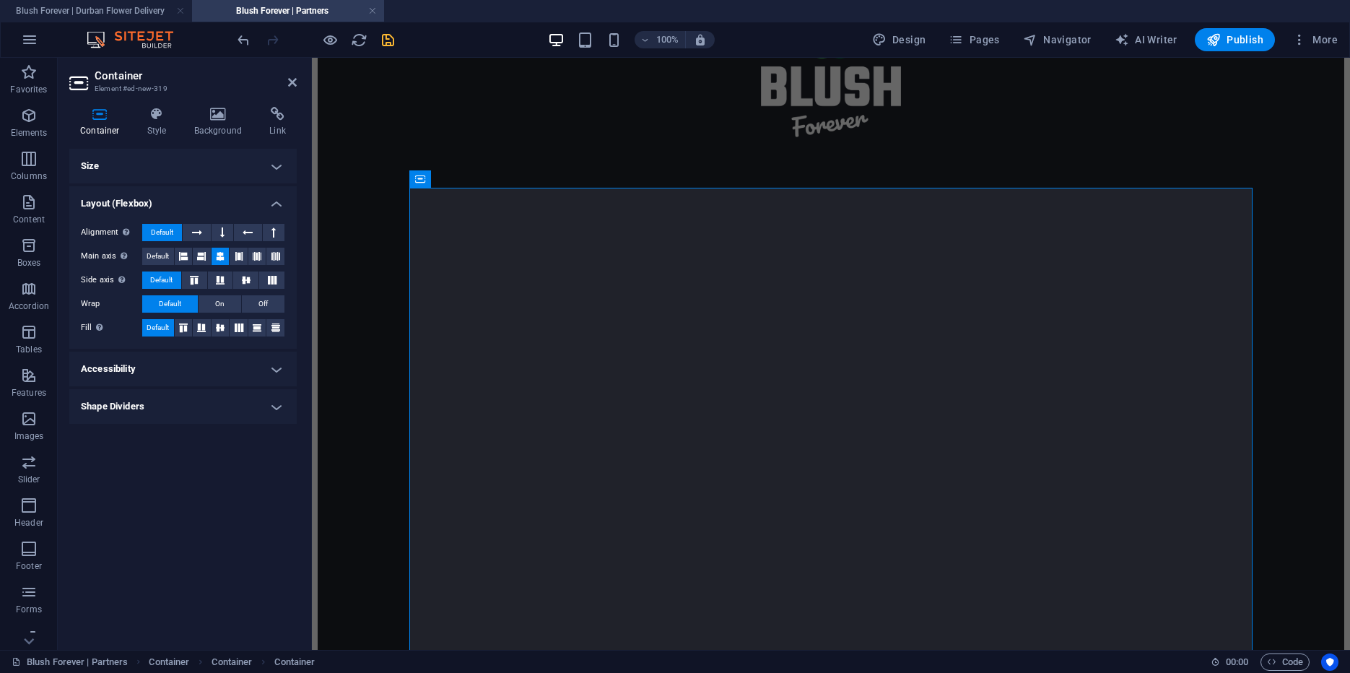
click at [139, 167] on h4 "Size" at bounding box center [182, 166] width 227 height 35
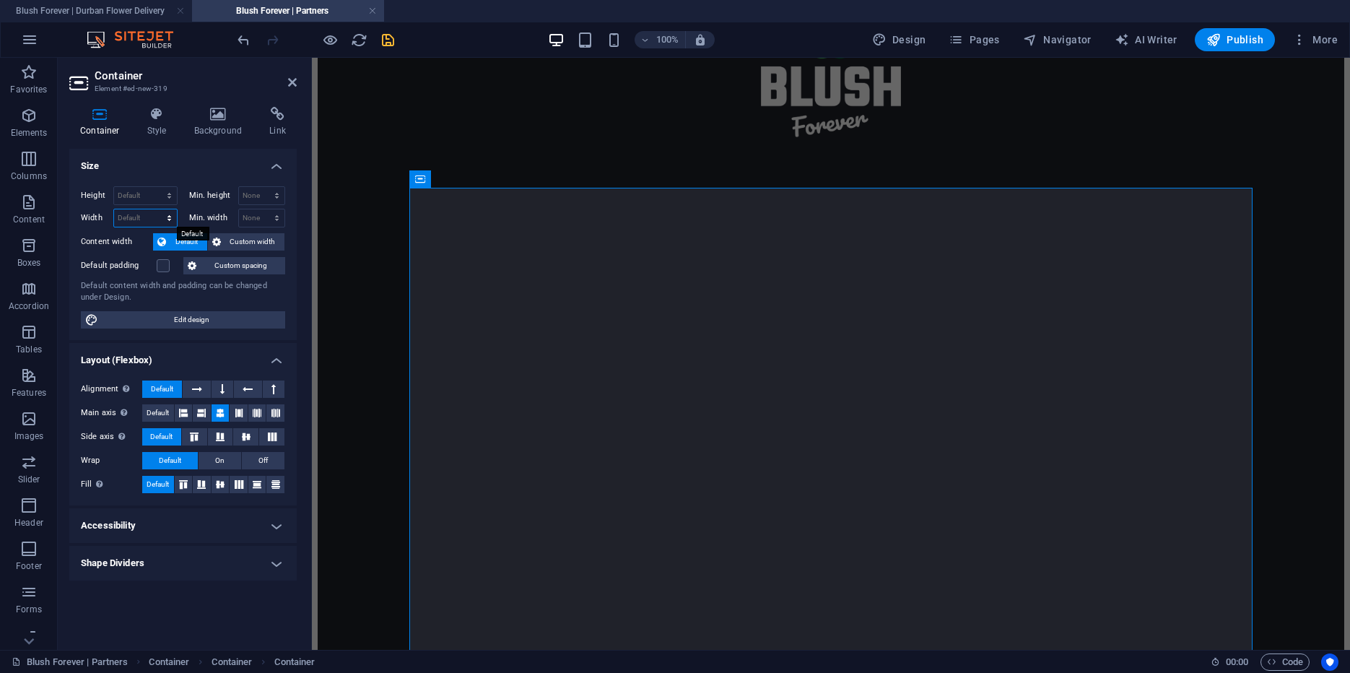
click at [114, 209] on select "Default px rem % em vh vw" at bounding box center [145, 217] width 63 height 17
select select "px"
click option "px" at bounding box center [0, 0] width 0 height 0
type input "400"
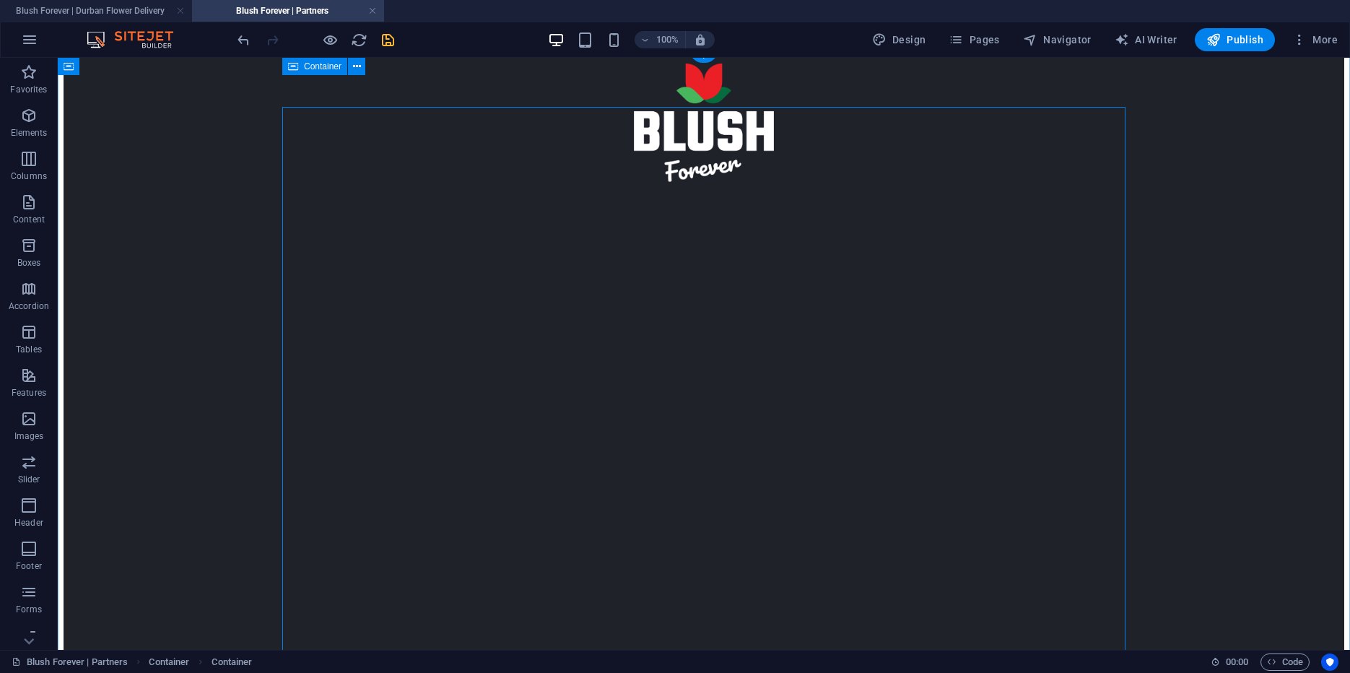
scroll to position [0, 0]
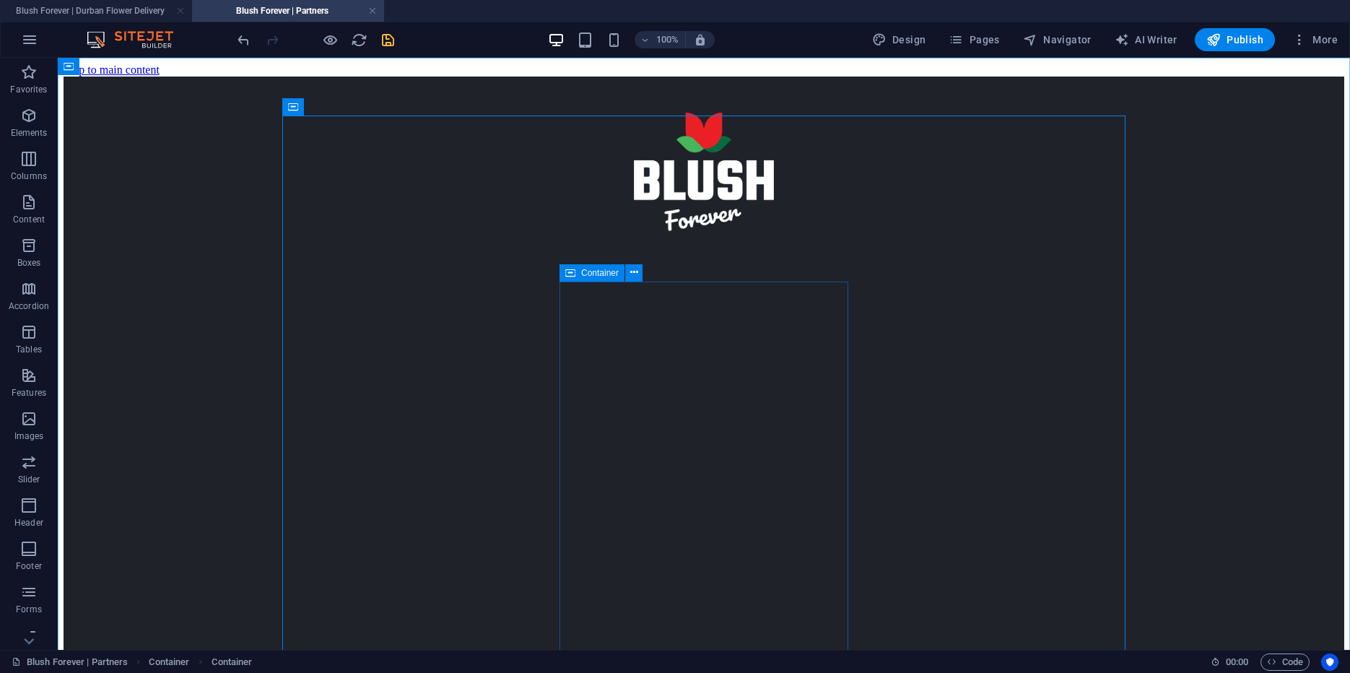
click at [570, 277] on icon at bounding box center [570, 272] width 10 height 17
select select "px"
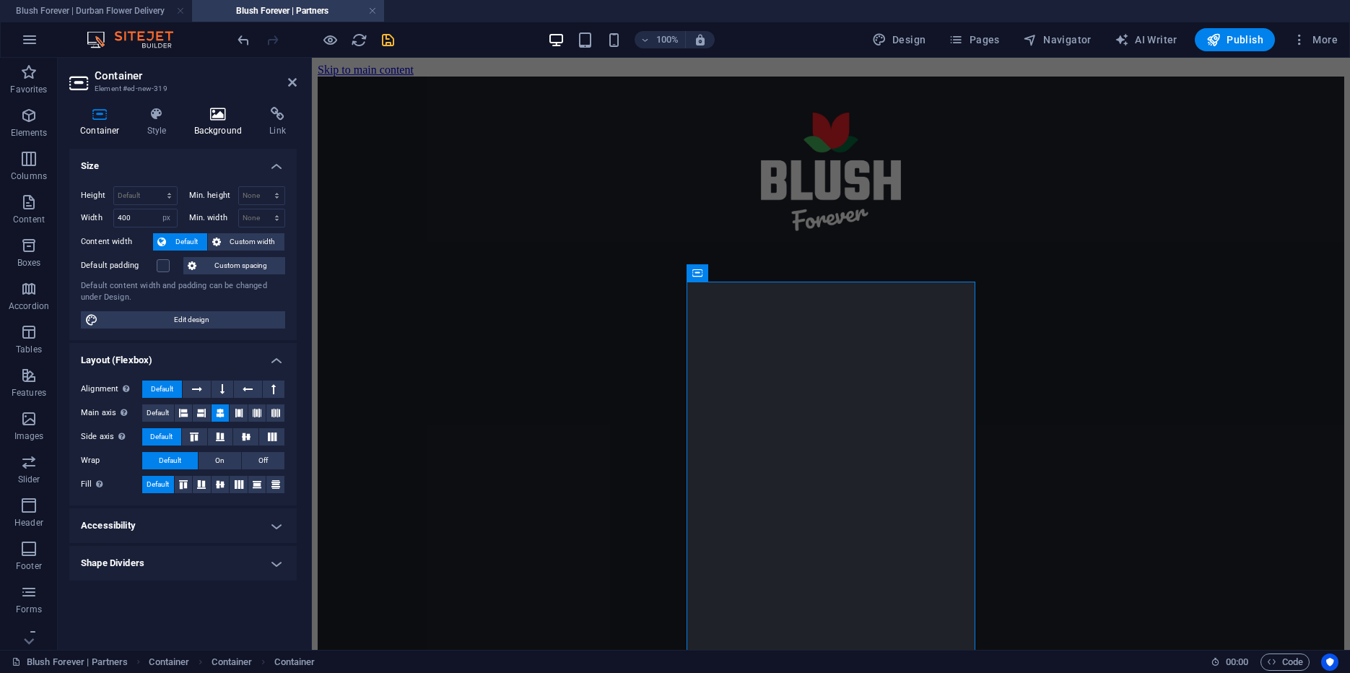
click at [230, 110] on icon at bounding box center [218, 114] width 70 height 14
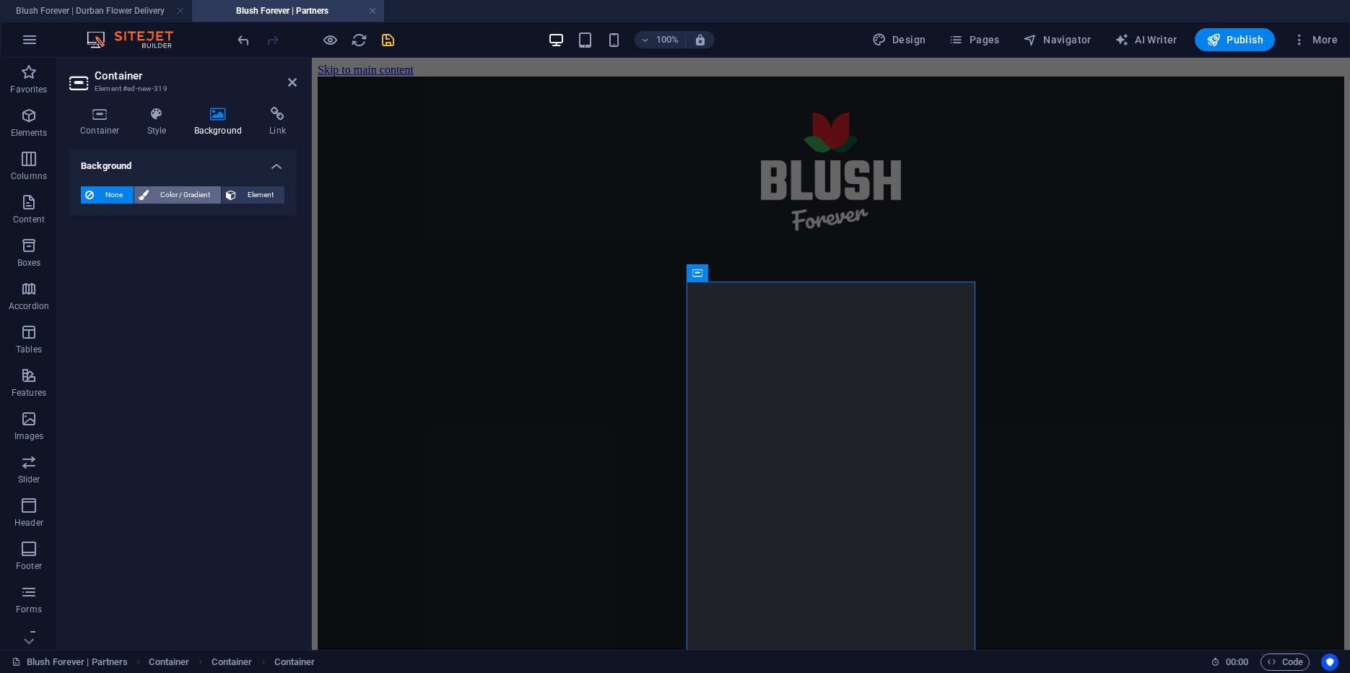
click at [180, 191] on span "Color / Gradient" at bounding box center [185, 194] width 64 height 17
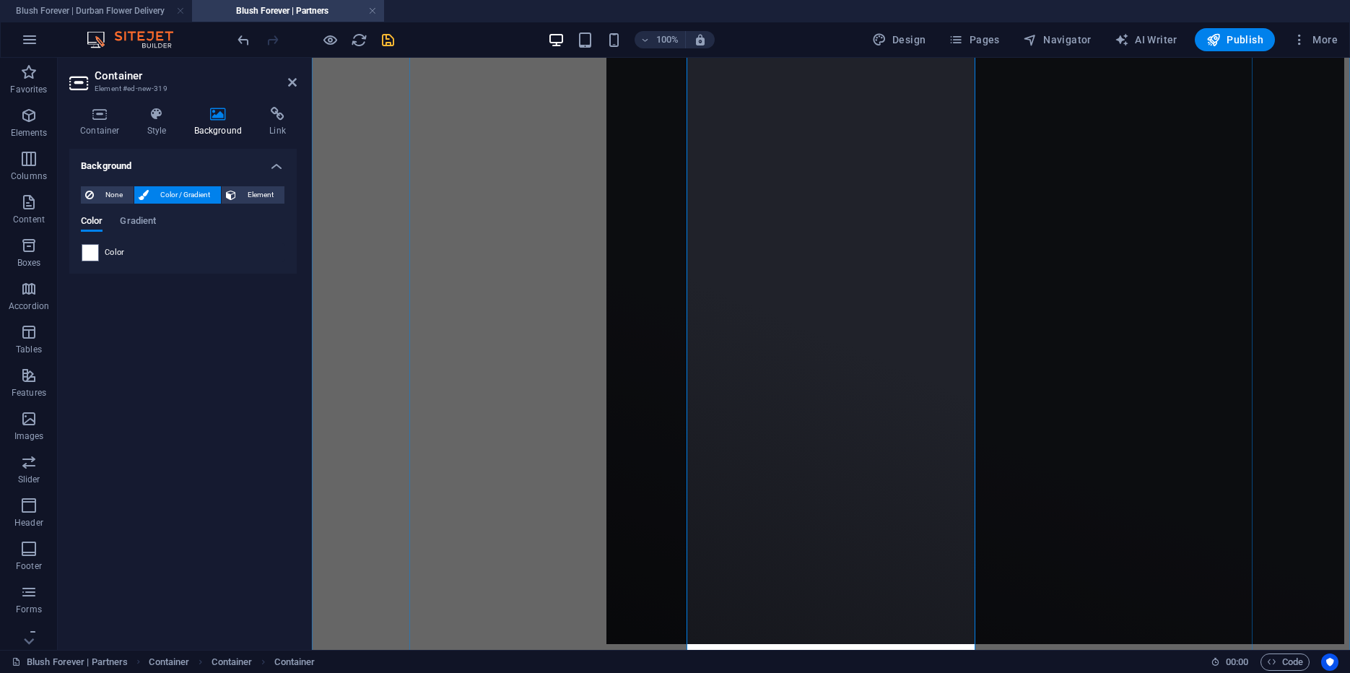
scroll to position [1102, 0]
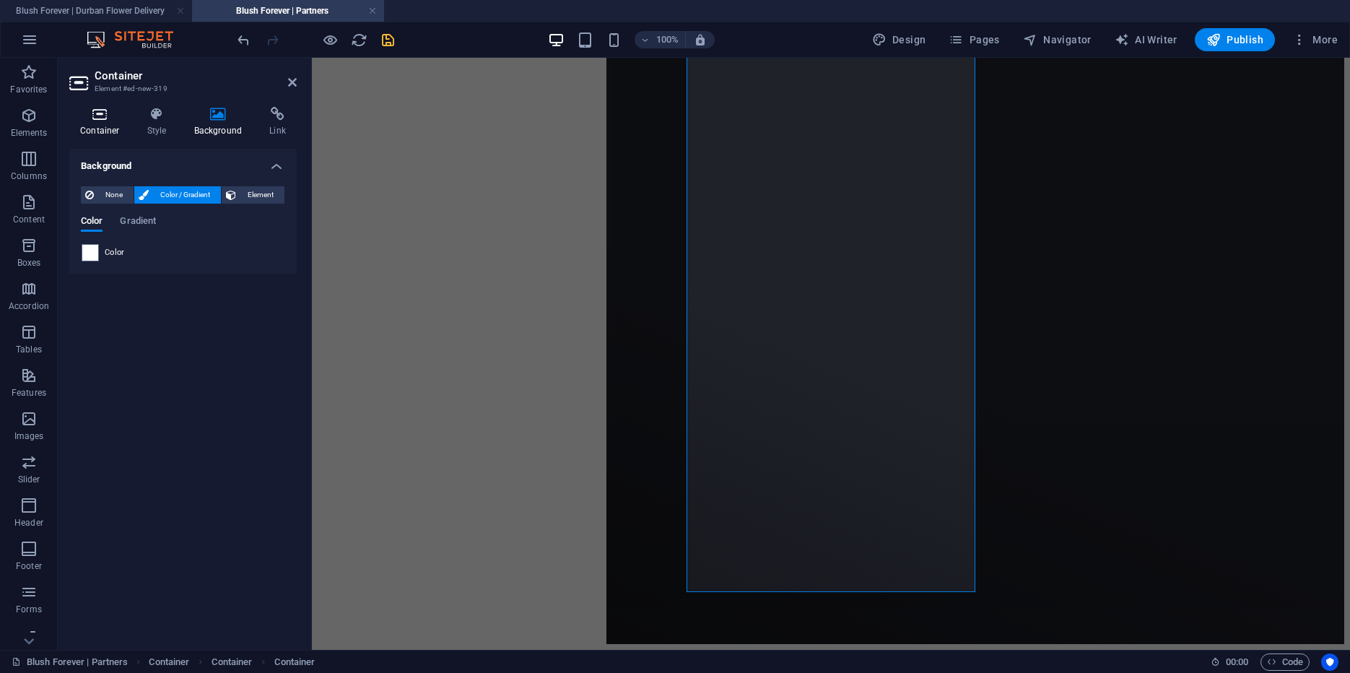
click at [104, 118] on icon at bounding box center [99, 114] width 61 height 14
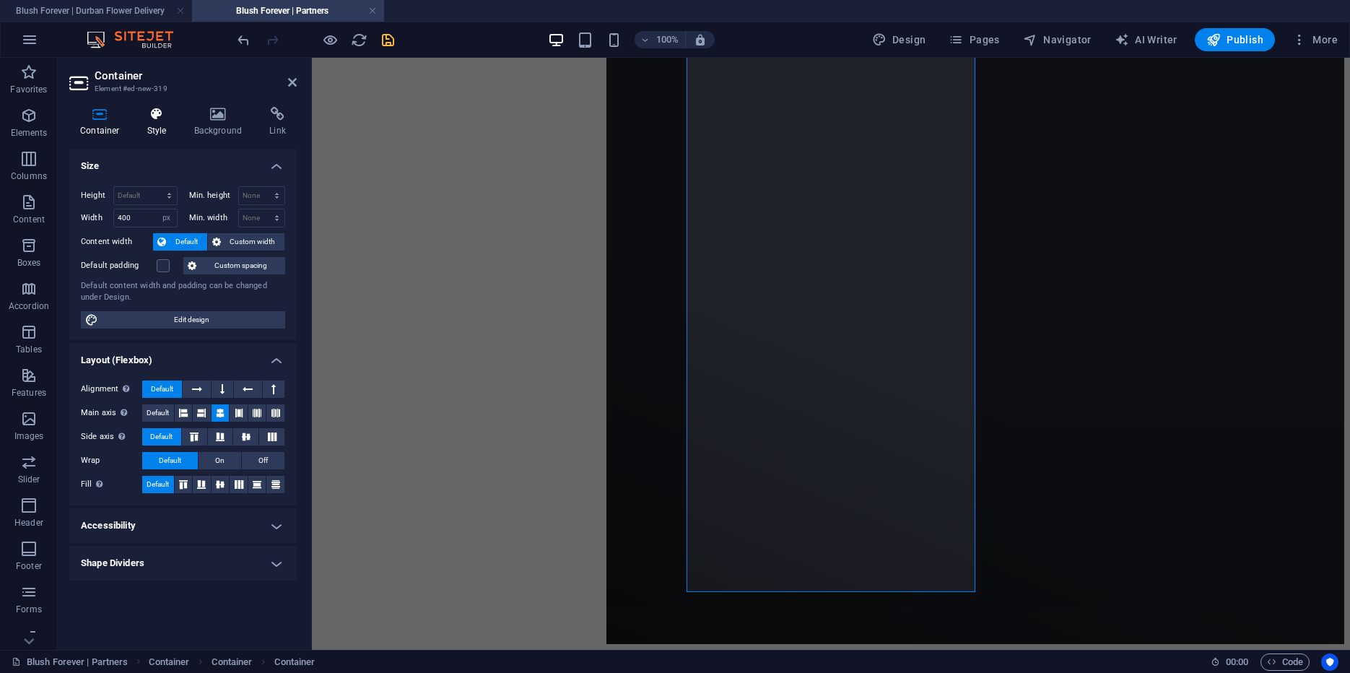
click at [157, 117] on icon at bounding box center [156, 114] width 41 height 14
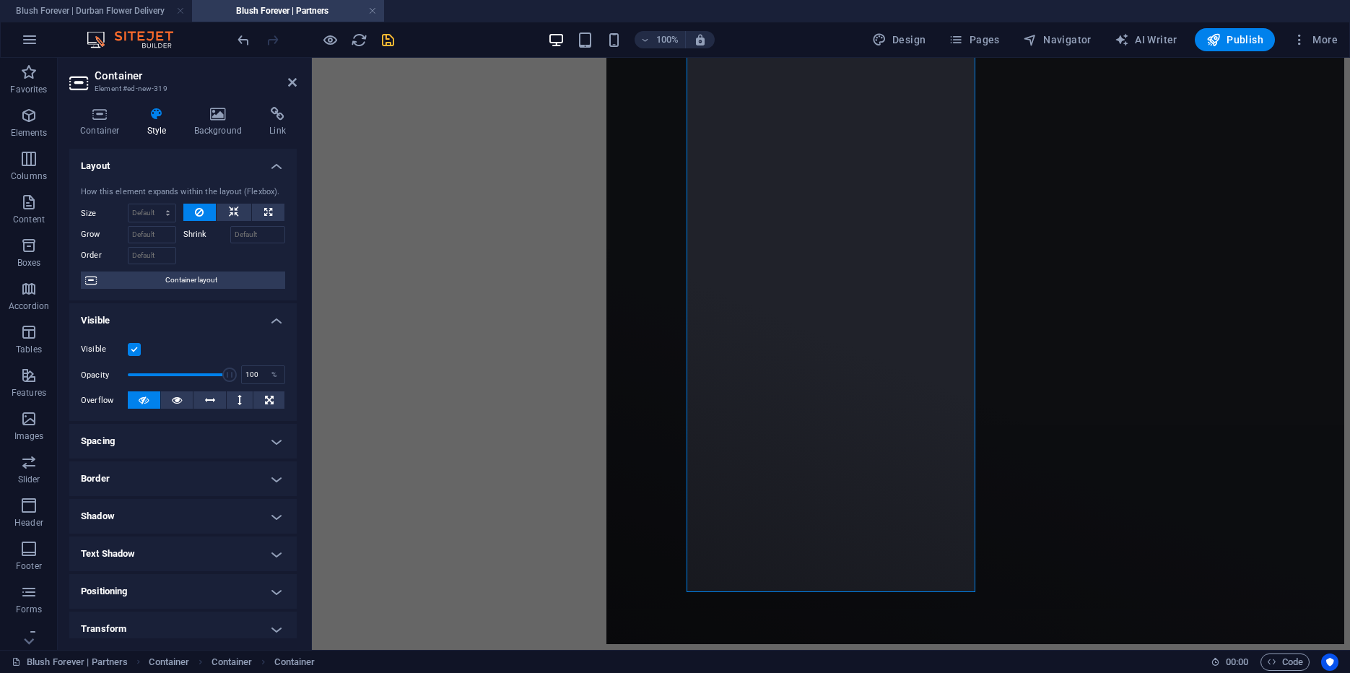
click at [126, 481] on h4 "Border" at bounding box center [182, 478] width 227 height 35
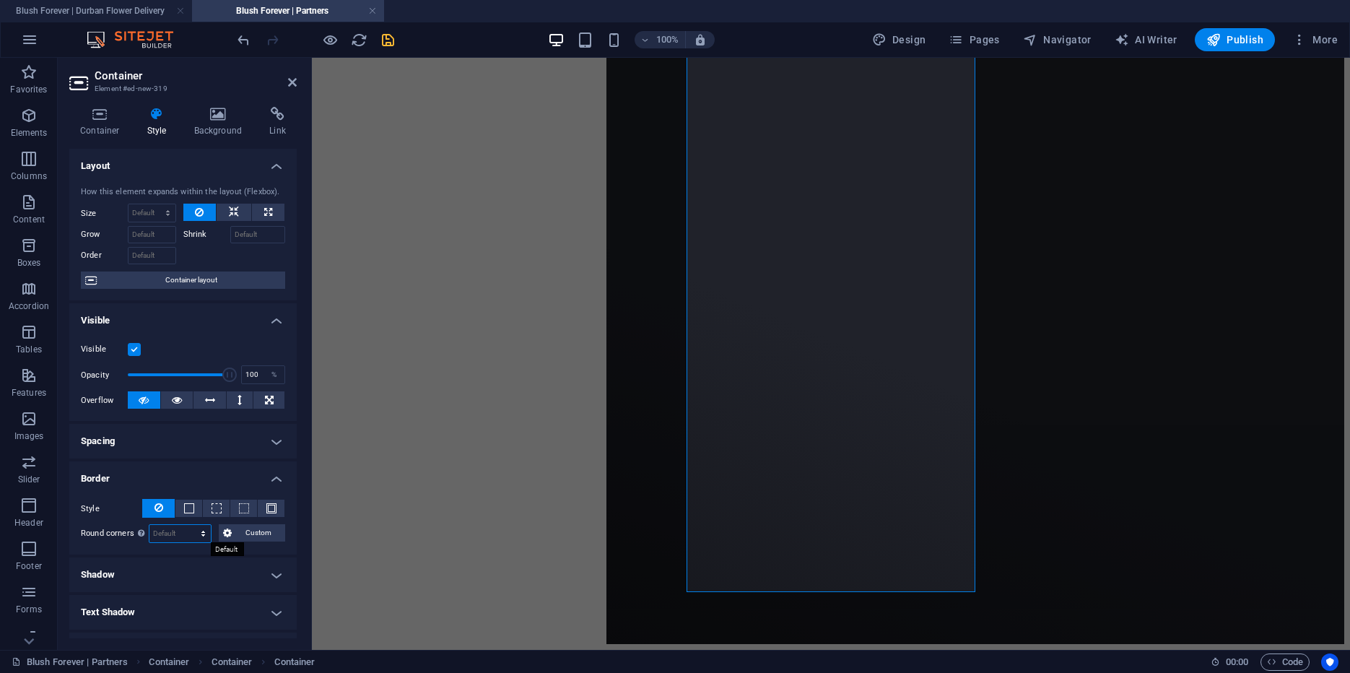
click at [149, 525] on select "Default px rem % vh vw Custom" at bounding box center [179, 533] width 61 height 17
select select "px"
click option "px" at bounding box center [0, 0] width 0 height 0
click at [149, 536] on input "15" at bounding box center [179, 533] width 61 height 17
type input "20"
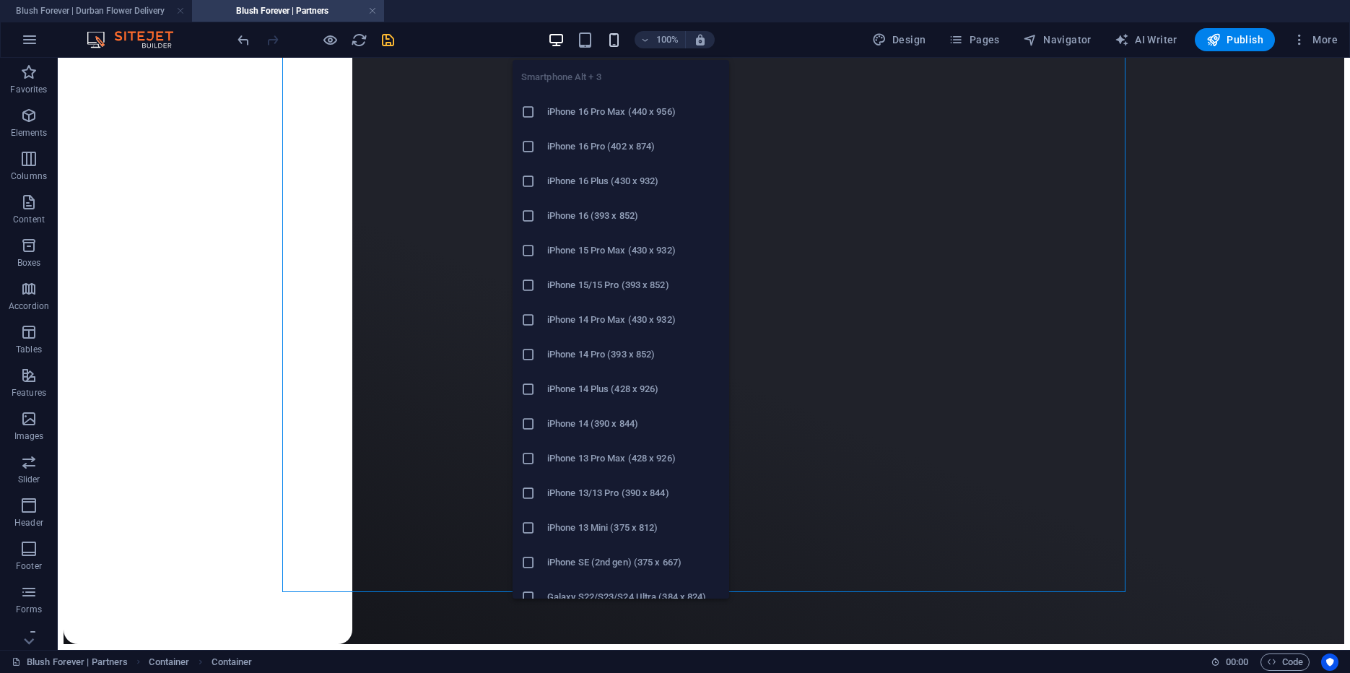
click at [0, 0] on icon "button" at bounding box center [0, 0] width 0 height 0
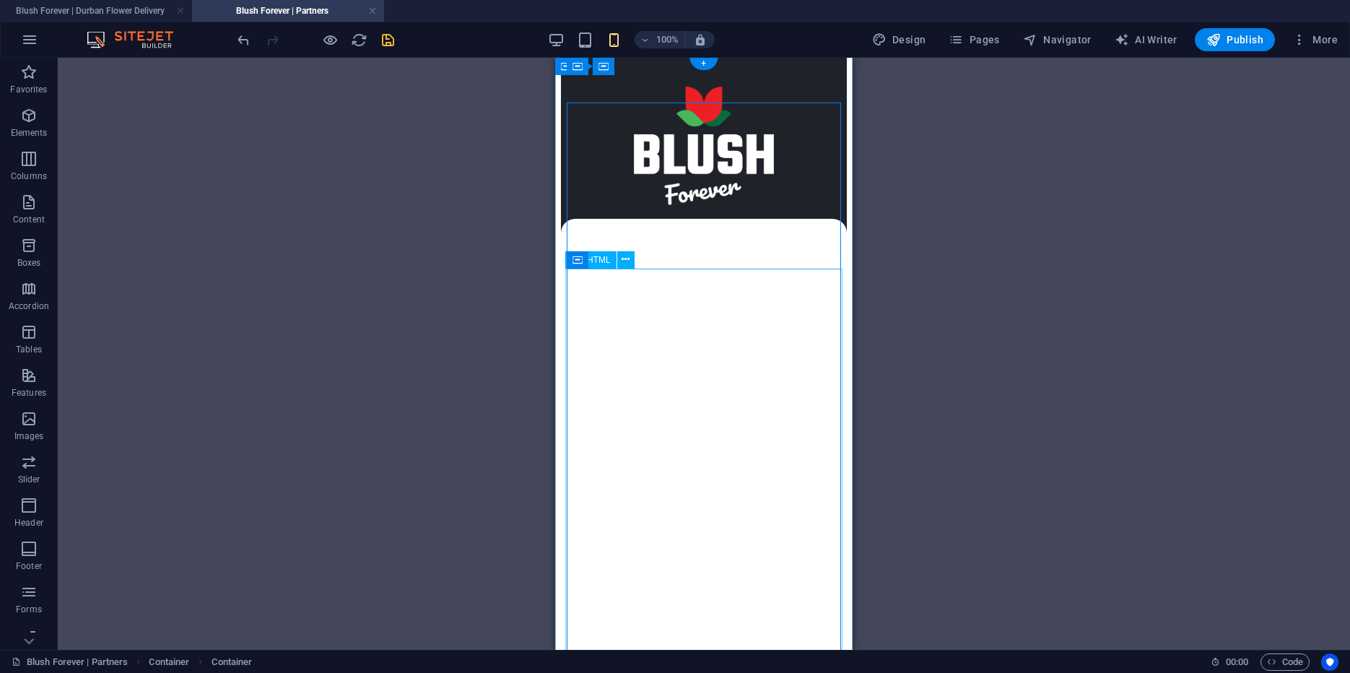
scroll to position [0, 0]
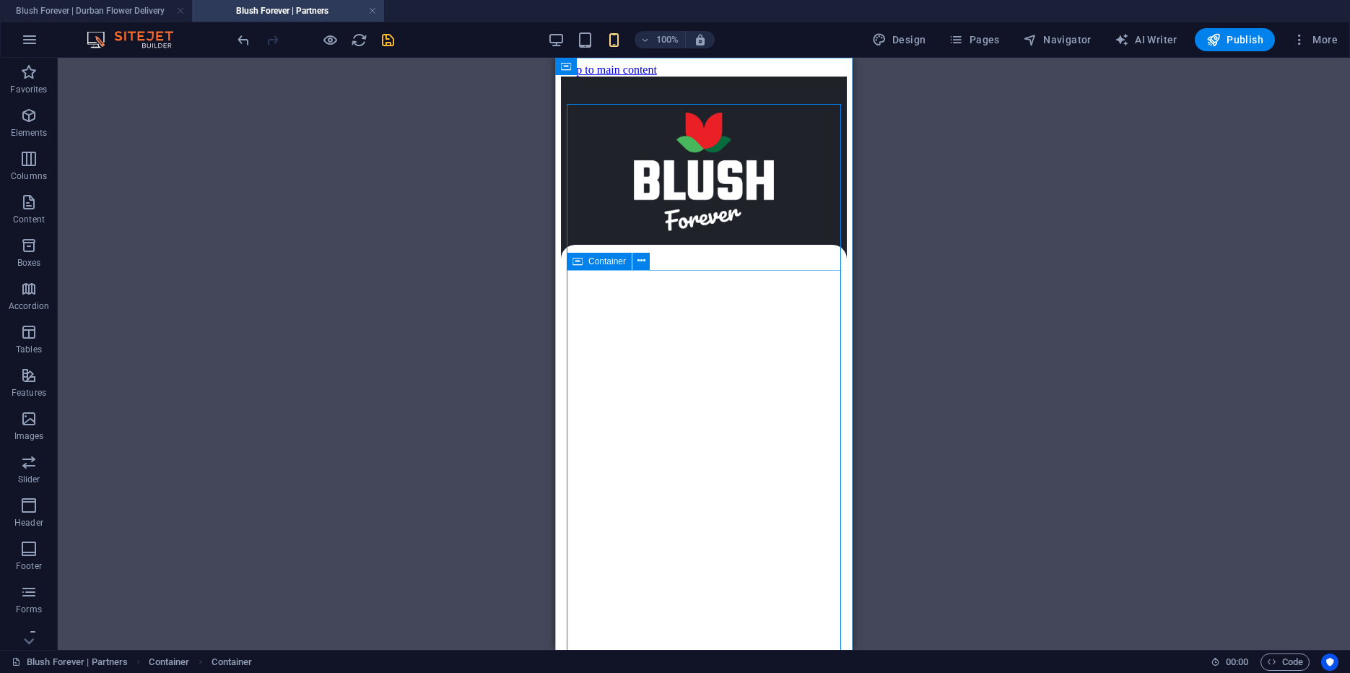
click at [577, 265] on icon at bounding box center [578, 261] width 10 height 17
select select "px"
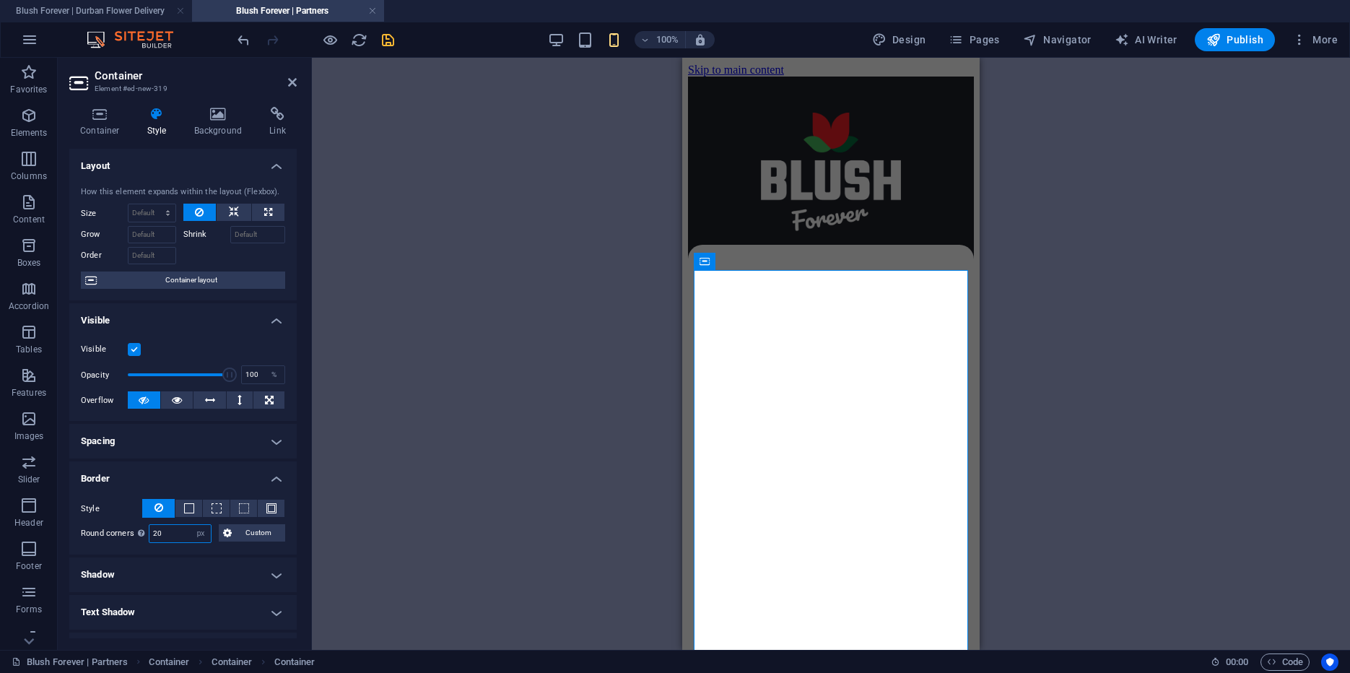
click at [149, 533] on input "20" at bounding box center [179, 533] width 61 height 17
drag, startPoint x: 97, startPoint y: 530, endPoint x: 77, endPoint y: 528, distance: 21.0
click at [149, 528] on input "15" at bounding box center [179, 533] width 61 height 17
type input "10"
click at [1028, 395] on div "Drag here to replace the existing content. Press “Ctrl” if you want to create a…" at bounding box center [831, 354] width 1038 height 592
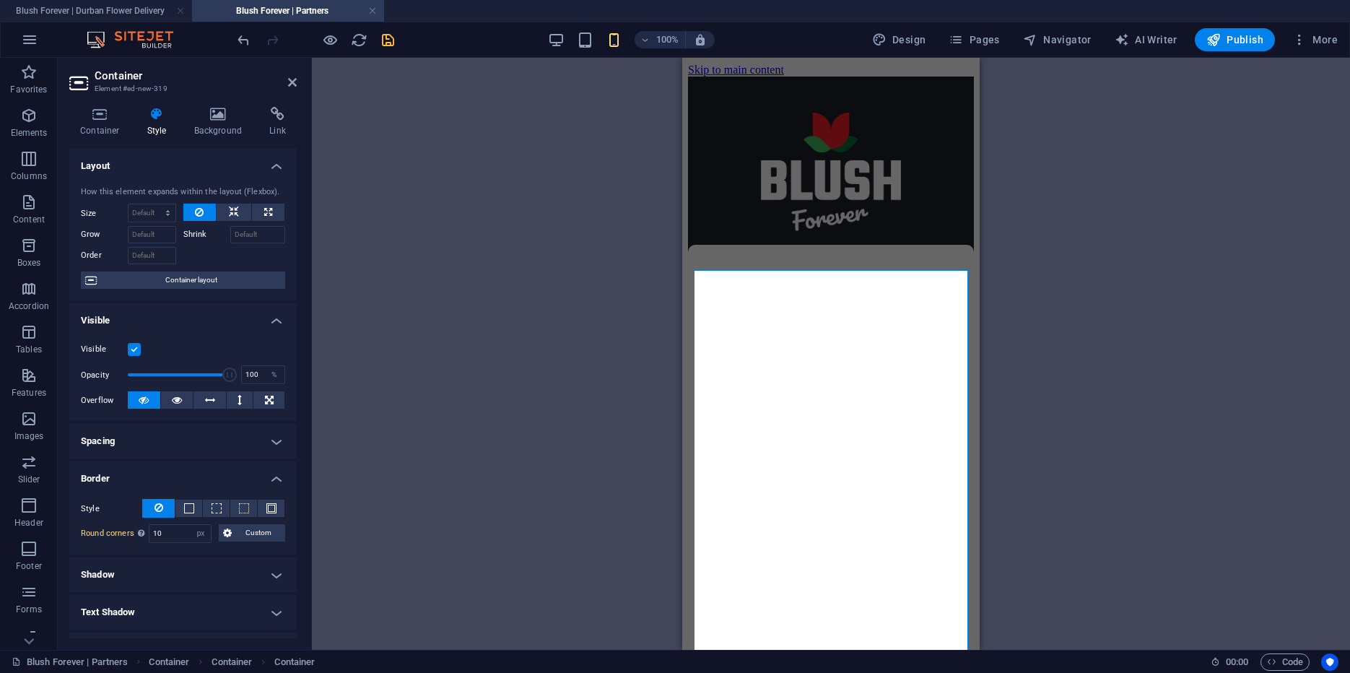
click at [1004, 167] on div "Drag here to replace the existing content. Press “Ctrl” if you want to create a…" at bounding box center [831, 354] width 1038 height 592
click at [958, 113] on div at bounding box center [831, 95] width 286 height 36
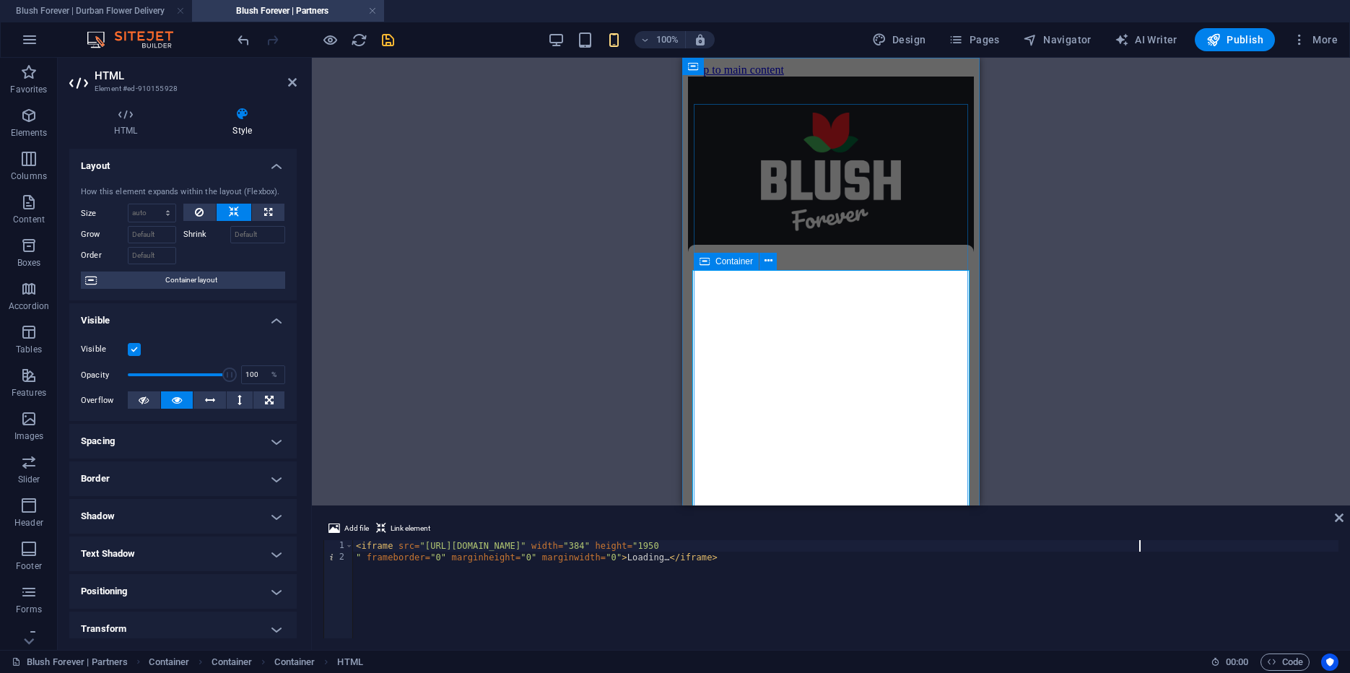
click at [712, 263] on div "Container" at bounding box center [726, 261] width 65 height 17
select select "px"
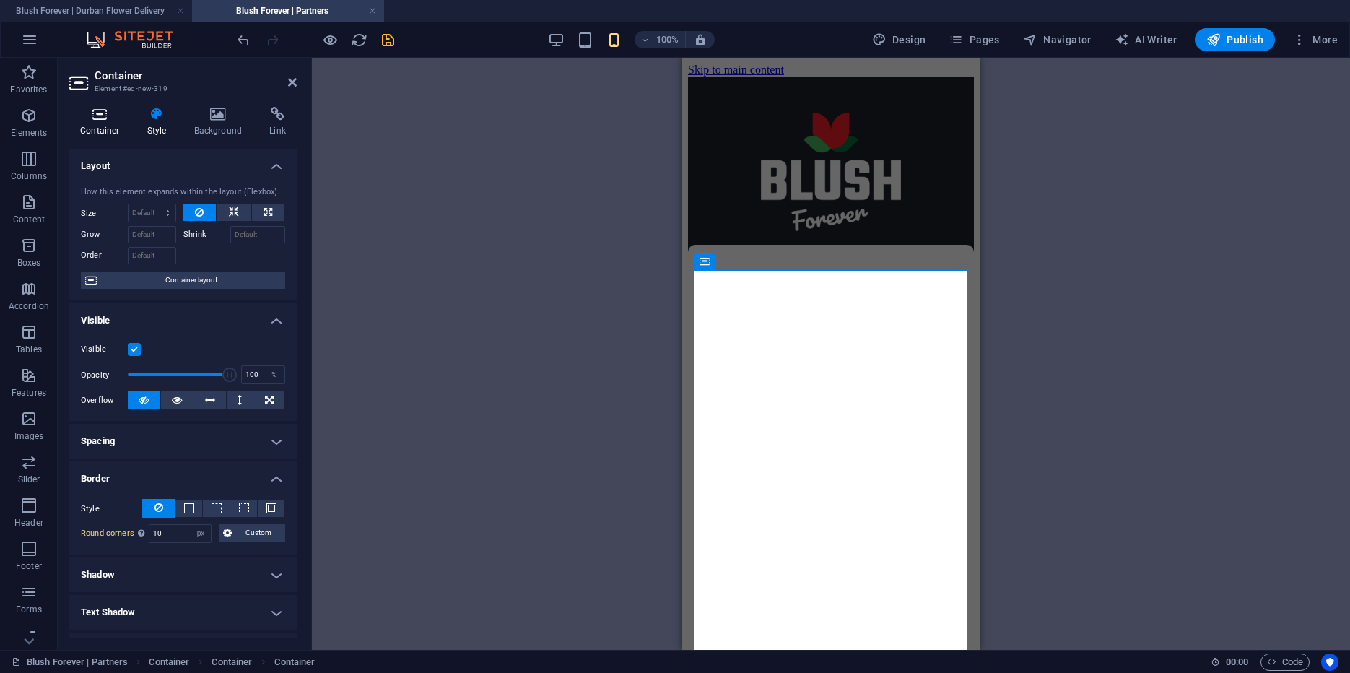
click at [99, 120] on icon at bounding box center [99, 114] width 61 height 14
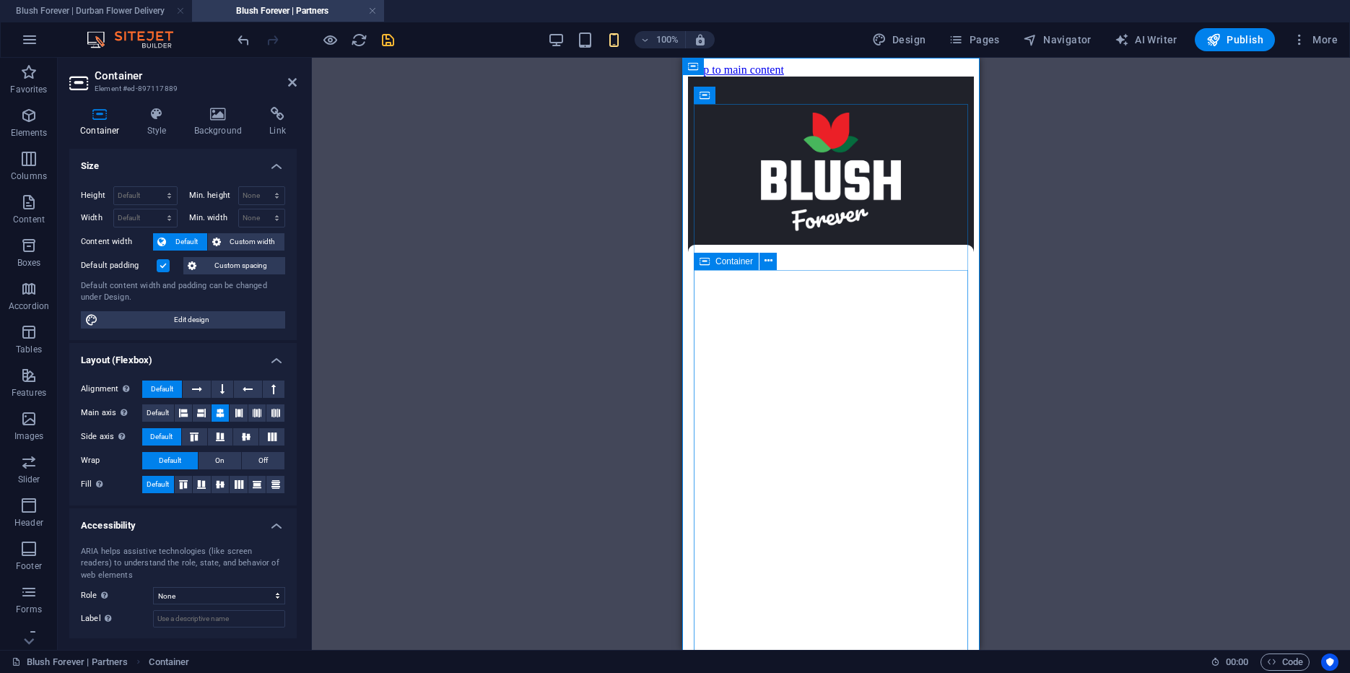
click at [701, 264] on icon at bounding box center [705, 261] width 10 height 17
select select "px"
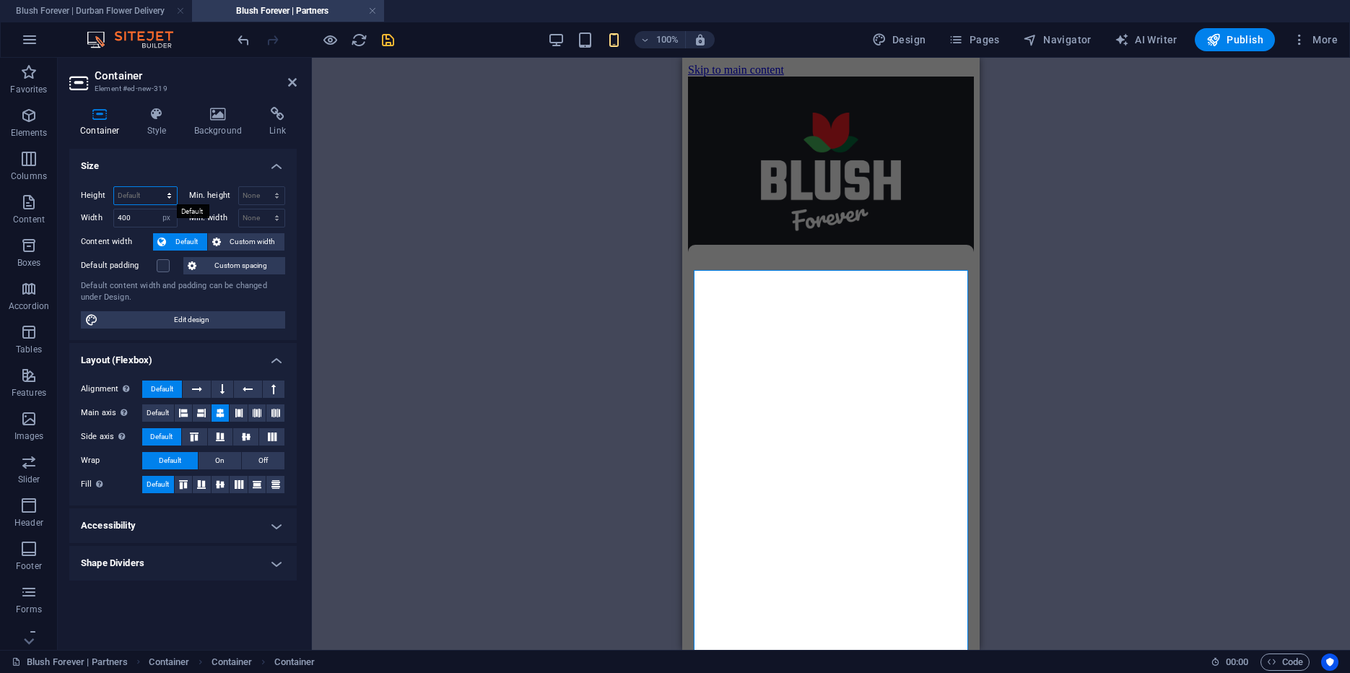
click at [114, 187] on select "Default px rem % vh vw" at bounding box center [145, 195] width 63 height 17
select select "px"
click option "px" at bounding box center [0, 0] width 0 height 0
drag, startPoint x: 130, startPoint y: 195, endPoint x: 174, endPoint y: 196, distance: 44.1
click at [174, 196] on input "1955" at bounding box center [145, 195] width 63 height 17
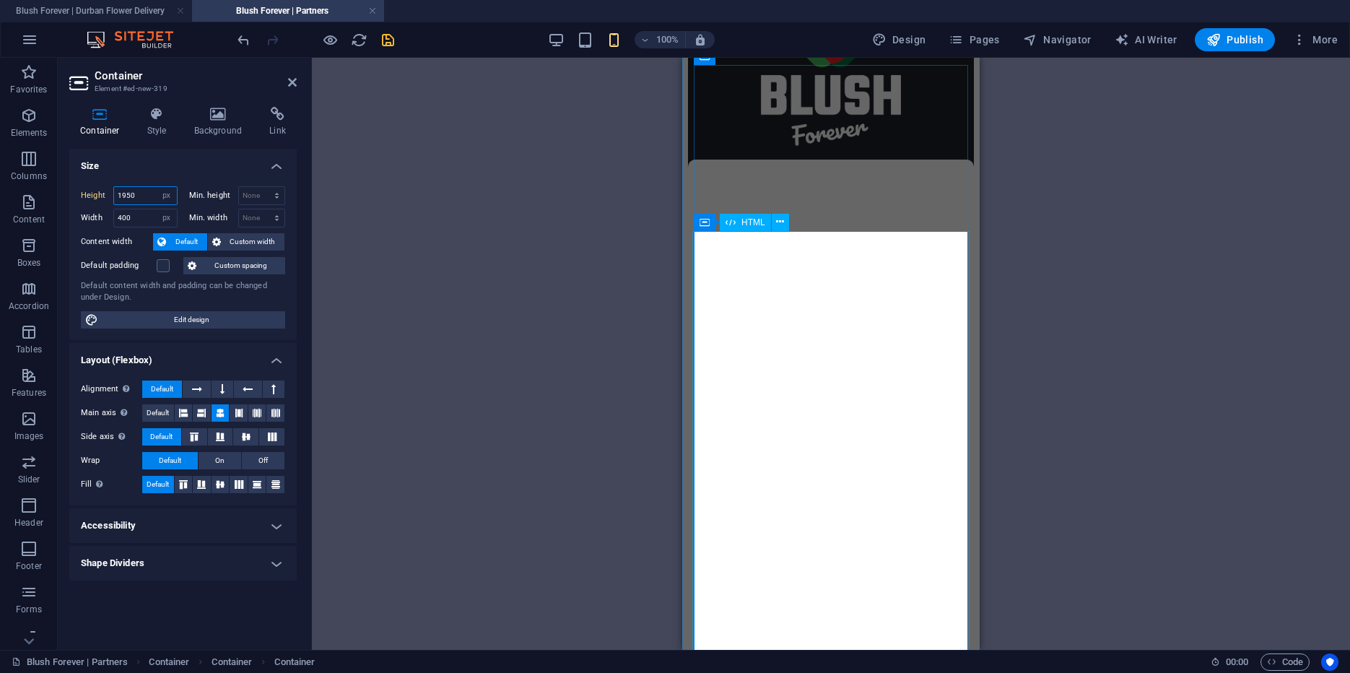
scroll to position [93, 0]
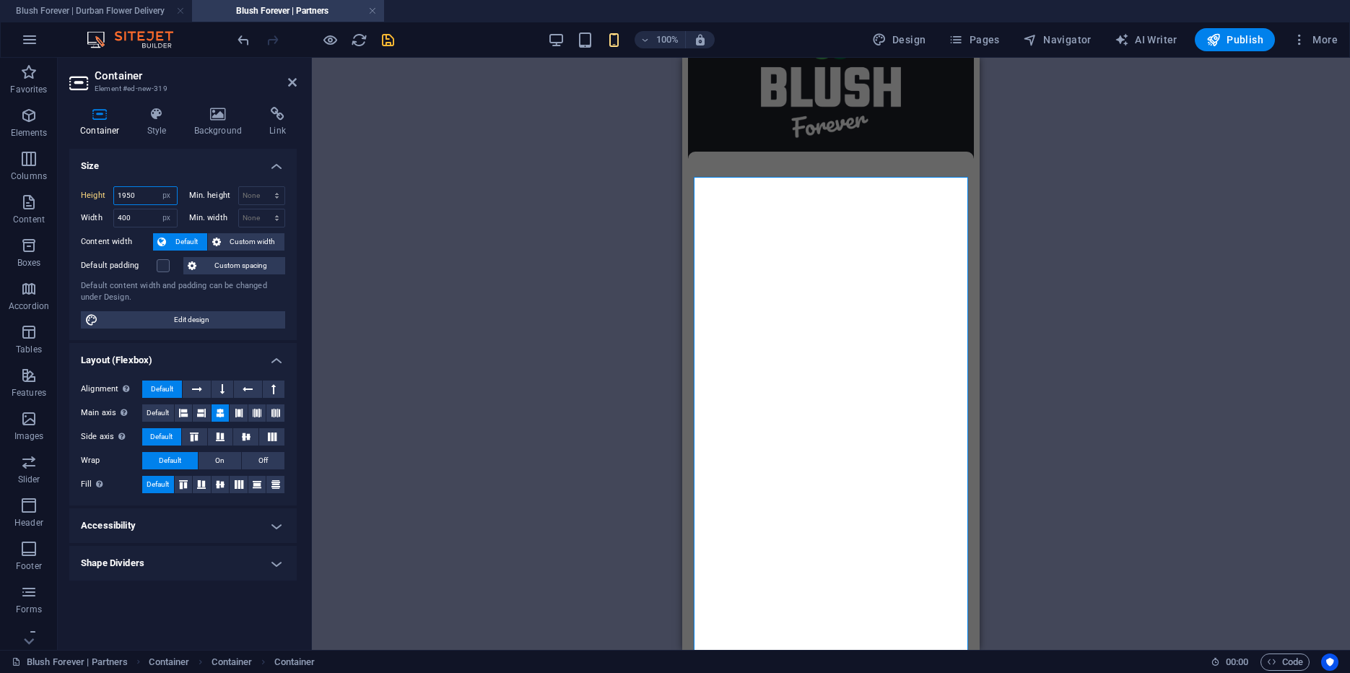
type input "1950"
click at [515, 318] on div "Drag here to replace the existing content. Press “Ctrl” if you want to create a…" at bounding box center [831, 354] width 1038 height 592
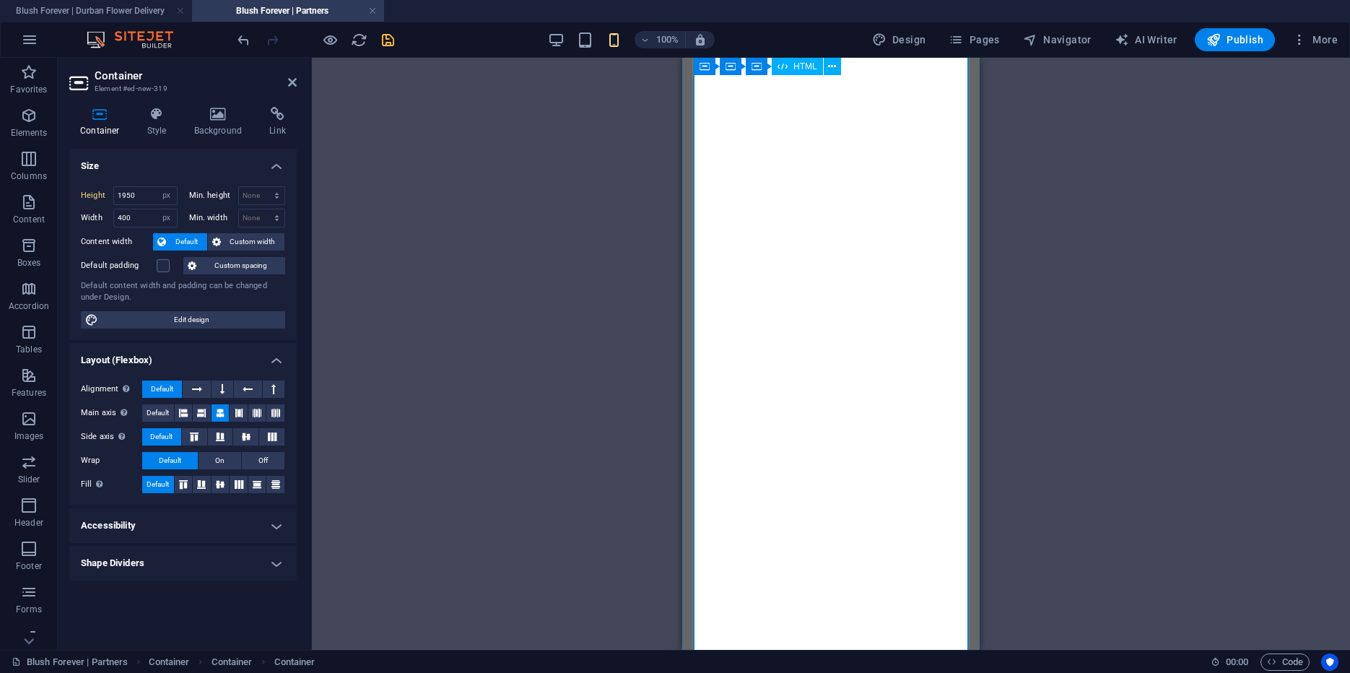
scroll to position [0, 0]
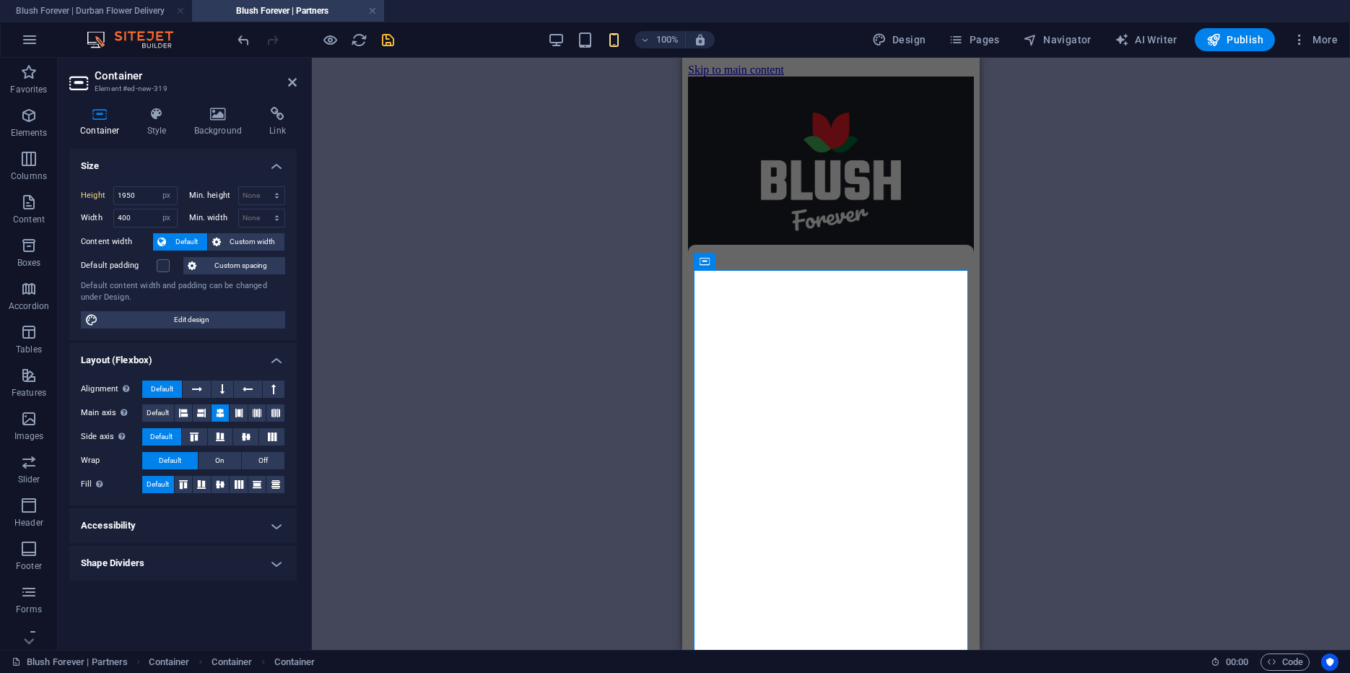
click at [573, 312] on div "Drag here to replace the existing content. Press “Ctrl” if you want to create a…" at bounding box center [831, 354] width 1038 height 592
click at [1181, 341] on div "Drag here to replace the existing content. Press “Ctrl” if you want to create a…" at bounding box center [831, 354] width 1038 height 592
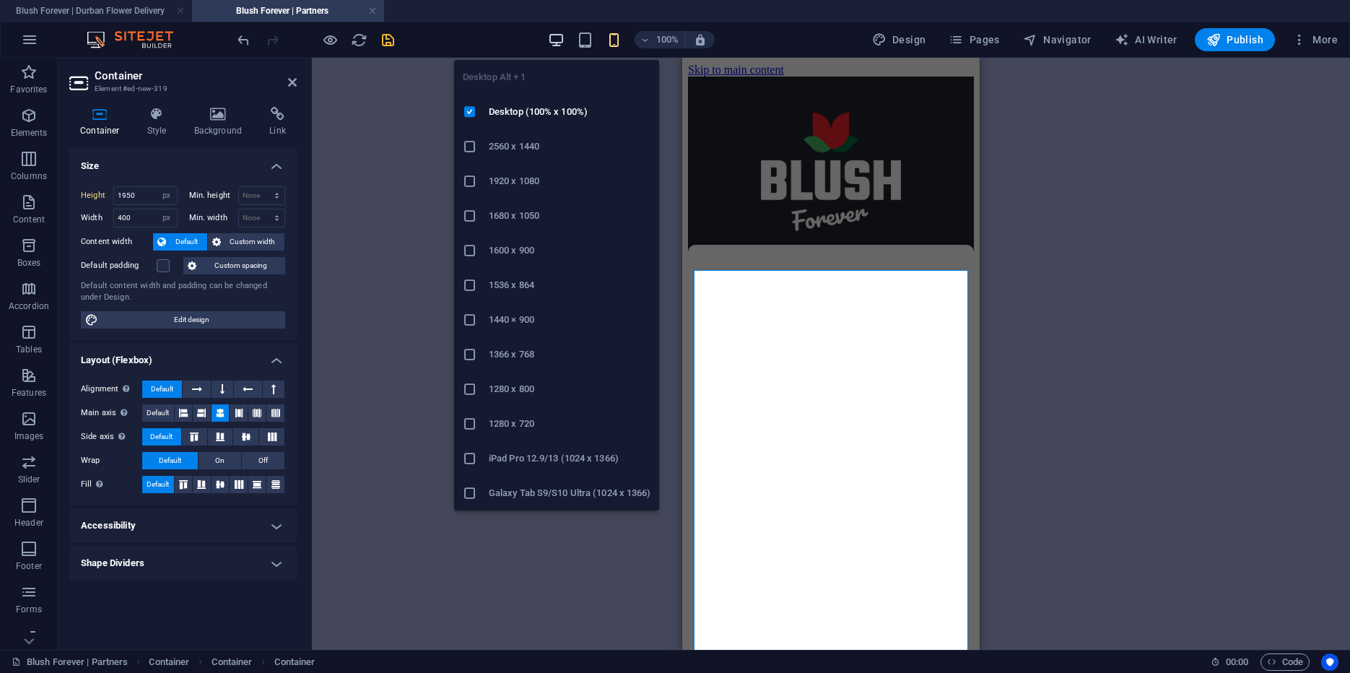
click at [0, 0] on icon "button" at bounding box center [0, 0] width 0 height 0
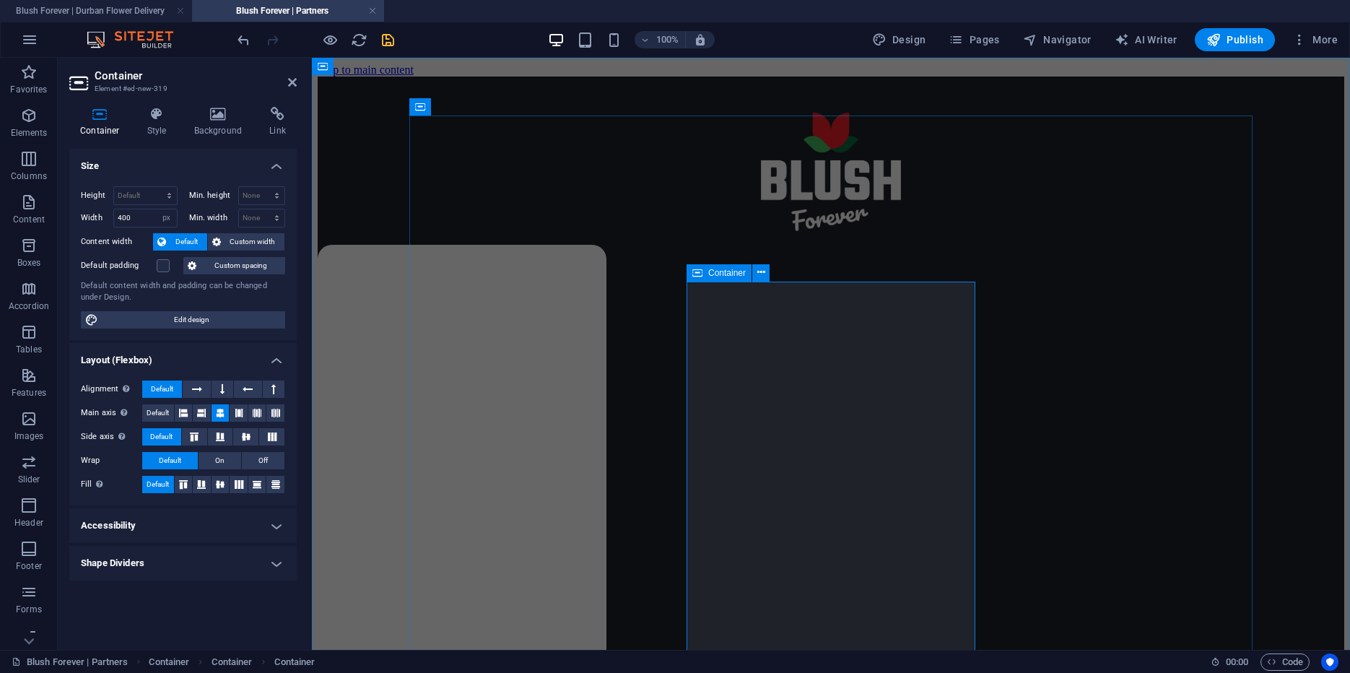
click at [114, 187] on select "Default px rem % vh vw" at bounding box center [145, 195] width 63 height 17
select select "px"
click option "px" at bounding box center [0, 0] width 0 height 0
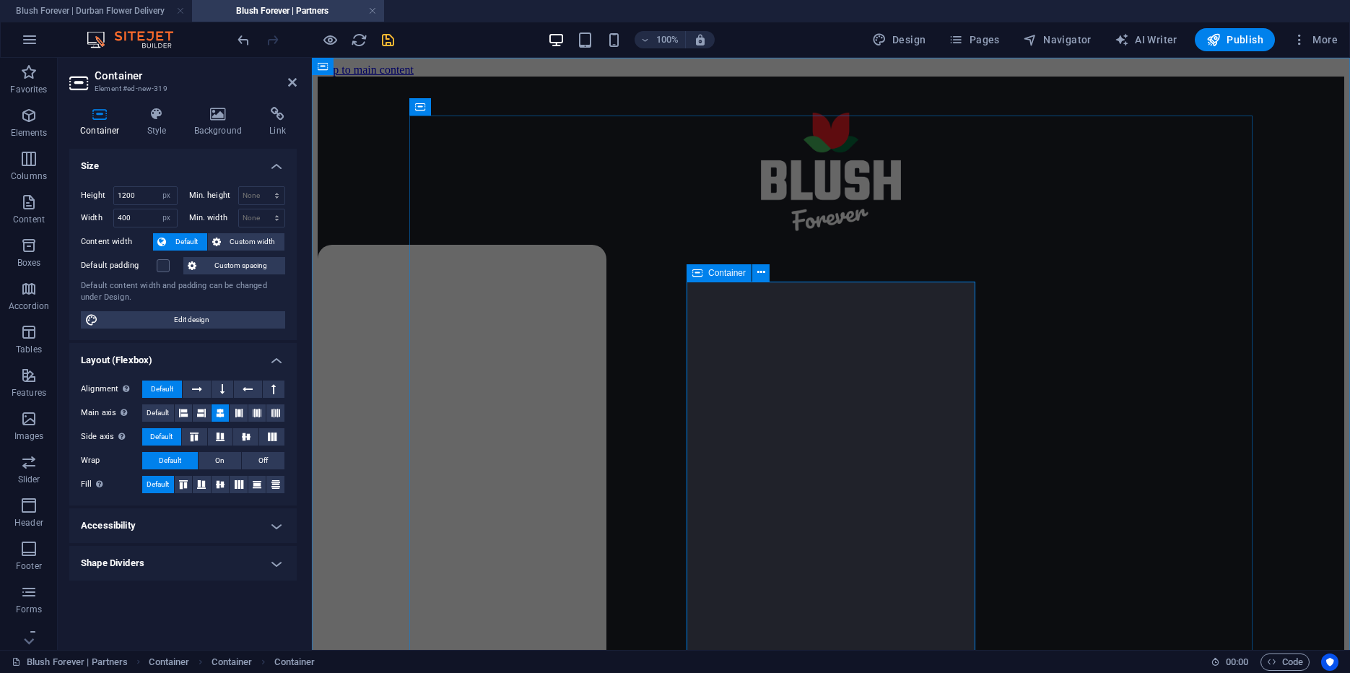
click at [606, 293] on div "Loading…" at bounding box center [462, 678] width 289 height 866
click at [606, 292] on div "Loading…" at bounding box center [462, 678] width 289 height 866
drag, startPoint x: 147, startPoint y: 195, endPoint x: 36, endPoint y: 186, distance: 110.9
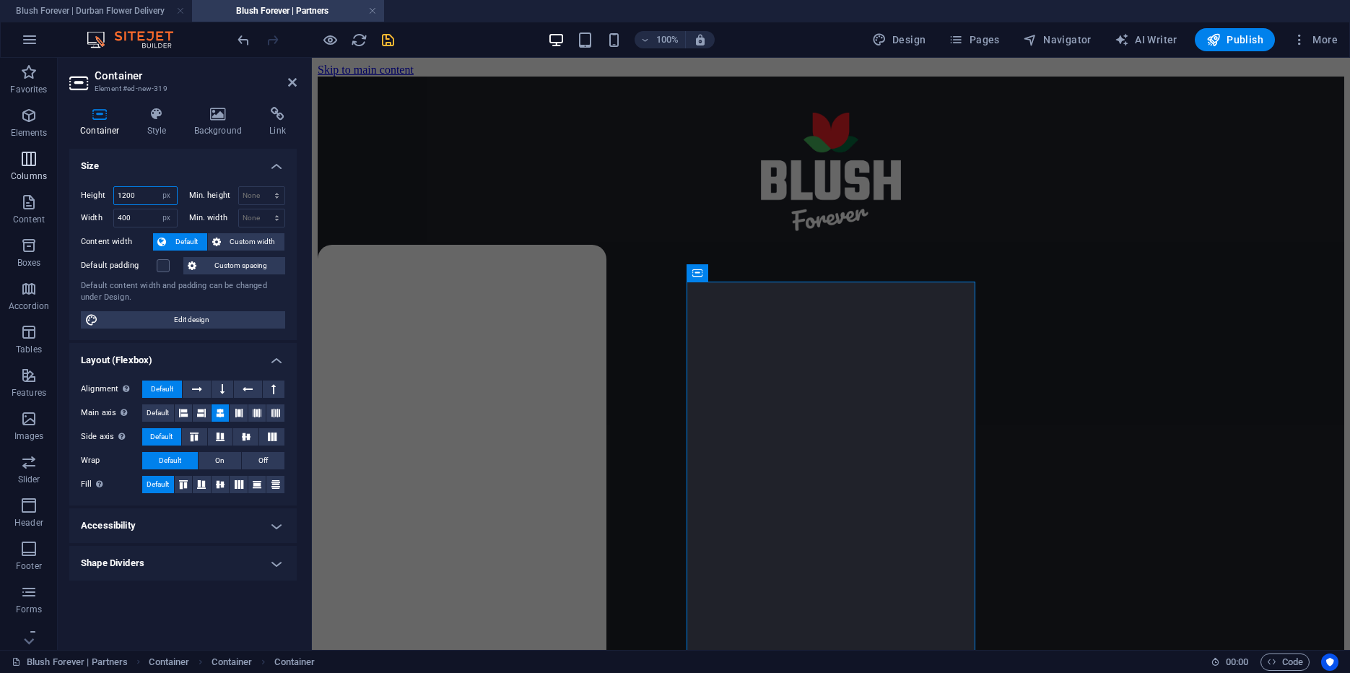
click at [114, 187] on input "1200" at bounding box center [145, 195] width 63 height 17
type input "1955"
click at [537, 245] on figure at bounding box center [831, 179] width 1027 height 132
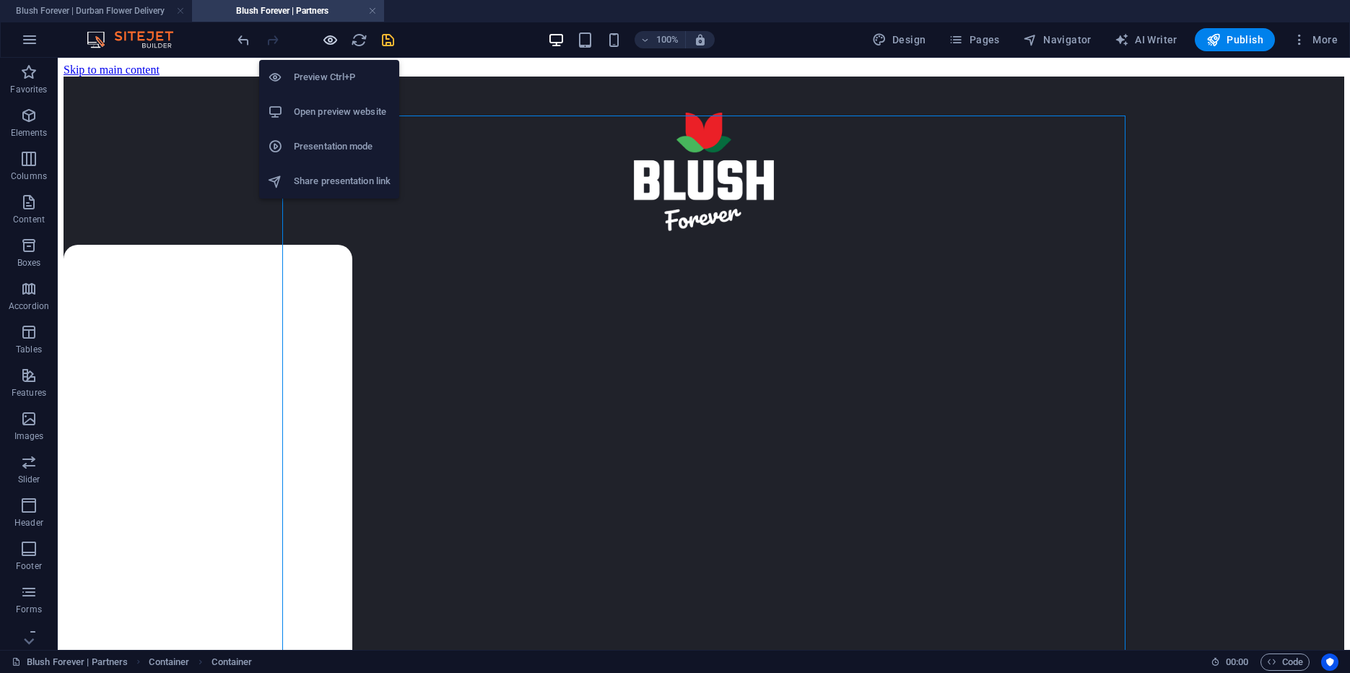
click at [326, 38] on icon "button" at bounding box center [330, 40] width 17 height 17
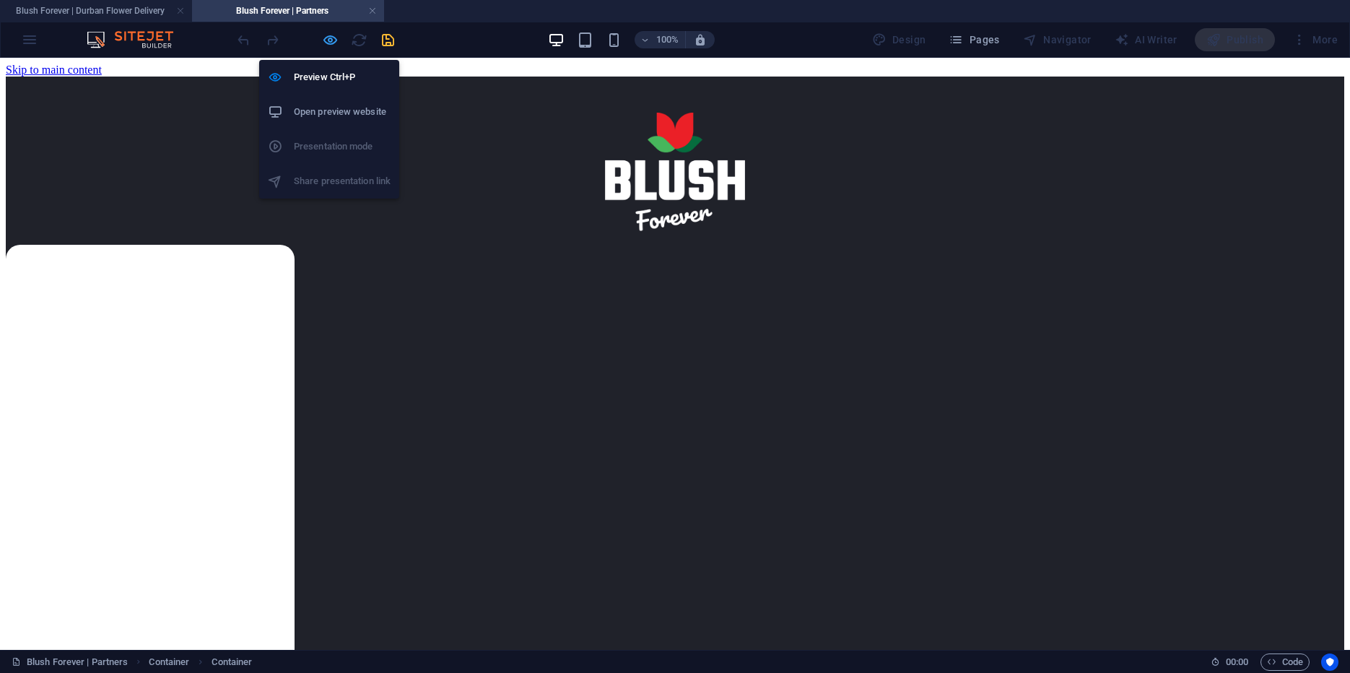
click at [332, 38] on icon "button" at bounding box center [330, 40] width 17 height 17
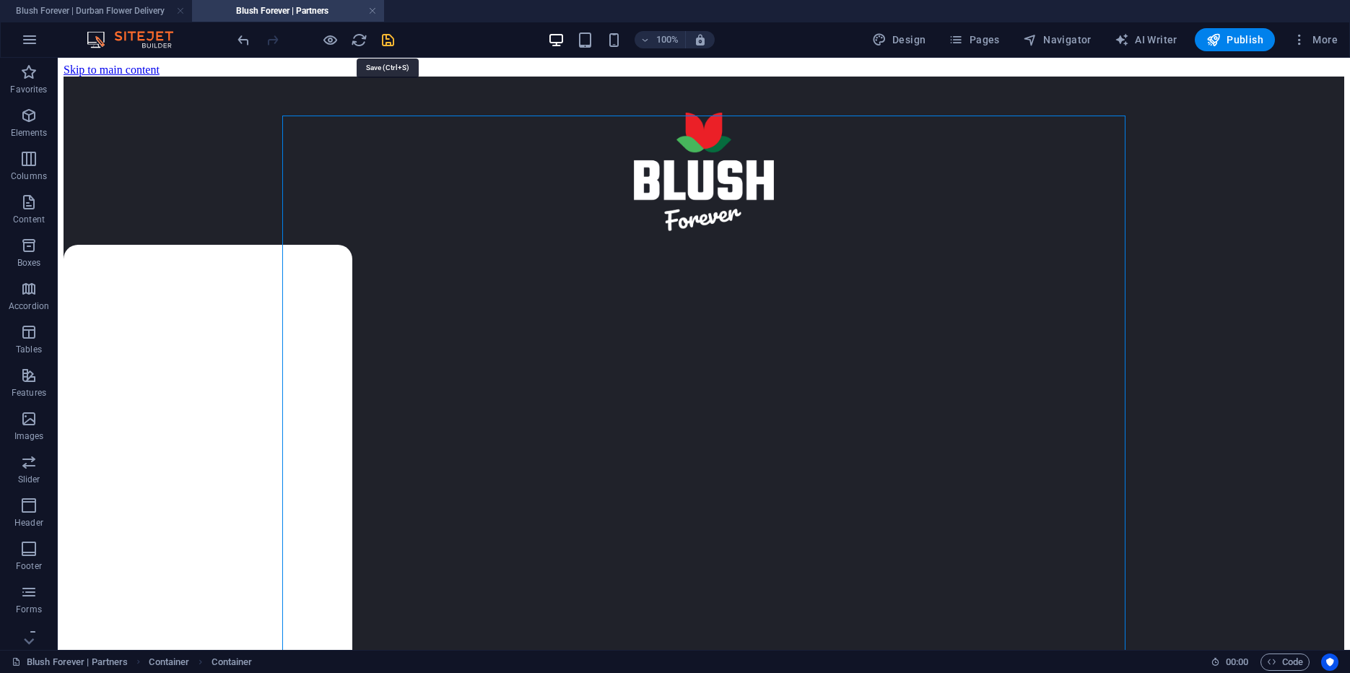
click at [388, 38] on icon "save" at bounding box center [388, 40] width 17 height 17
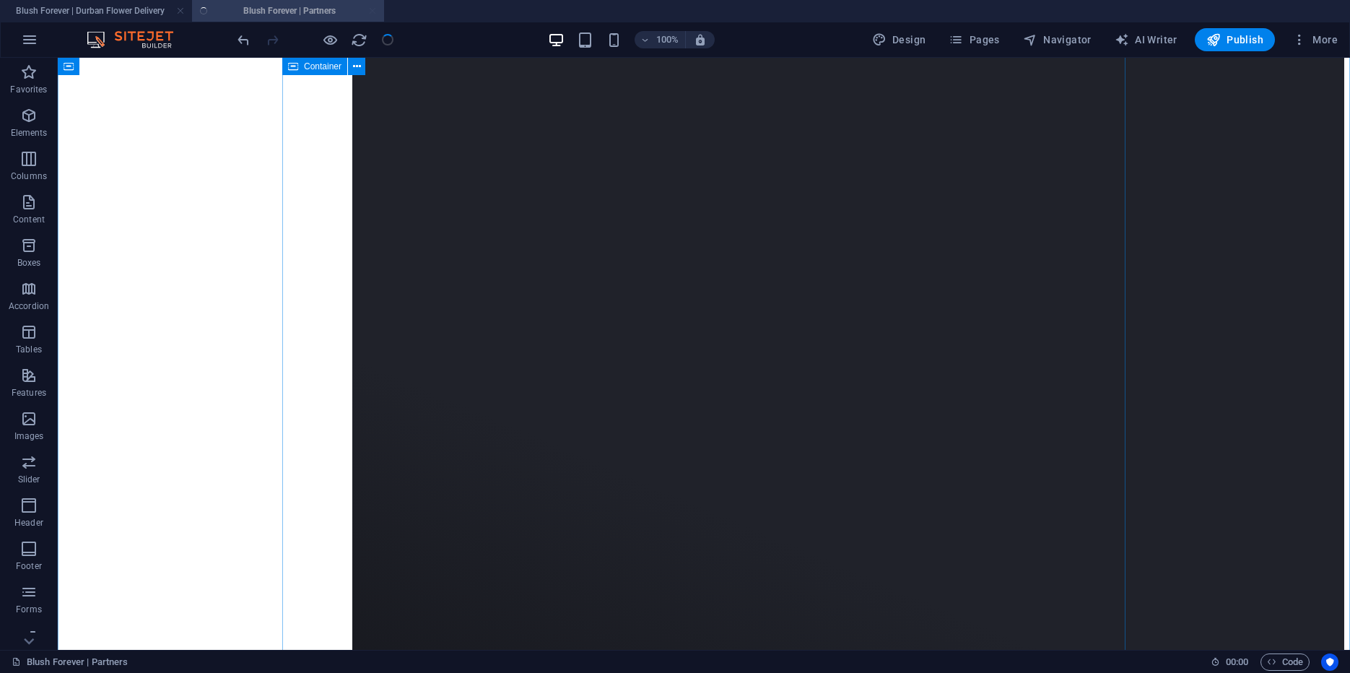
scroll to position [1101, 0]
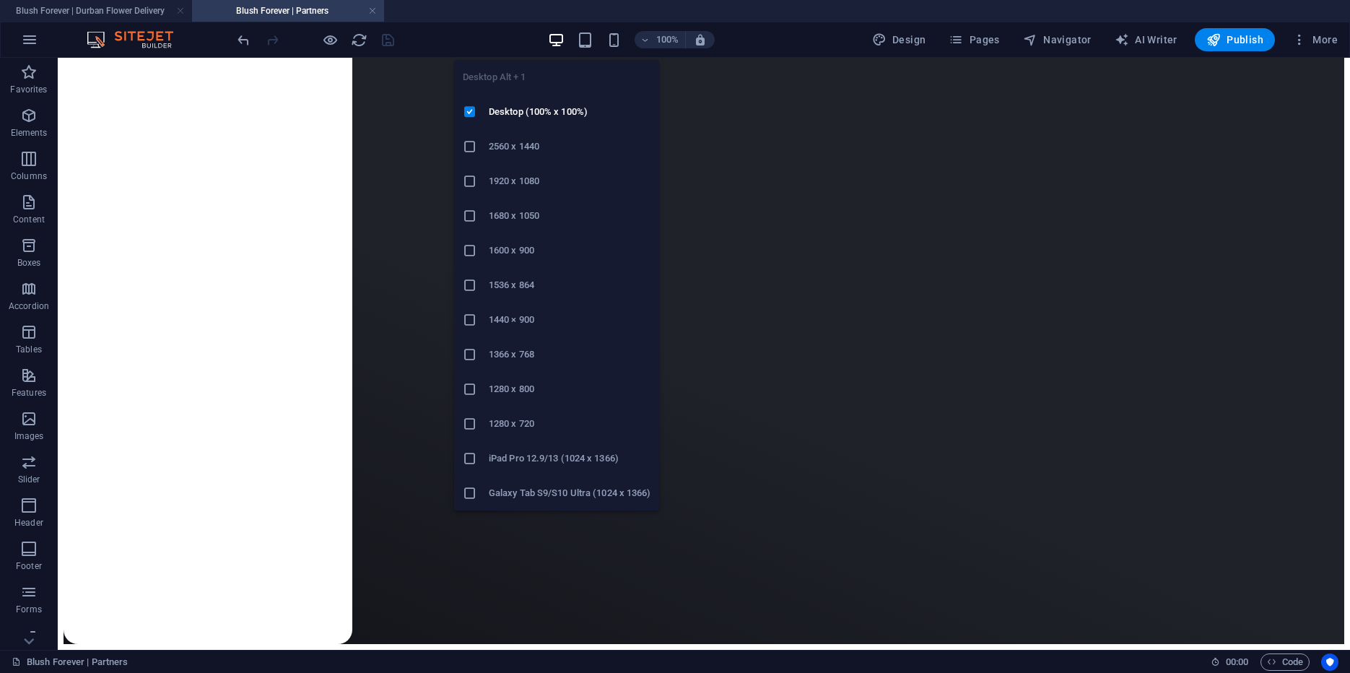
click at [0, 0] on icon "button" at bounding box center [0, 0] width 0 height 0
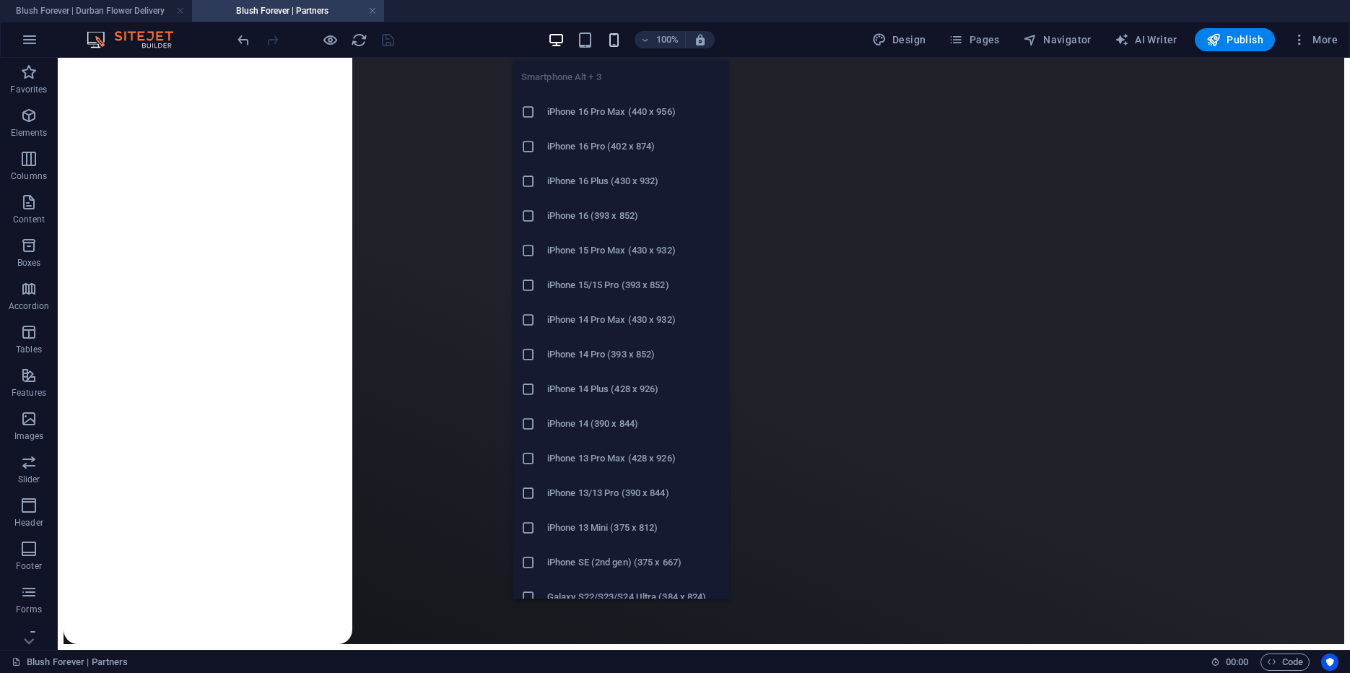
click at [0, 0] on icon "button" at bounding box center [0, 0] width 0 height 0
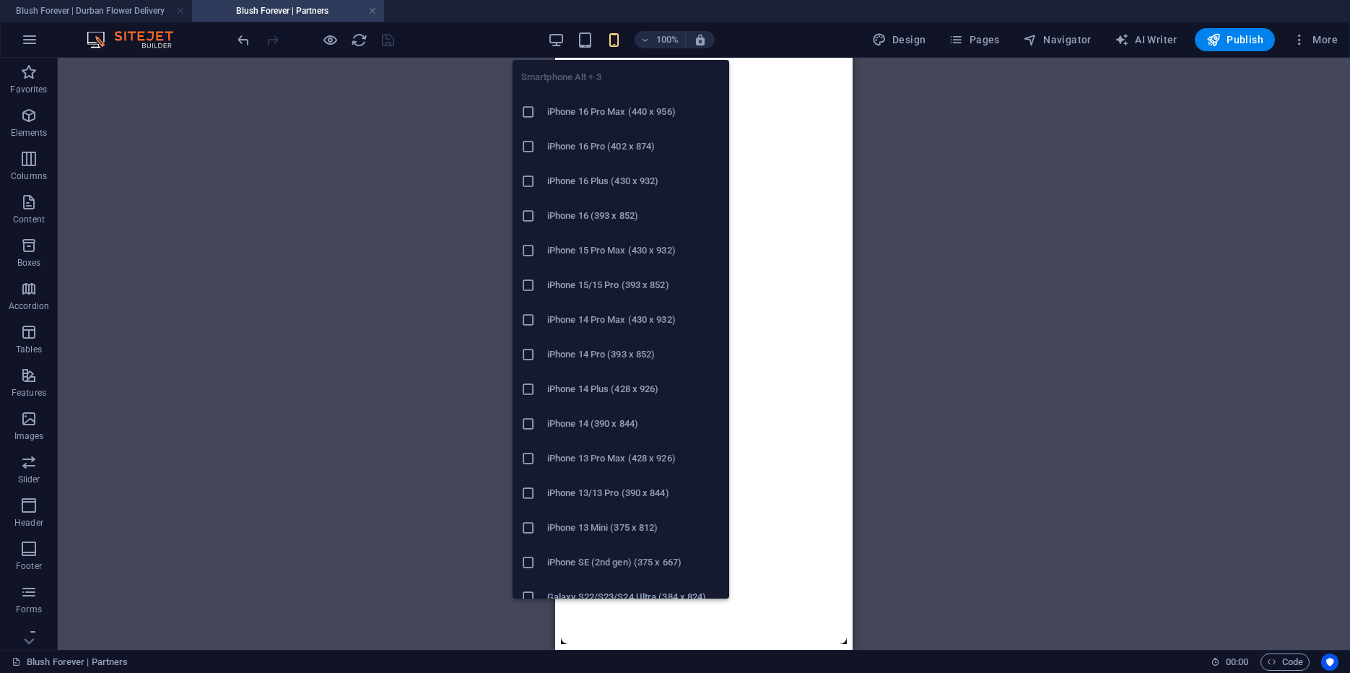
scroll to position [1074, 0]
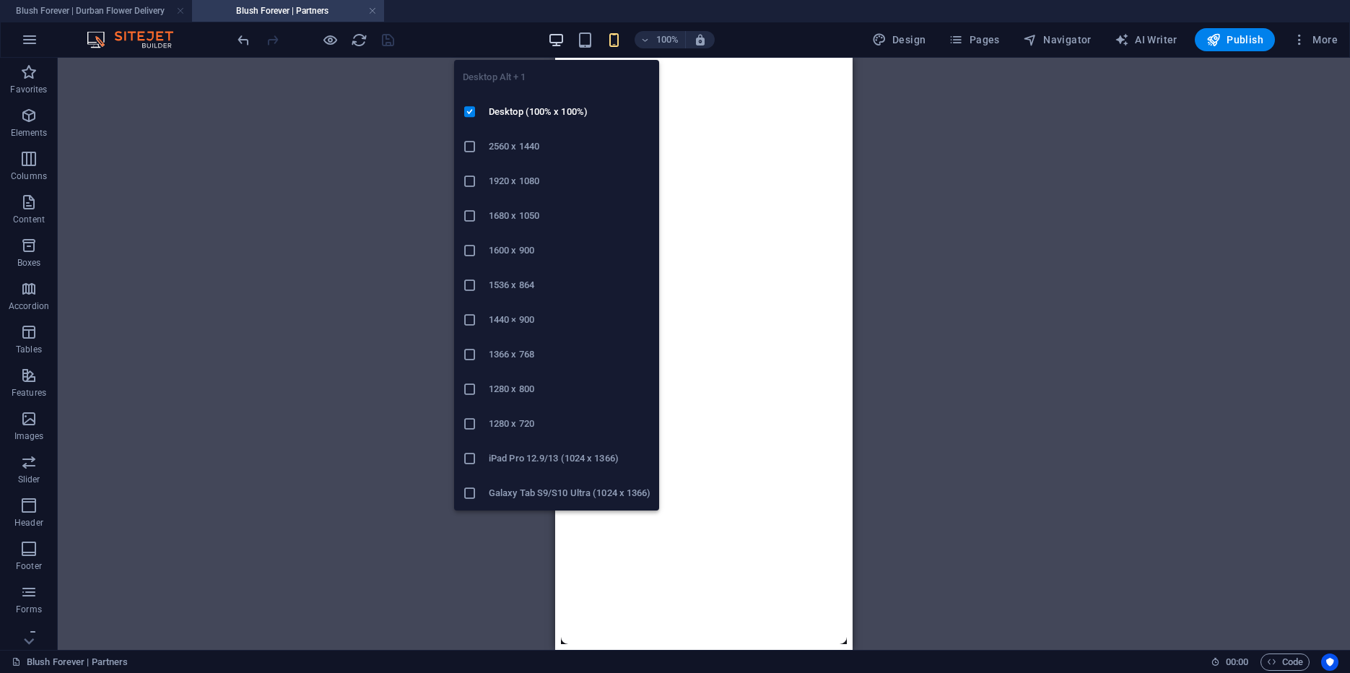
click at [0, 0] on icon "button" at bounding box center [0, 0] width 0 height 0
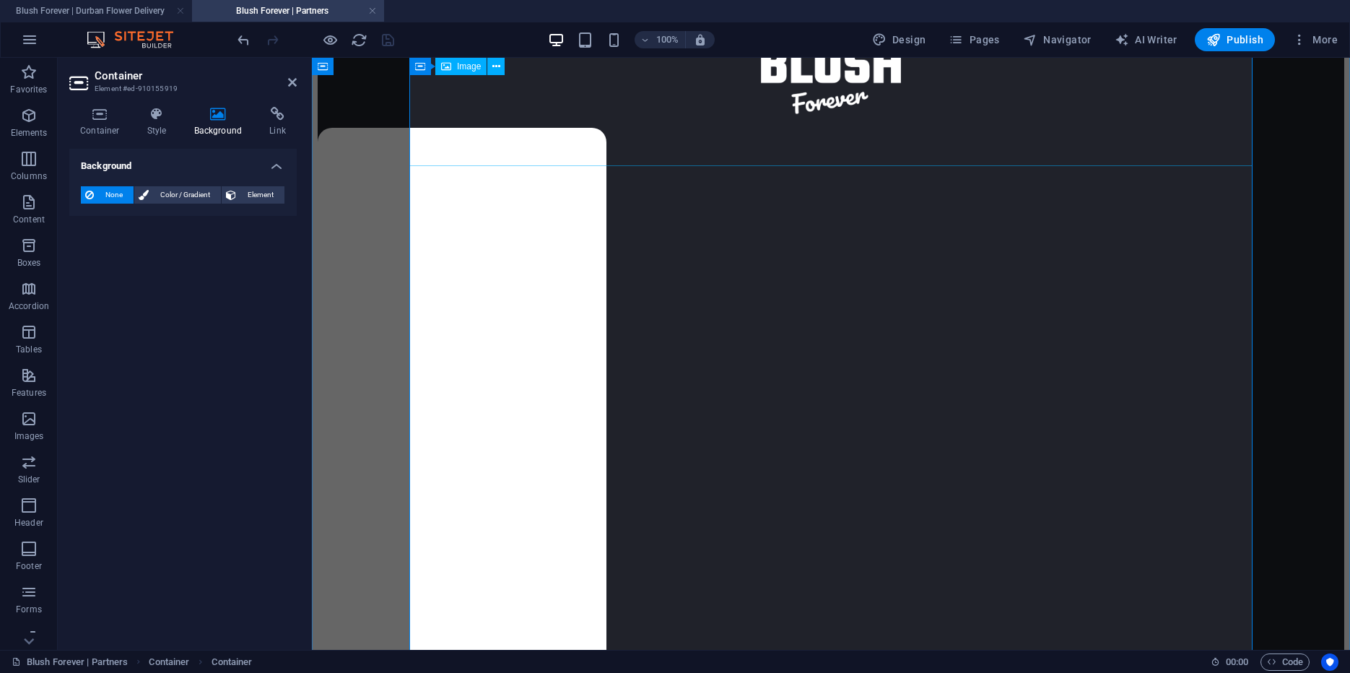
scroll to position [111, 0]
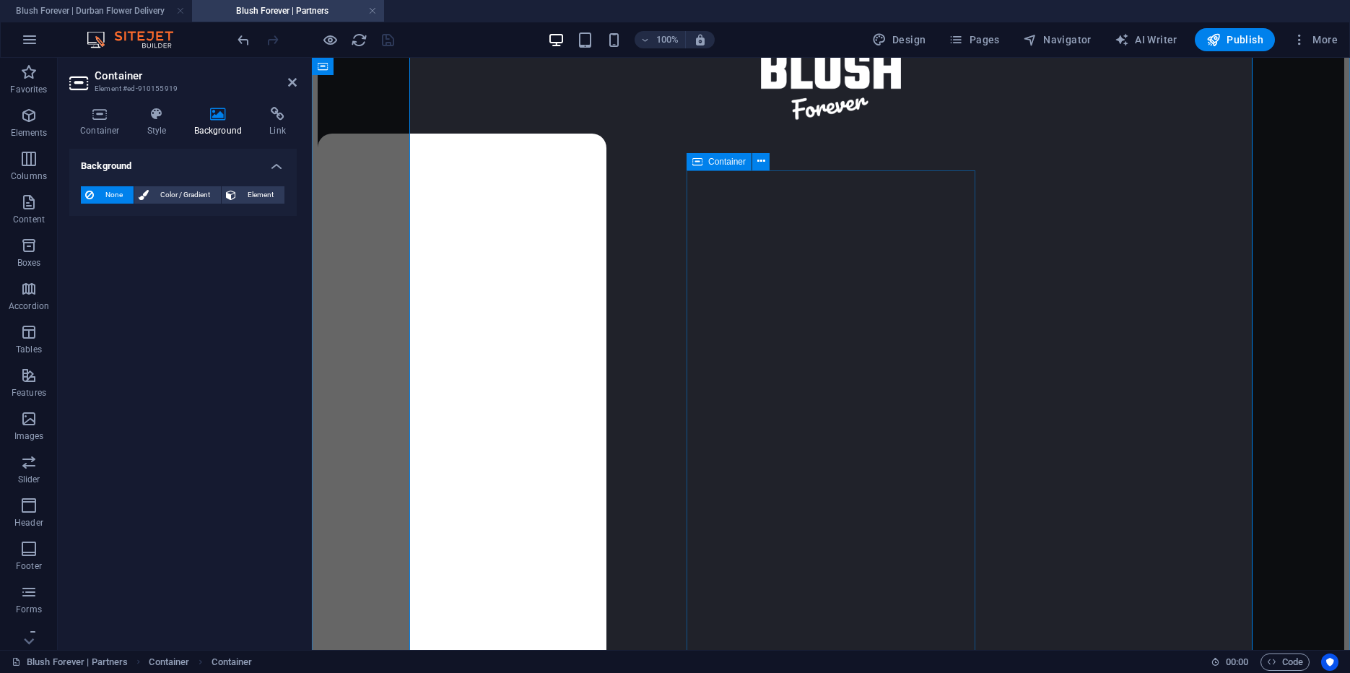
click at [697, 162] on icon at bounding box center [697, 161] width 10 height 17
select select "px"
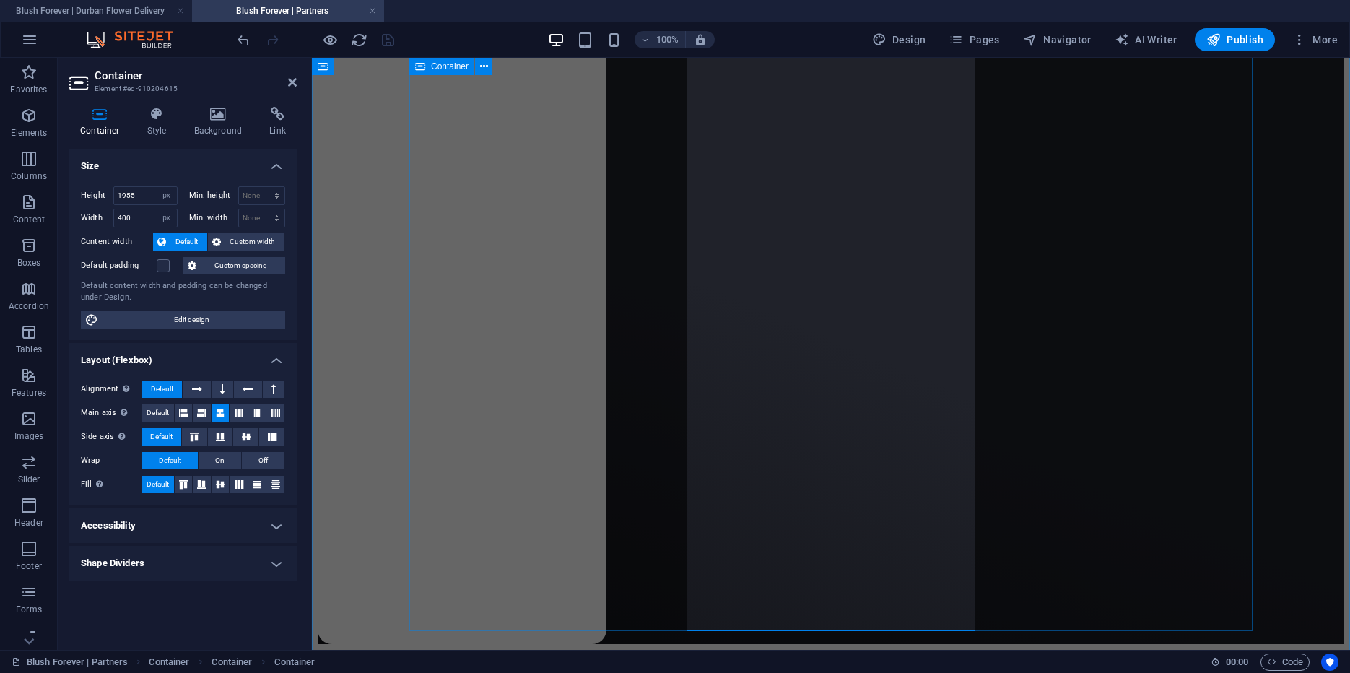
scroll to position [1081, 0]
drag, startPoint x: 127, startPoint y: 196, endPoint x: 154, endPoint y: 196, distance: 26.7
click at [154, 196] on input "1955" at bounding box center [145, 195] width 63 height 17
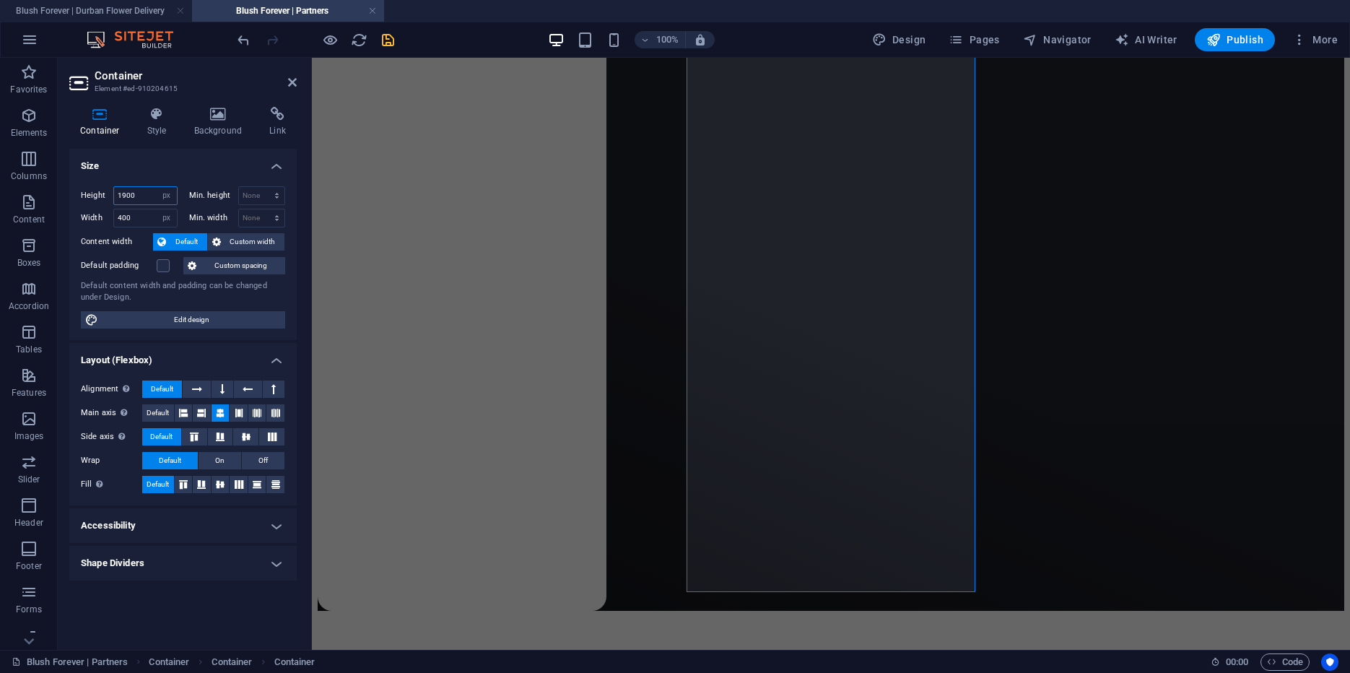
drag, startPoint x: 121, startPoint y: 193, endPoint x: 168, endPoint y: 196, distance: 47.0
click at [168, 196] on input "1900" at bounding box center [145, 195] width 63 height 17
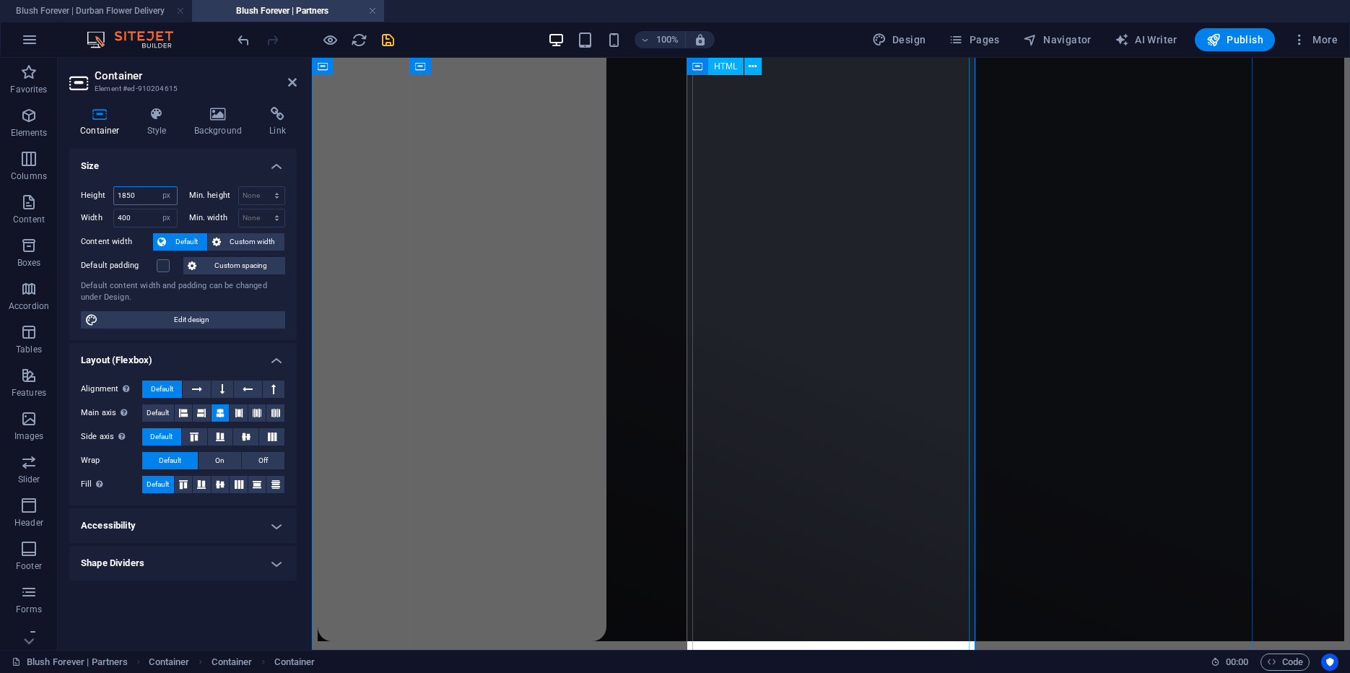
scroll to position [1025, 0]
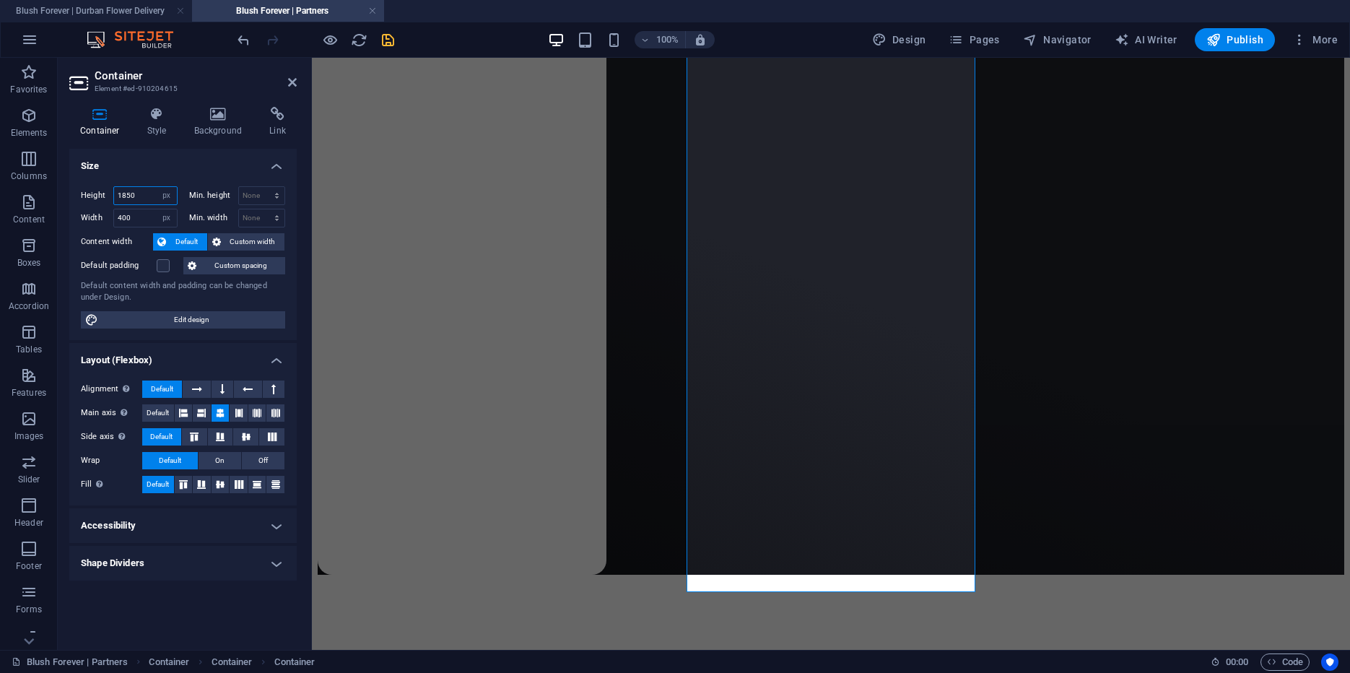
drag, startPoint x: 128, startPoint y: 196, endPoint x: 144, endPoint y: 194, distance: 15.9
click at [144, 194] on input "1850" at bounding box center [145, 195] width 63 height 17
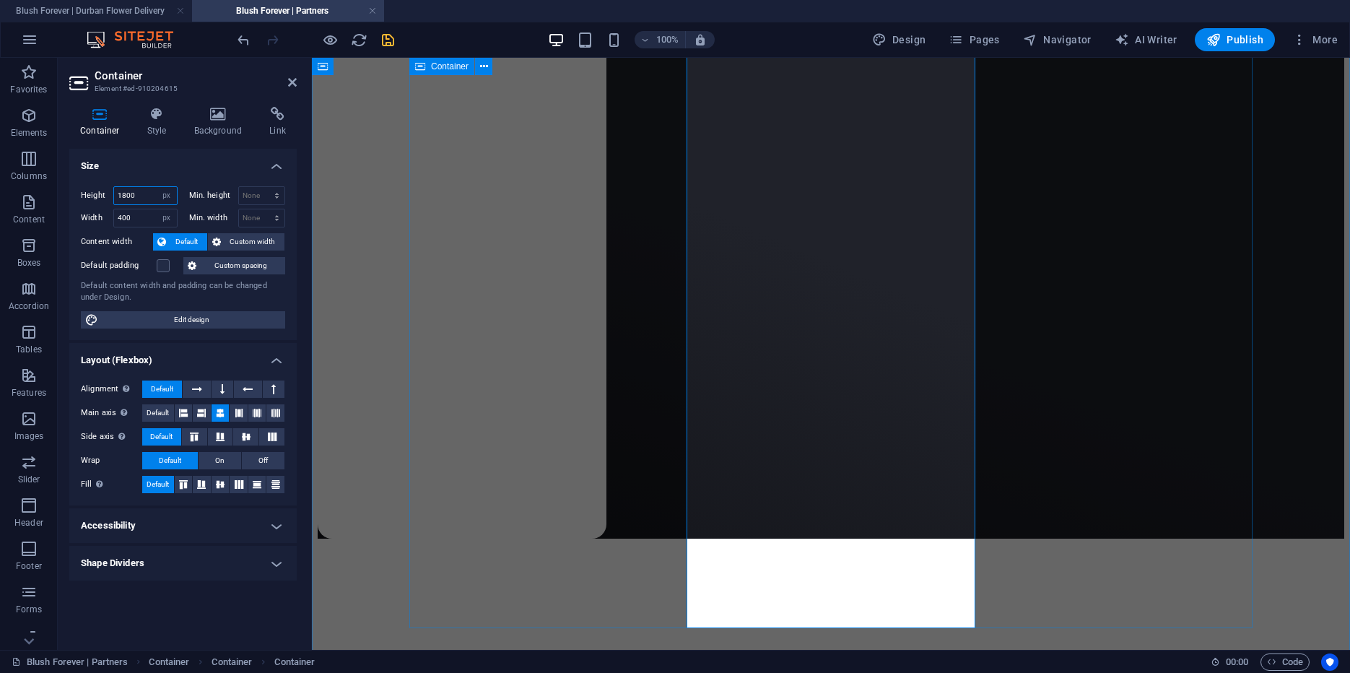
scroll to position [989, 0]
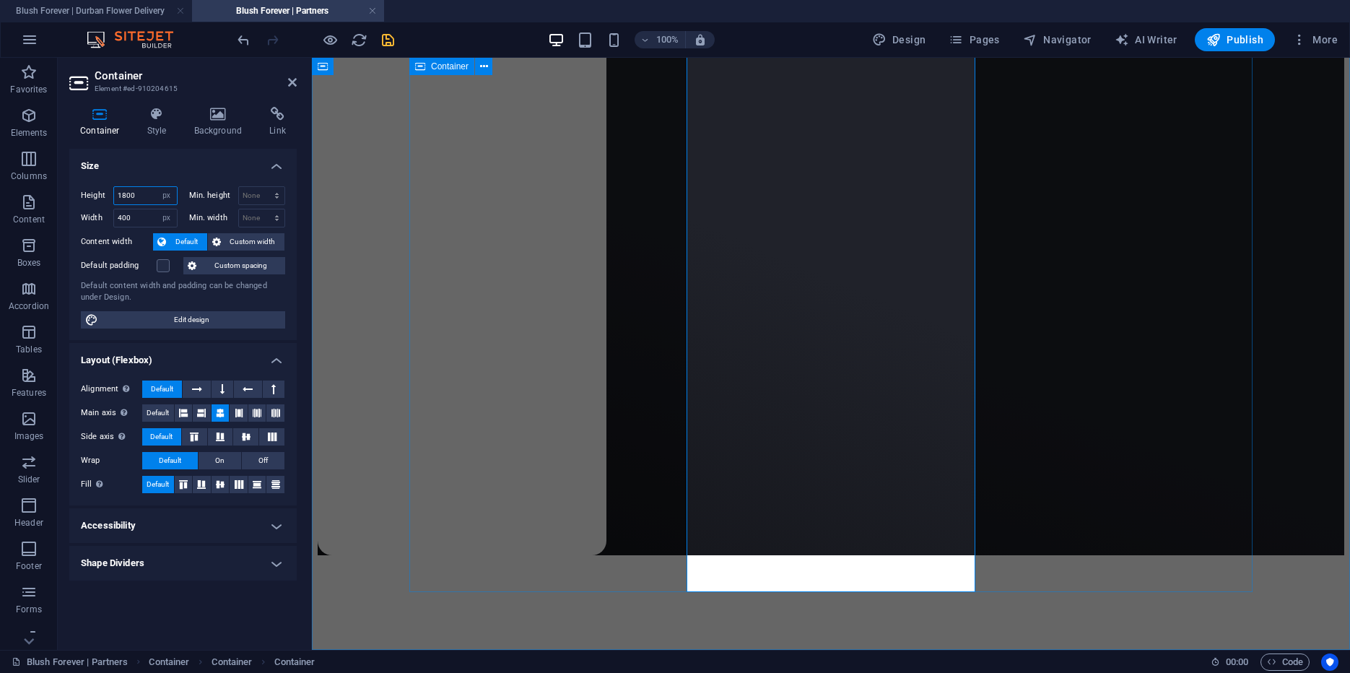
type input "1800"
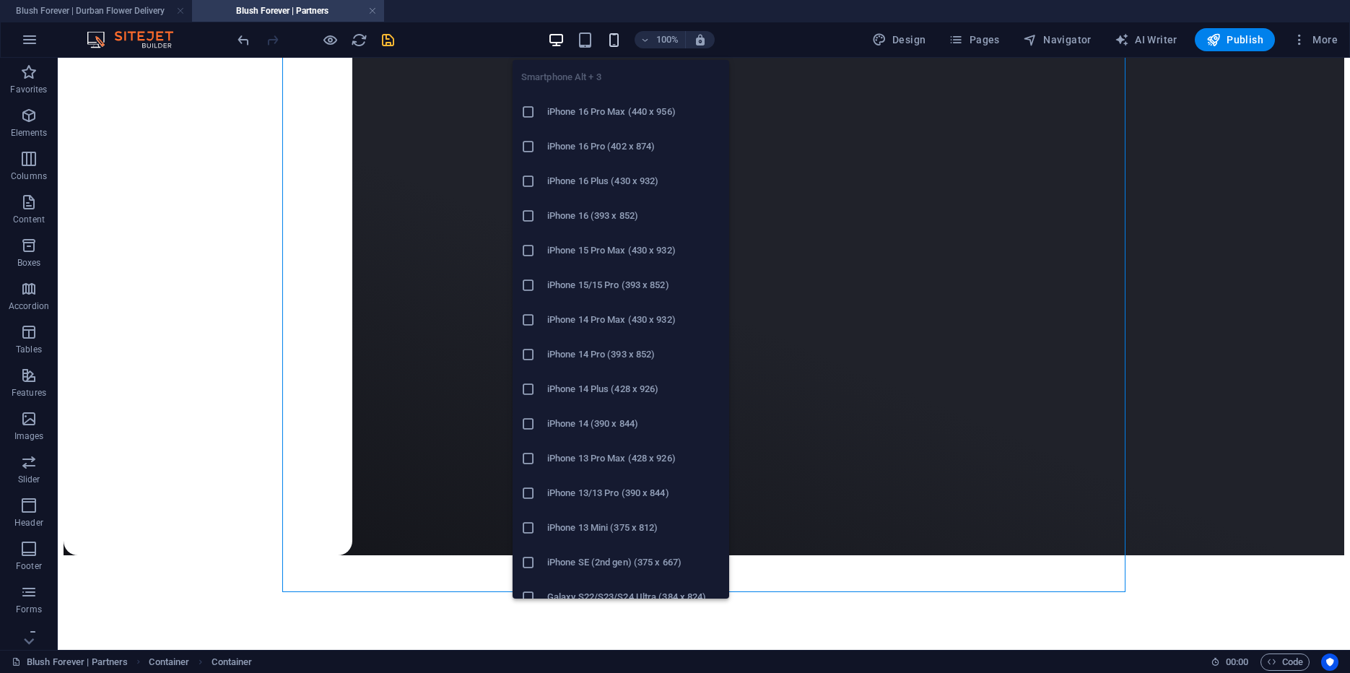
click at [0, 0] on icon "button" at bounding box center [0, 0] width 0 height 0
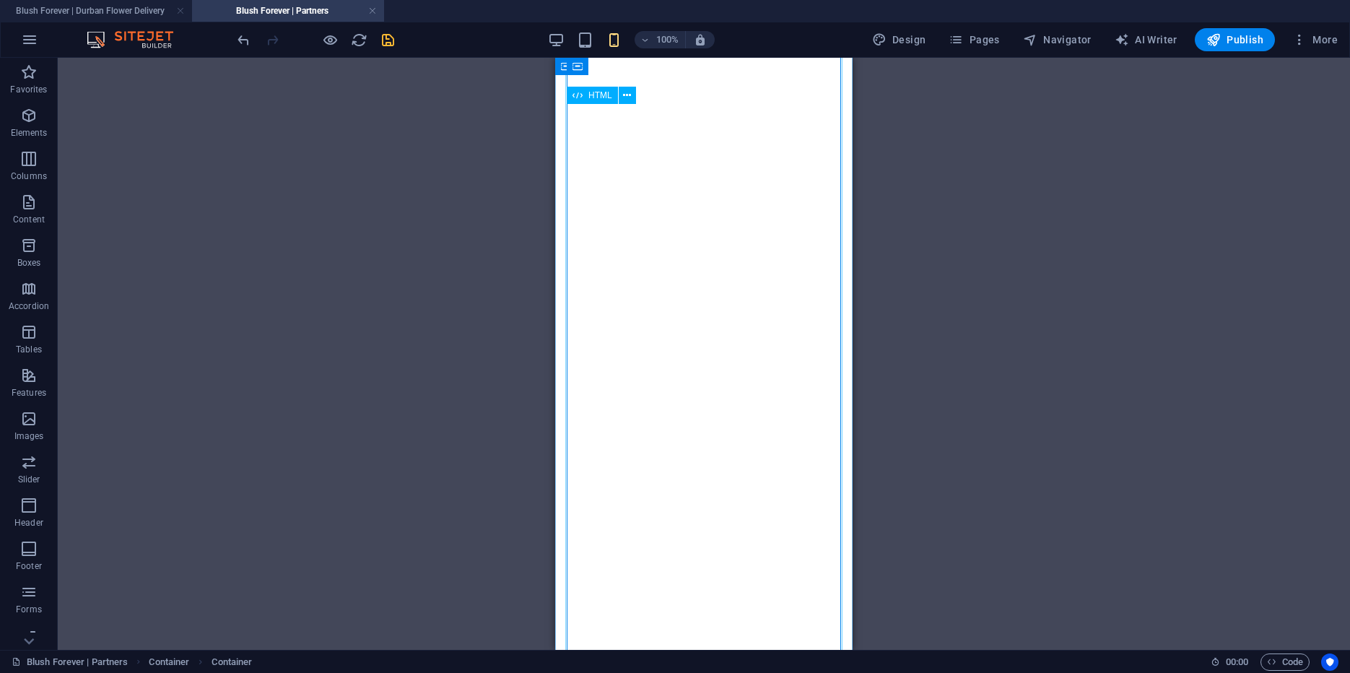
scroll to position [1074, 0]
select select "px"
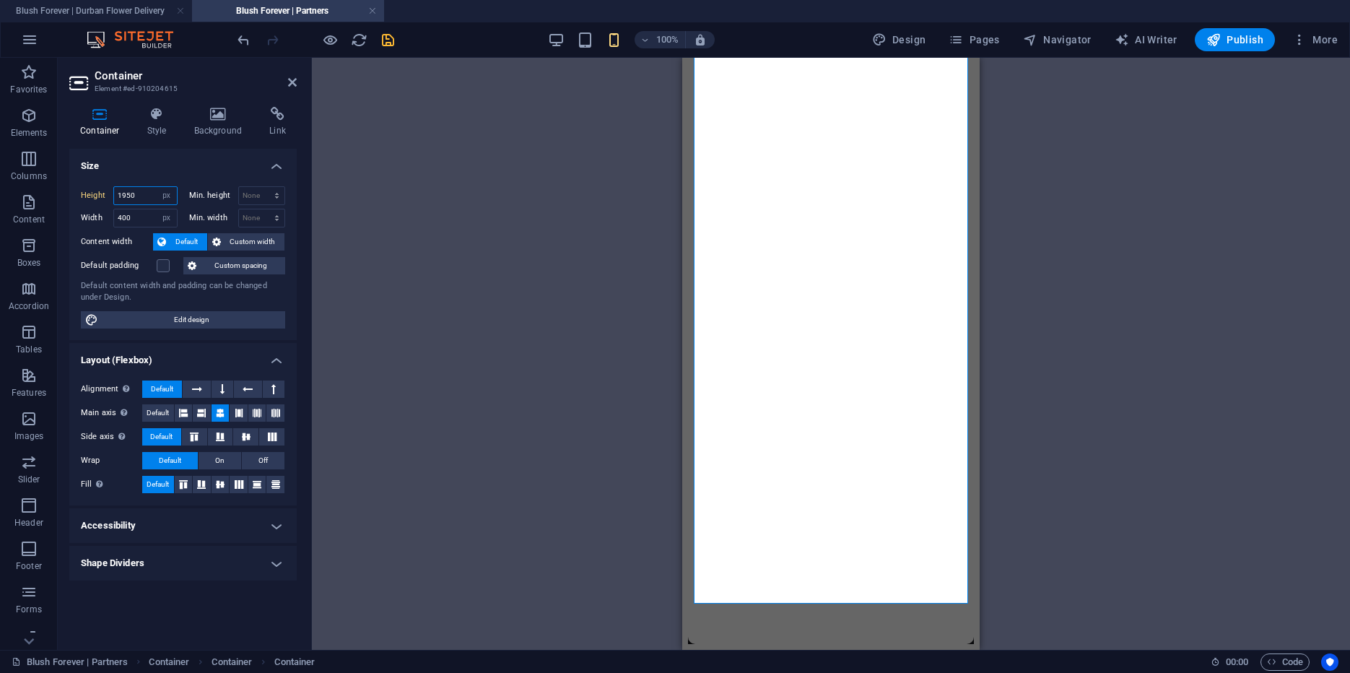
drag, startPoint x: 123, startPoint y: 195, endPoint x: 140, endPoint y: 195, distance: 17.3
click at [140, 195] on input "1950" at bounding box center [145, 195] width 63 height 17
type input "1"
drag, startPoint x: 128, startPoint y: 192, endPoint x: 159, endPoint y: 195, distance: 31.2
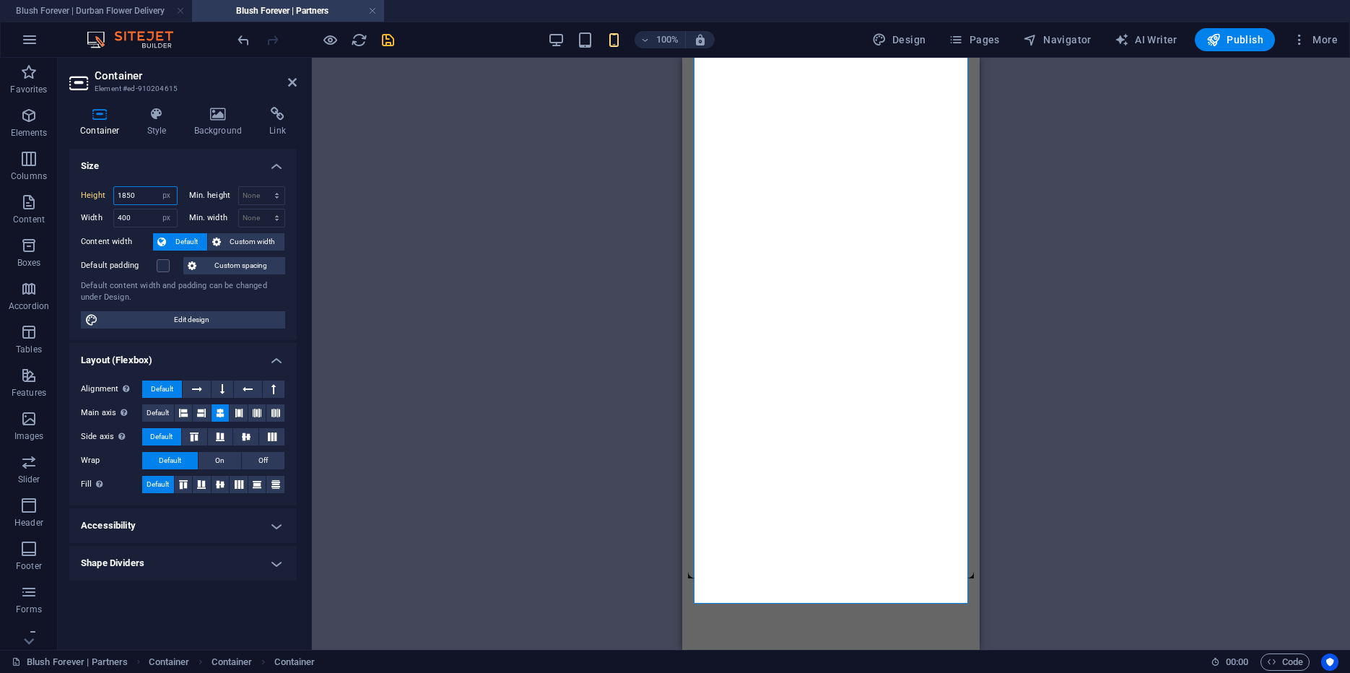
click at [159, 195] on input "1850" at bounding box center [145, 195] width 63 height 17
drag, startPoint x: 142, startPoint y: 195, endPoint x: 158, endPoint y: 196, distance: 15.9
click at [158, 196] on input "1855" at bounding box center [145, 195] width 63 height 17
drag, startPoint x: 122, startPoint y: 197, endPoint x: 142, endPoint y: 196, distance: 19.5
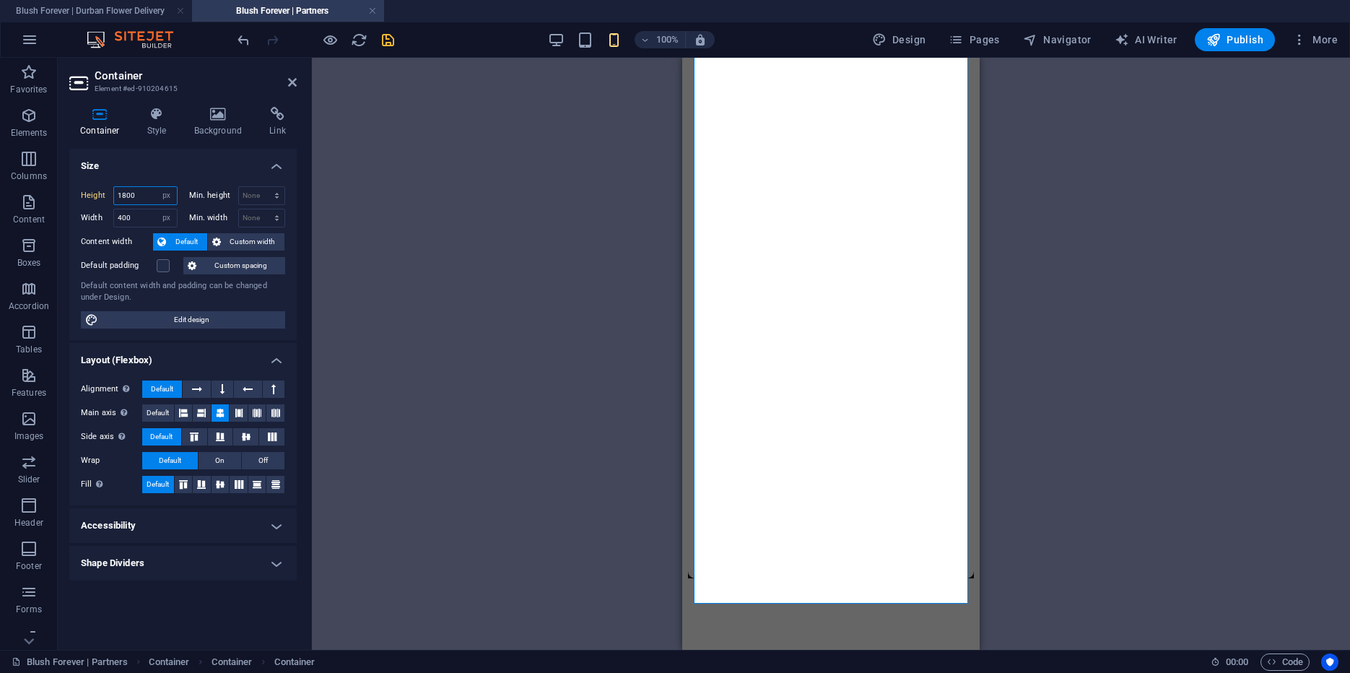
click at [142, 196] on input "1800" at bounding box center [145, 195] width 63 height 17
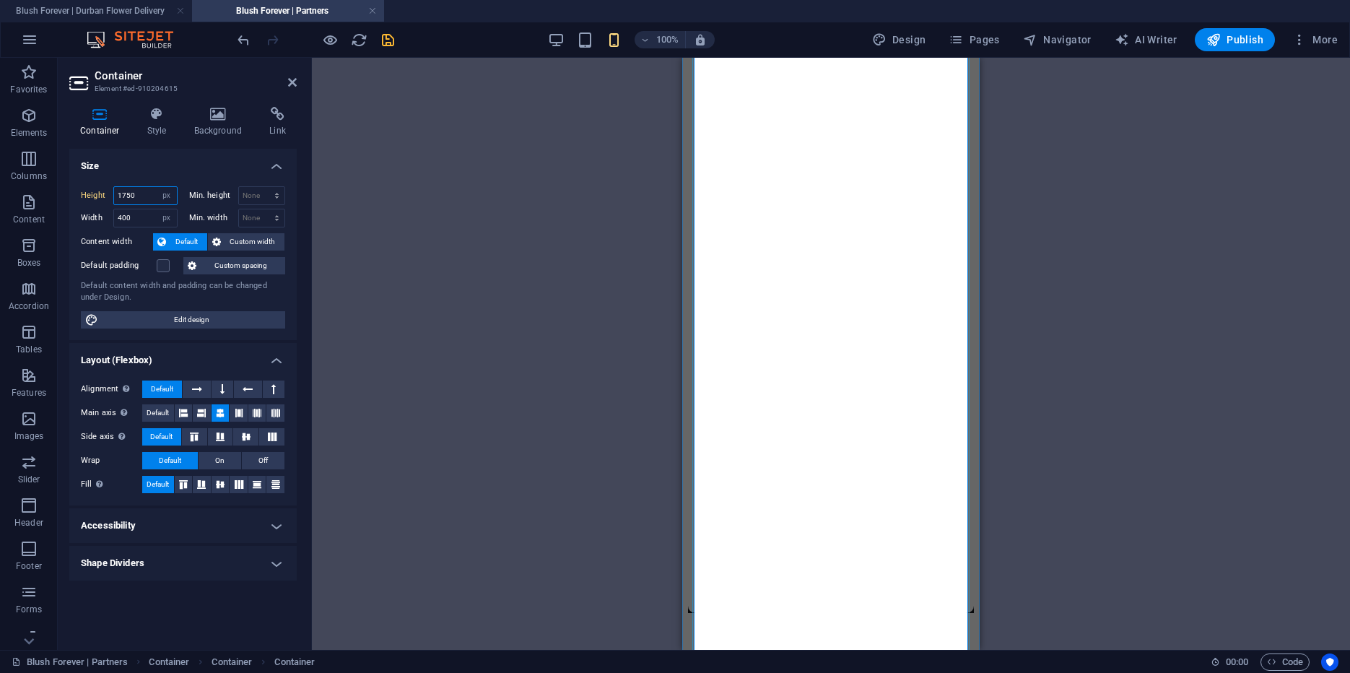
scroll to position [930, 0]
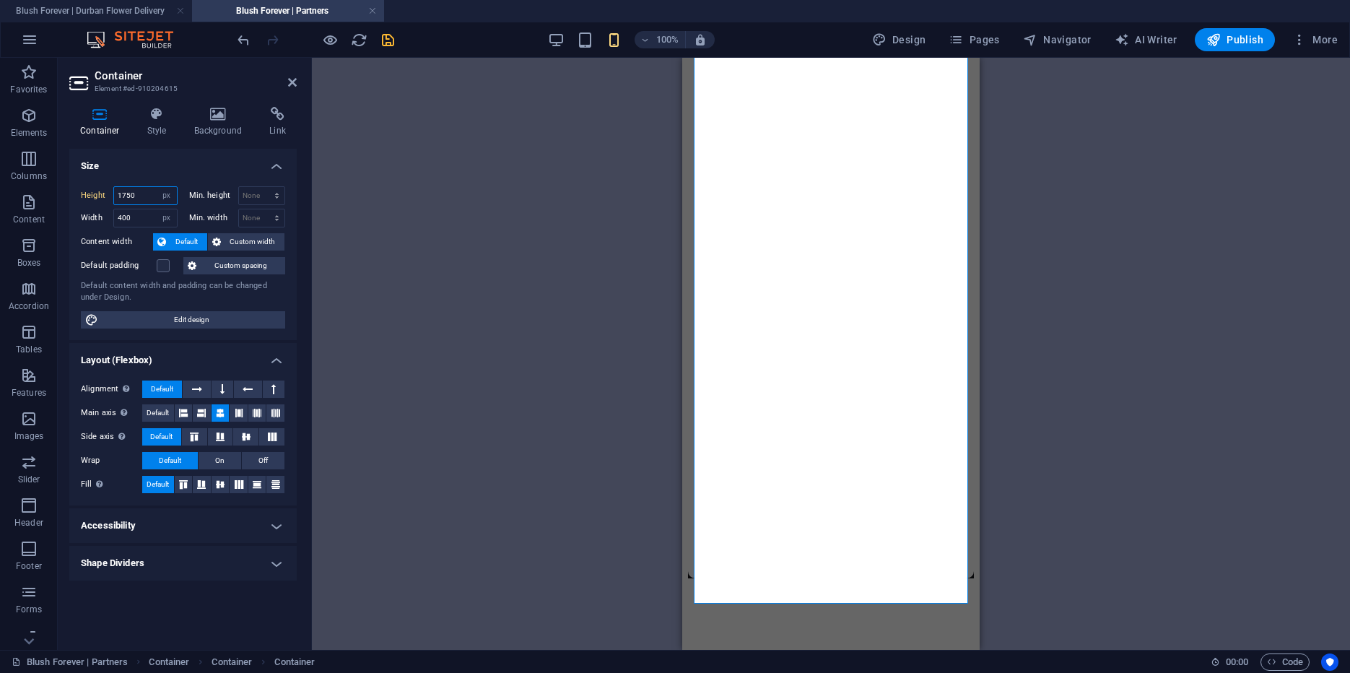
drag, startPoint x: 126, startPoint y: 197, endPoint x: 143, endPoint y: 196, distance: 16.7
click at [143, 196] on input "1750" at bounding box center [145, 195] width 63 height 17
drag, startPoint x: 126, startPoint y: 196, endPoint x: 138, endPoint y: 196, distance: 12.3
click at [138, 196] on input "1765" at bounding box center [145, 195] width 63 height 17
type input "1770"
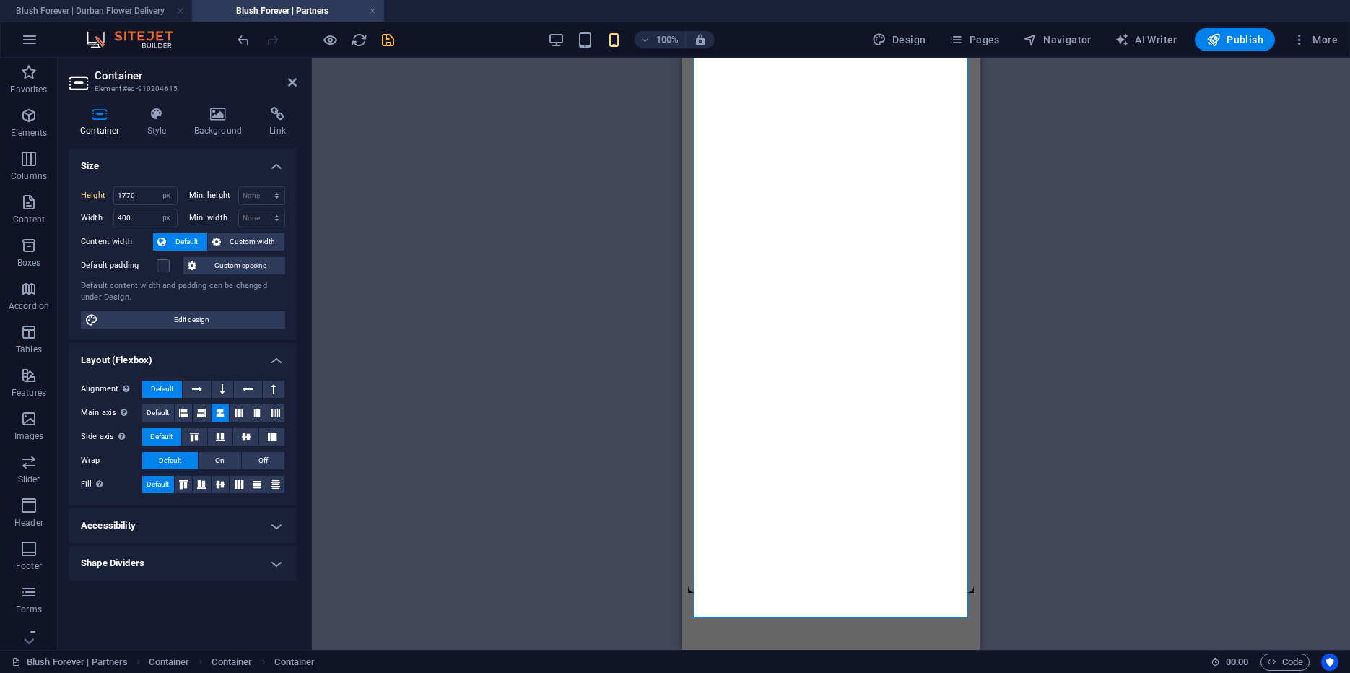
click at [1009, 512] on div "Drag here to replace the existing content. Press “Ctrl” if you want to create a…" at bounding box center [831, 354] width 1038 height 592
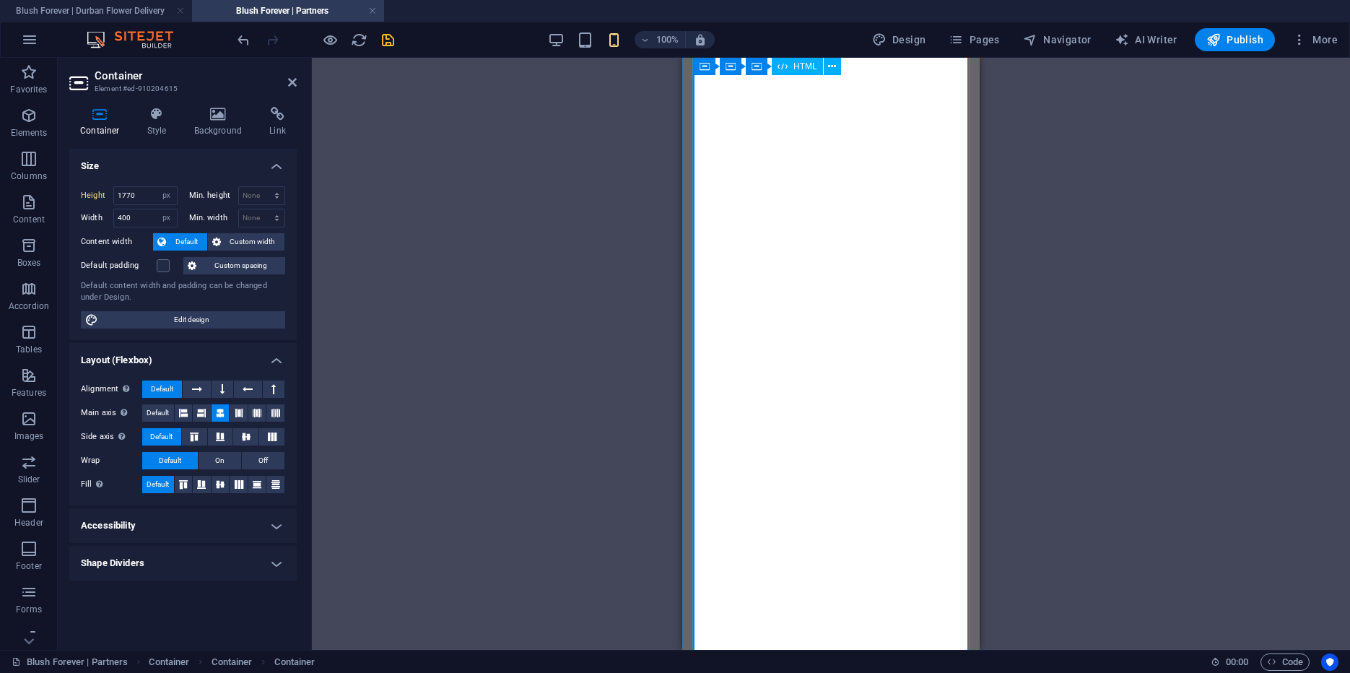
scroll to position [0, 0]
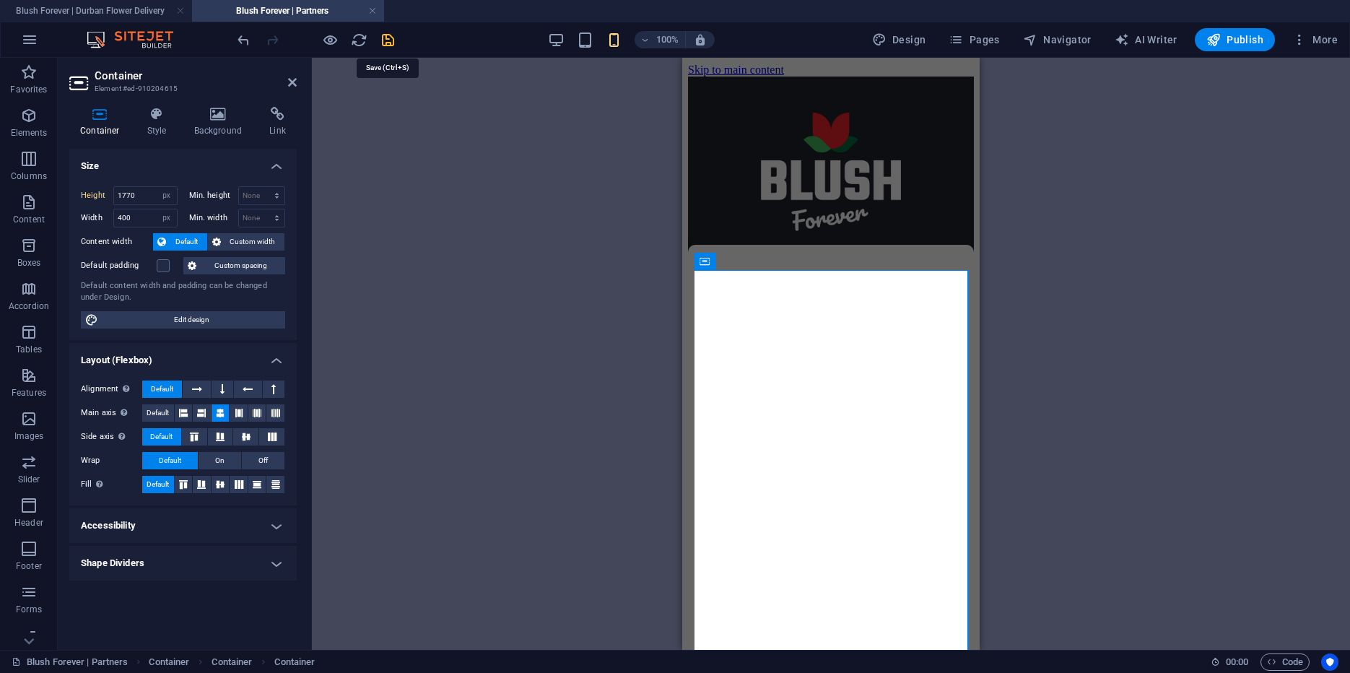
click at [391, 36] on icon "save" at bounding box center [388, 40] width 17 height 17
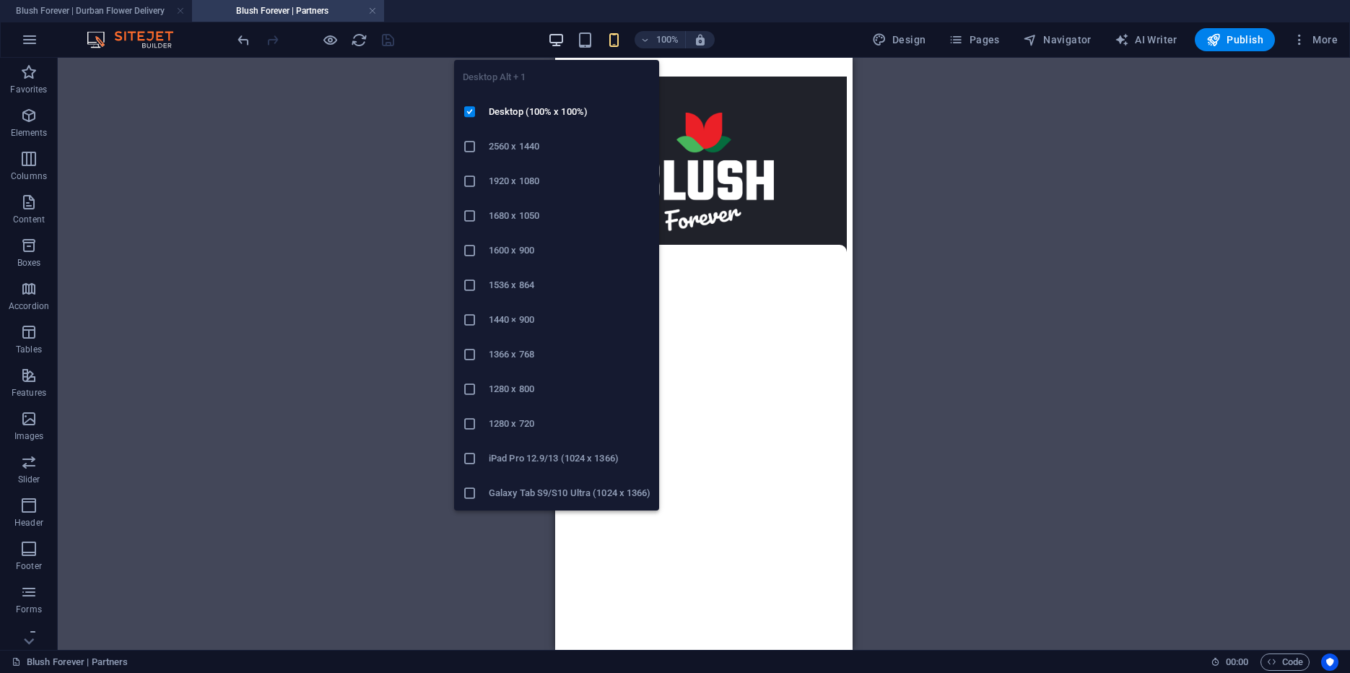
click at [0, 0] on icon "button" at bounding box center [0, 0] width 0 height 0
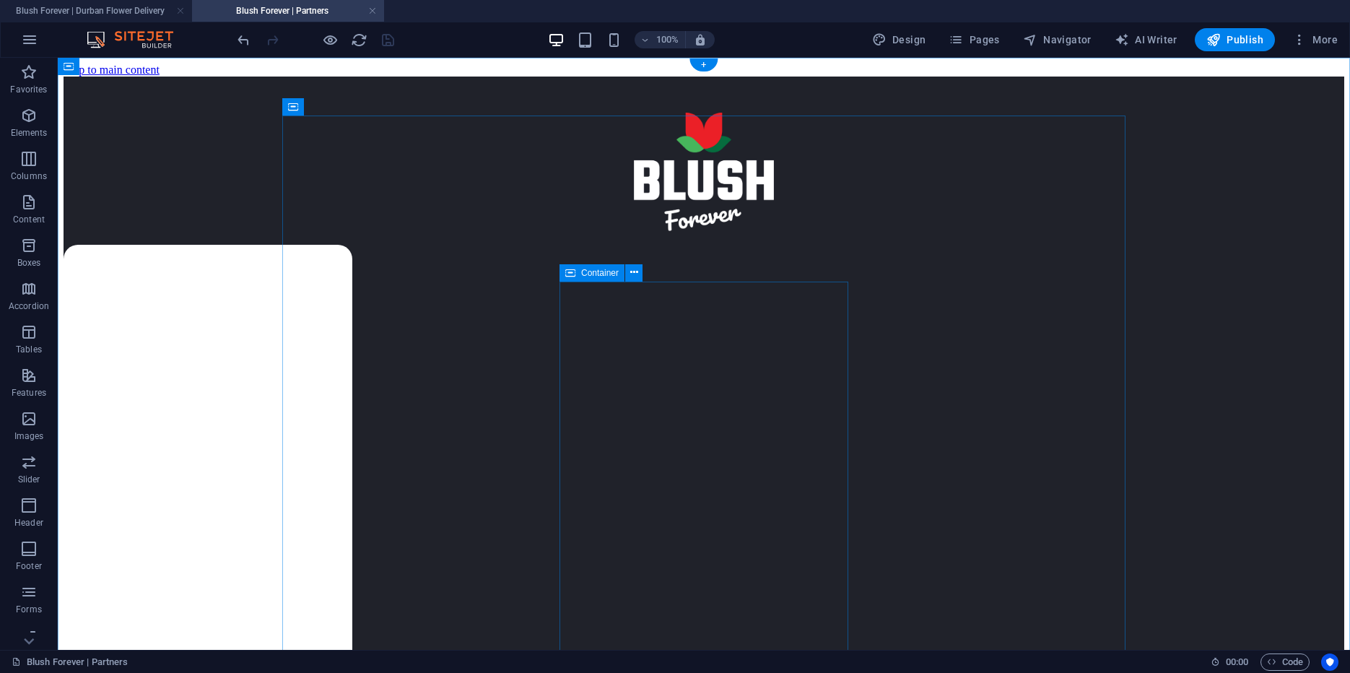
select select "px"
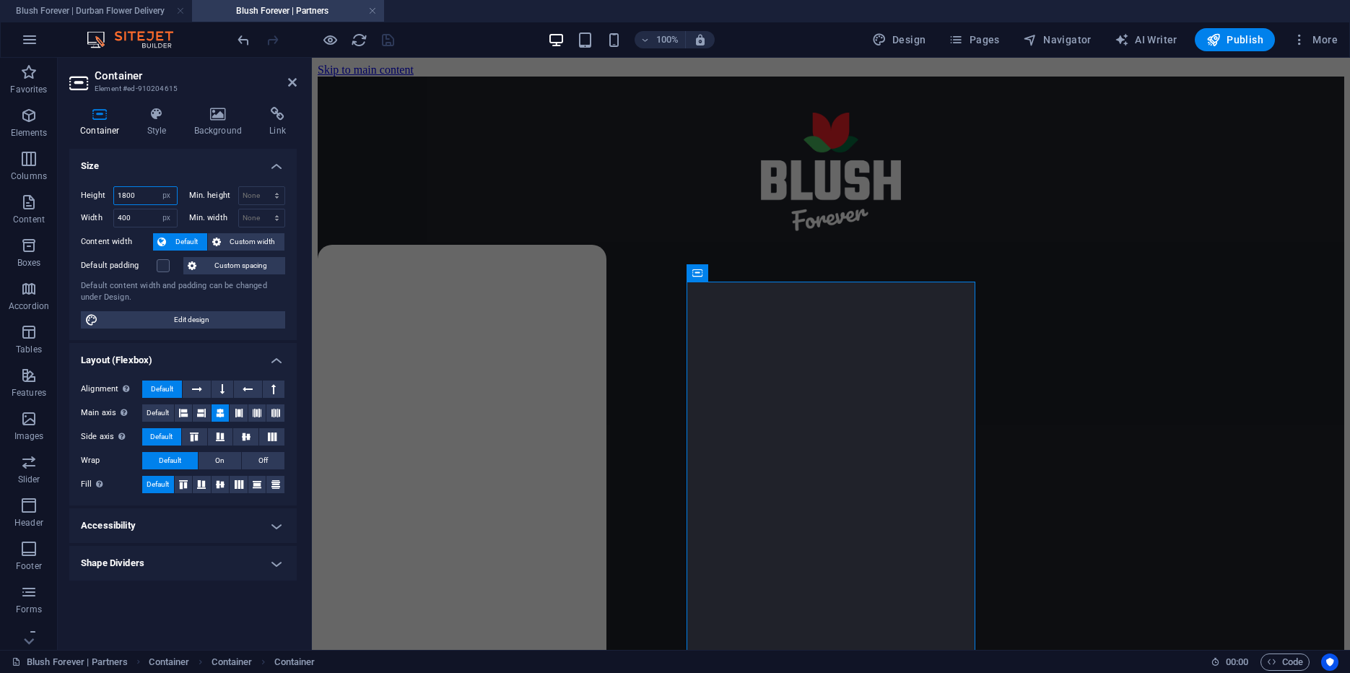
drag, startPoint x: 121, startPoint y: 193, endPoint x: 157, endPoint y: 193, distance: 35.4
click at [157, 193] on input "1800" at bounding box center [145, 195] width 63 height 17
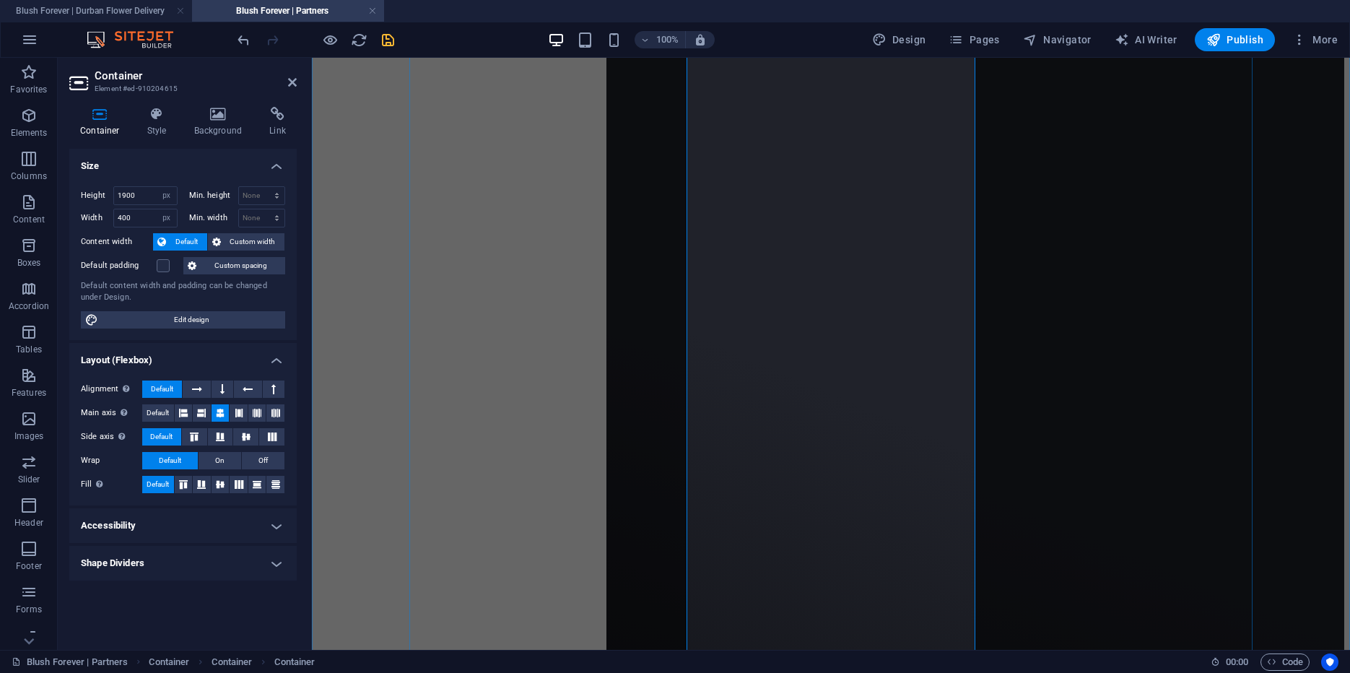
scroll to position [1061, 0]
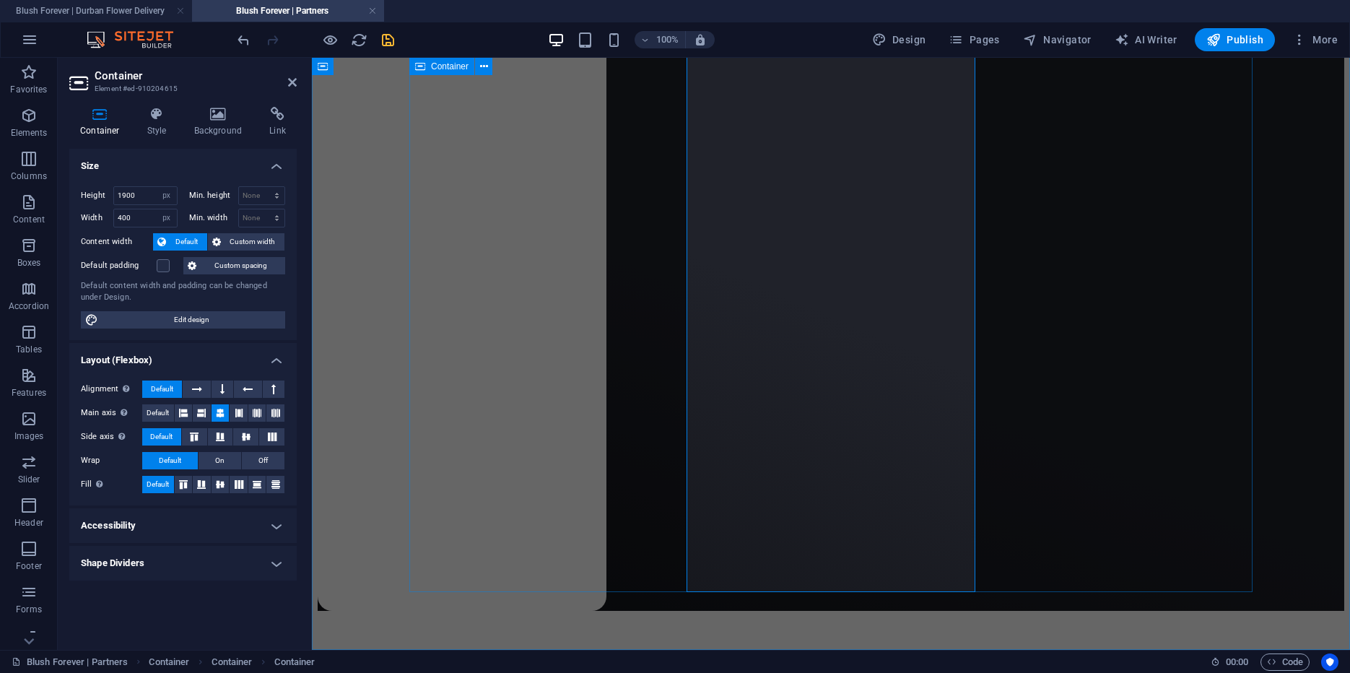
type input "1800"
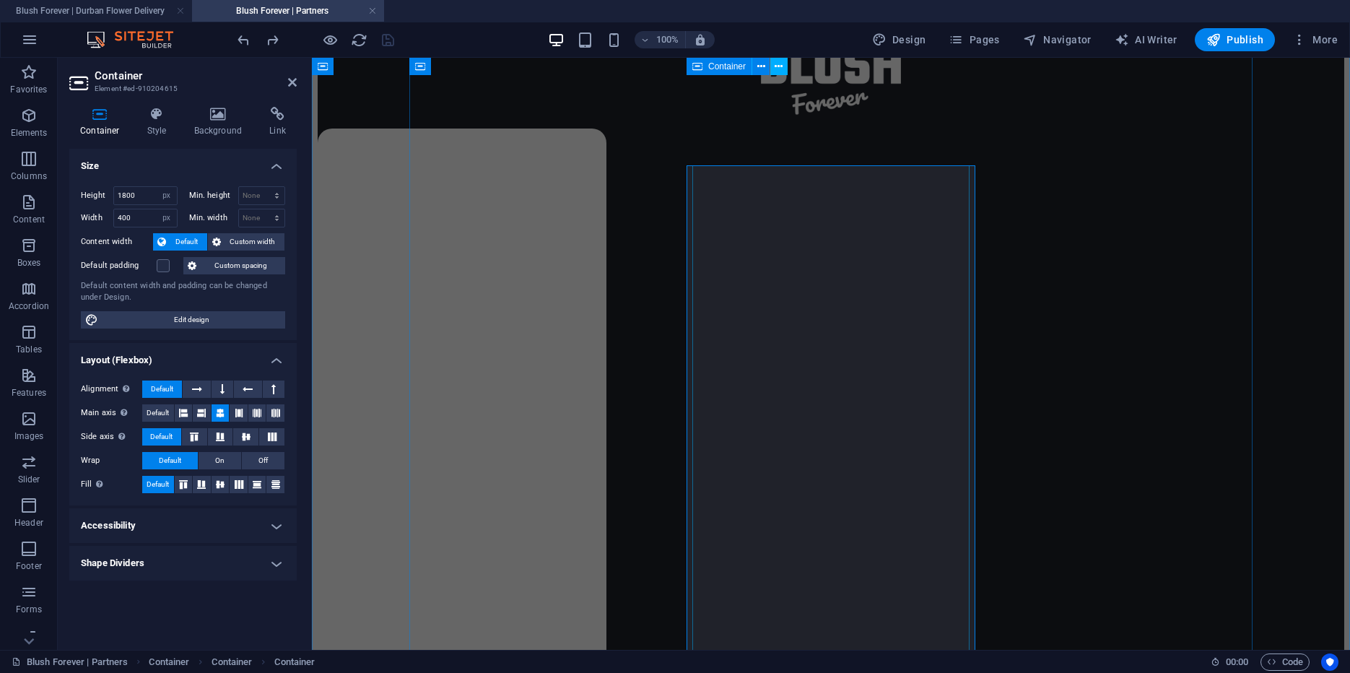
scroll to position [0, 0]
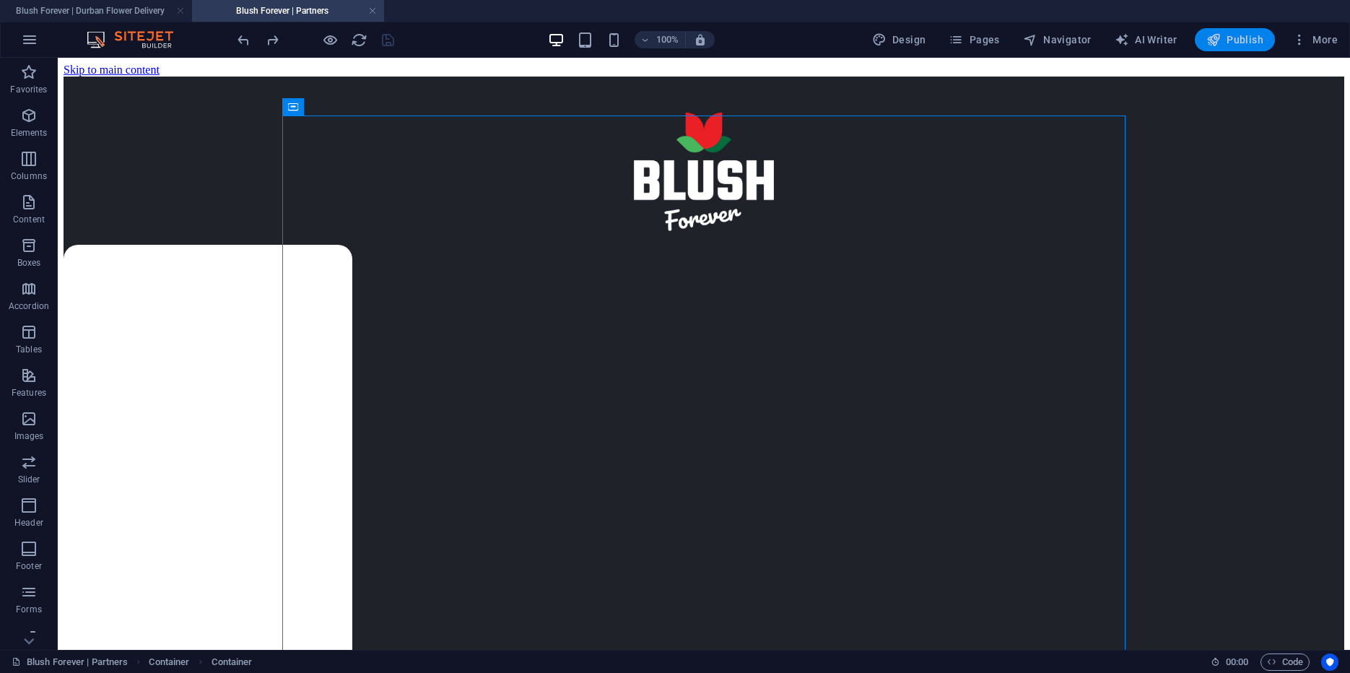
click at [1237, 40] on span "Publish" at bounding box center [1234, 39] width 57 height 14
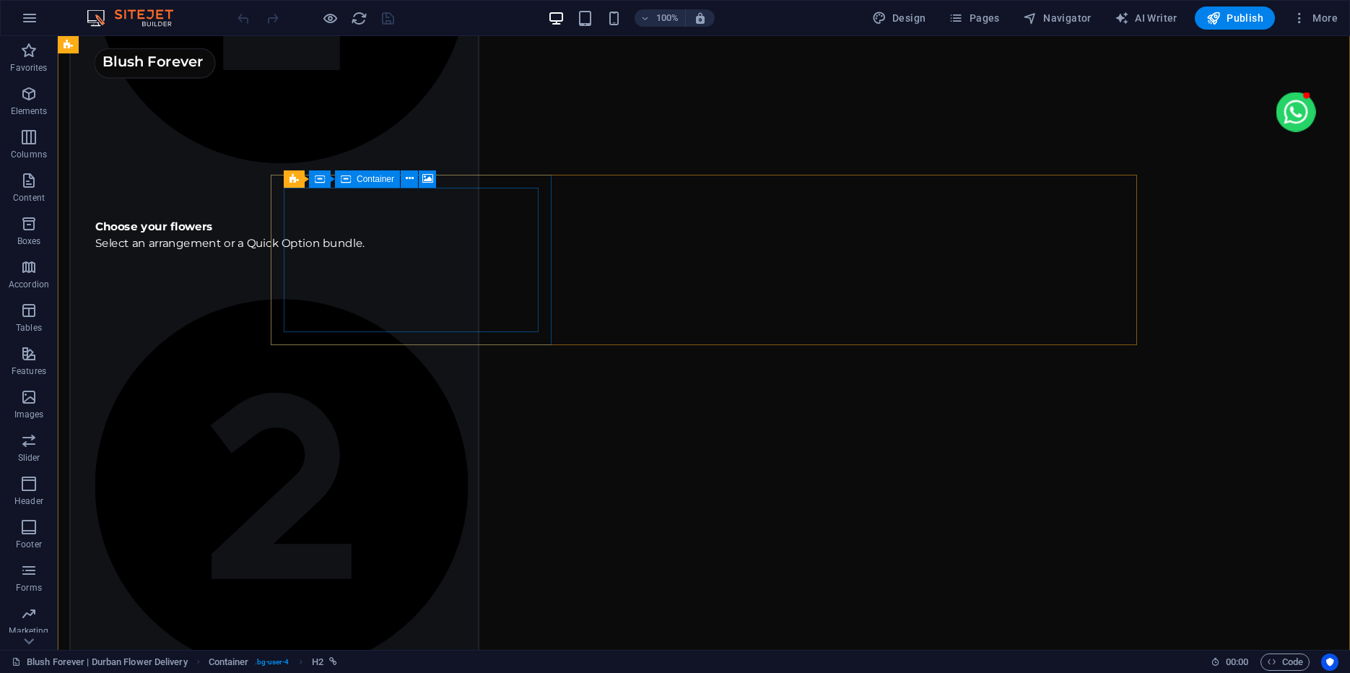
scroll to position [1359, 0]
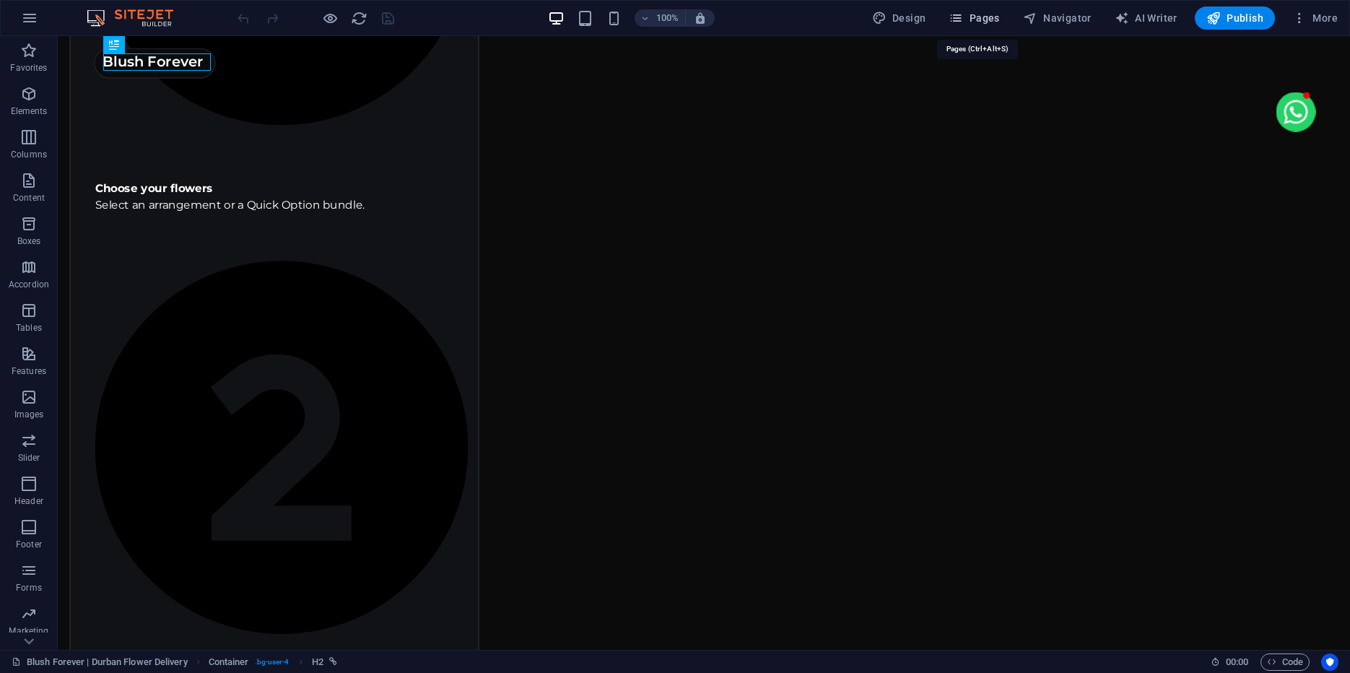
click at [974, 19] on span "Pages" at bounding box center [974, 18] width 51 height 14
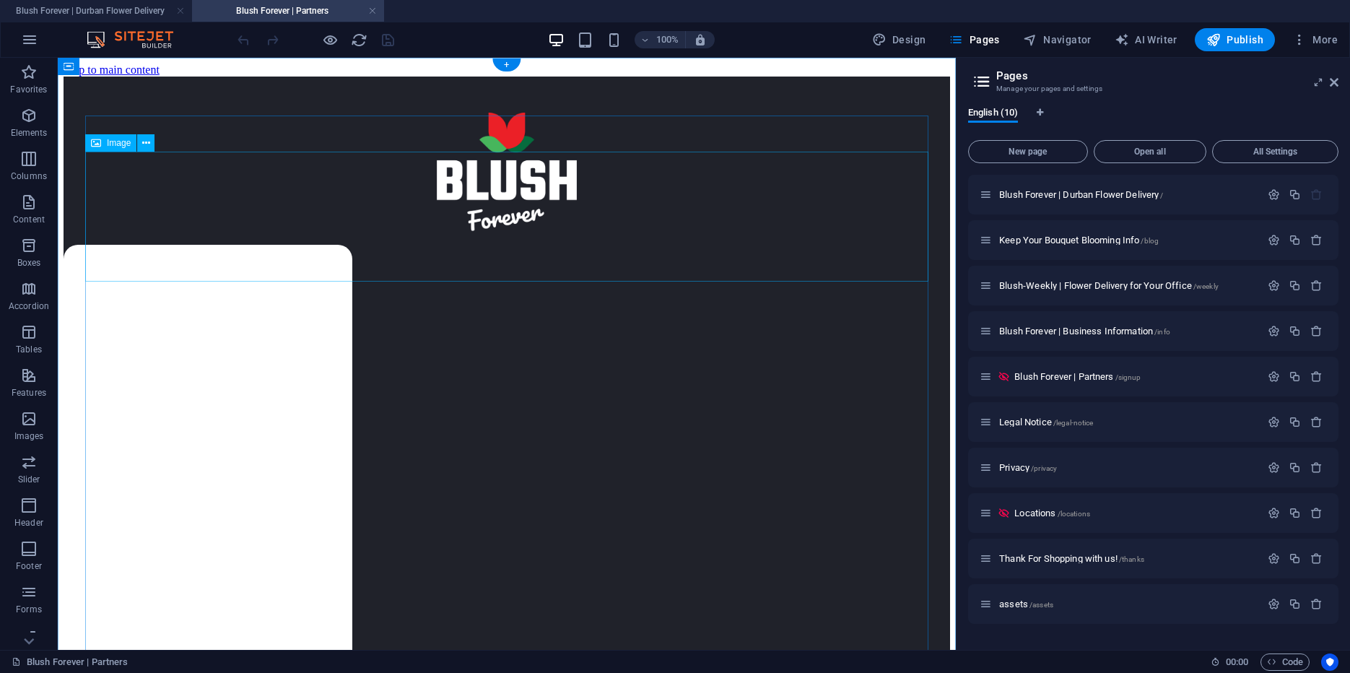
scroll to position [0, 0]
click at [0, 0] on icon at bounding box center [0, 0] width 0 height 0
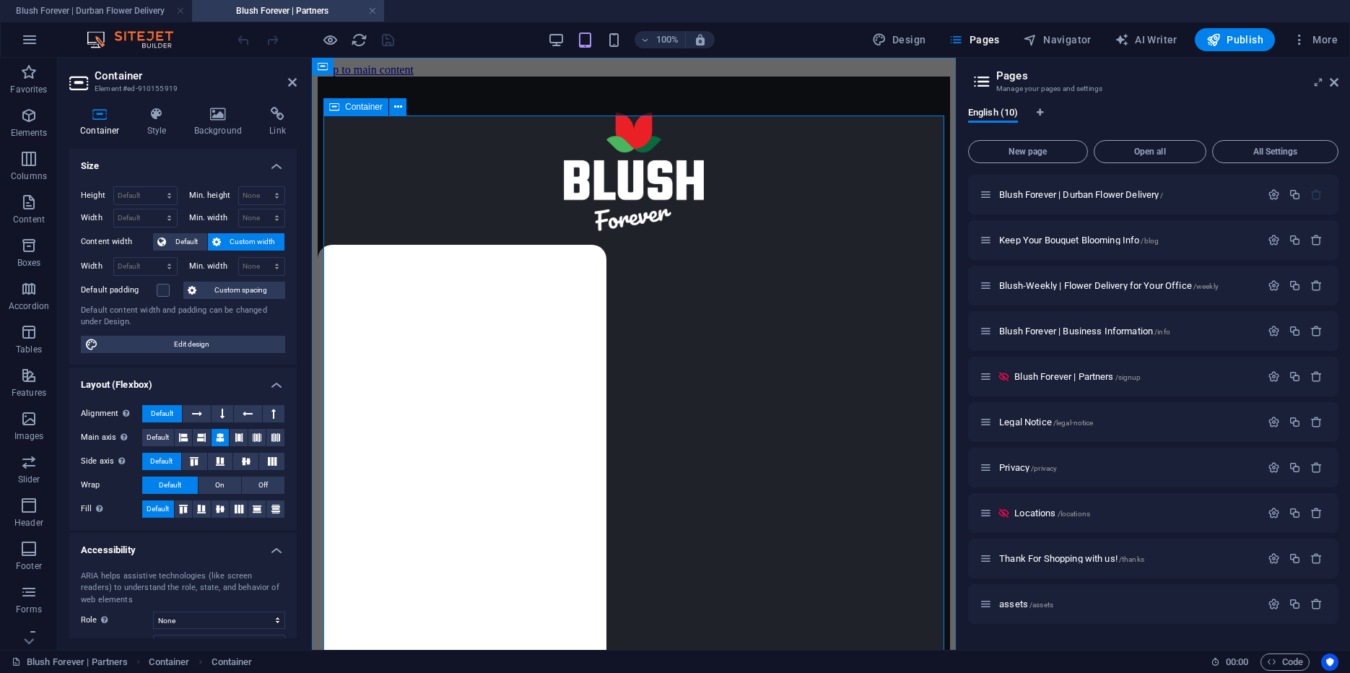
click at [502, 273] on icon at bounding box center [500, 272] width 10 height 17
select select "px"
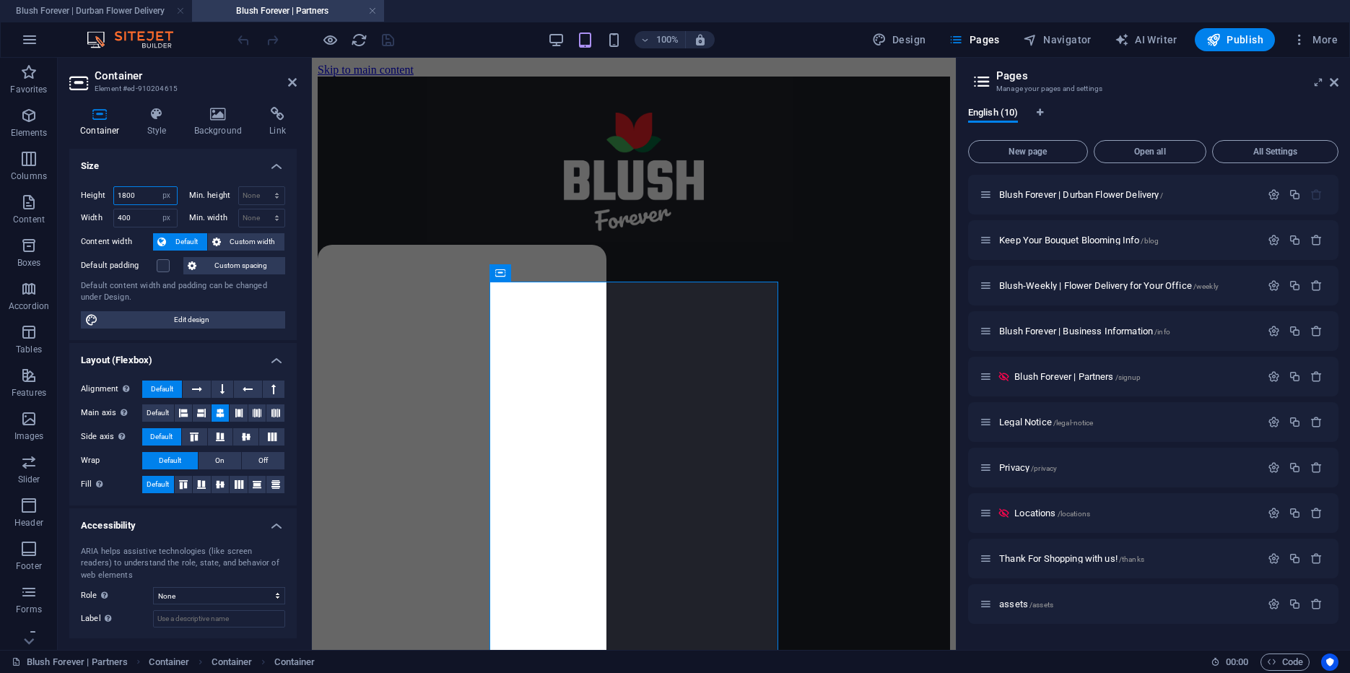
drag, startPoint x: 136, startPoint y: 191, endPoint x: 74, endPoint y: 191, distance: 62.8
click at [114, 191] on input "1800" at bounding box center [145, 195] width 63 height 17
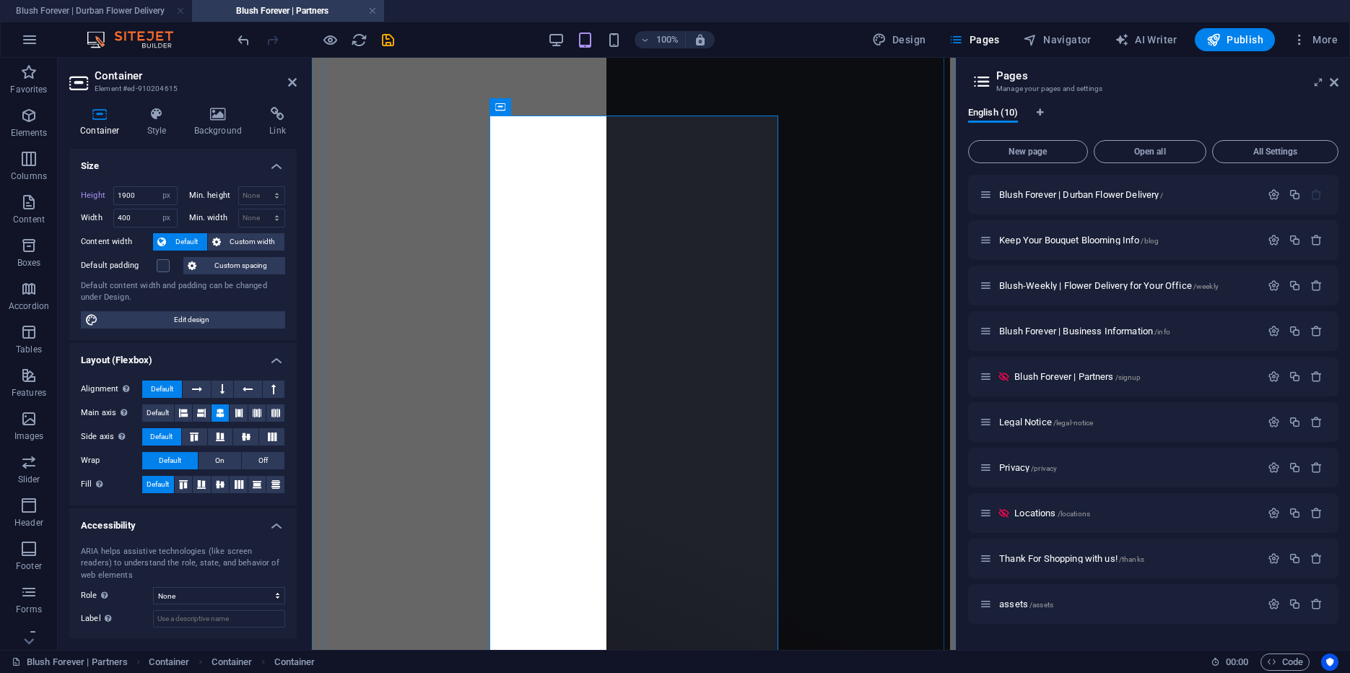
scroll to position [1061, 0]
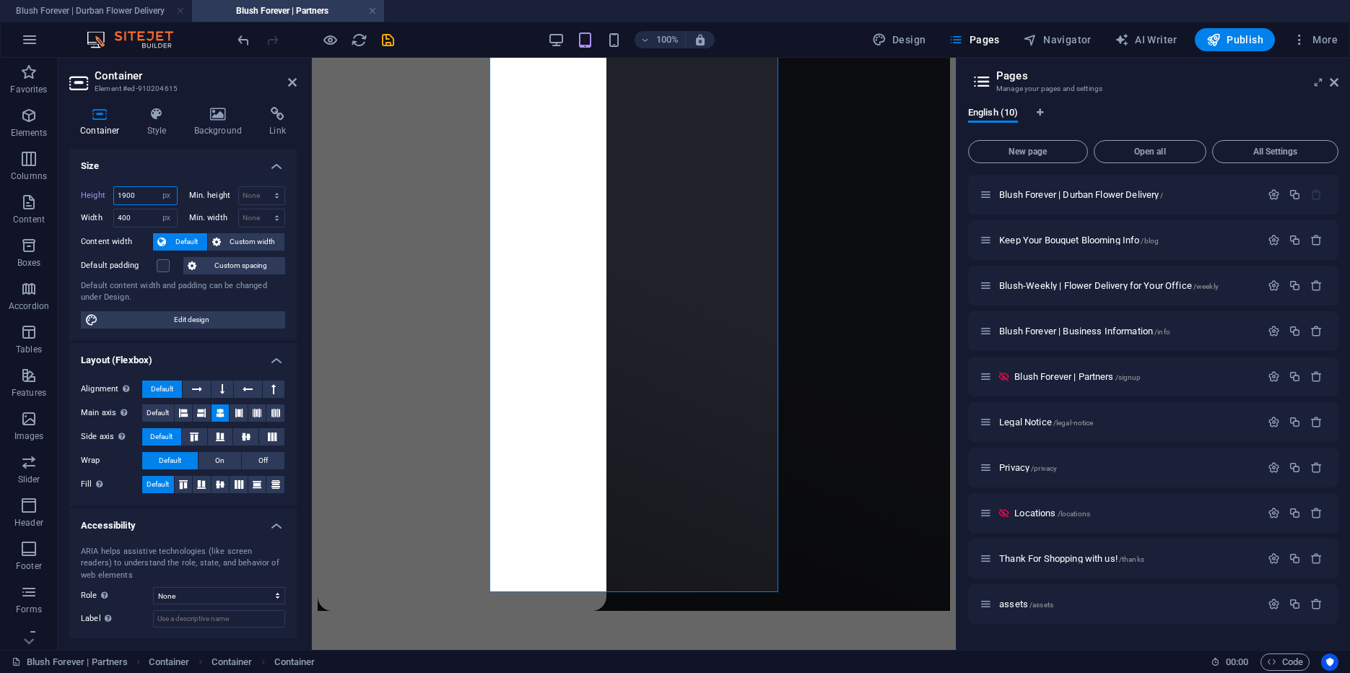
drag, startPoint x: 141, startPoint y: 196, endPoint x: 126, endPoint y: 195, distance: 14.5
click at [126, 195] on input "1900" at bounding box center [145, 195] width 63 height 17
type input "1950"
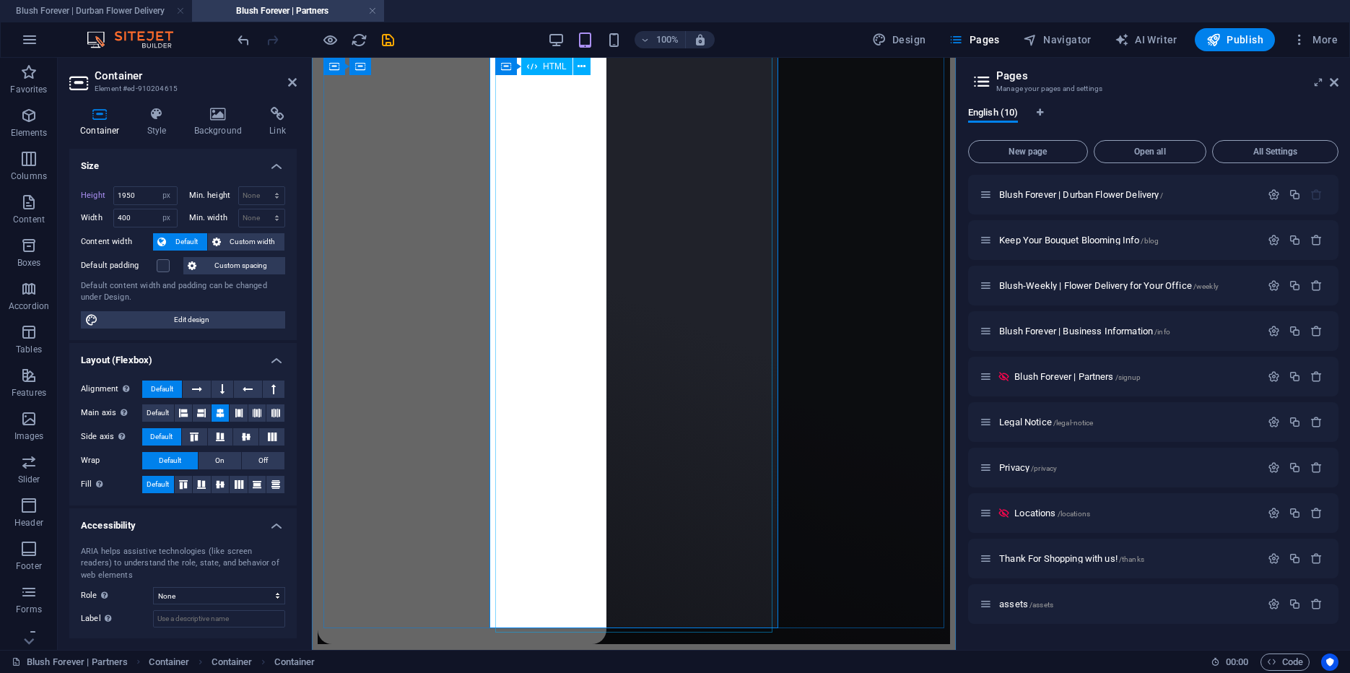
scroll to position [1097, 0]
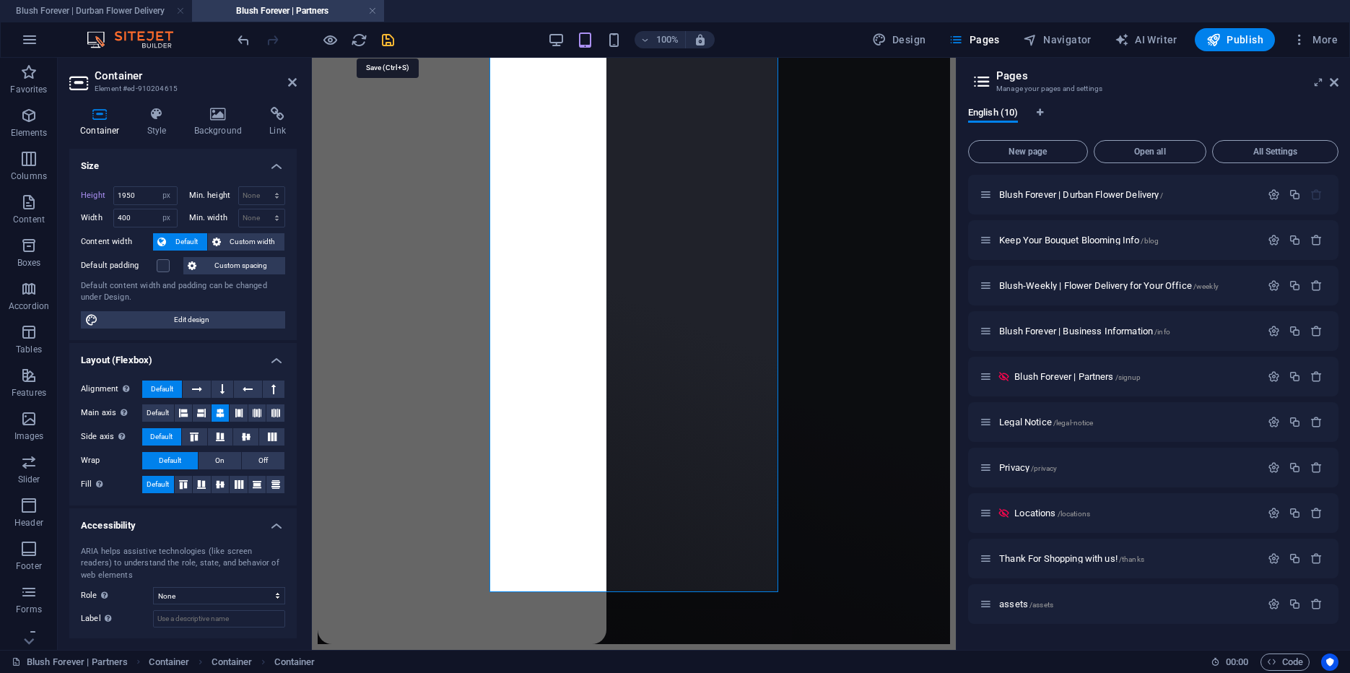
click at [386, 36] on icon "save" at bounding box center [388, 40] width 17 height 17
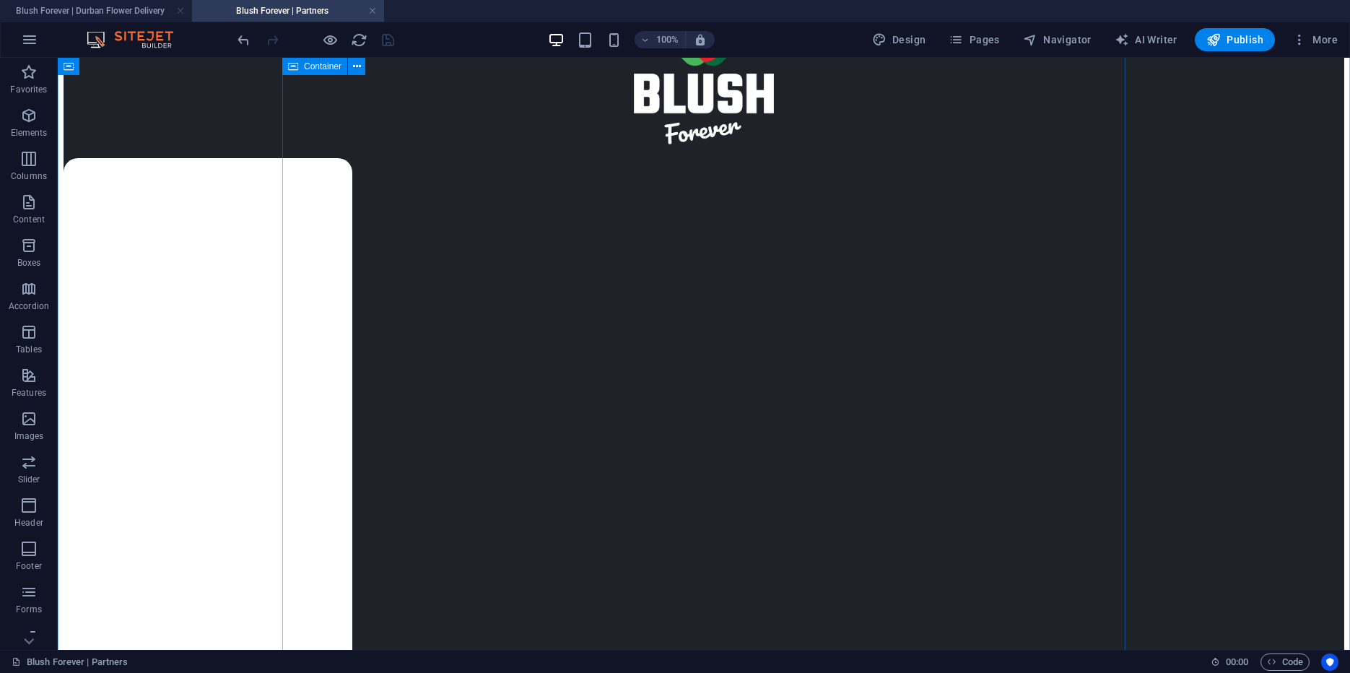
scroll to position [85, 0]
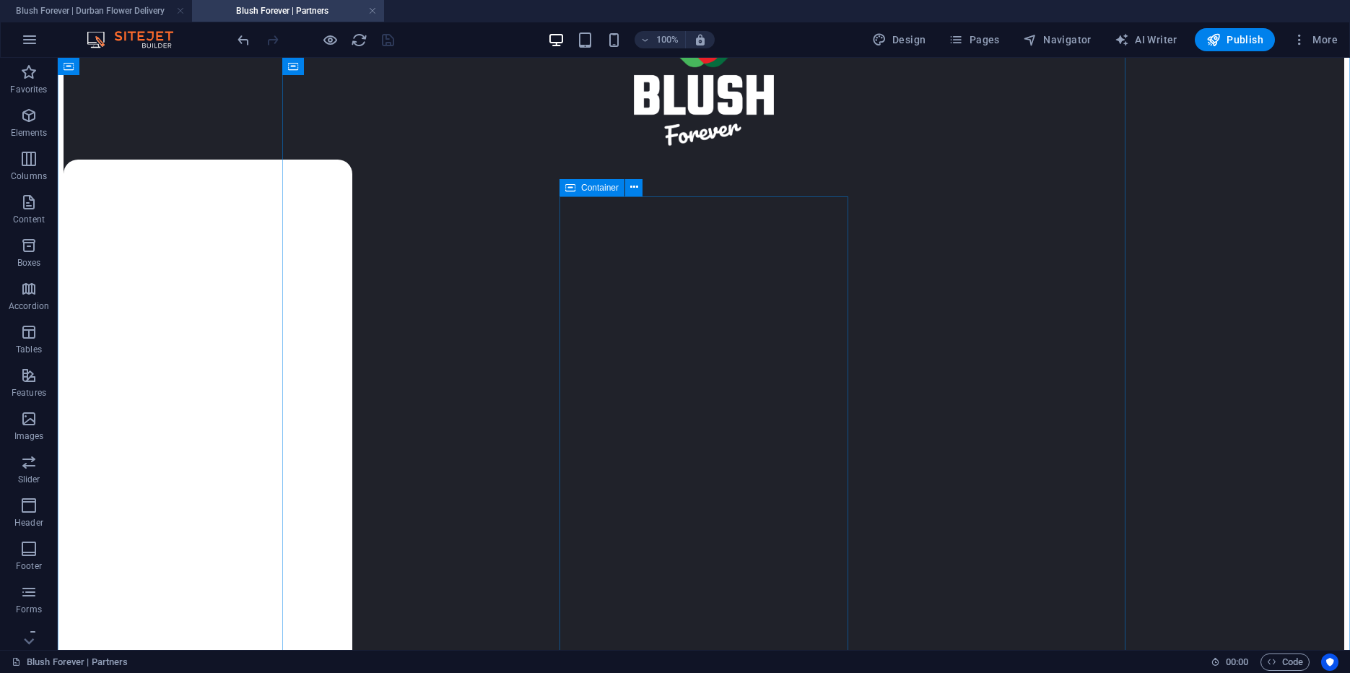
select select "px"
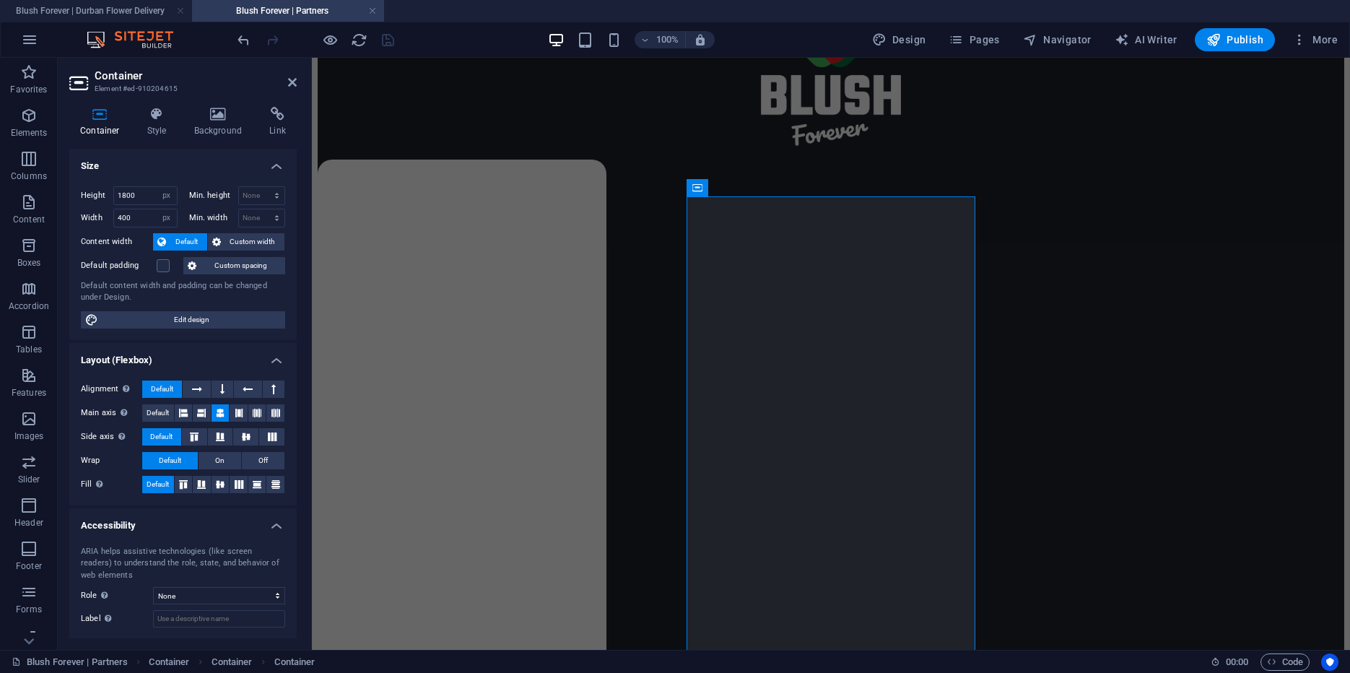
scroll to position [70, 0]
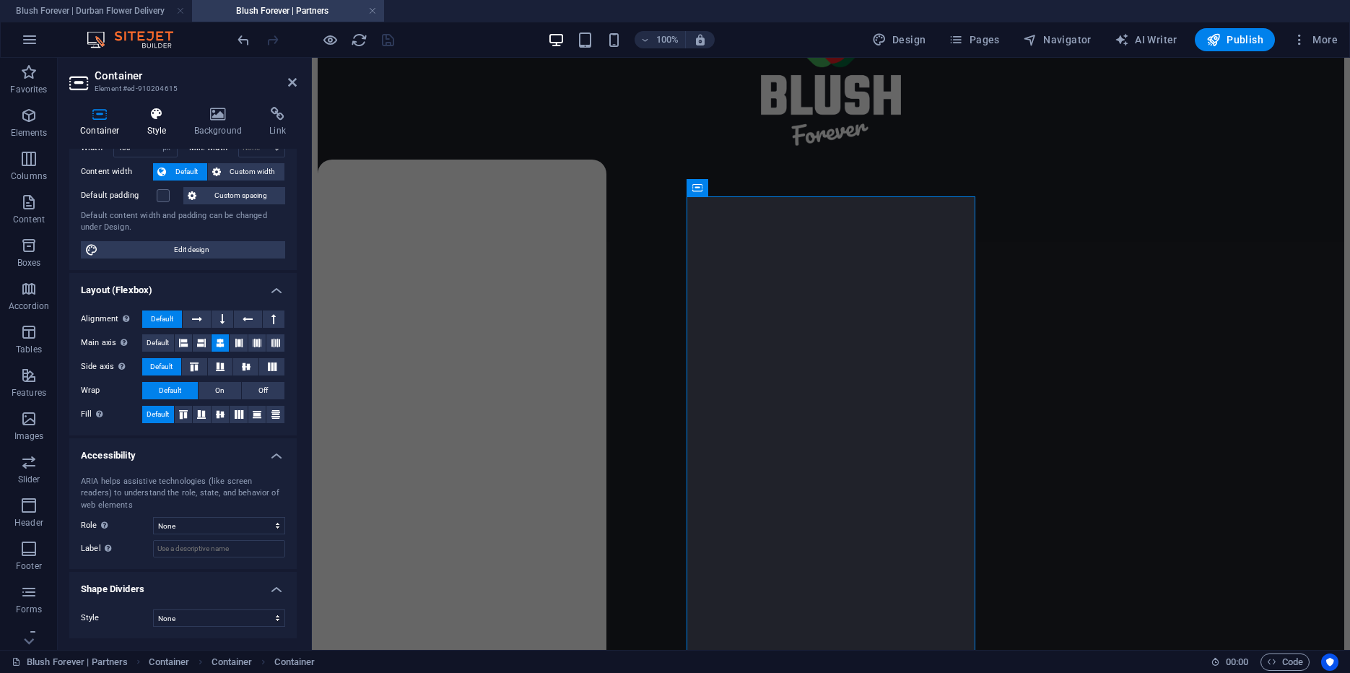
click at [155, 108] on icon at bounding box center [156, 114] width 41 height 14
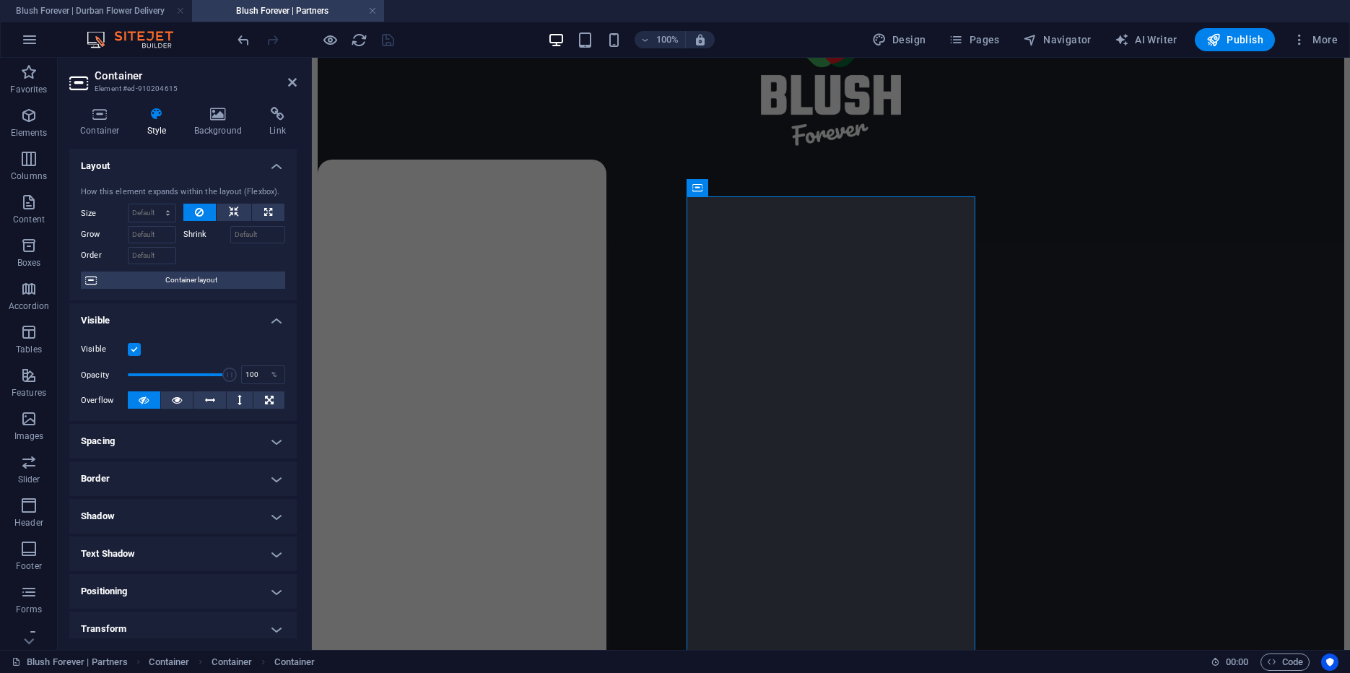
click at [123, 475] on h4 "Border" at bounding box center [182, 478] width 227 height 35
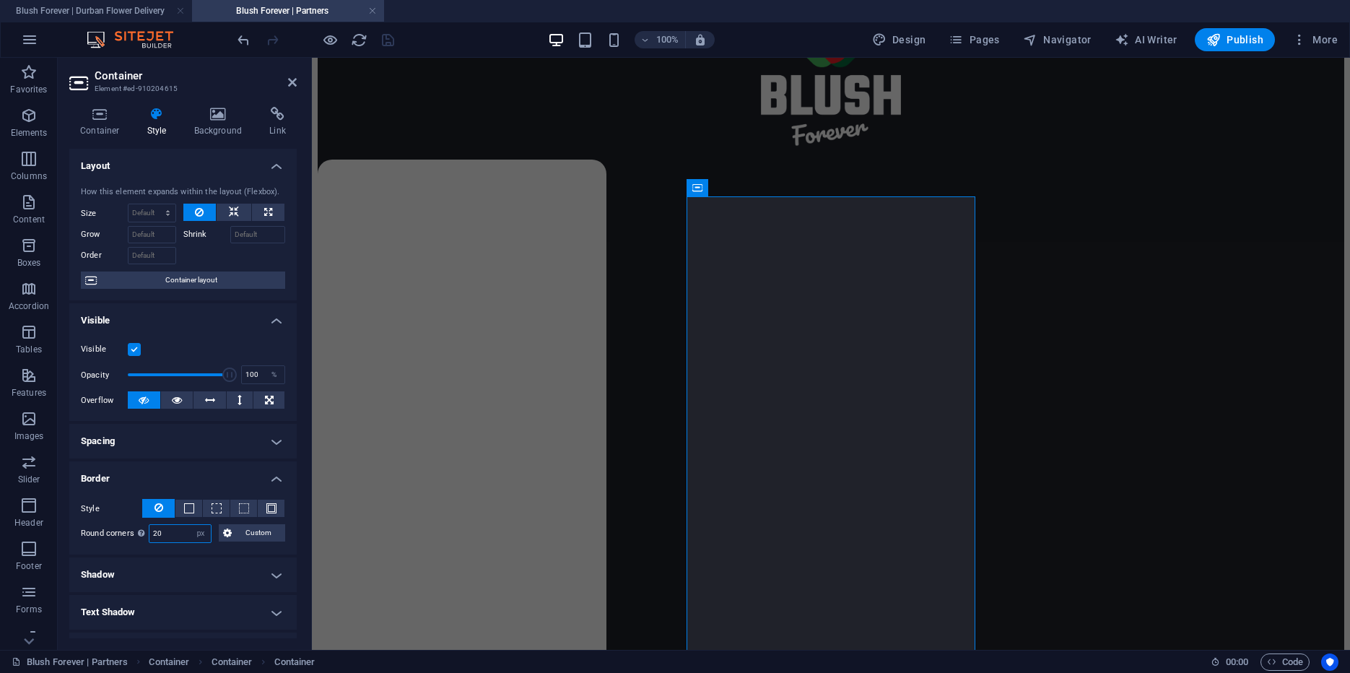
drag, startPoint x: 170, startPoint y: 533, endPoint x: 92, endPoint y: 531, distance: 78.0
click at [149, 531] on input "20" at bounding box center [179, 533] width 61 height 17
type input "10"
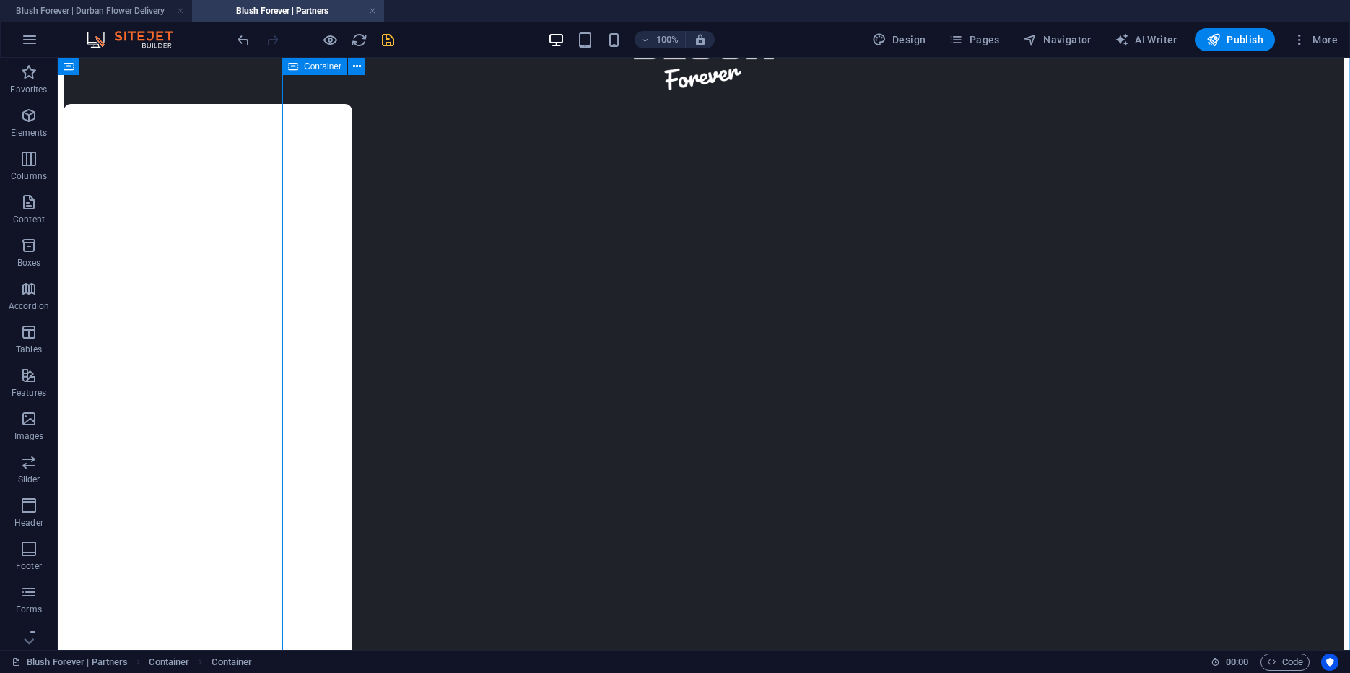
scroll to position [0, 0]
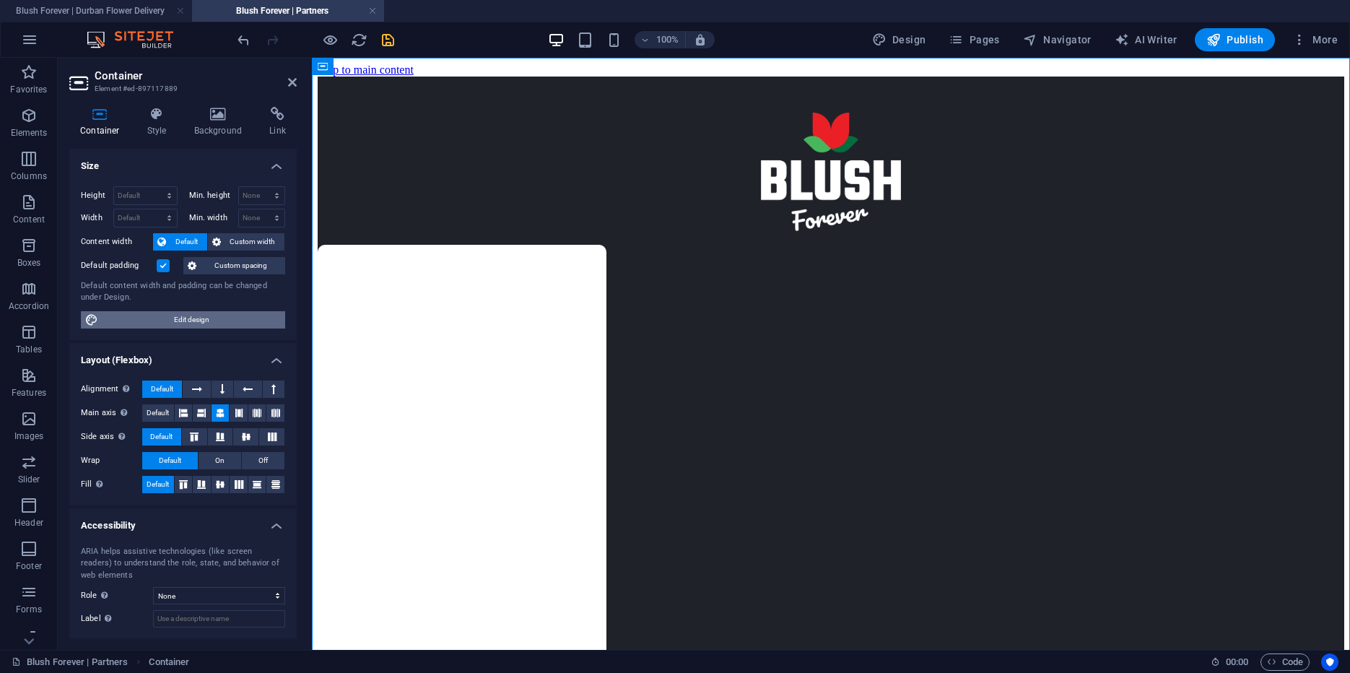
scroll to position [70, 0]
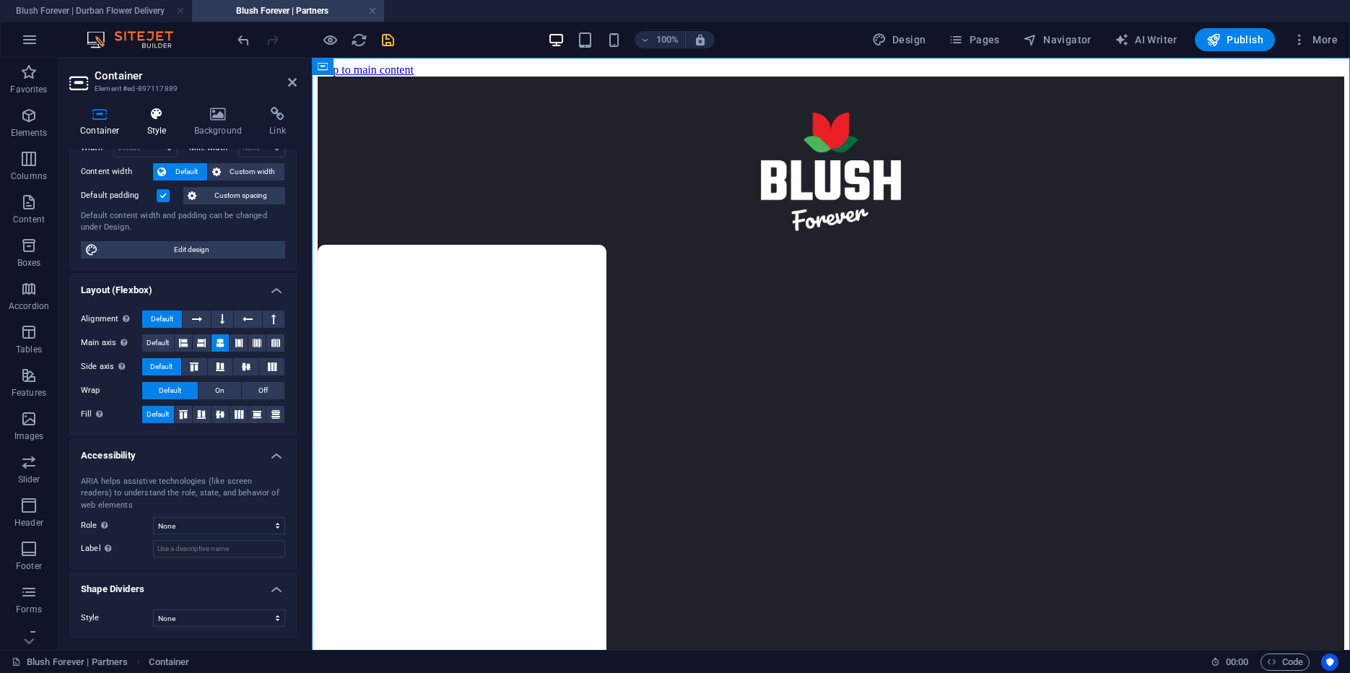
click at [147, 110] on icon at bounding box center [156, 114] width 41 height 14
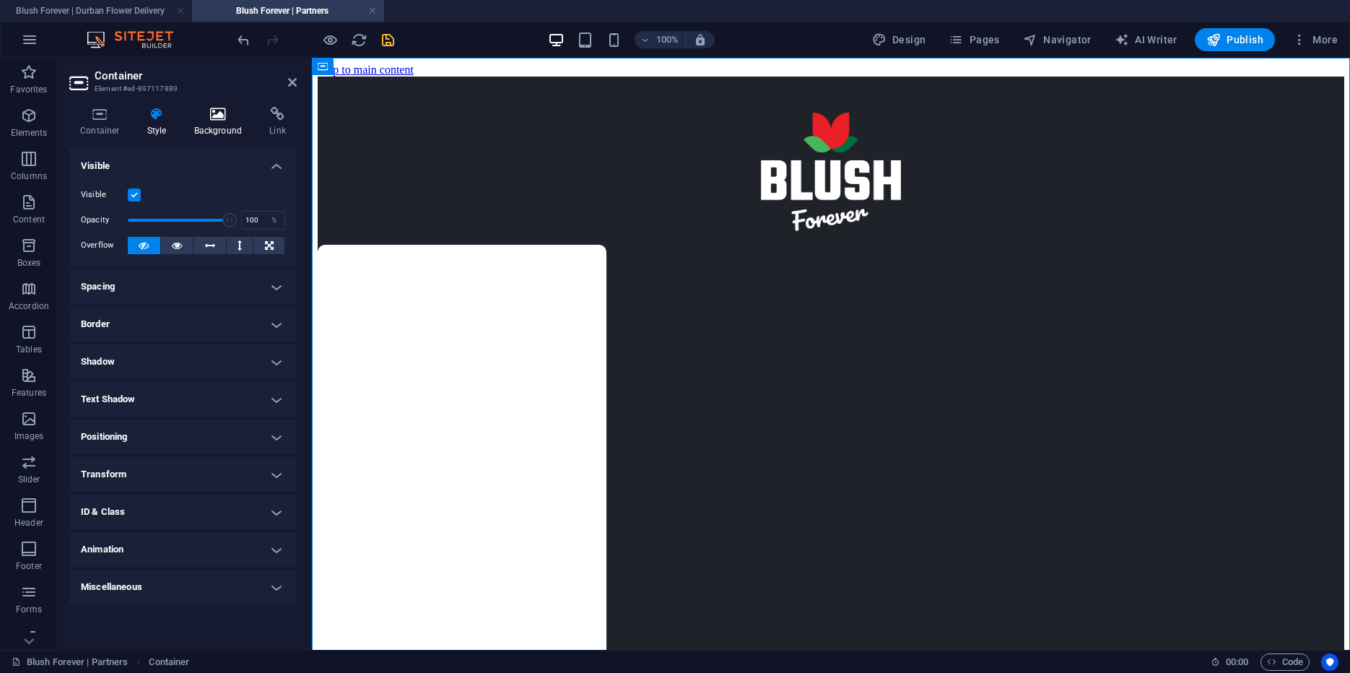
click at [220, 113] on icon at bounding box center [218, 114] width 70 height 14
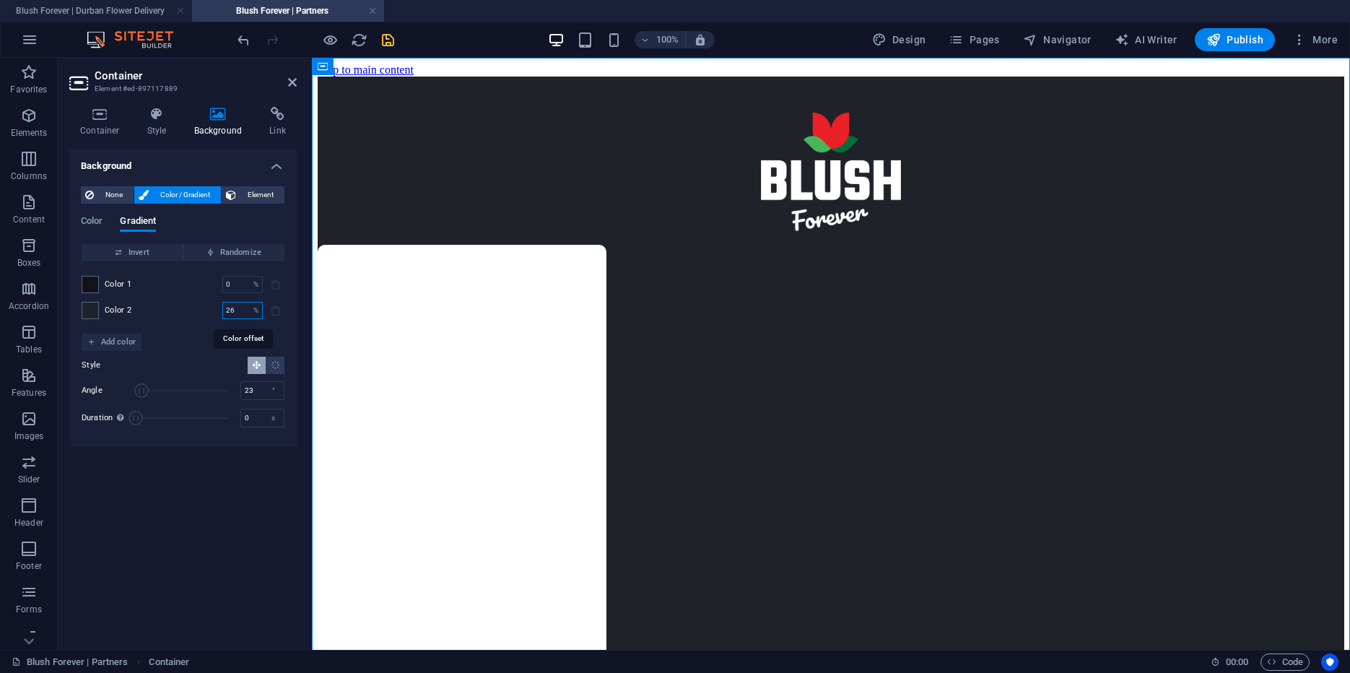
drag, startPoint x: 243, startPoint y: 308, endPoint x: 189, endPoint y: 308, distance: 53.4
click at [222, 308] on input "26" at bounding box center [234, 310] width 25 height 17
type input "100"
drag, startPoint x: 237, startPoint y: 284, endPoint x: 176, endPoint y: 277, distance: 61.1
click at [222, 277] on input "0" at bounding box center [234, 284] width 25 height 17
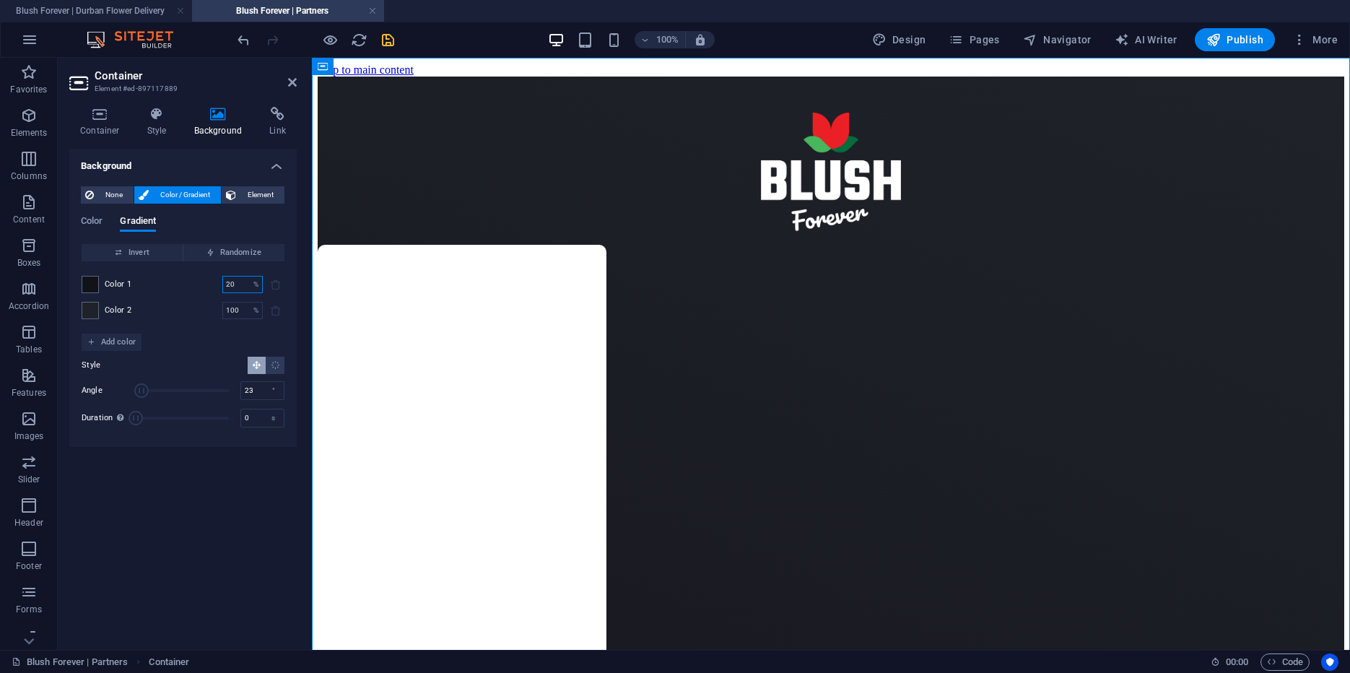
type input "20"
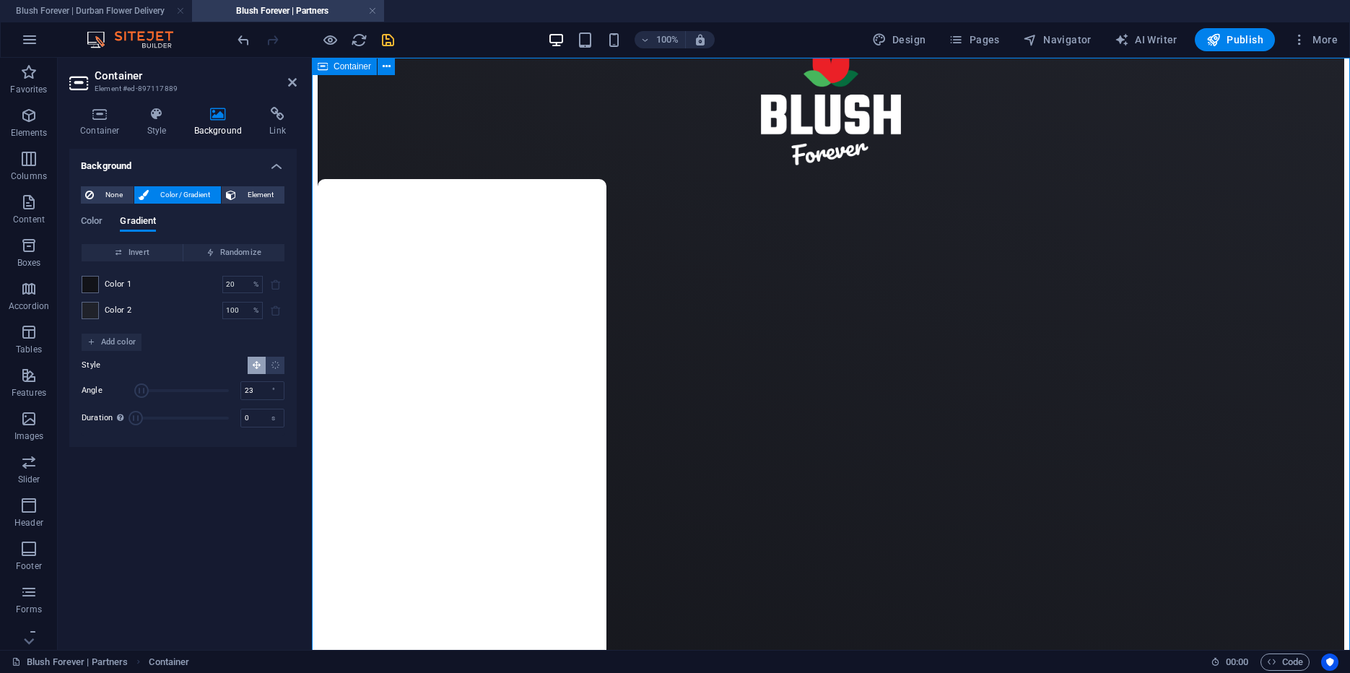
scroll to position [93, 0]
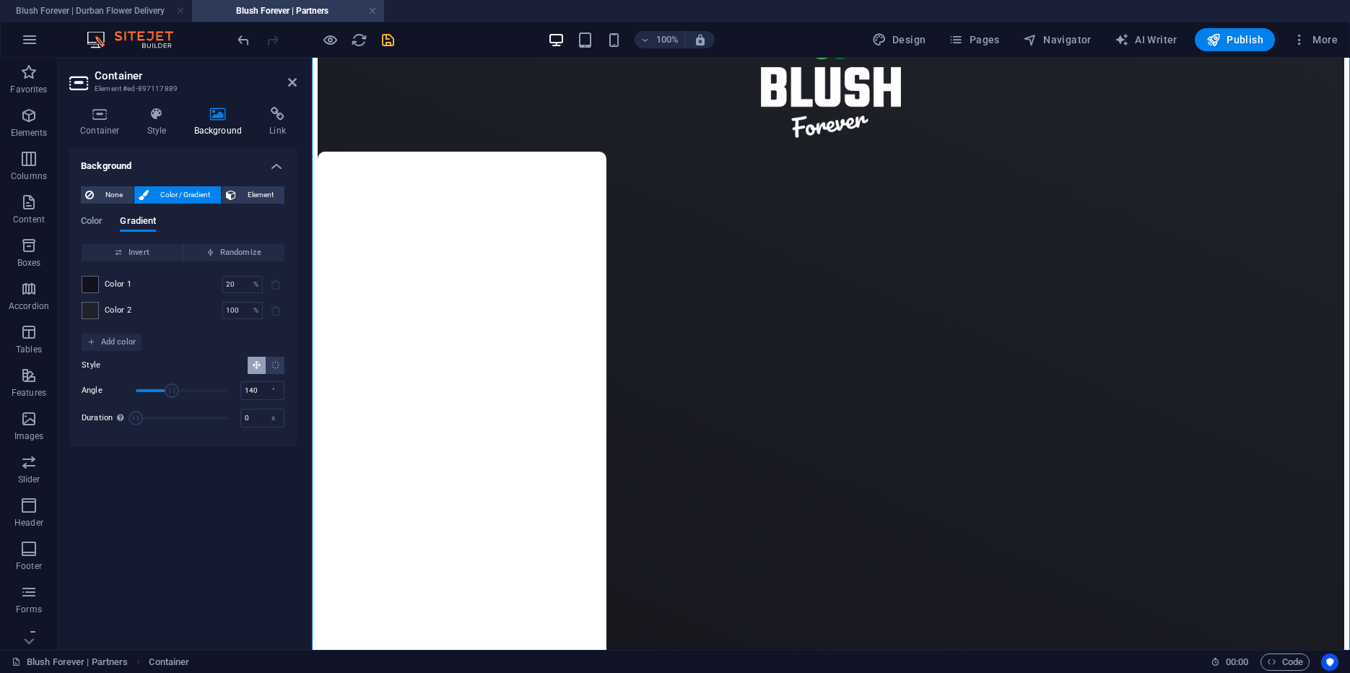
drag, startPoint x: 145, startPoint y: 390, endPoint x: 172, endPoint y: 391, distance: 26.8
click at [172, 391] on span "Angle" at bounding box center [172, 390] width 14 height 14
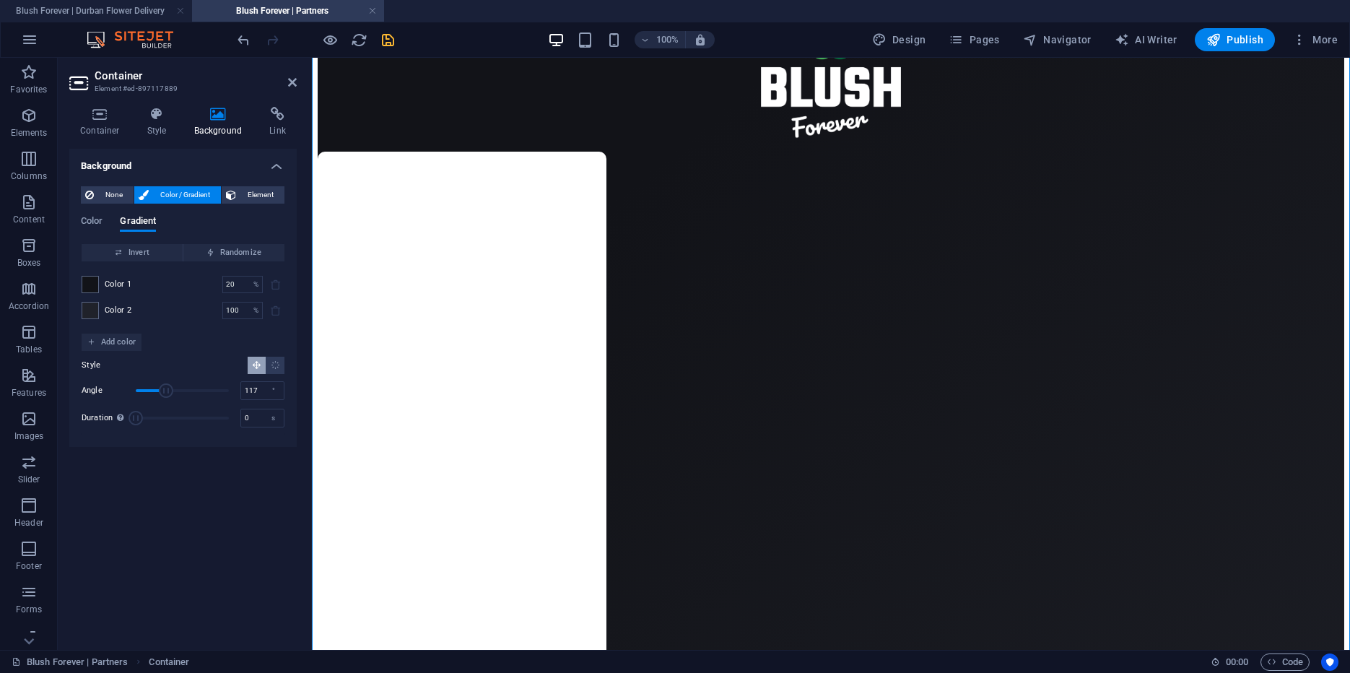
click at [166, 390] on span "Angle" at bounding box center [166, 390] width 14 height 14
click at [163, 390] on span "Angle" at bounding box center [163, 390] width 14 height 14
drag, startPoint x: 163, startPoint y: 390, endPoint x: 190, endPoint y: 388, distance: 26.8
click at [190, 388] on span "Angle" at bounding box center [190, 390] width 14 height 14
drag, startPoint x: 191, startPoint y: 388, endPoint x: 182, endPoint y: 388, distance: 9.4
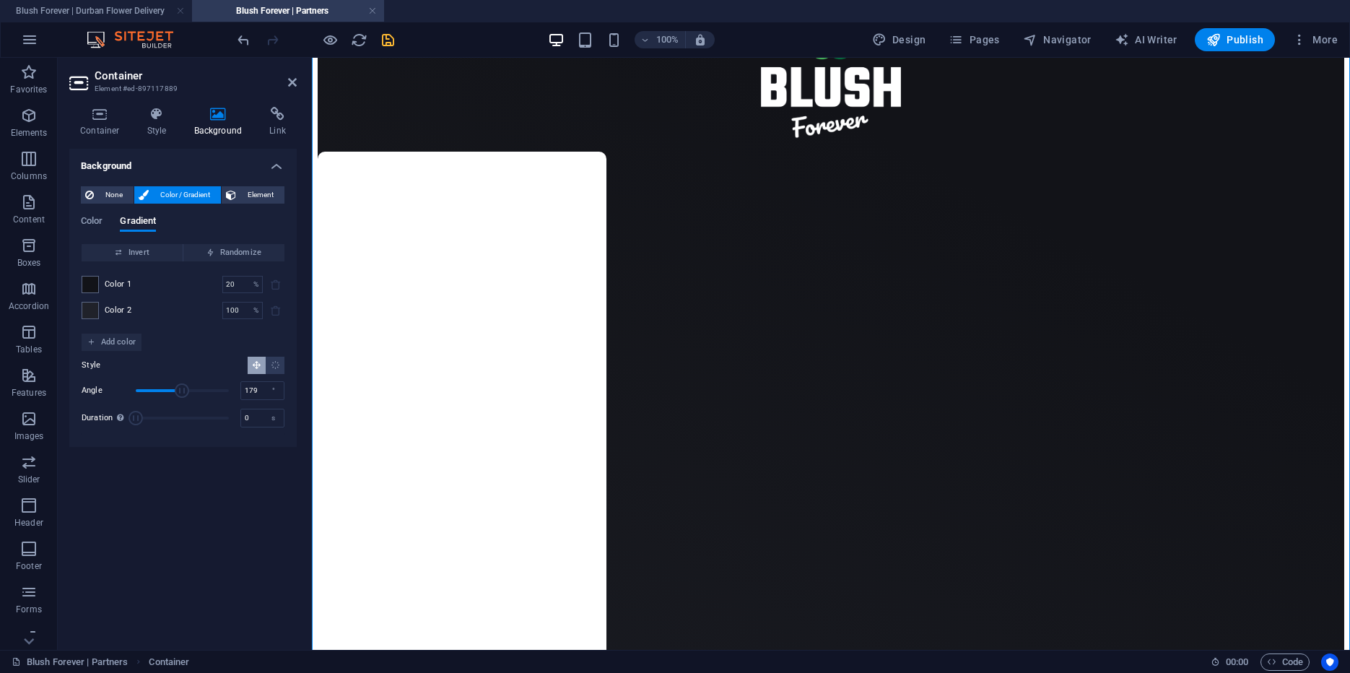
click at [182, 388] on span "Angle" at bounding box center [182, 390] width 14 height 14
type input "142"
click at [173, 388] on span "Angle" at bounding box center [172, 390] width 14 height 14
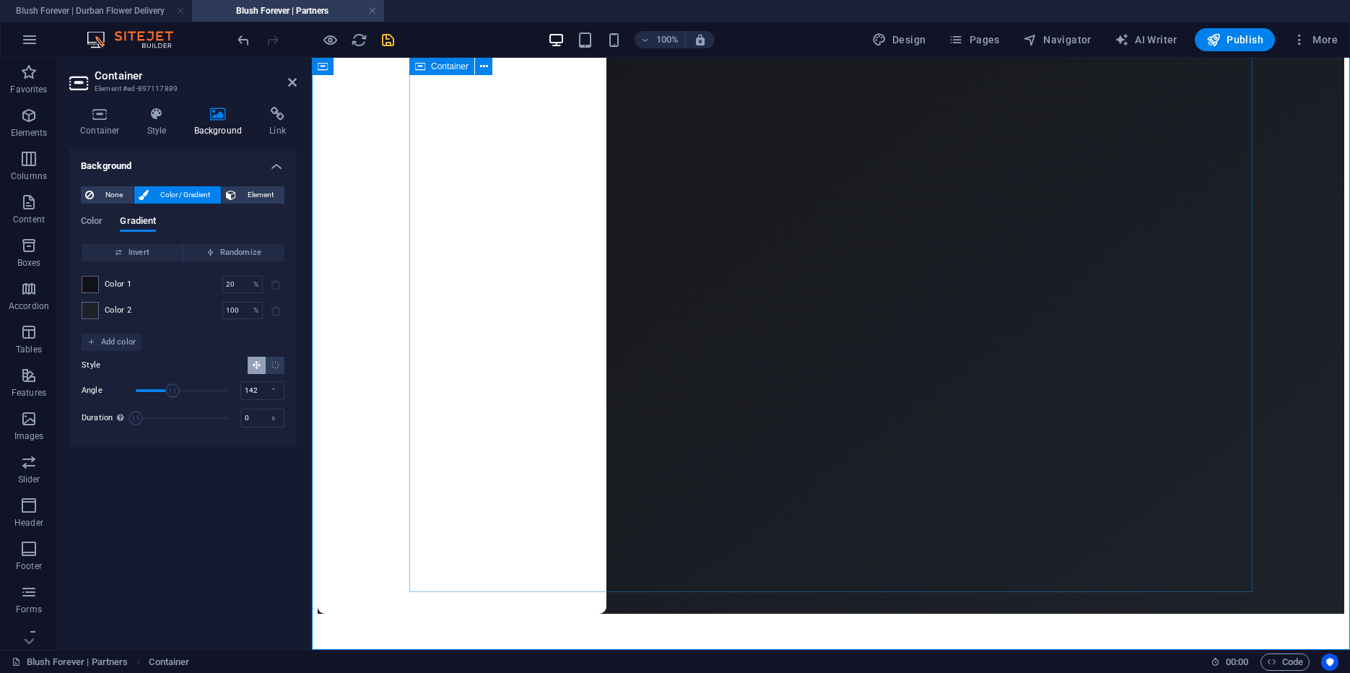
scroll to position [989, 0]
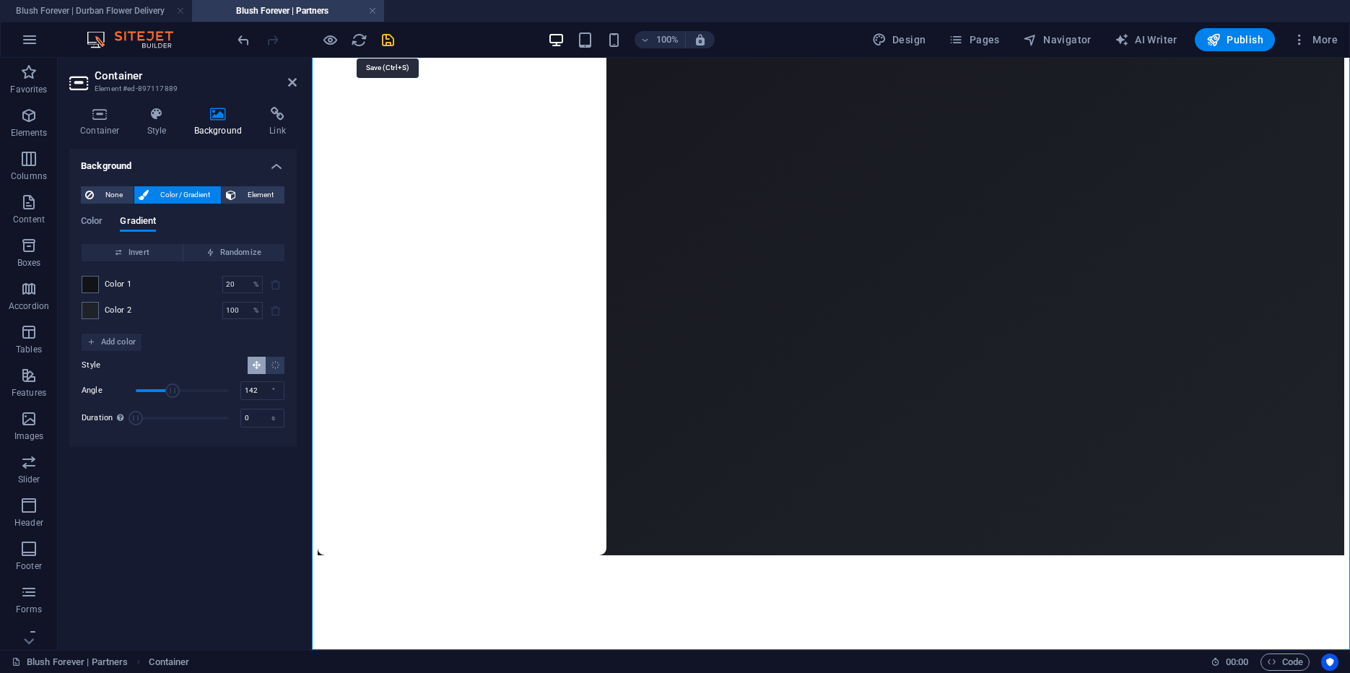
click at [386, 43] on icon "save" at bounding box center [388, 40] width 17 height 17
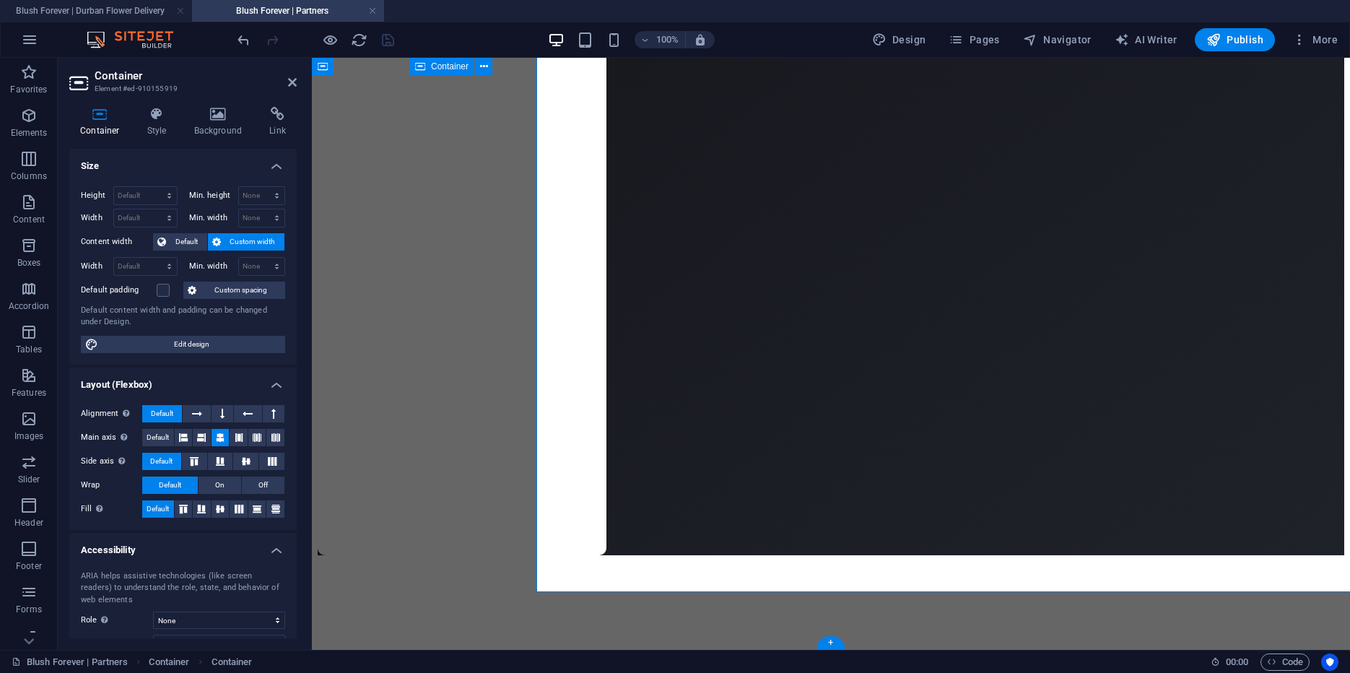
scroll to position [57, 0]
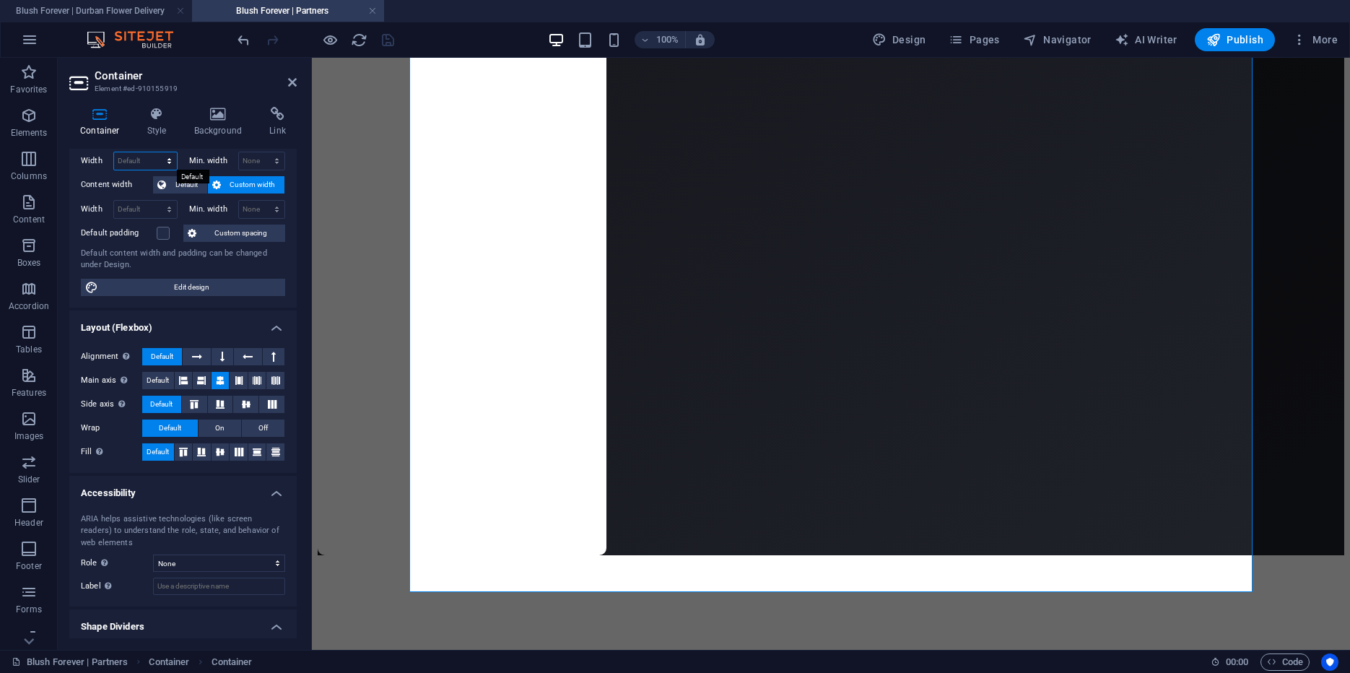
click at [114, 152] on select "Default px rem % em vh vw" at bounding box center [145, 160] width 63 height 17
click at [165, 179] on icon at bounding box center [161, 184] width 9 height 17
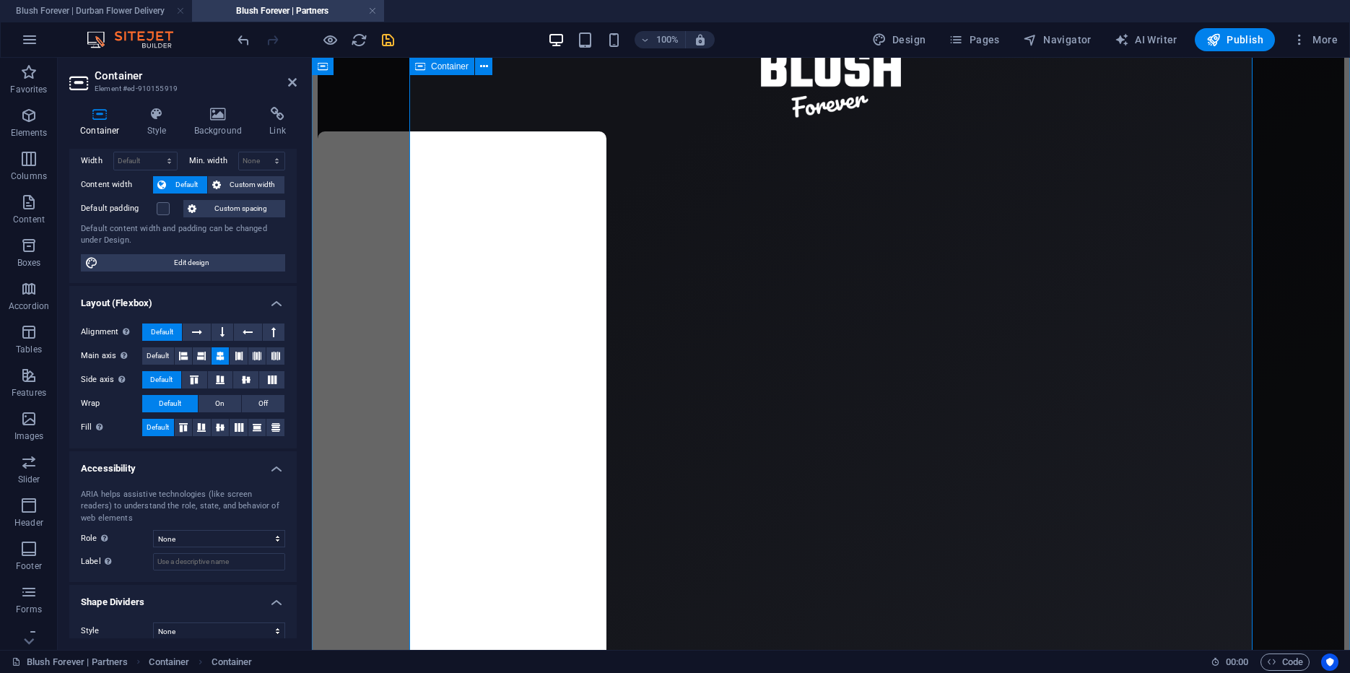
scroll to position [108, 0]
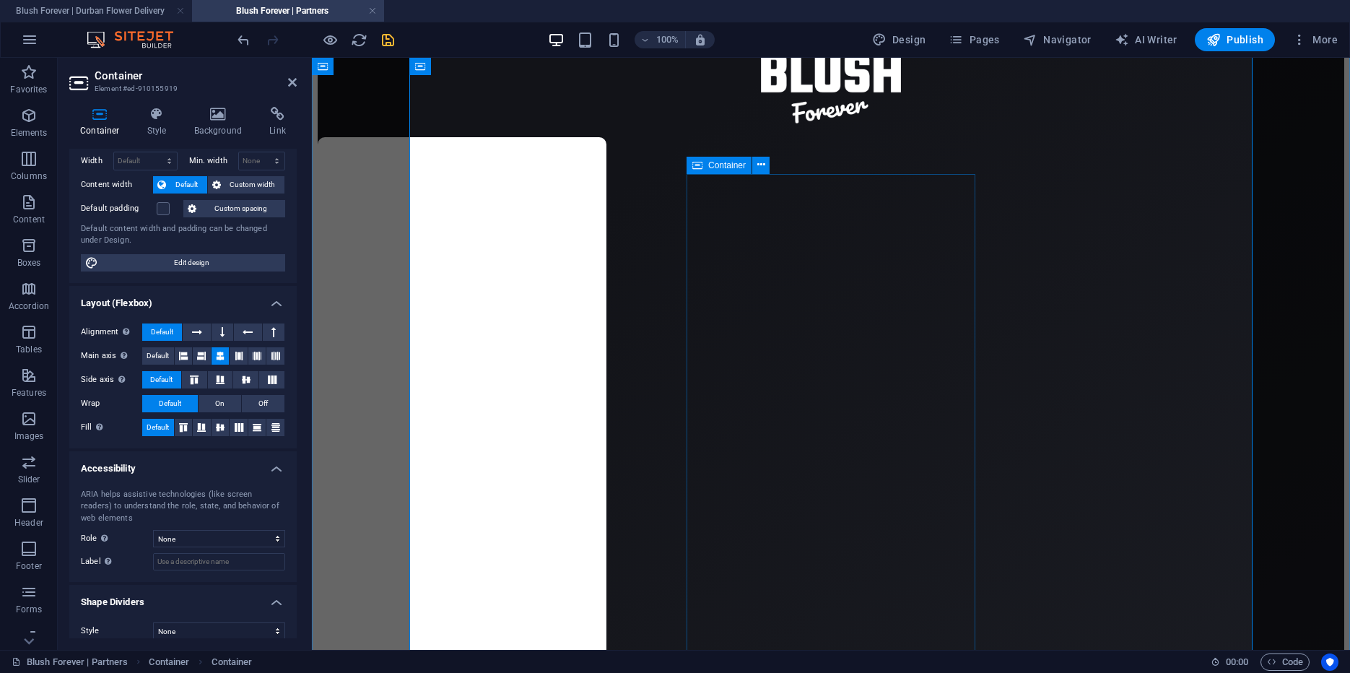
click at [692, 167] on icon at bounding box center [697, 165] width 10 height 17
select select "px"
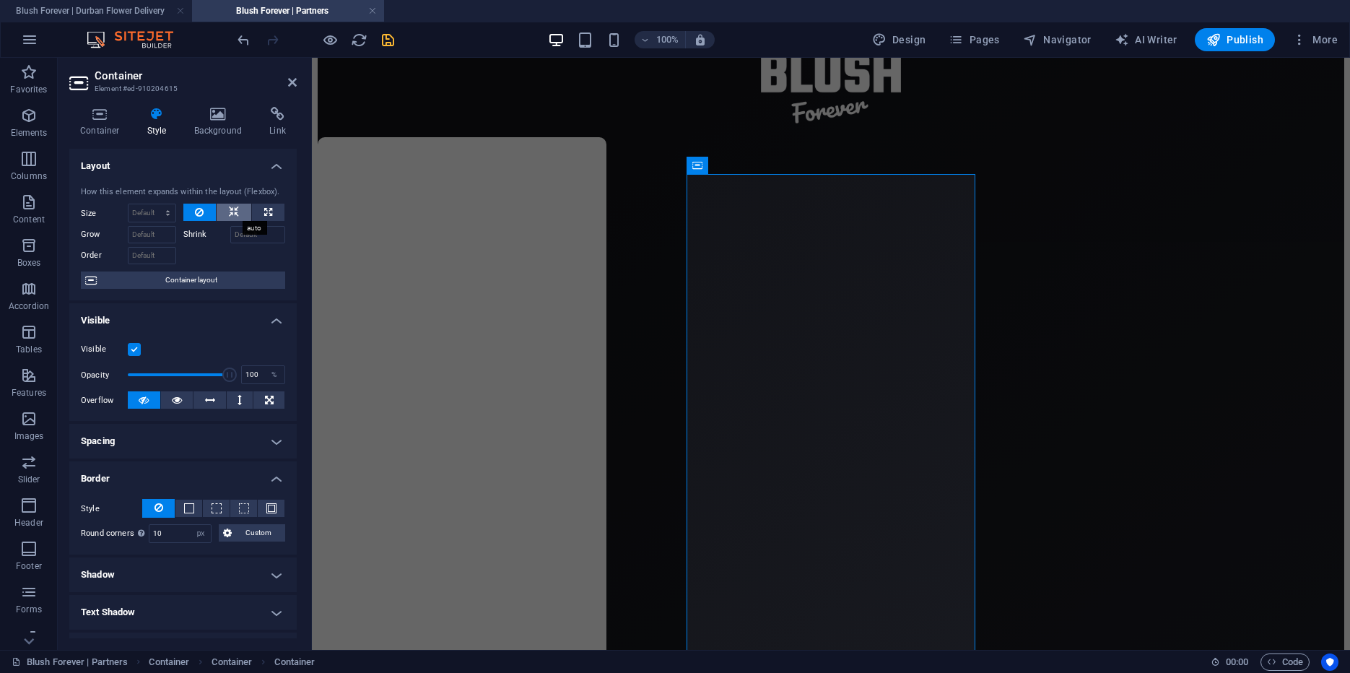
click at [238, 211] on icon at bounding box center [234, 212] width 10 height 17
click at [265, 211] on icon at bounding box center [268, 212] width 8 height 17
type input "100"
select select "%"
click at [108, 123] on h4 "Container" at bounding box center [102, 122] width 67 height 30
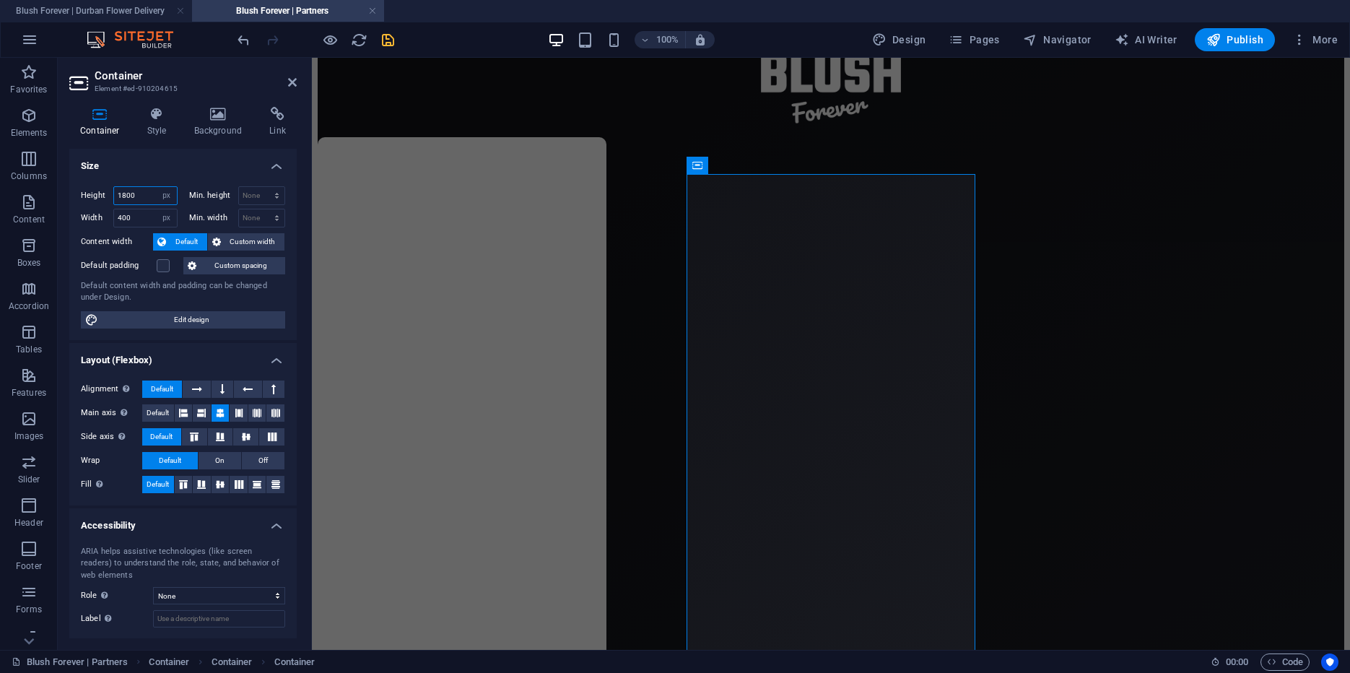
drag, startPoint x: 140, startPoint y: 194, endPoint x: 123, endPoint y: 195, distance: 16.6
click at [123, 195] on input "1800" at bounding box center [145, 195] width 63 height 17
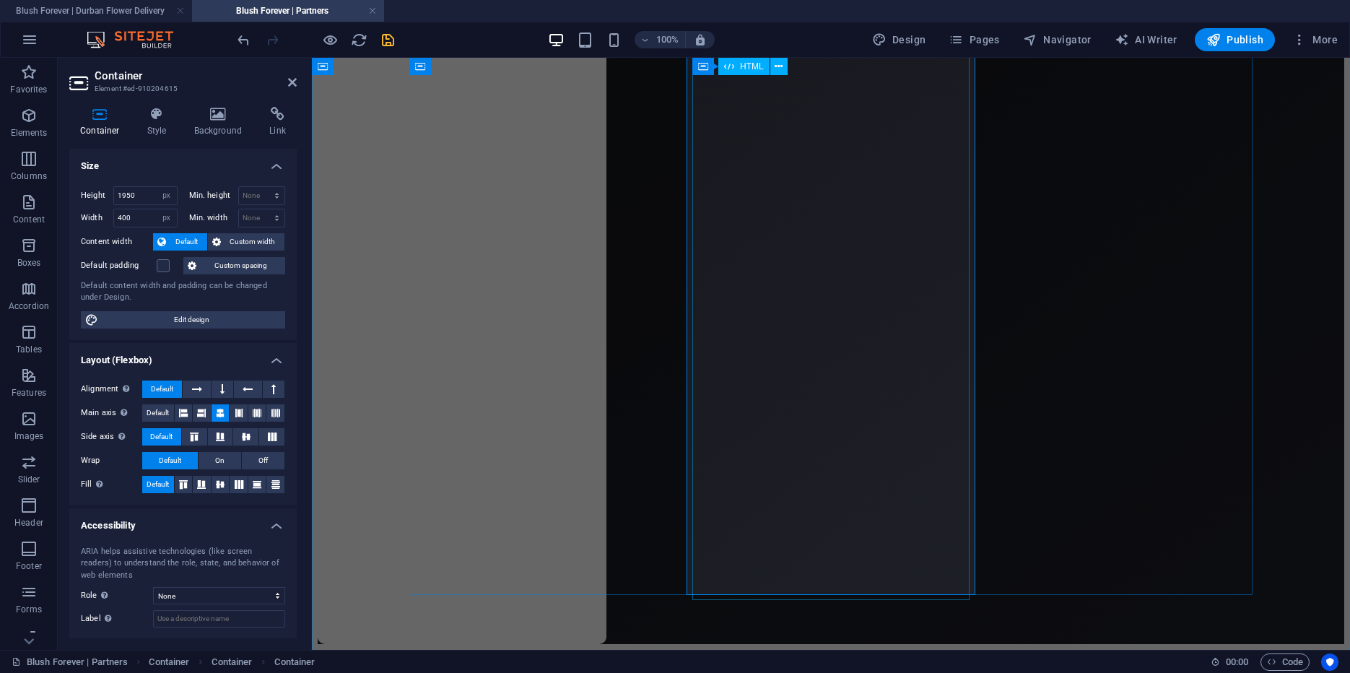
scroll to position [1094, 0]
drag, startPoint x: 123, startPoint y: 197, endPoint x: 141, endPoint y: 195, distance: 18.2
click at [141, 195] on input "1950" at bounding box center [145, 195] width 63 height 17
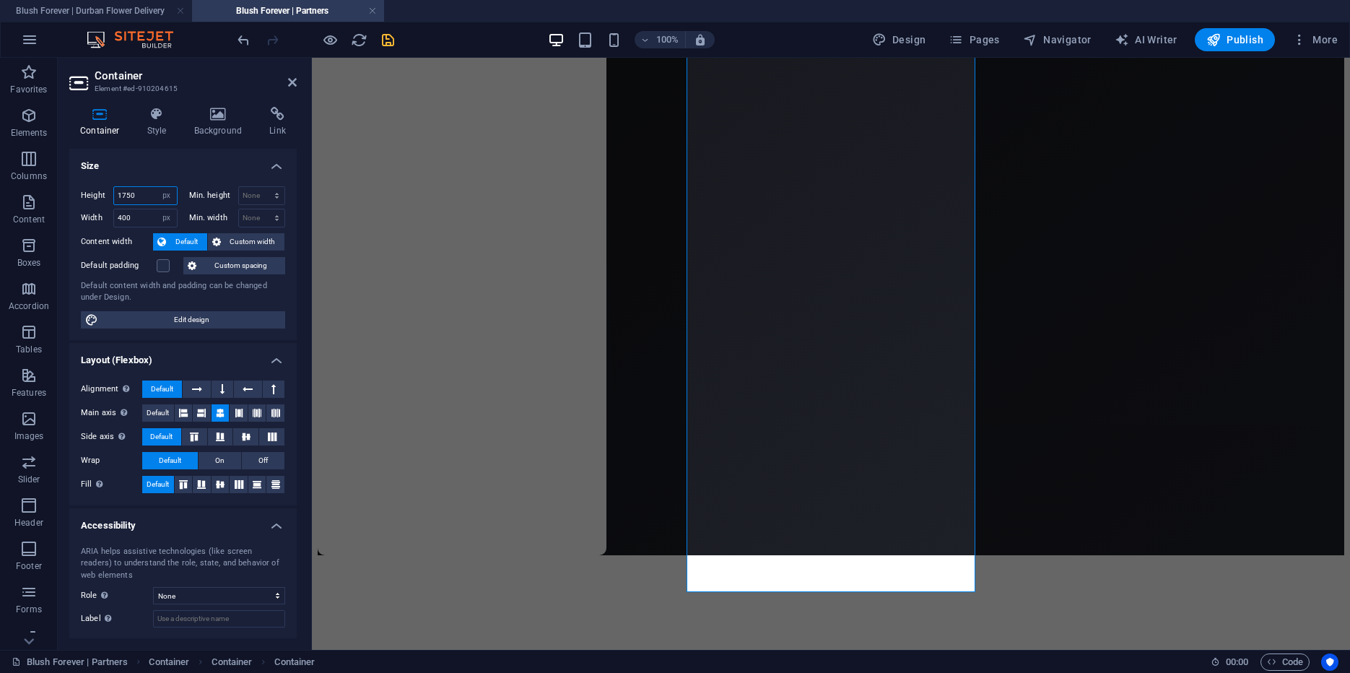
drag, startPoint x: 129, startPoint y: 193, endPoint x: 147, endPoint y: 193, distance: 18.0
click at [147, 193] on input "1750" at bounding box center [145, 195] width 63 height 17
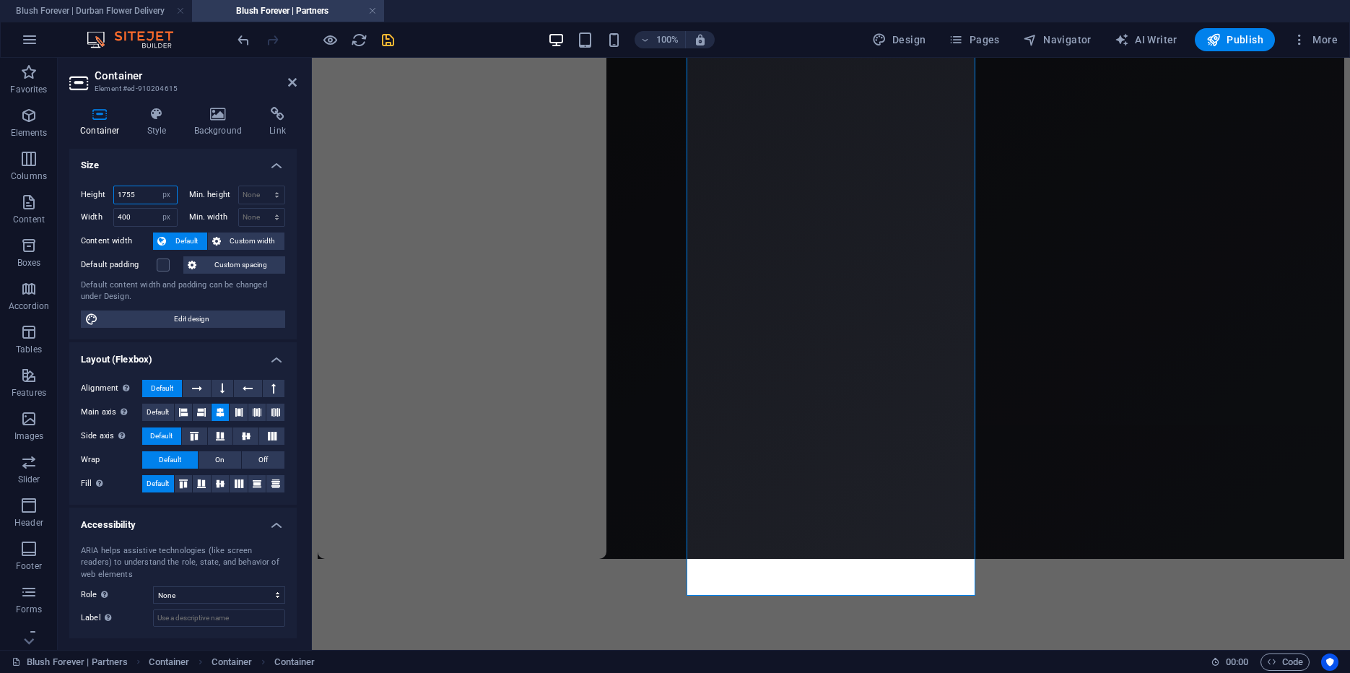
click at [129, 195] on input "1755" at bounding box center [145, 194] width 63 height 17
drag, startPoint x: 126, startPoint y: 194, endPoint x: 157, endPoint y: 191, distance: 30.5
click at [157, 191] on input "1755" at bounding box center [145, 191] width 63 height 17
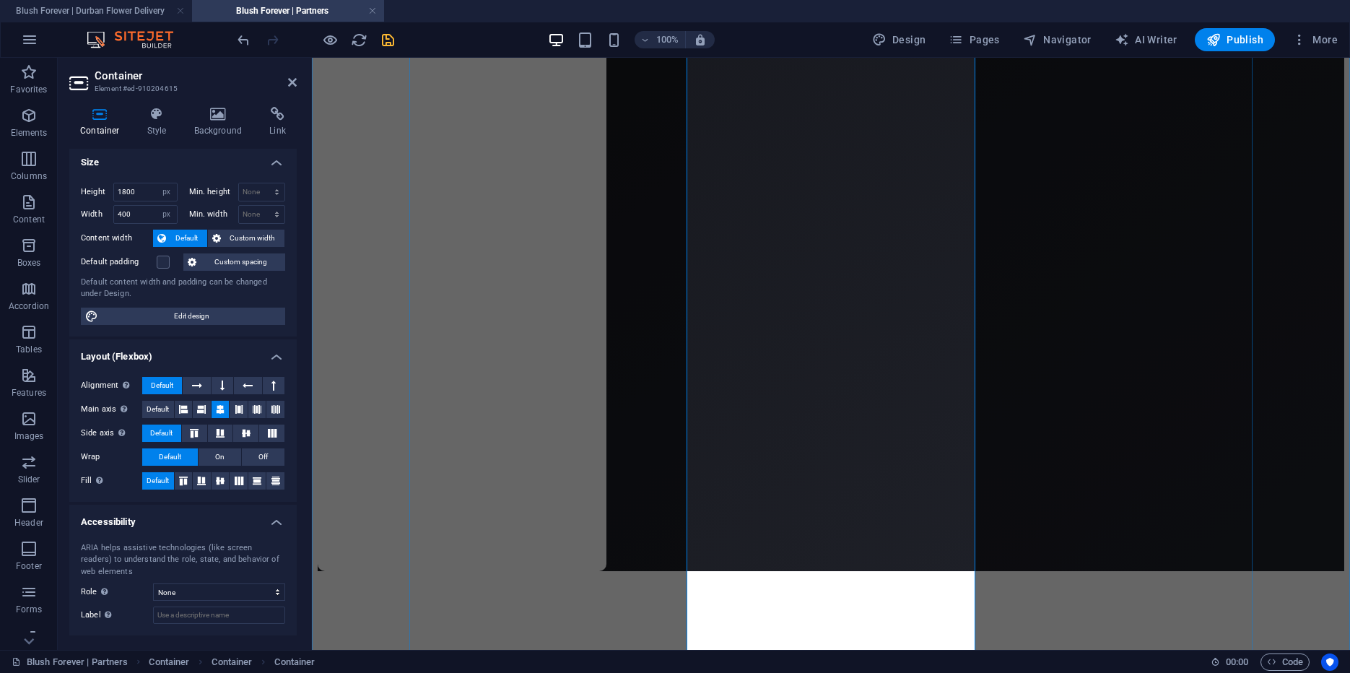
scroll to position [989, 0]
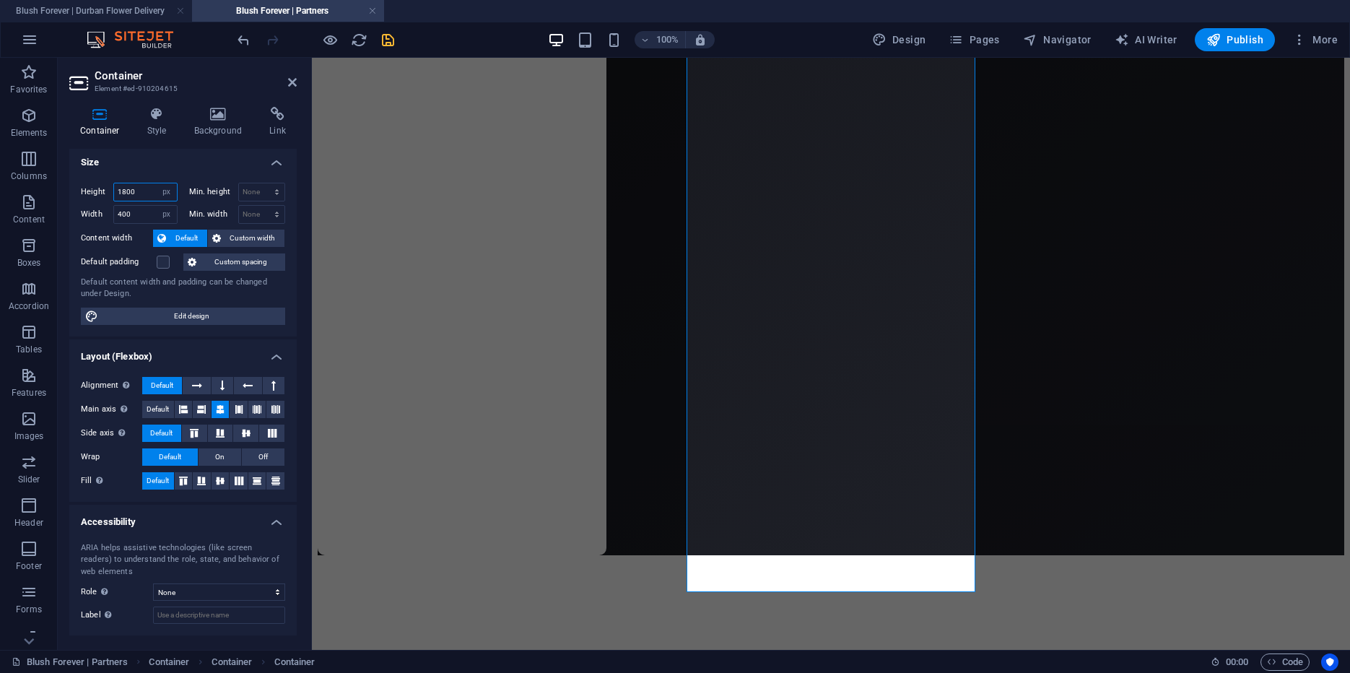
drag, startPoint x: 122, startPoint y: 191, endPoint x: 148, endPoint y: 191, distance: 26.0
click at [148, 191] on input "1800" at bounding box center [145, 191] width 63 height 17
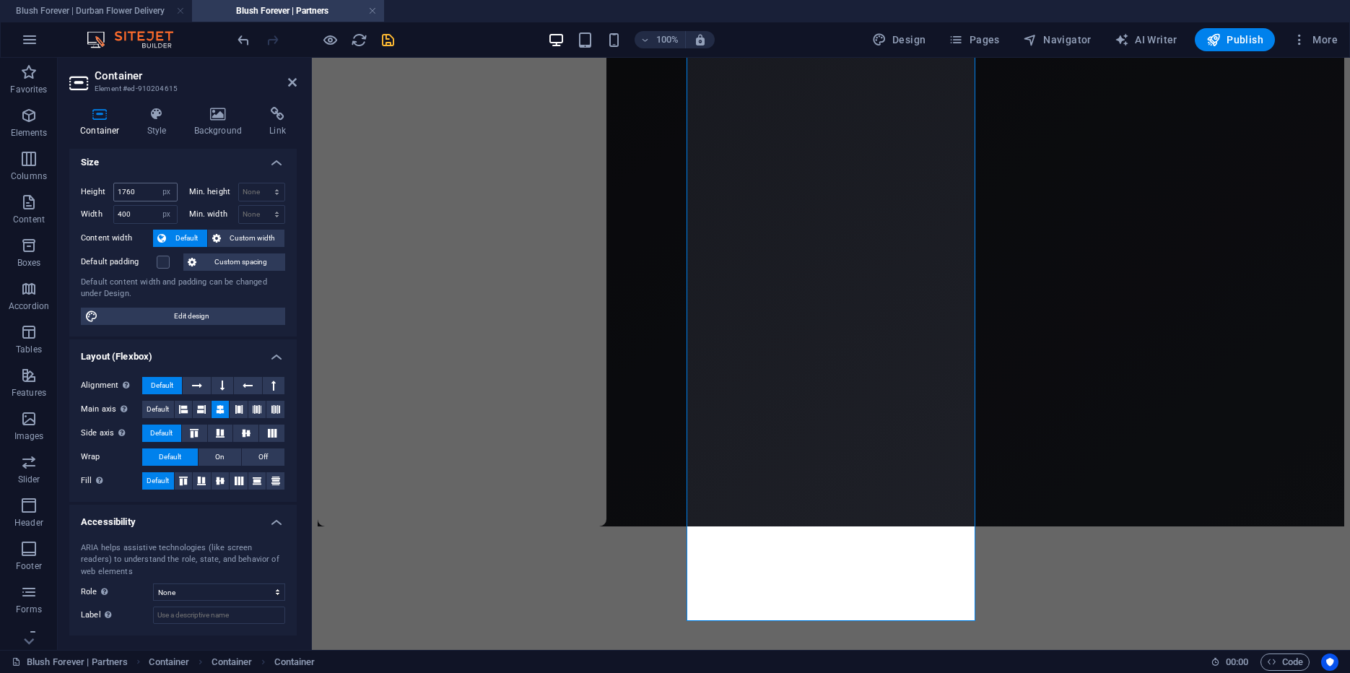
scroll to position [960, 0]
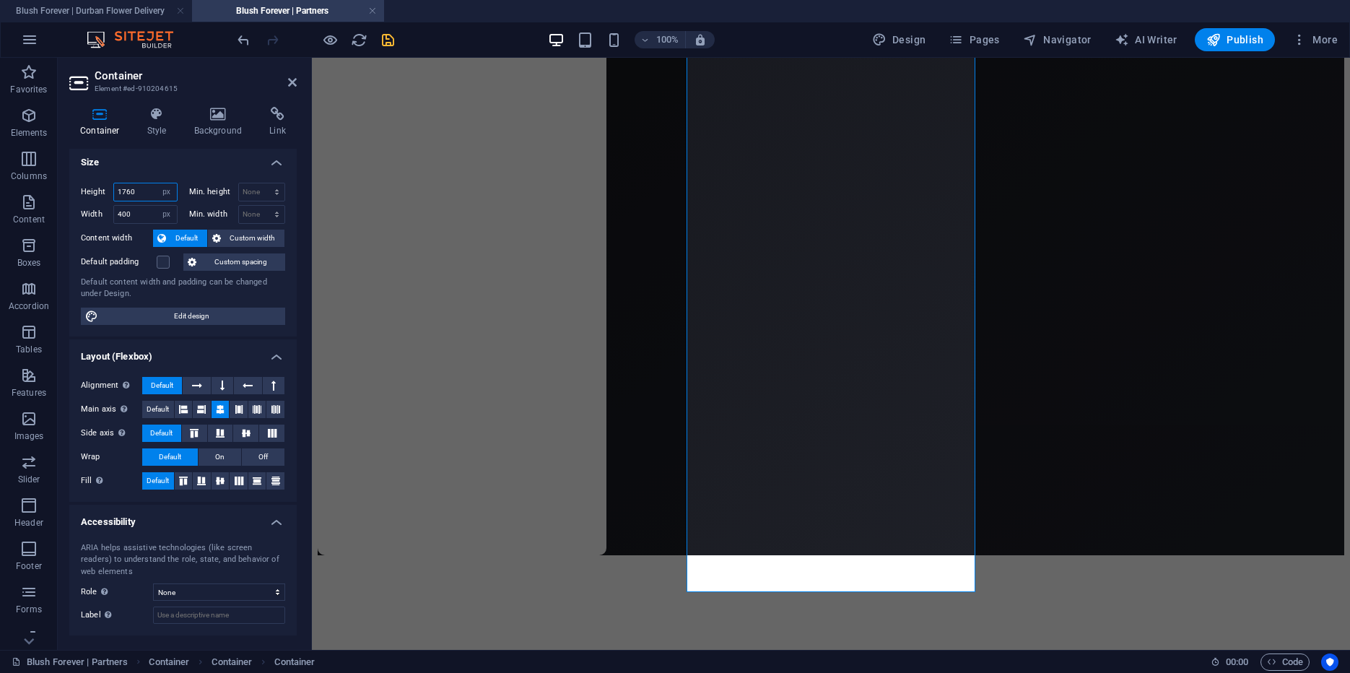
click at [134, 191] on input "1760" at bounding box center [145, 191] width 63 height 17
type input "1765"
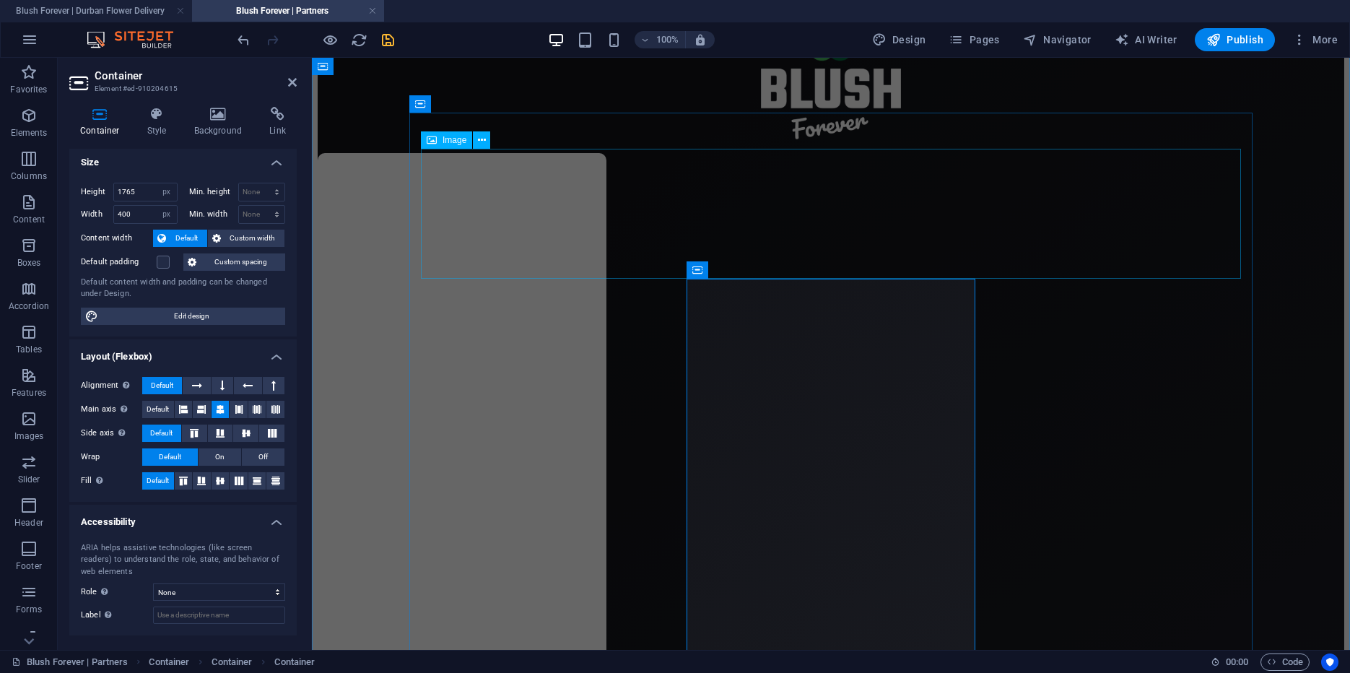
scroll to position [0, 0]
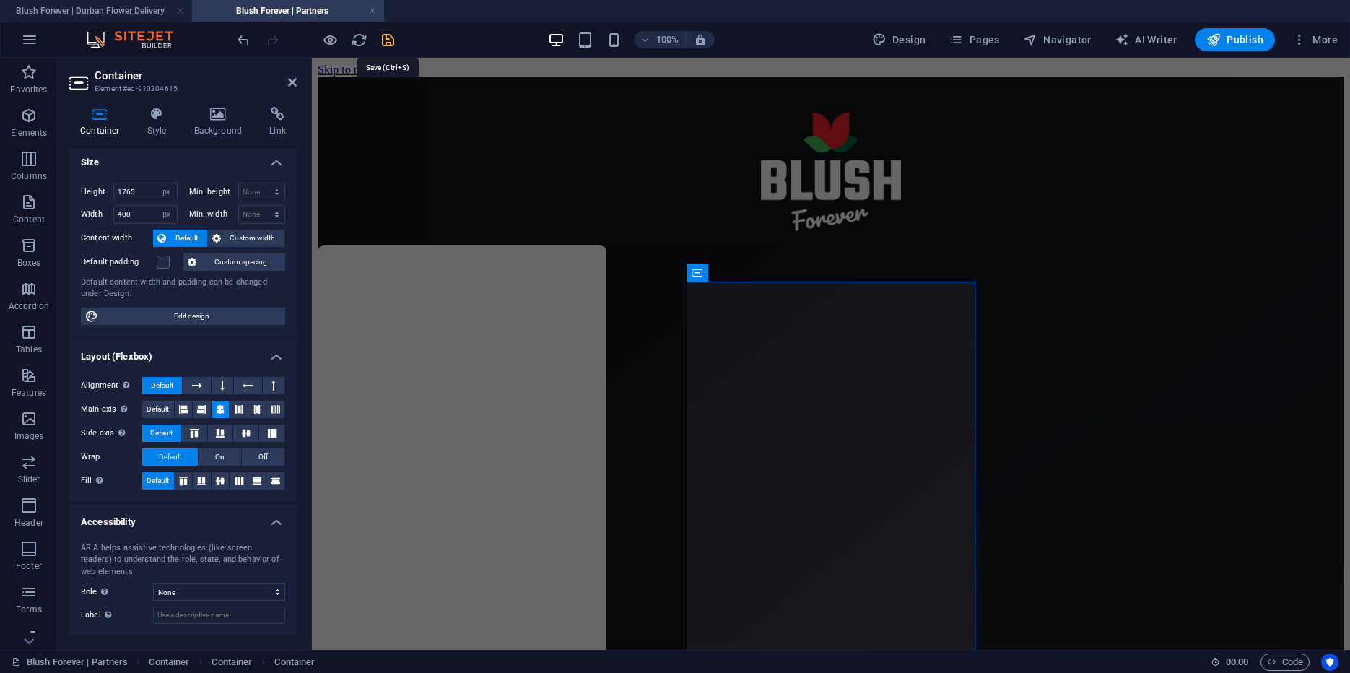
click at [392, 44] on icon "save" at bounding box center [388, 40] width 17 height 17
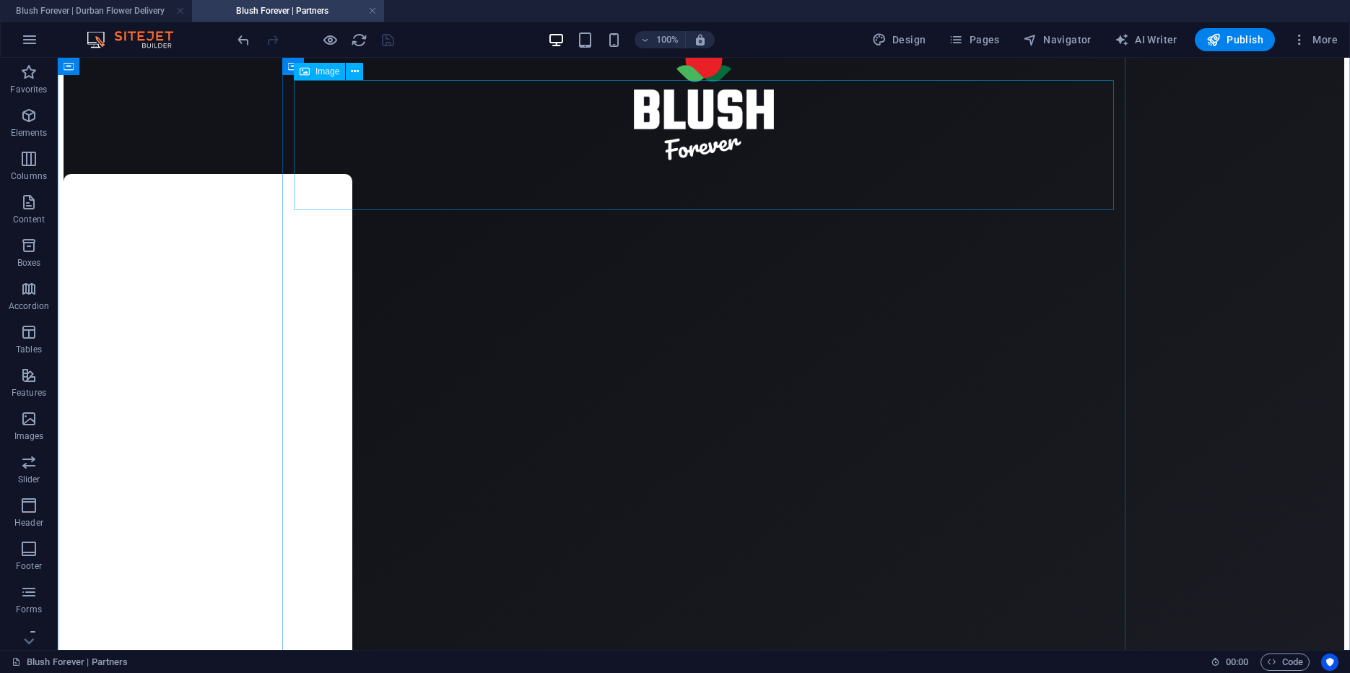
scroll to position [67, 0]
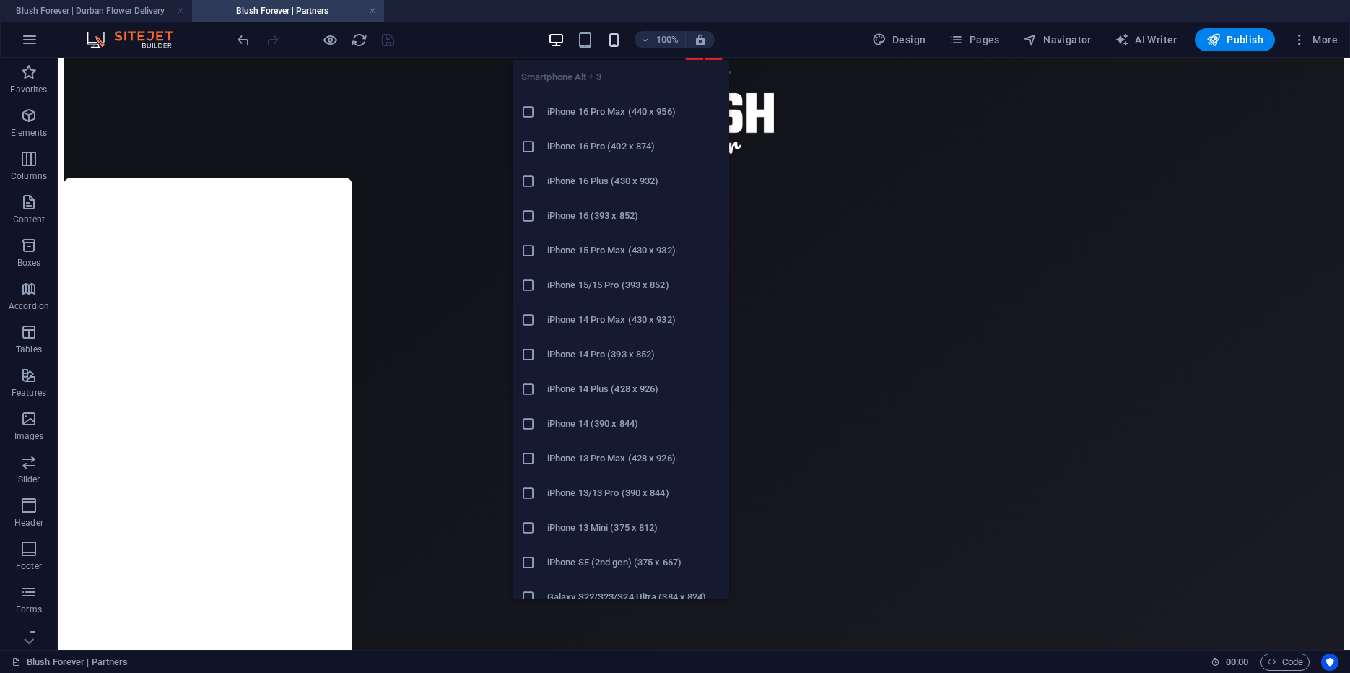
click at [617, 41] on icon "button" at bounding box center [614, 40] width 17 height 17
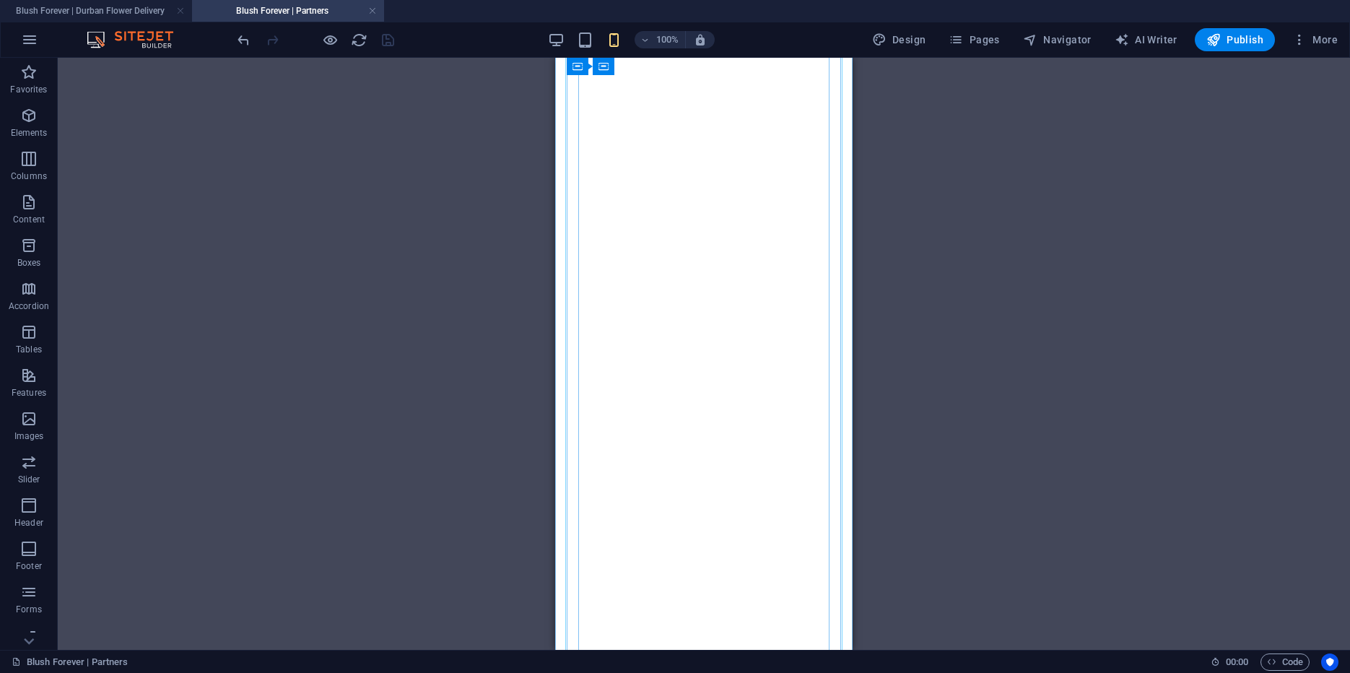
scroll to position [944, 0]
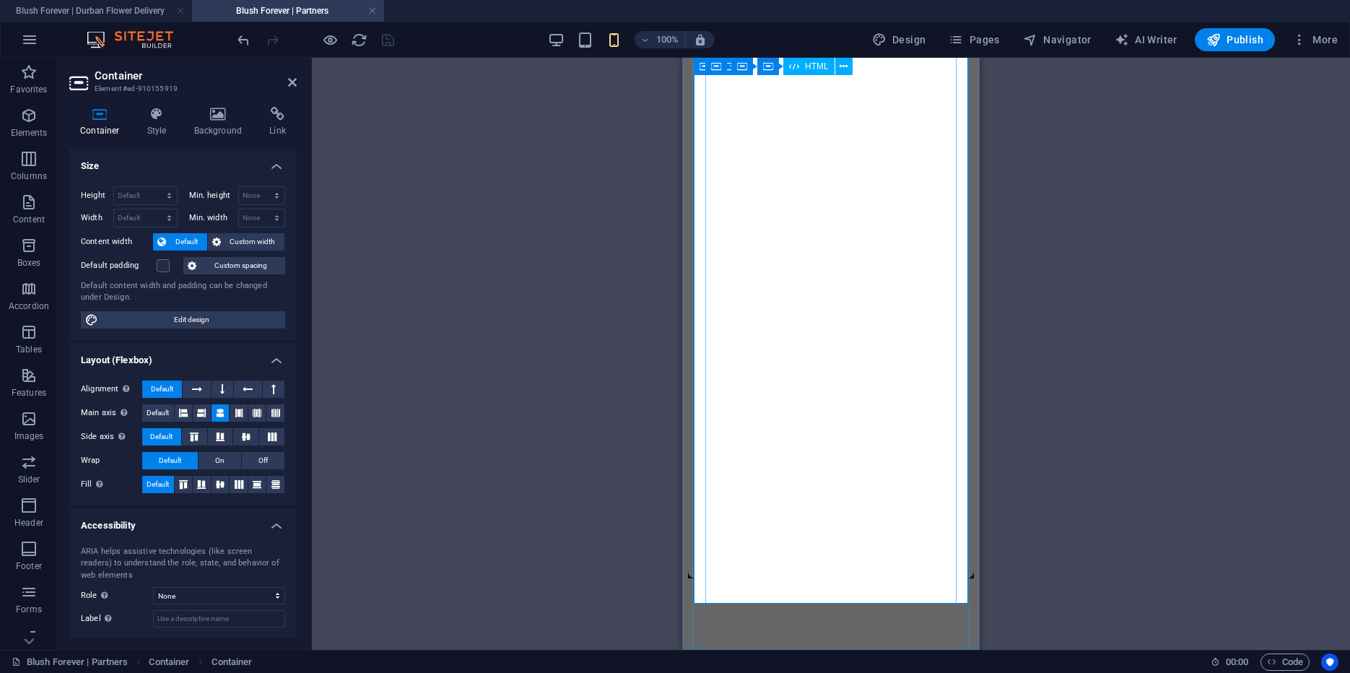
click at [810, 600] on div "Loading…" at bounding box center [831, 5] width 286 height 1411
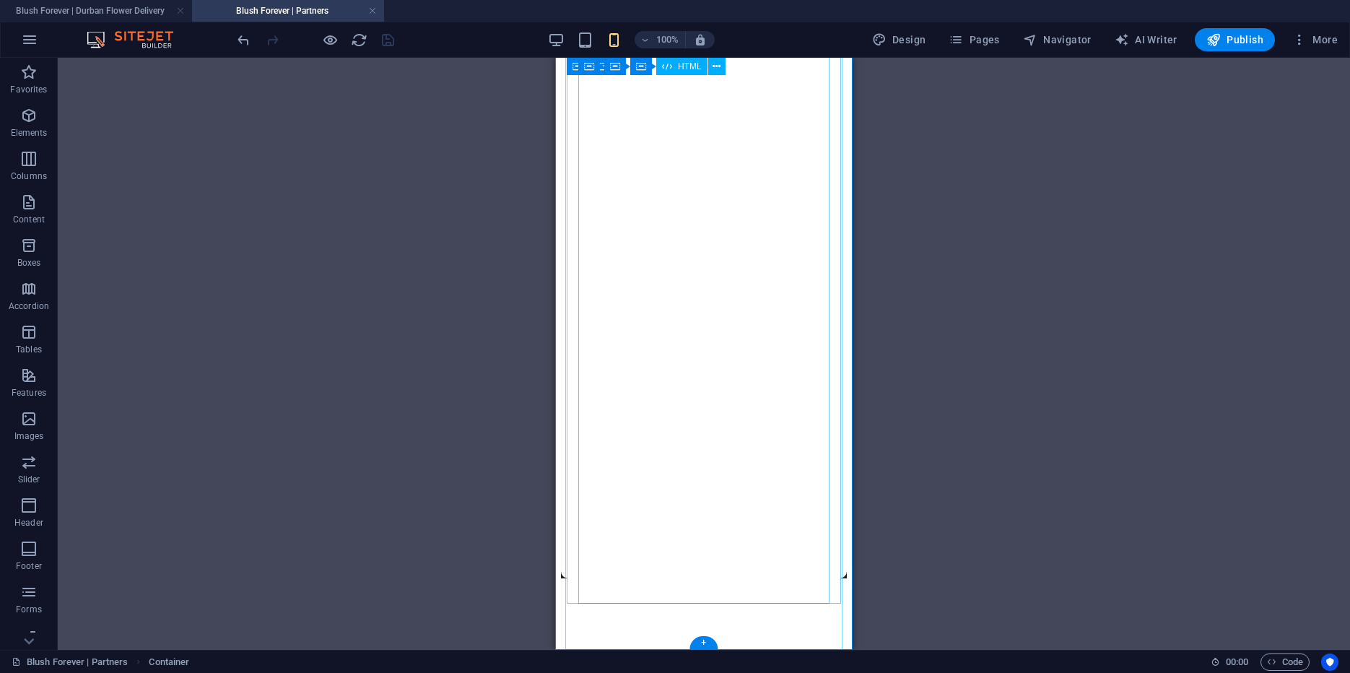
click at [684, 598] on div "Loading…" at bounding box center [704, 5] width 286 height 1411
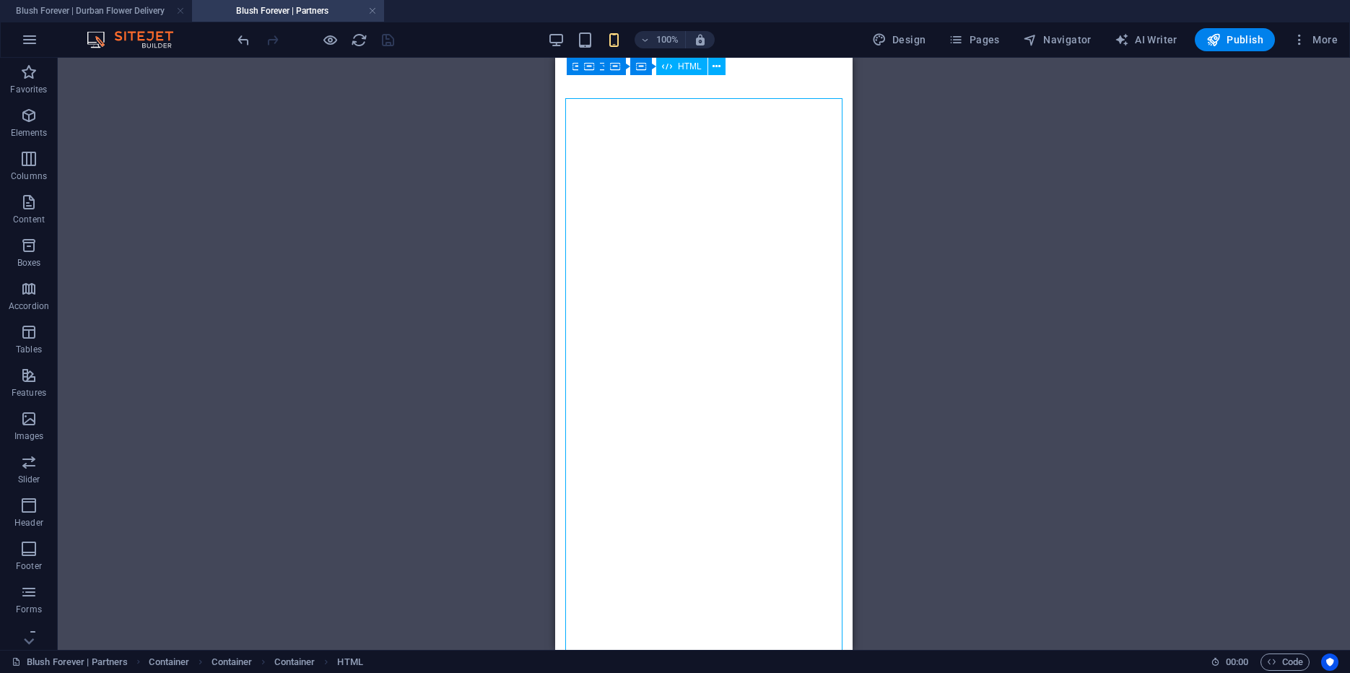
scroll to position [0, 0]
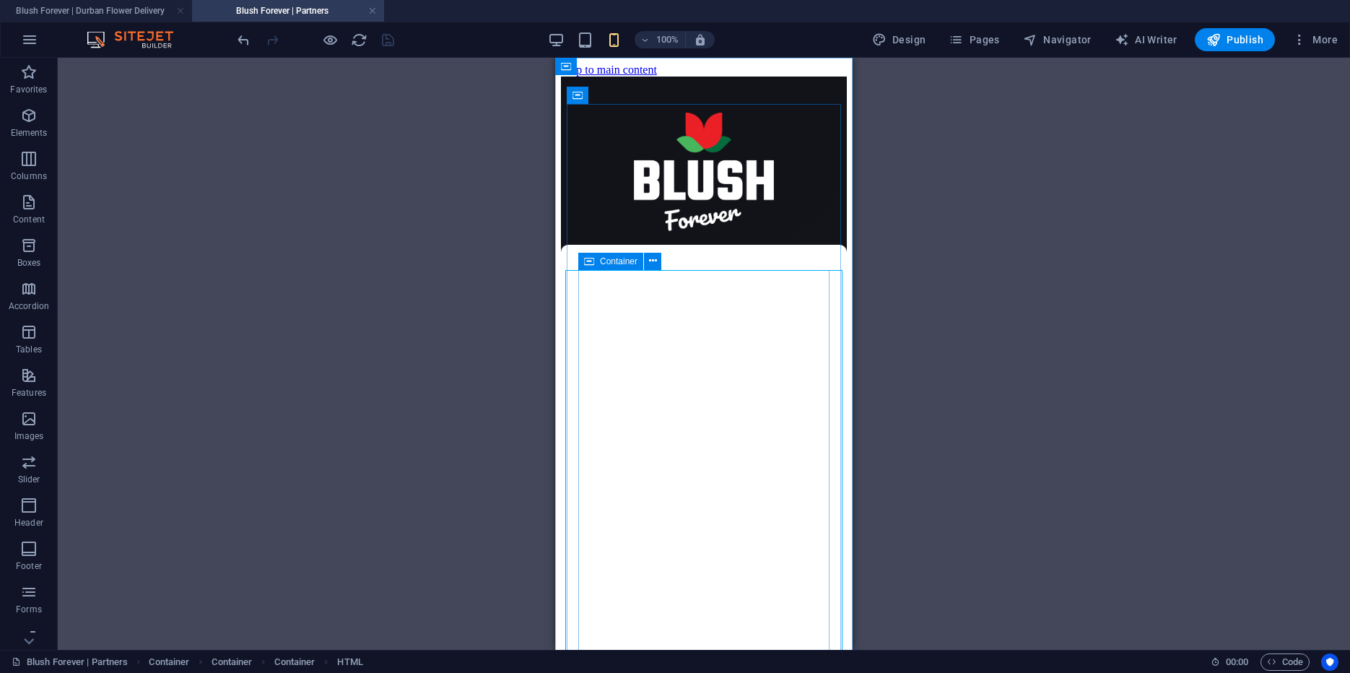
click at [590, 264] on icon at bounding box center [589, 261] width 10 height 17
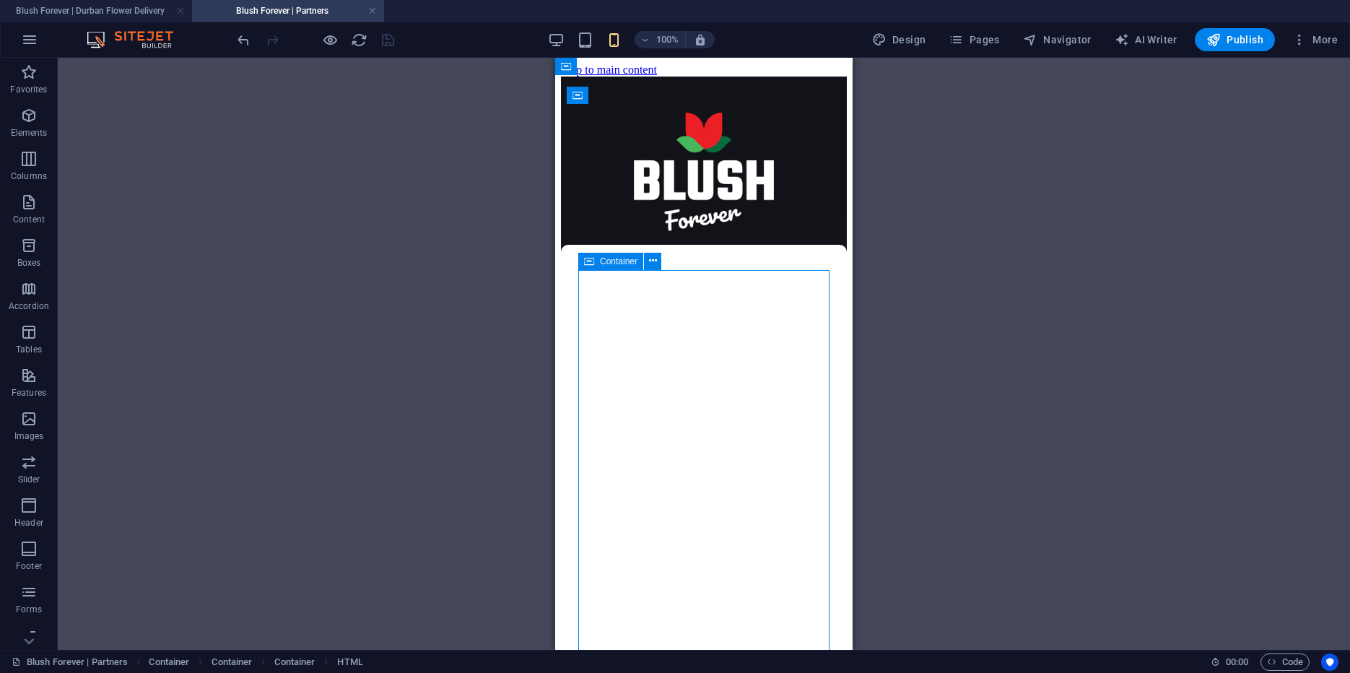
click at [590, 264] on icon at bounding box center [589, 261] width 10 height 17
select select "px"
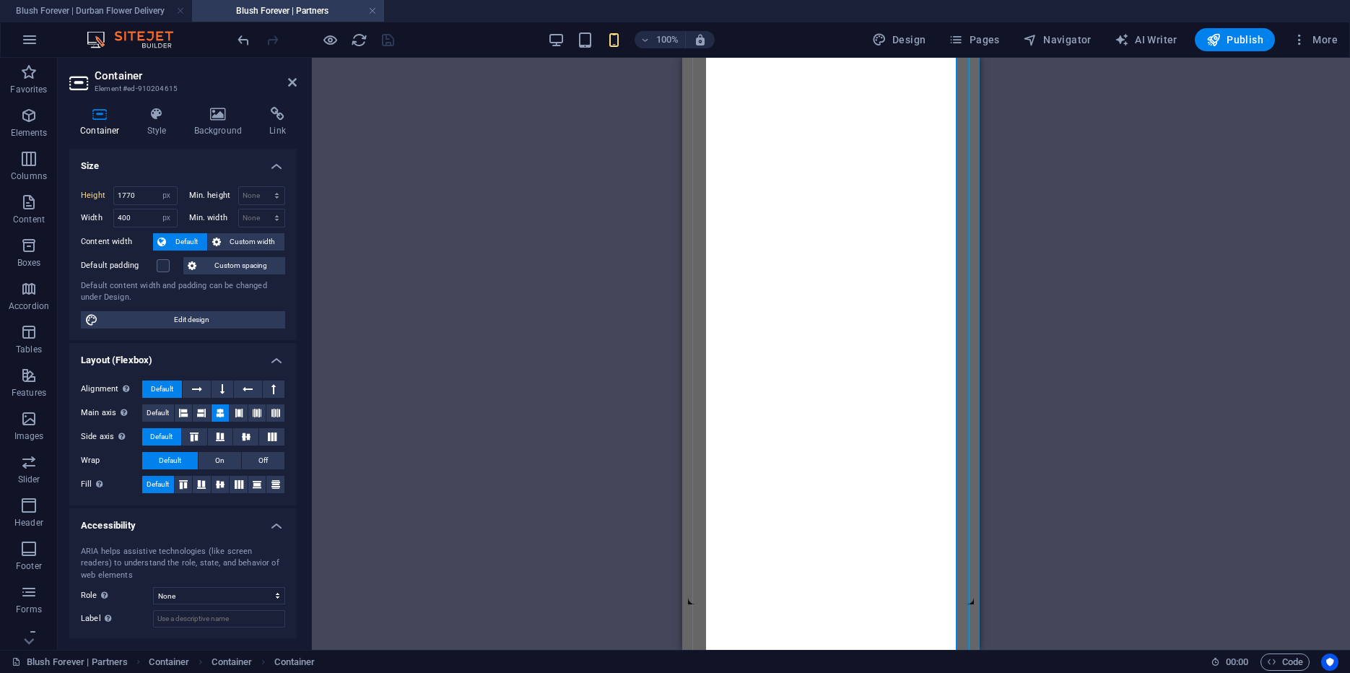
scroll to position [944, 0]
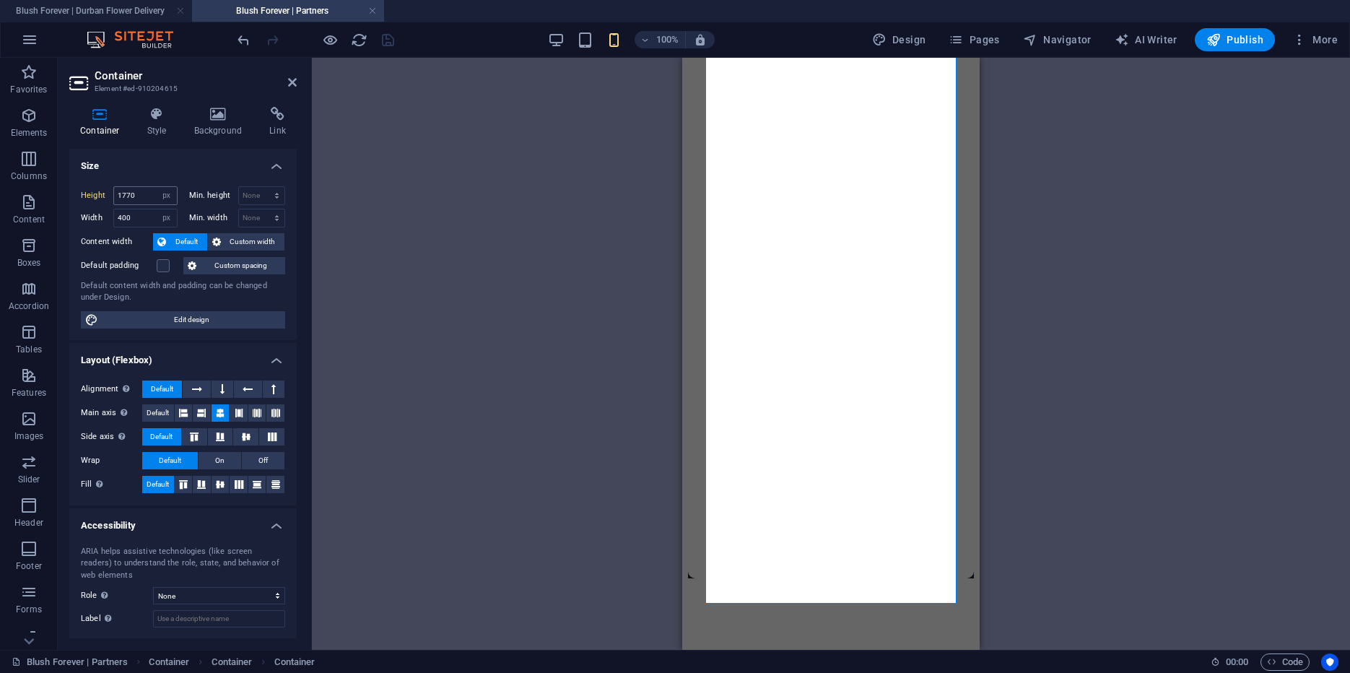
drag, startPoint x: 144, startPoint y: 196, endPoint x: 104, endPoint y: 193, distance: 40.6
click at [114, 193] on input "1770" at bounding box center [145, 195] width 63 height 17
click at [0, 0] on div "Drag here to replace the existing content. Press “Ctrl” if you want to create a…" at bounding box center [0, 0] width 0 height 0
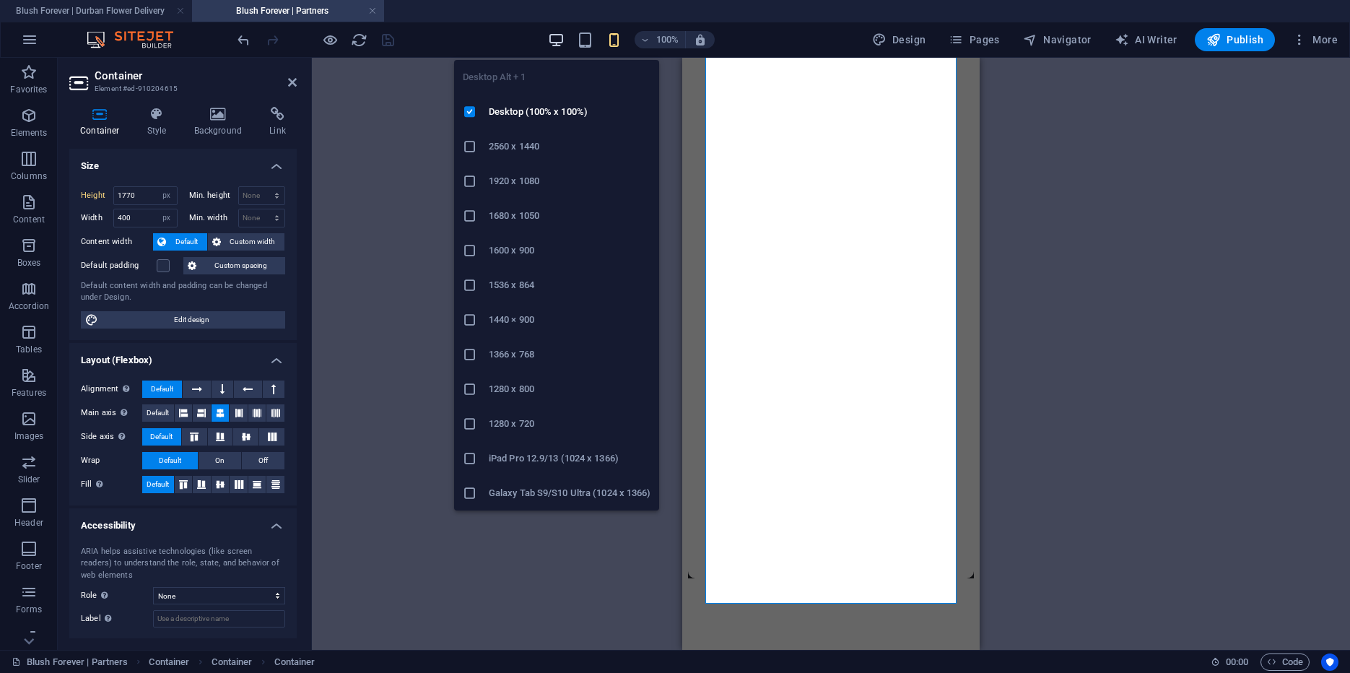
click at [560, 35] on icon "button" at bounding box center [556, 40] width 17 height 17
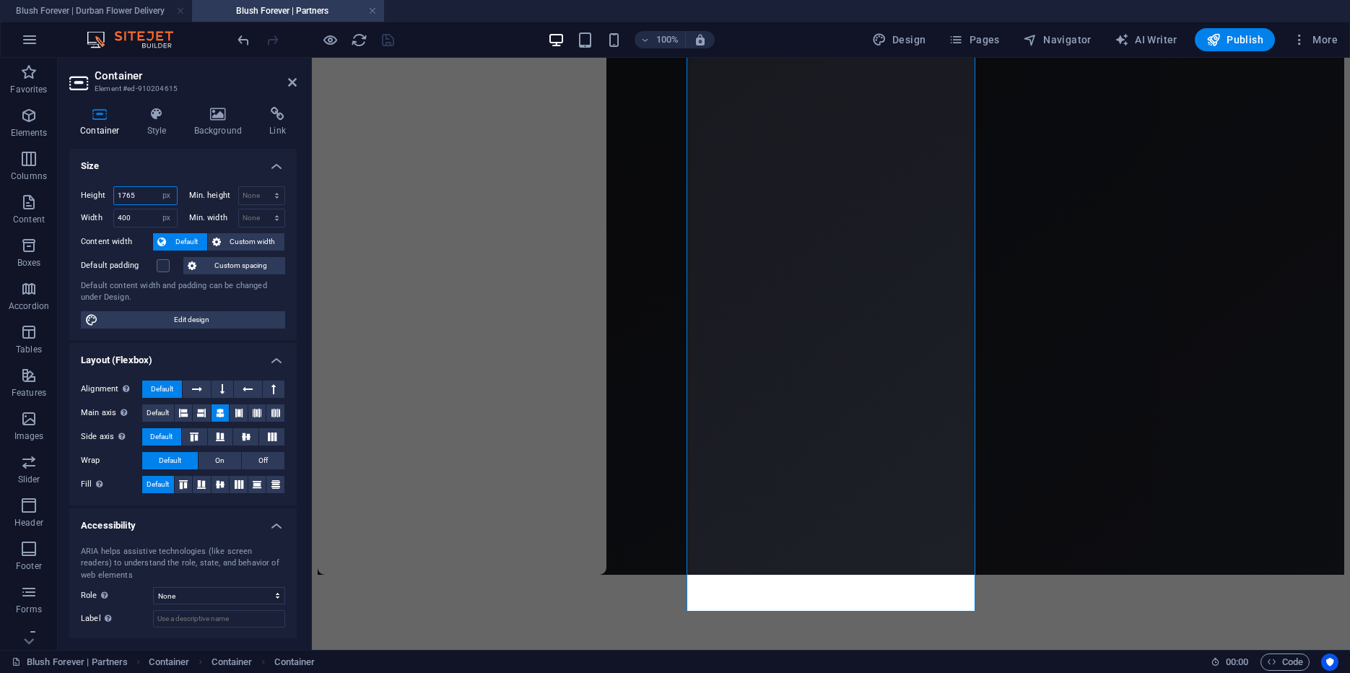
drag, startPoint x: 143, startPoint y: 194, endPoint x: 78, endPoint y: 191, distance: 65.0
click at [114, 191] on input "1765" at bounding box center [145, 195] width 63 height 17
paste input "70"
type input "1770"
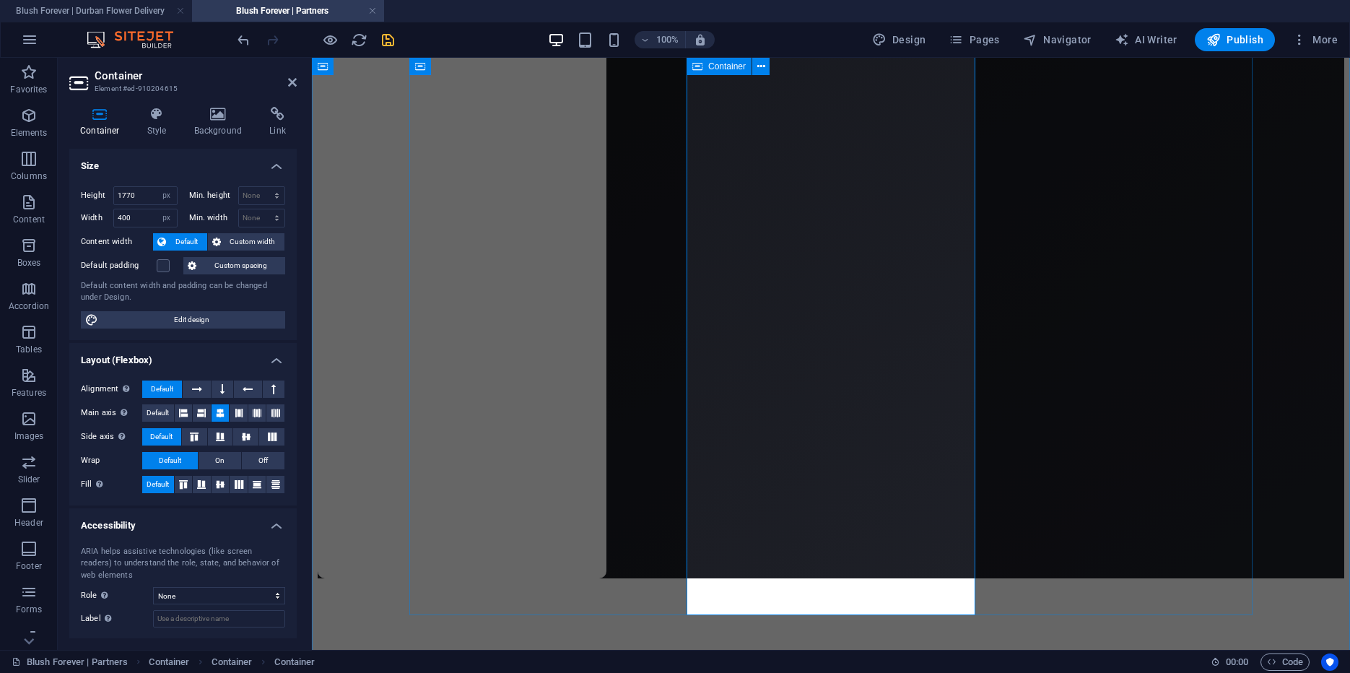
scroll to position [936, 0]
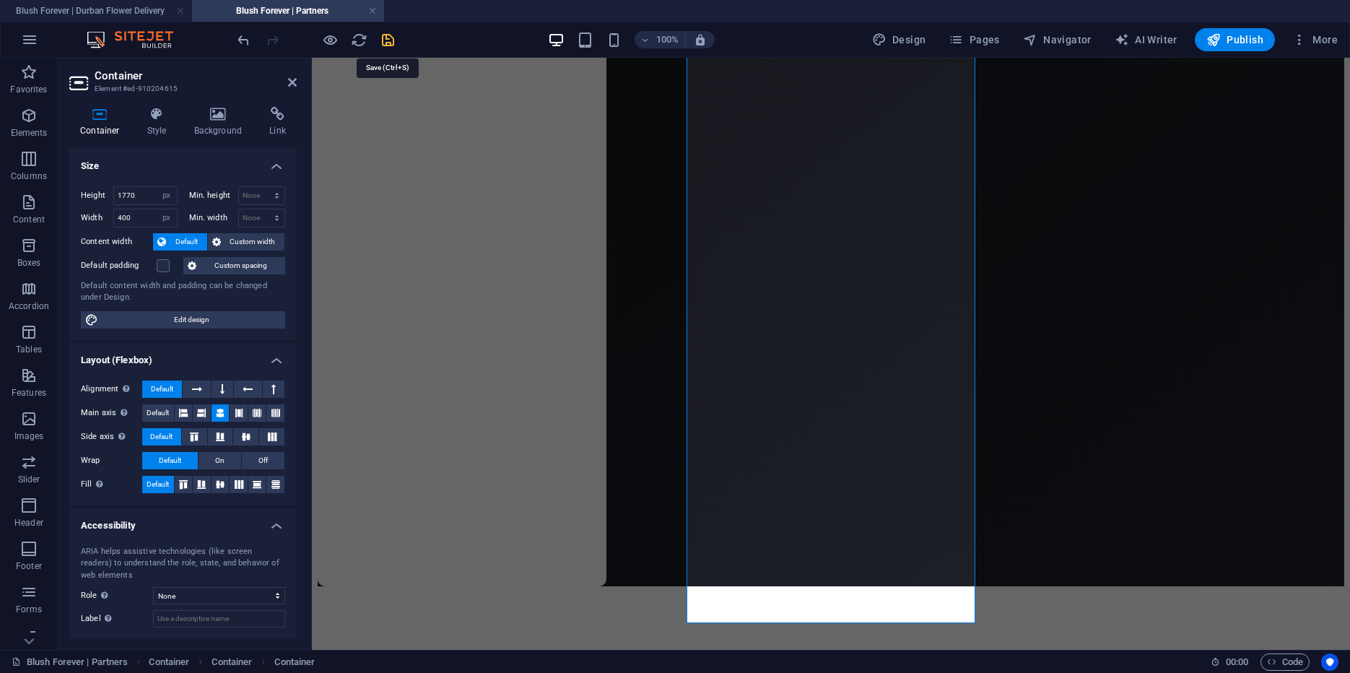
click at [393, 43] on icon "save" at bounding box center [388, 40] width 17 height 17
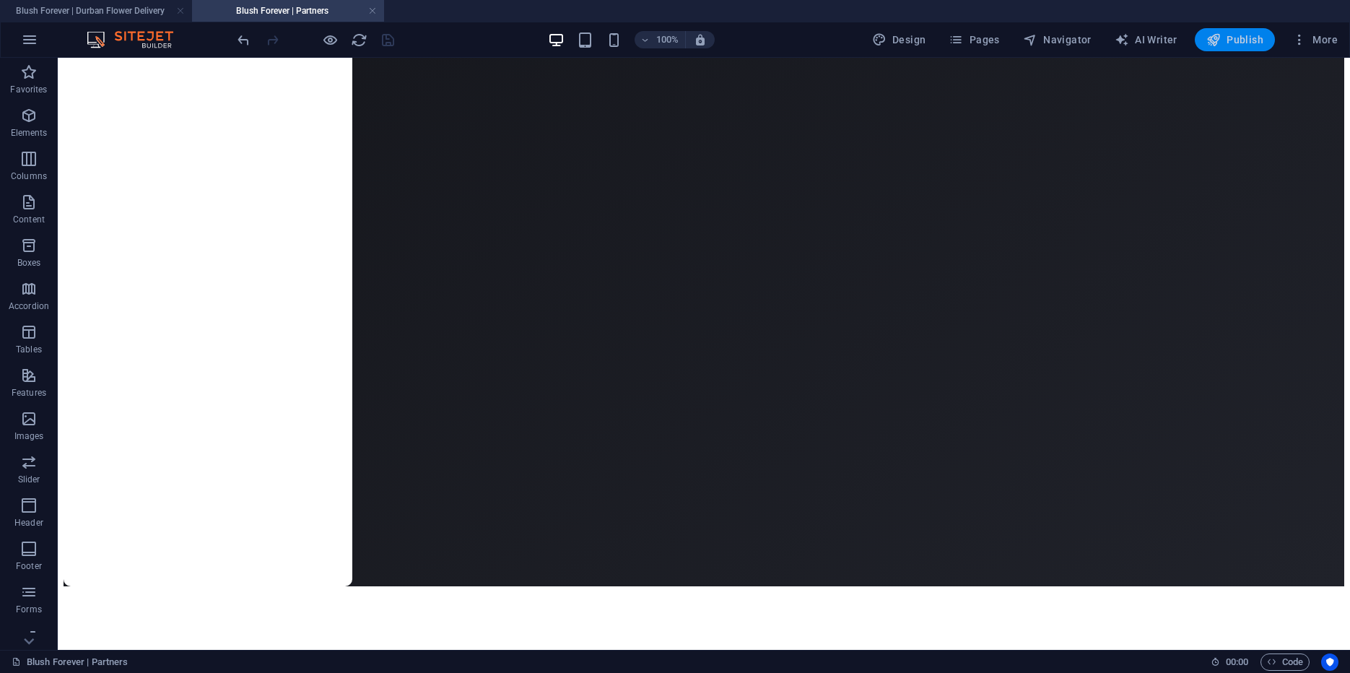
click at [0, 0] on span "Publish" at bounding box center [0, 0] width 0 height 0
